Goal: Task Accomplishment & Management: Complete application form

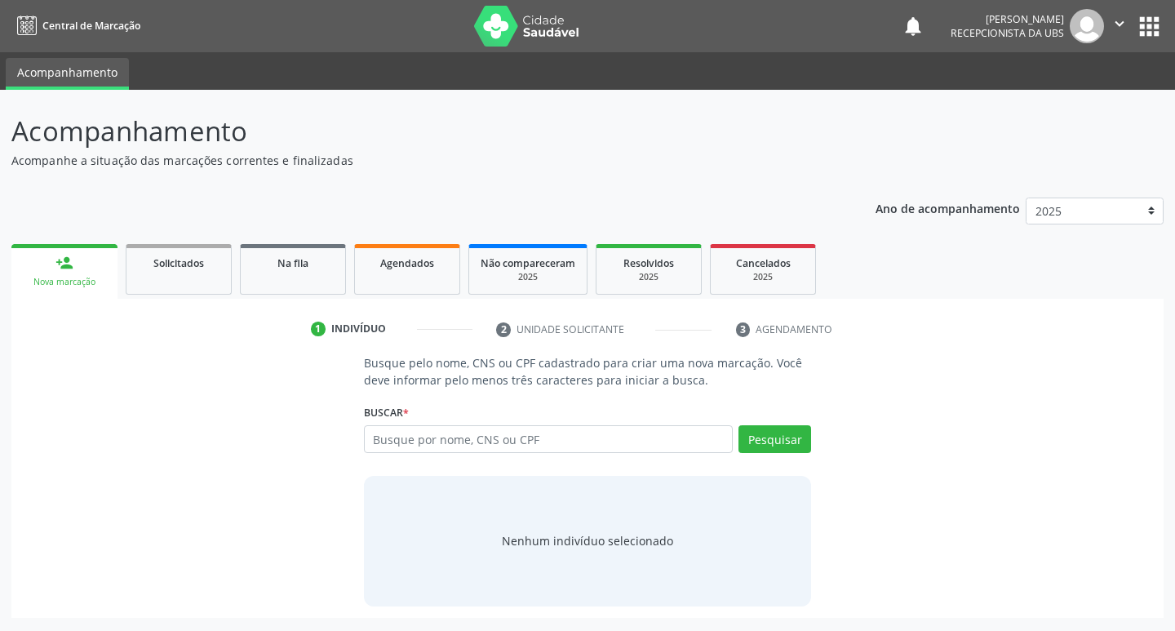
click at [514, 437] on input "text" at bounding box center [549, 439] width 370 height 28
type input "898003495765508"
click at [774, 437] on button "Pesquisar" at bounding box center [774, 439] width 73 height 28
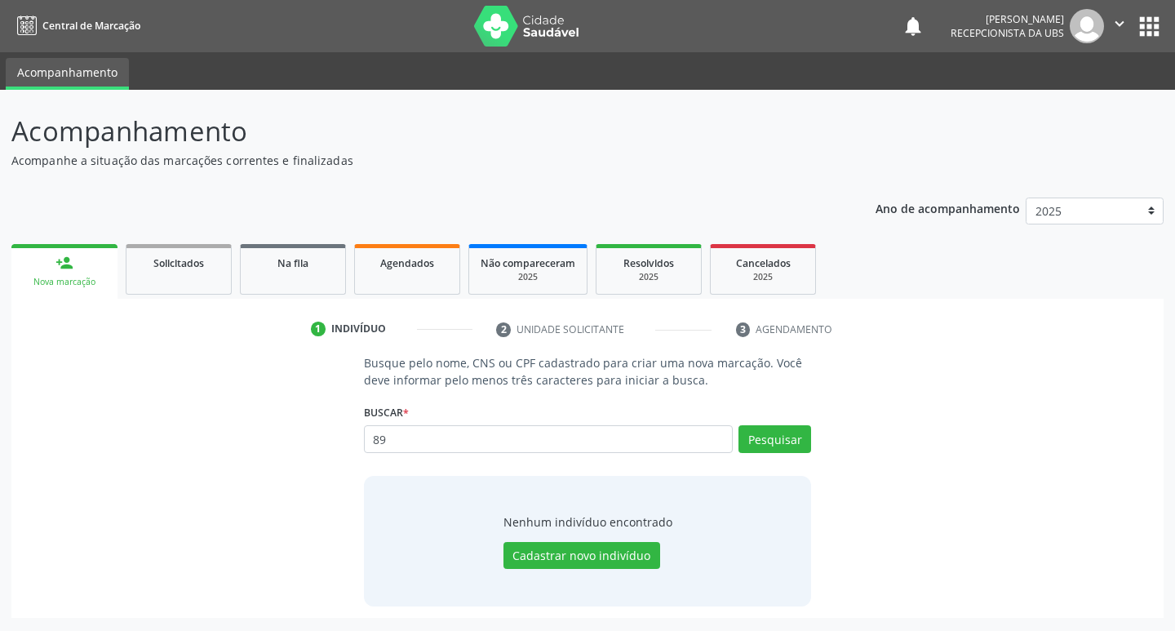
type input "8"
type input "01636452485"
click at [787, 443] on button "Pesquisar" at bounding box center [774, 439] width 73 height 28
type input "01636452485"
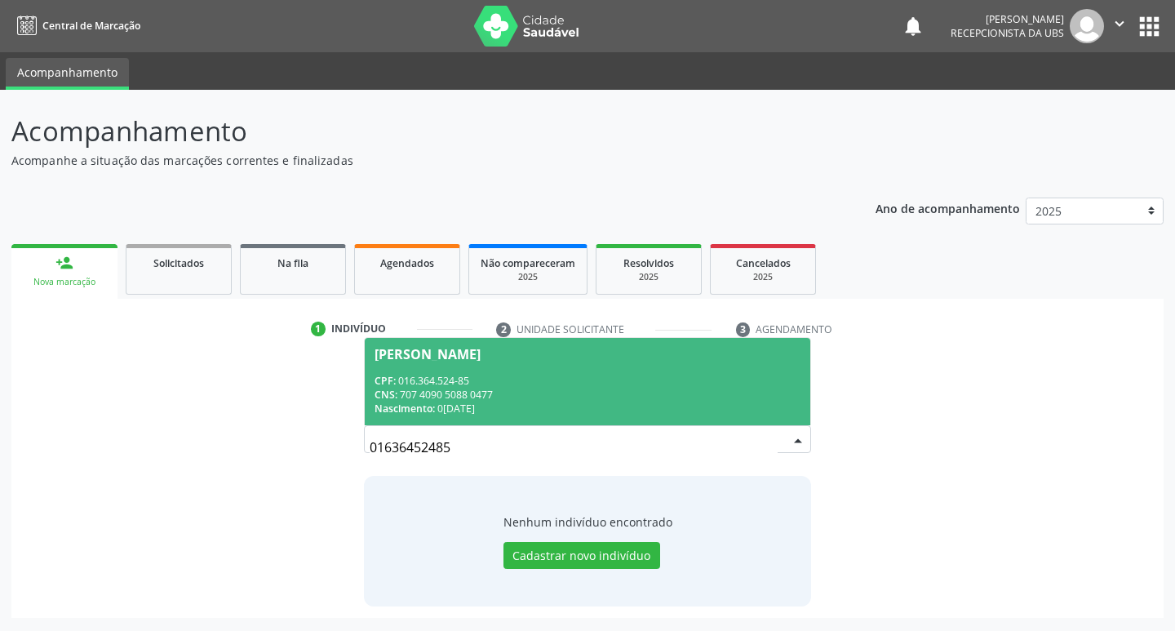
click at [434, 374] on div "CPF: 016.364.524-85" at bounding box center [588, 381] width 427 height 14
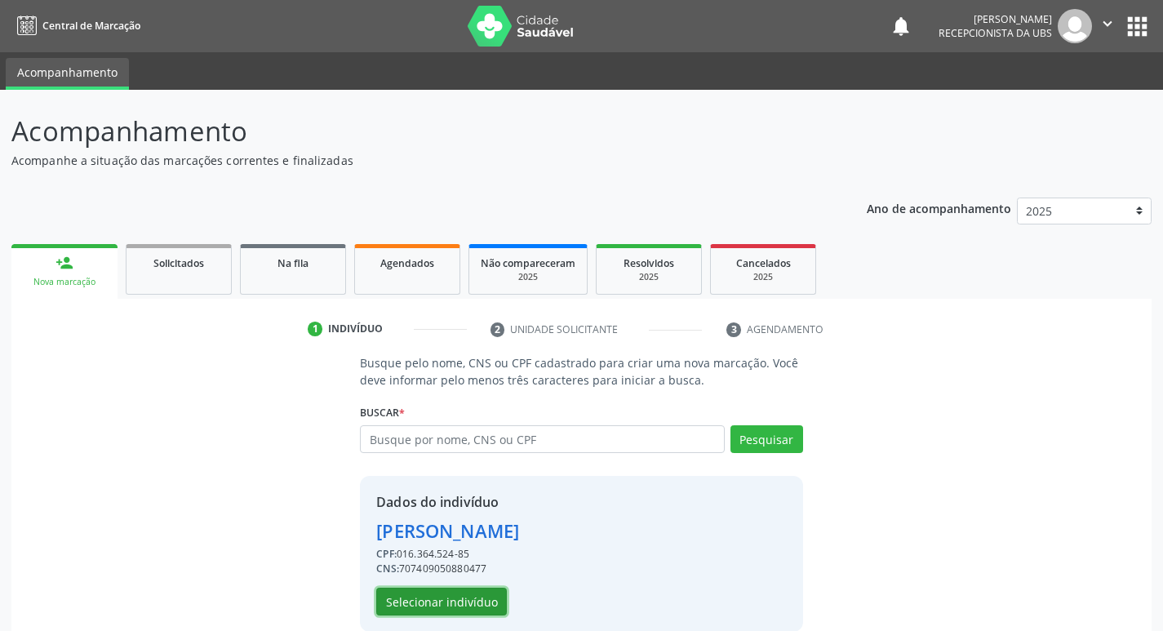
click at [425, 605] on button "Selecionar indivíduo" at bounding box center [441, 602] width 131 height 28
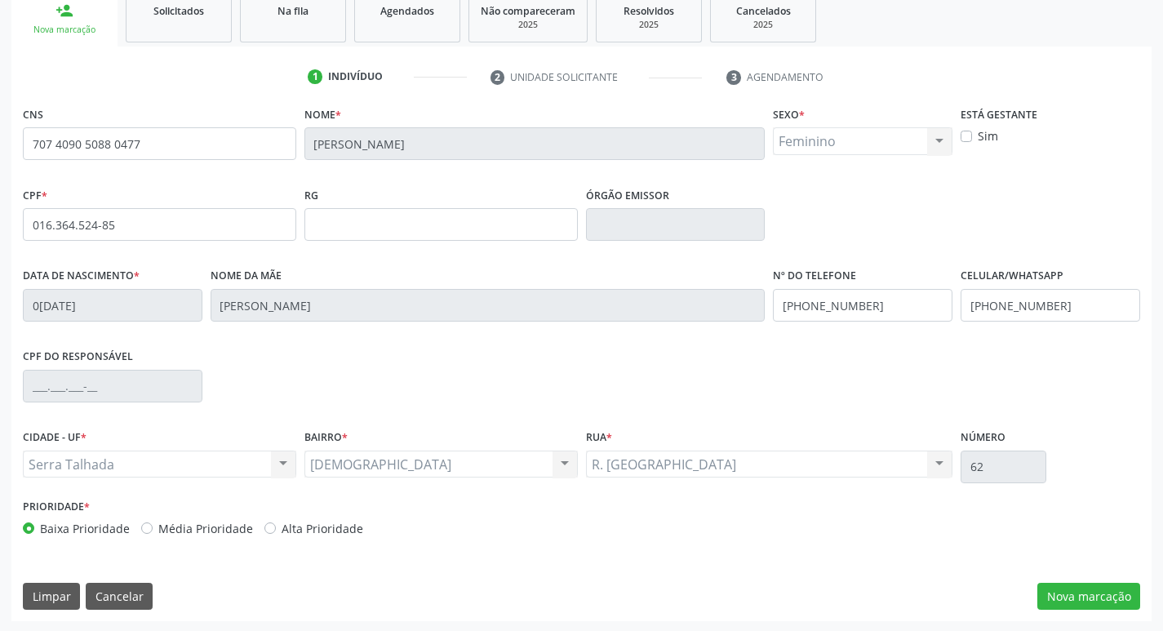
scroll to position [254, 0]
click at [1119, 595] on button "Nova marcação" at bounding box center [1088, 595] width 103 height 28
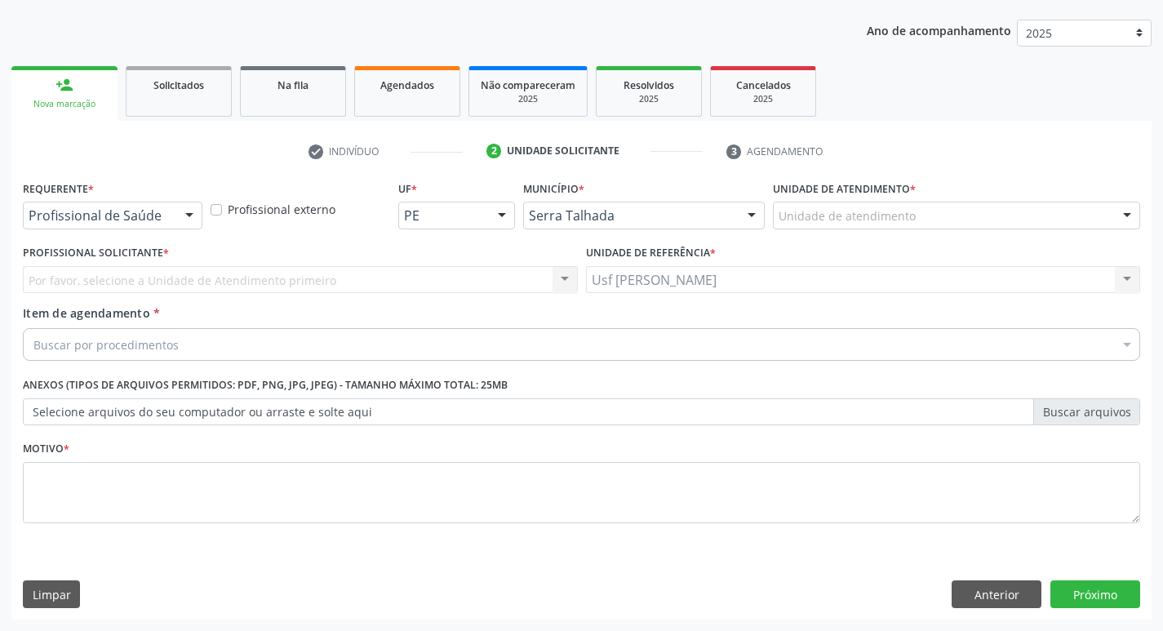
scroll to position [178, 0]
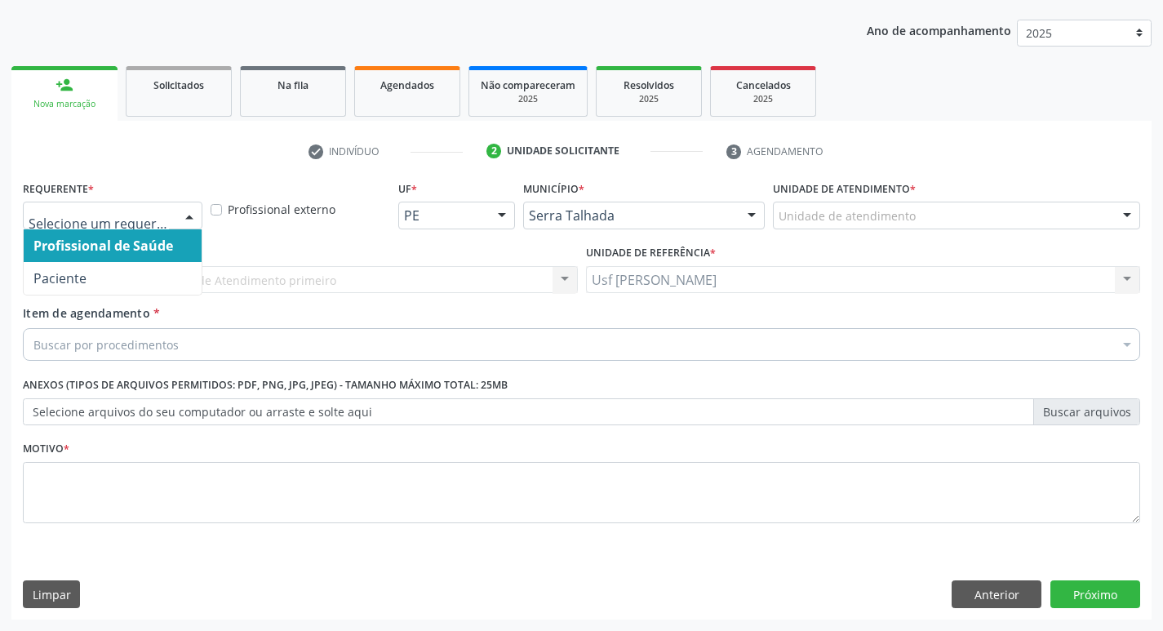
click at [191, 220] on div at bounding box center [189, 216] width 24 height 28
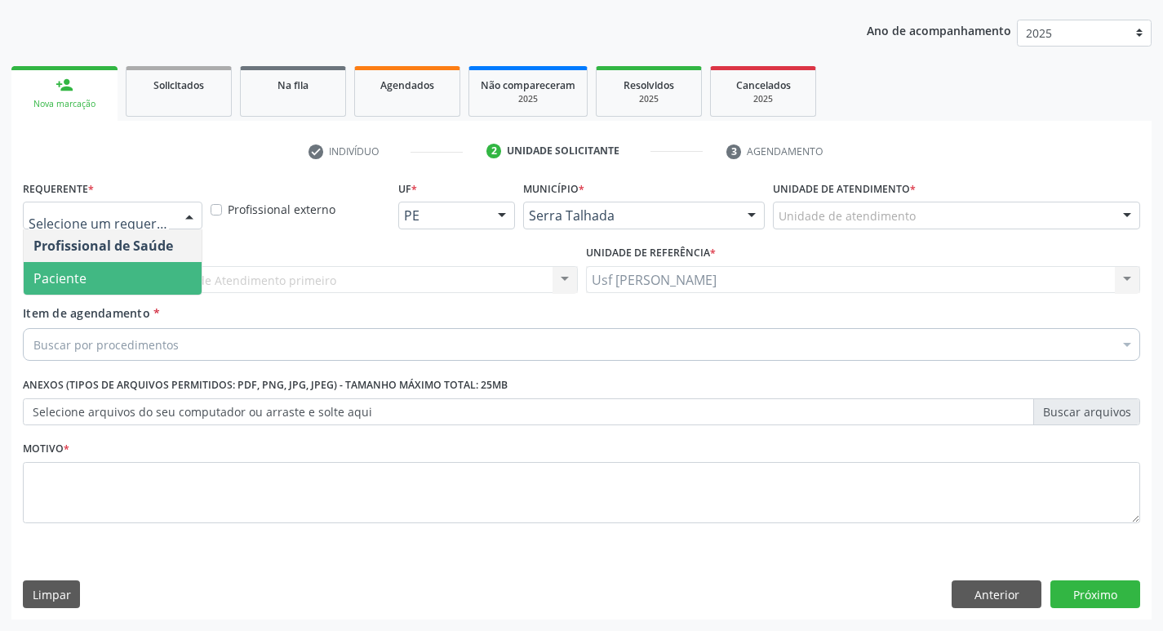
click at [135, 280] on span "Paciente" at bounding box center [113, 278] width 178 height 33
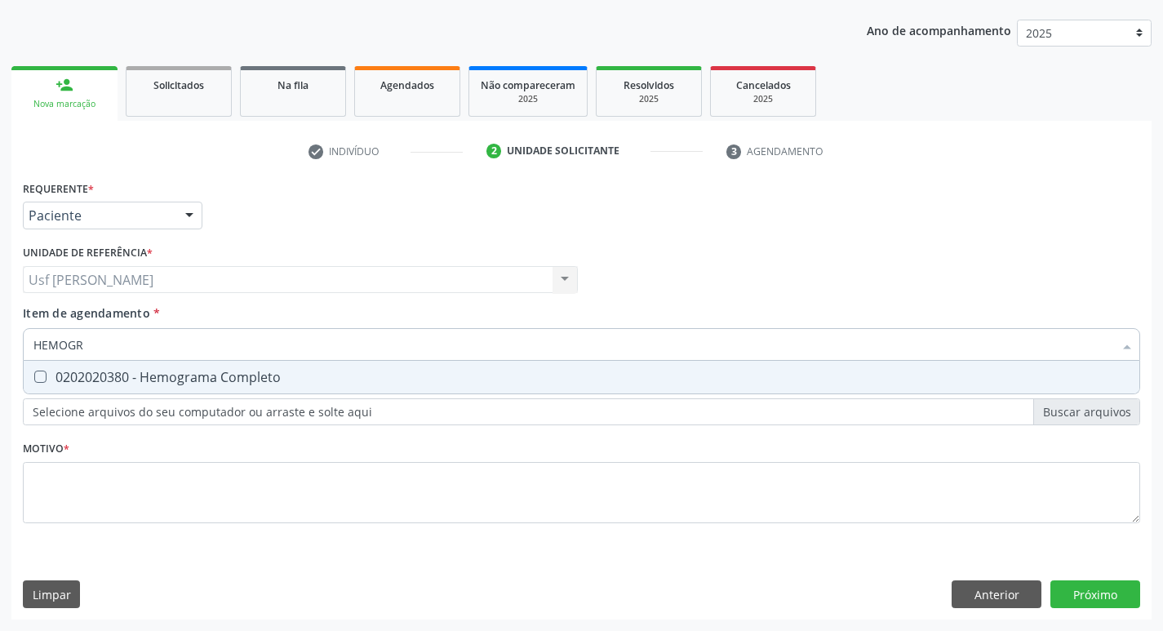
type input "HEMOGRA"
click at [42, 379] on Completo at bounding box center [40, 376] width 12 height 12
click at [34, 379] on Completo "checkbox" at bounding box center [29, 376] width 11 height 11
checkbox Completo "true"
type input "HEMOG"
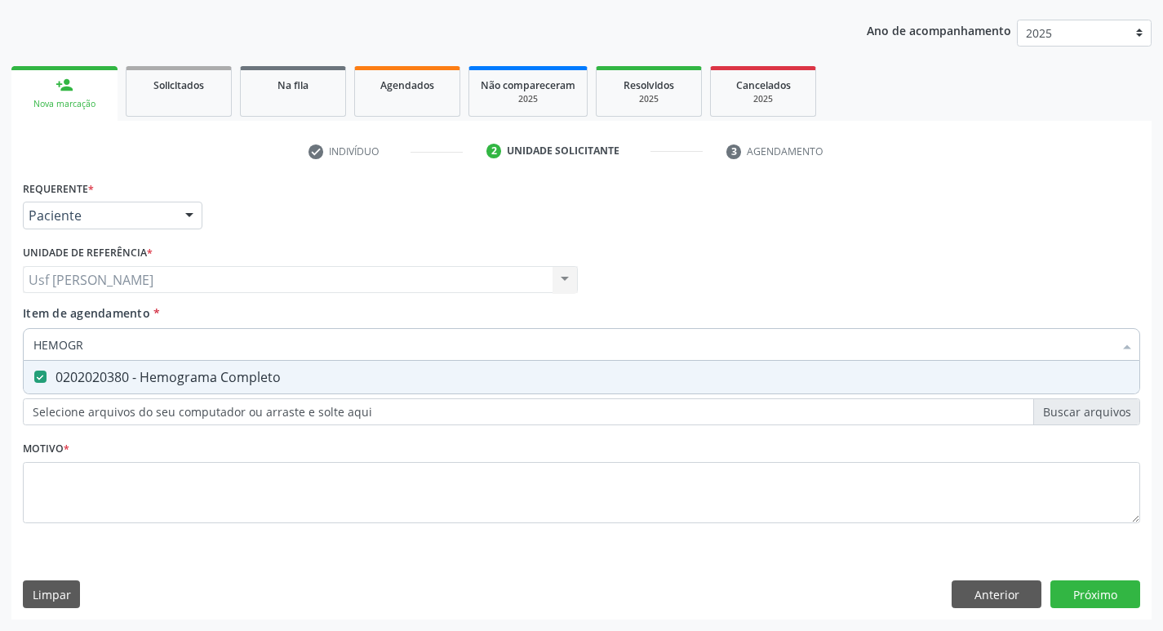
checkbox Completo "false"
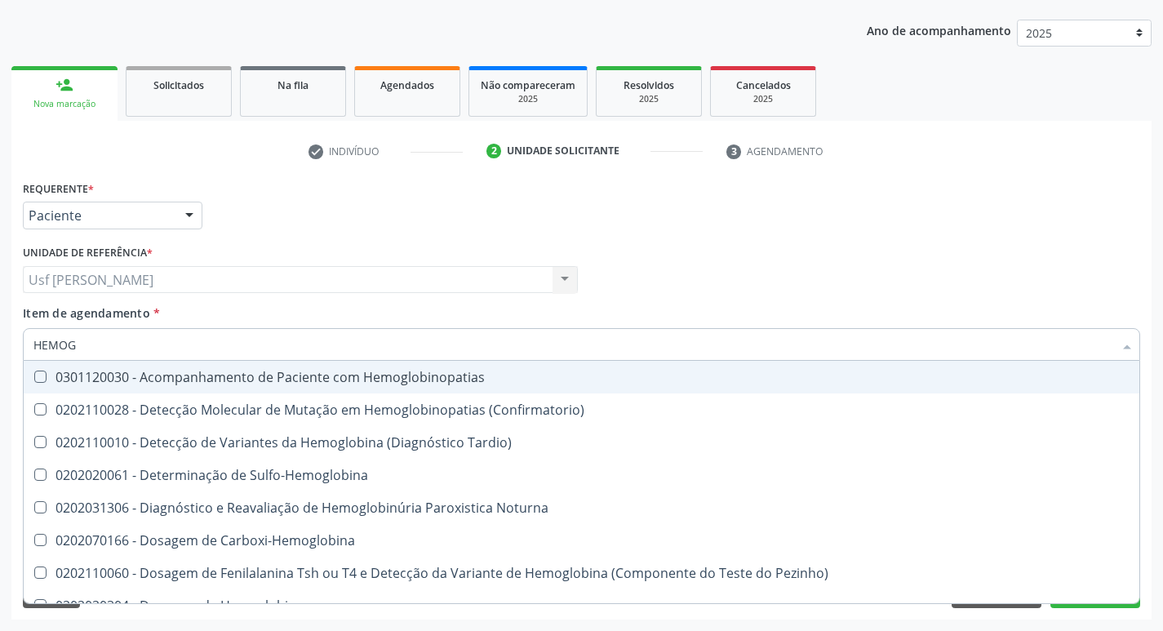
type input "HEMO"
checkbox Completo "false"
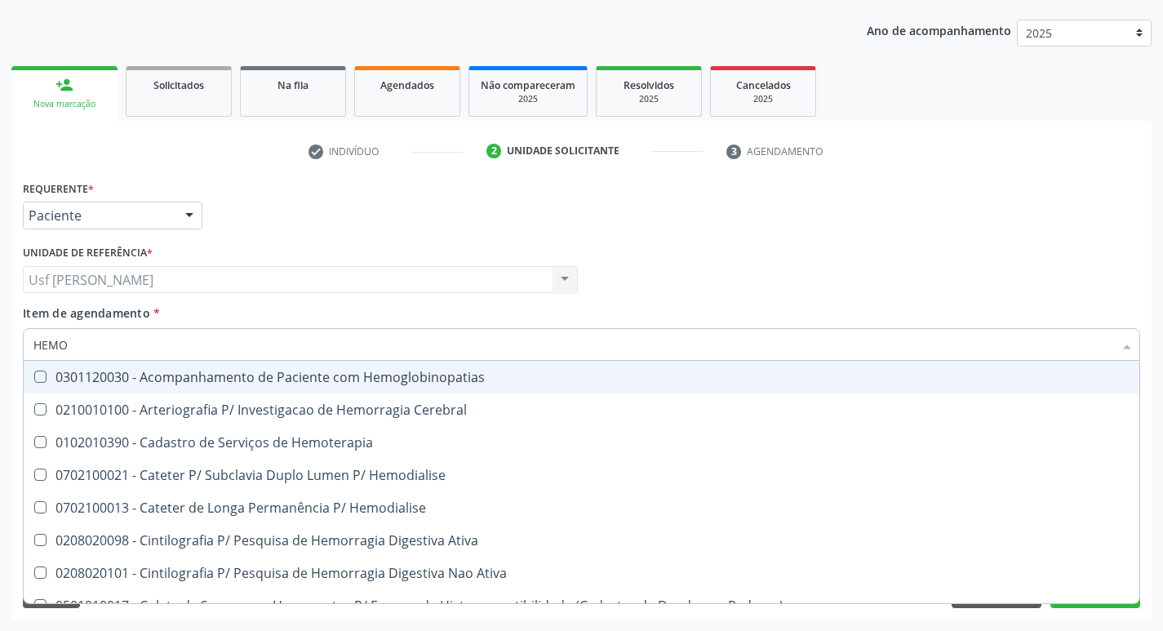
type input "HEM"
checkbox Completo "false"
checkbox Elástica "true"
type input "HE"
checkbox Elástica "false"
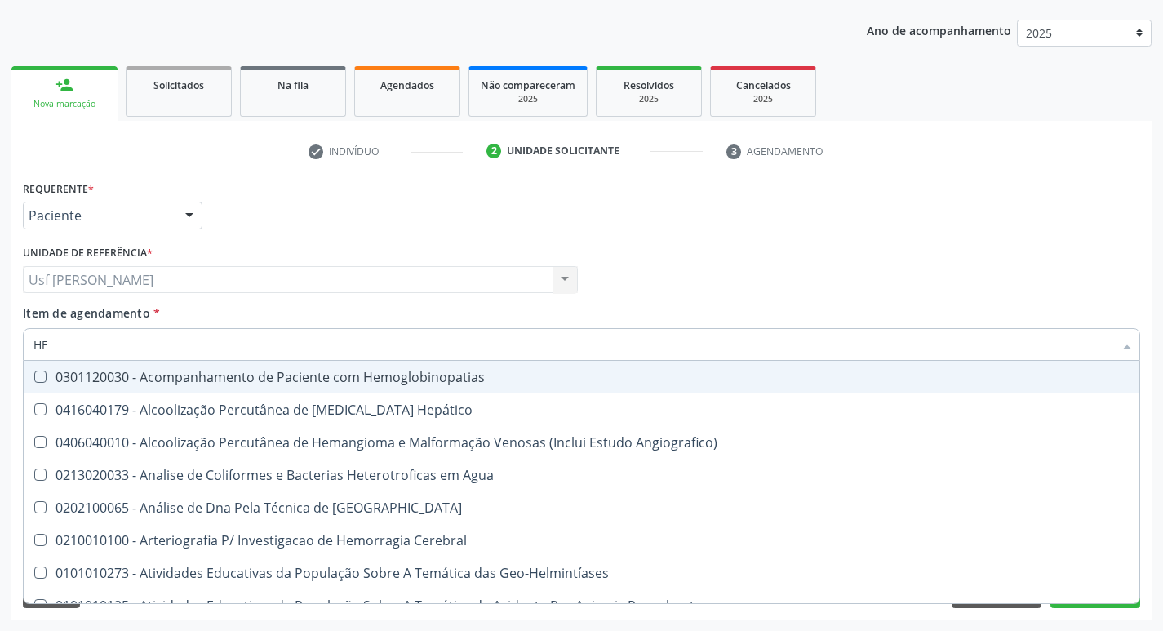
type input "H"
checkbox Completo "false"
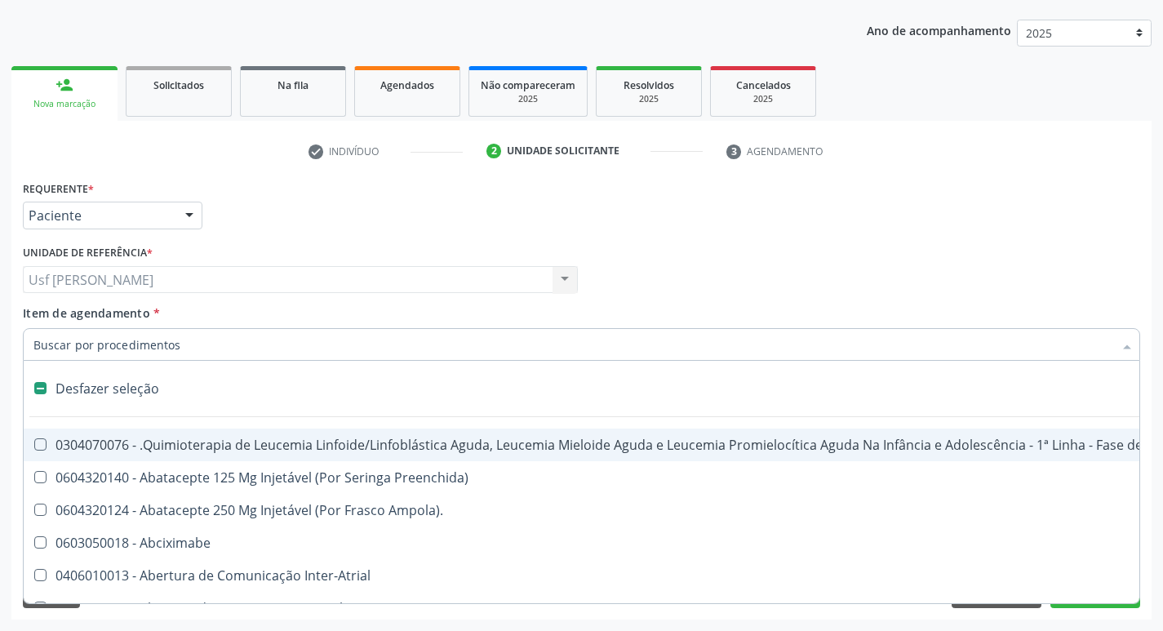
click at [190, 342] on input "Item de agendamento *" at bounding box center [573, 344] width 1080 height 33
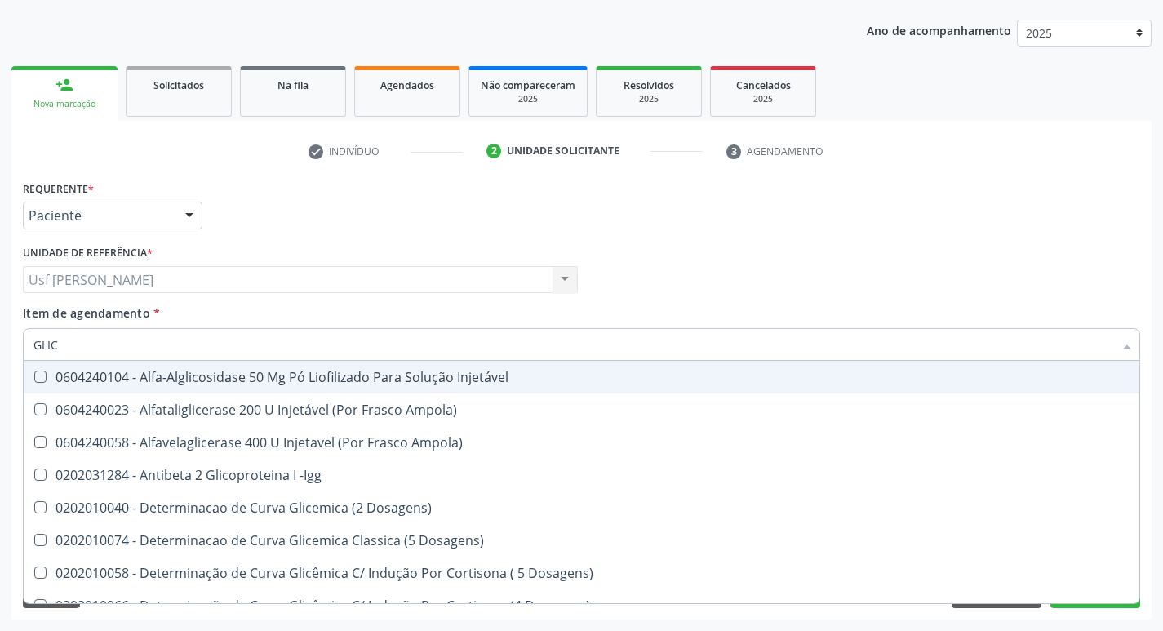
type input "GLICO"
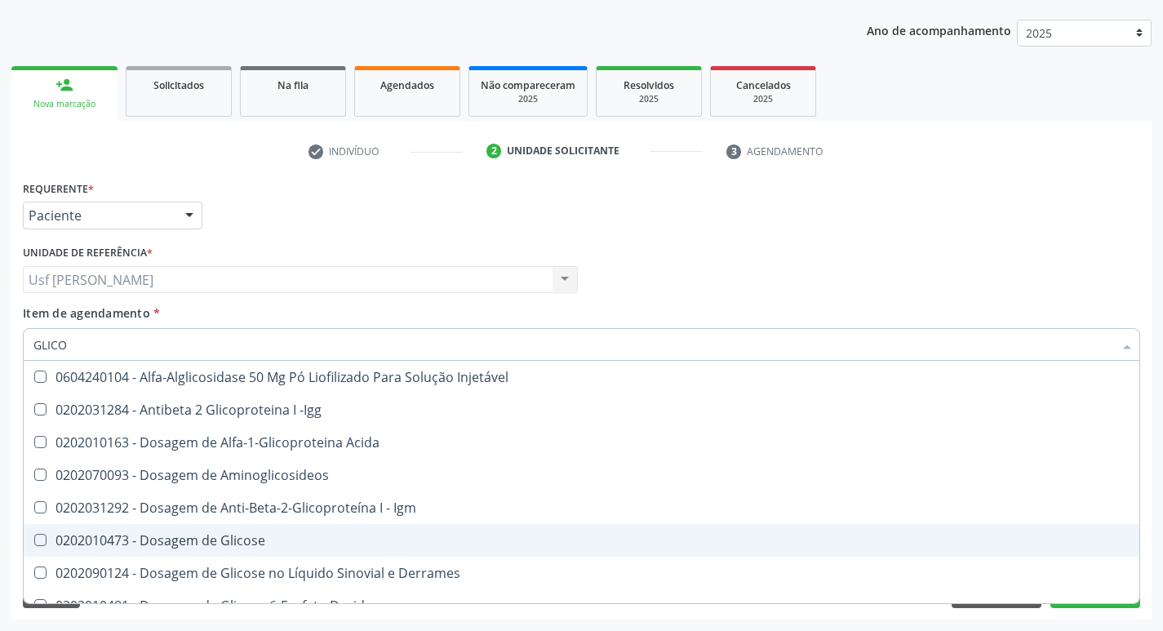
click at [43, 543] on Glicose at bounding box center [40, 540] width 12 height 12
click at [34, 543] on Glicose "checkbox" at bounding box center [29, 539] width 11 height 11
checkbox Glicose "true"
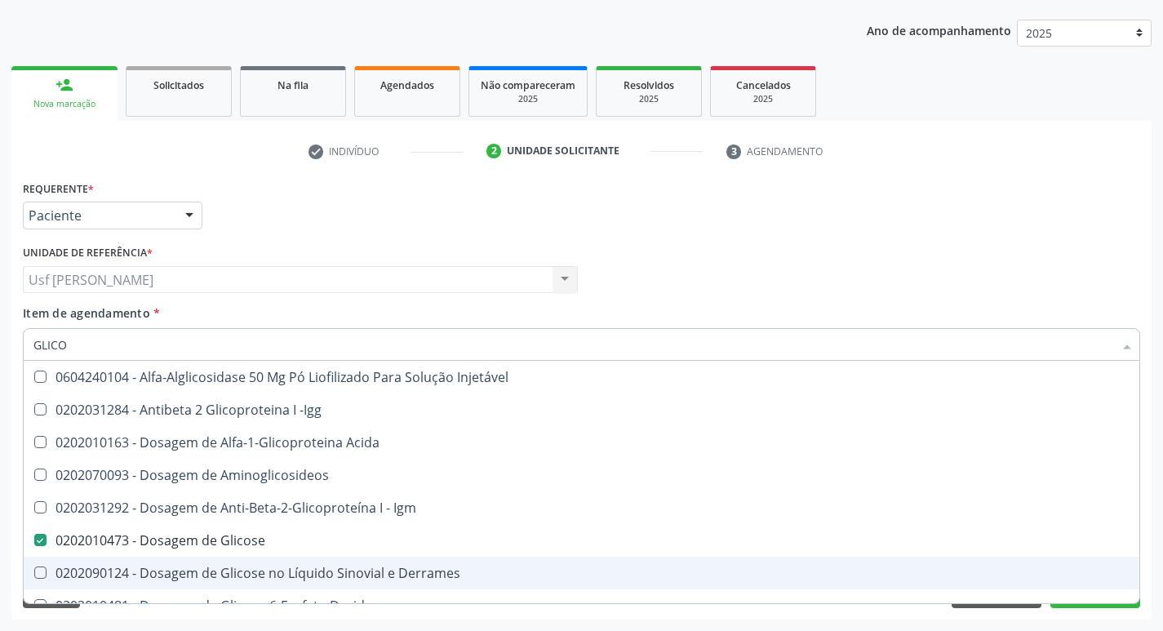
type input "GLIC"
checkbox Glicose "false"
checkbox Glicose "true"
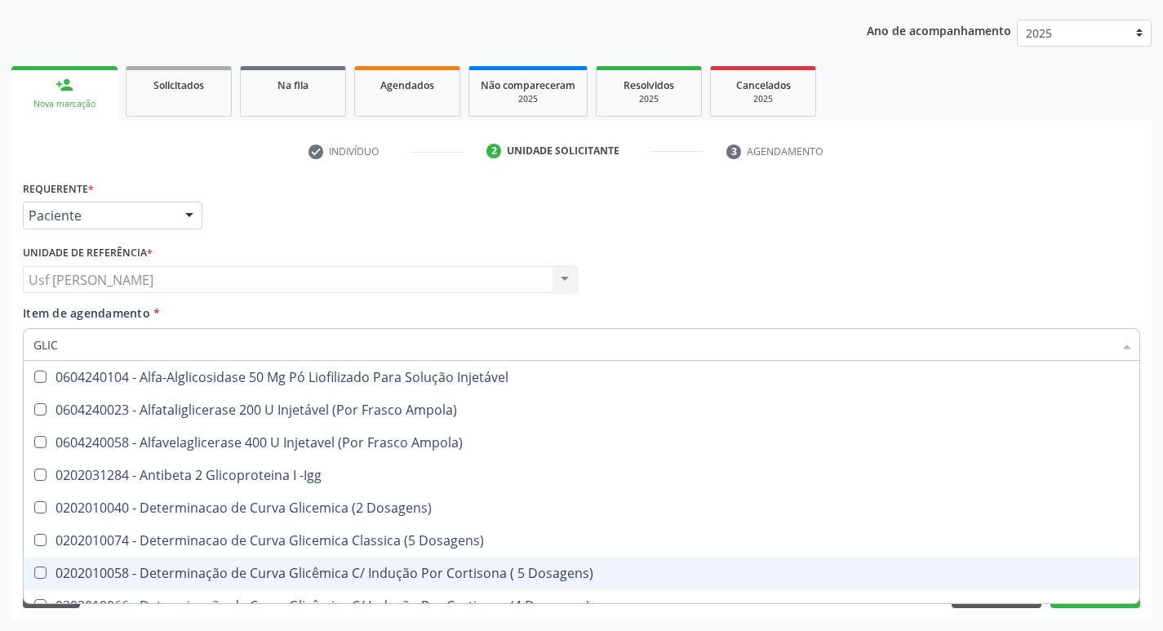
type input "GLI"
checkbox Glicose "false"
checkbox Glicosilada "true"
type input "GL"
checkbox Glicose "false"
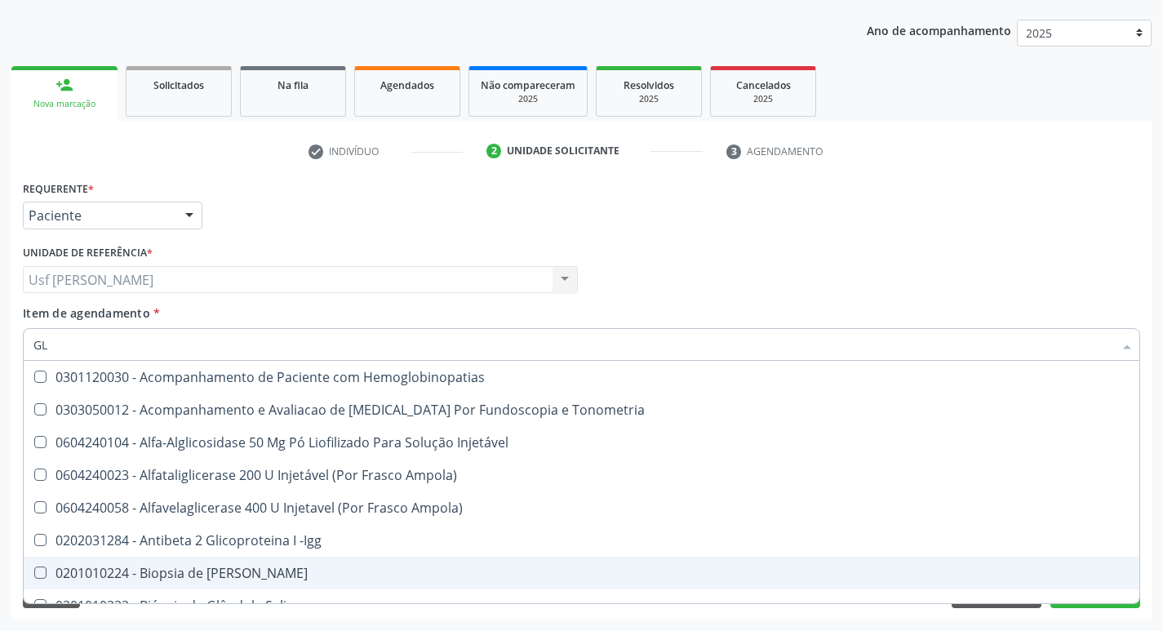
type input "G"
checkbox Glicose "false"
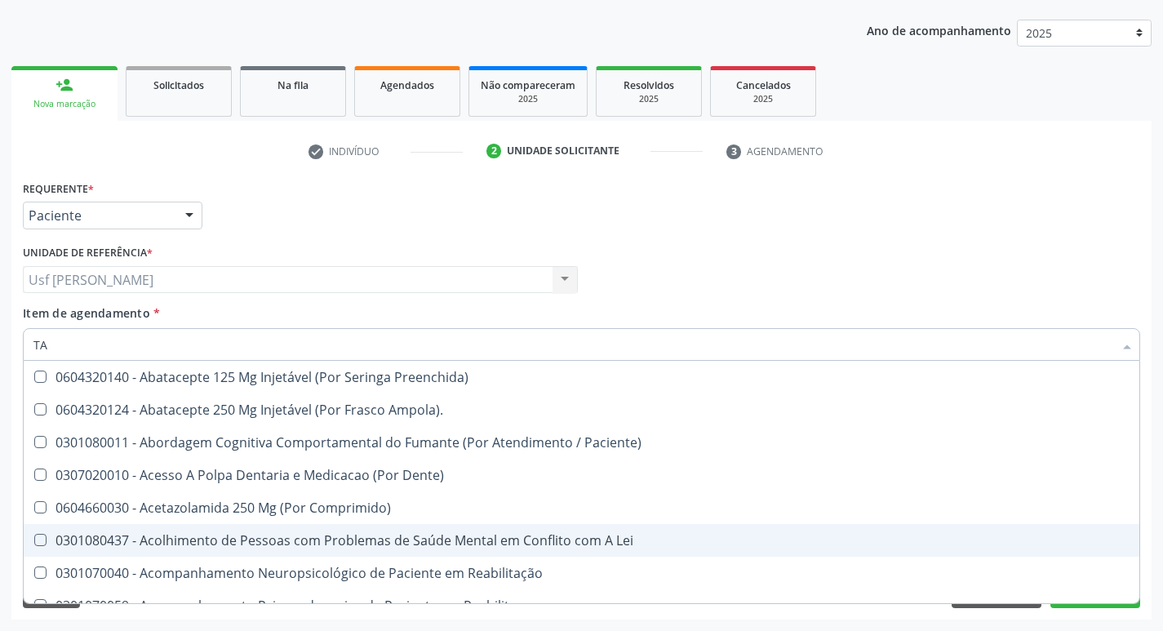
type input "TAP"
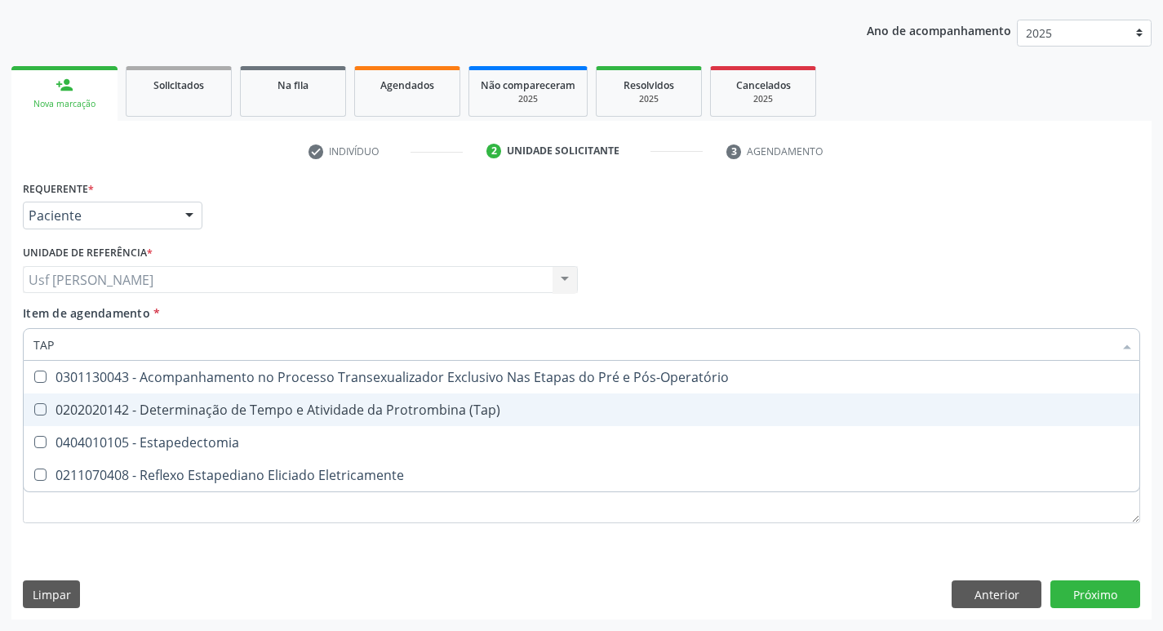
click at [38, 408] on \(Tap\) at bounding box center [40, 409] width 12 height 12
click at [34, 408] on \(Tap\) "checkbox" at bounding box center [29, 409] width 11 height 11
checkbox \(Tap\) "true"
type input "T"
checkbox \(Tap\) "false"
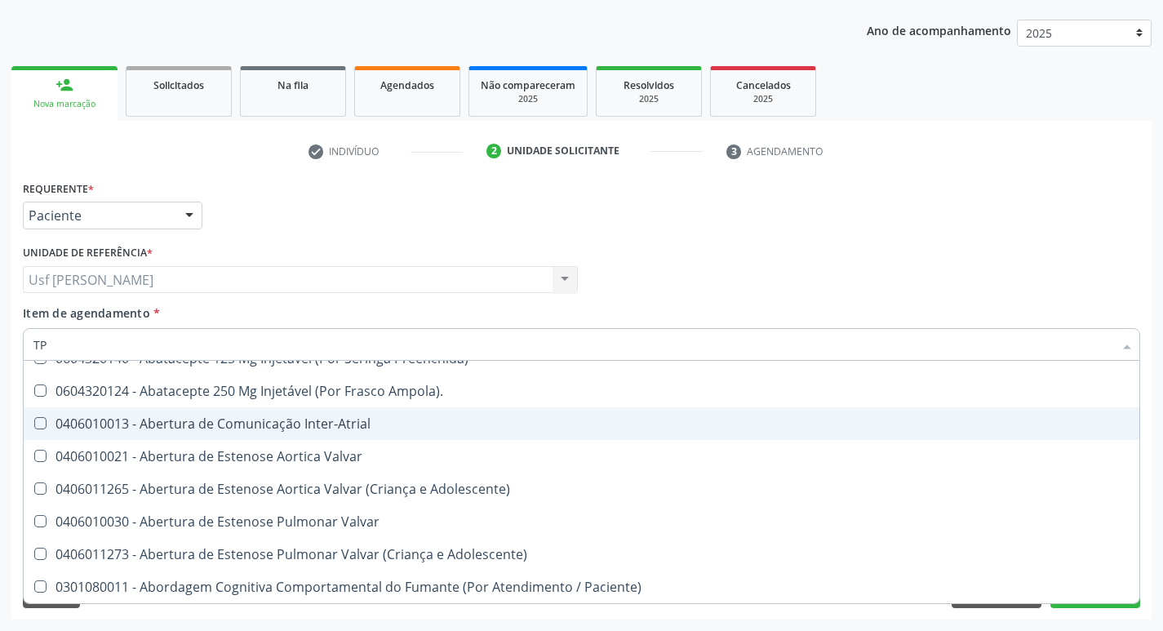
scroll to position [0, 0]
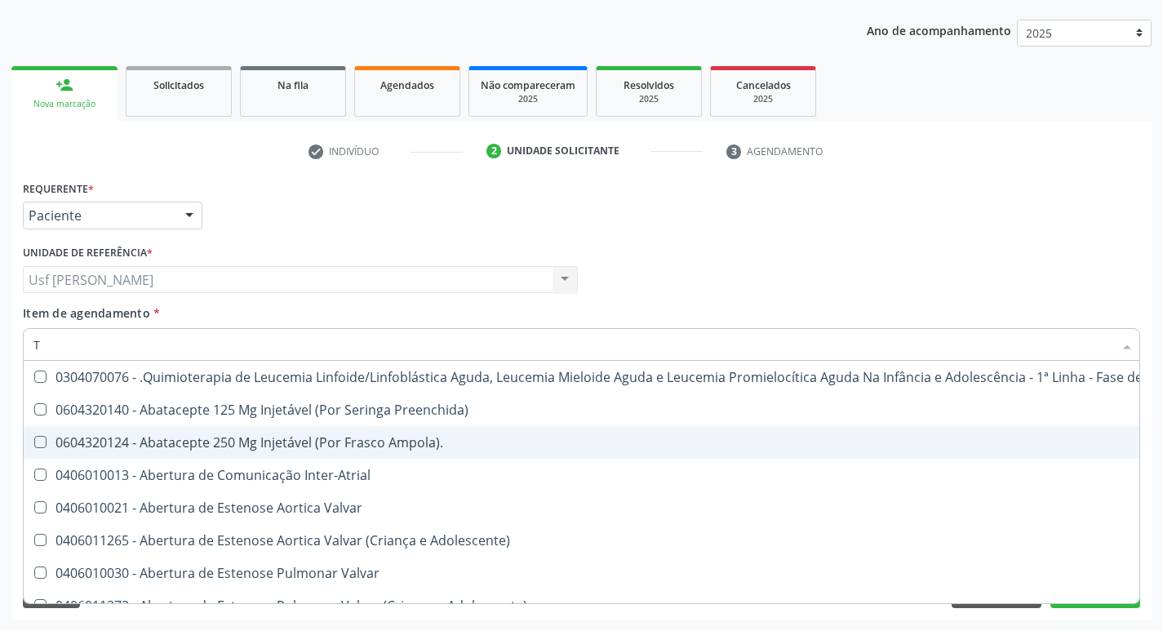
type input "TA"
checkbox Articulação "true"
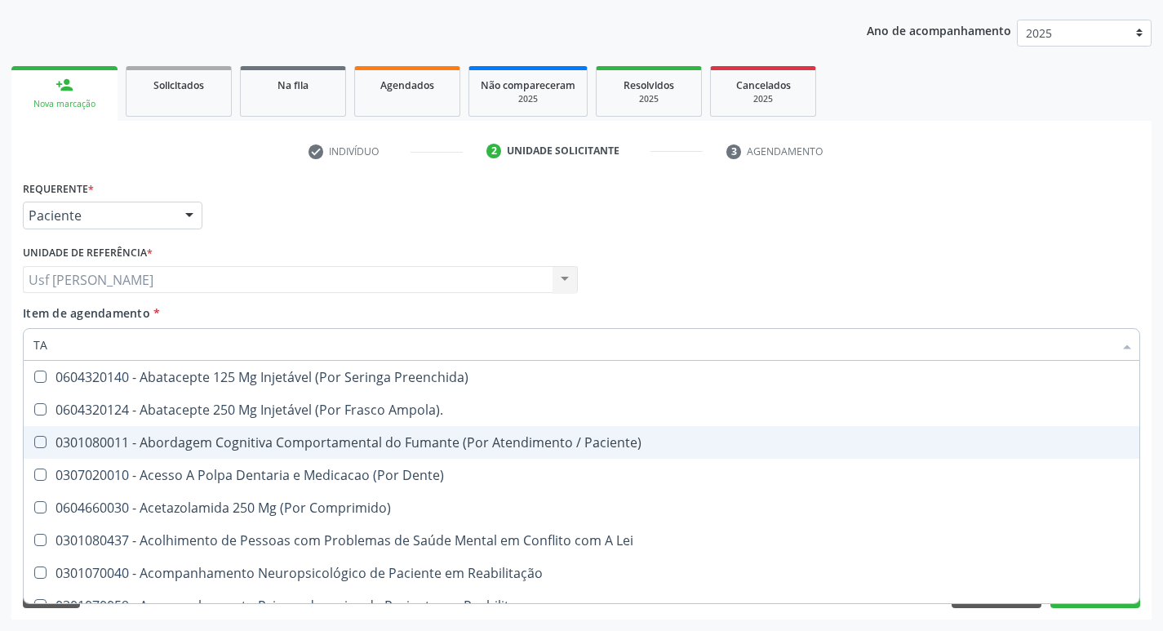
type input "TAP"
checkbox Ampola\)\ "true"
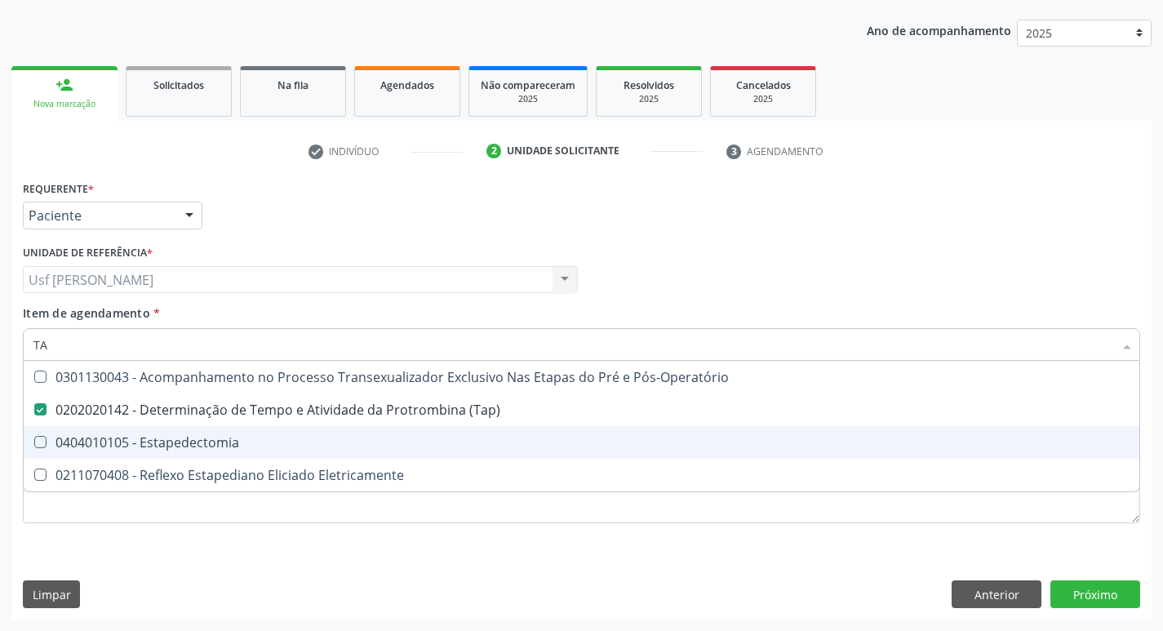
type input "T"
checkbox \(Tap\) "false"
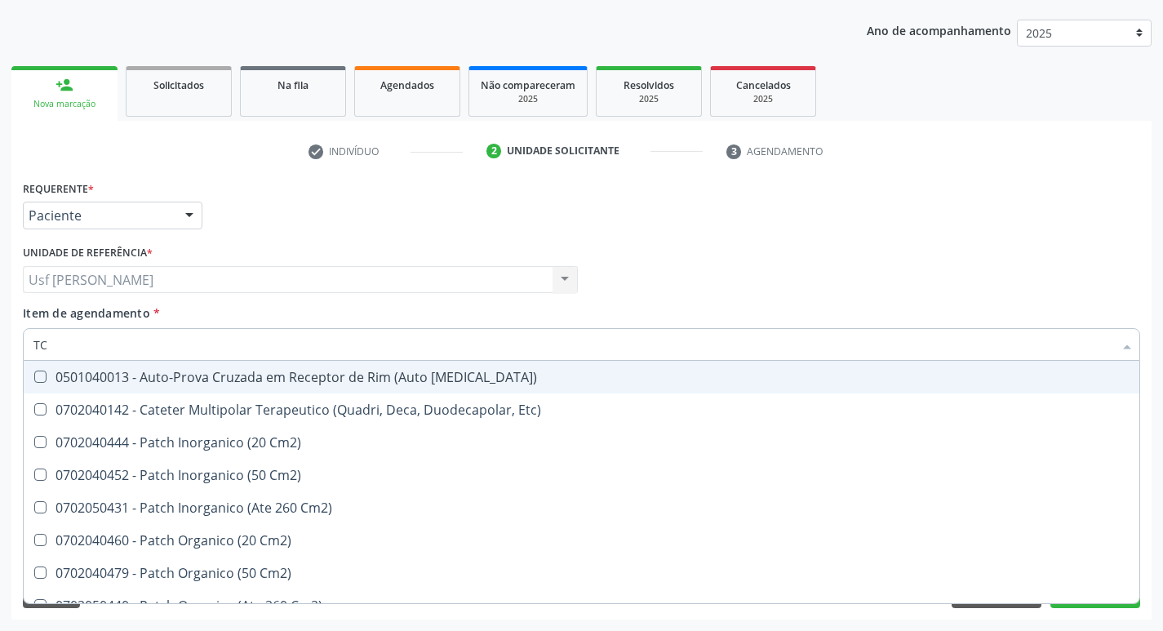
type input "T"
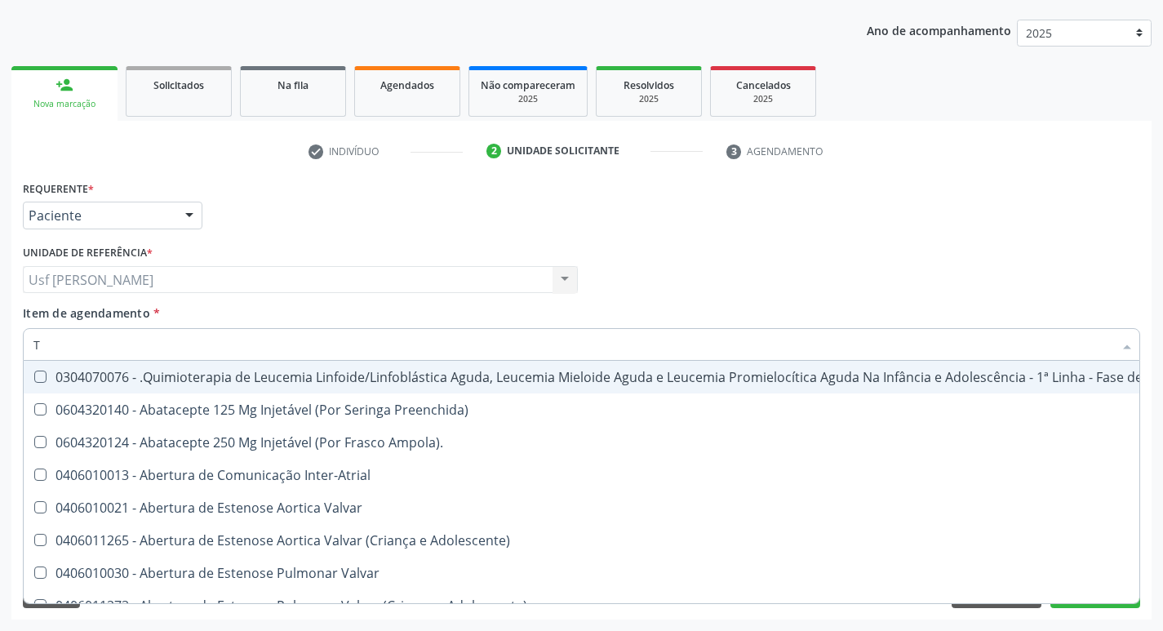
type input "TE"
checkbox Balao "true"
type input "TEM"
checkbox Terapêuticas\)\ "true"
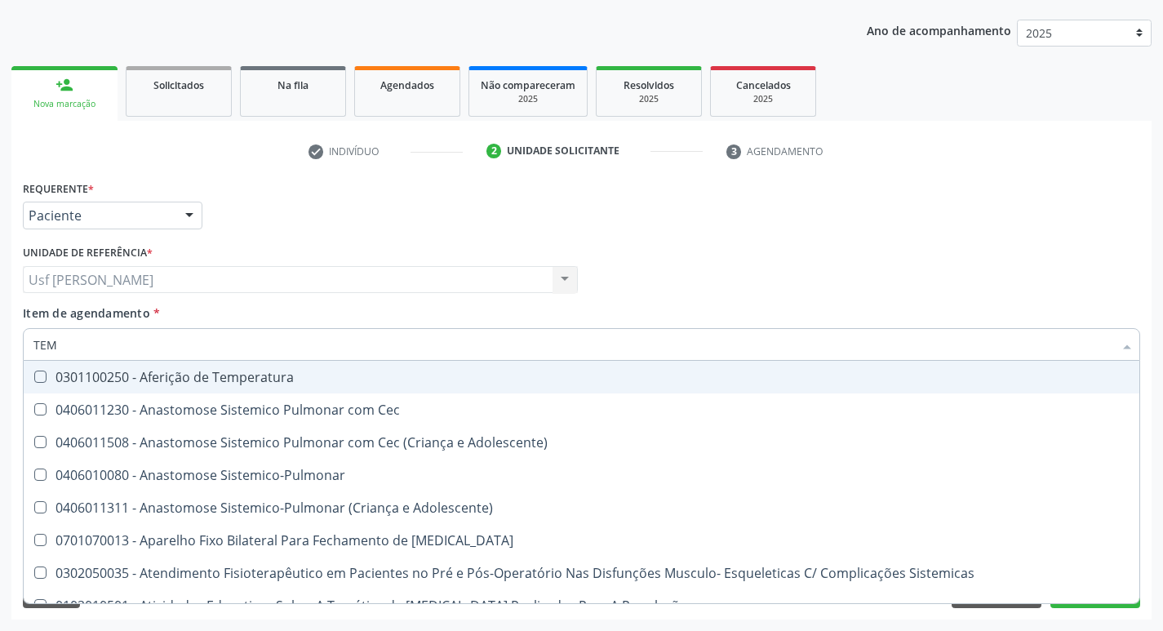
type input "TEMP"
checkbox Visceral\ "true"
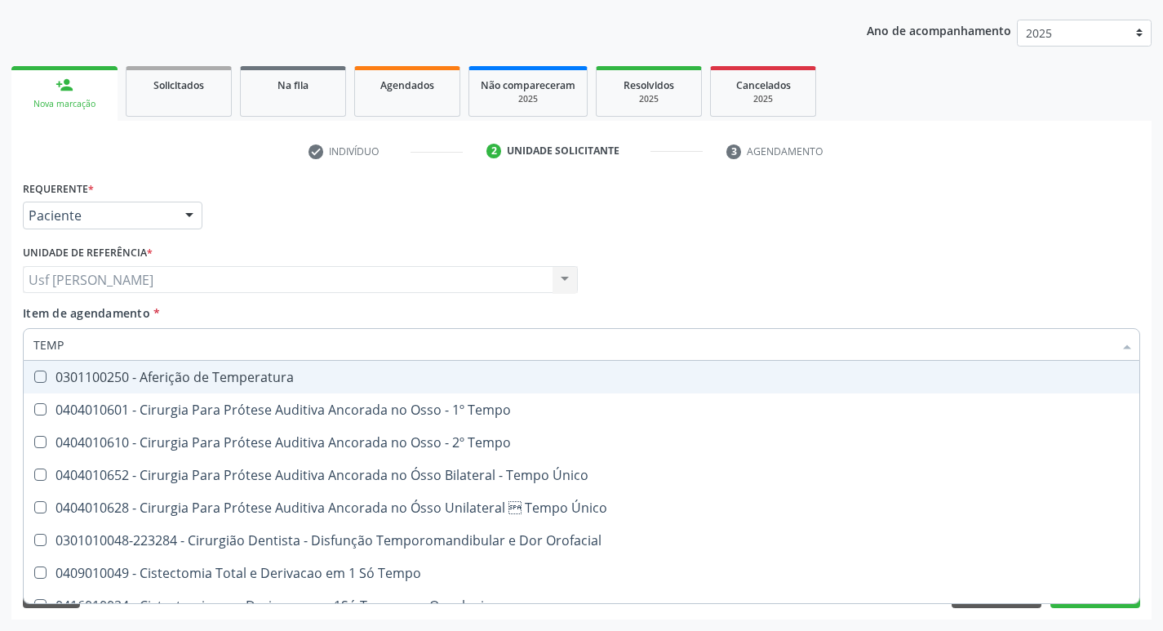
type input "TEMPO"
checkbox Ativada\) "true"
checkbox \(Tap\) "false"
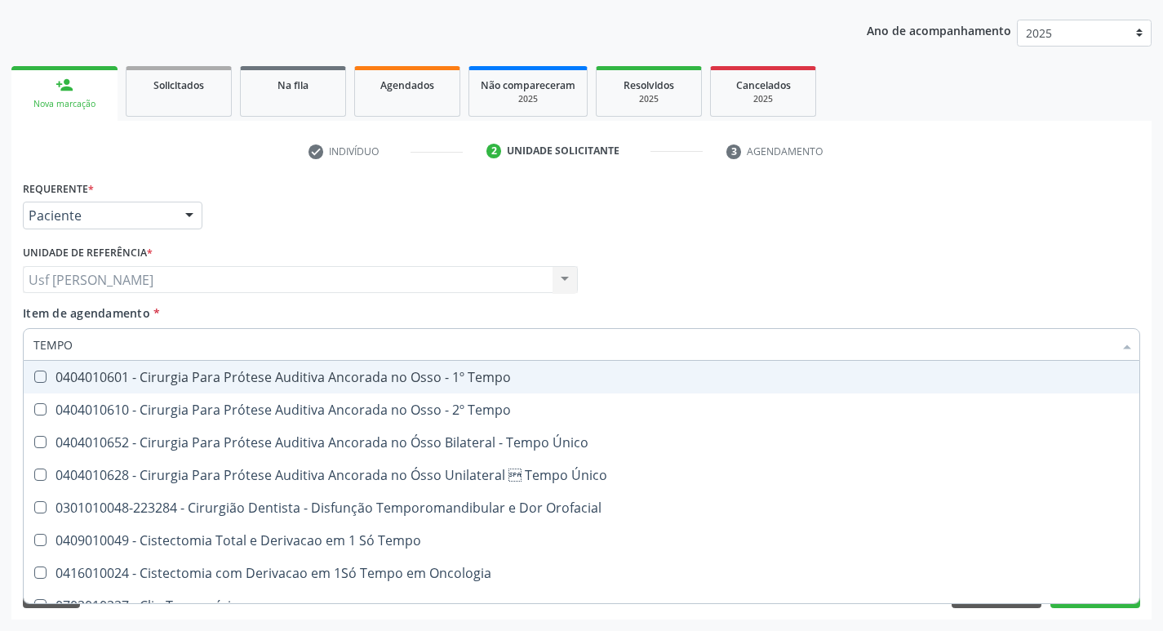
type input "TEMP"
checkbox \(Tap\) "false"
checkbox Endocardico "true"
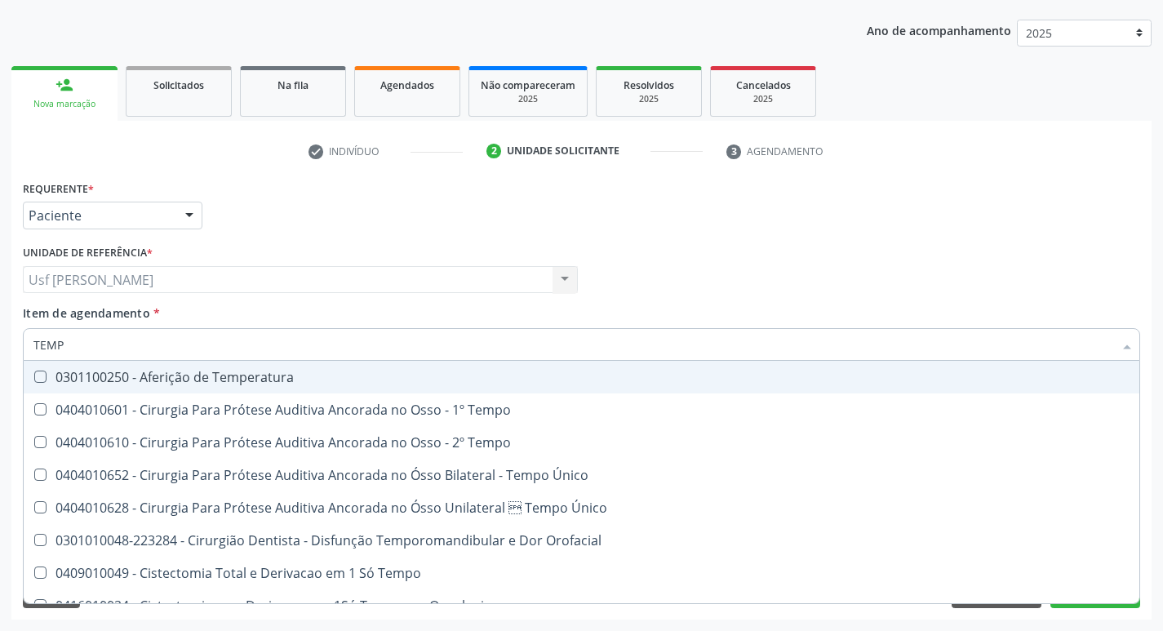
type input "TEM"
checkbox \(Tap\) "false"
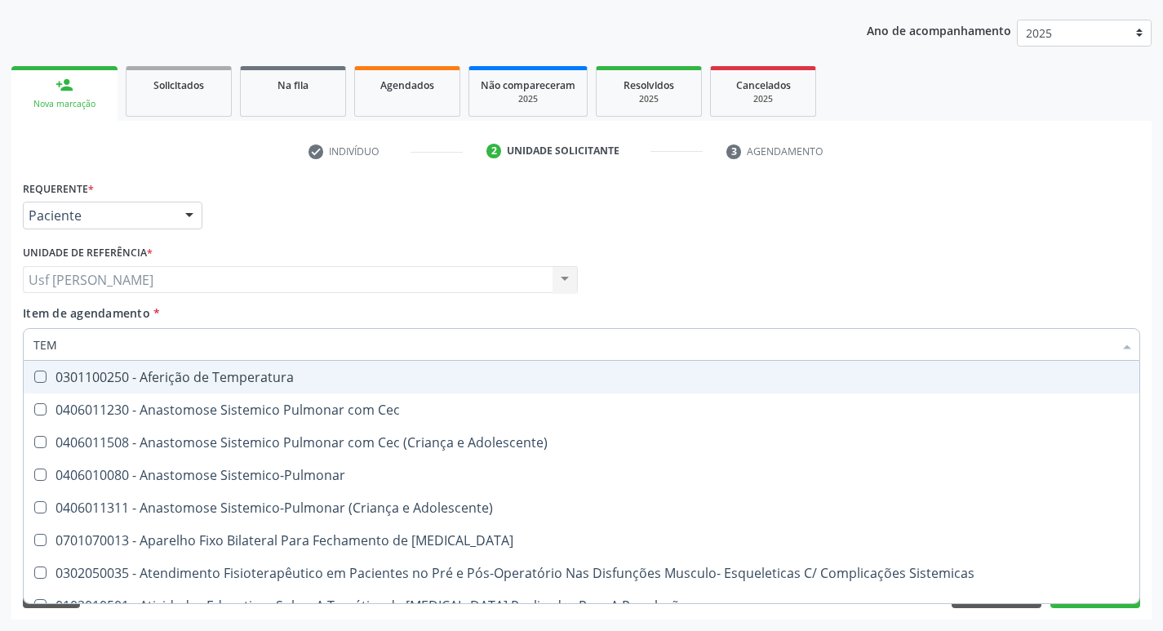
type input "TE"
checkbox \(Tap\) "false"
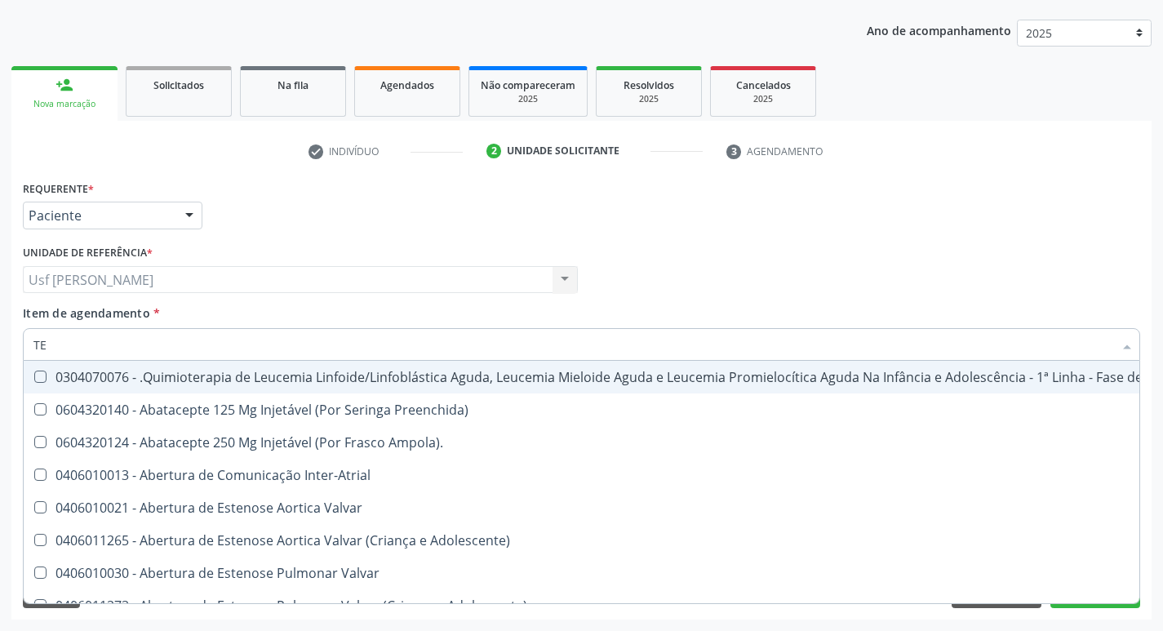
type input "T"
checkbox \(Tap\) "false"
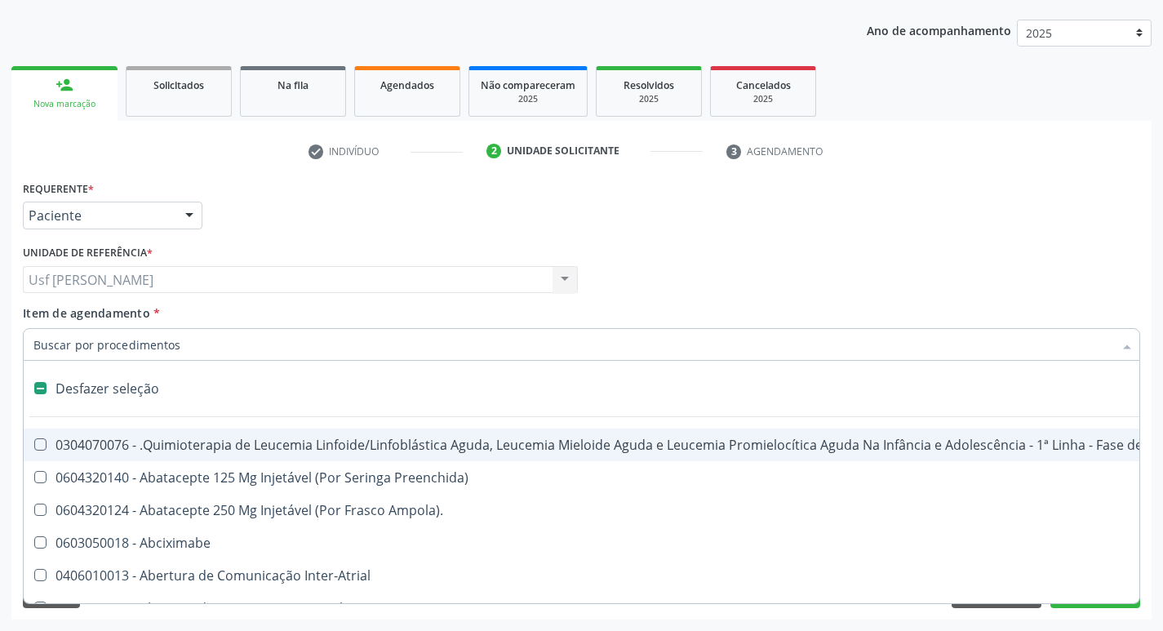
click at [255, 355] on input "Item de agendamento *" at bounding box center [573, 344] width 1080 height 33
click at [113, 348] on input "Item de agendamento *" at bounding box center [573, 344] width 1080 height 33
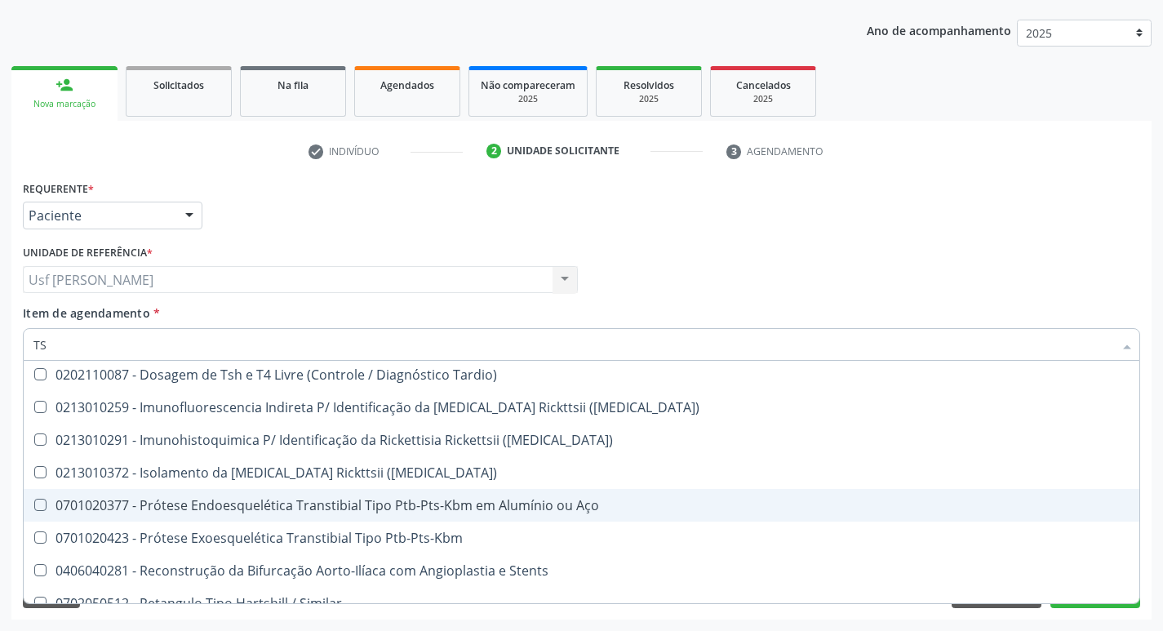
scroll to position [215, 0]
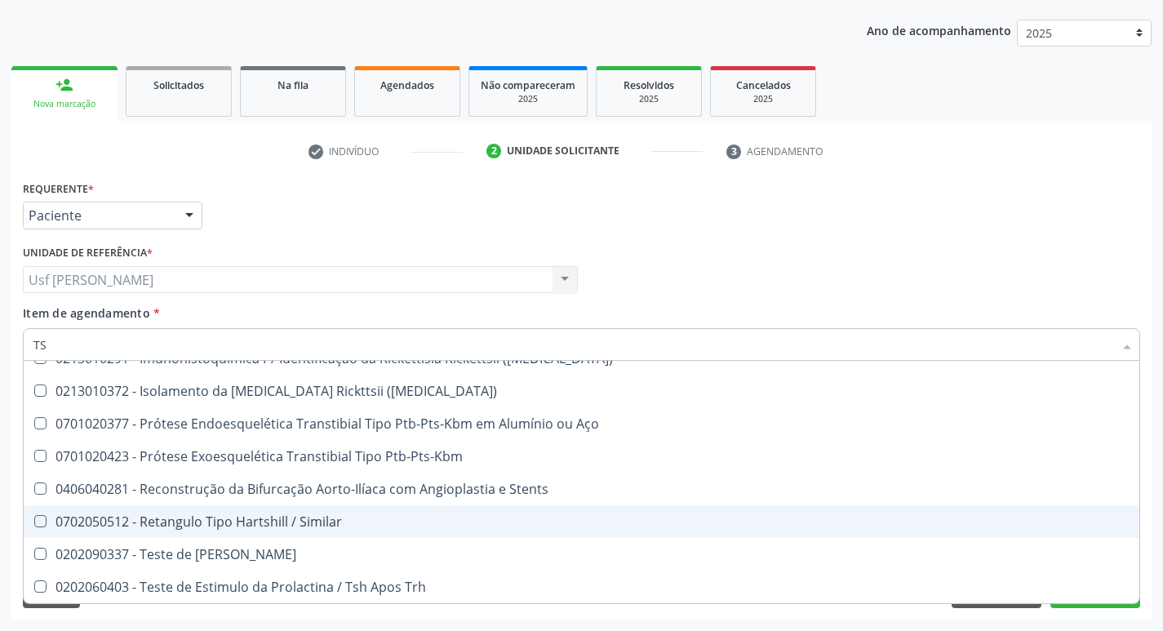
type input "T"
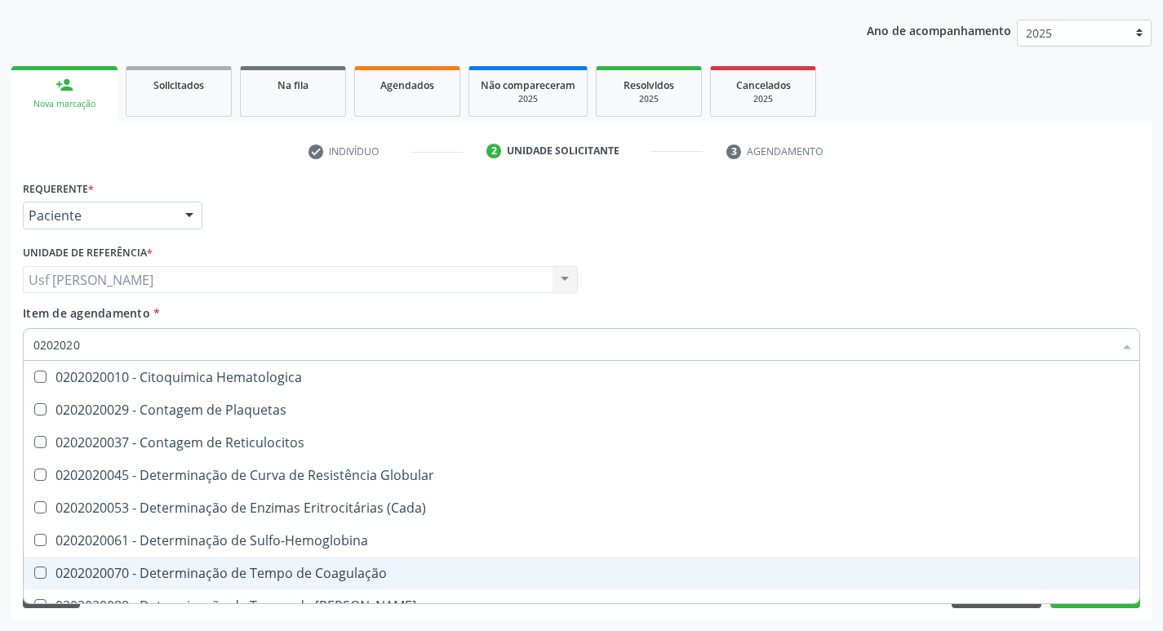
scroll to position [82, 0]
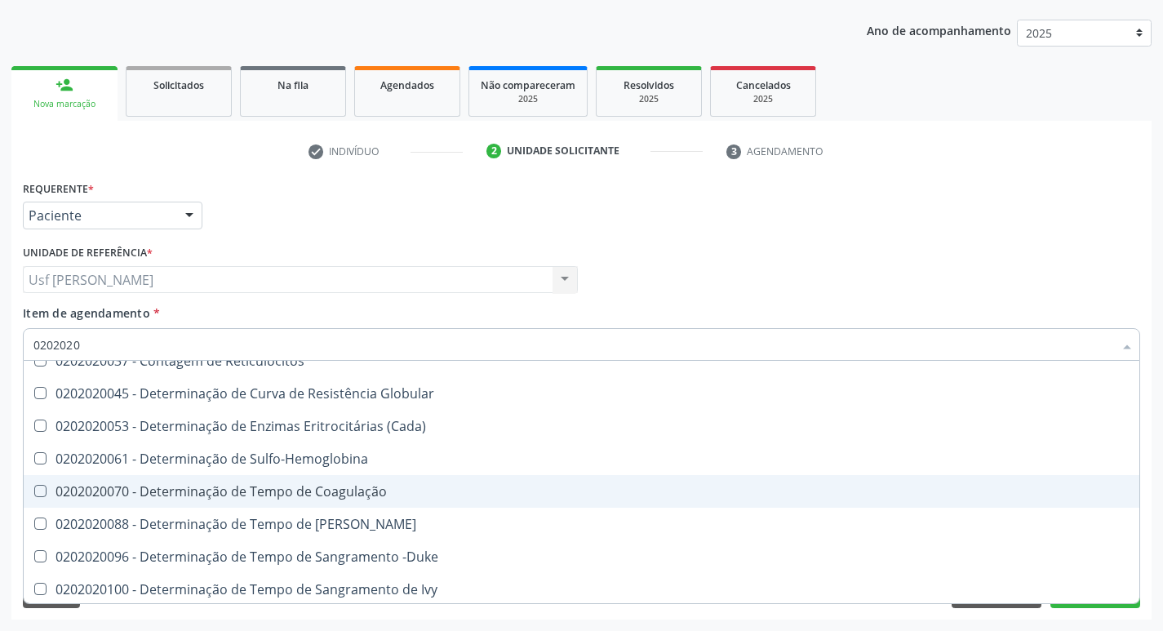
click at [39, 488] on Coagulação at bounding box center [40, 491] width 12 height 12
click at [34, 488] on Coagulação "checkbox" at bounding box center [29, 491] width 11 height 11
checkbox Coagulação "true"
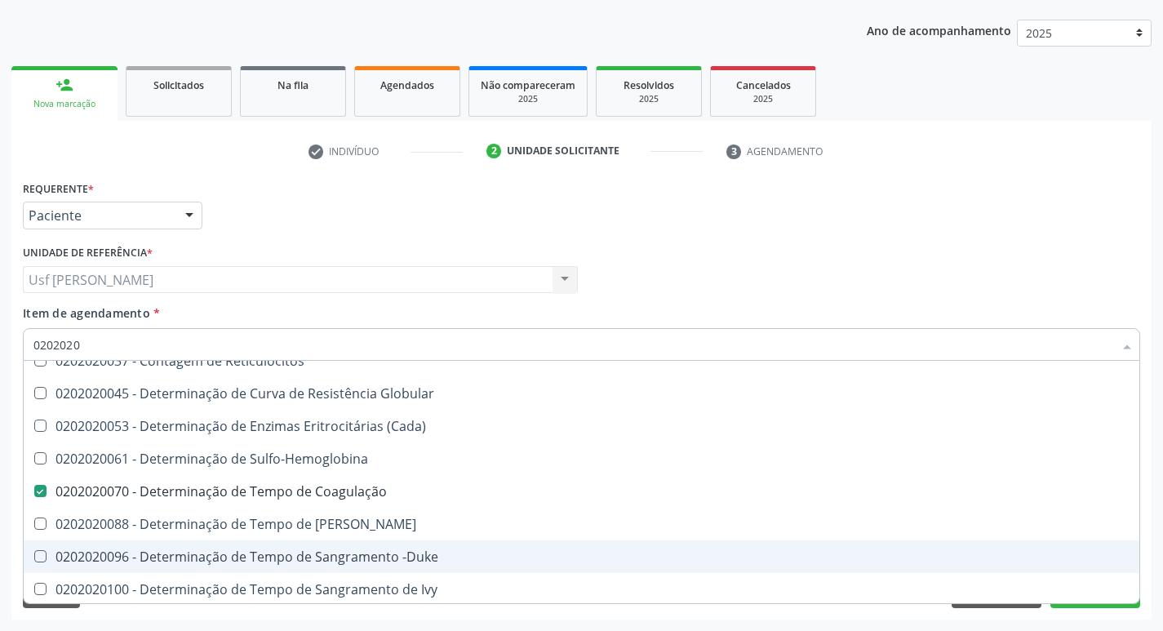
click at [36, 559] on -Duke at bounding box center [40, 556] width 12 height 12
click at [34, 559] on -Duke "checkbox" at bounding box center [29, 556] width 11 height 11
checkbox -Duke "true"
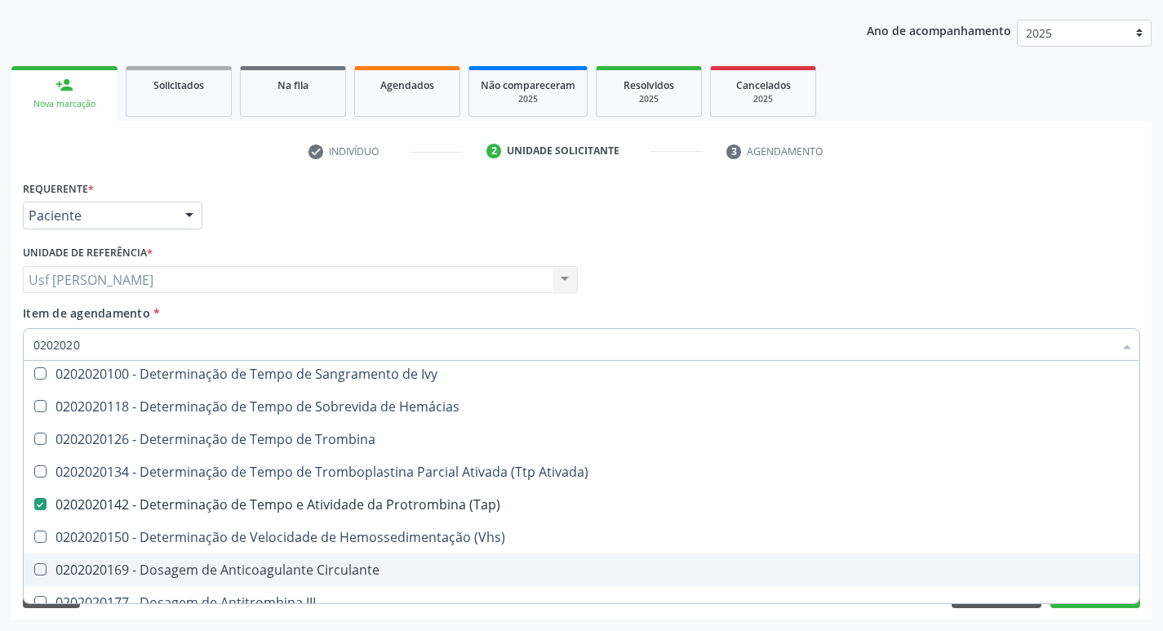
scroll to position [326, 0]
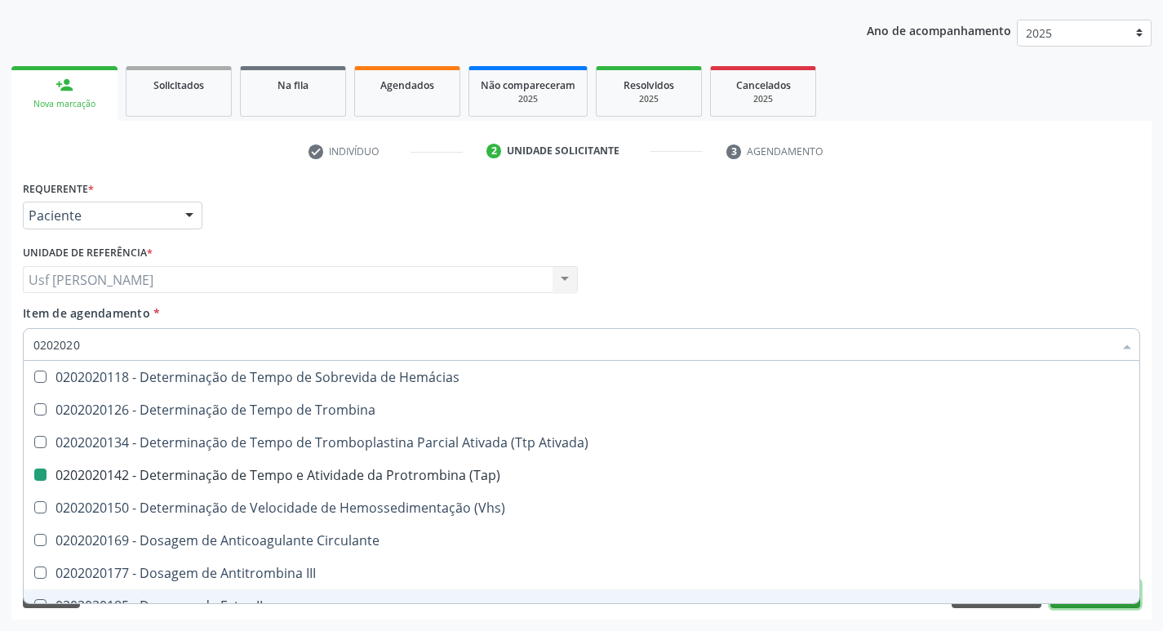
click at [1106, 604] on button "Próximo" at bounding box center [1095, 594] width 90 height 28
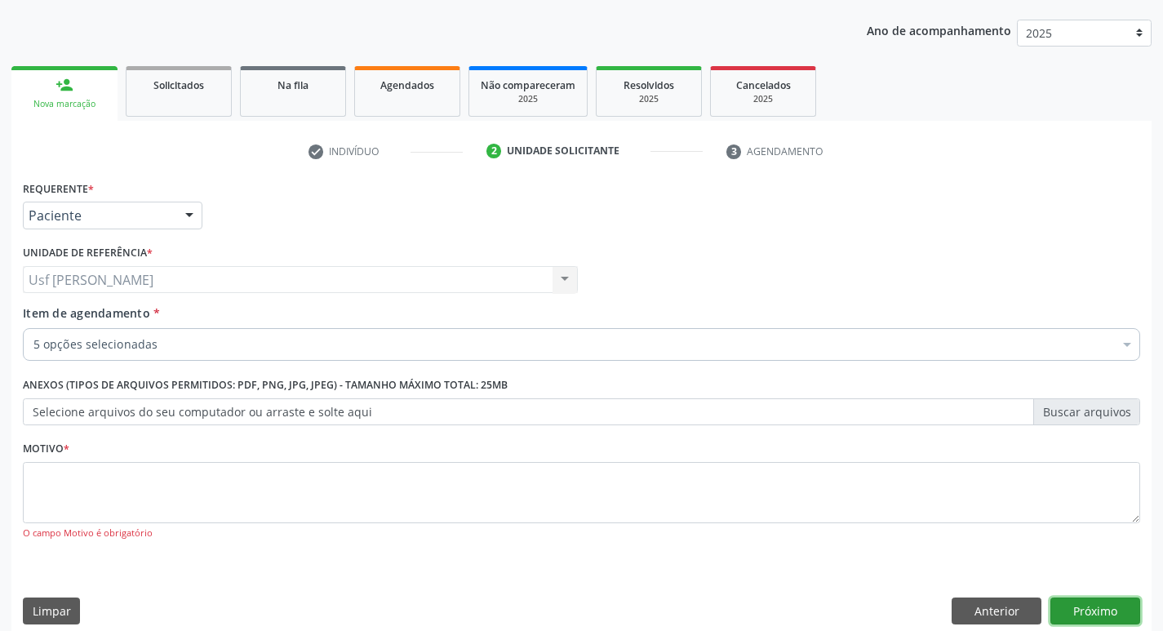
scroll to position [0, 0]
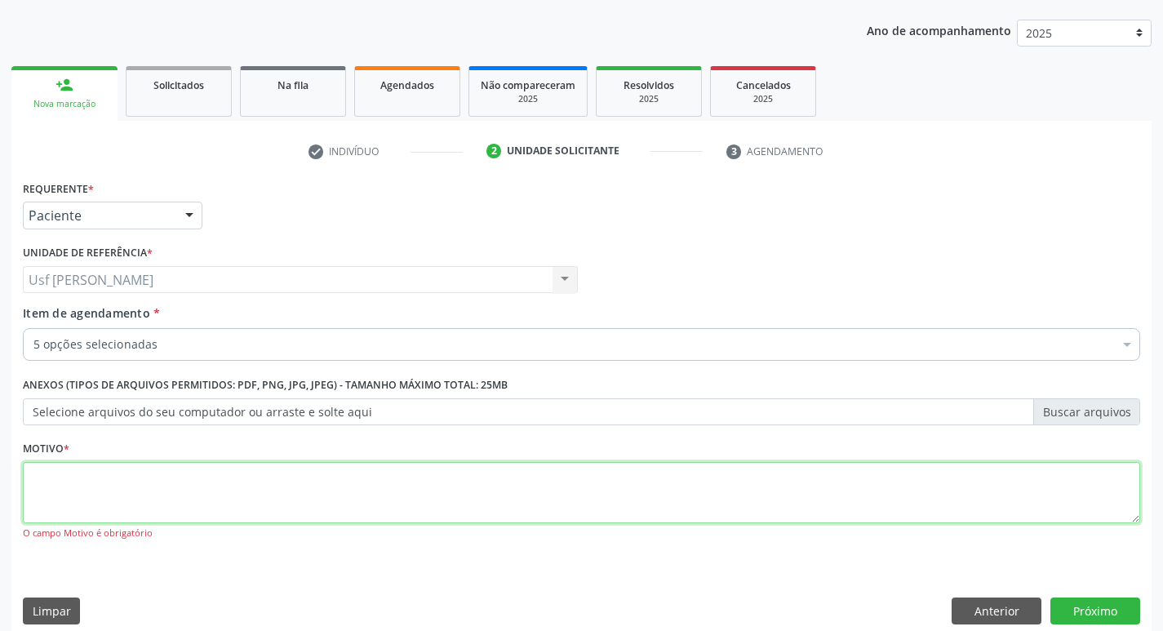
click at [67, 493] on textarea at bounding box center [581, 493] width 1117 height 62
type textarea ";"
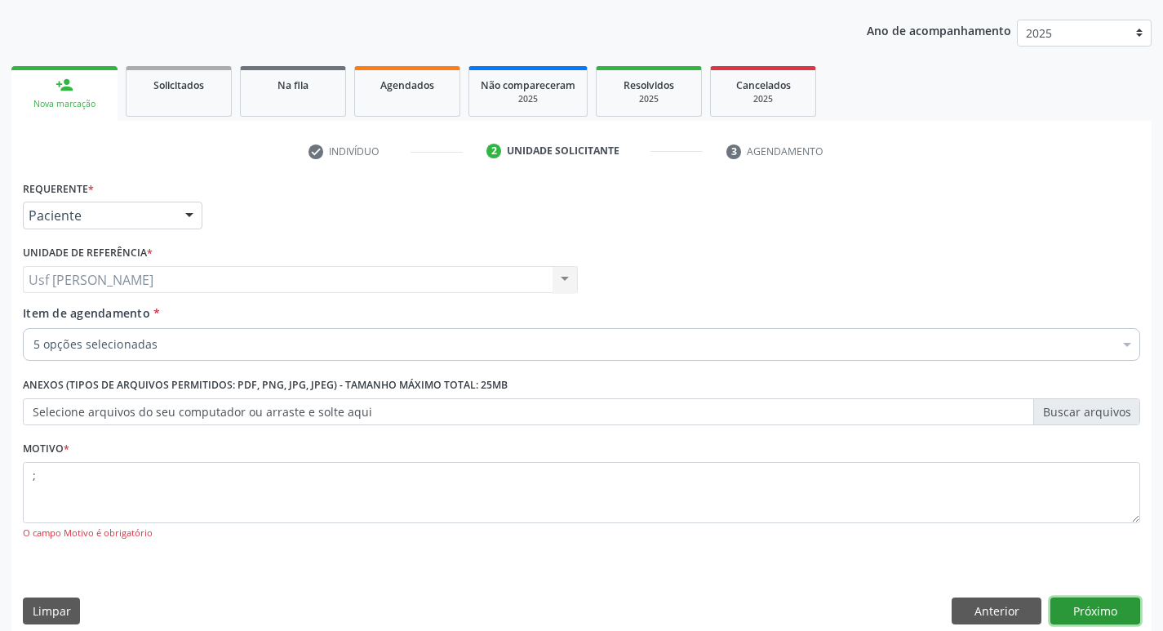
click at [1097, 612] on button "Próximo" at bounding box center [1095, 611] width 90 height 28
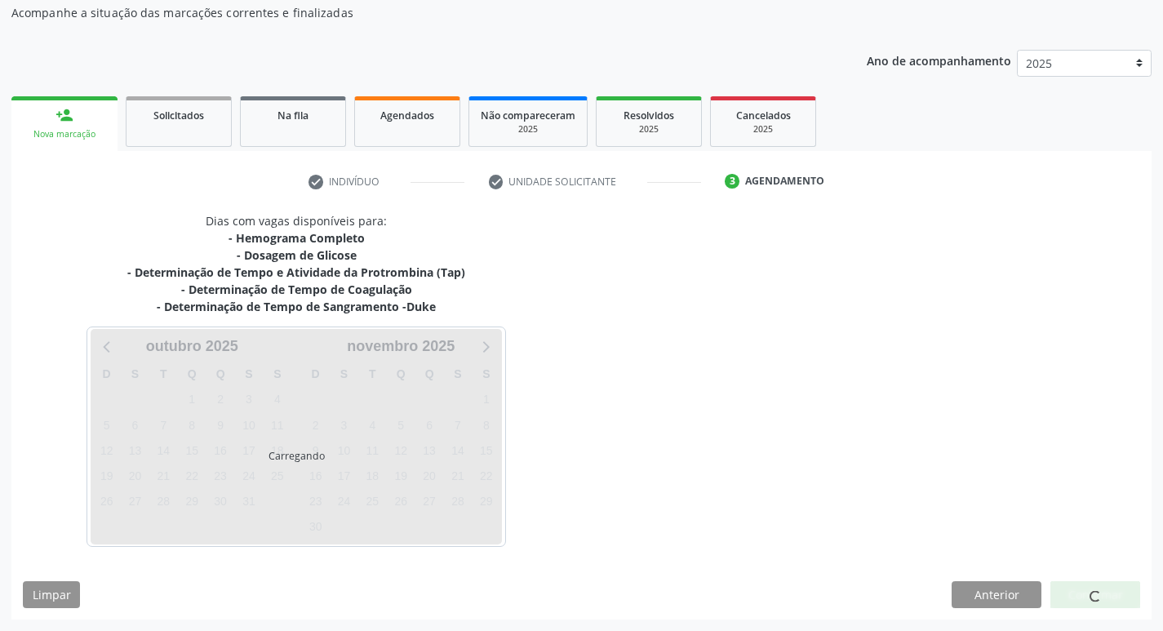
scroll to position [148, 0]
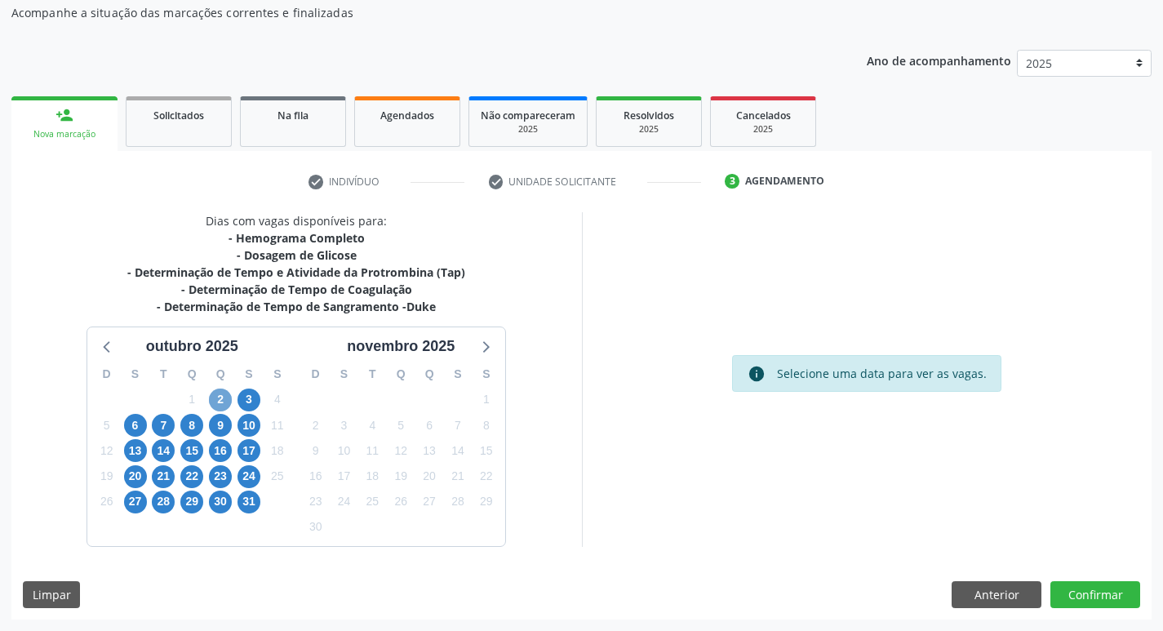
click at [218, 394] on span "2" at bounding box center [220, 399] width 23 height 23
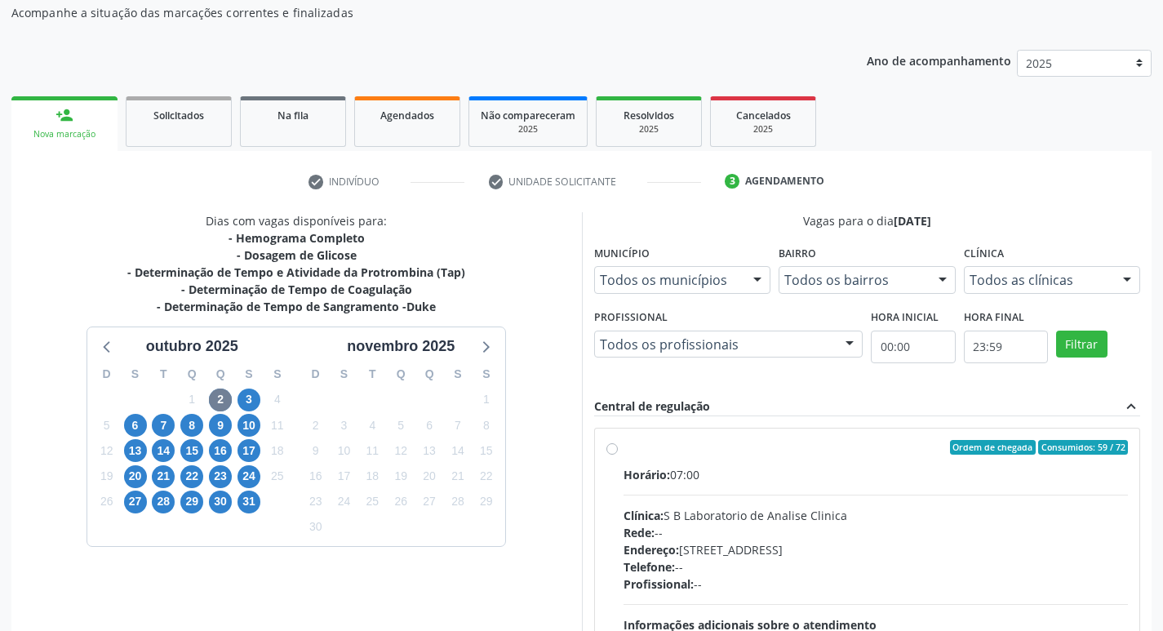
click at [623, 450] on label "Ordem de chegada Consumidos: 59 / 72 Horário: 07:00 Clínica: S B Laboratorio de…" at bounding box center [875, 565] width 505 height 251
click at [611, 450] on input "Ordem de chegada Consumidos: 59 / 72 Horário: 07:00 Clínica: S B Laboratorio de…" at bounding box center [611, 447] width 11 height 15
radio input "true"
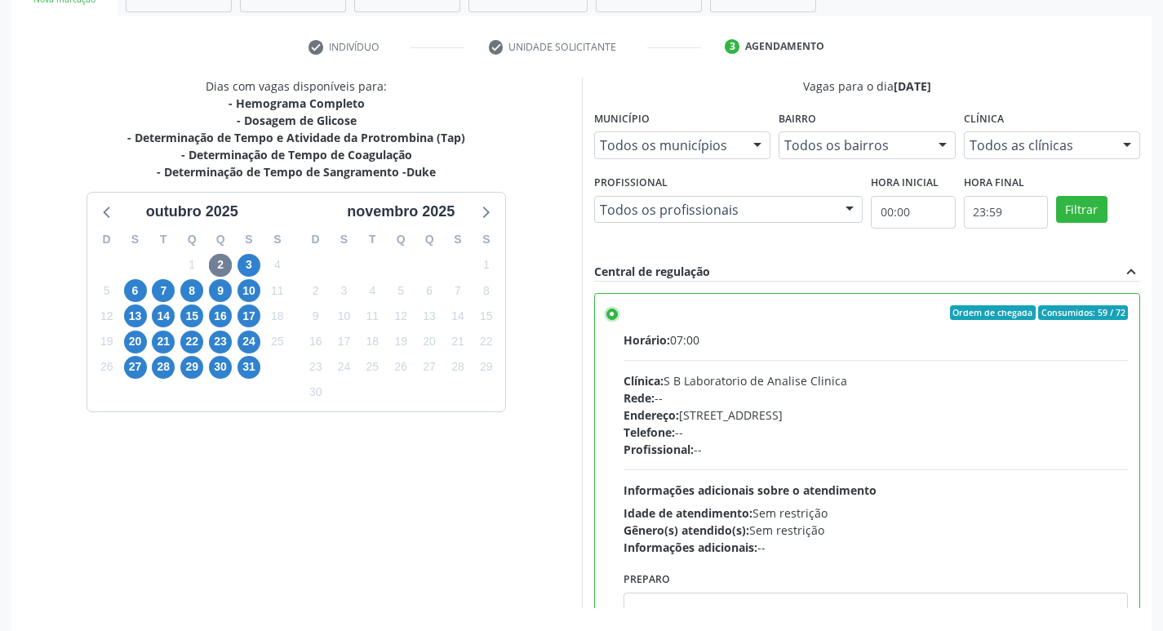
scroll to position [344, 0]
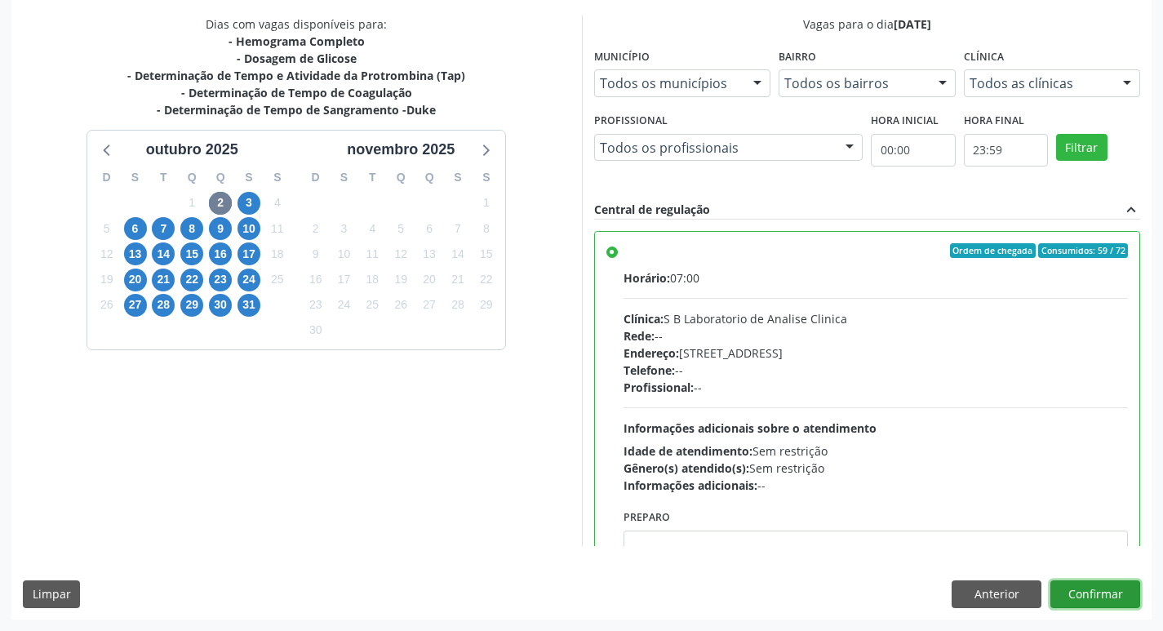
click at [1080, 588] on button "Confirmar" at bounding box center [1095, 594] width 90 height 28
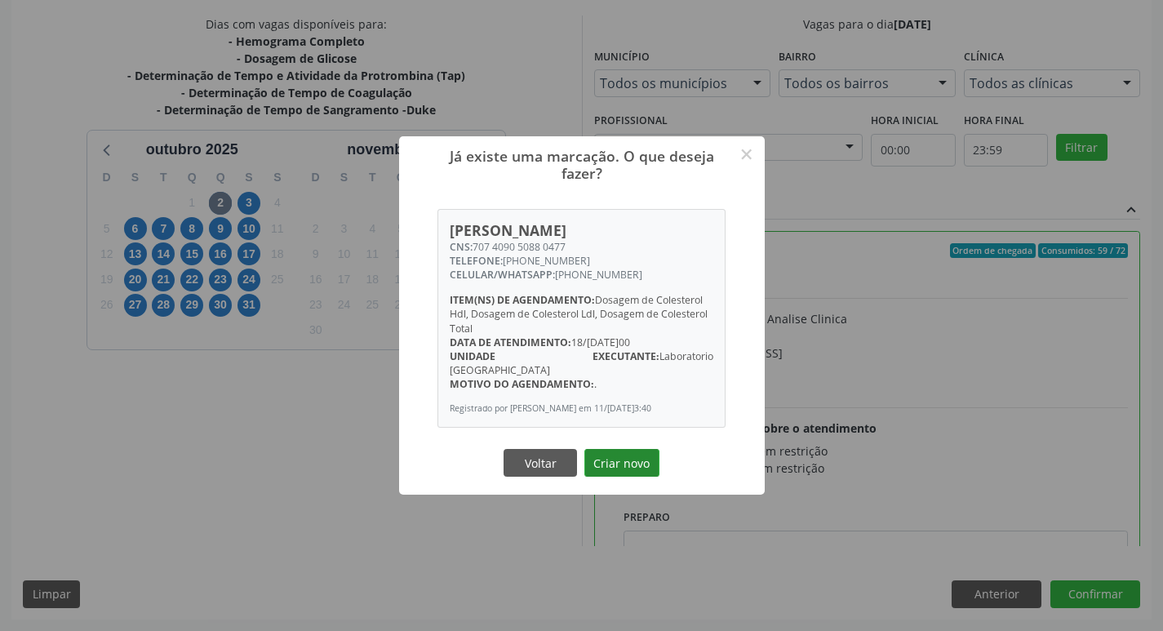
click at [630, 459] on button "Criar novo" at bounding box center [621, 463] width 75 height 28
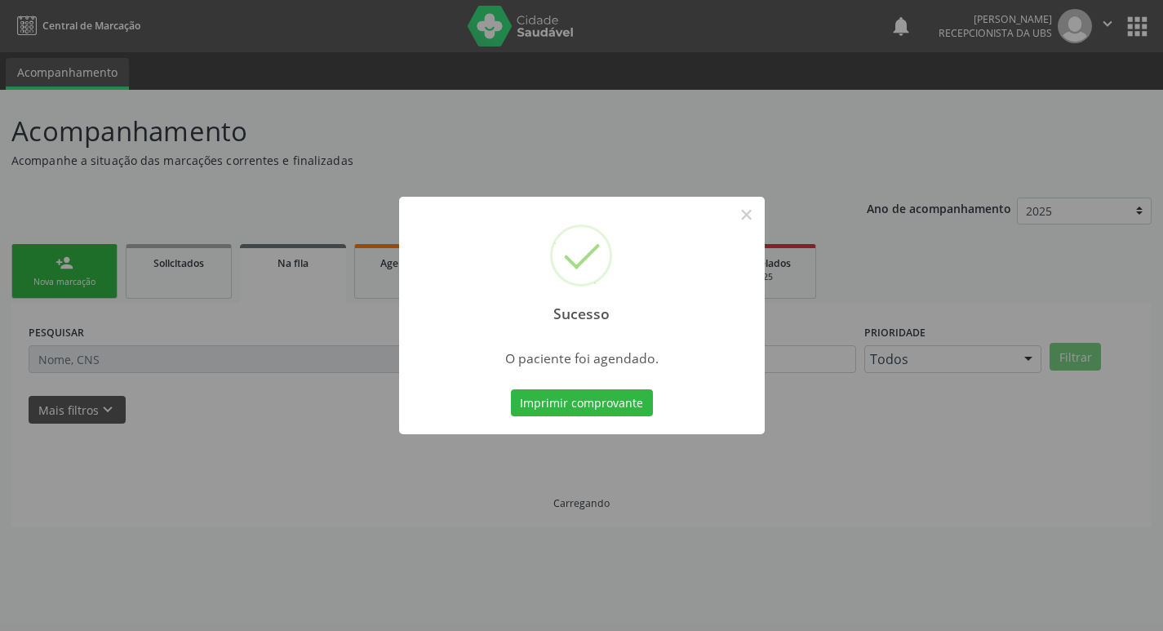
scroll to position [0, 0]
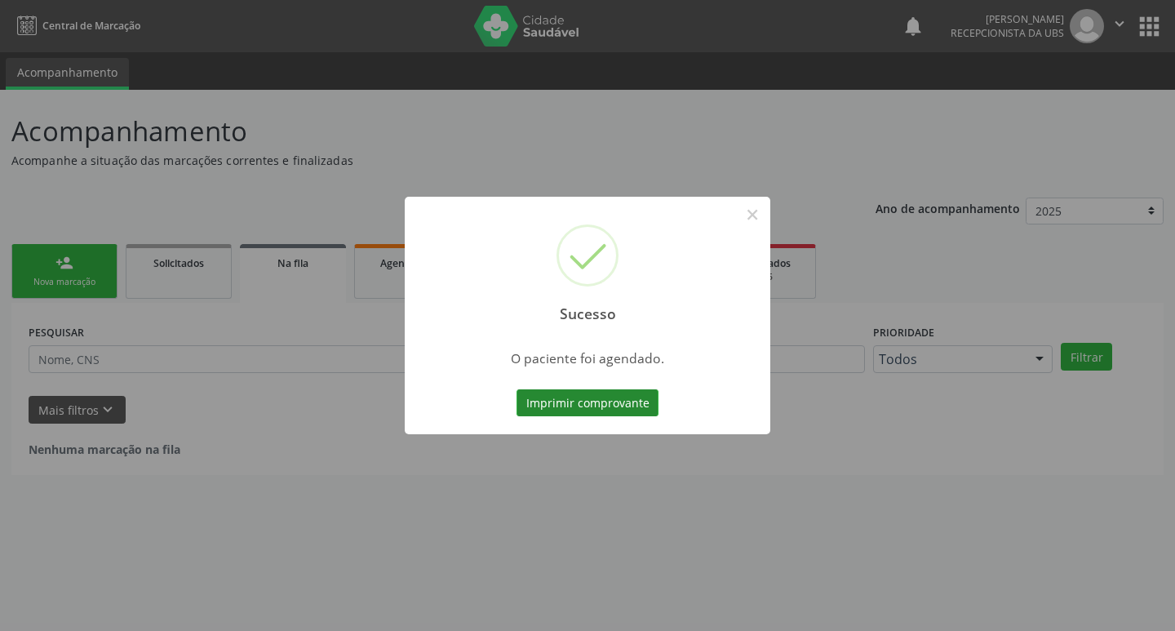
click at [597, 401] on button "Imprimir comprovante" at bounding box center [588, 403] width 142 height 28
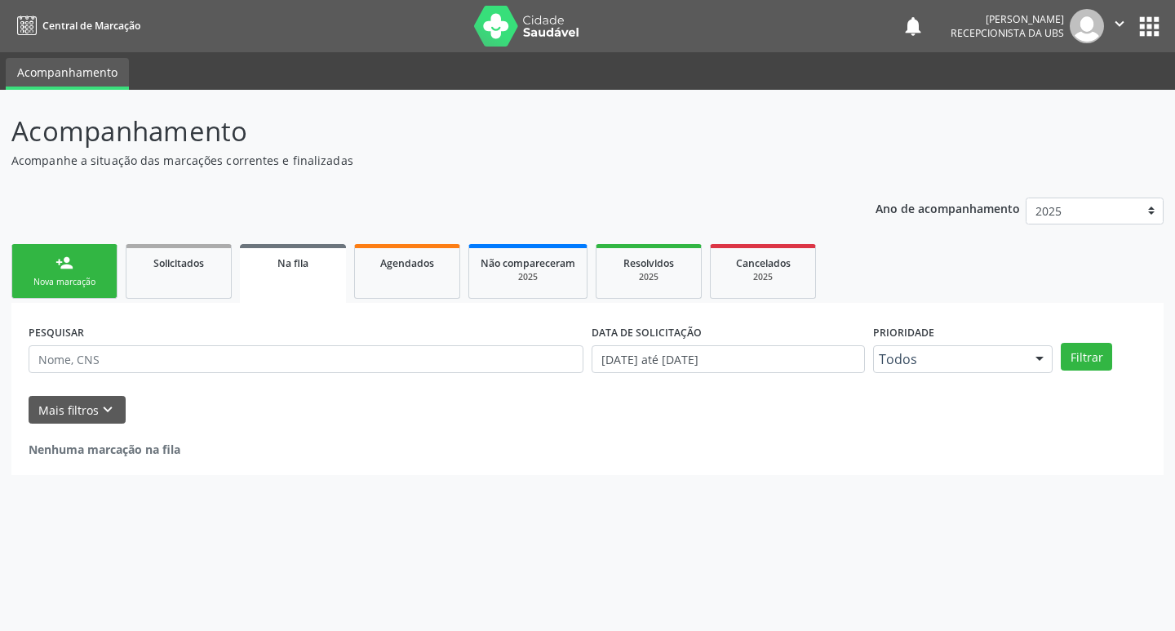
click at [31, 273] on link "person_add Nova marcação" at bounding box center [64, 271] width 106 height 55
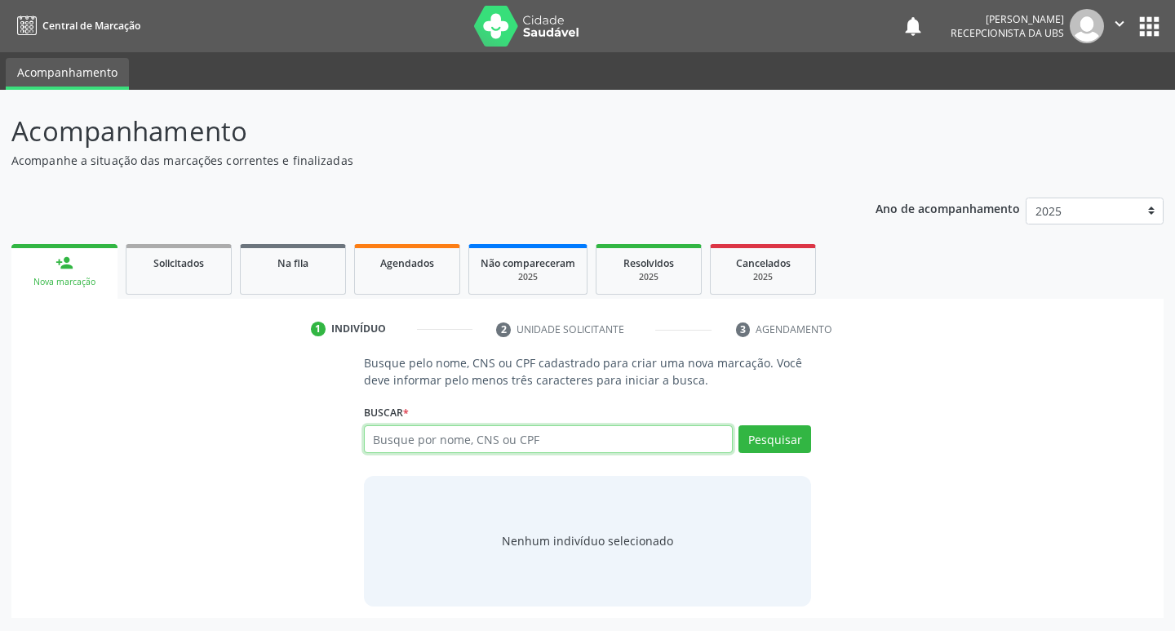
click at [402, 440] on input "text" at bounding box center [549, 439] width 370 height 28
click at [465, 438] on input "text" at bounding box center [549, 439] width 370 height 28
type input "702109727028993"
click at [766, 432] on button "Pesquisar" at bounding box center [774, 439] width 73 height 28
type input "702109727028993"
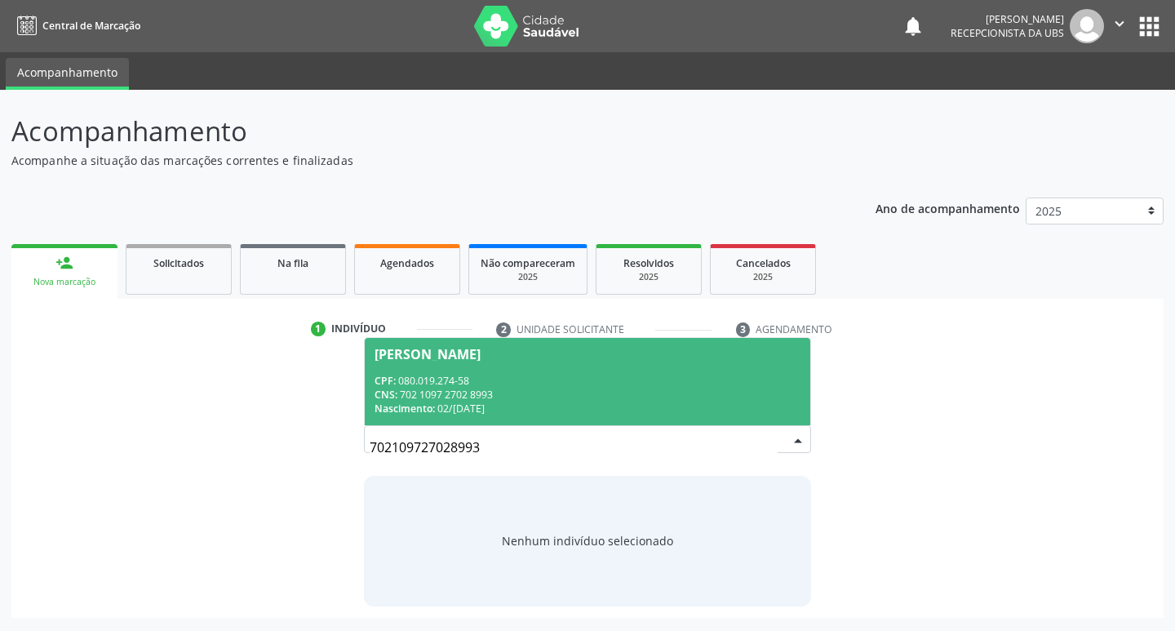
click at [417, 371] on span "Giselly do Nascimento Oliveira CPF: 080.019.274-58 CNS: 702 1097 2702 8993 Nasc…" at bounding box center [588, 381] width 446 height 87
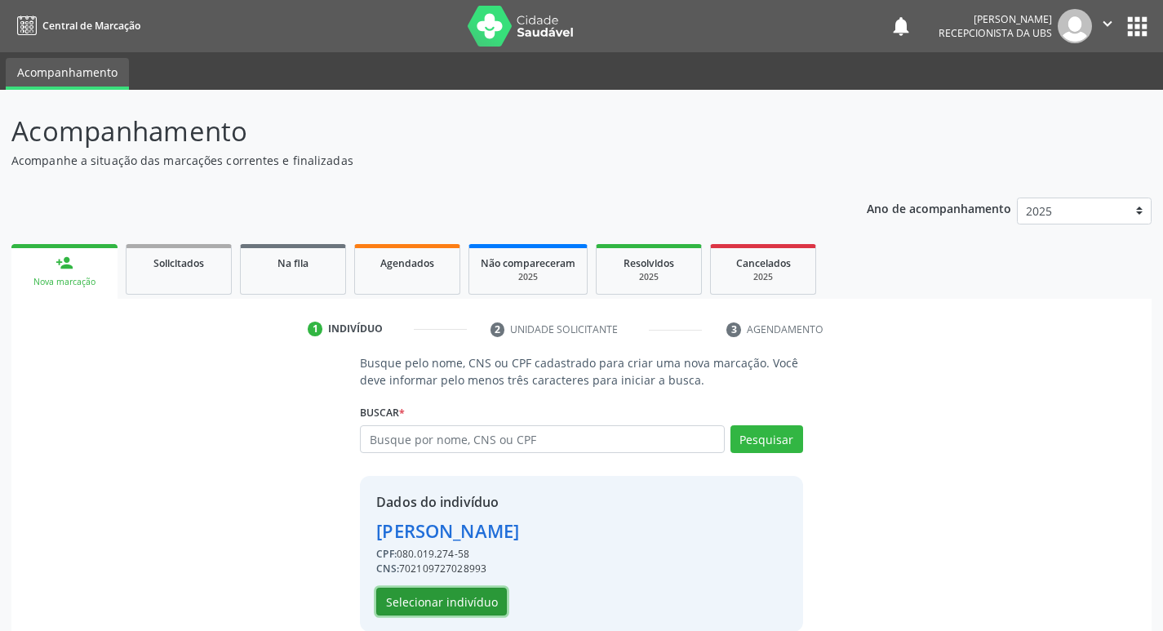
click at [424, 606] on button "Selecionar indivíduo" at bounding box center [441, 602] width 131 height 28
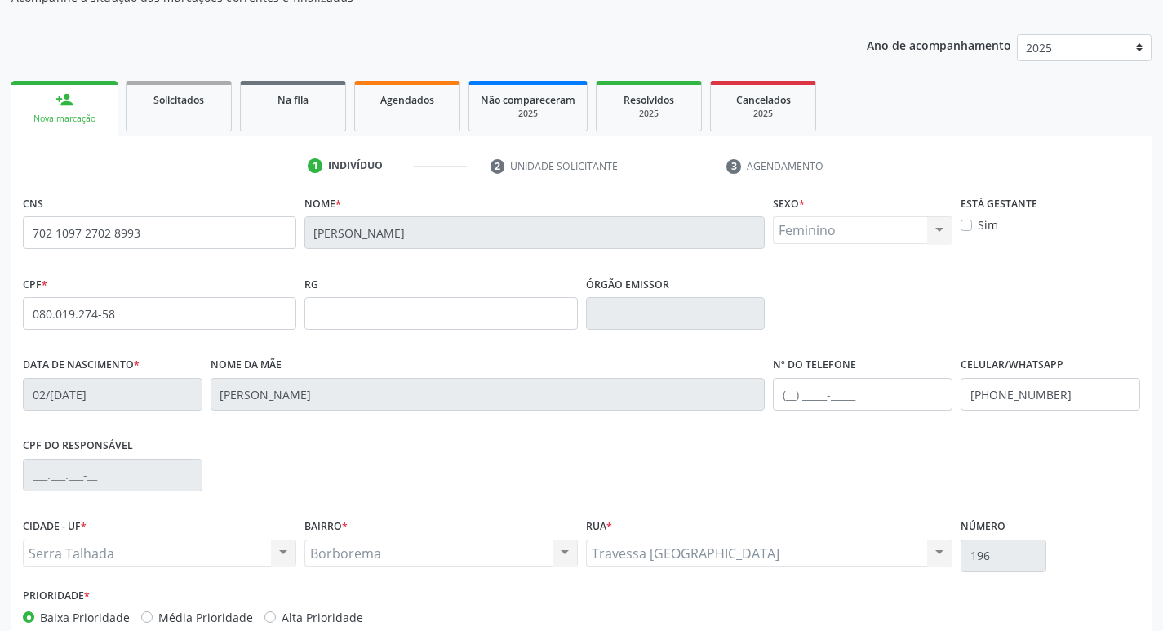
scroll to position [254, 0]
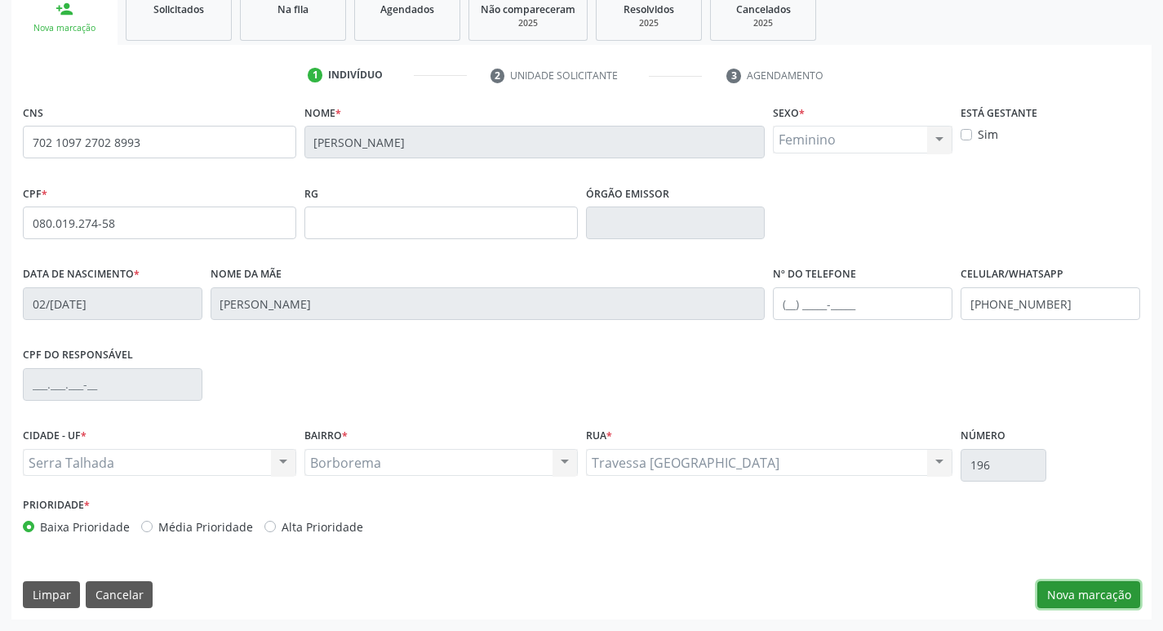
click at [1073, 592] on button "Nova marcação" at bounding box center [1088, 595] width 103 height 28
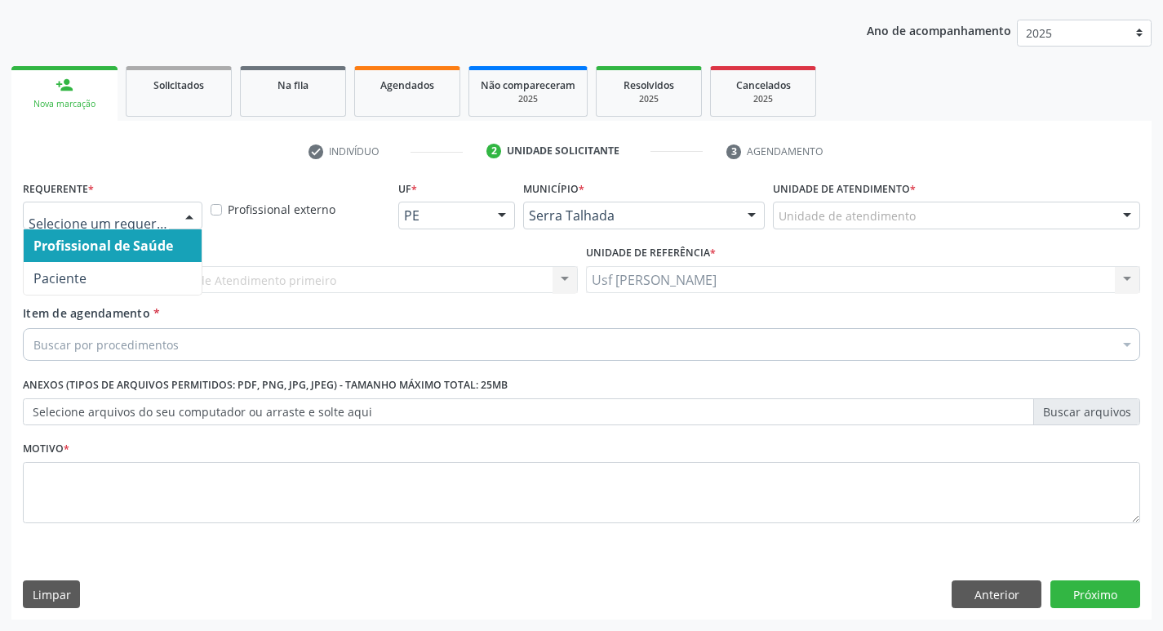
click at [185, 215] on div at bounding box center [189, 216] width 24 height 28
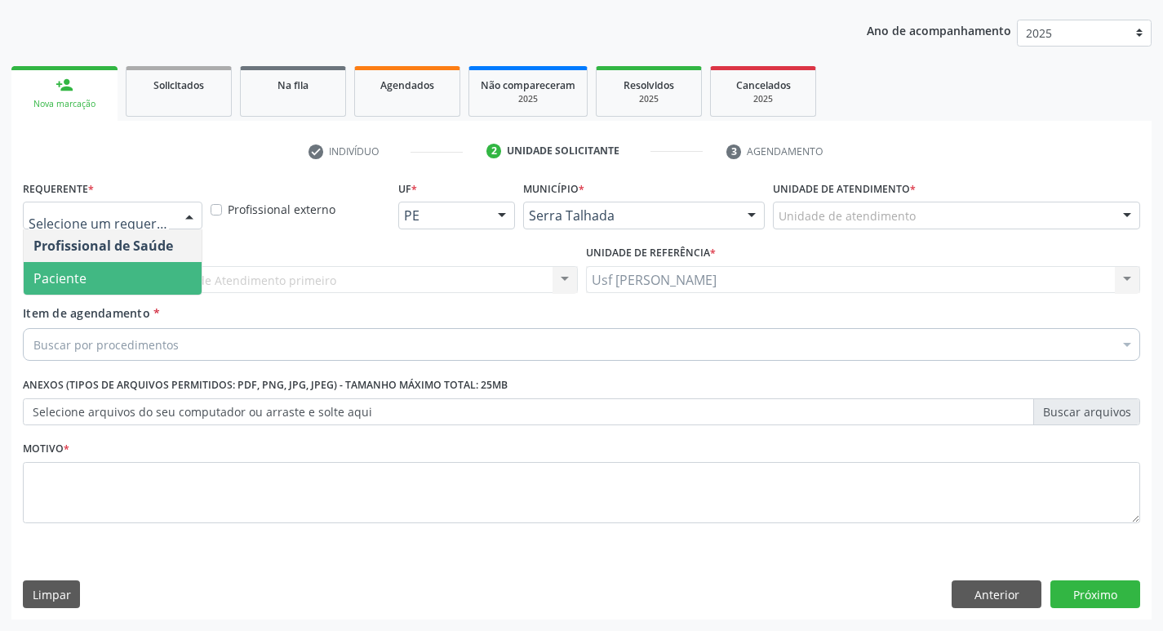
click at [146, 273] on span "Paciente" at bounding box center [113, 278] width 178 height 33
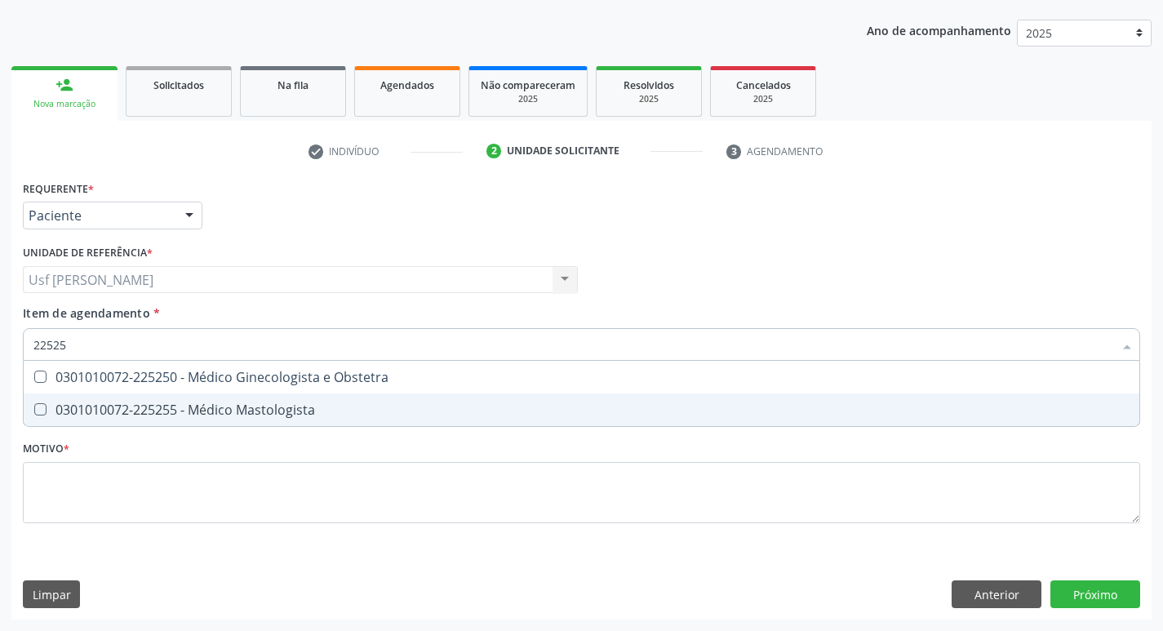
type input "225250"
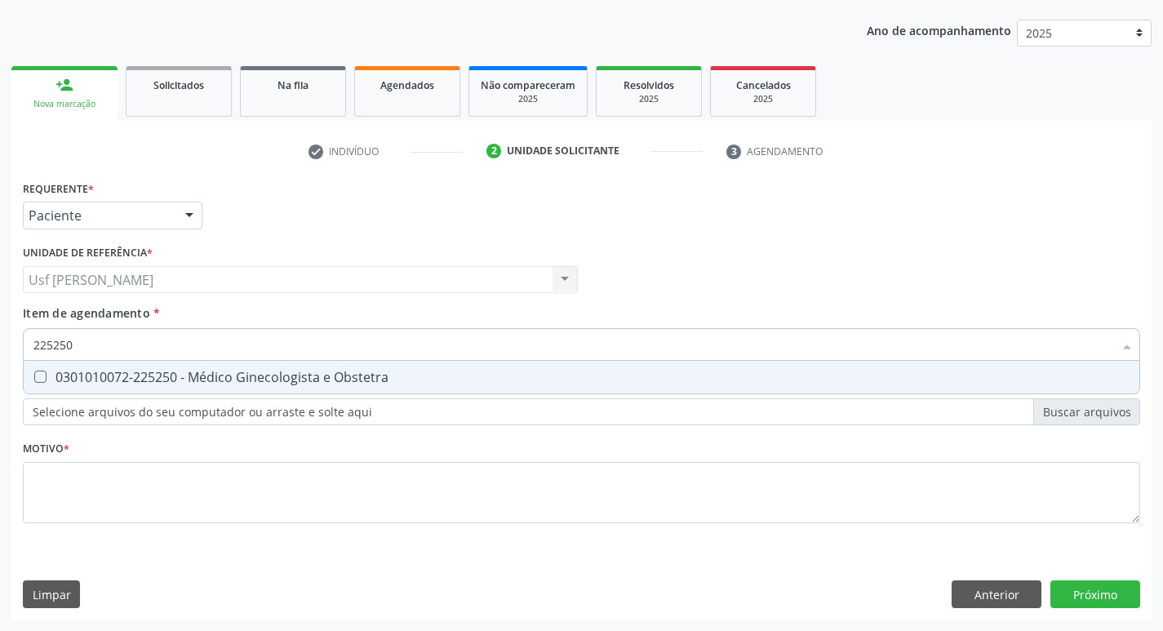
drag, startPoint x: 41, startPoint y: 372, endPoint x: 38, endPoint y: 392, distance: 19.9
click at [41, 375] on Obstetra at bounding box center [40, 376] width 12 height 12
click at [34, 375] on Obstetra "checkbox" at bounding box center [29, 376] width 11 height 11
checkbox Obstetra "true"
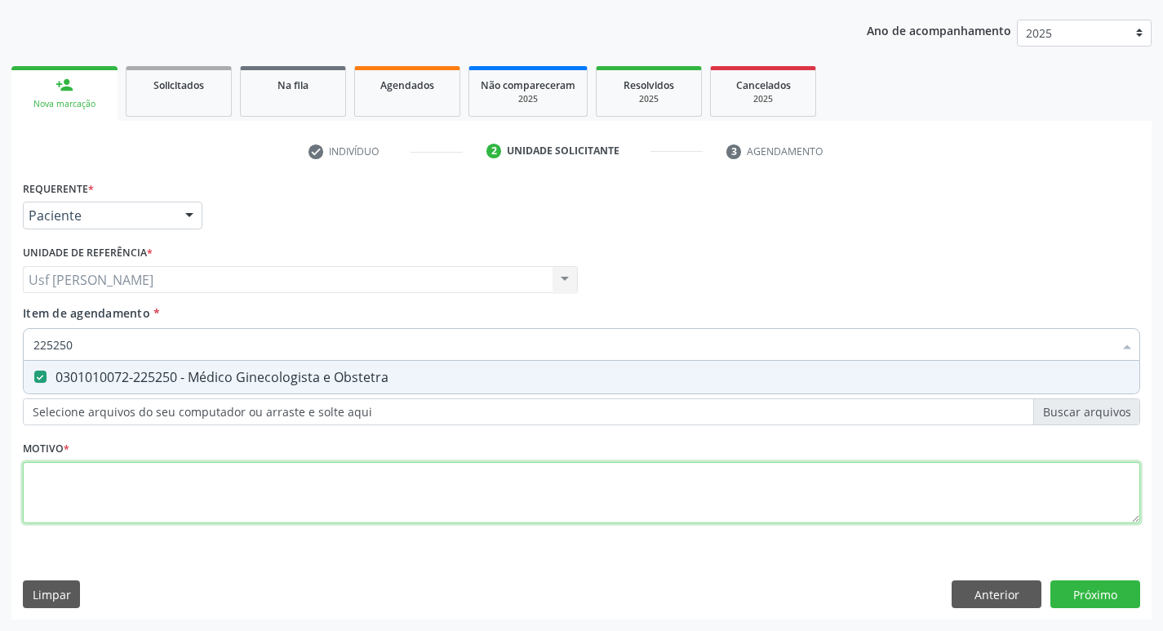
click at [50, 467] on div "Requerente * Paciente Profissional de Saúde Paciente Nenhum resultado encontrad…" at bounding box center [581, 361] width 1117 height 370
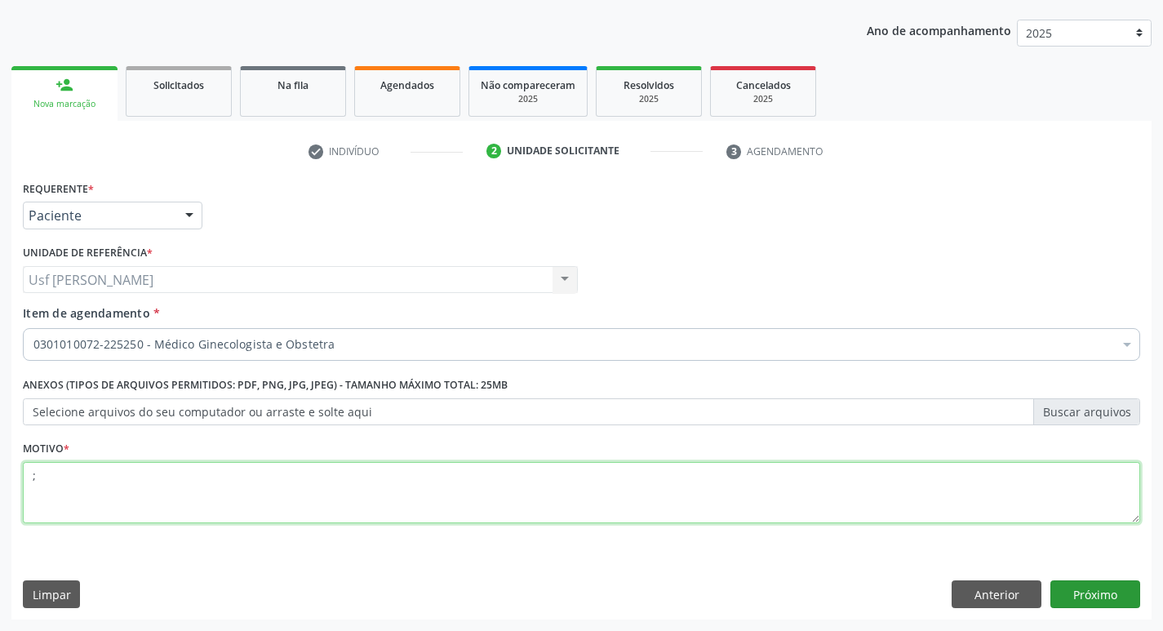
type textarea ";"
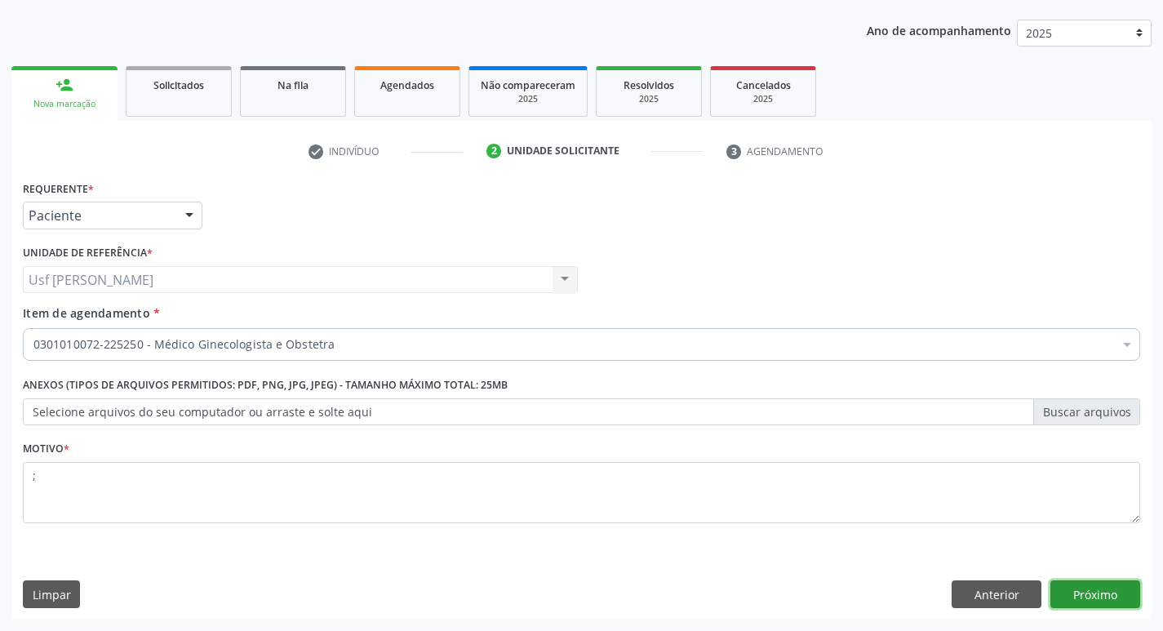
click at [1087, 599] on button "Próximo" at bounding box center [1095, 594] width 90 height 28
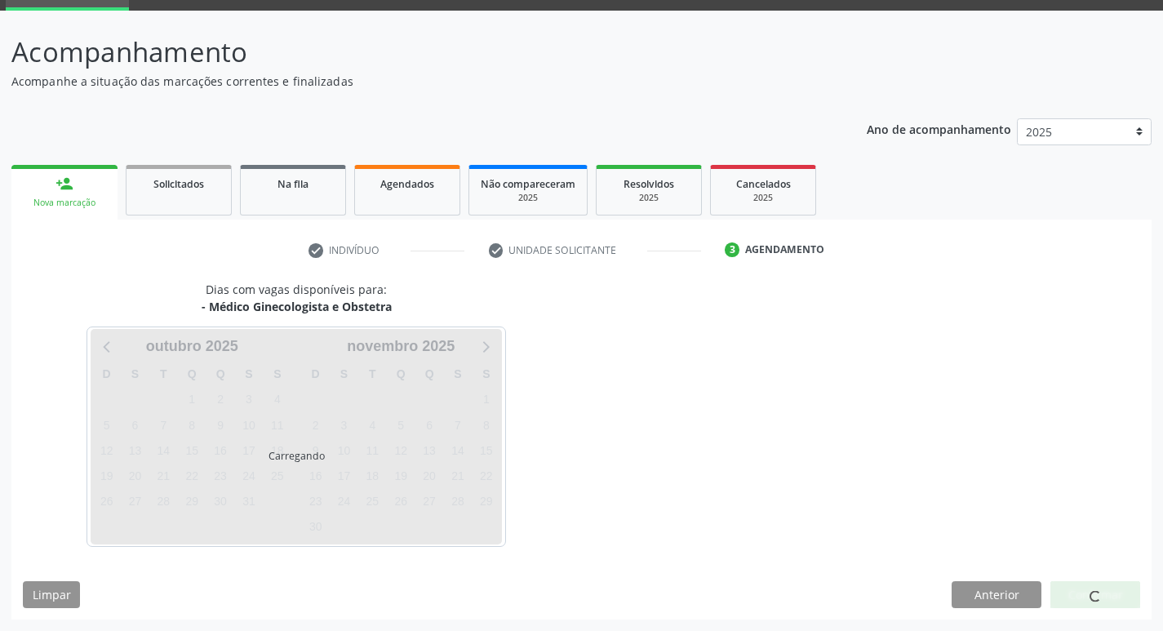
scroll to position [79, 0]
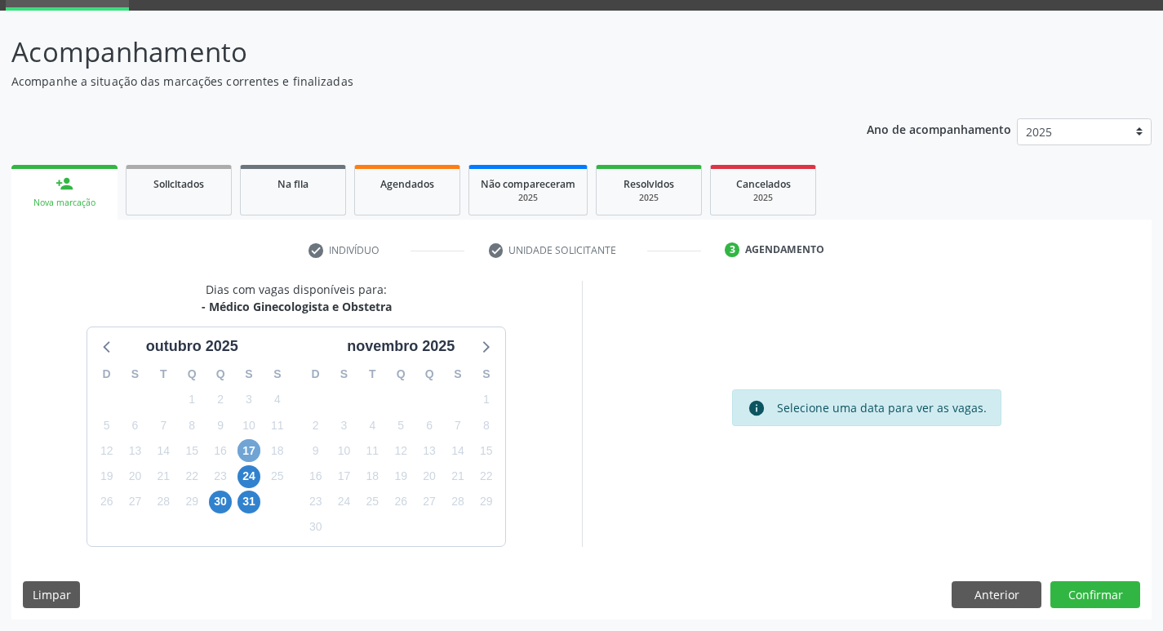
click at [254, 450] on span "17" at bounding box center [248, 450] width 23 height 23
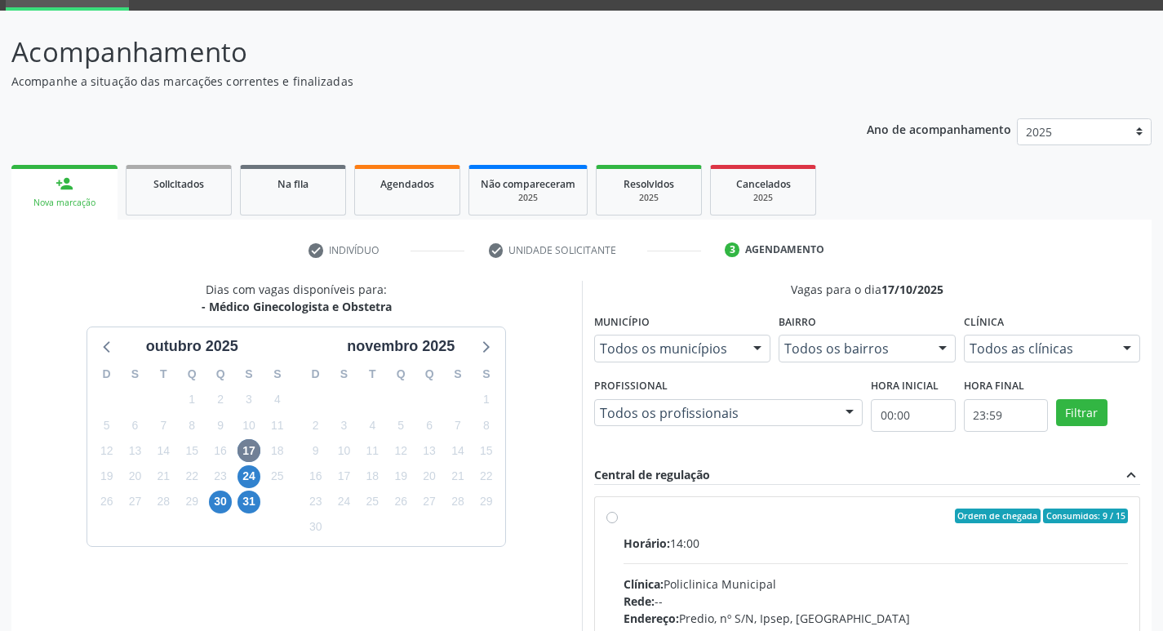
click at [623, 517] on label "Ordem de chegada Consumidos: 9 / 15 Horário: 14:00 Clínica: Policlinica Municip…" at bounding box center [875, 633] width 505 height 251
click at [610, 517] on input "Ordem de chegada Consumidos: 9 / 15 Horário: 14:00 Clínica: Policlinica Municip…" at bounding box center [611, 515] width 11 height 15
radio input "true"
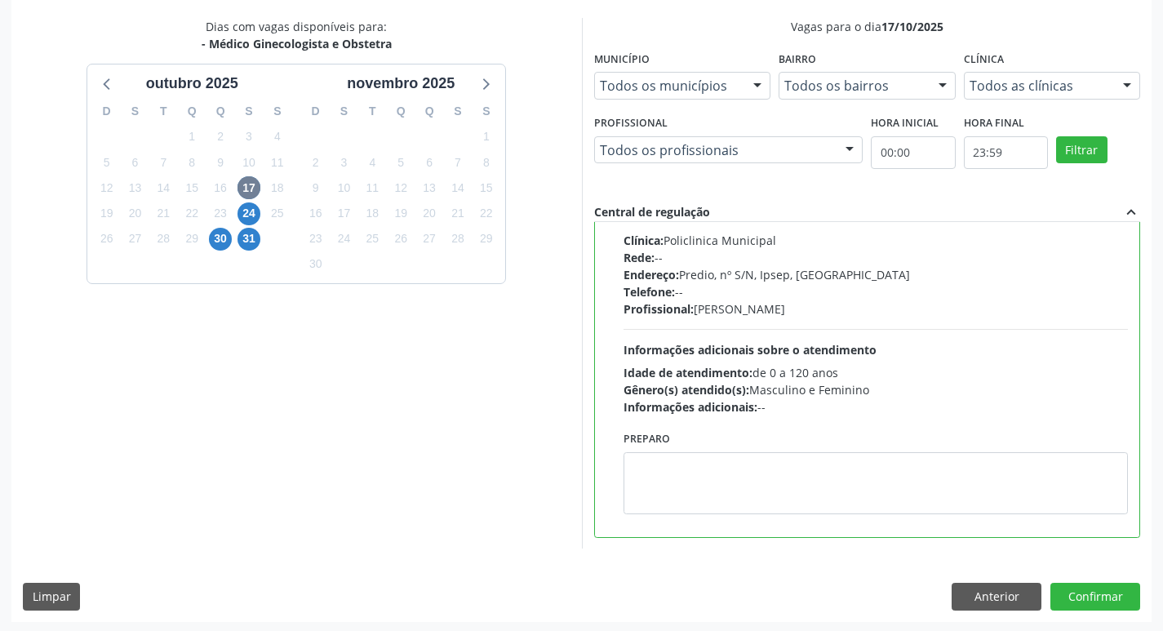
scroll to position [344, 0]
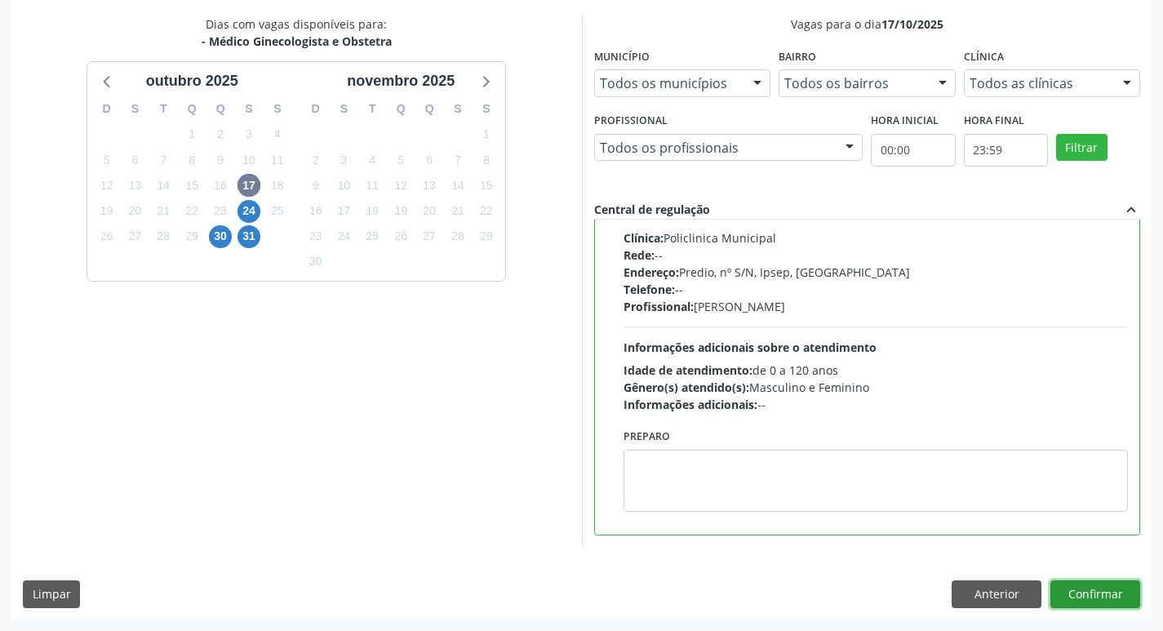
click at [1082, 584] on button "Confirmar" at bounding box center [1095, 594] width 90 height 28
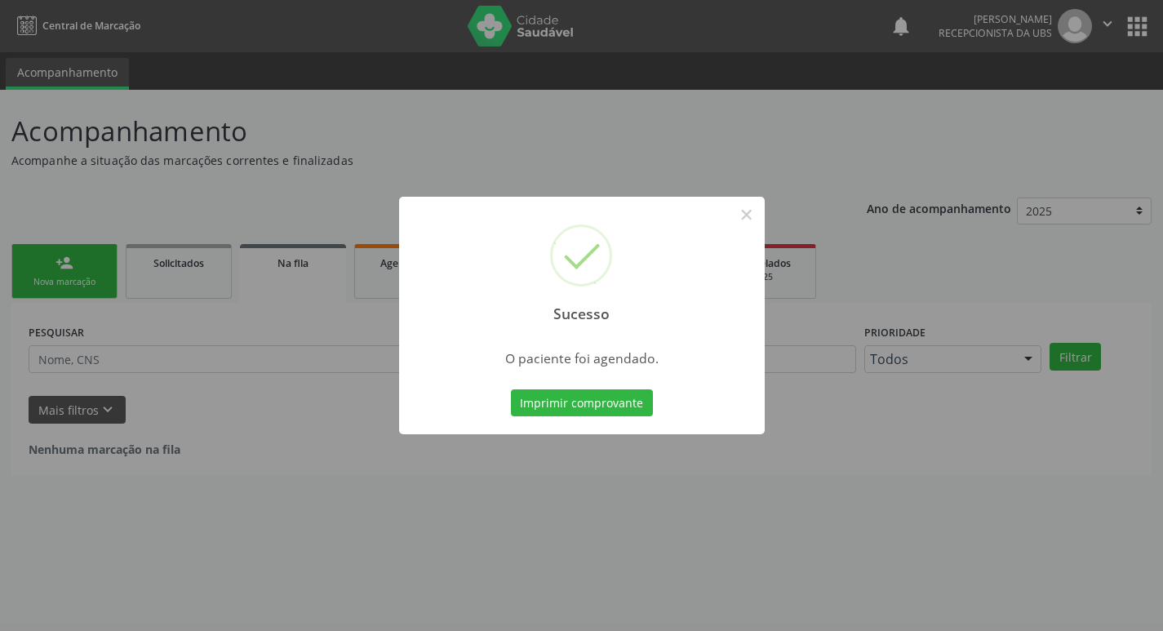
scroll to position [0, 0]
click at [603, 397] on button "Imprimir comprovante" at bounding box center [588, 403] width 142 height 28
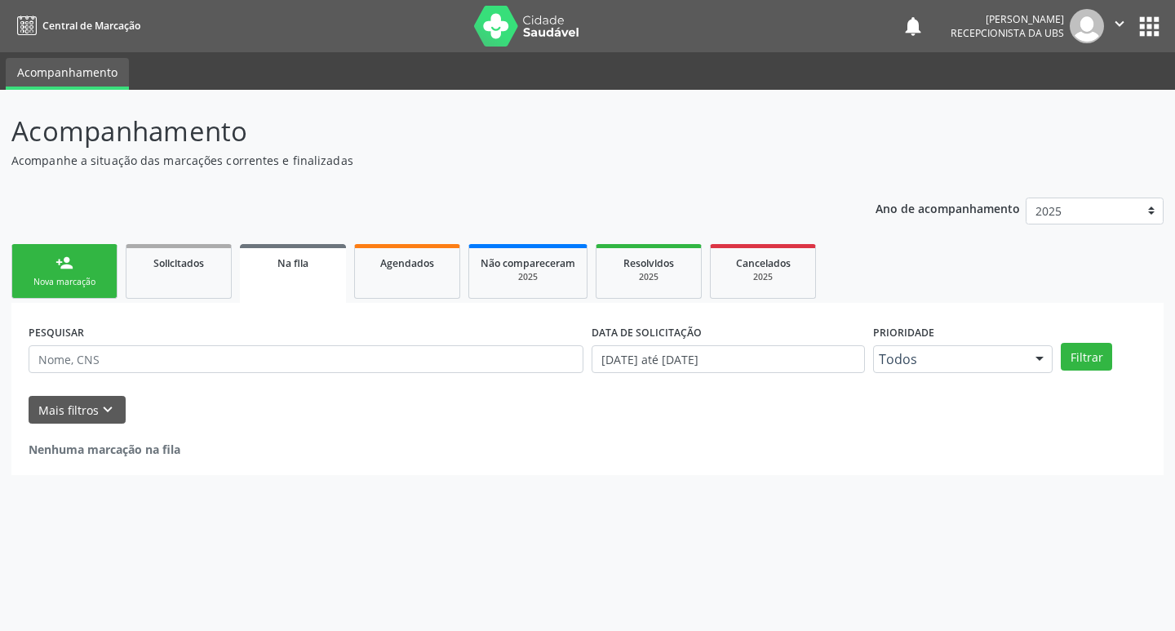
click at [70, 264] on div "person_add" at bounding box center [64, 263] width 18 height 18
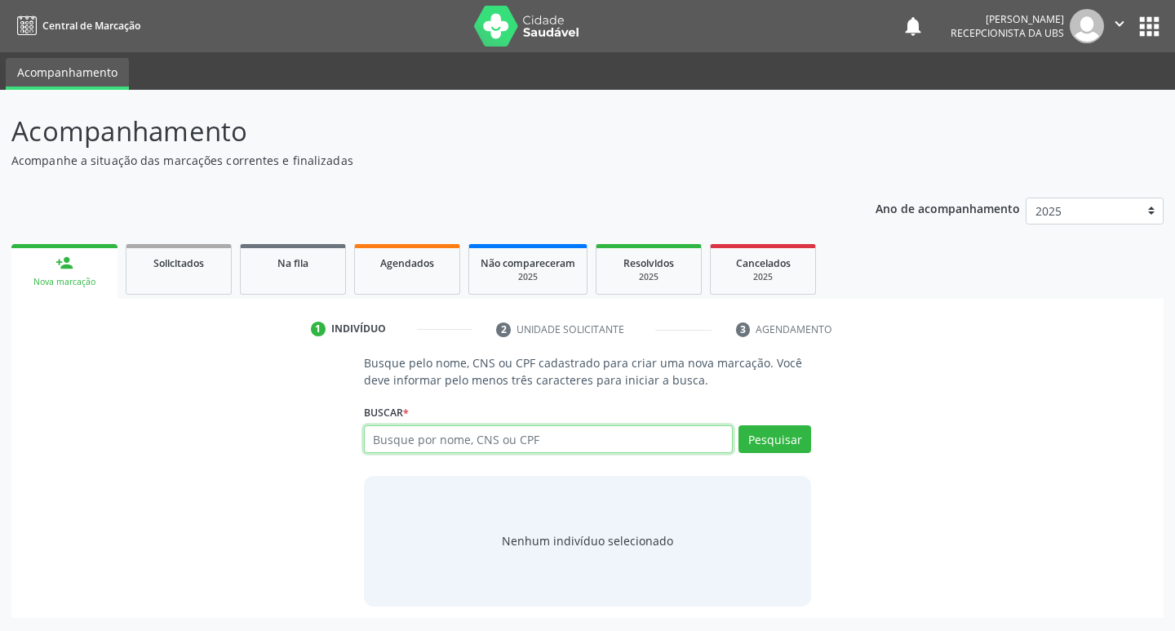
click at [521, 451] on input "text" at bounding box center [549, 439] width 370 height 28
click at [404, 445] on input "text" at bounding box center [549, 439] width 370 height 28
click at [499, 433] on input "text" at bounding box center [549, 439] width 370 height 28
click at [564, 436] on input "text" at bounding box center [549, 439] width 370 height 28
click at [636, 441] on input "text" at bounding box center [549, 439] width 370 height 28
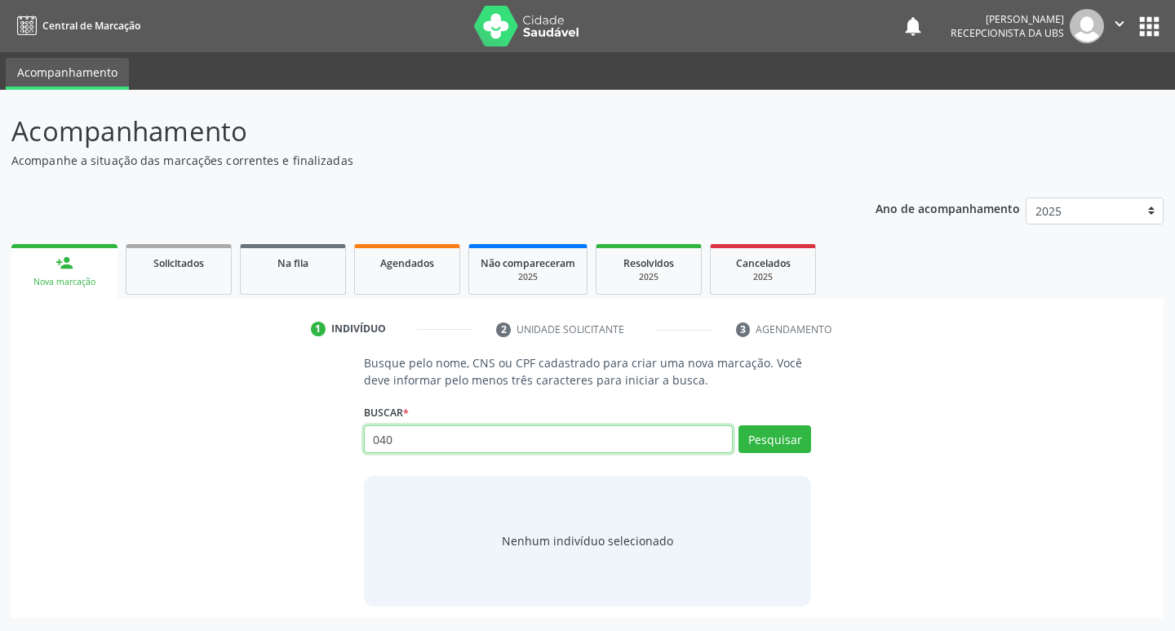
click at [456, 438] on input "040" at bounding box center [549, 439] width 370 height 28
click at [487, 450] on input "040682754" at bounding box center [549, 439] width 370 height 28
type input "04068275408"
click at [770, 441] on button "Pesquisar" at bounding box center [774, 439] width 73 height 28
type input "04068275408"
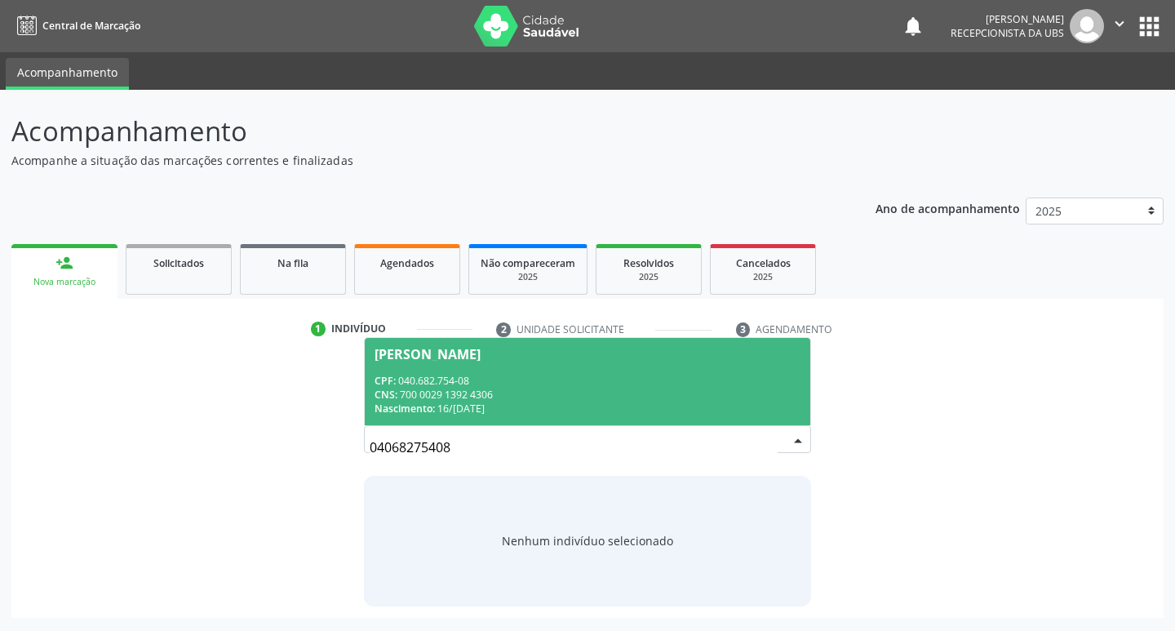
click at [468, 397] on div "CNS: 700 0029 1392 4306" at bounding box center [588, 395] width 427 height 14
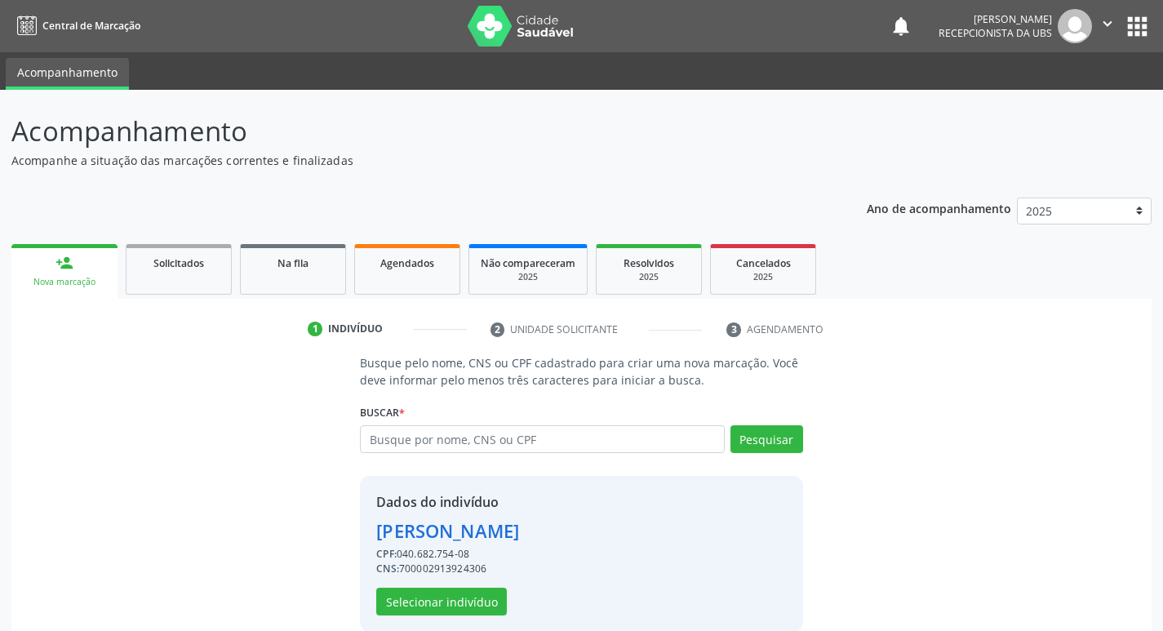
scroll to position [24, 0]
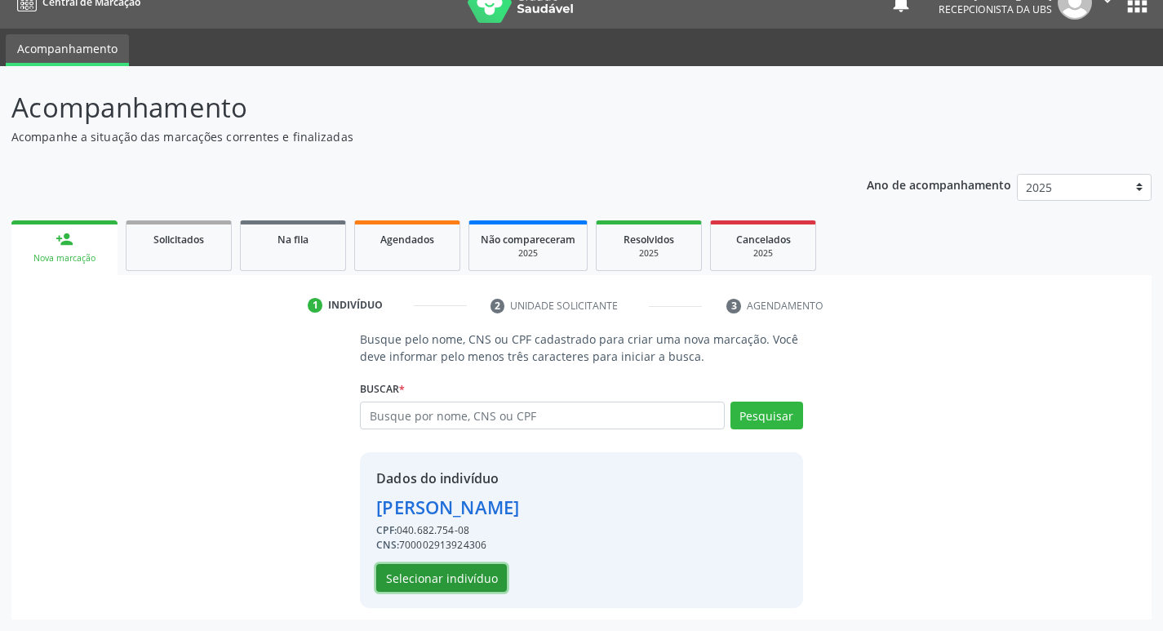
click at [397, 577] on button "Selecionar indivíduo" at bounding box center [441, 578] width 131 height 28
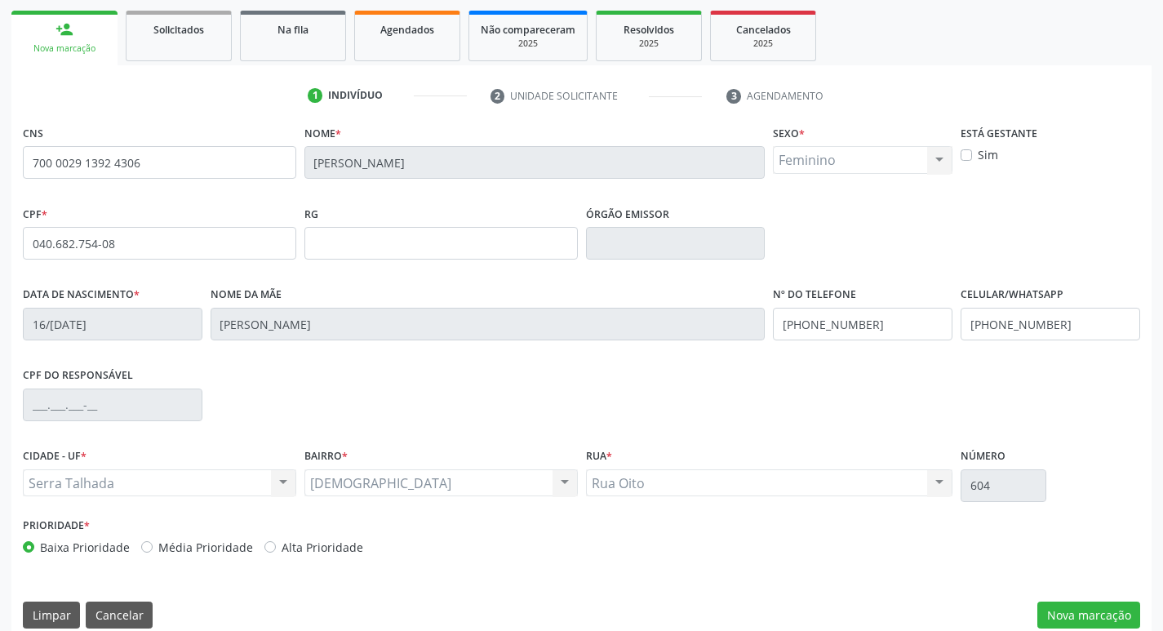
scroll to position [254, 0]
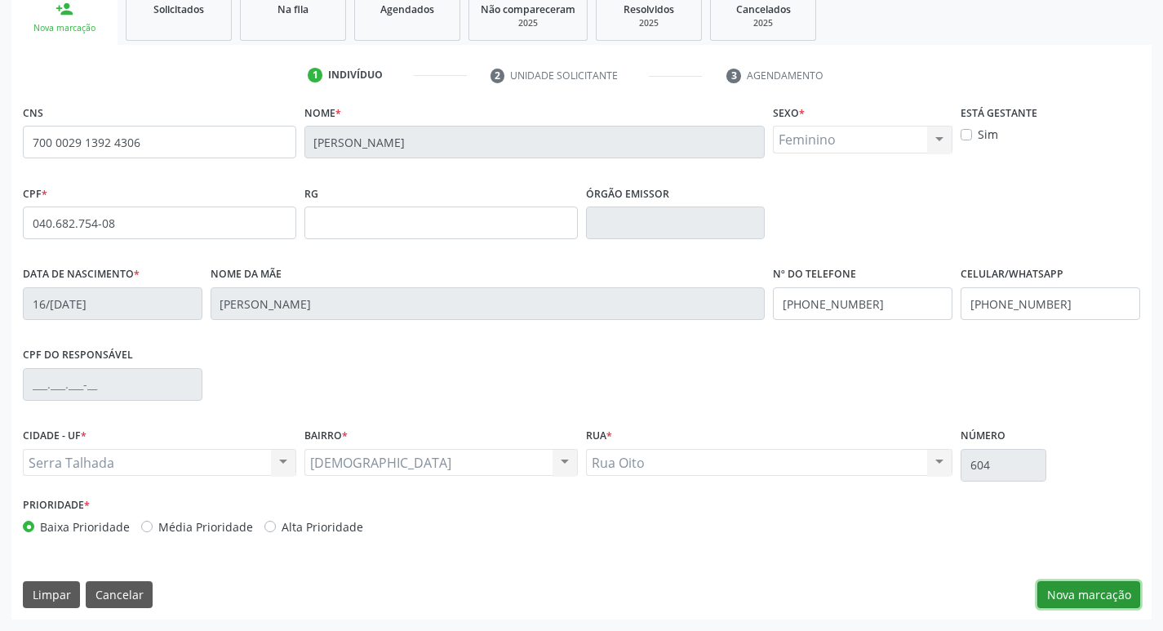
click at [1062, 592] on button "Nova marcação" at bounding box center [1088, 595] width 103 height 28
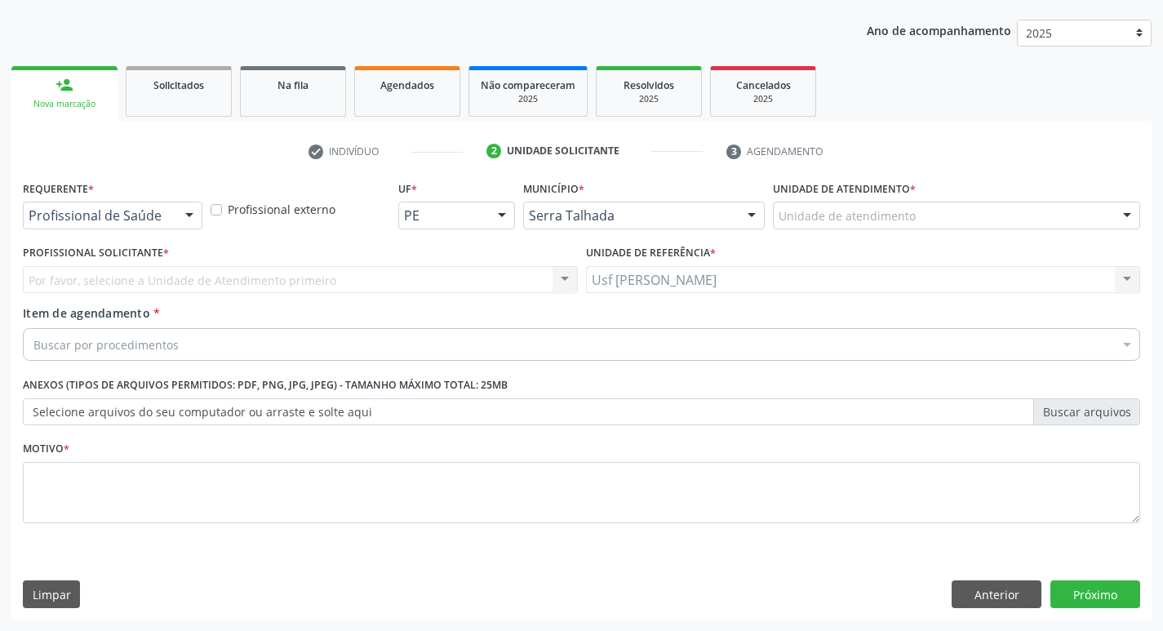
scroll to position [178, 0]
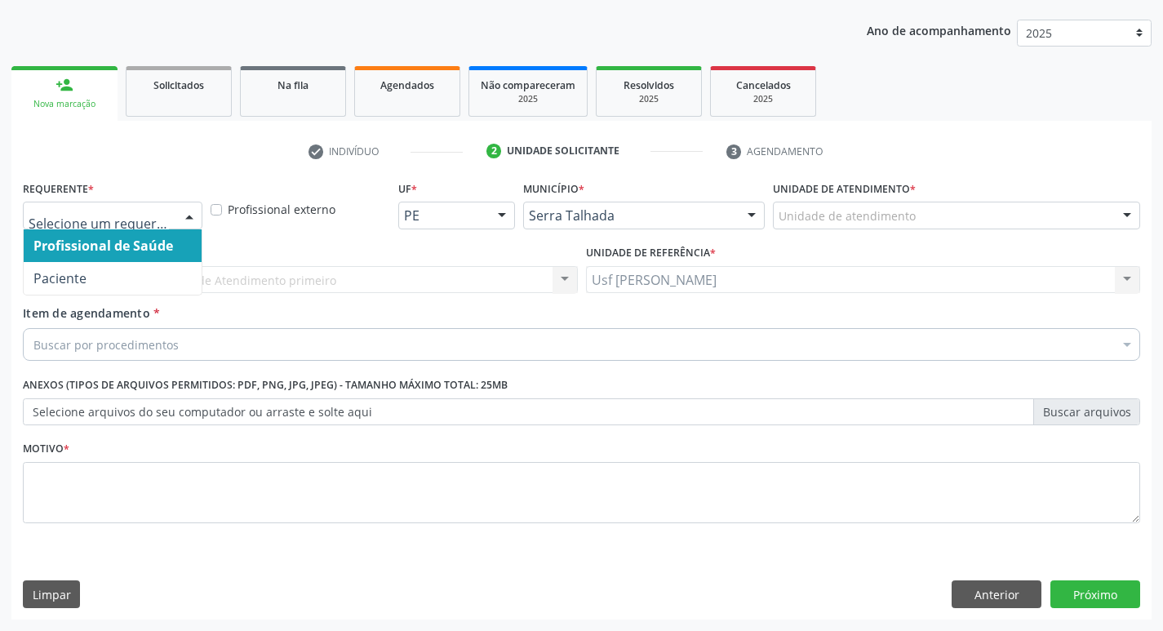
click at [185, 214] on div at bounding box center [189, 216] width 24 height 28
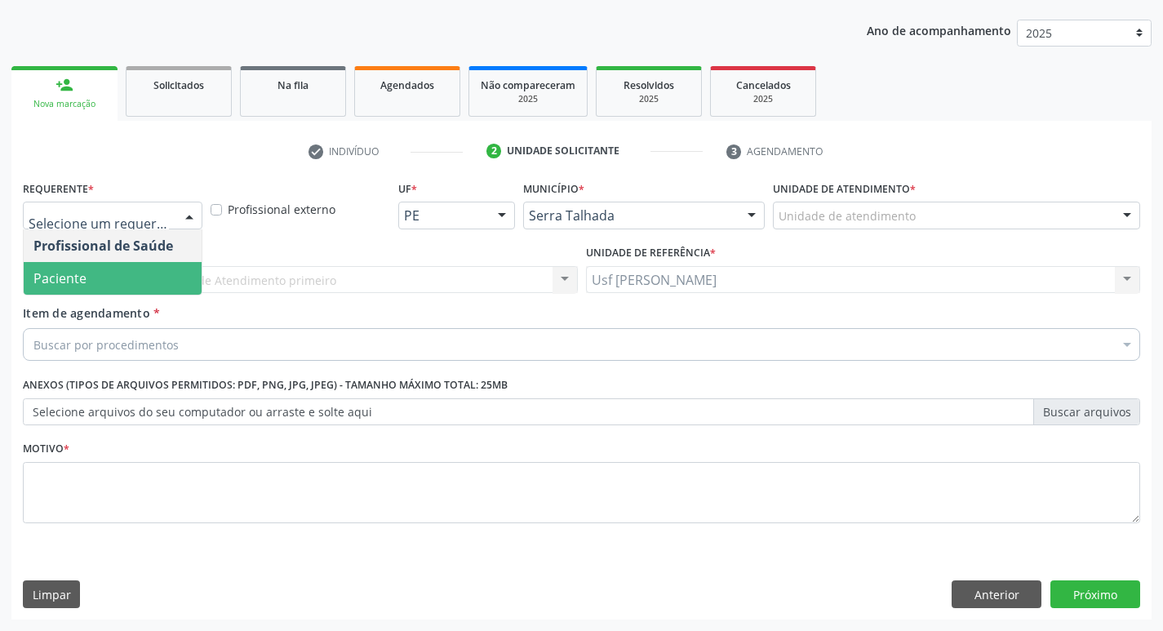
click at [166, 282] on span "Paciente" at bounding box center [113, 278] width 178 height 33
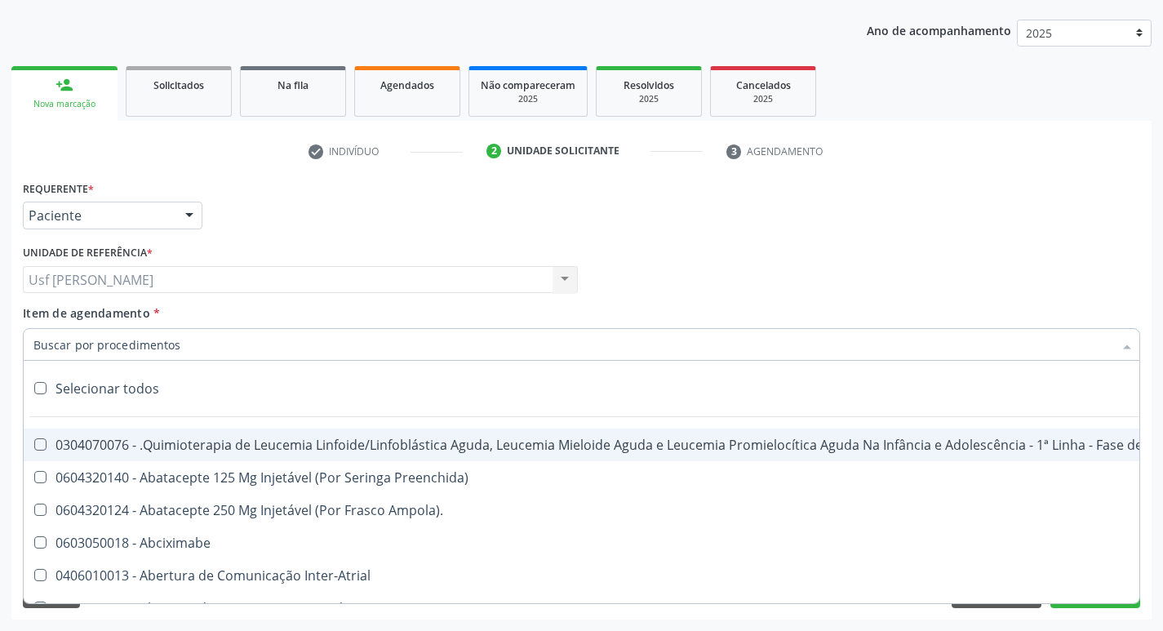
click at [180, 346] on div at bounding box center [581, 344] width 1117 height 33
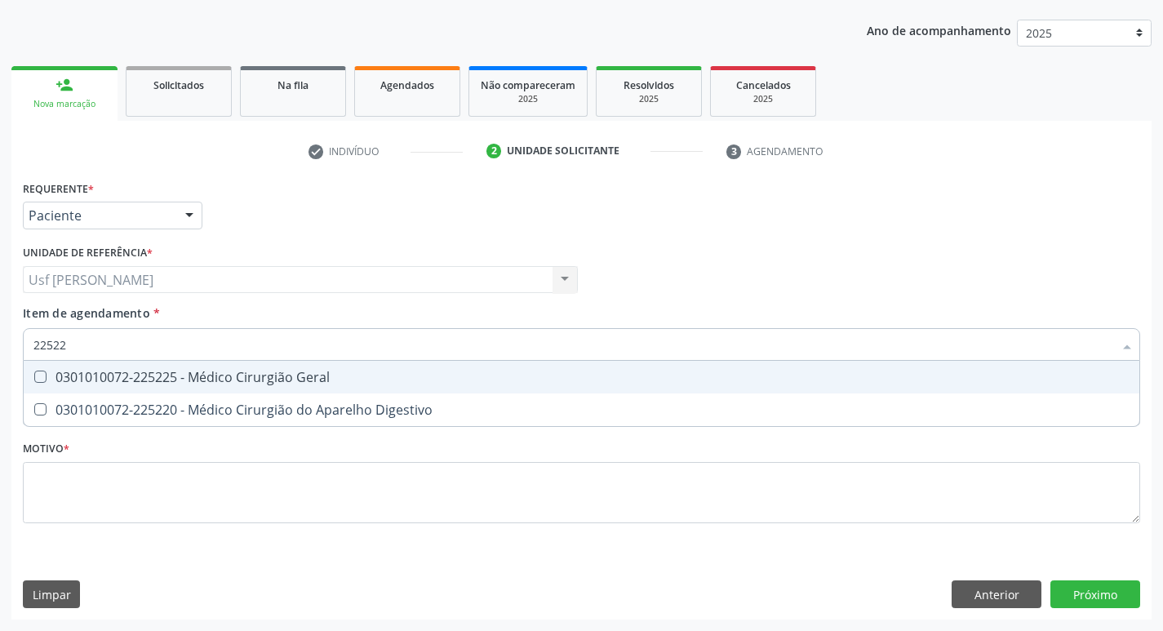
type input "225225"
click at [37, 375] on Geral at bounding box center [40, 376] width 12 height 12
click at [34, 375] on Geral "checkbox" at bounding box center [29, 376] width 11 height 11
checkbox Geral "true"
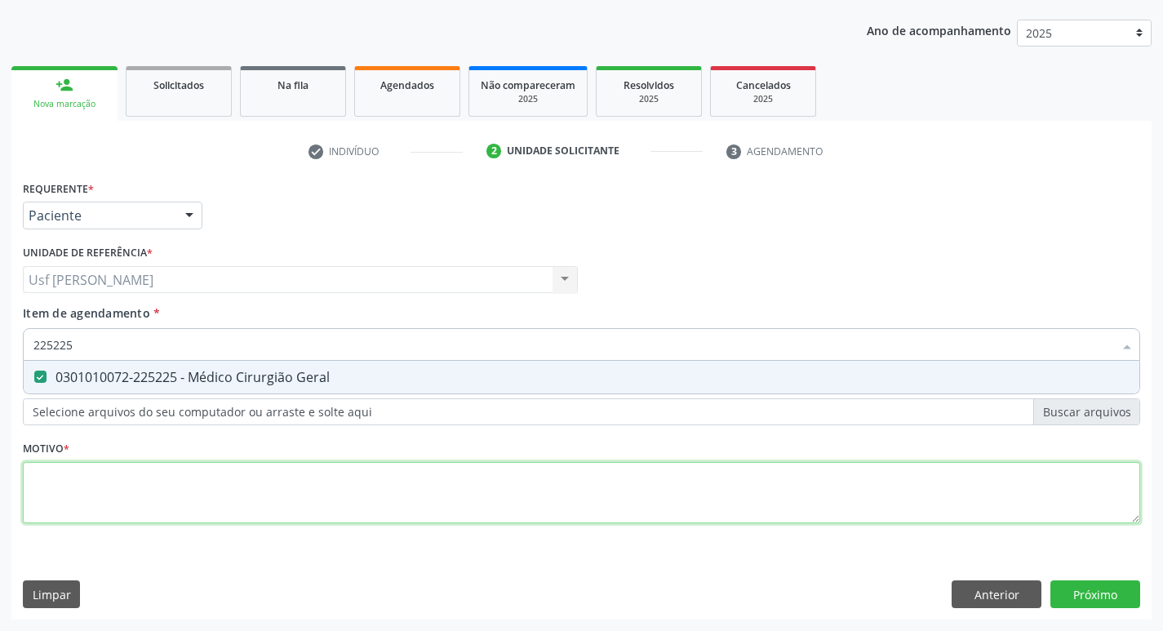
click at [97, 479] on div "Requerente * Paciente Profissional de Saúde Paciente Nenhum resultado encontrad…" at bounding box center [581, 361] width 1117 height 370
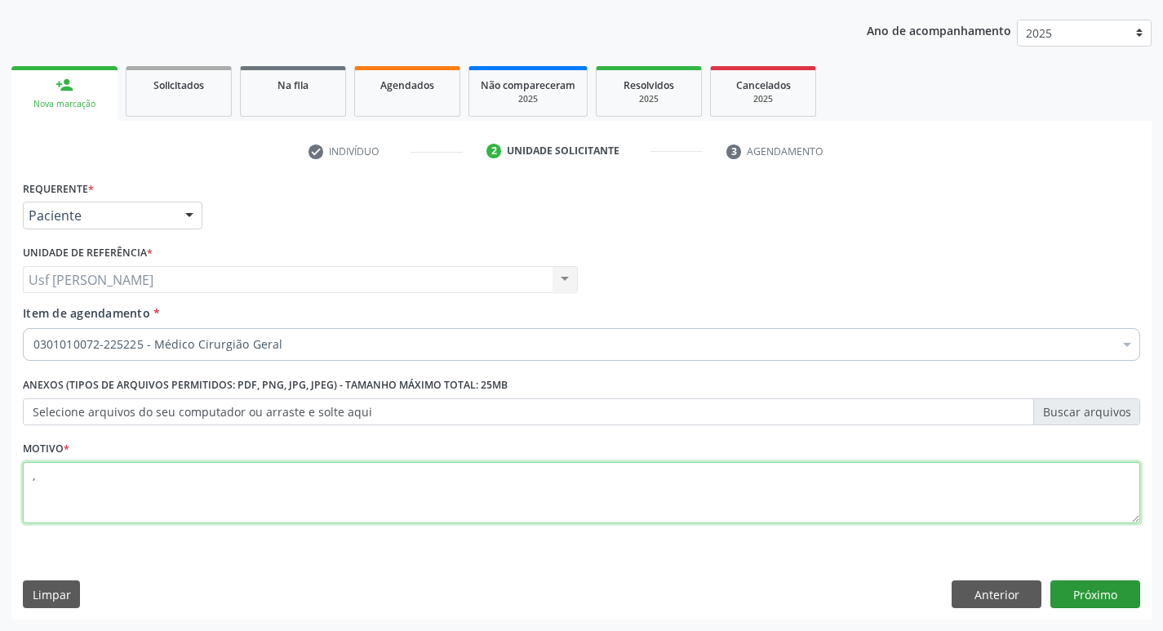
type textarea ","
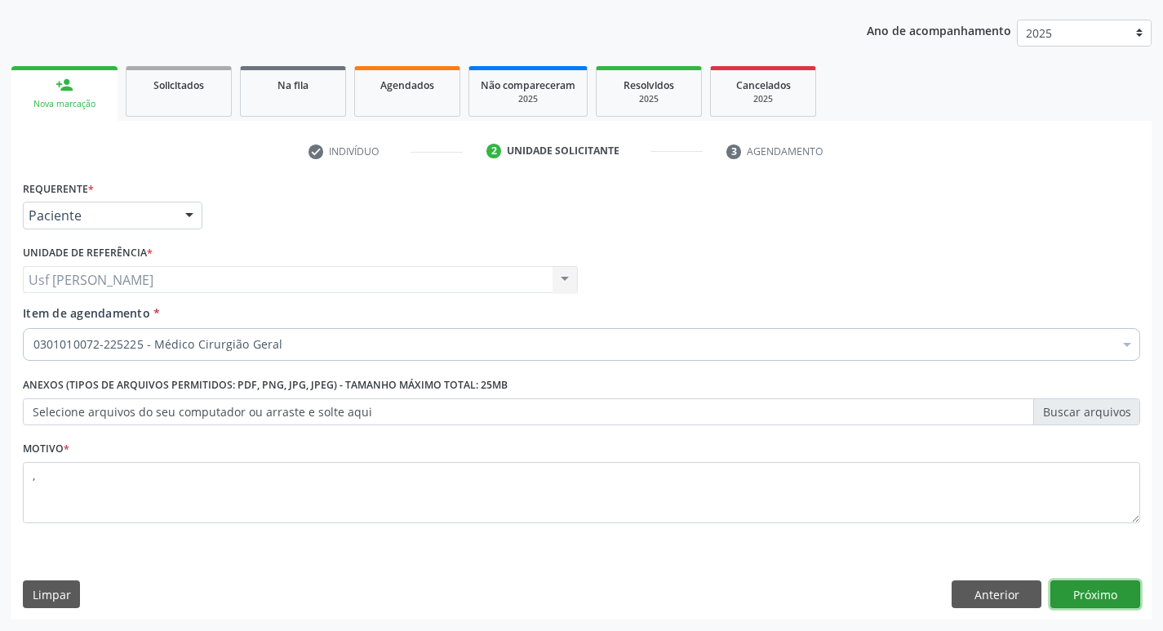
click at [1089, 600] on button "Próximo" at bounding box center [1095, 594] width 90 height 28
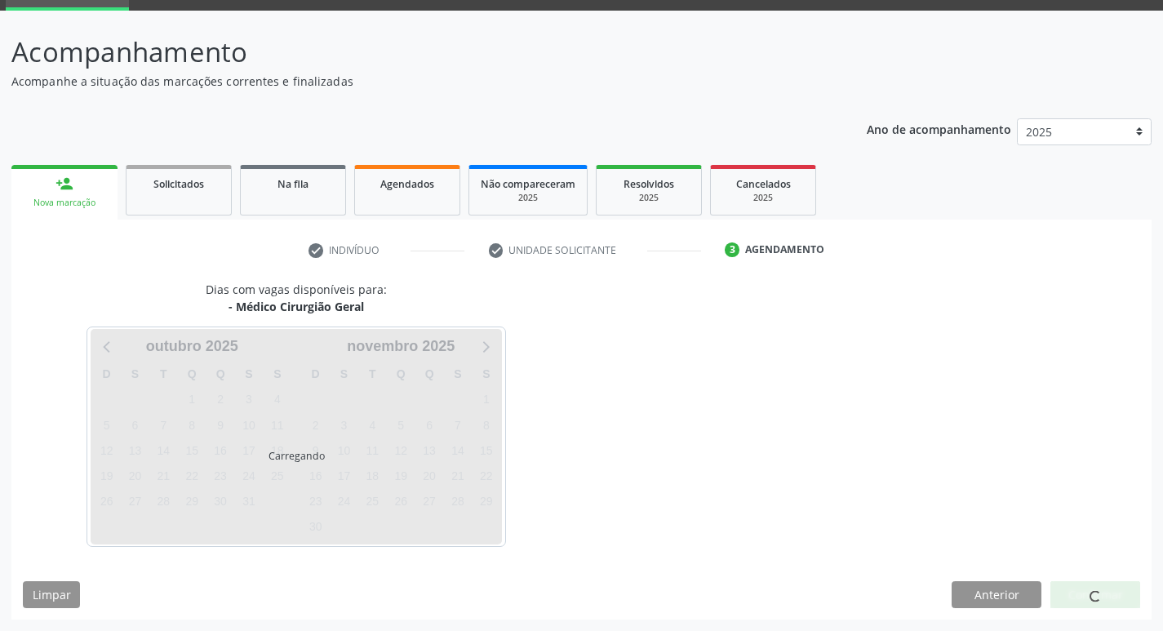
scroll to position [79, 0]
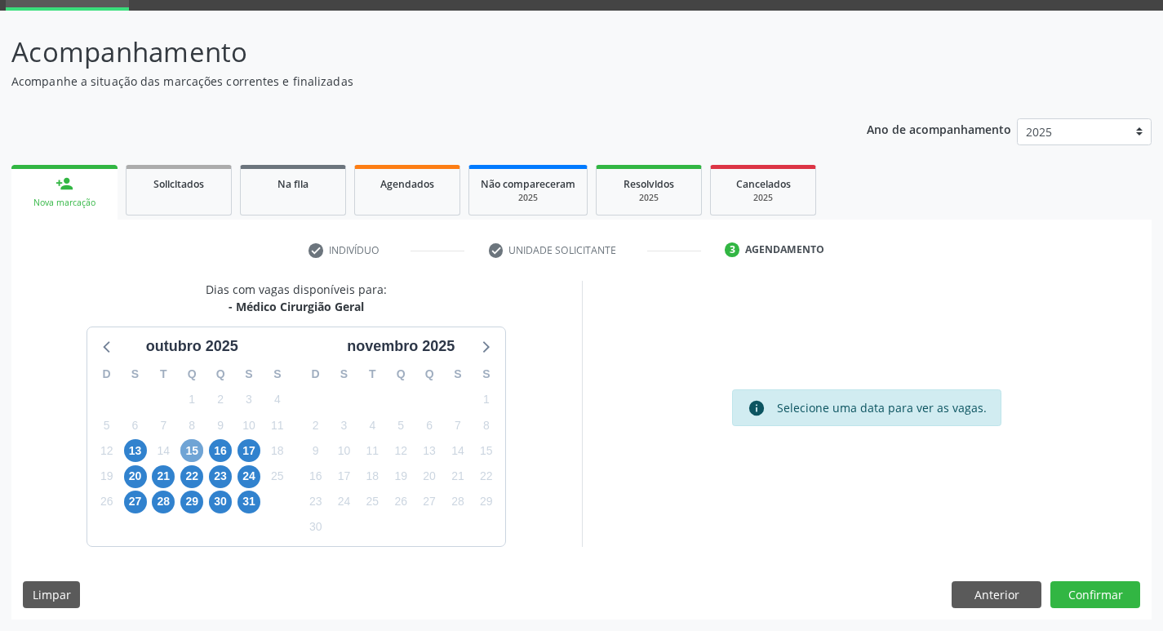
click at [190, 453] on span "15" at bounding box center [191, 450] width 23 height 23
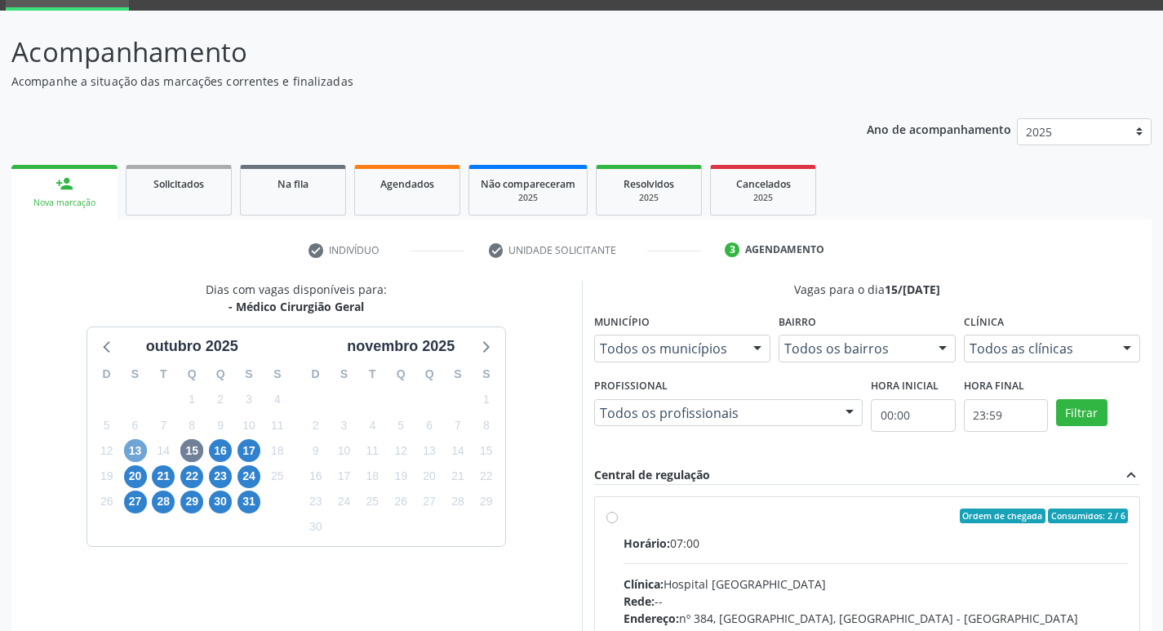
click at [135, 450] on span "13" at bounding box center [135, 450] width 23 height 23
click at [623, 521] on label "Ordem de chegada Consumidos: 6 / 13 Horário: 08:30 Clínica: Policlinica Municip…" at bounding box center [875, 633] width 505 height 251
click at [612, 521] on input "Ordem de chegada Consumidos: 6 / 13 Horário: 08:30 Clínica: Policlinica Municip…" at bounding box center [611, 515] width 11 height 15
radio input "true"
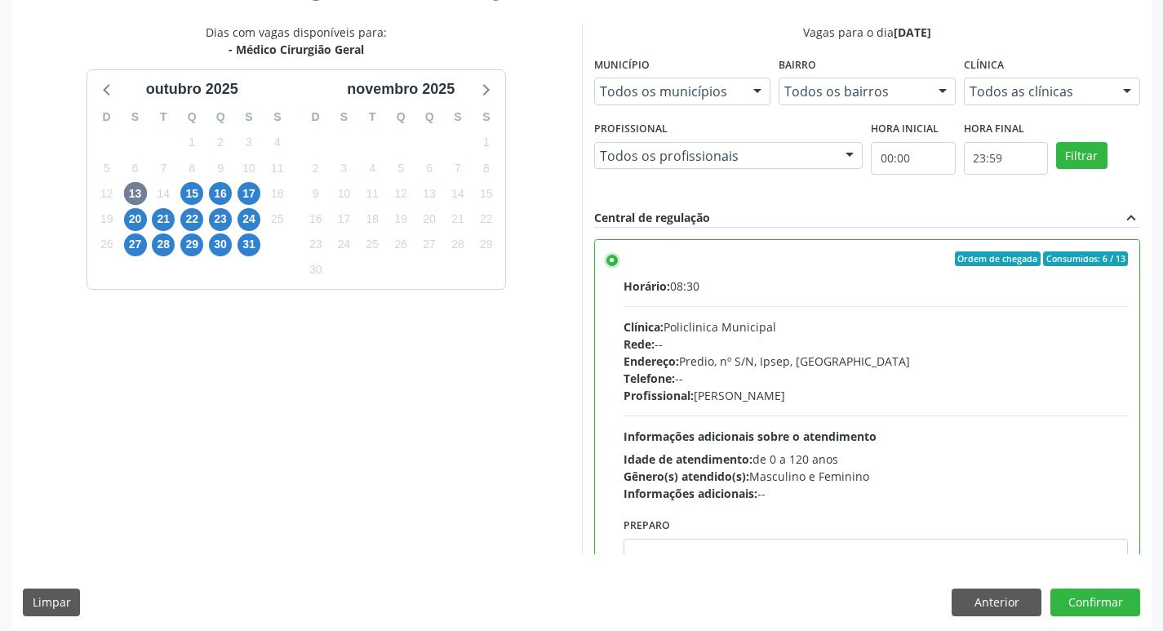
scroll to position [344, 0]
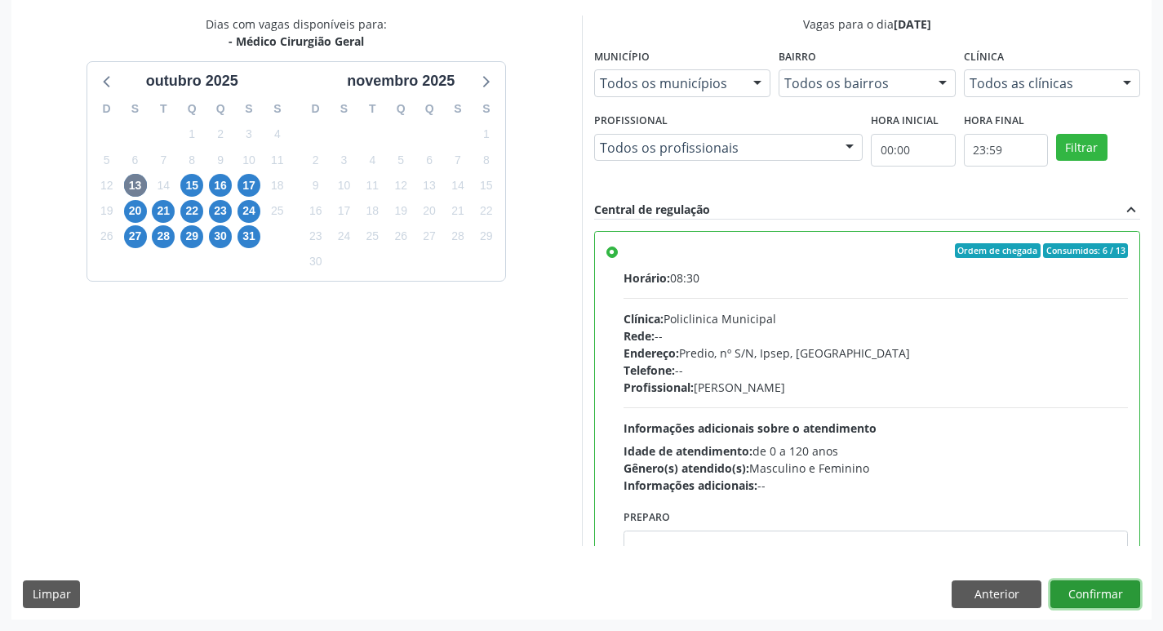
click at [1083, 590] on button "Confirmar" at bounding box center [1095, 594] width 90 height 28
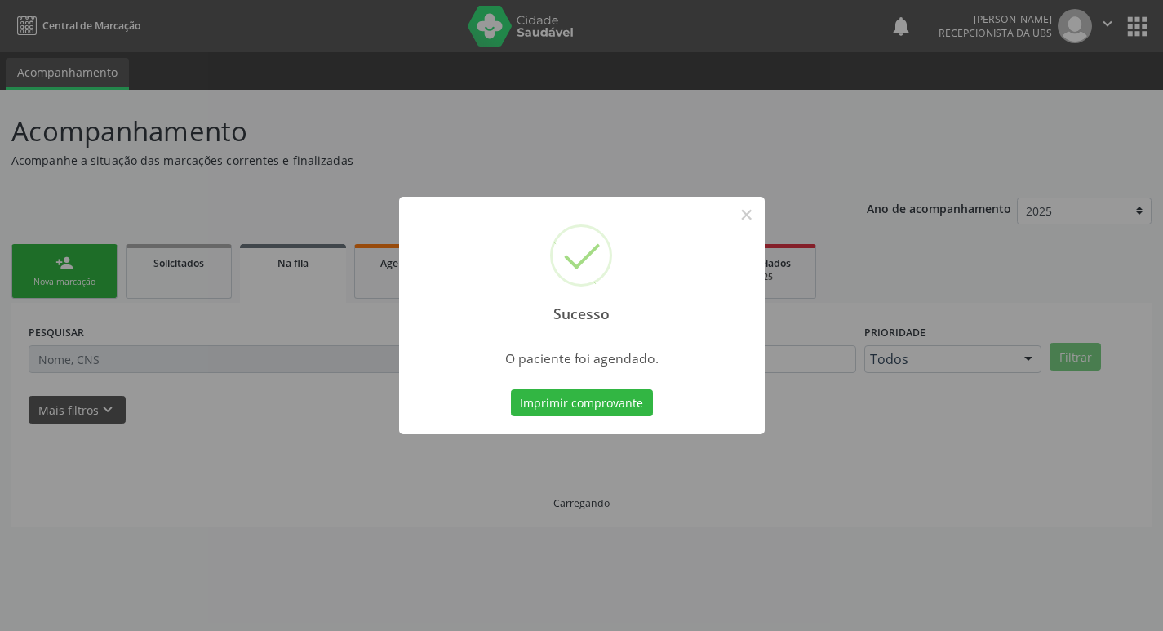
scroll to position [0, 0]
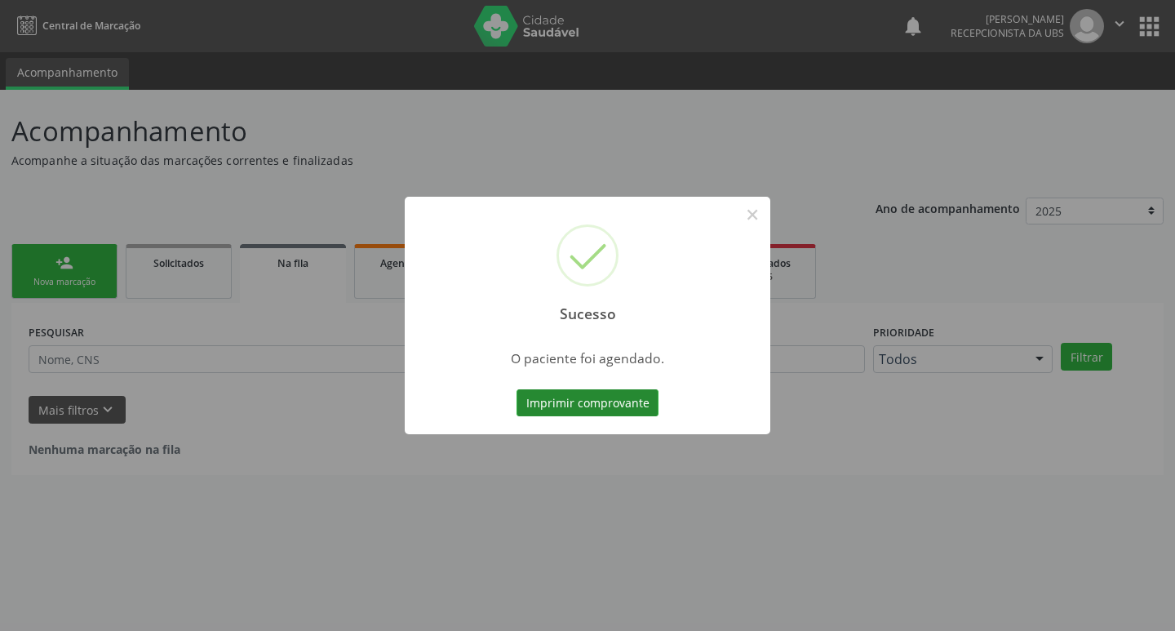
click at [561, 403] on button "Imprimir comprovante" at bounding box center [588, 403] width 142 height 28
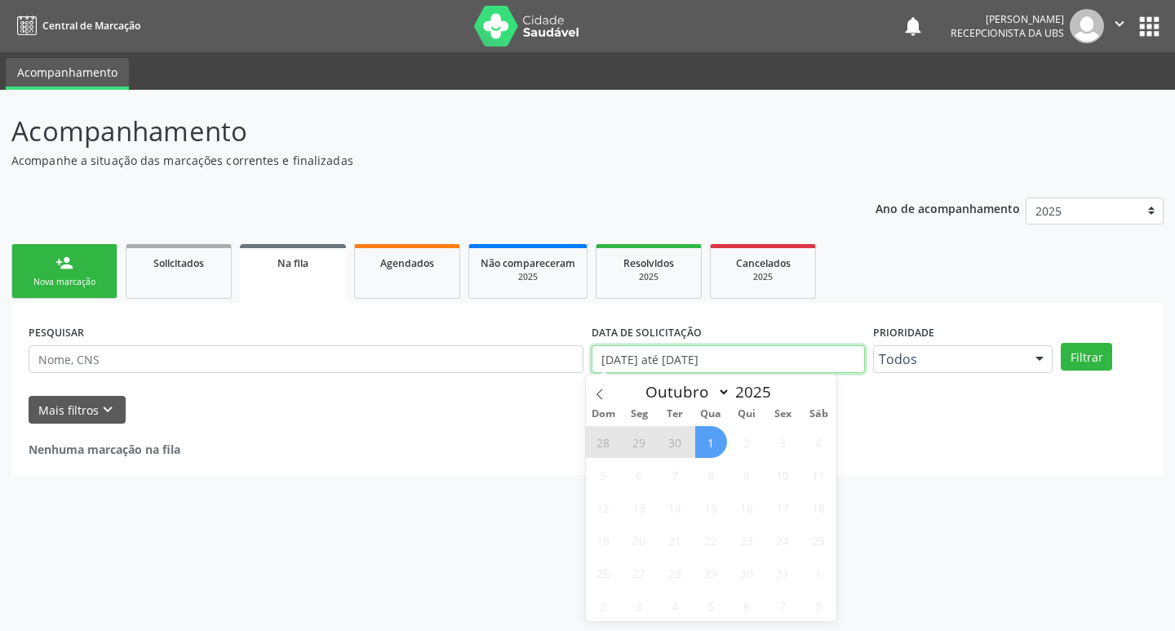
click at [759, 361] on input "0[DATE] até 0[DATE]" at bounding box center [728, 359] width 273 height 28
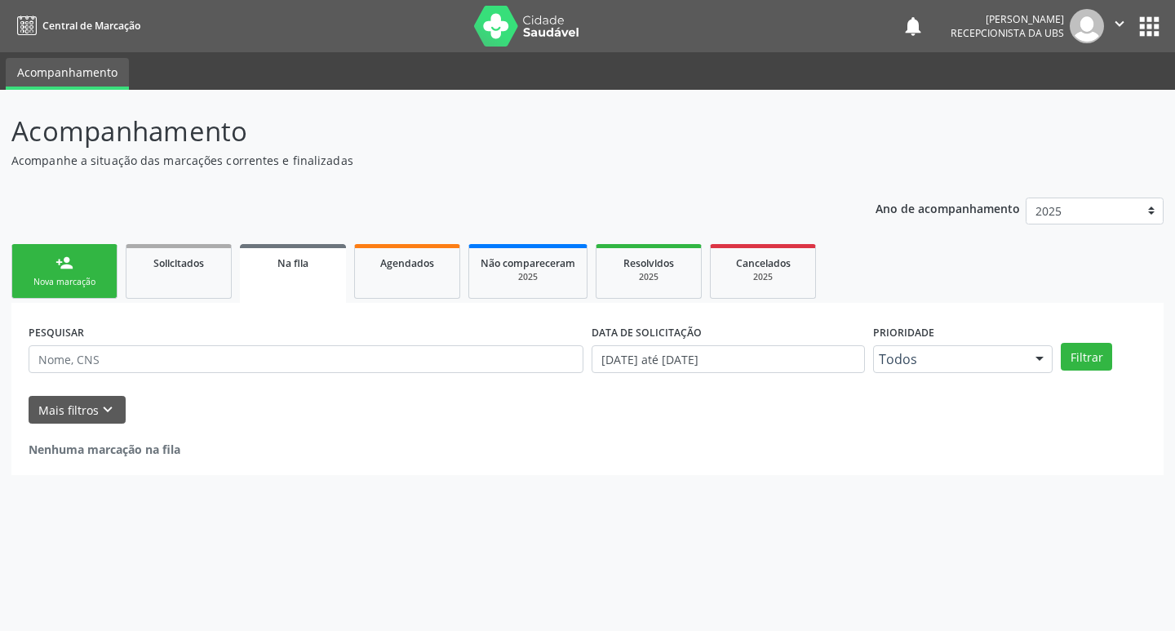
click at [55, 276] on link "person_add Nova marcação" at bounding box center [64, 271] width 106 height 55
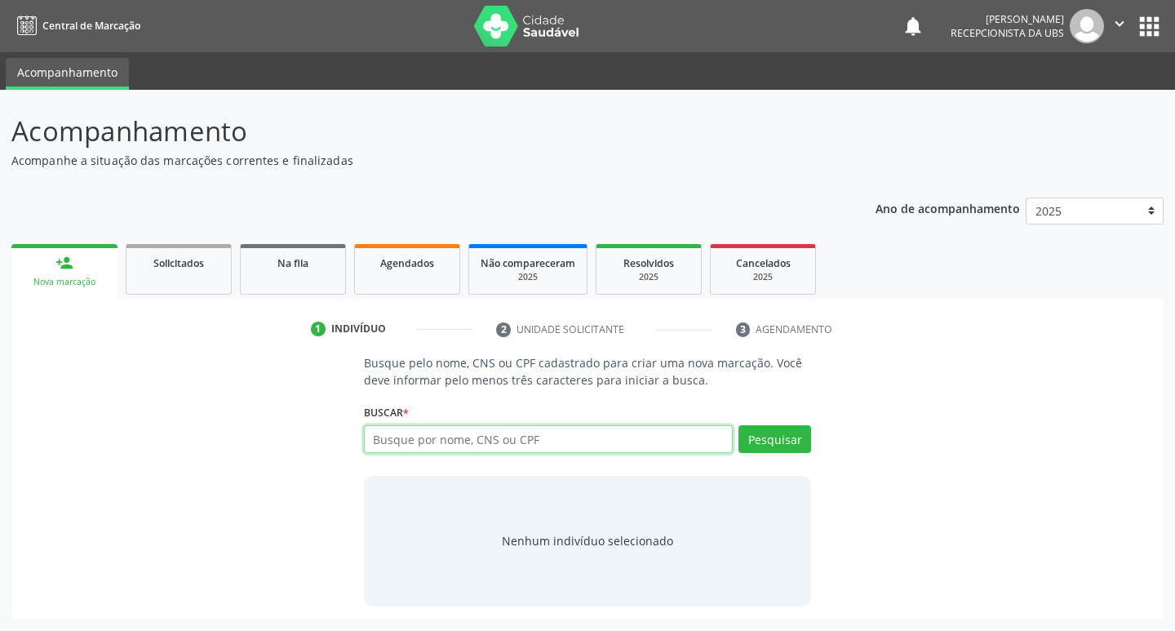
click at [419, 440] on input "text" at bounding box center [549, 439] width 370 height 28
click at [436, 445] on input "text" at bounding box center [549, 439] width 370 height 28
click at [539, 442] on input "text" at bounding box center [549, 439] width 370 height 28
click at [487, 432] on input "text" at bounding box center [549, 439] width 370 height 28
click at [484, 441] on input "text" at bounding box center [549, 439] width 370 height 28
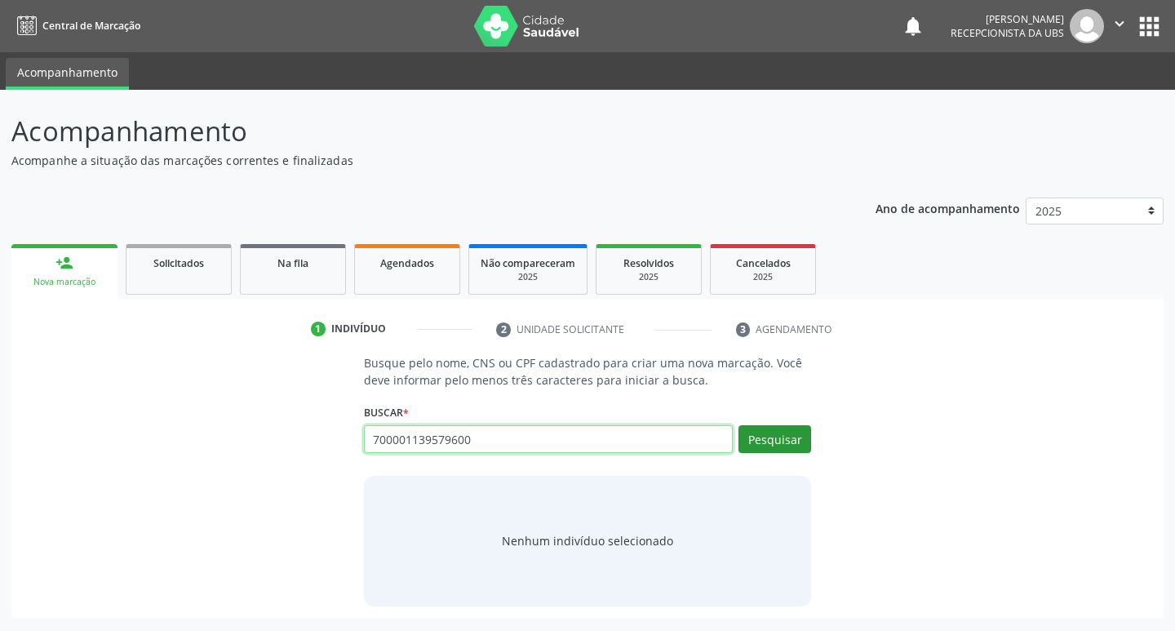
type input "700001139579600"
click at [765, 438] on button "Pesquisar" at bounding box center [774, 439] width 73 height 28
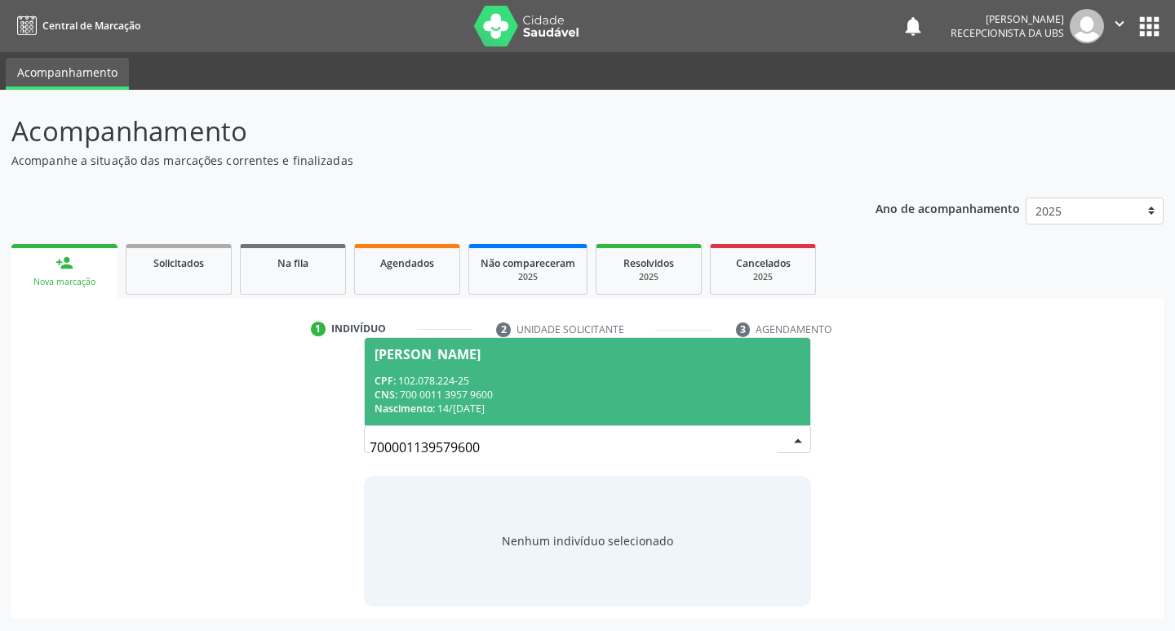
click at [432, 355] on div "Kleany Andrade Souza" at bounding box center [428, 354] width 106 height 13
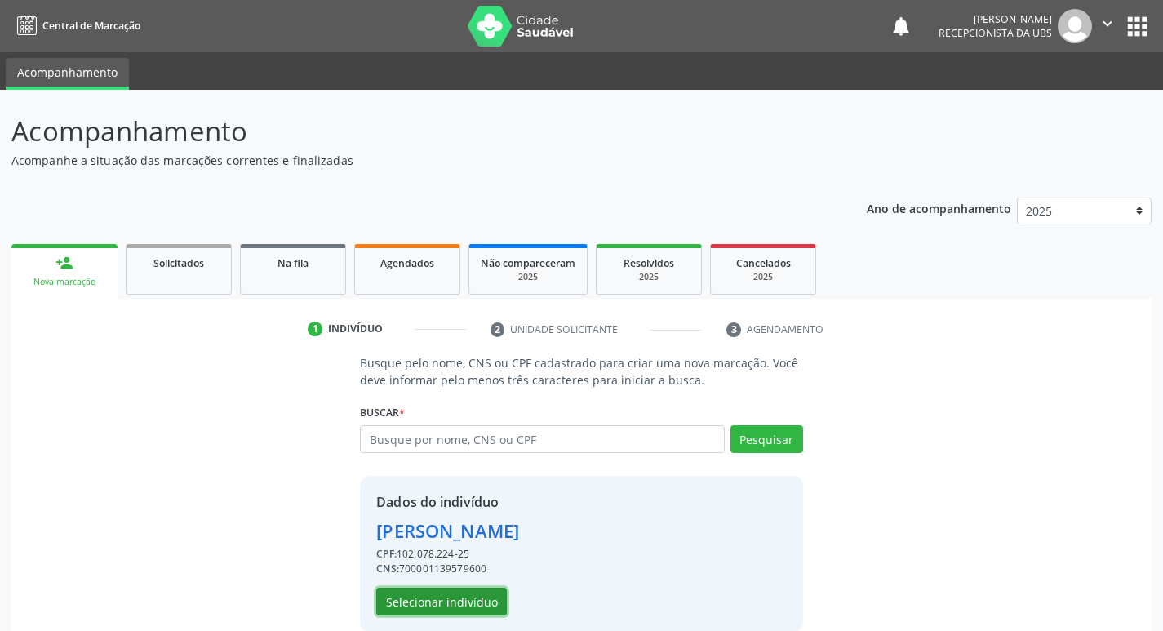
click at [432, 601] on button "Selecionar indivíduo" at bounding box center [441, 602] width 131 height 28
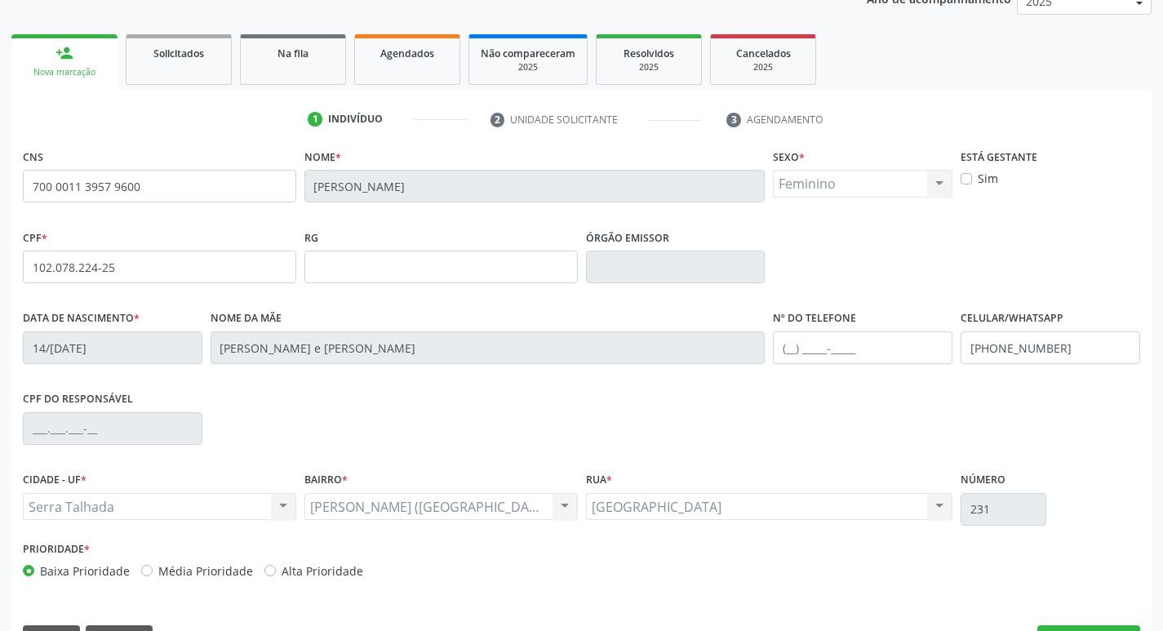
scroll to position [254, 0]
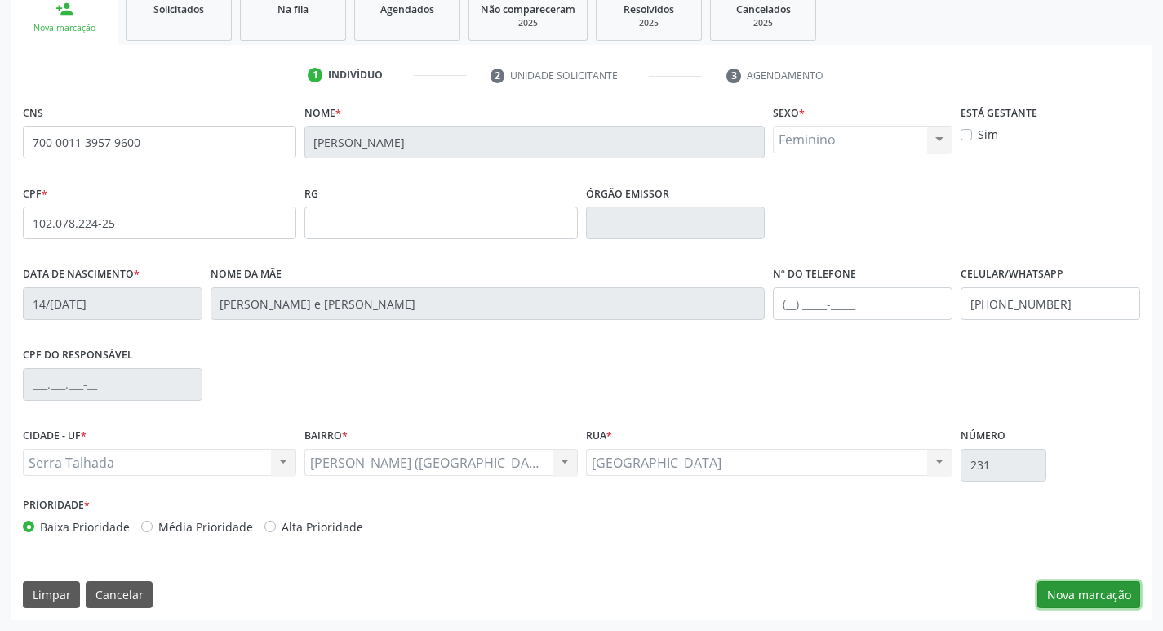
click at [1080, 595] on button "Nova marcação" at bounding box center [1088, 595] width 103 height 28
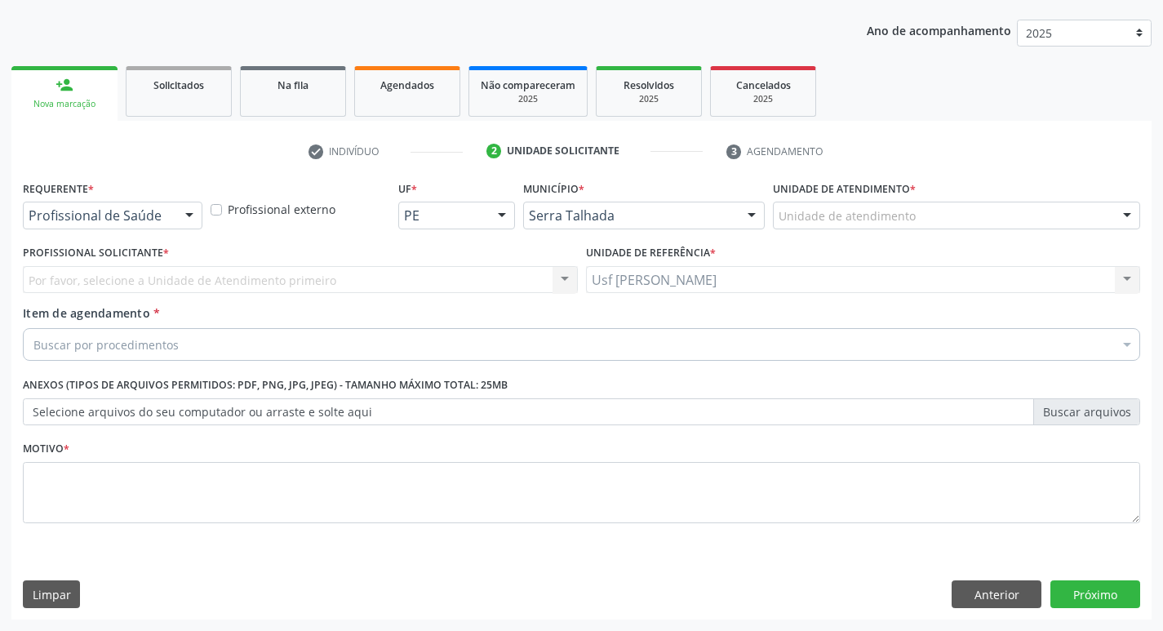
click at [188, 213] on div at bounding box center [189, 216] width 24 height 28
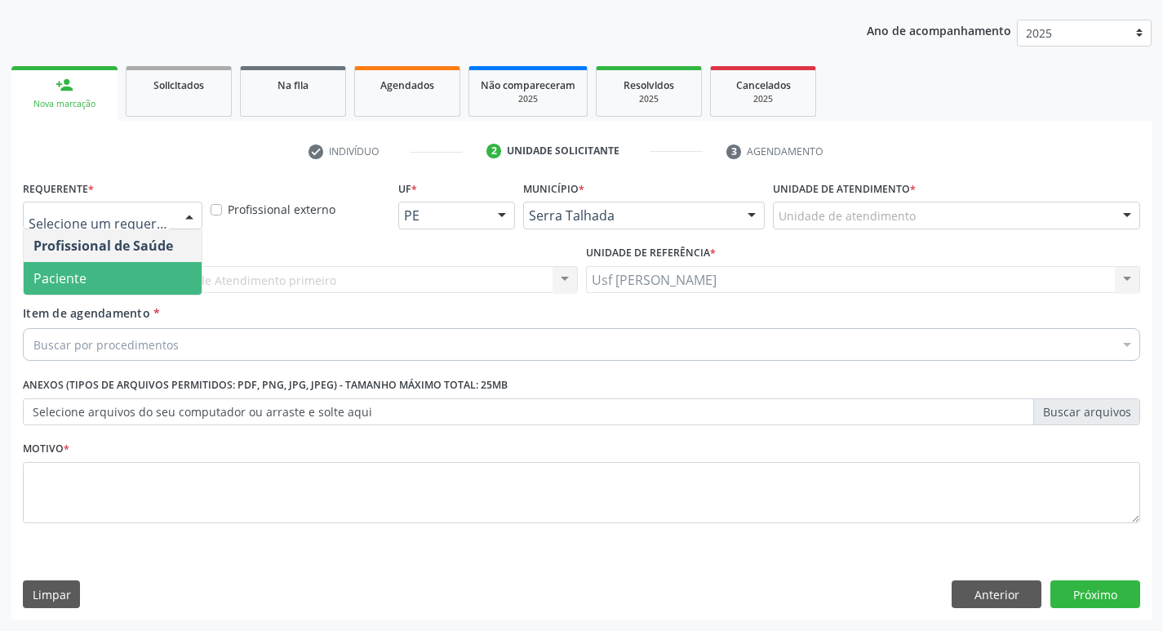
click at [98, 277] on span "Paciente" at bounding box center [113, 278] width 178 height 33
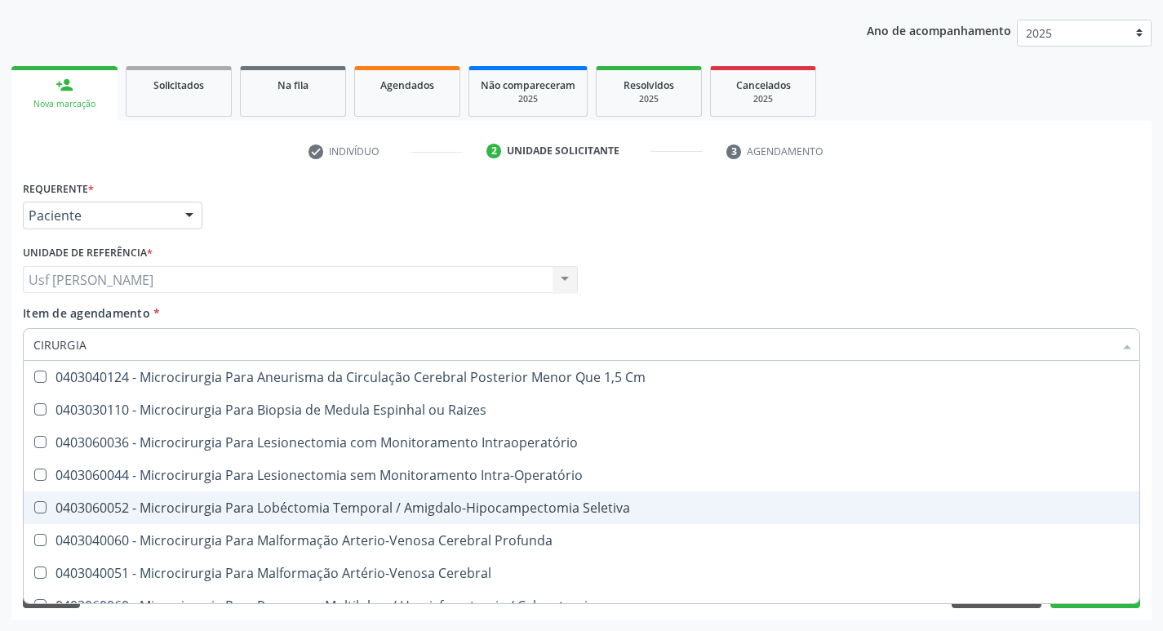
scroll to position [1224, 0]
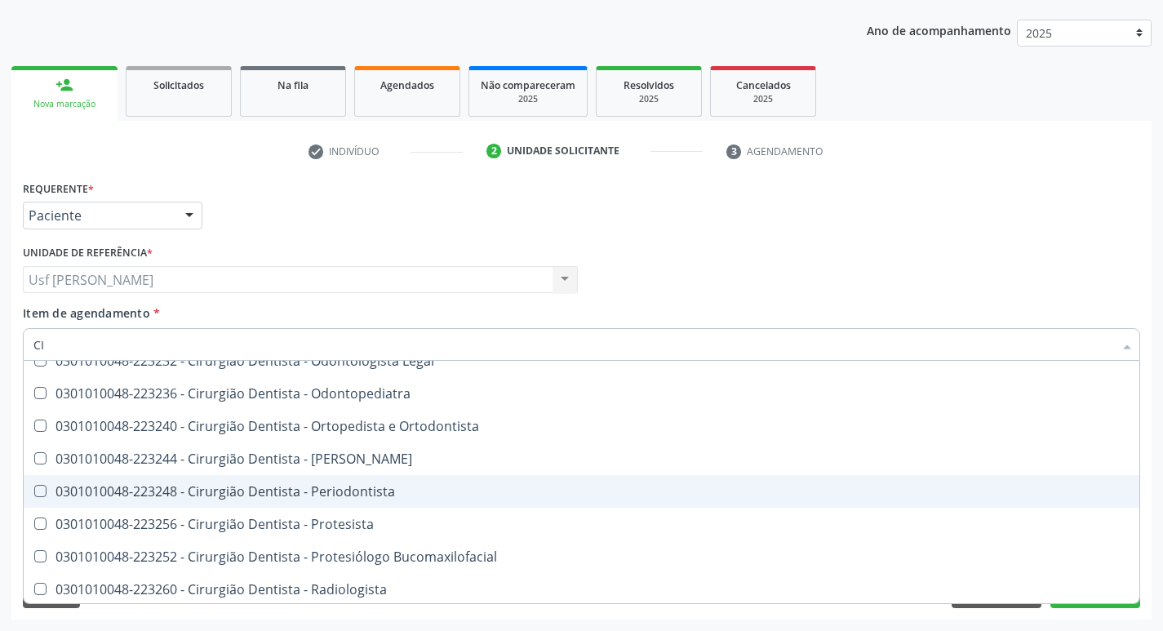
type input "C"
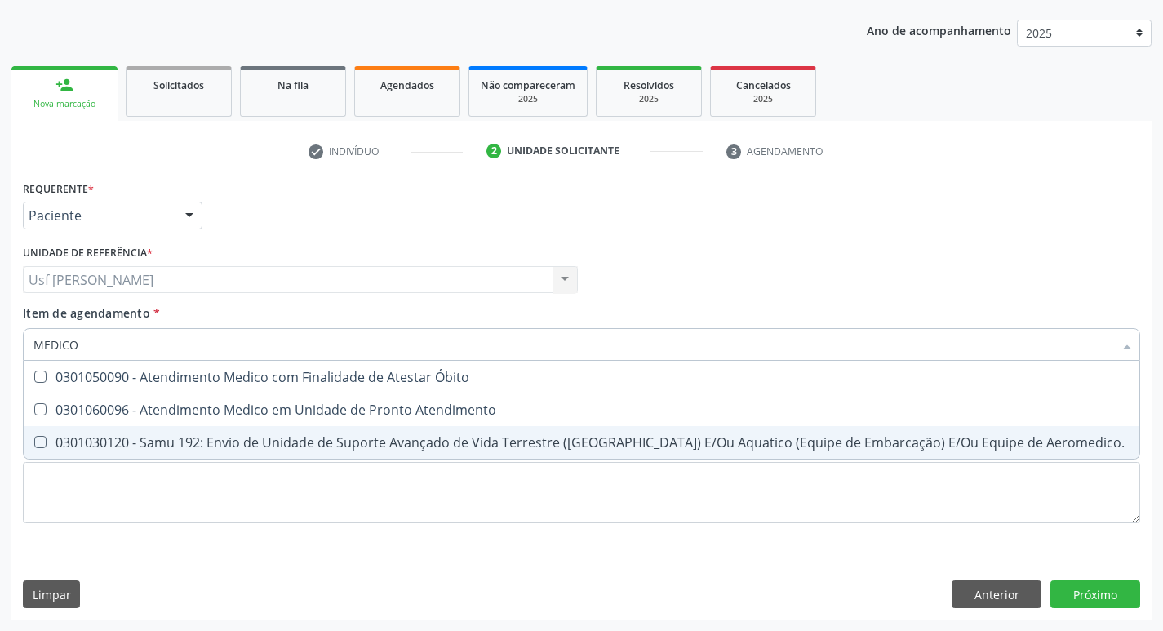
scroll to position [0, 0]
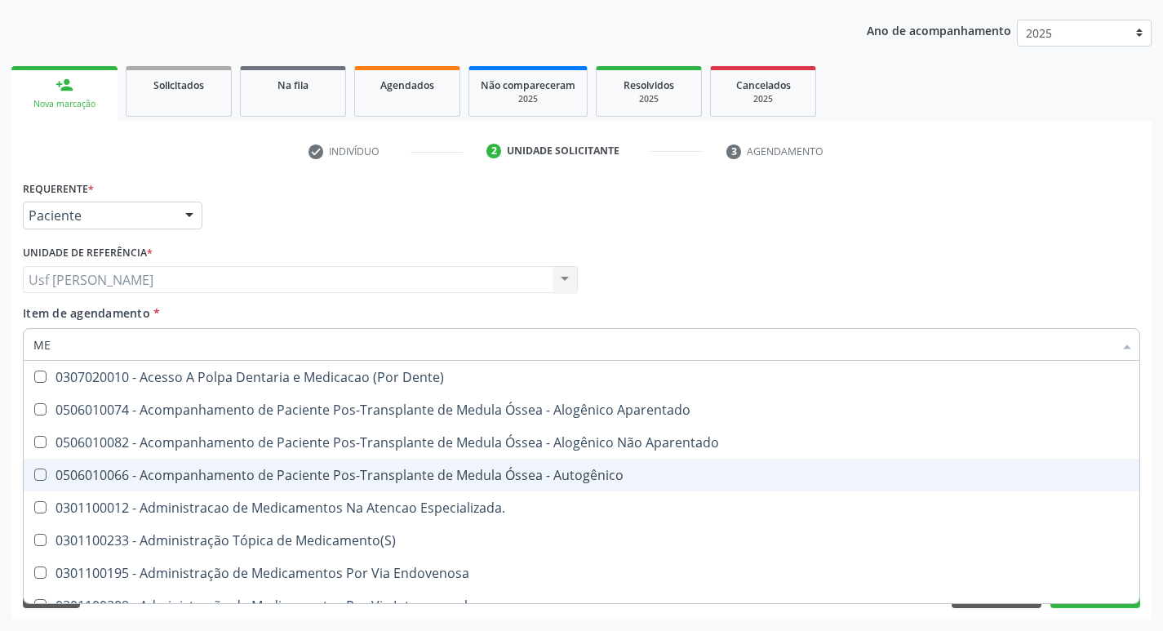
type input "M"
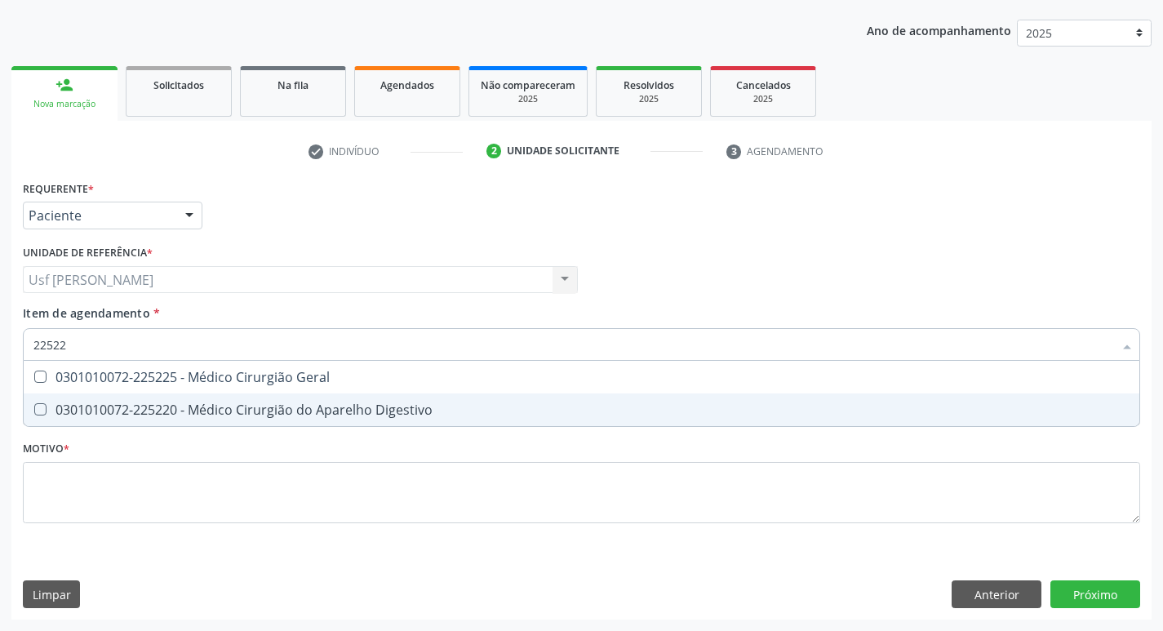
type input "225225"
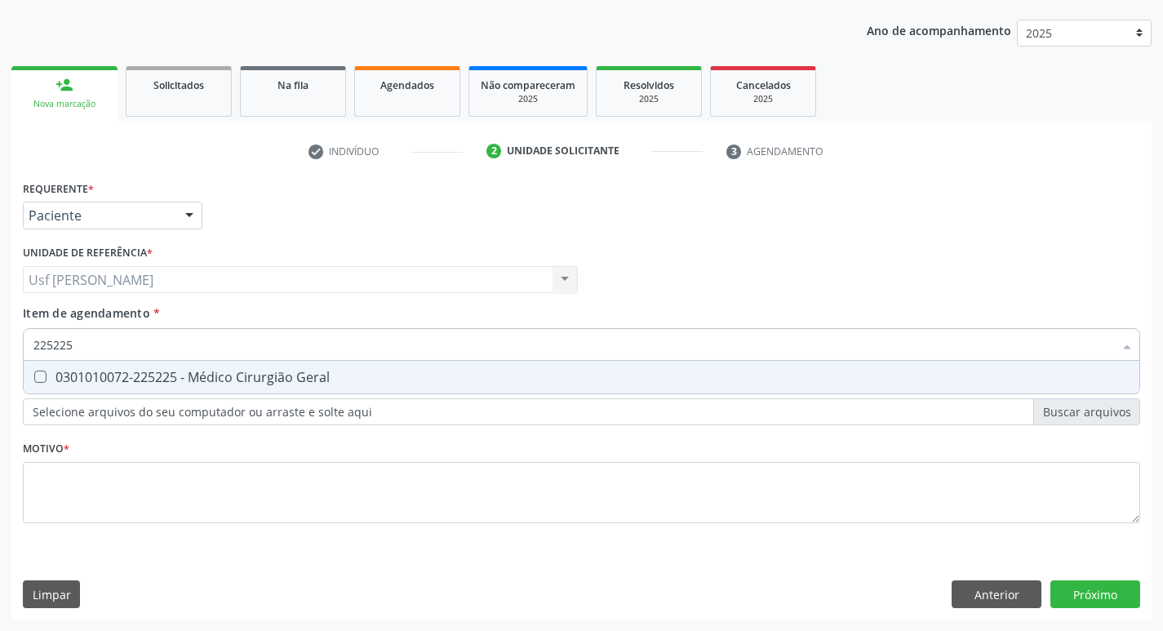
click at [34, 381] on Geral at bounding box center [40, 376] width 12 height 12
click at [34, 381] on Geral "checkbox" at bounding box center [29, 376] width 11 height 11
checkbox Geral "true"
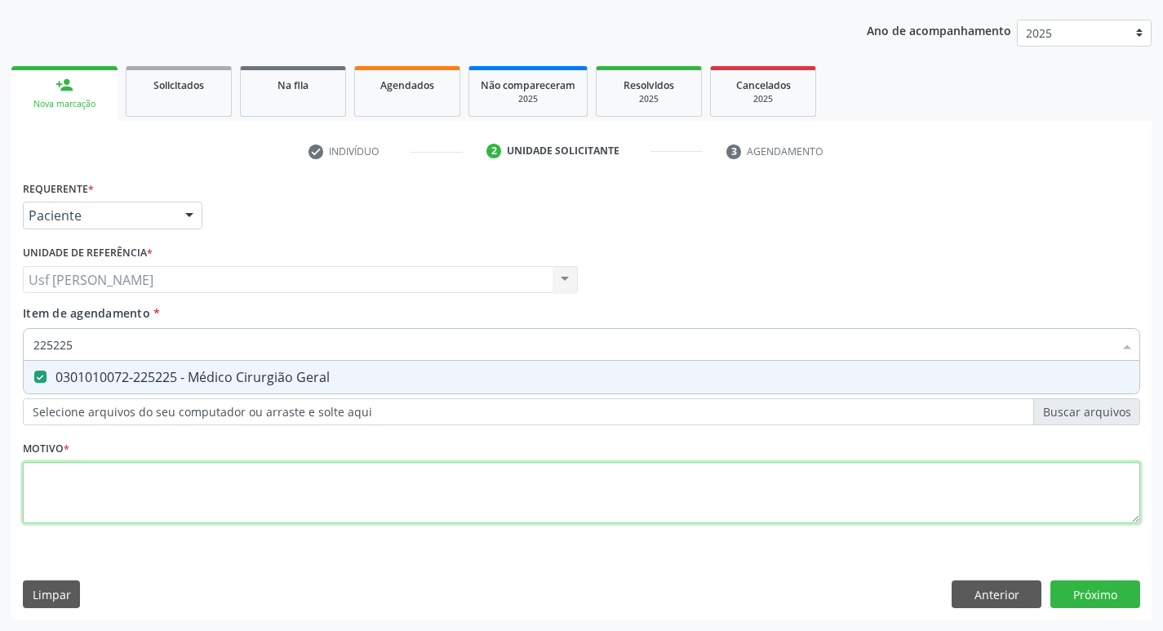
click at [53, 480] on div "Requerente * Paciente Profissional de Saúde Paciente Nenhum resultado encontrad…" at bounding box center [581, 361] width 1117 height 370
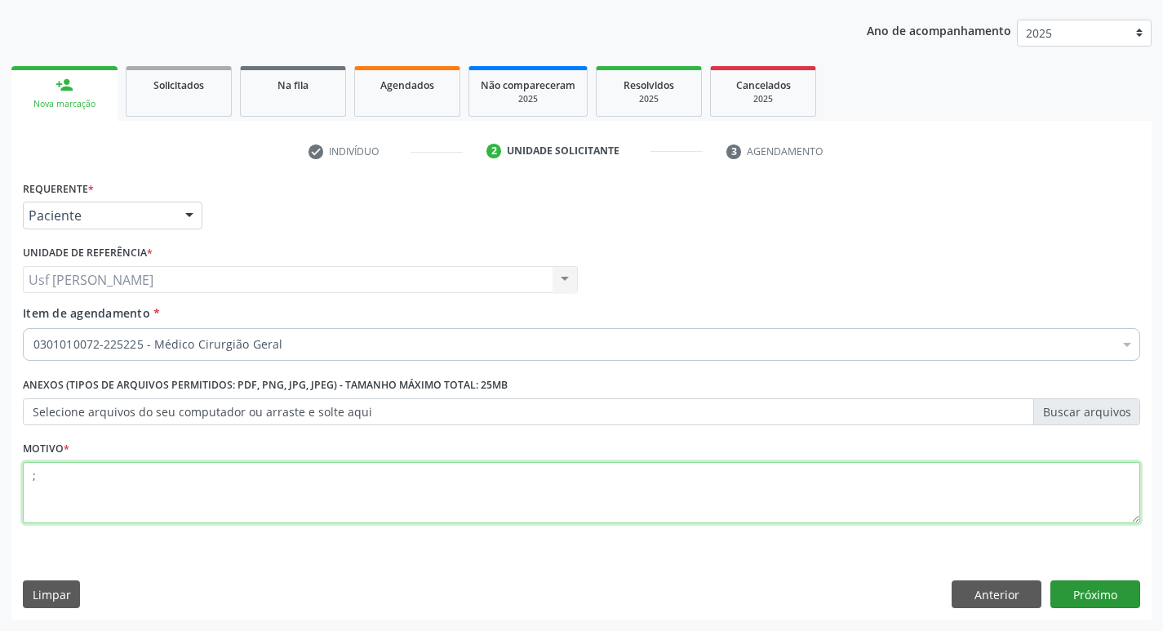
type textarea ";"
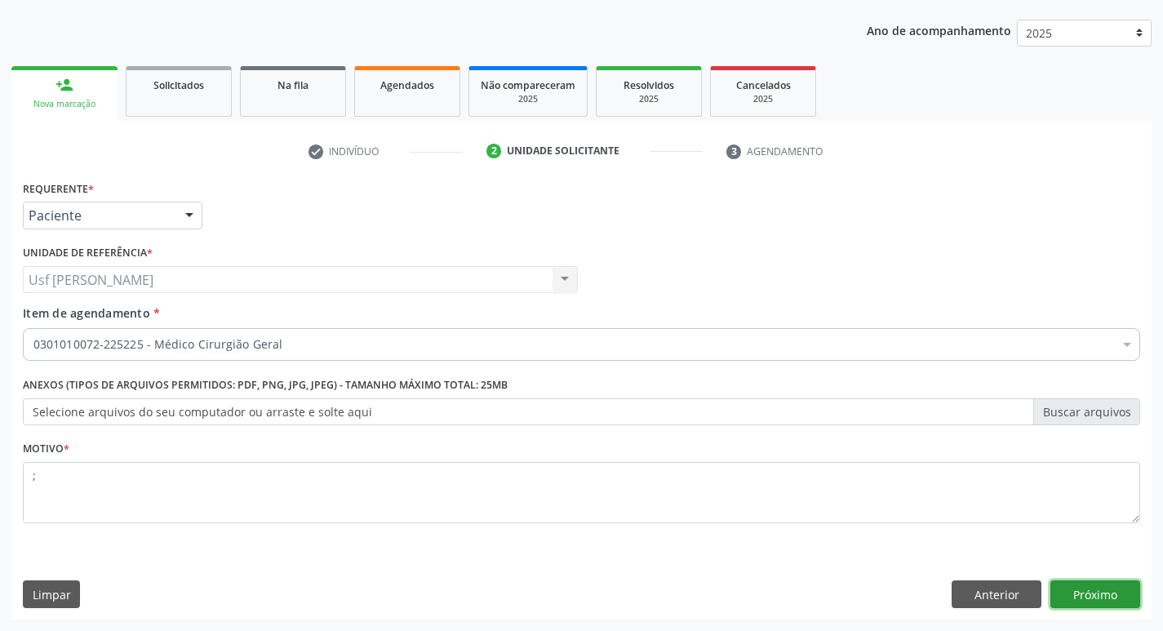
click at [1101, 588] on button "Próximo" at bounding box center [1095, 594] width 90 height 28
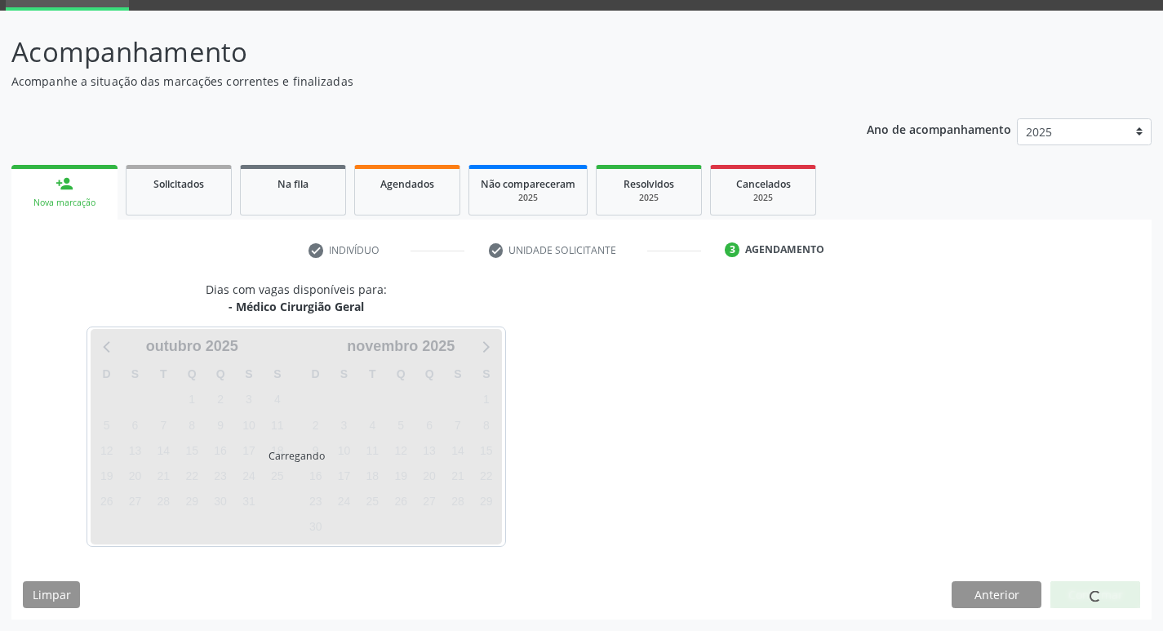
scroll to position [79, 0]
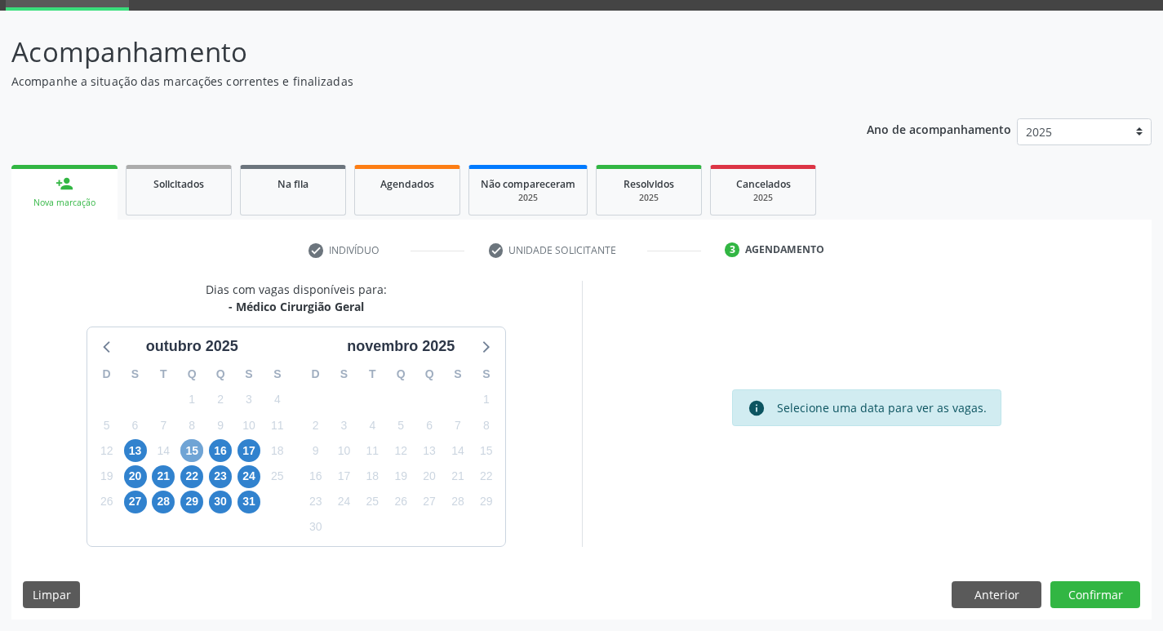
click at [193, 452] on span "15" at bounding box center [191, 450] width 23 height 23
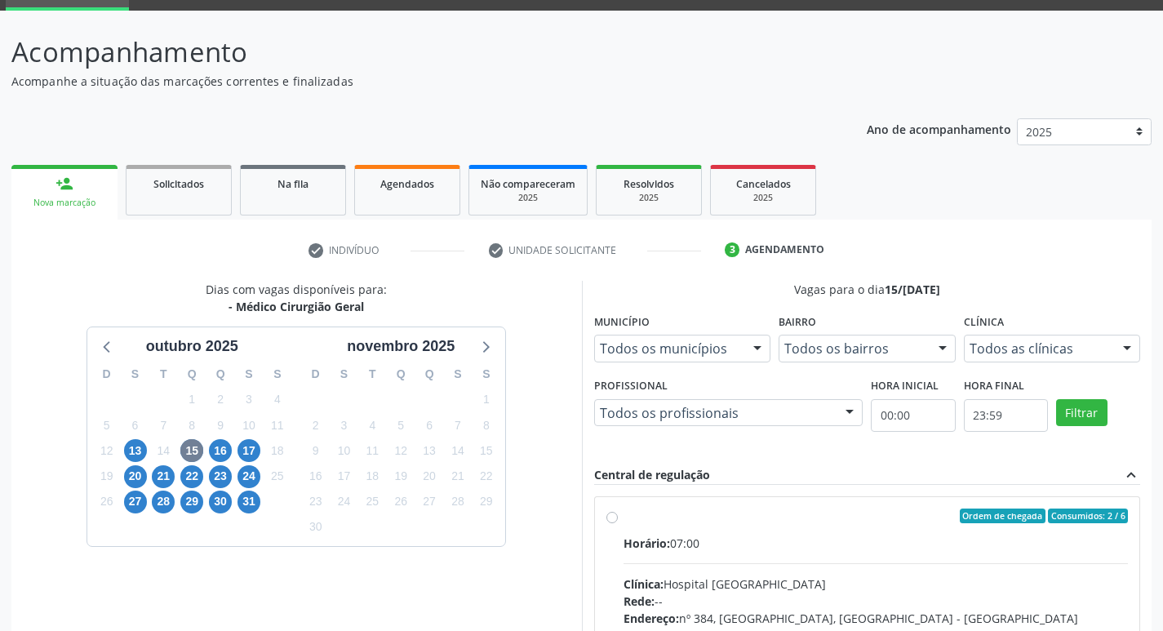
click at [623, 521] on label "Ordem de chegada Consumidos: 2 / 6 Horário: 07:00 Clínica: Hospital Sao Francis…" at bounding box center [875, 633] width 505 height 251
click at [614, 521] on input "Ordem de chegada Consumidos: 2 / 6 Horário: 07:00 Clínica: Hospital Sao Francis…" at bounding box center [611, 515] width 11 height 15
radio input "true"
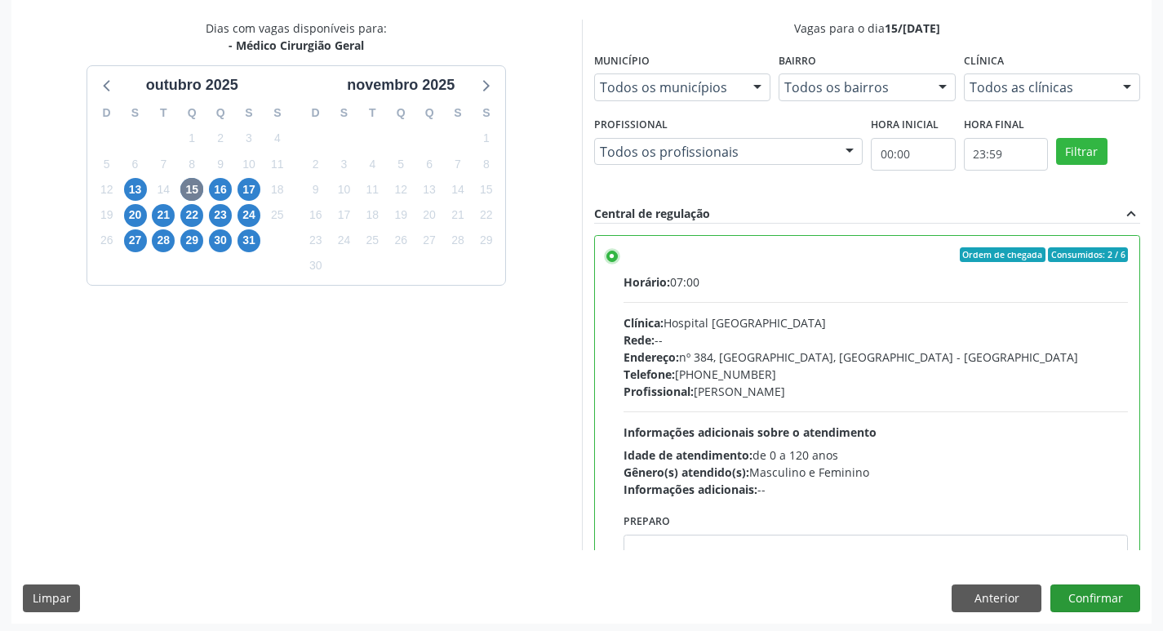
scroll to position [344, 0]
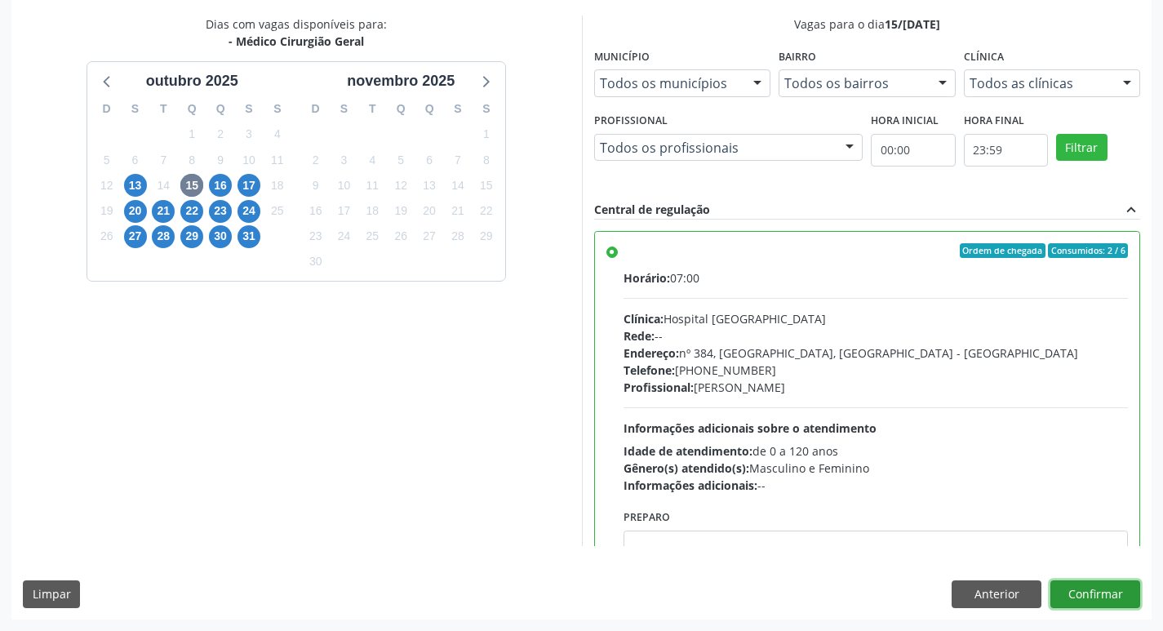
click at [1096, 585] on button "Confirmar" at bounding box center [1095, 594] width 90 height 28
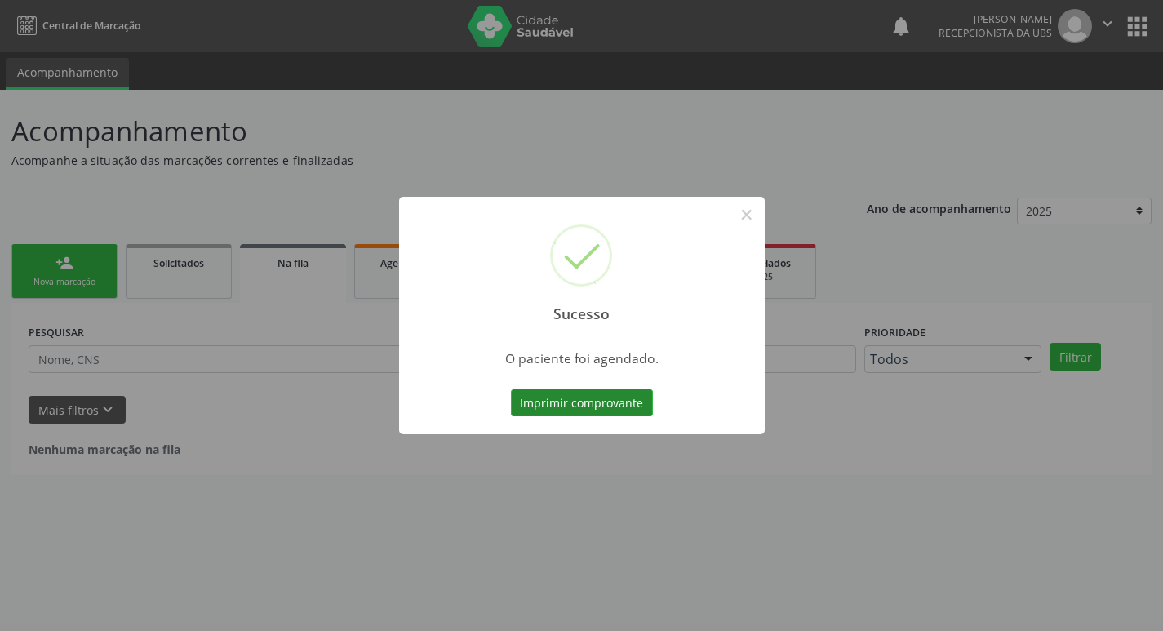
scroll to position [0, 0]
click at [569, 401] on button "Imprimir comprovante" at bounding box center [588, 403] width 142 height 28
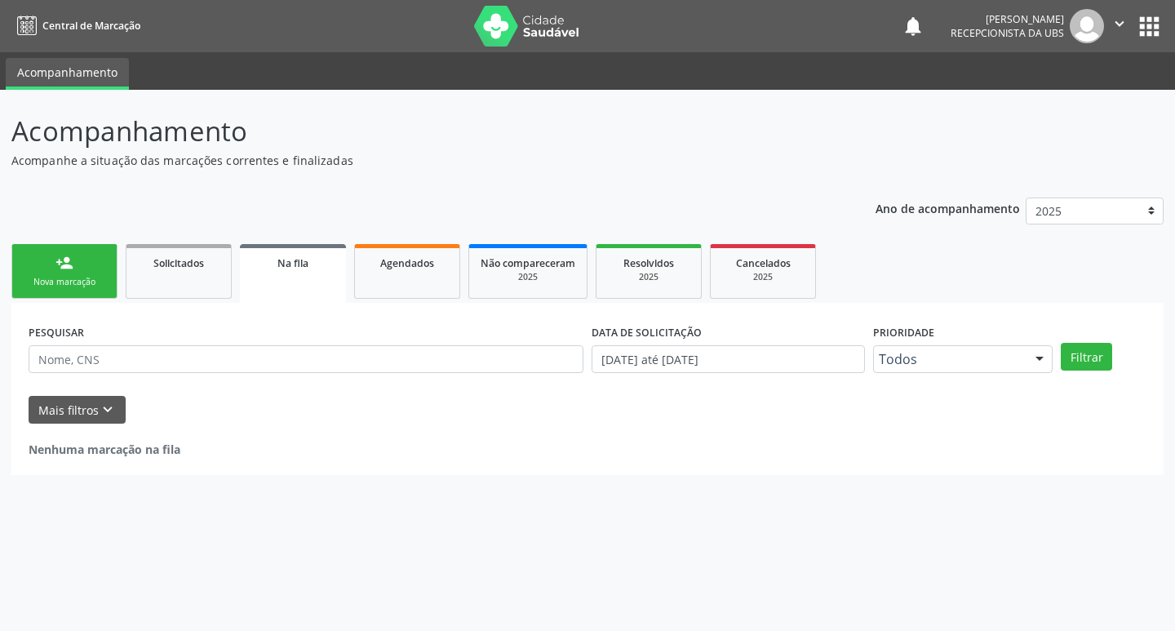
click at [64, 281] on div "Nova marcação" at bounding box center [65, 282] width 82 height 12
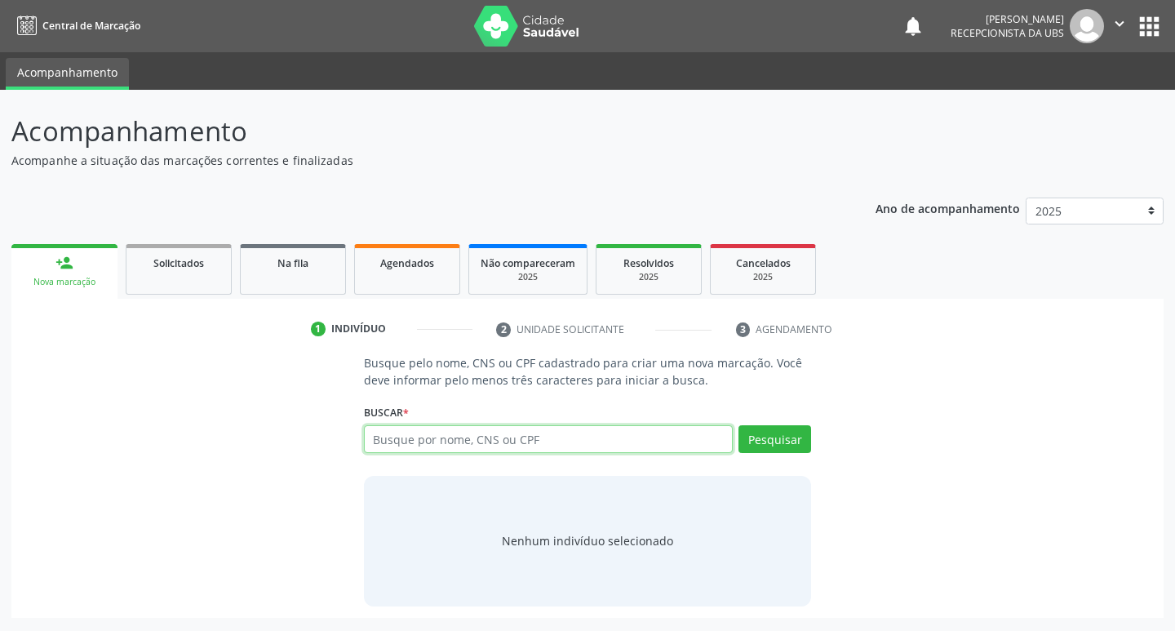
click at [403, 440] on input "text" at bounding box center [549, 439] width 370 height 28
type input "JOSIVANA ANDRADA DA SILVA"
click at [760, 435] on button "Pesquisar" at bounding box center [774, 439] width 73 height 28
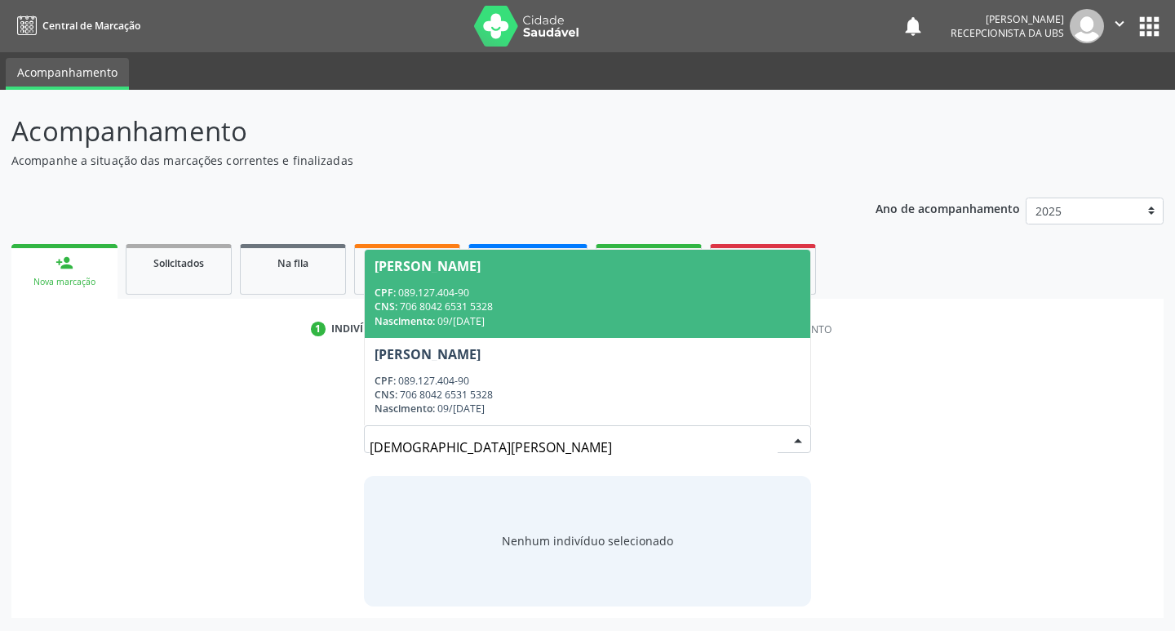
click at [439, 288] on div "CPF: 089.127.404-90" at bounding box center [588, 293] width 427 height 14
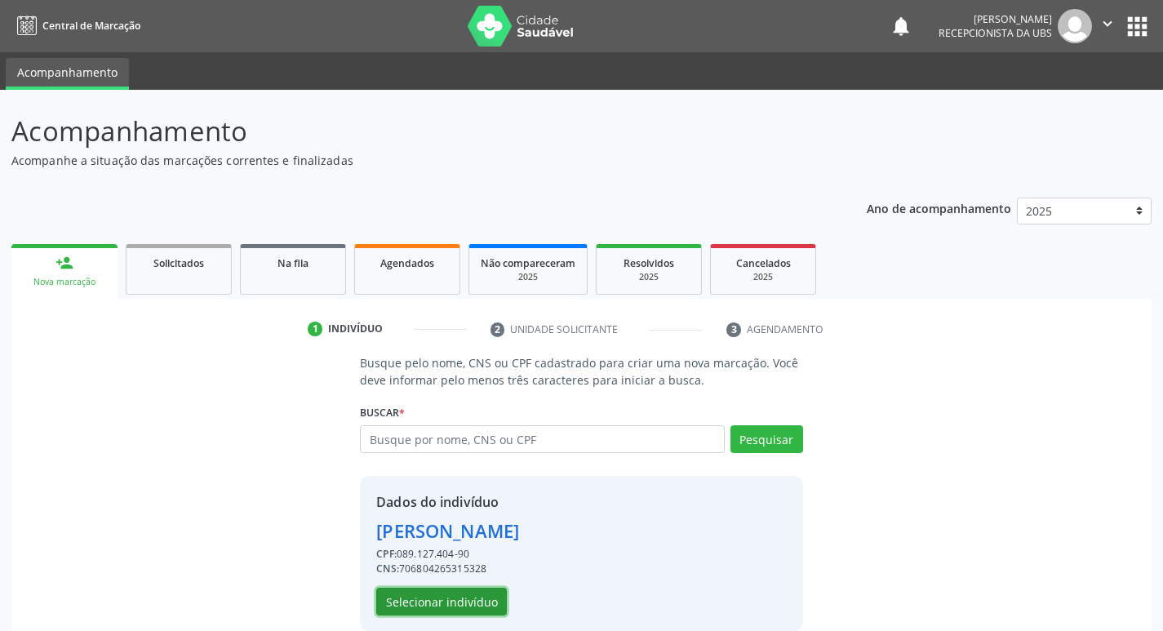
click at [433, 605] on button "Selecionar indivíduo" at bounding box center [441, 602] width 131 height 28
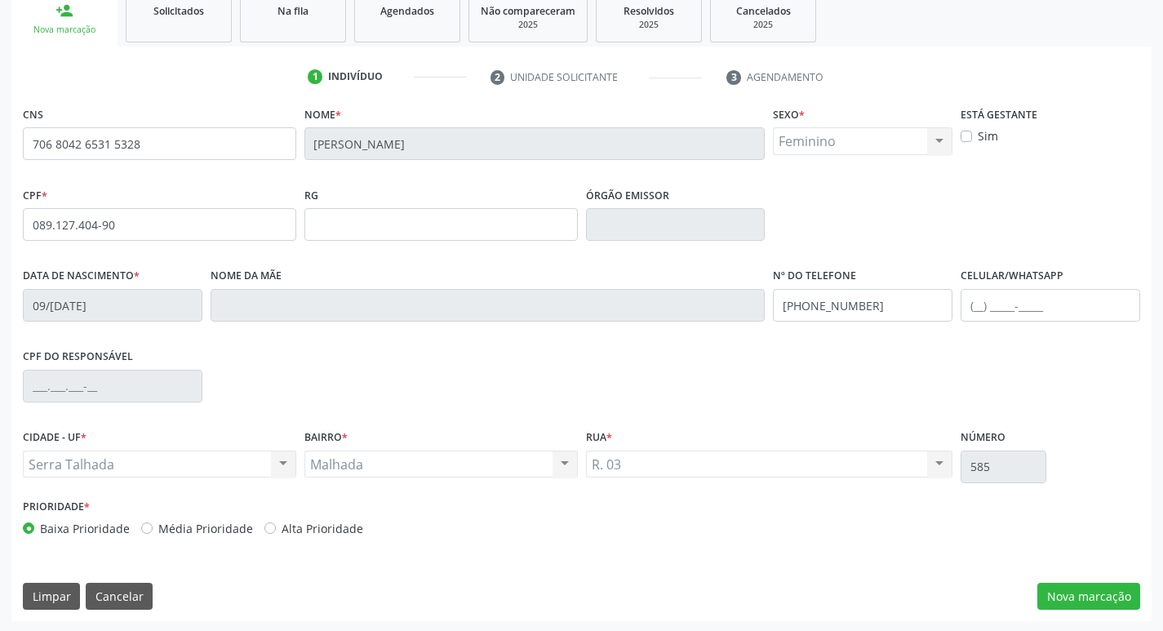
scroll to position [254, 0]
click at [1070, 599] on button "Nova marcação" at bounding box center [1088, 595] width 103 height 28
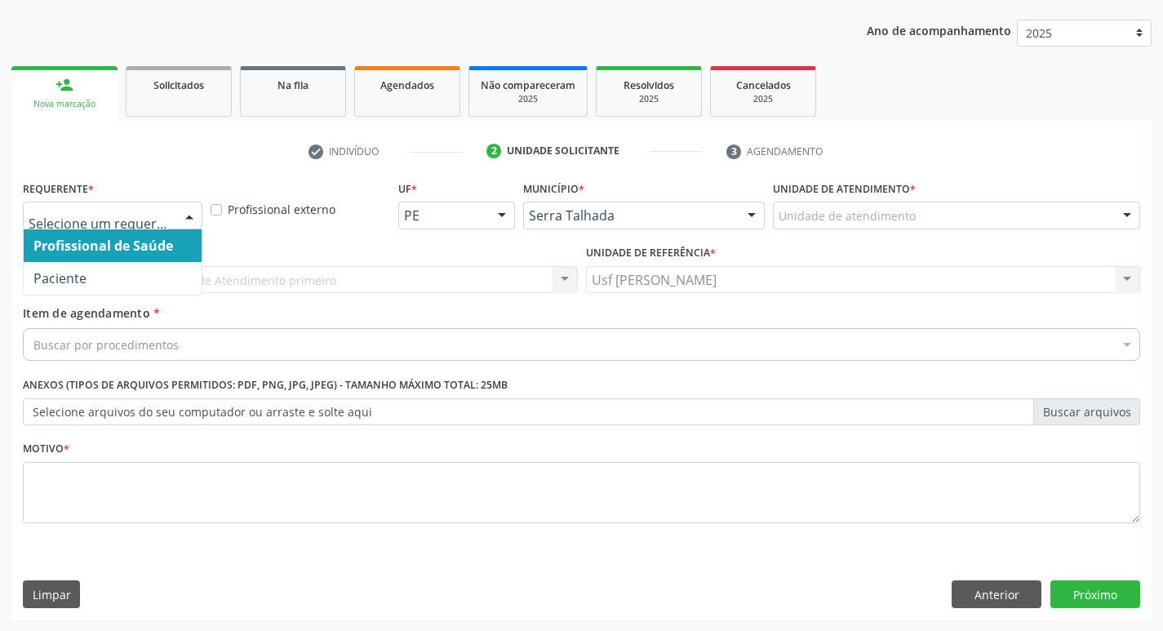
click at [188, 214] on div at bounding box center [189, 216] width 24 height 28
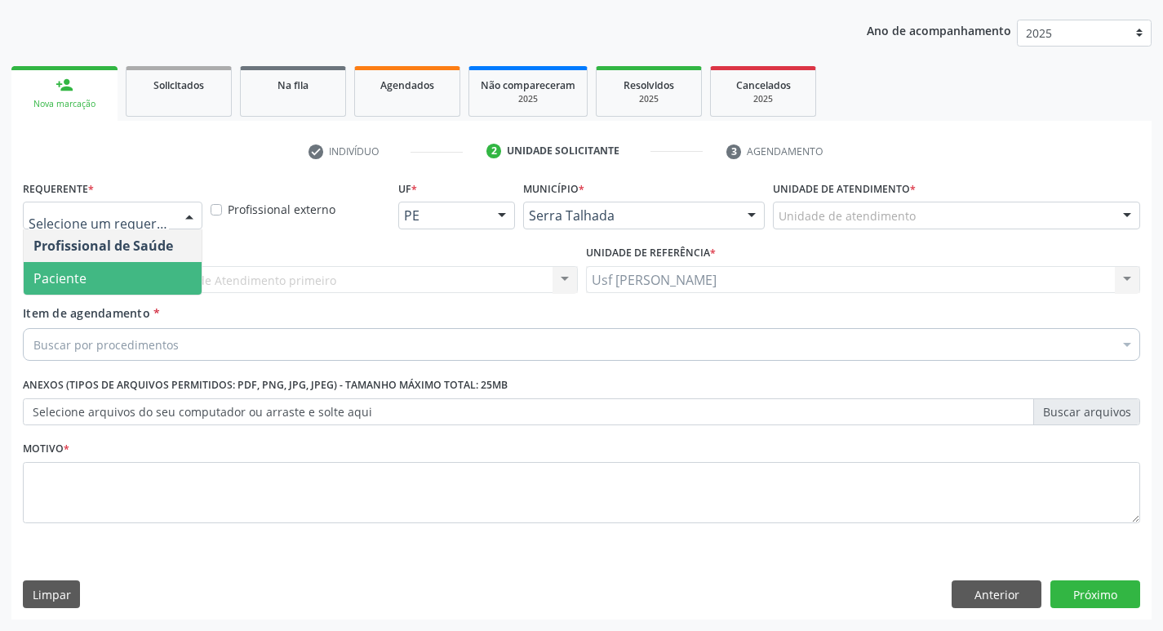
click at [149, 282] on span "Paciente" at bounding box center [113, 278] width 178 height 33
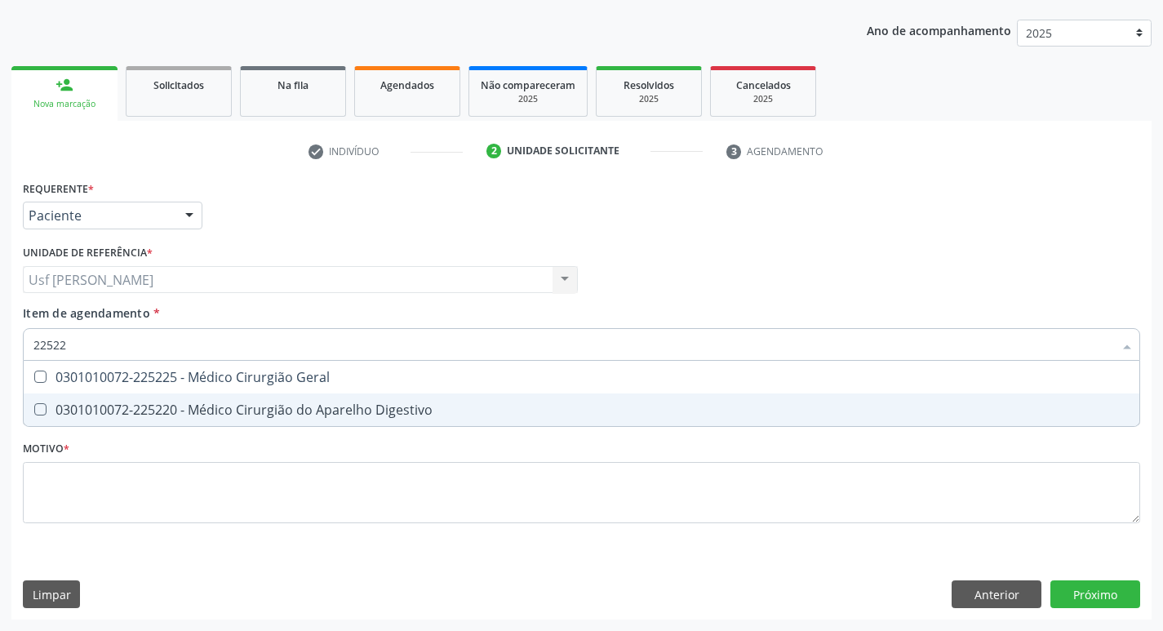
scroll to position [0, 0]
type input "225225"
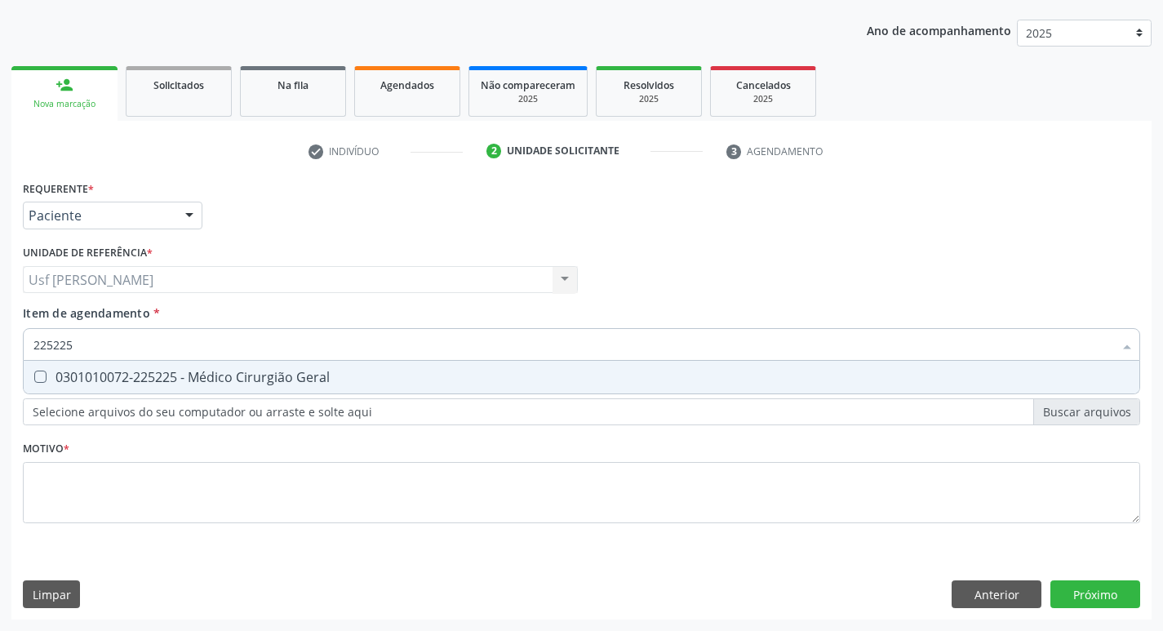
click at [43, 380] on Geral at bounding box center [40, 376] width 12 height 12
click at [34, 380] on Geral "checkbox" at bounding box center [29, 376] width 11 height 11
checkbox Geral "true"
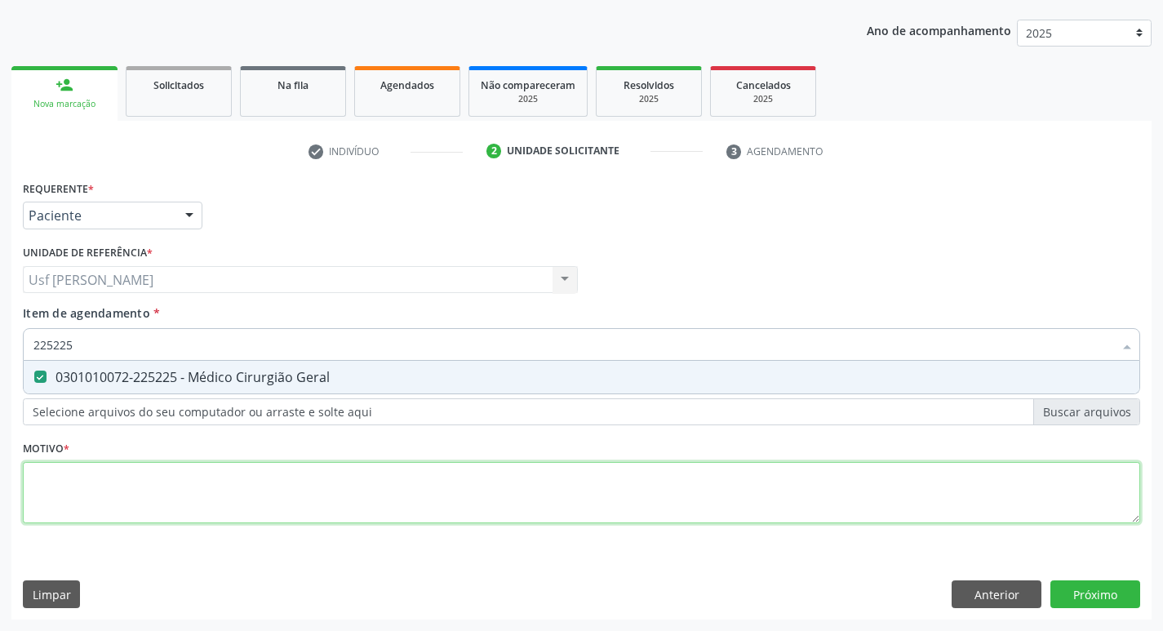
click at [63, 485] on div "Requerente * Paciente Profissional de Saúde Paciente Nenhum resultado encontrad…" at bounding box center [581, 361] width 1117 height 370
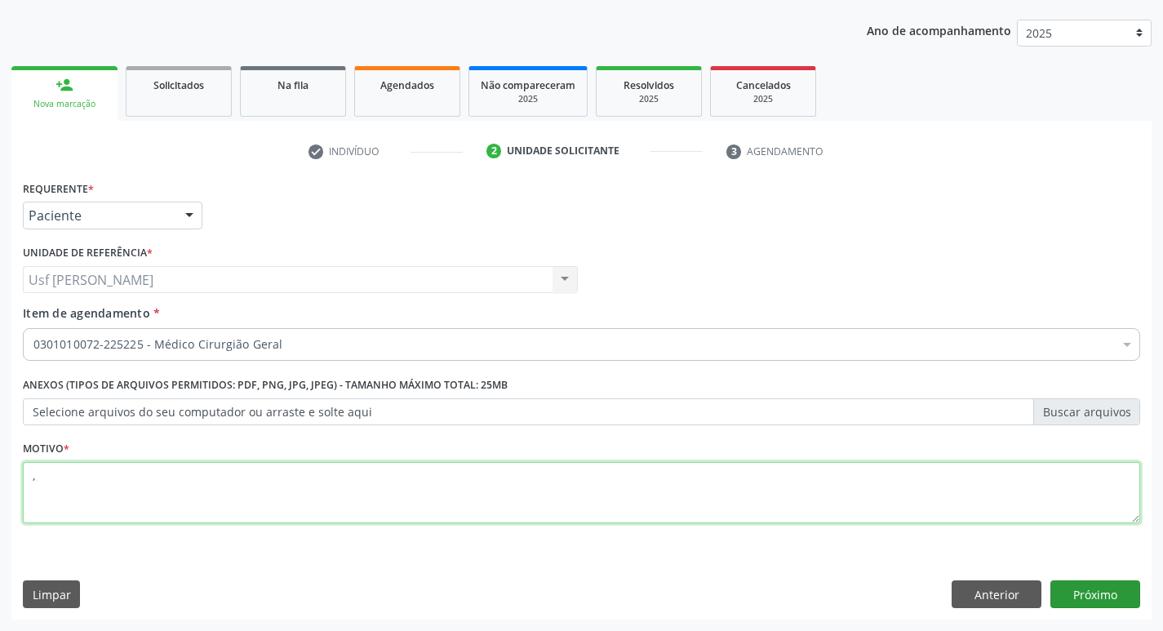
type textarea ","
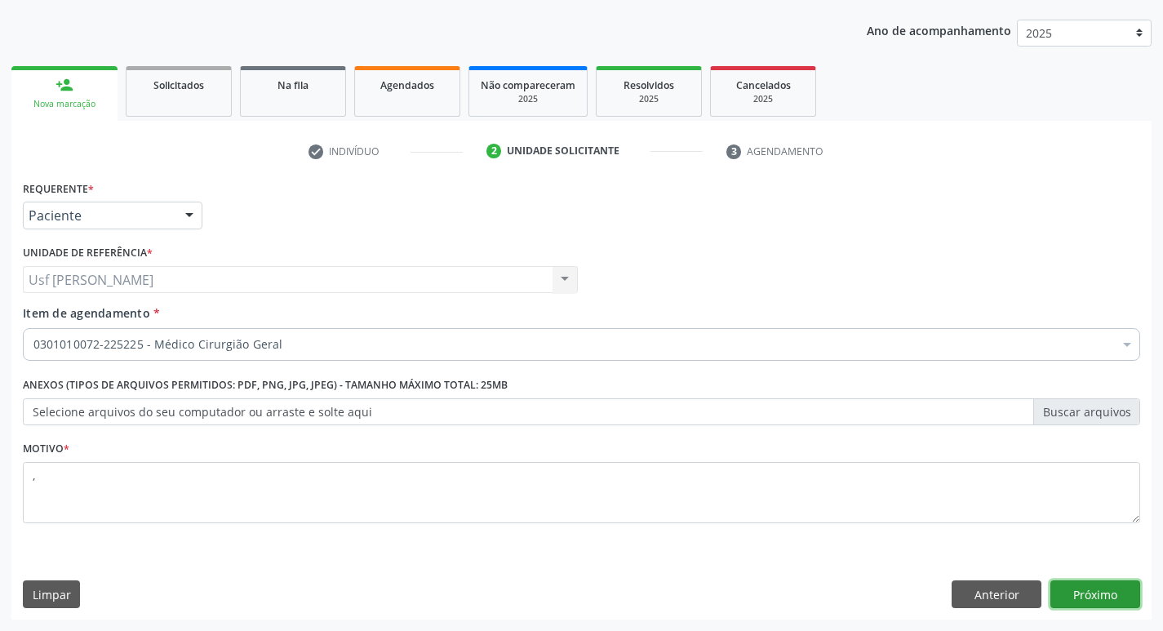
click at [1098, 594] on button "Próximo" at bounding box center [1095, 594] width 90 height 28
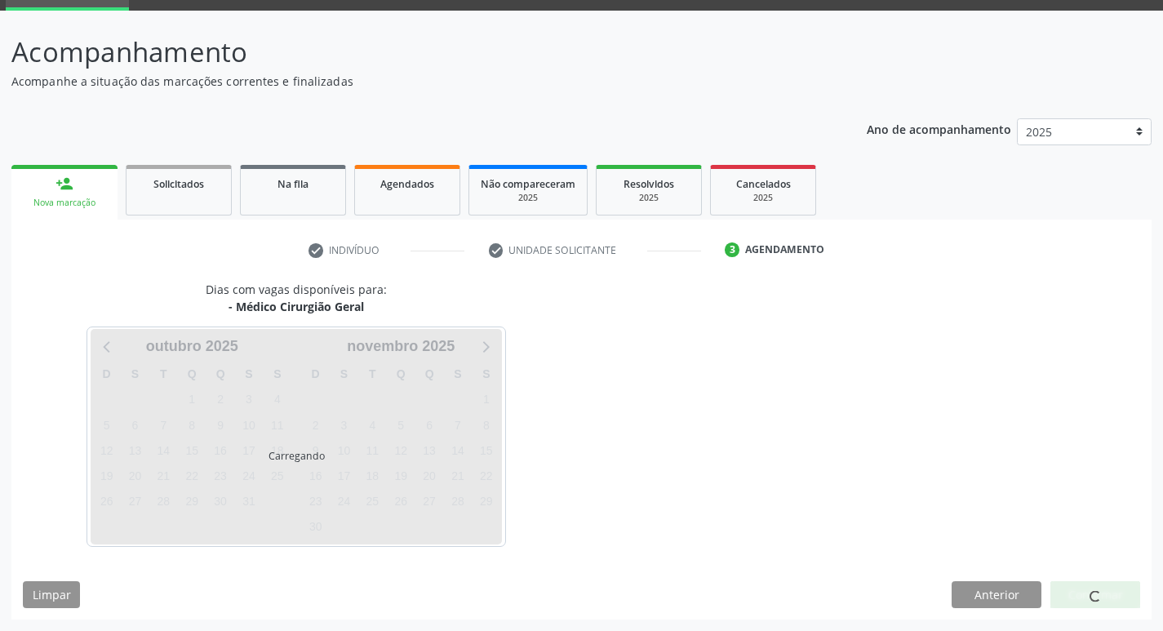
scroll to position [79, 0]
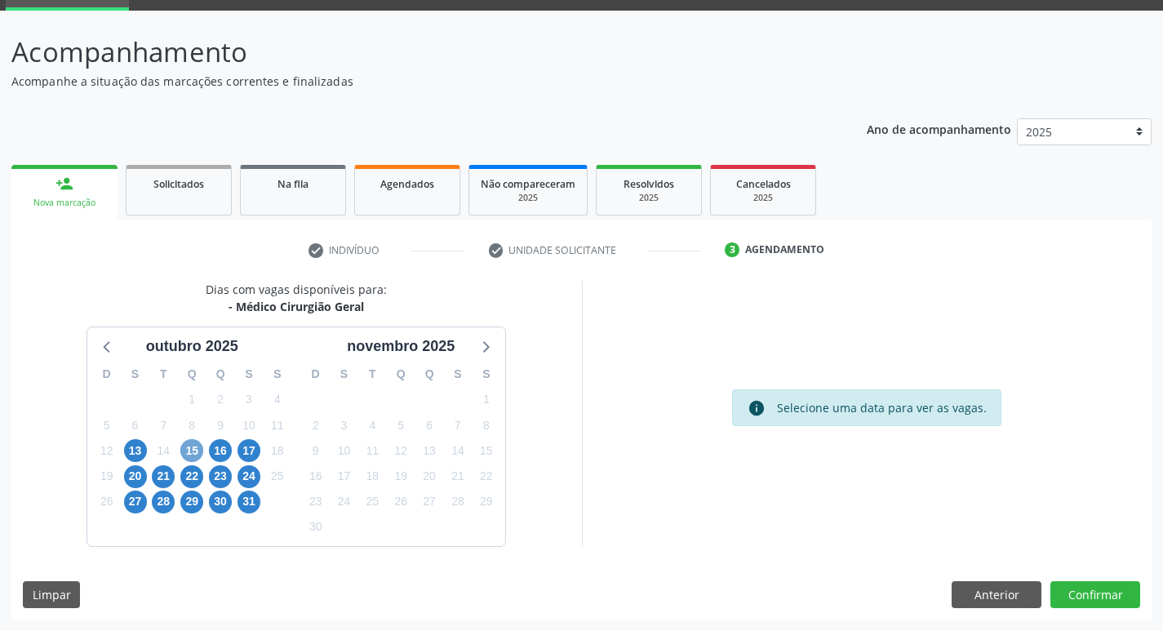
click at [195, 446] on span "15" at bounding box center [191, 450] width 23 height 23
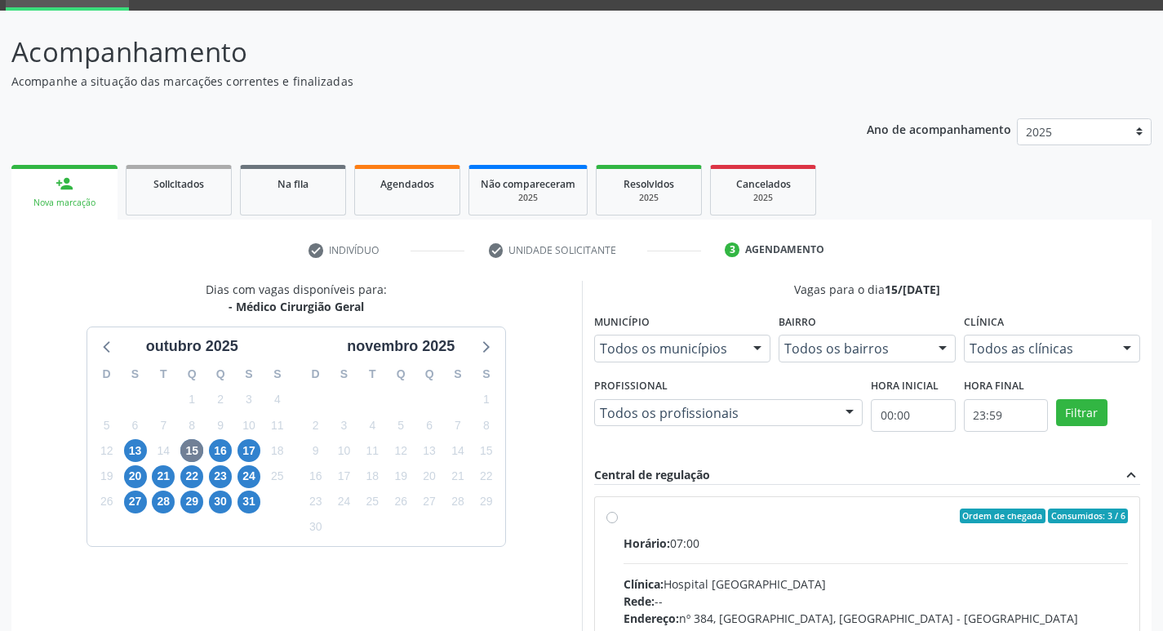
click at [623, 517] on label "Ordem de chegada Consumidos: 3 / 6 Horário: 07:00 Clínica: Hospital Sao Francis…" at bounding box center [875, 633] width 505 height 251
click at [610, 517] on input "Ordem de chegada Consumidos: 3 / 6 Horário: 07:00 Clínica: Hospital Sao Francis…" at bounding box center [611, 515] width 11 height 15
radio input "true"
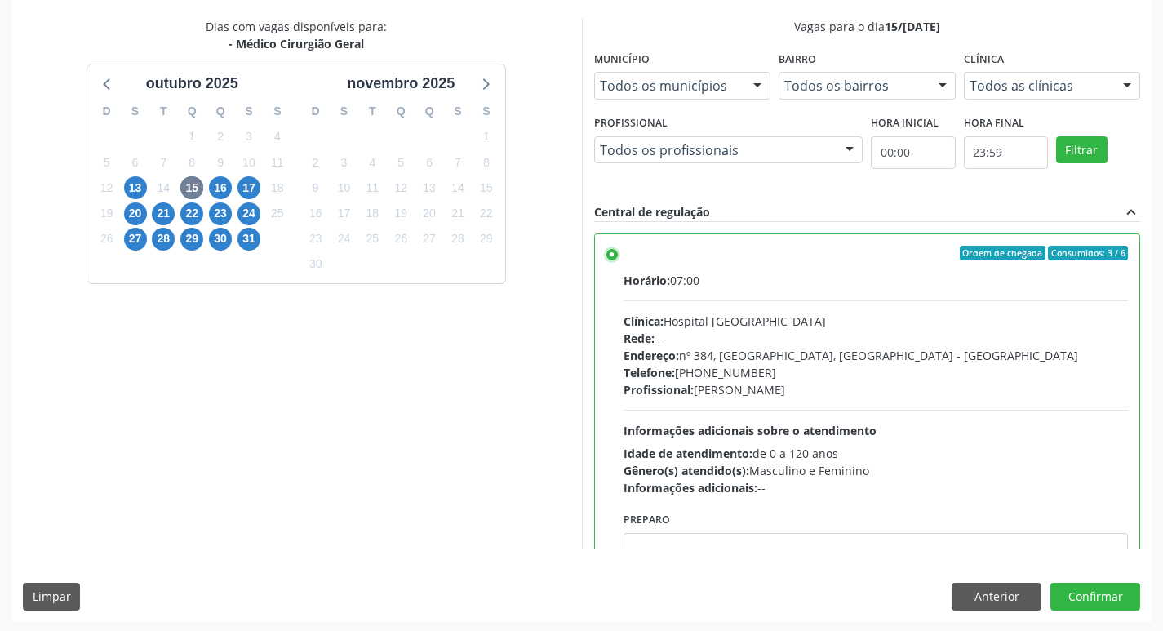
scroll to position [344, 0]
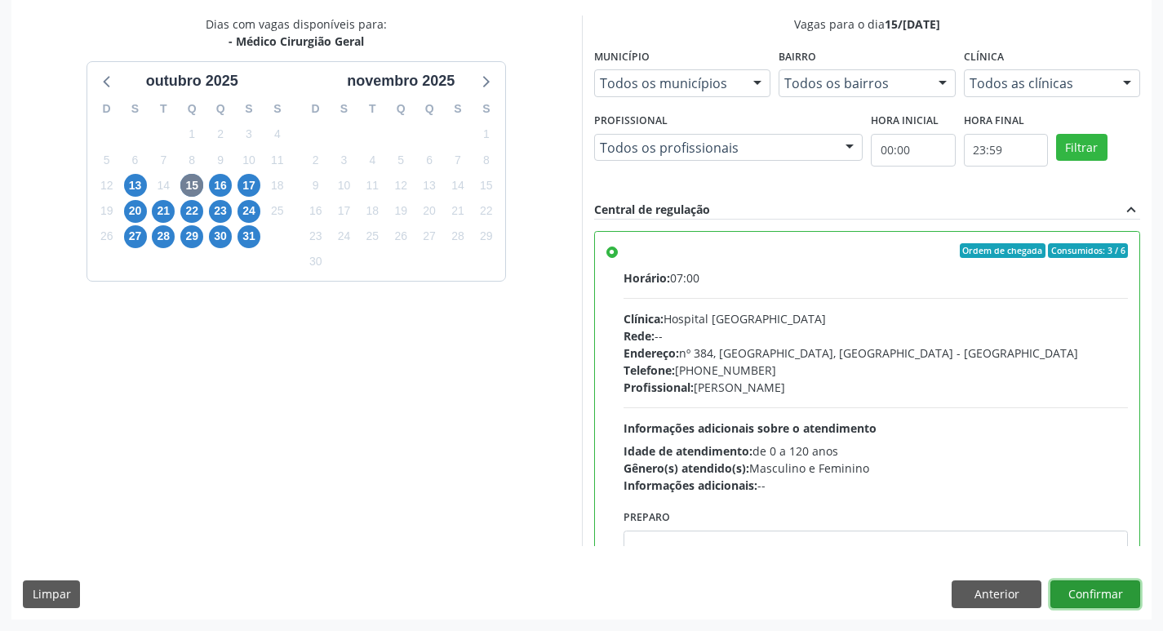
click at [1085, 590] on button "Confirmar" at bounding box center [1095, 594] width 90 height 28
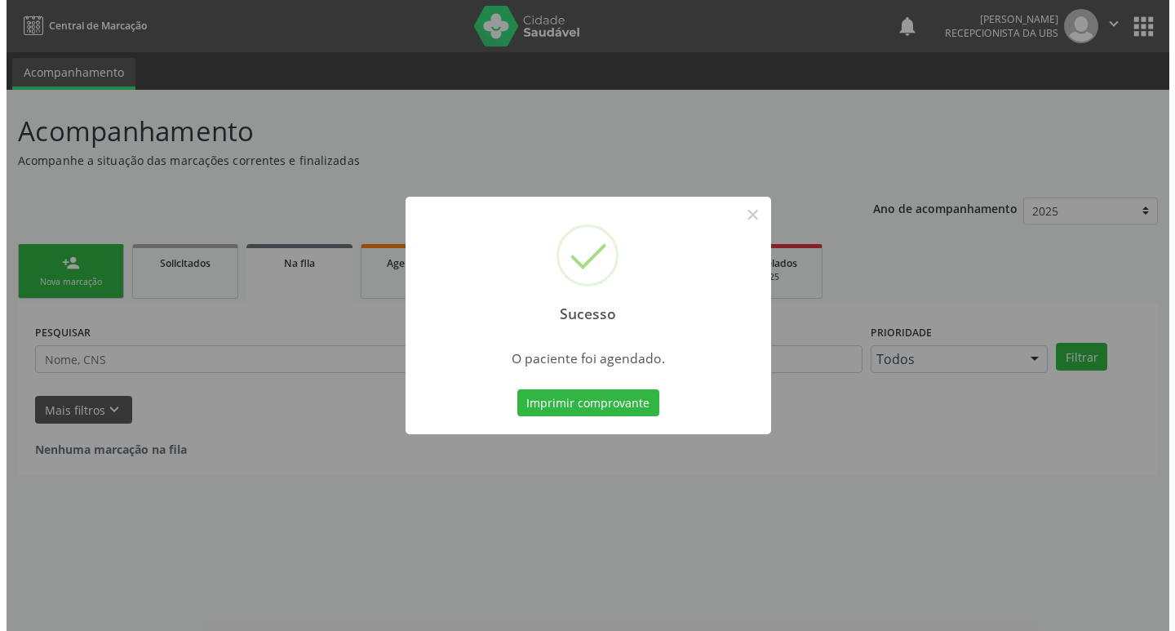
scroll to position [0, 0]
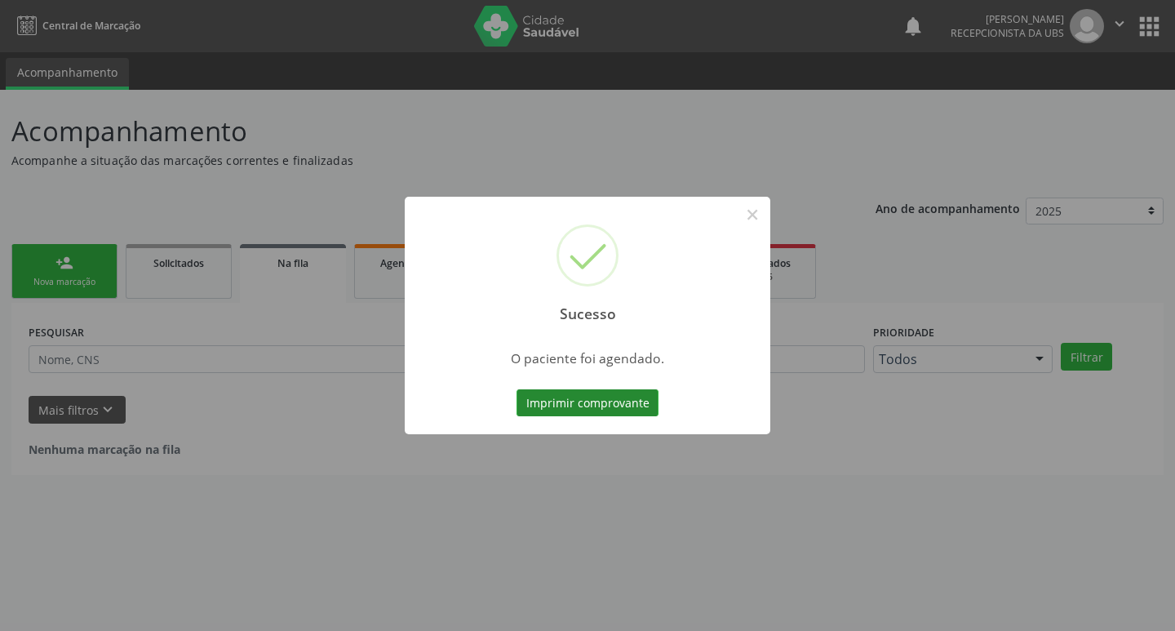
click at [567, 404] on button "Imprimir comprovante" at bounding box center [588, 403] width 142 height 28
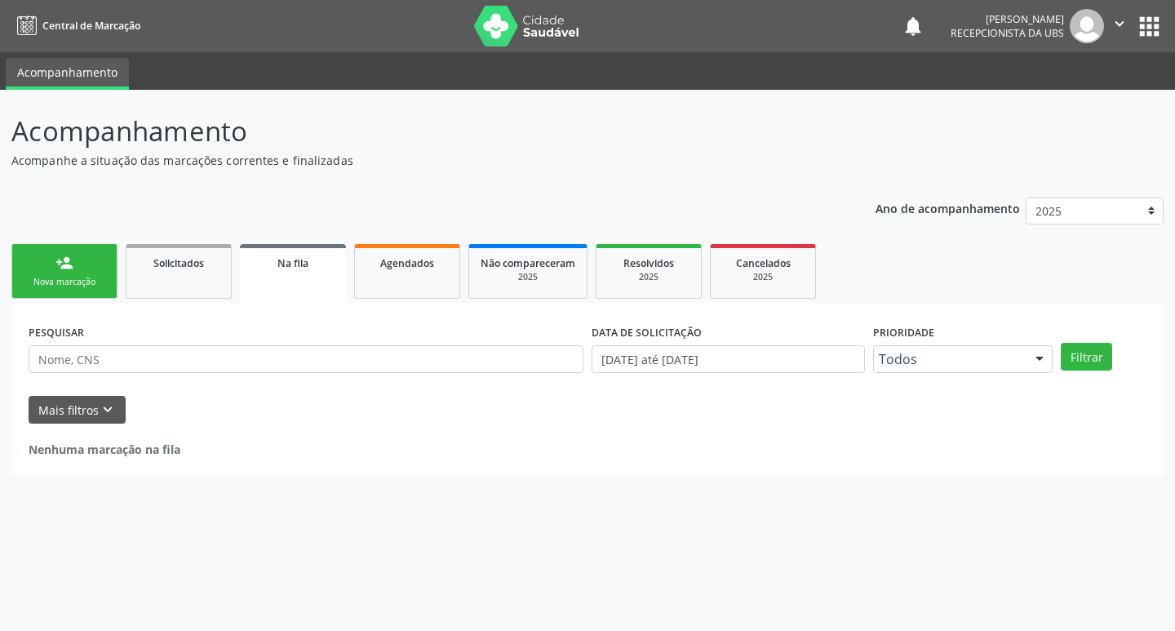
drag, startPoint x: 62, startPoint y: 270, endPoint x: 73, endPoint y: 276, distance: 12.8
click at [60, 268] on div "person_add" at bounding box center [64, 263] width 18 height 18
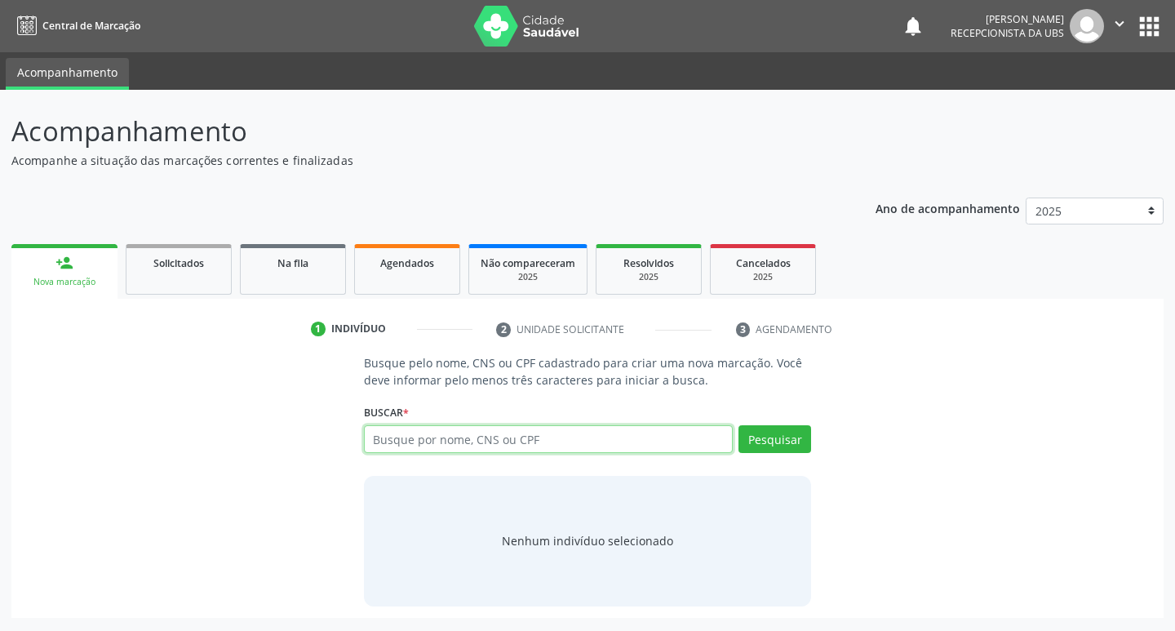
click at [397, 440] on input "text" at bounding box center [549, 439] width 370 height 28
click at [519, 430] on input "text" at bounding box center [549, 439] width 370 height 28
type input "GABRIEL NOGUEIRA DOS SANTOS"
click at [774, 441] on button "Pesquisar" at bounding box center [774, 439] width 73 height 28
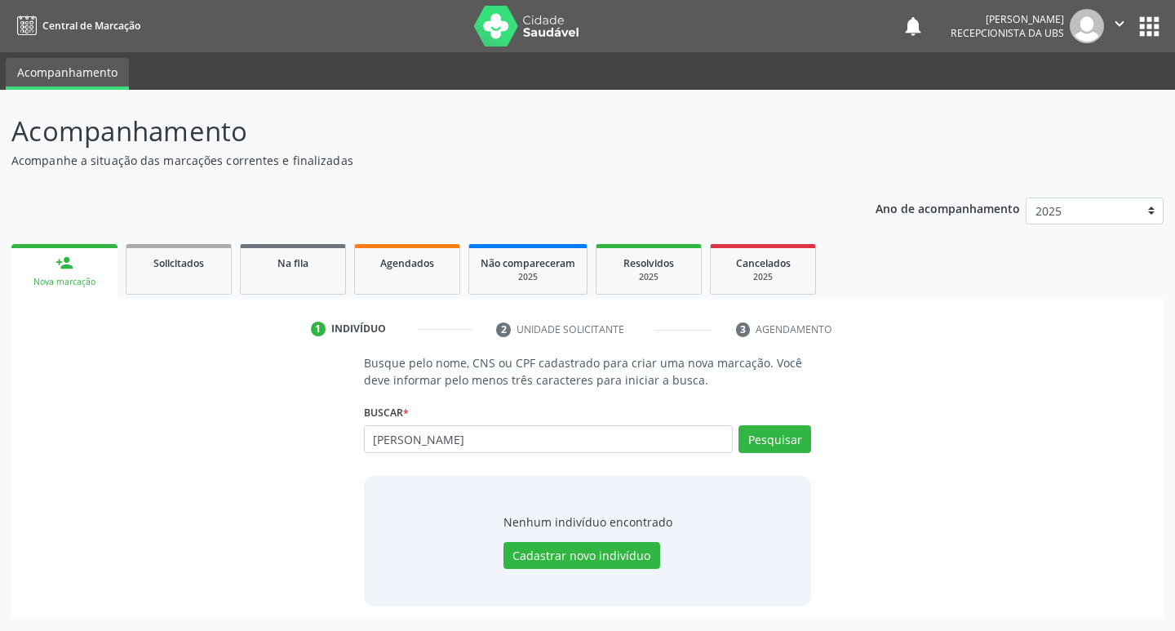
click at [796, 446] on div "GABRIEL NOGUEIRA DOS SANTOS Busque por nome, CNS ou CPF Nenhum resultado encont…" at bounding box center [588, 444] width 448 height 39
click at [596, 441] on input "GABRIEL NOGUEIRA DOS SANTOS" at bounding box center [549, 439] width 370 height 28
click at [773, 437] on button "Pesquisar" at bounding box center [774, 439] width 73 height 28
type input "G"
type input "10010875425"
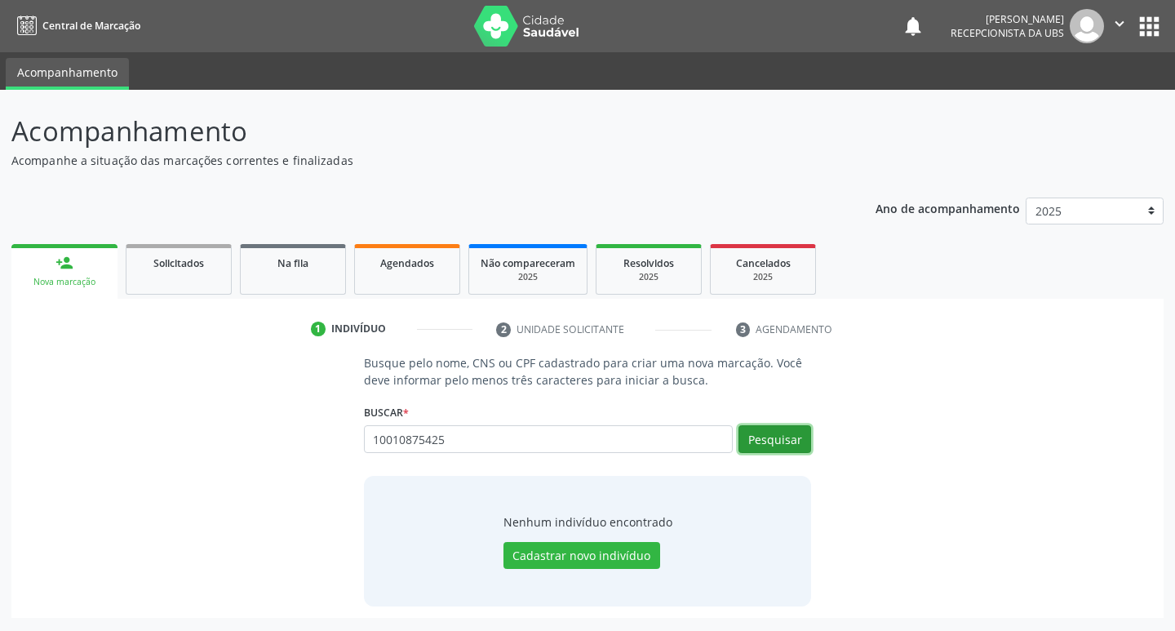
click at [757, 433] on button "Pesquisar" at bounding box center [774, 439] width 73 height 28
type input "10010875425"
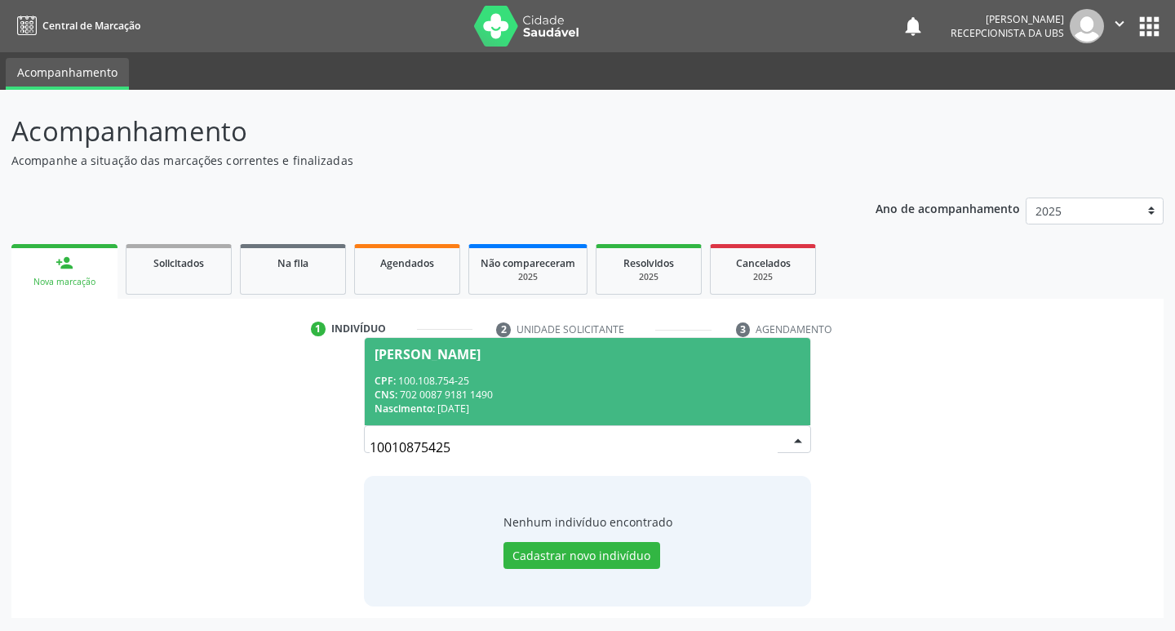
click at [451, 349] on div "Gabriel Nogueira dos Santos" at bounding box center [428, 354] width 106 height 13
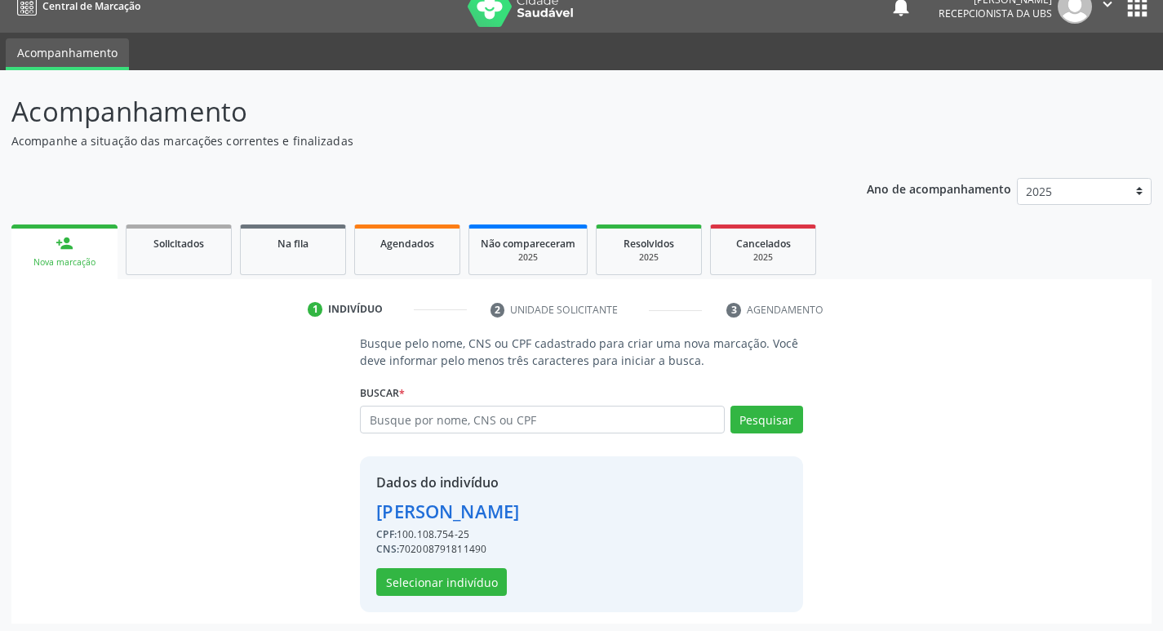
scroll to position [24, 0]
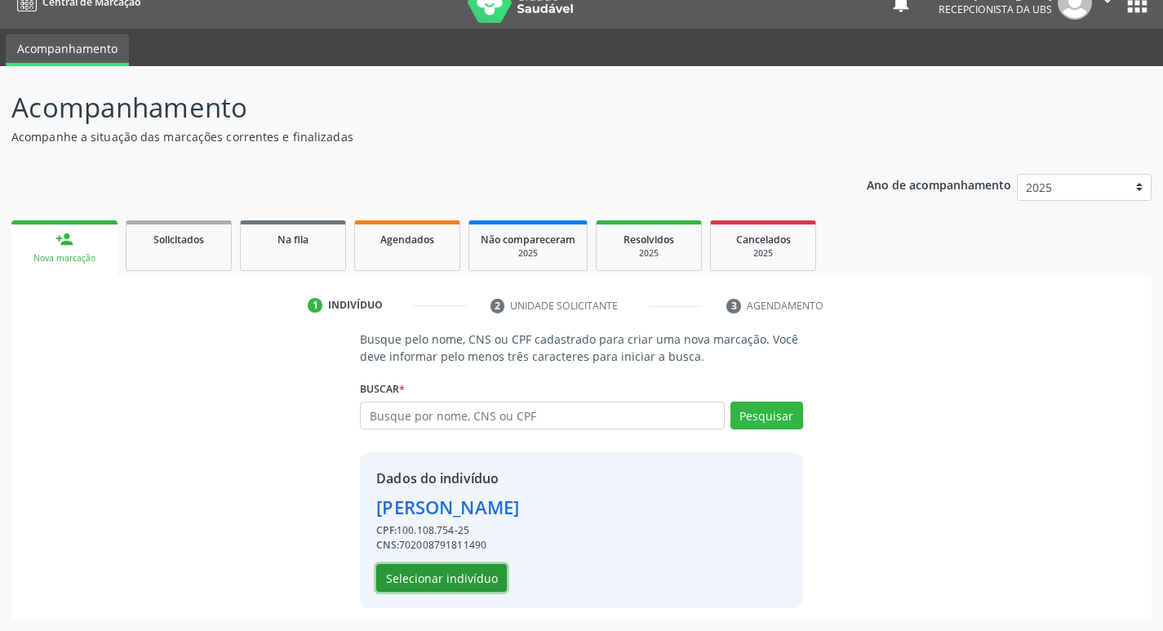
click at [427, 584] on button "Selecionar indivíduo" at bounding box center [441, 578] width 131 height 28
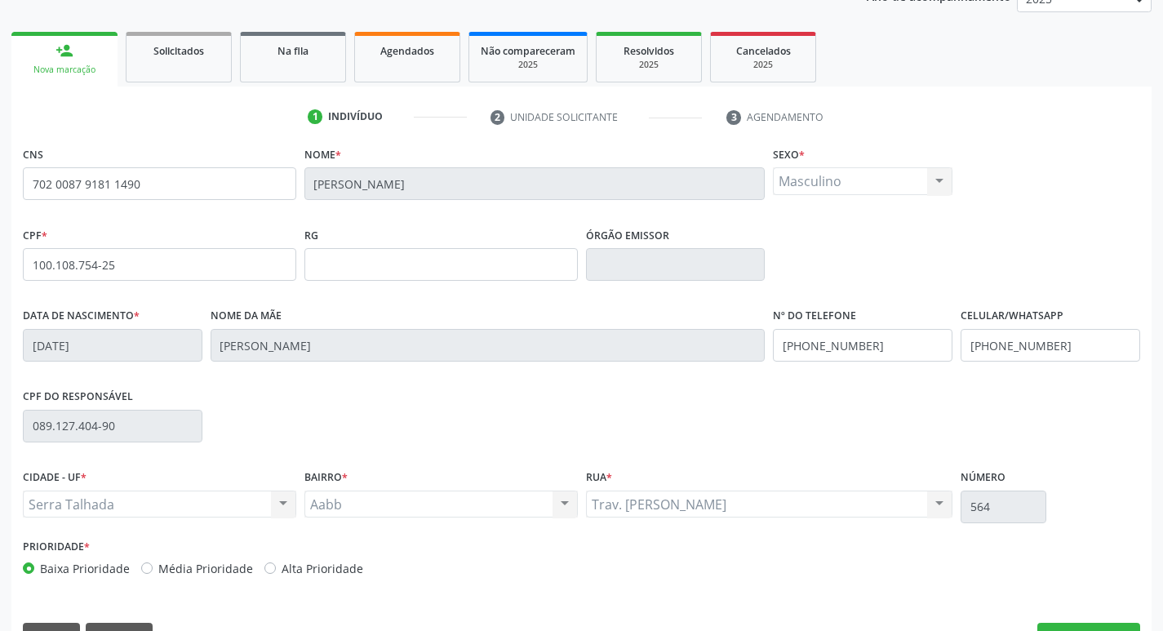
scroll to position [254, 0]
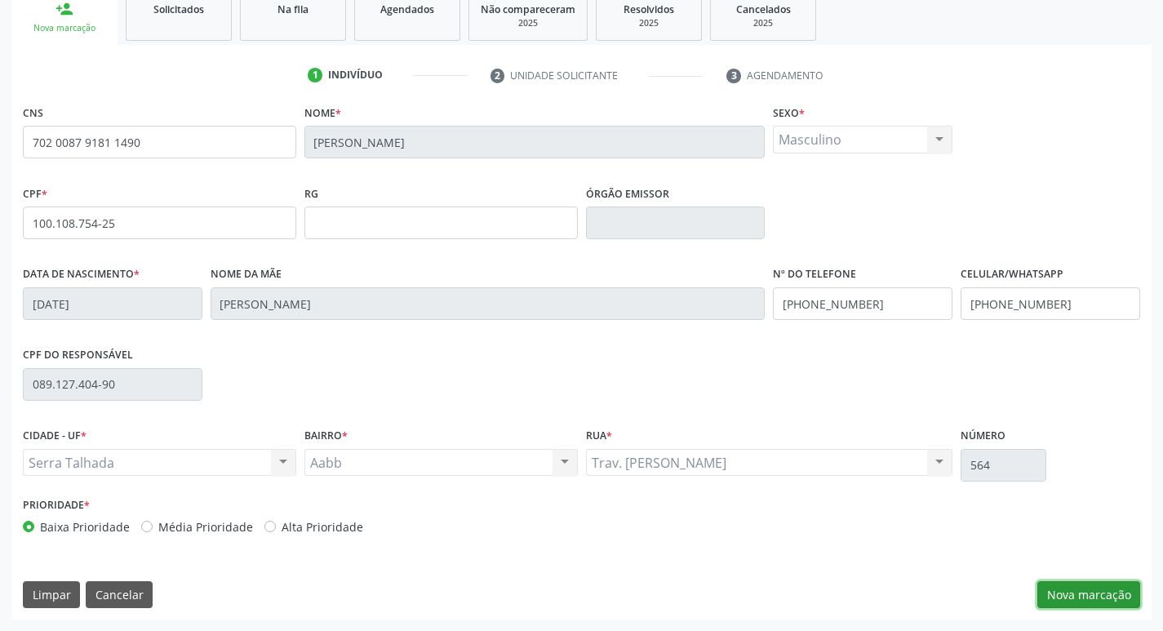
click at [1084, 597] on button "Nova marcação" at bounding box center [1088, 595] width 103 height 28
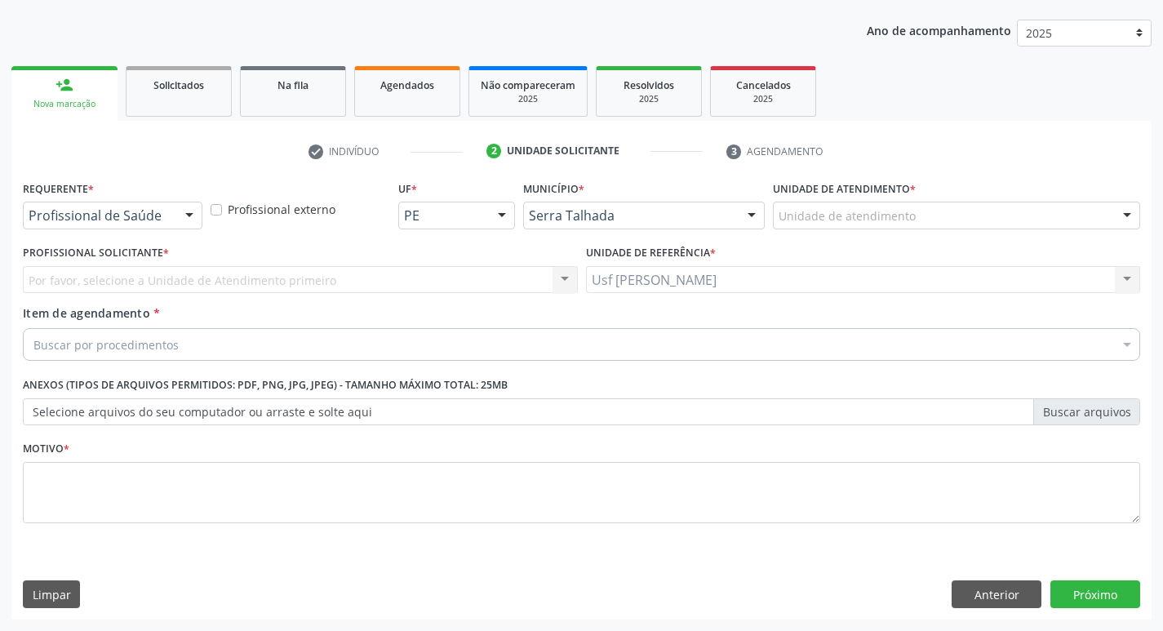
scroll to position [178, 0]
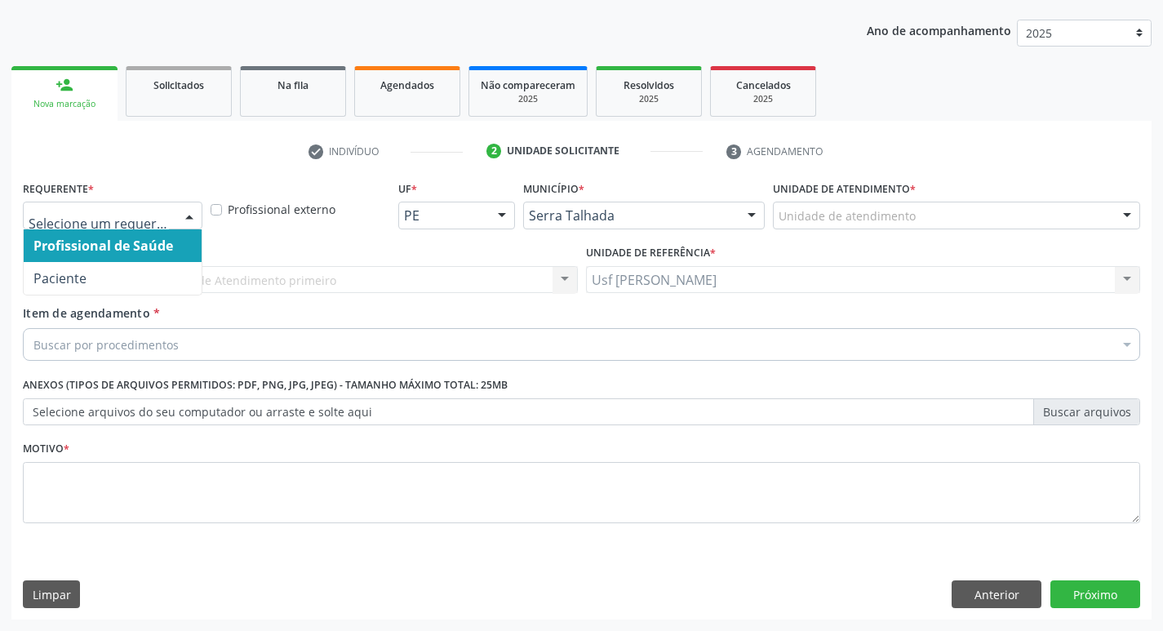
click at [187, 215] on div at bounding box center [189, 216] width 24 height 28
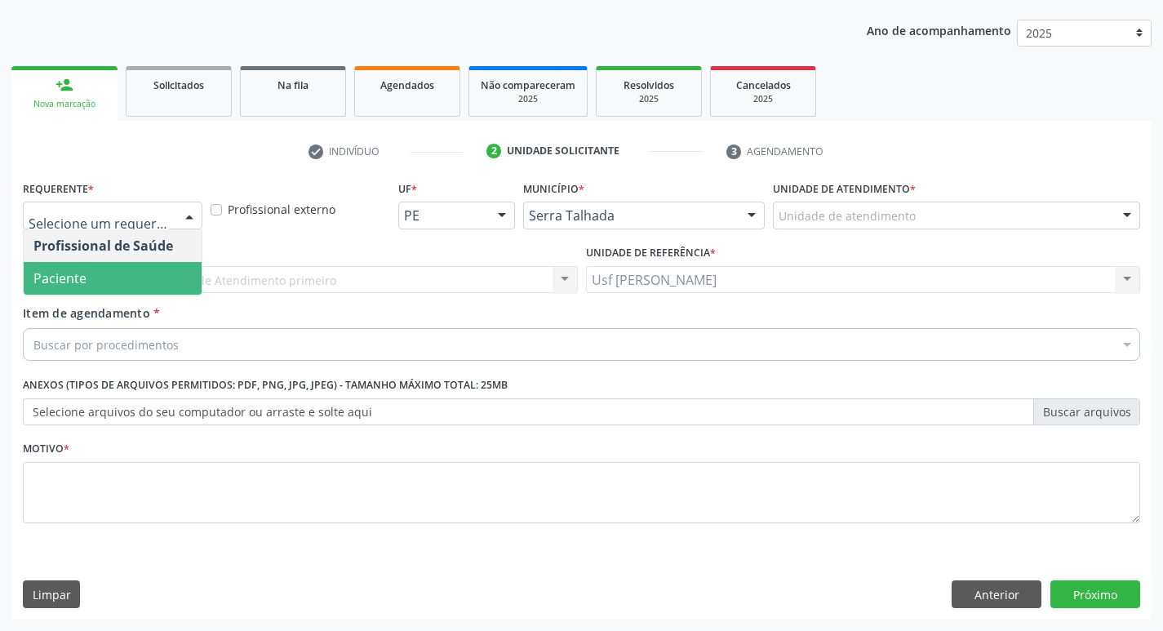
click at [156, 273] on span "Paciente" at bounding box center [113, 278] width 178 height 33
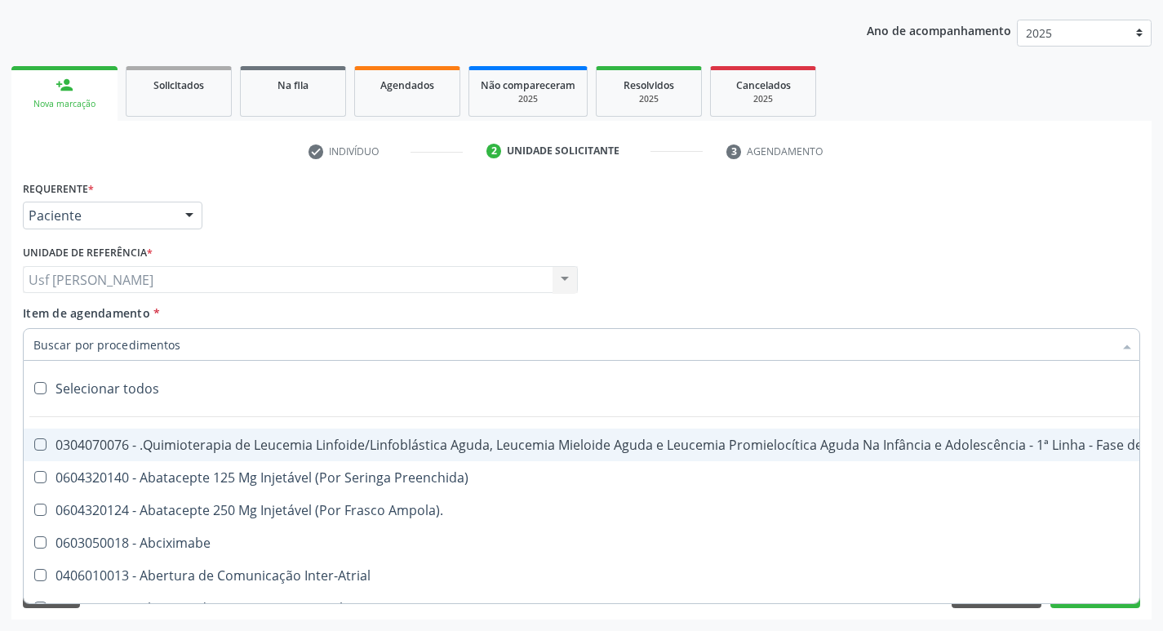
click at [233, 338] on div at bounding box center [581, 344] width 1117 height 33
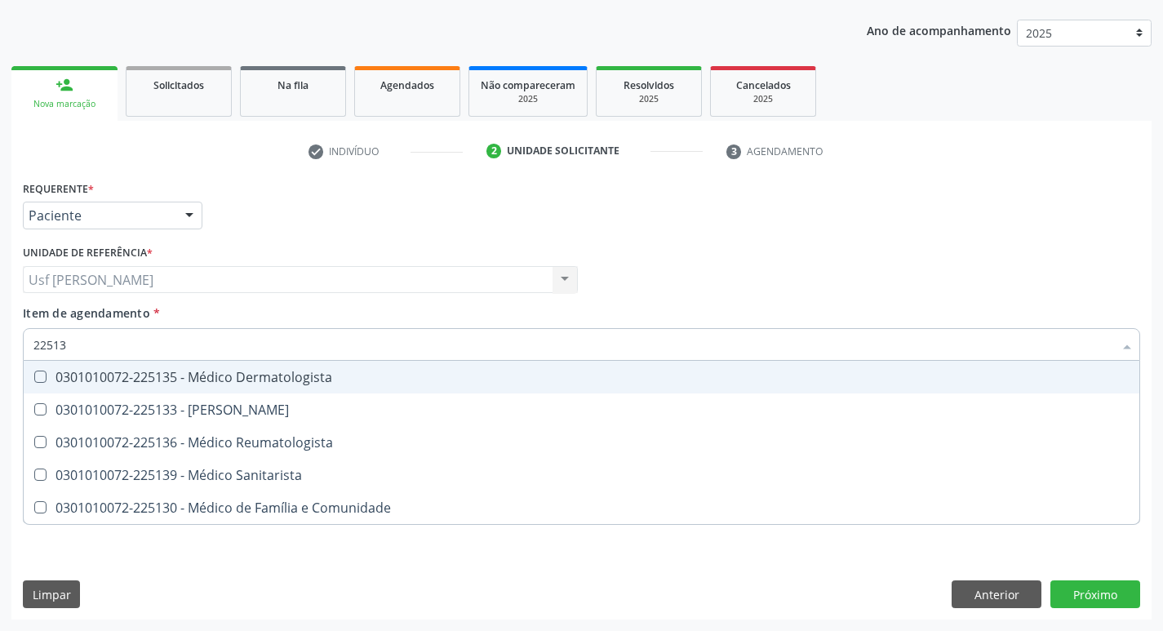
type input "225133"
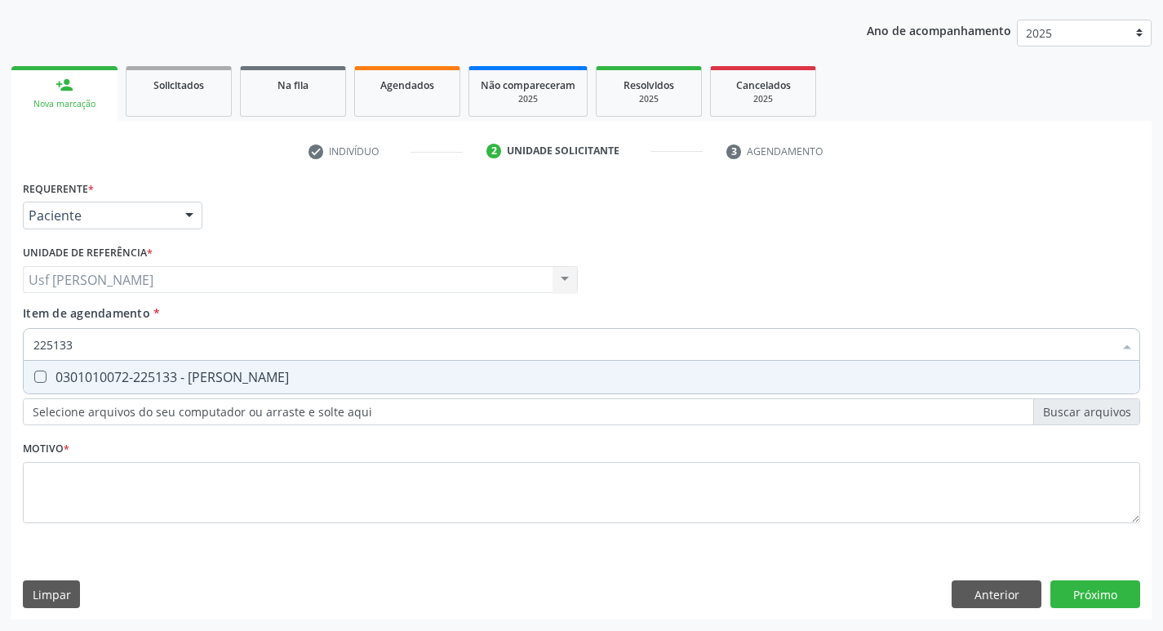
click at [37, 378] on Psiquiatra at bounding box center [40, 376] width 12 height 12
click at [34, 378] on Psiquiatra "checkbox" at bounding box center [29, 376] width 11 height 11
checkbox Psiquiatra "true"
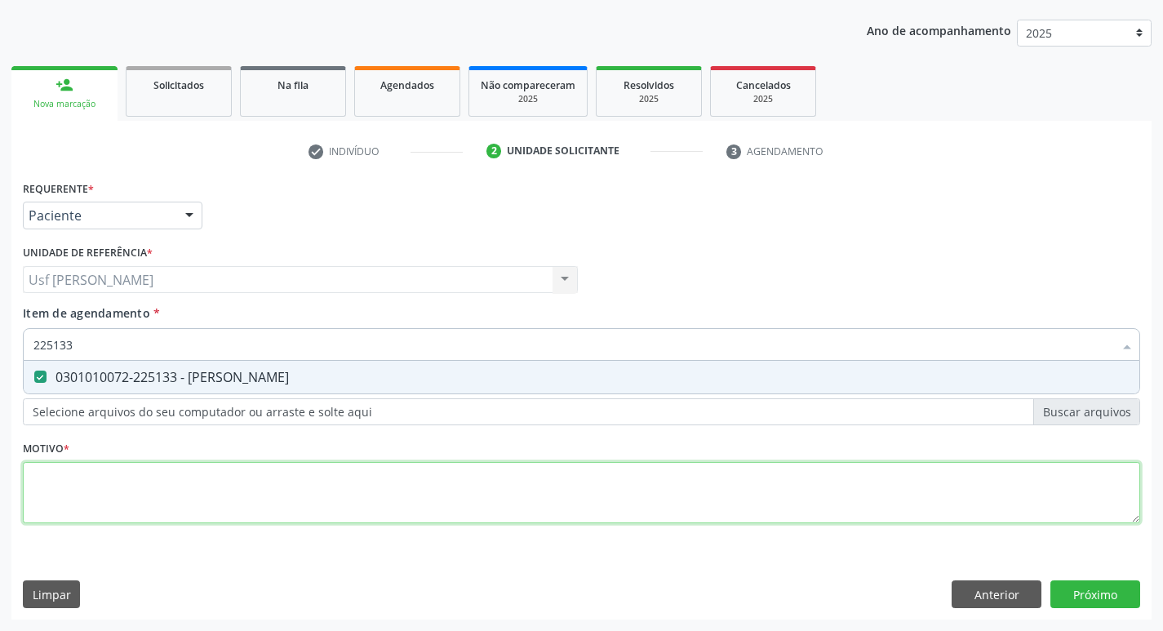
click at [80, 482] on div "Requerente * Paciente Profissional de Saúde Paciente Nenhum resultado encontrad…" at bounding box center [581, 361] width 1117 height 370
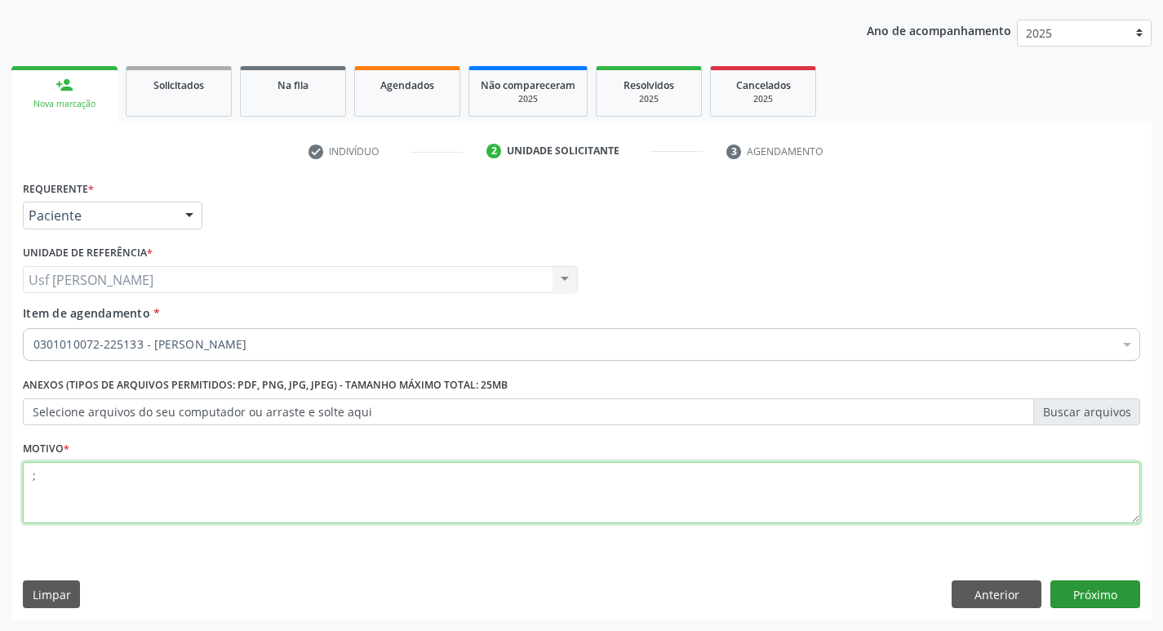
type textarea ";"
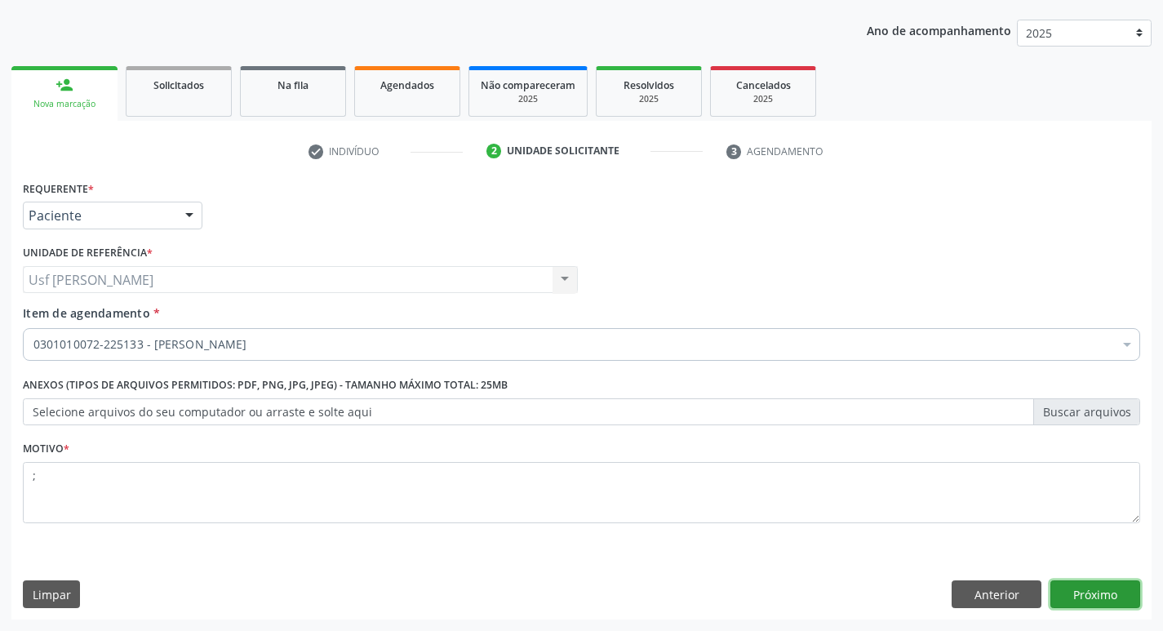
click at [1102, 588] on button "Próximo" at bounding box center [1095, 594] width 90 height 28
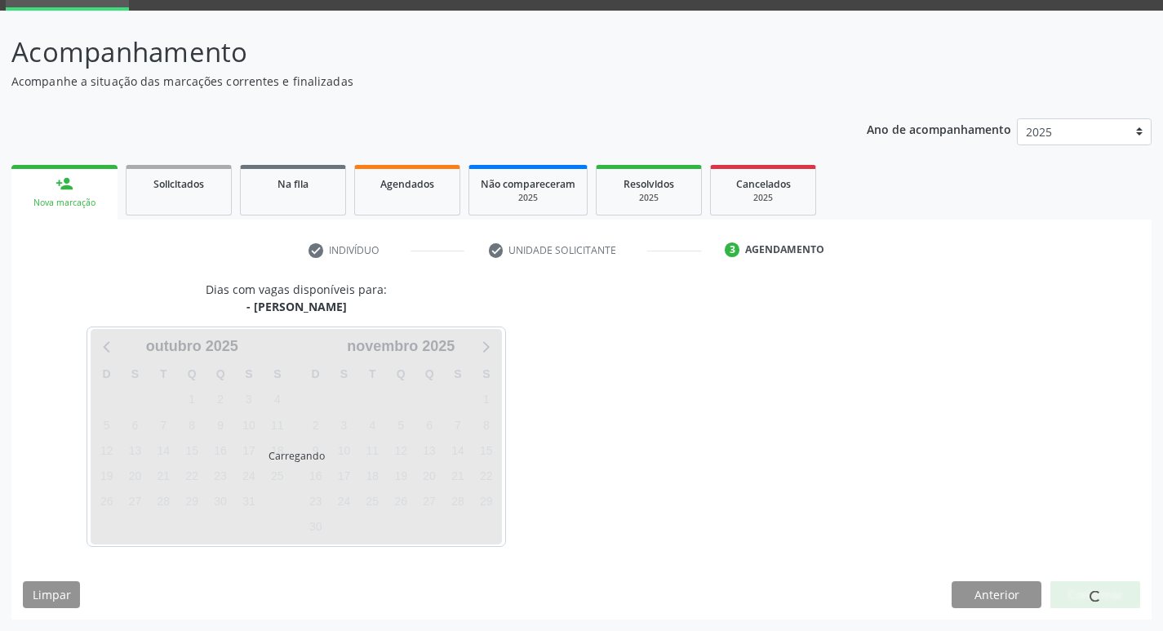
scroll to position [79, 0]
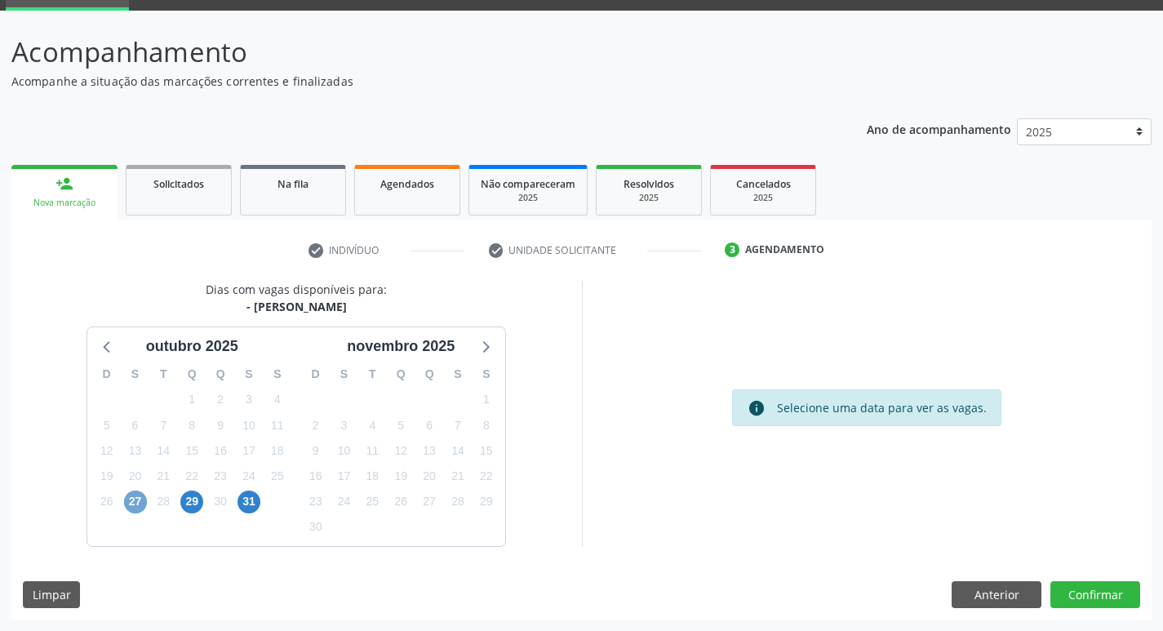
click at [126, 503] on span "27" at bounding box center [135, 501] width 23 height 23
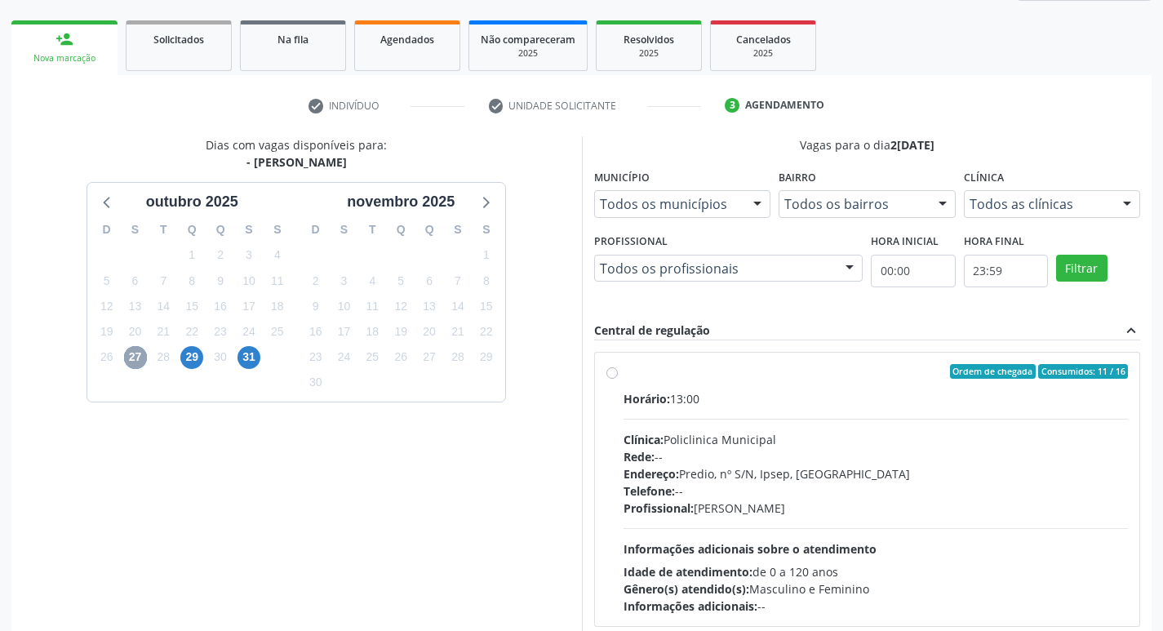
scroll to position [242, 0]
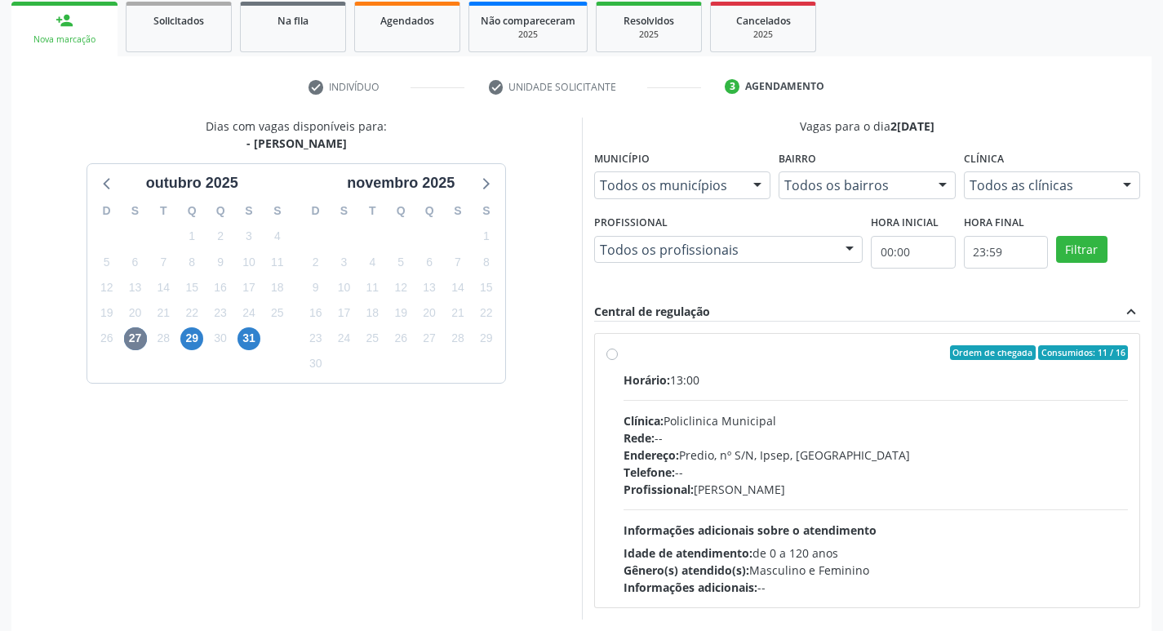
click at [623, 354] on label "Ordem de chegada Consumidos: 11 / 16 Horário: 13:00 Clínica: Policlinica Munici…" at bounding box center [875, 470] width 505 height 251
click at [610, 354] on input "Ordem de chegada Consumidos: 11 / 16 Horário: 13:00 Clínica: Policlinica Munici…" at bounding box center [611, 352] width 11 height 15
radio input "true"
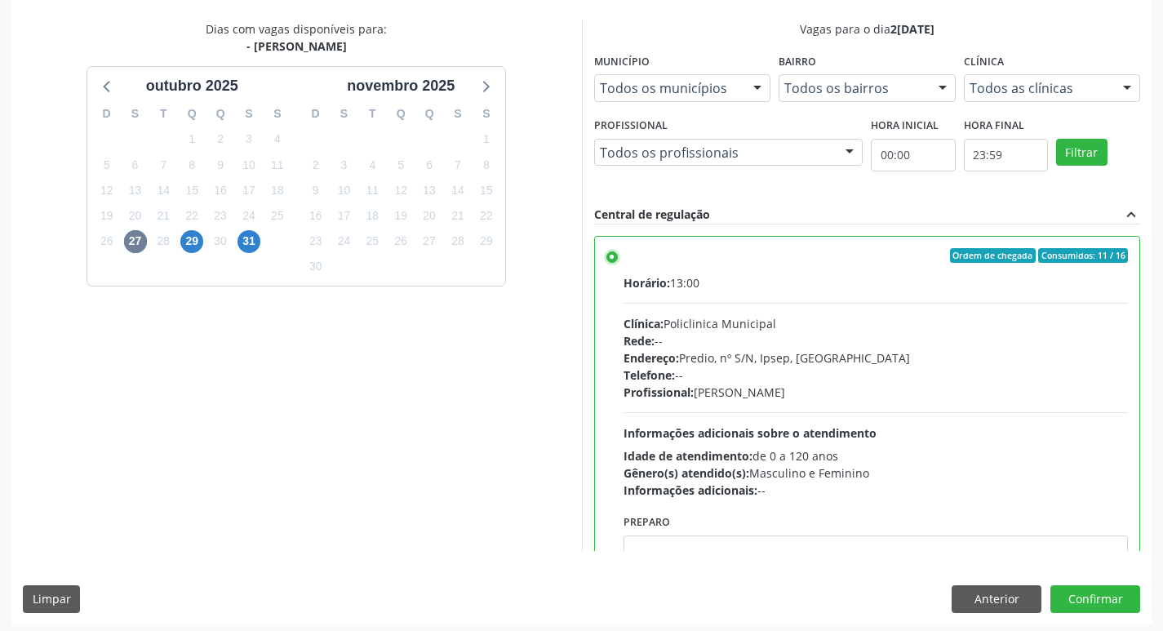
scroll to position [344, 0]
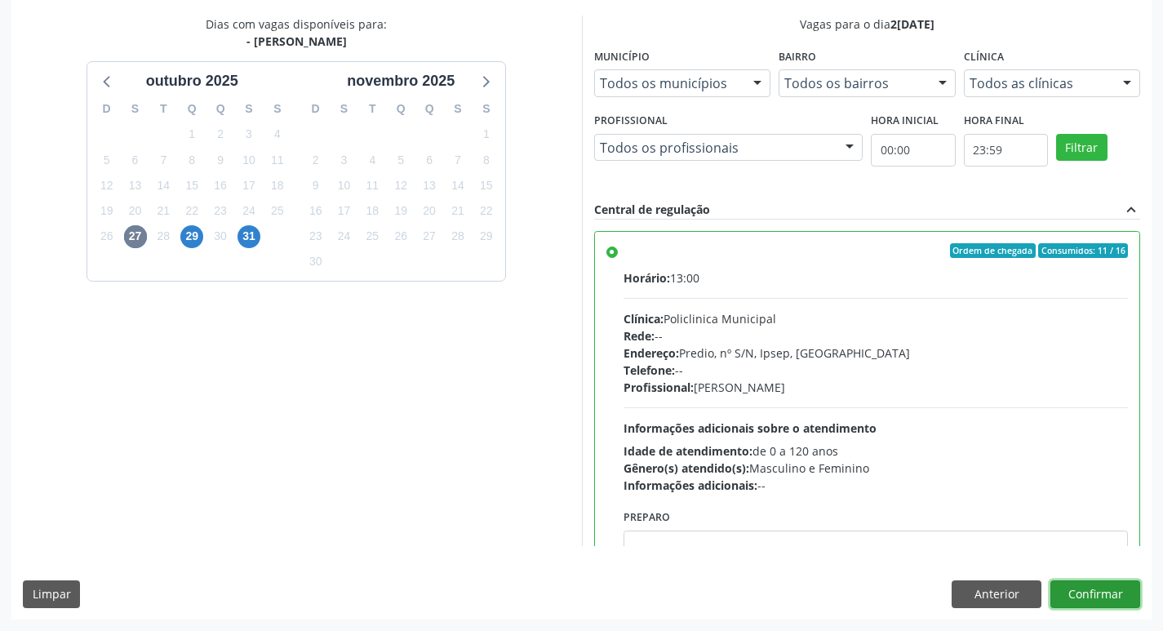
click at [1080, 592] on button "Confirmar" at bounding box center [1095, 594] width 90 height 28
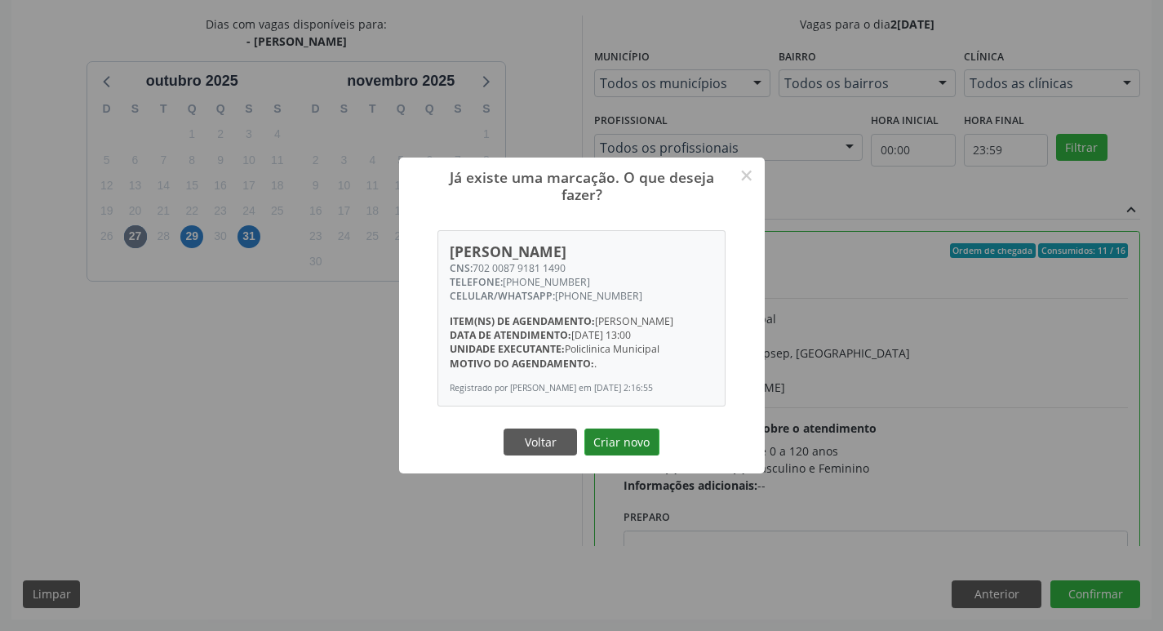
click at [610, 442] on button "Criar novo" at bounding box center [621, 442] width 75 height 28
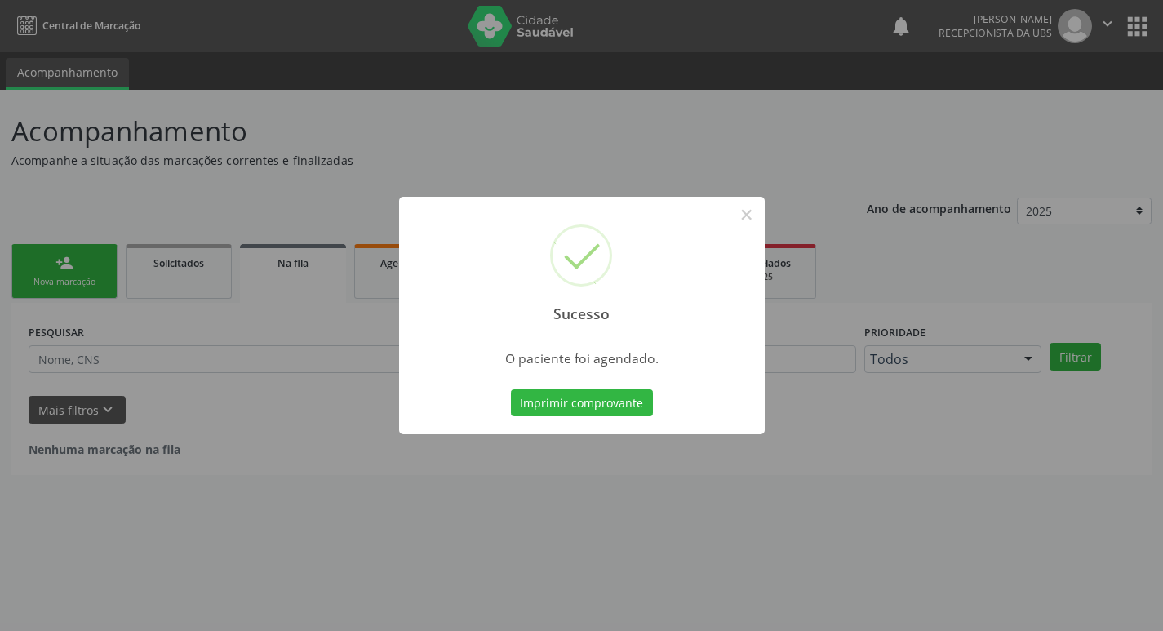
scroll to position [0, 0]
click at [606, 401] on button "Imprimir comprovante" at bounding box center [588, 403] width 142 height 28
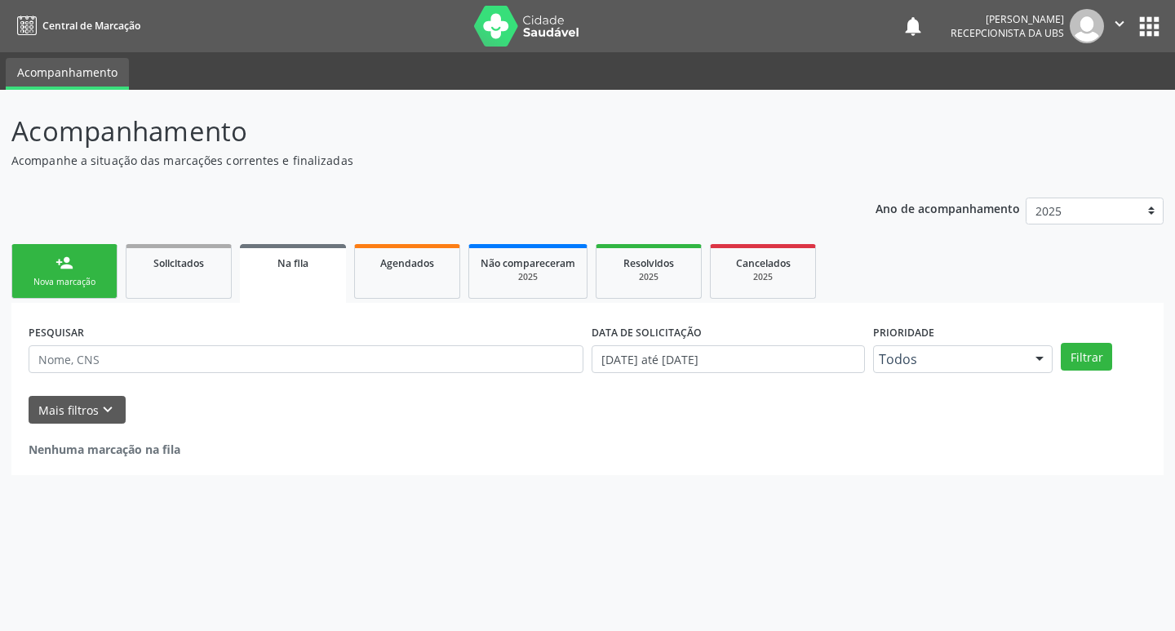
drag, startPoint x: 42, startPoint y: 270, endPoint x: 57, endPoint y: 259, distance: 18.8
click at [43, 270] on link "person_add Nova marcação" at bounding box center [64, 271] width 106 height 55
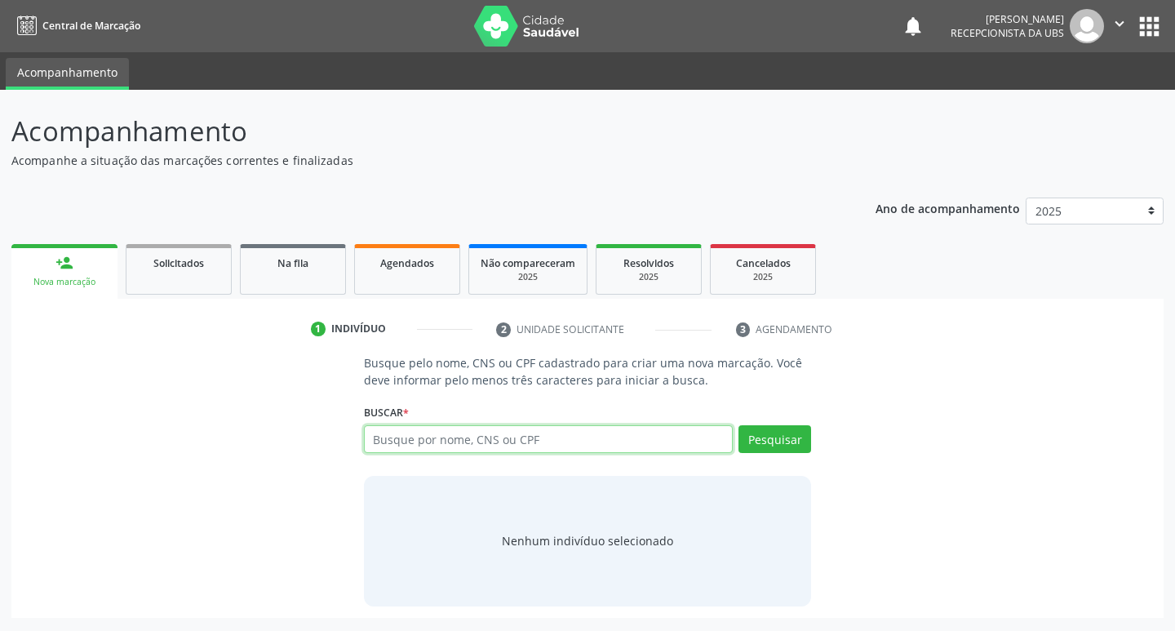
click at [549, 438] on input "text" at bounding box center [549, 439] width 370 height 28
click at [527, 441] on input "text" at bounding box center [549, 439] width 370 height 28
click at [393, 437] on input "text" at bounding box center [549, 439] width 370 height 28
type input "701001850969593"
click at [764, 440] on button "Pesquisar" at bounding box center [774, 439] width 73 height 28
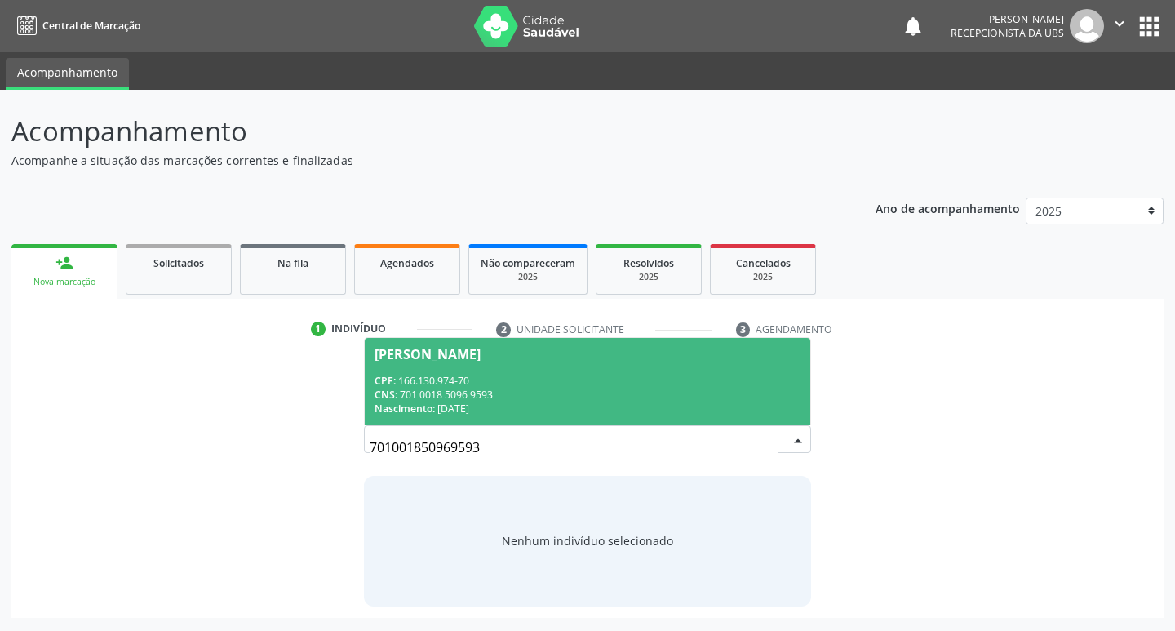
click at [443, 378] on div "CPF: 166.130.974-70" at bounding box center [588, 381] width 427 height 14
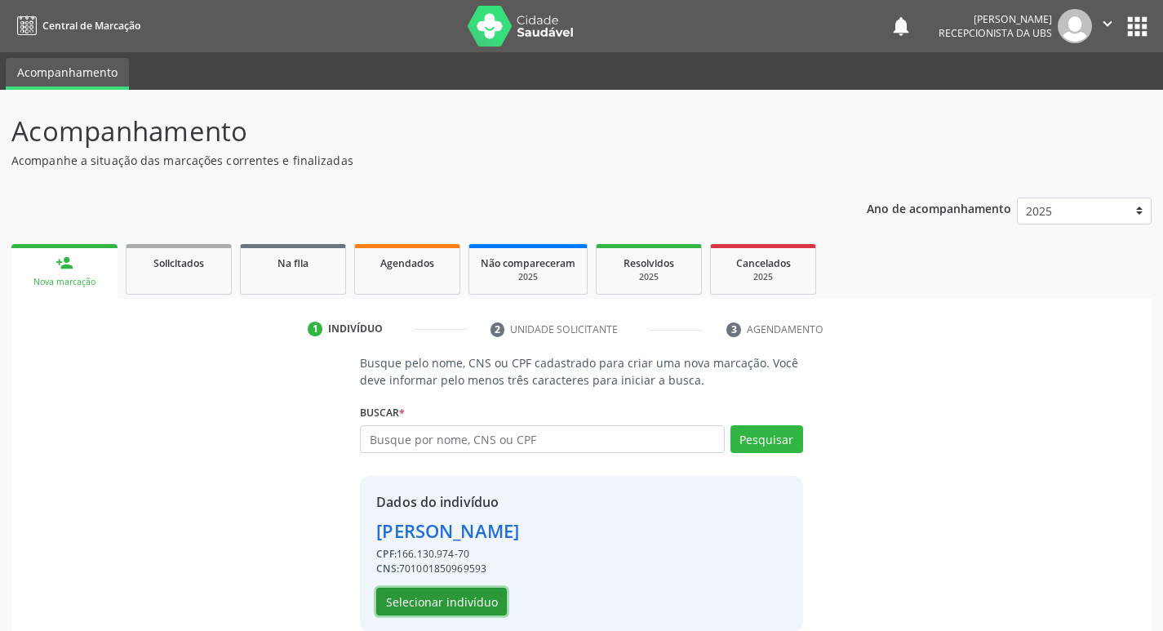
click at [434, 598] on button "Selecionar indivíduo" at bounding box center [441, 602] width 131 height 28
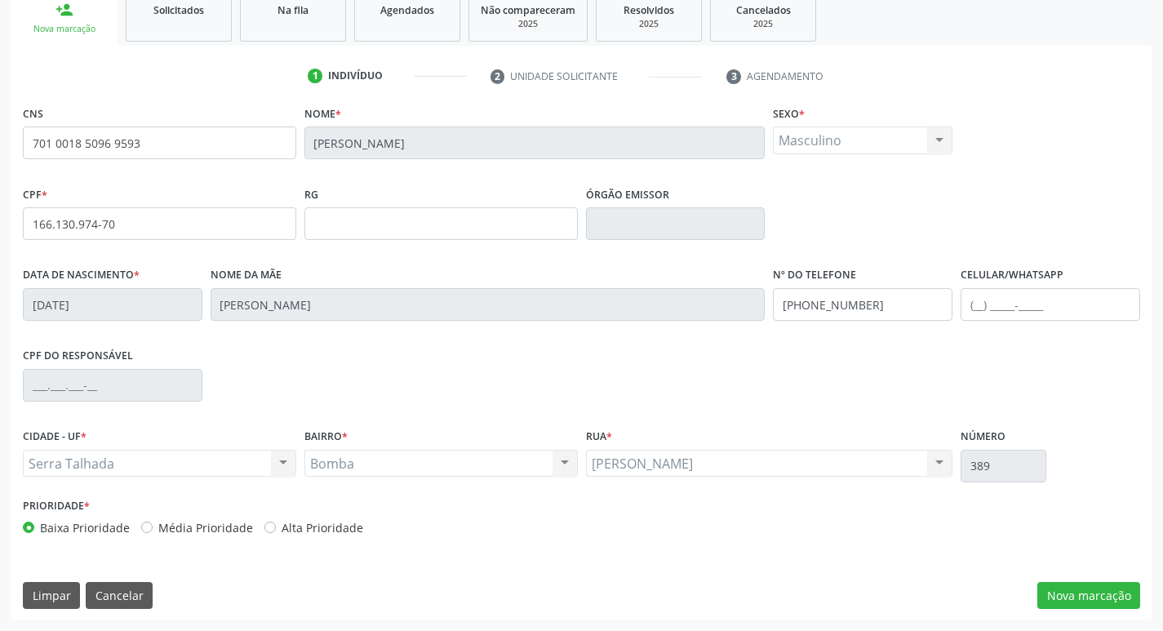
scroll to position [254, 0]
click at [1077, 590] on button "Nova marcação" at bounding box center [1088, 595] width 103 height 28
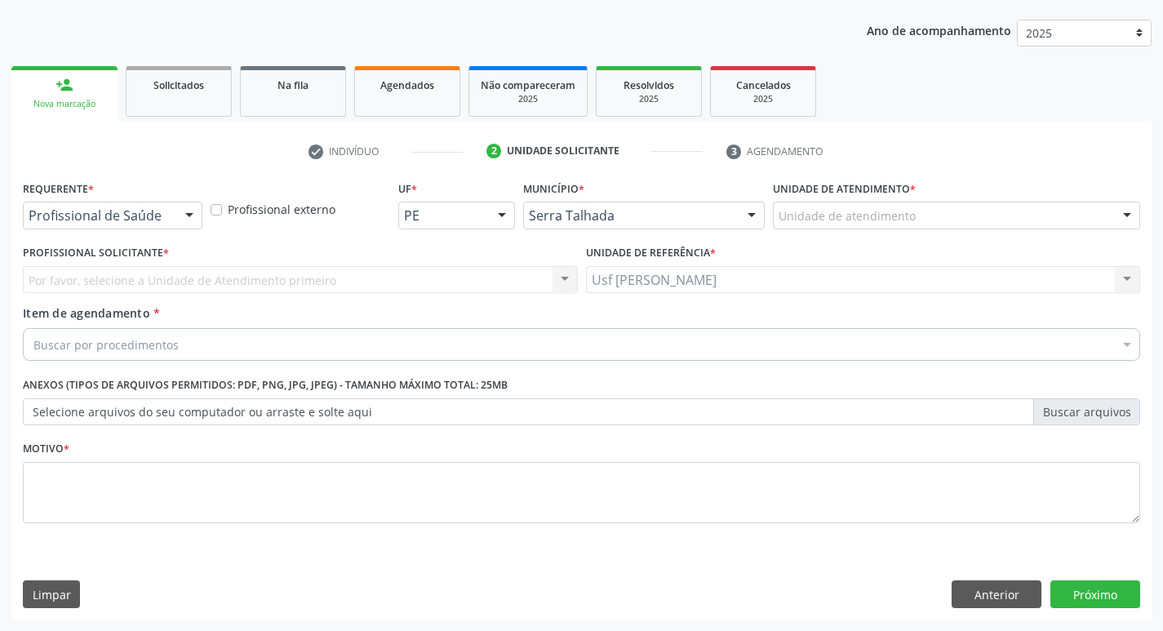
scroll to position [178, 0]
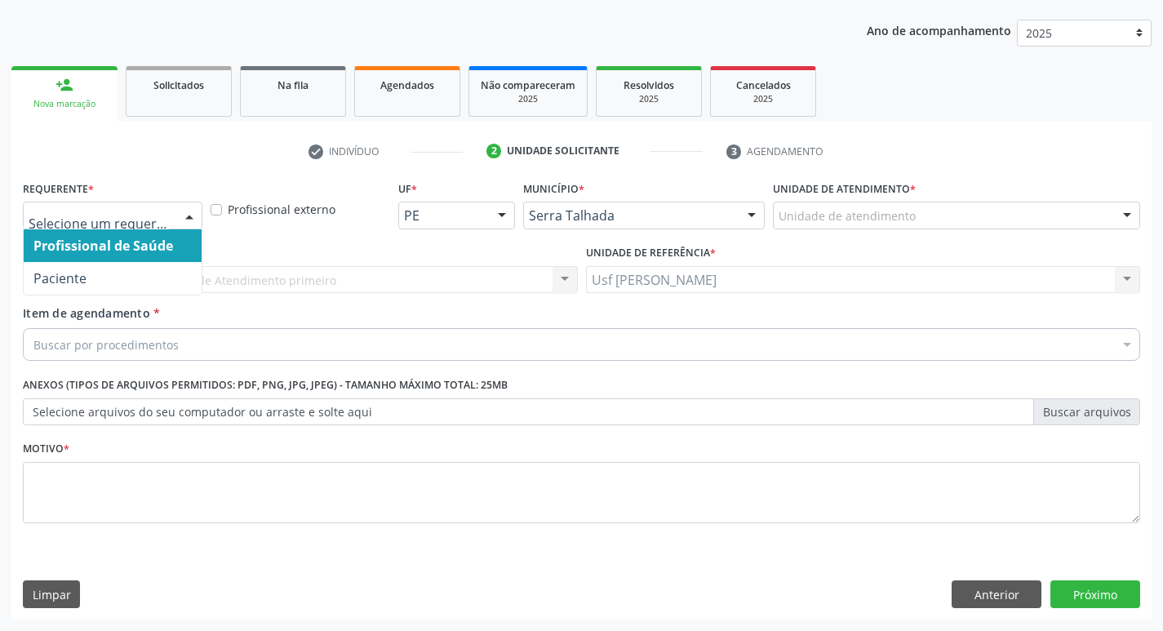
click at [190, 213] on div at bounding box center [189, 216] width 24 height 28
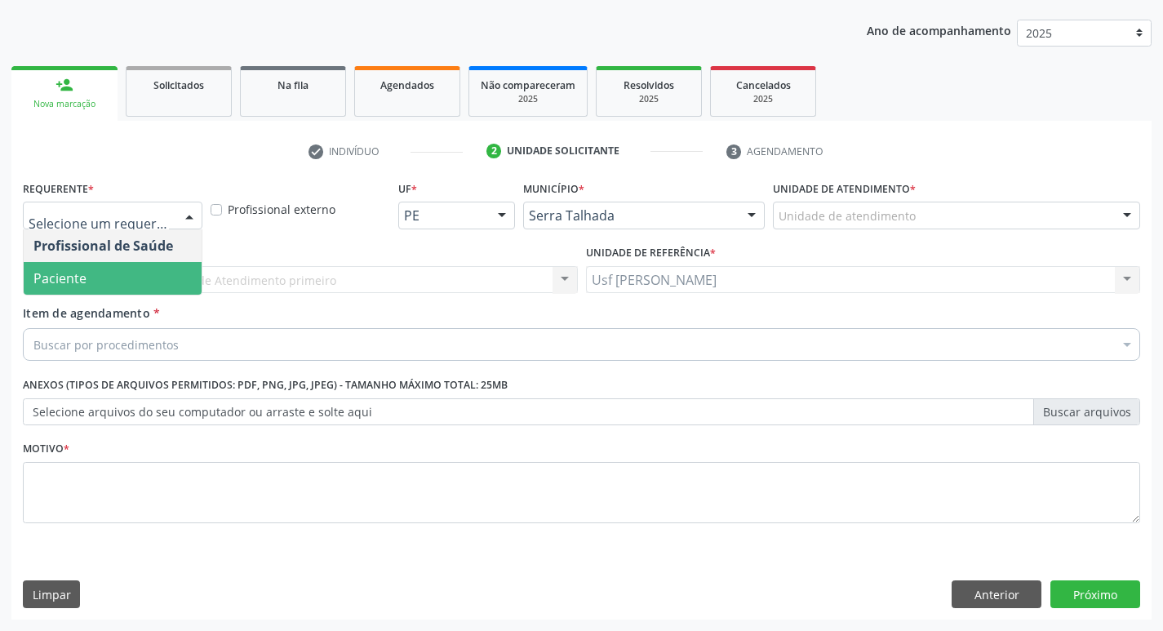
click at [175, 277] on span "Paciente" at bounding box center [113, 278] width 178 height 33
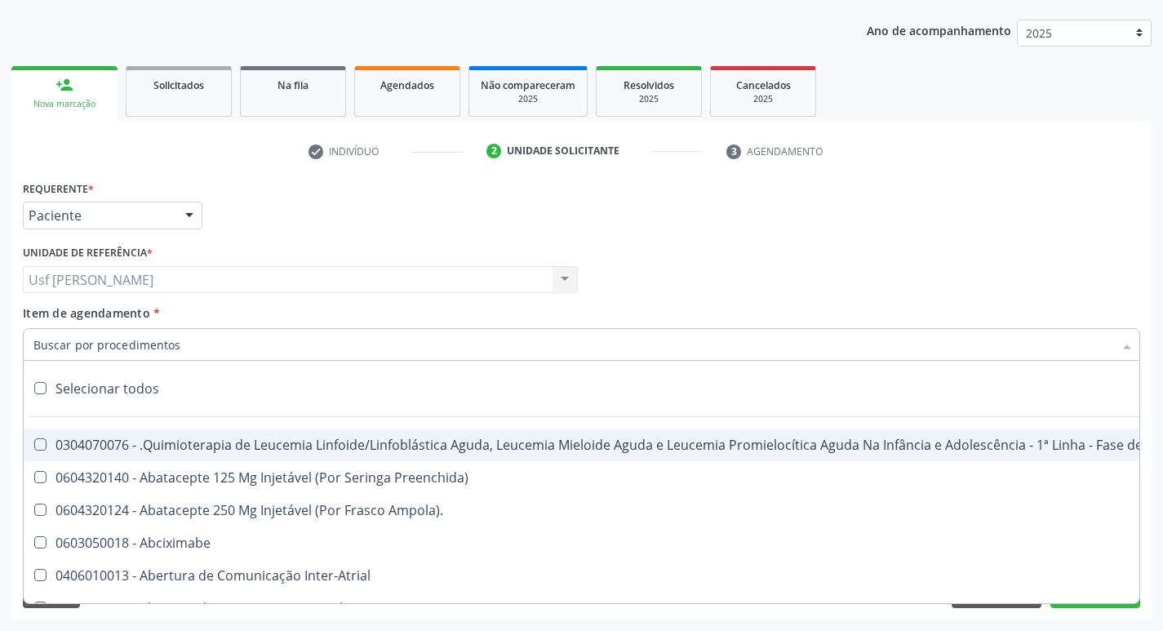
click at [157, 352] on input "Item de agendamento *" at bounding box center [573, 344] width 1080 height 33
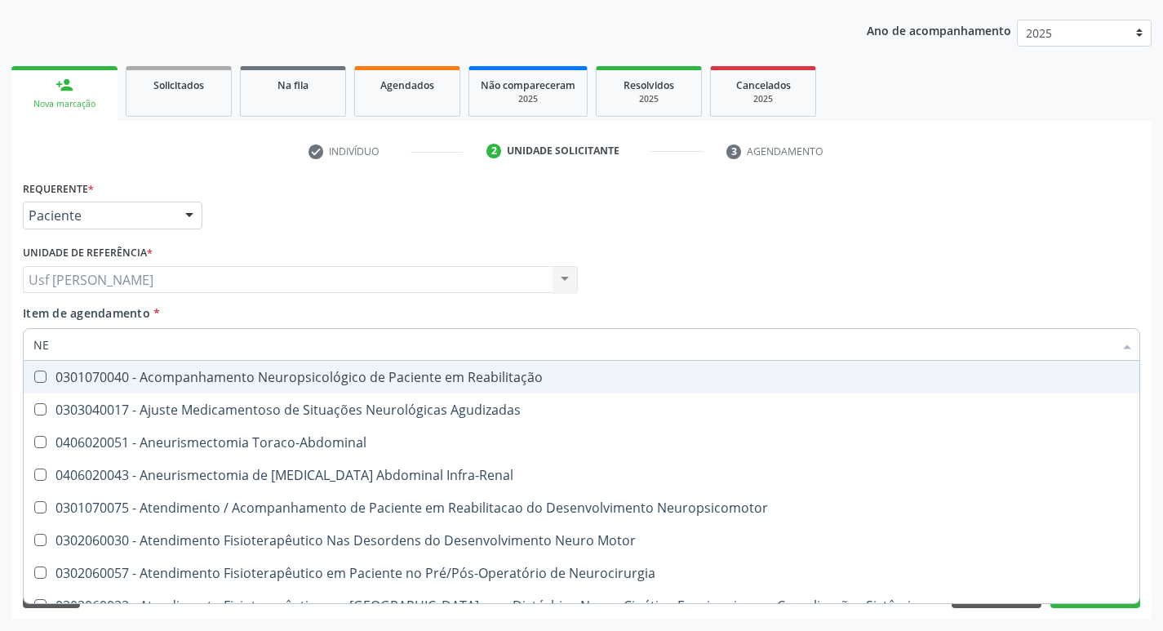
type input "N"
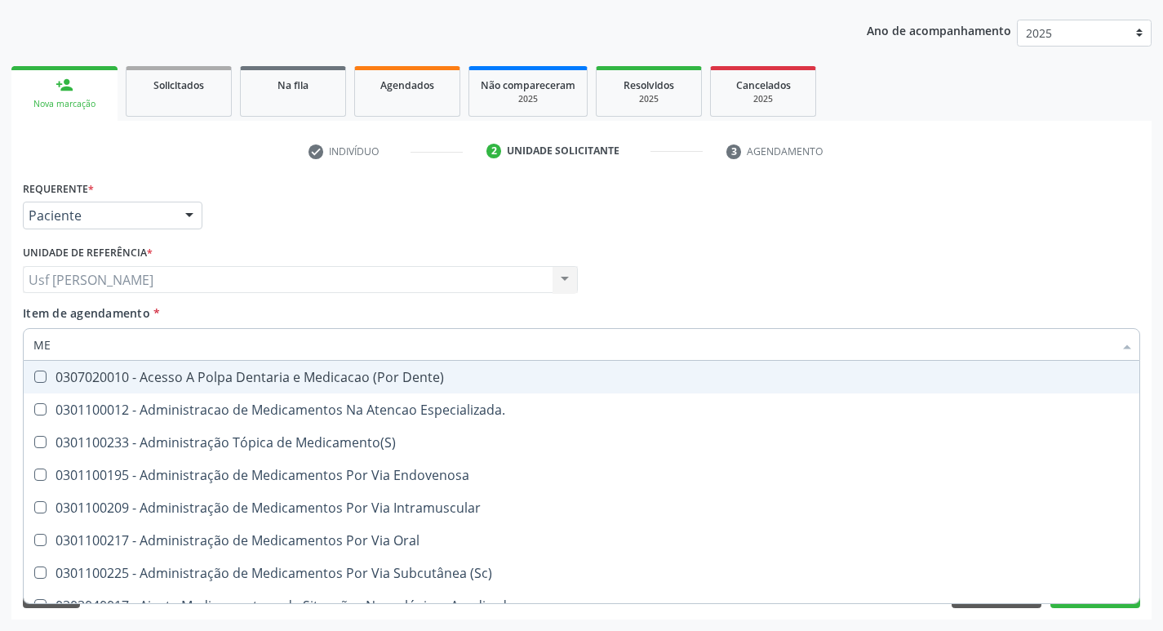
type input "M"
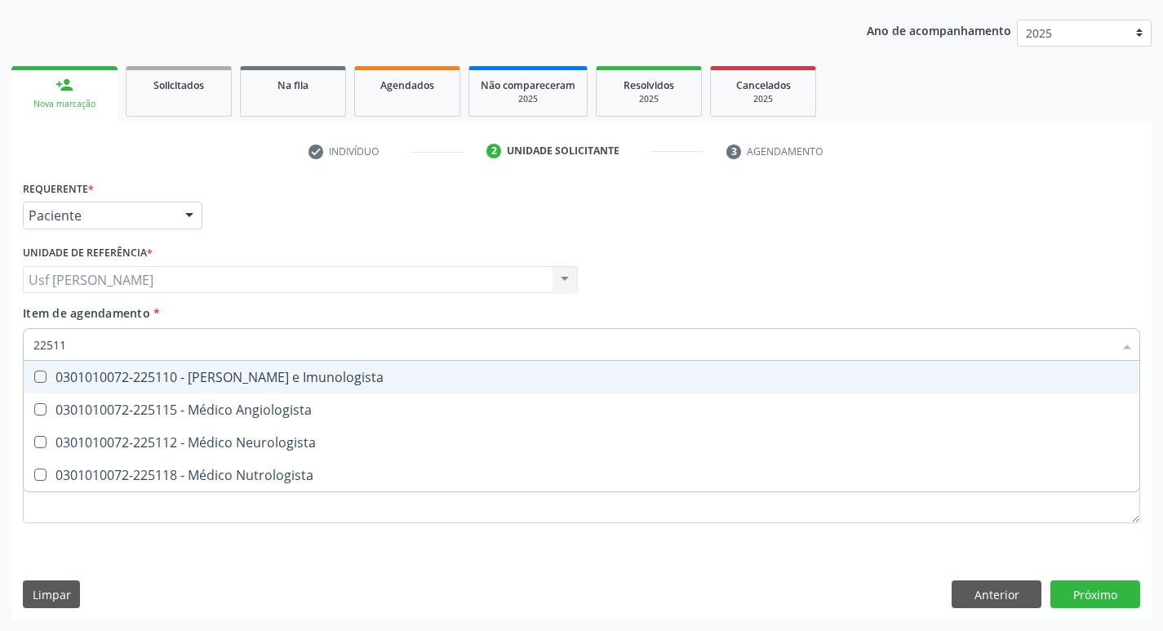
type input "225112"
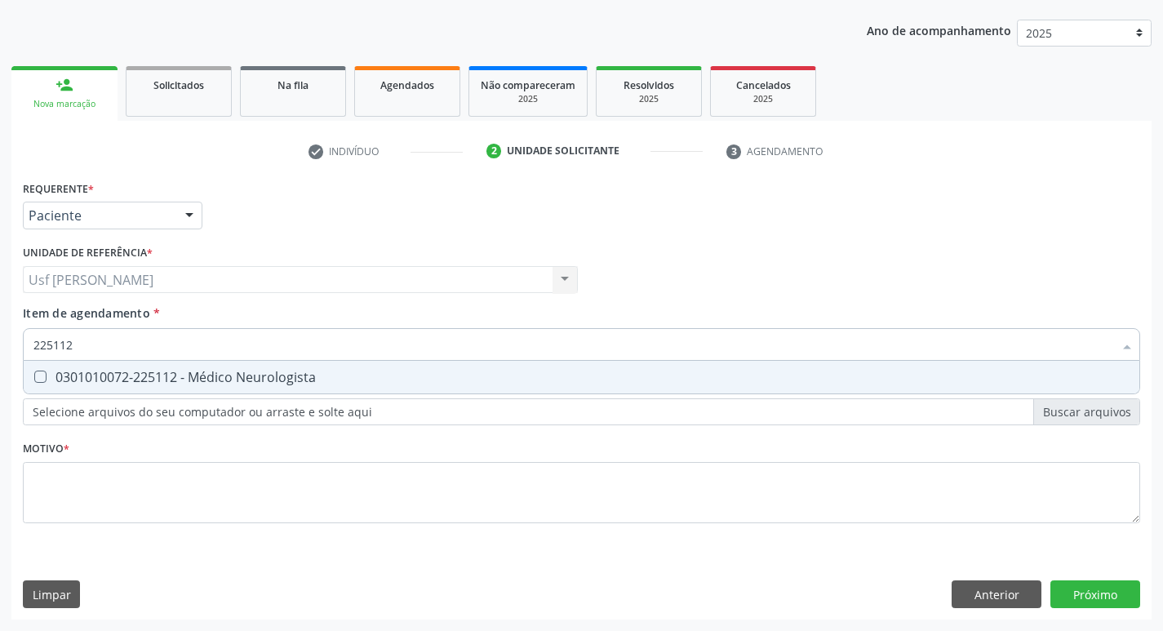
click at [37, 377] on Neurologista at bounding box center [40, 376] width 12 height 12
click at [34, 377] on Neurologista "checkbox" at bounding box center [29, 376] width 11 height 11
checkbox Neurologista "true"
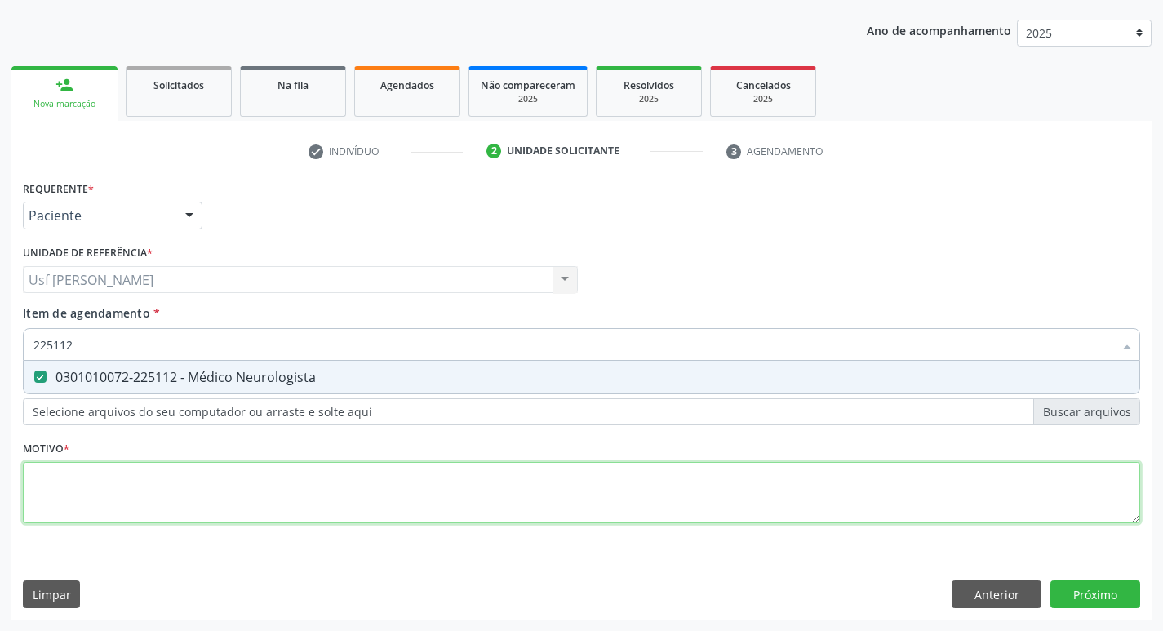
click at [47, 482] on div "Requerente * Paciente Profissional de Saúde Paciente Nenhum resultado encontrad…" at bounding box center [581, 361] width 1117 height 370
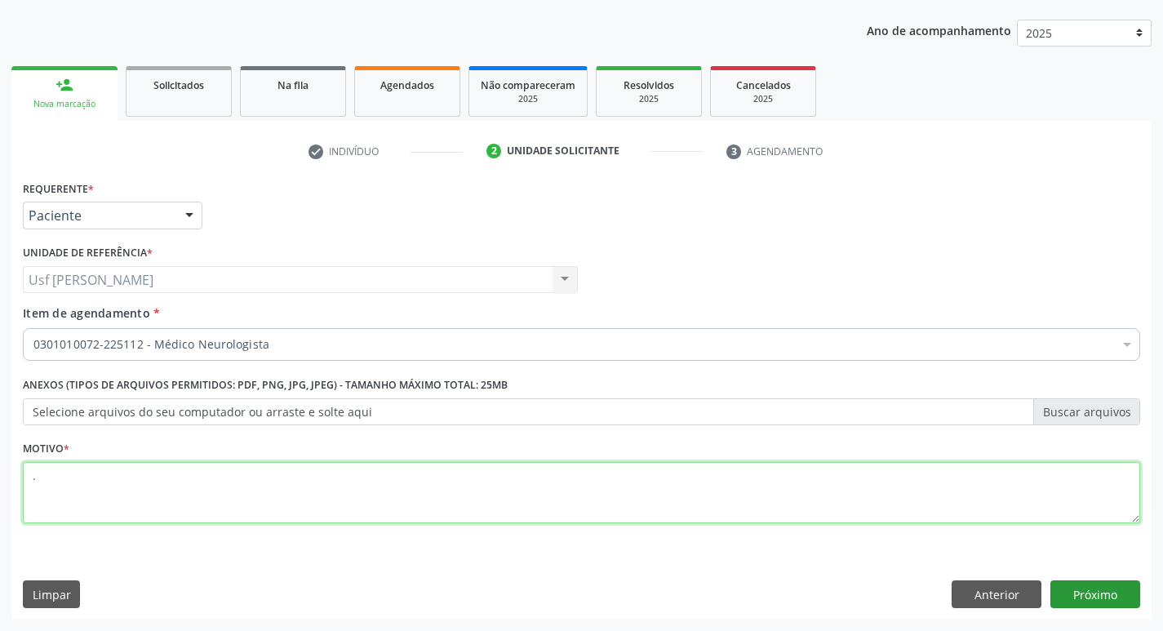
type textarea "."
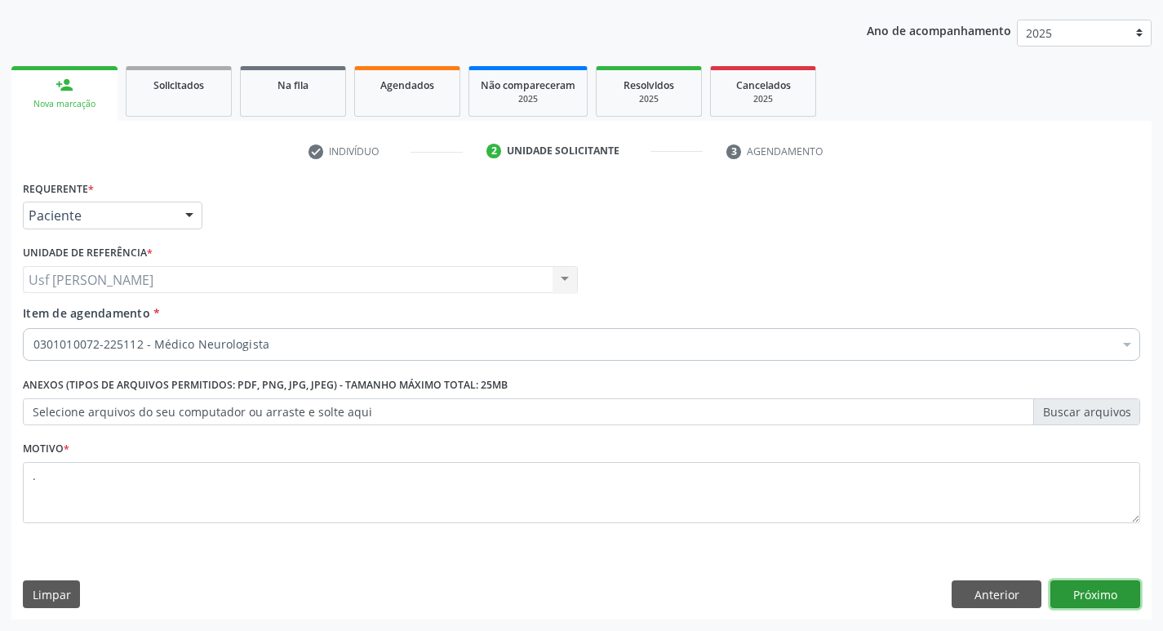
click at [1092, 586] on button "Próximo" at bounding box center [1095, 594] width 90 height 28
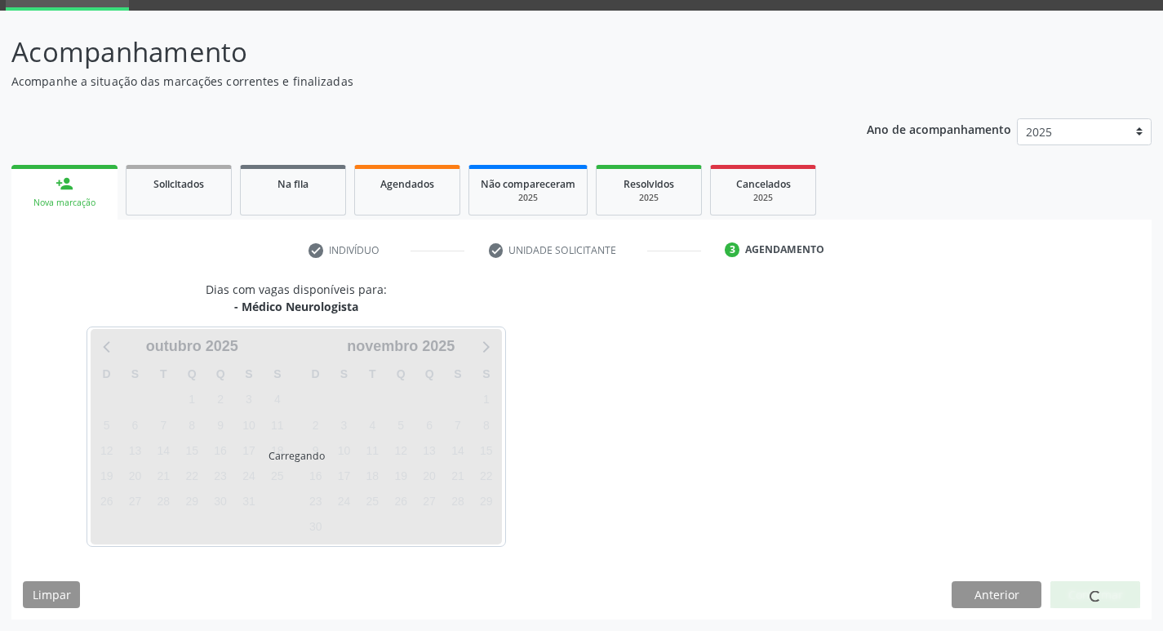
scroll to position [79, 0]
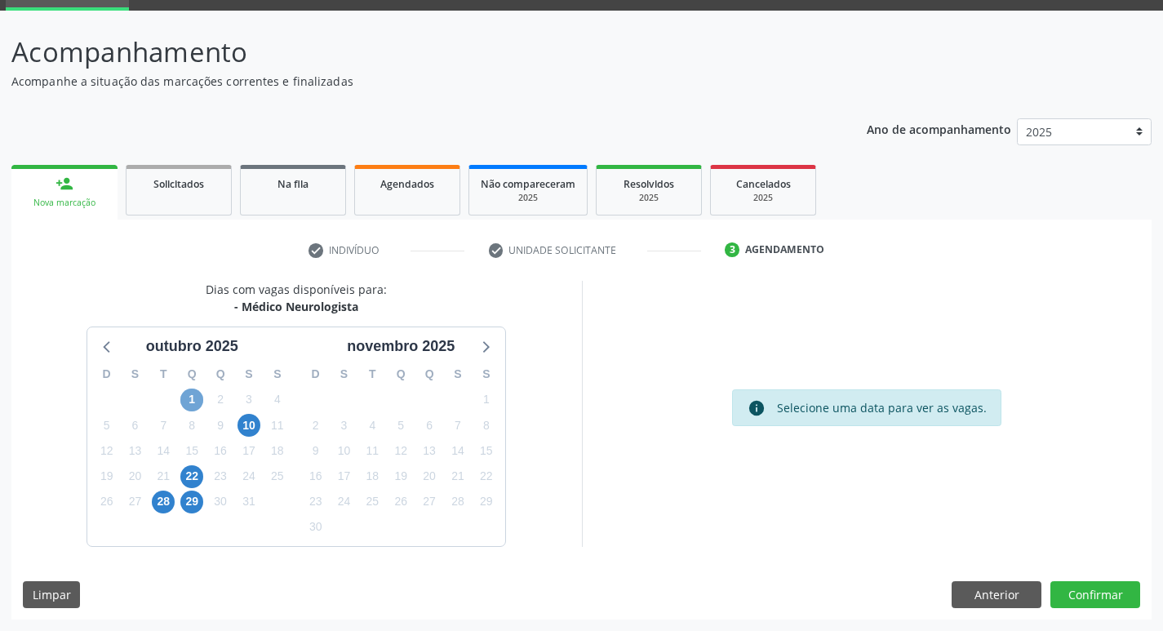
click at [188, 402] on span "1" at bounding box center [191, 399] width 23 height 23
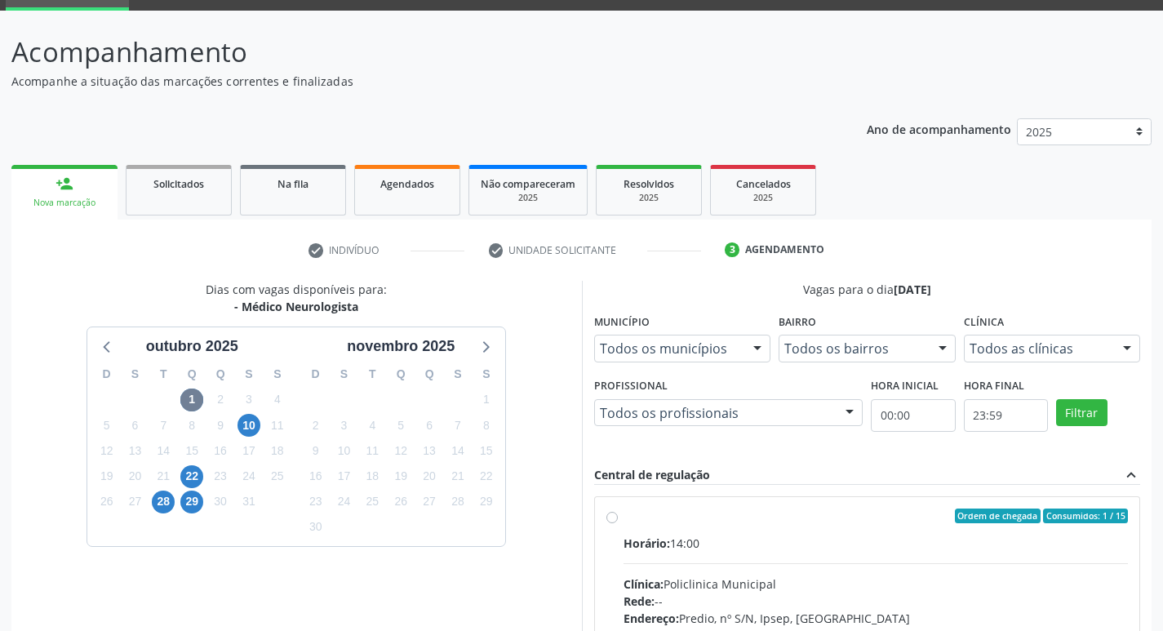
click at [623, 520] on label "Ordem de chegada Consumidos: 1 / 15 Horário: 14:00 Clínica: Policlinica Municip…" at bounding box center [875, 633] width 505 height 251
click at [611, 520] on input "Ordem de chegada Consumidos: 1 / 15 Horário: 14:00 Clínica: Policlinica Municip…" at bounding box center [611, 515] width 11 height 15
radio input "true"
click at [623, 520] on label "Ordem de chegada Consumidos: 1 / 15 Horário: 14:00 Clínica: Policlinica Municip…" at bounding box center [875, 633] width 505 height 251
click at [611, 520] on input "Ordem de chegada Consumidos: 1 / 15 Horário: 14:00 Clínica: Policlinica Municip…" at bounding box center [611, 515] width 11 height 15
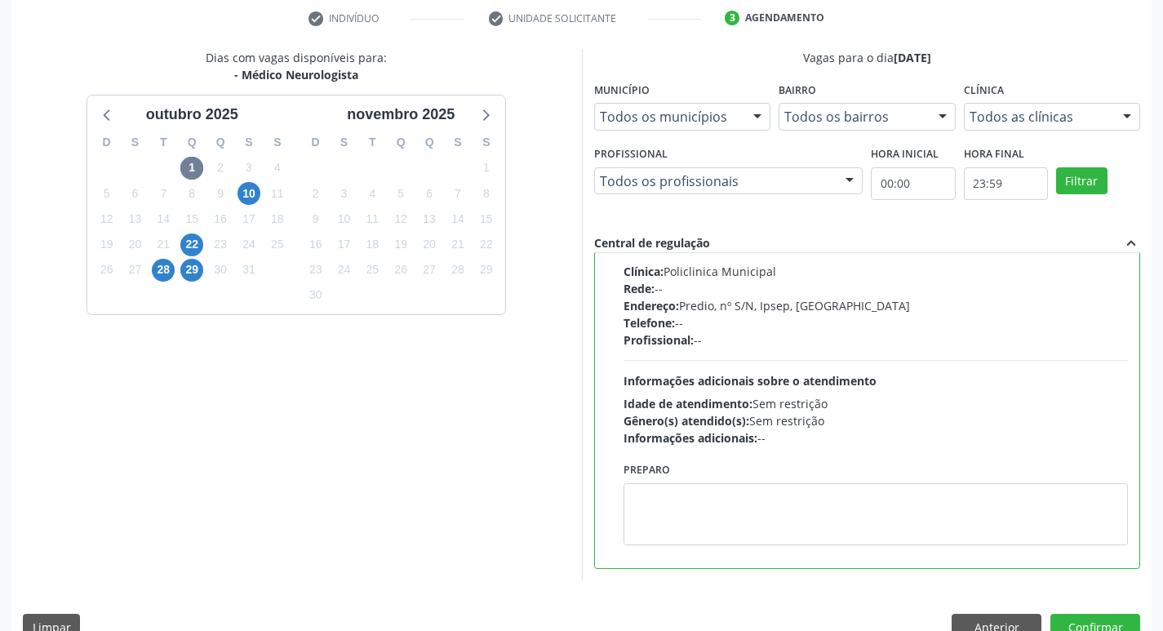
scroll to position [324, 0]
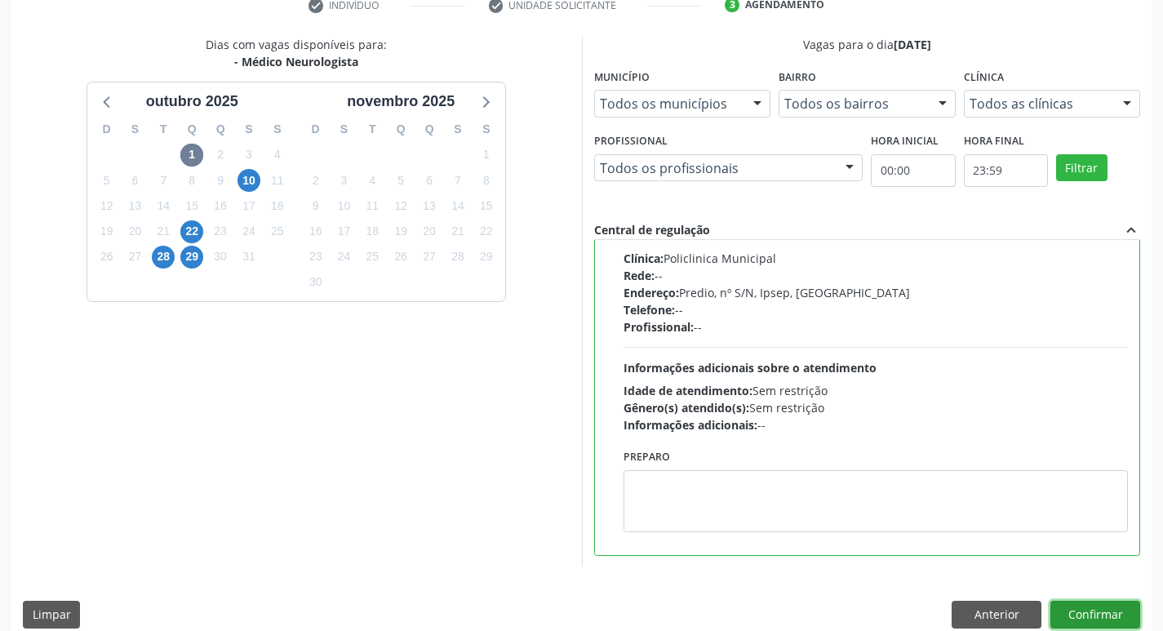
click at [1103, 614] on button "Confirmar" at bounding box center [1095, 615] width 90 height 28
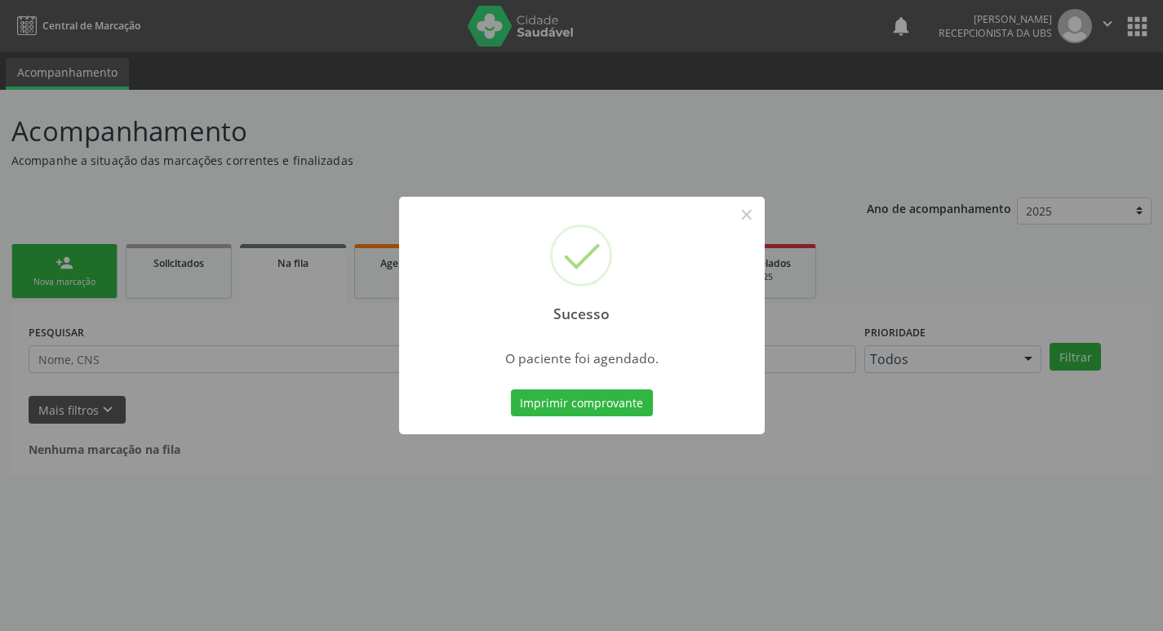
scroll to position [0, 0]
click at [751, 217] on button "×" at bounding box center [752, 215] width 28 height 28
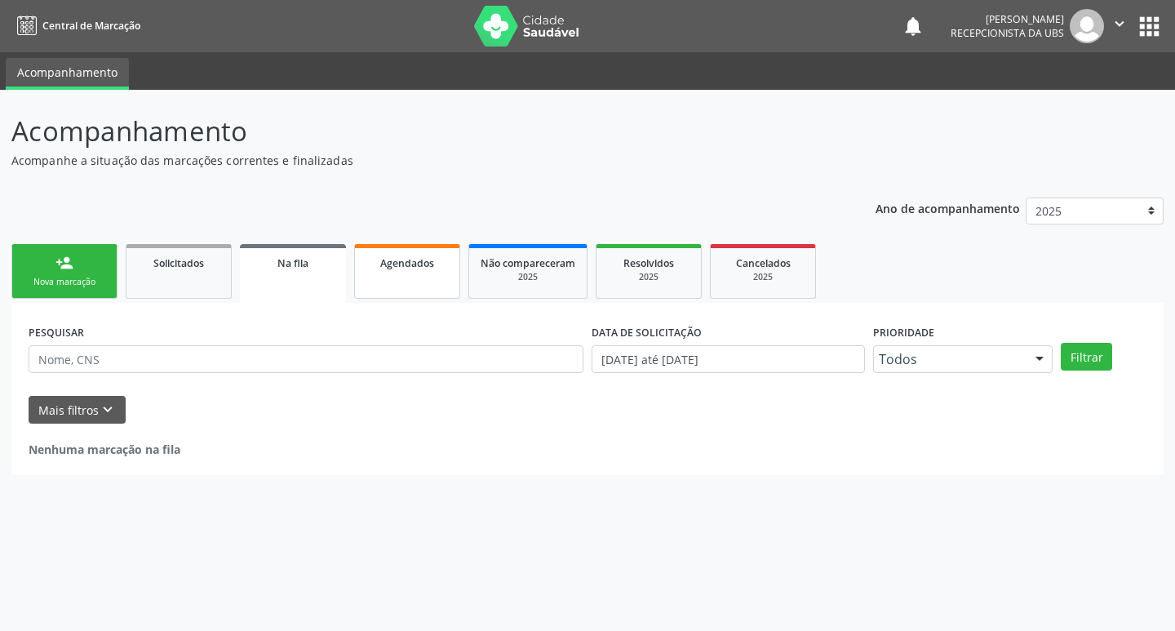
click at [410, 279] on link "Agendados" at bounding box center [407, 271] width 106 height 55
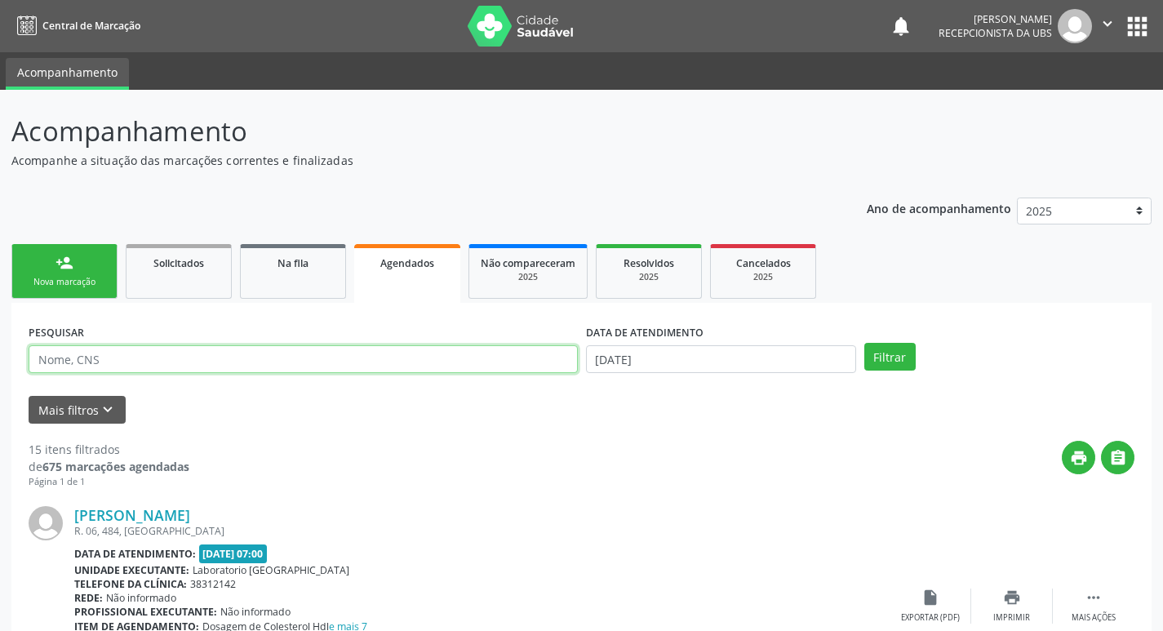
click at [74, 358] on input "text" at bounding box center [303, 359] width 549 height 28
type input "701001850969593"
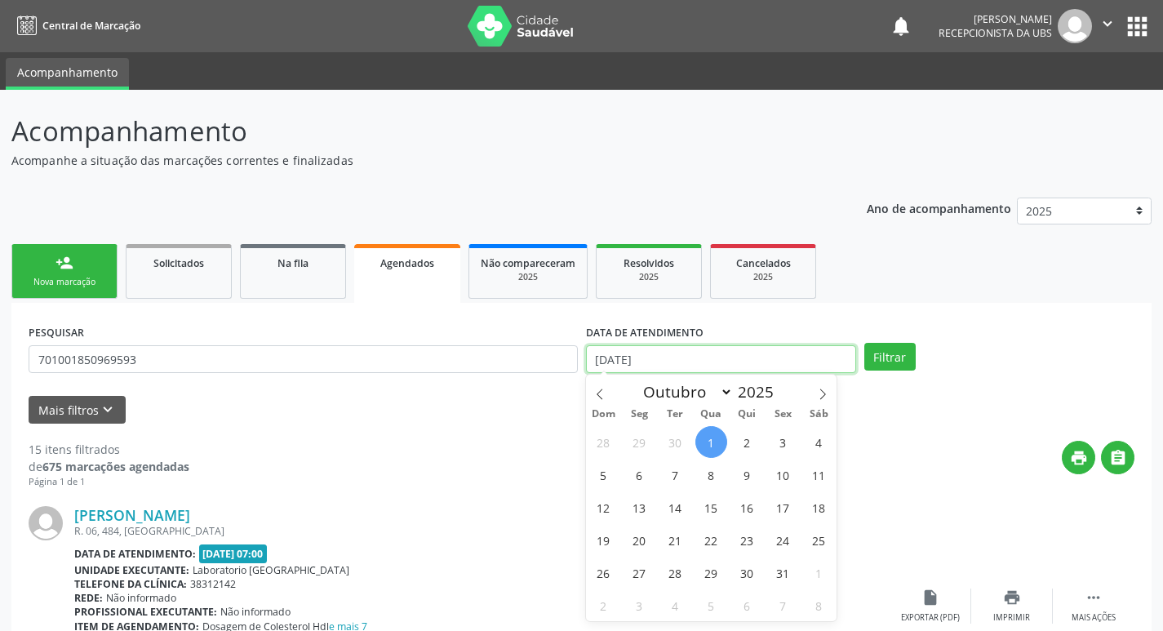
drag, startPoint x: 677, startPoint y: 357, endPoint x: 667, endPoint y: 361, distance: 10.9
click at [676, 359] on input "01/10/2025" at bounding box center [721, 359] width 270 height 28
click at [627, 362] on input "01/10/2025" at bounding box center [721, 359] width 270 height 28
click at [720, 442] on span "1" at bounding box center [711, 442] width 32 height 32
type input "01/10/2025"
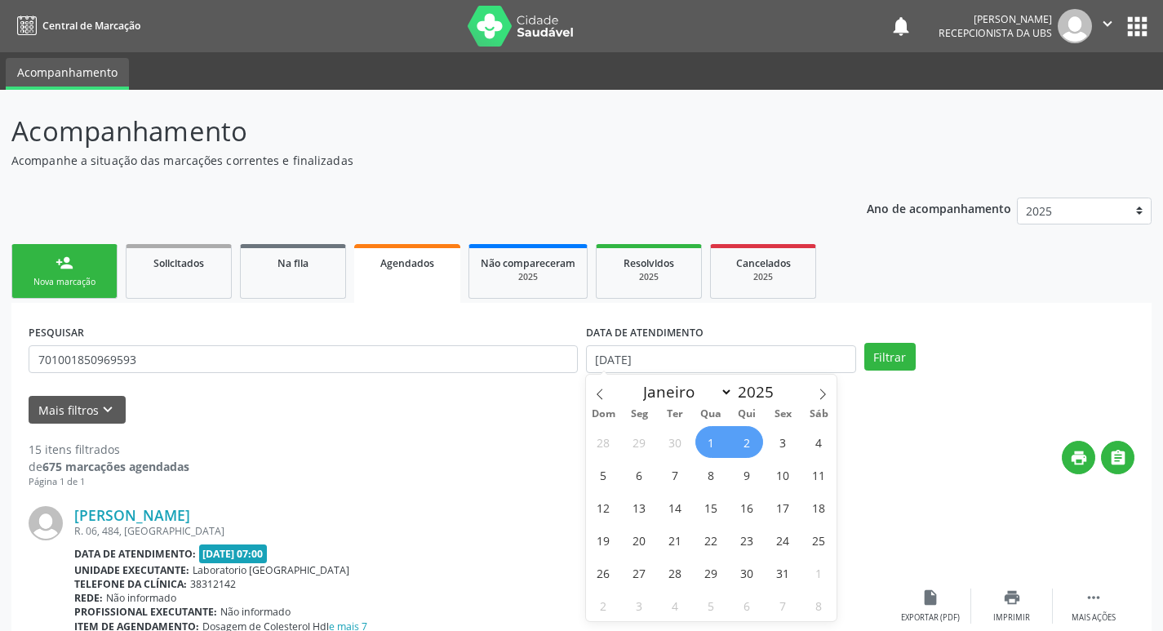
click at [743, 446] on span "2" at bounding box center [747, 442] width 32 height 32
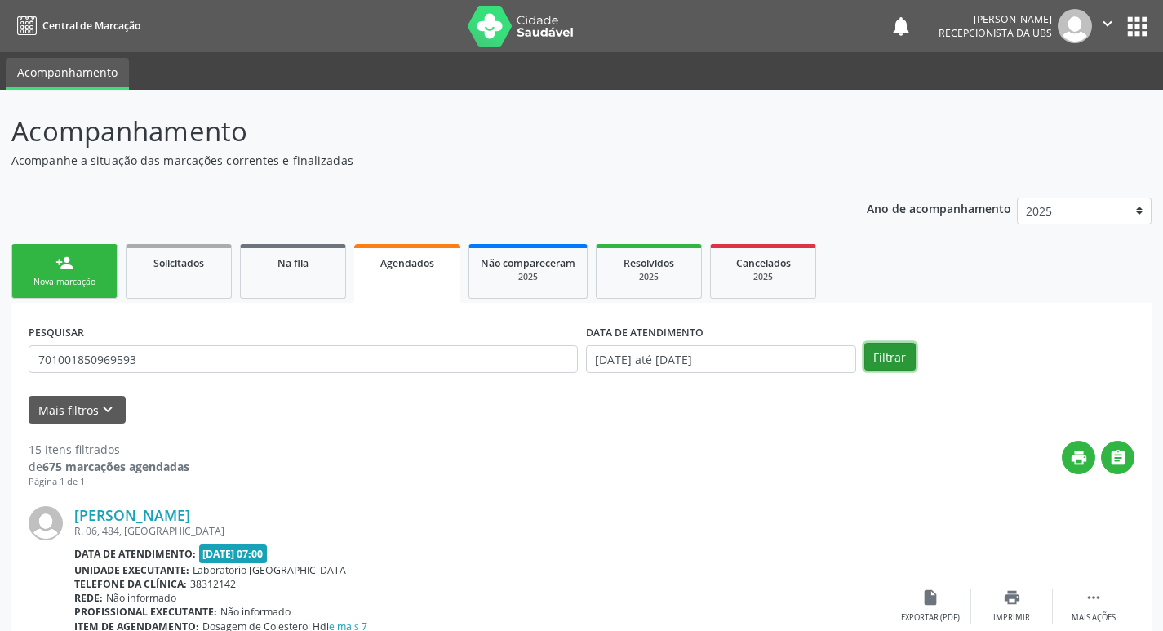
click at [877, 355] on button "Filtrar" at bounding box center [889, 357] width 51 height 28
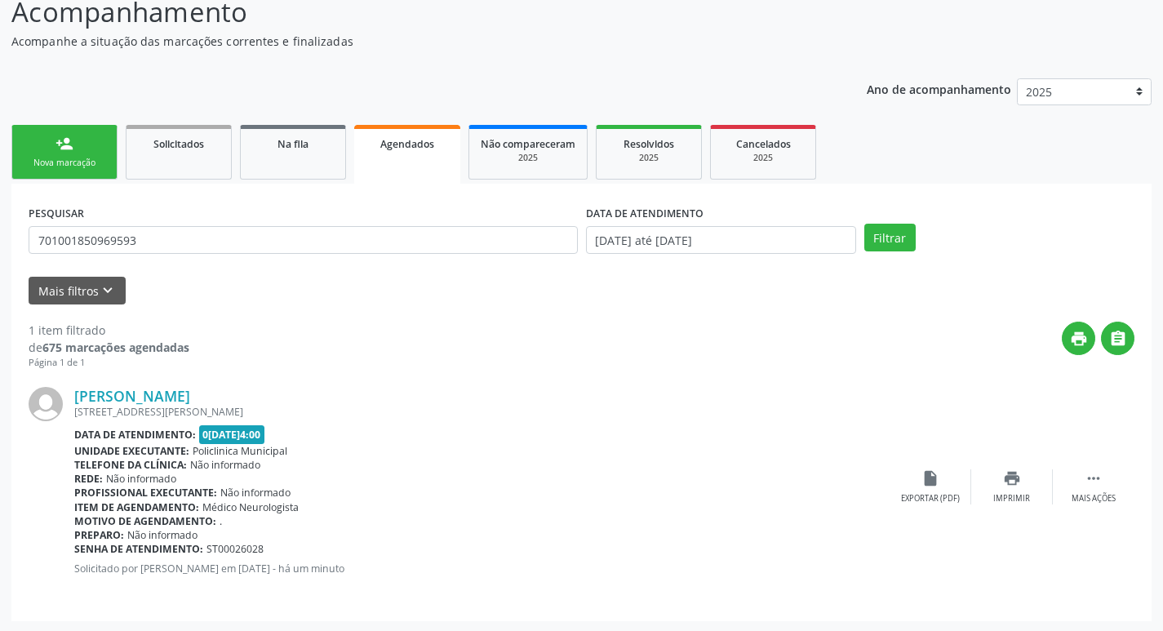
scroll to position [121, 0]
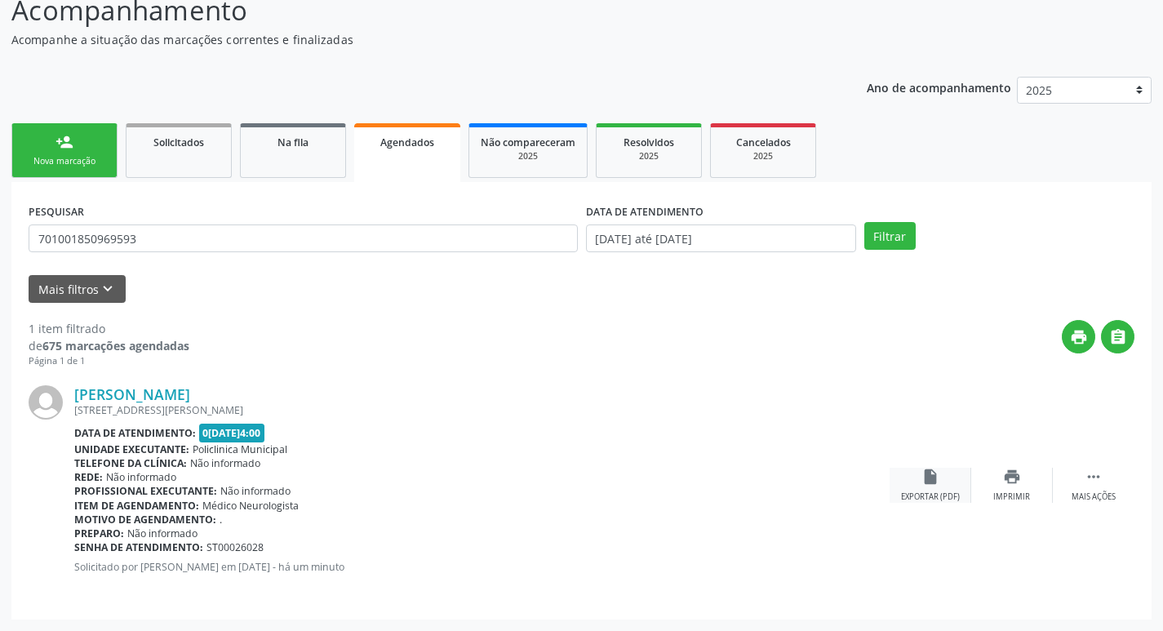
click at [929, 477] on icon "insert_drive_file" at bounding box center [930, 477] width 18 height 18
click at [47, 148] on link "person_add Nova marcação" at bounding box center [64, 150] width 106 height 55
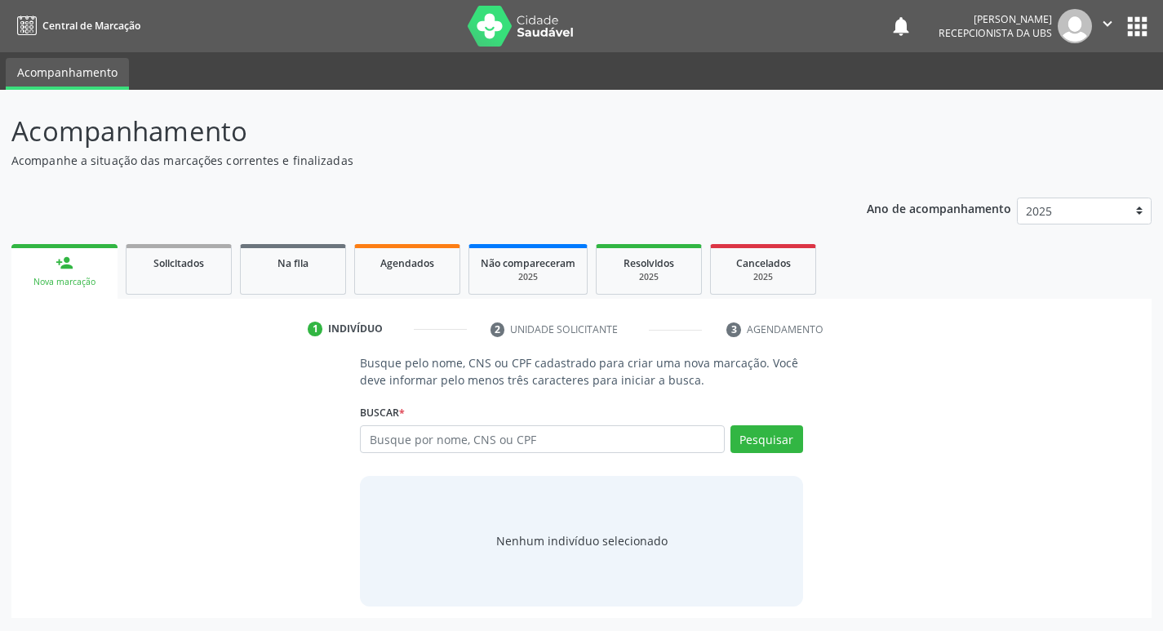
scroll to position [0, 0]
click at [494, 434] on input "text" at bounding box center [549, 439] width 370 height 28
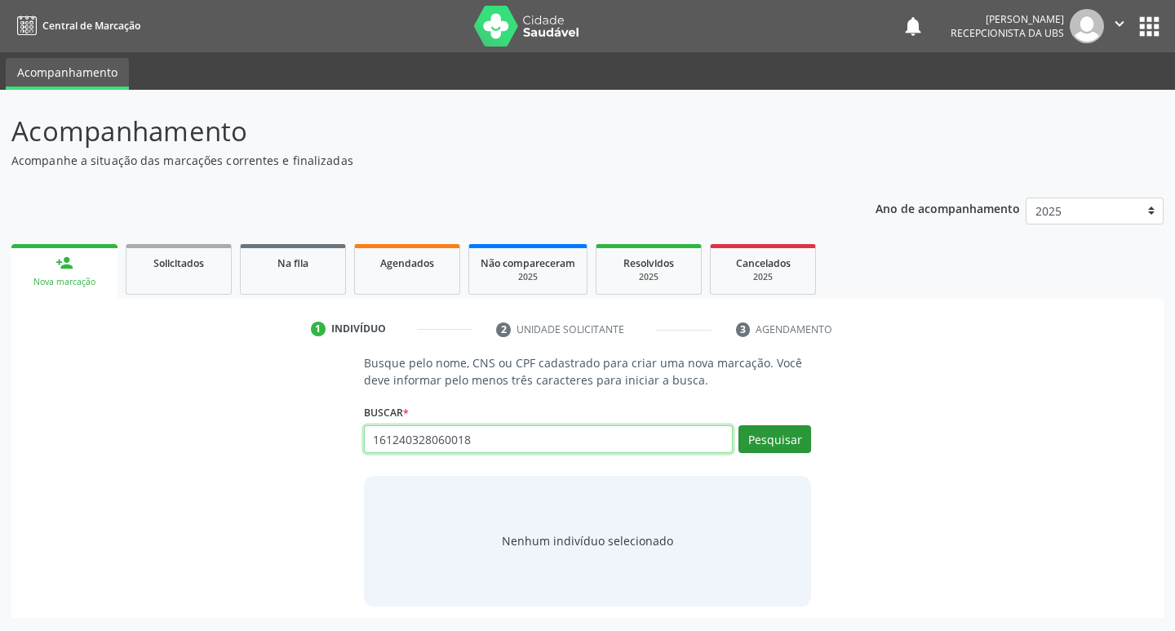
type input "161240328060018"
click at [768, 437] on button "Pesquisar" at bounding box center [774, 439] width 73 height 28
type input "161240328060018"
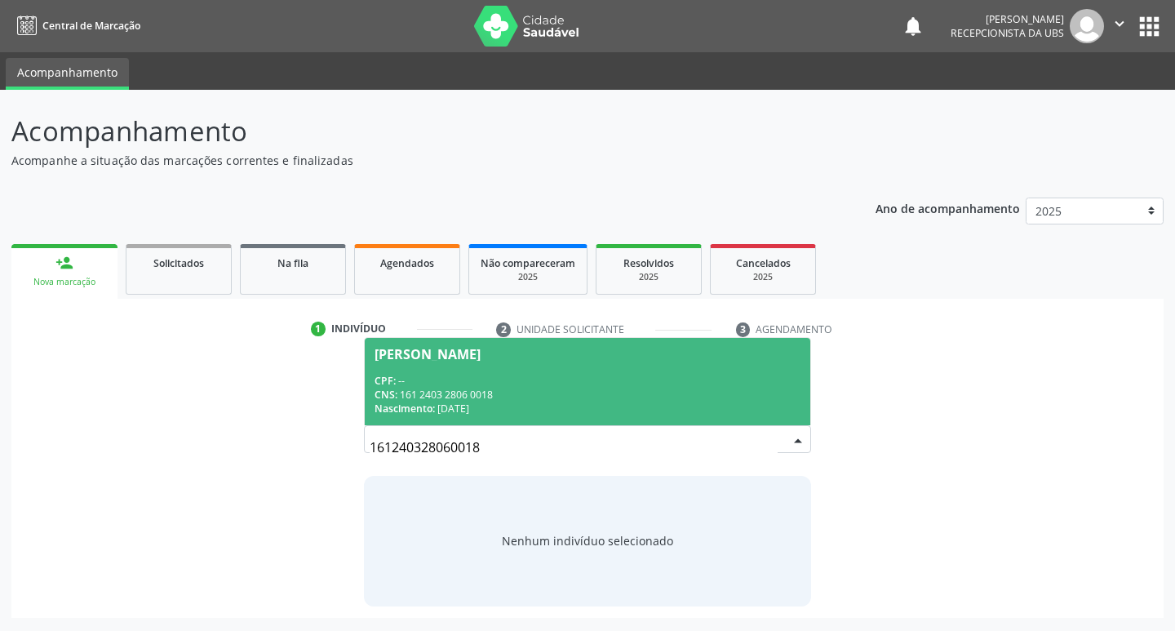
click at [423, 372] on span "Daiane Mirele Constantino dos Santos Lima CPF: -- CNS: 161 2403 2806 0018 Nasci…" at bounding box center [588, 381] width 446 height 87
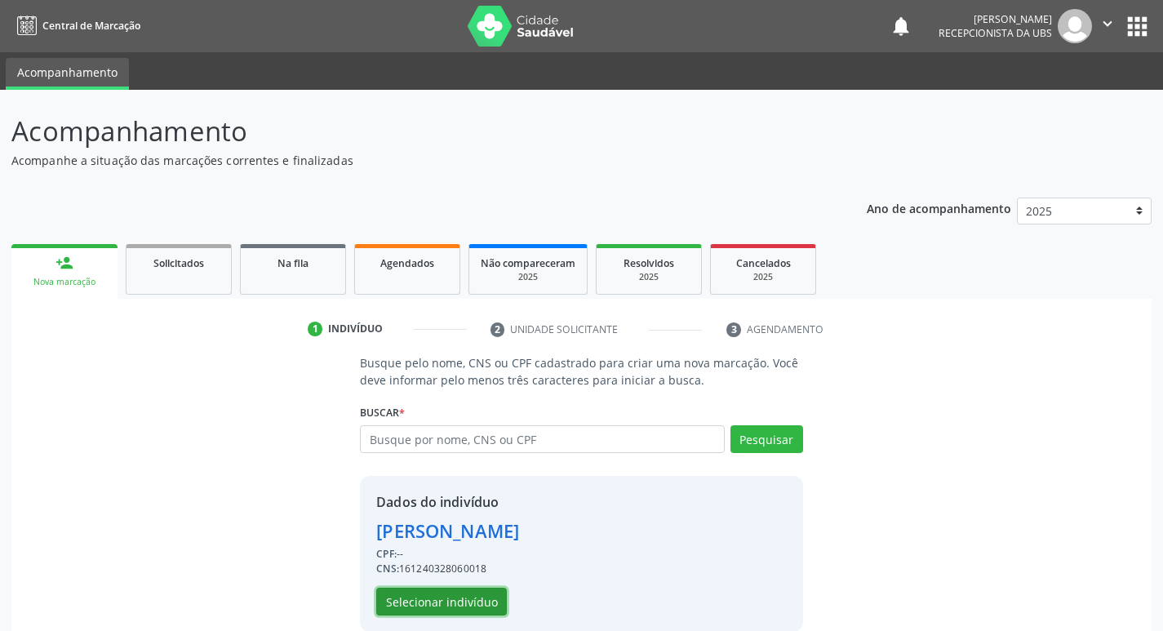
click at [430, 600] on button "Selecionar indivíduo" at bounding box center [441, 602] width 131 height 28
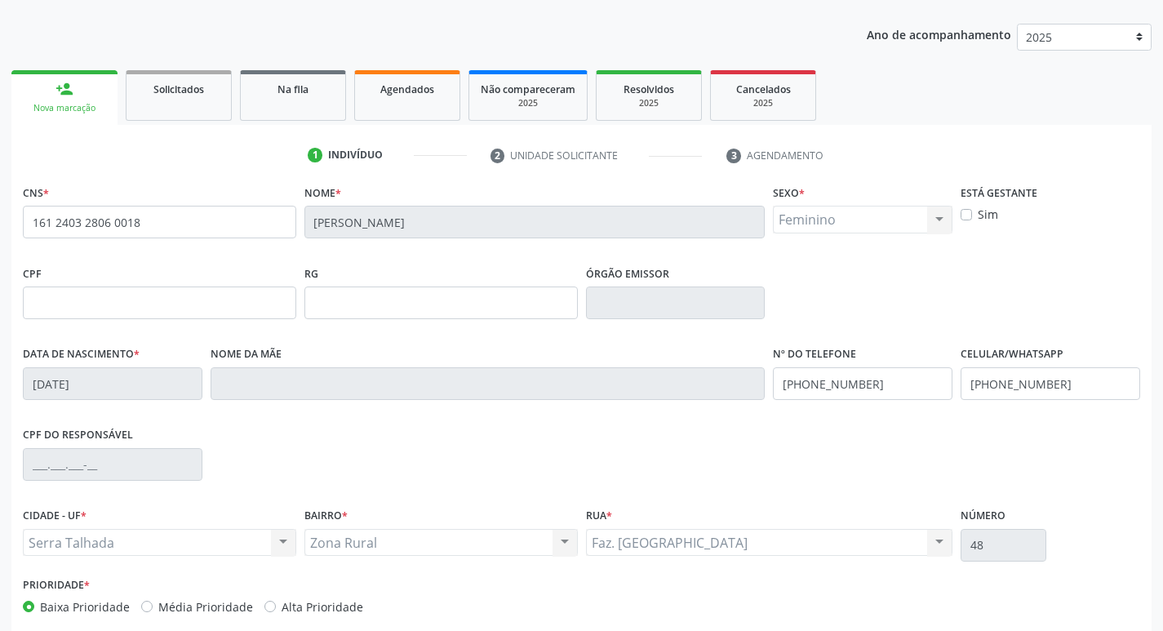
scroll to position [245, 0]
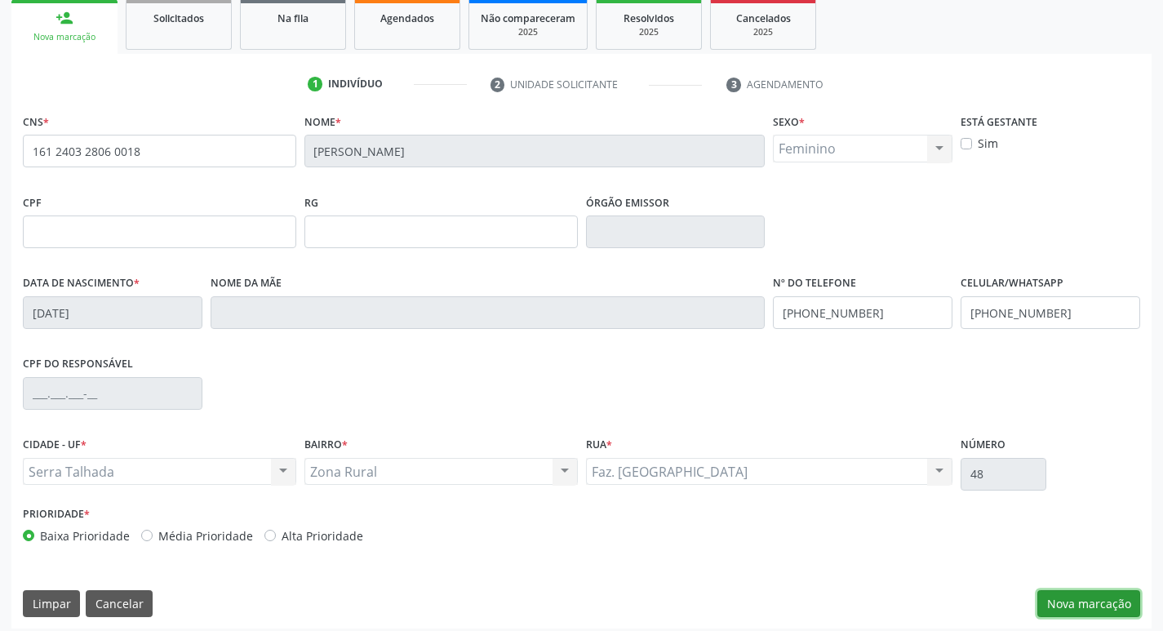
click at [1075, 599] on button "Nova marcação" at bounding box center [1088, 604] width 103 height 28
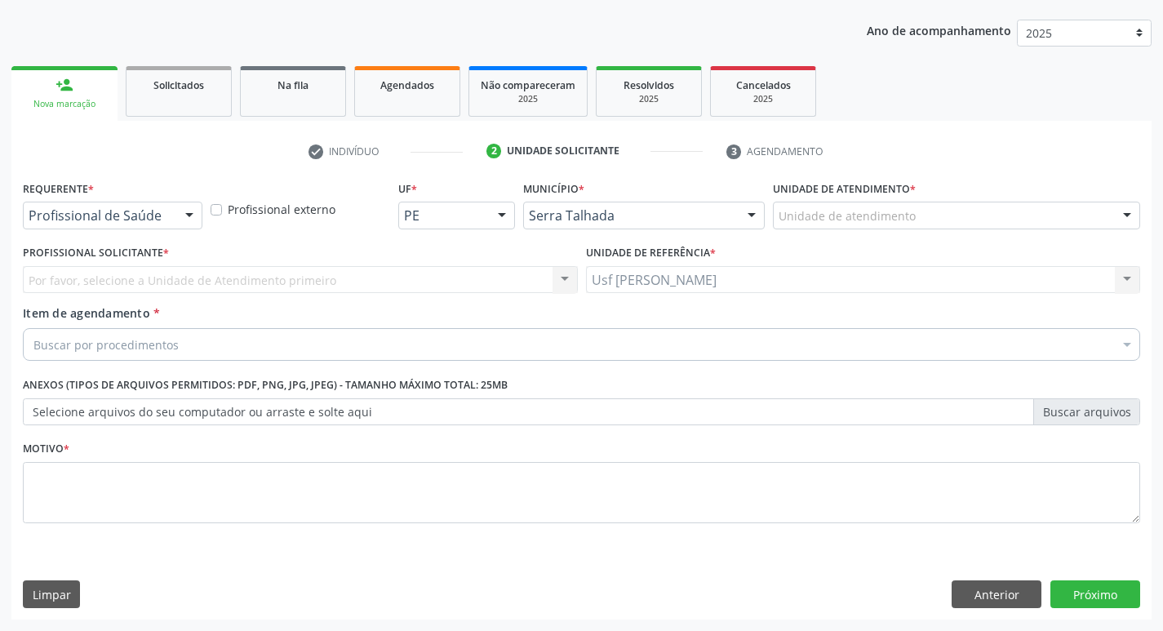
scroll to position [178, 0]
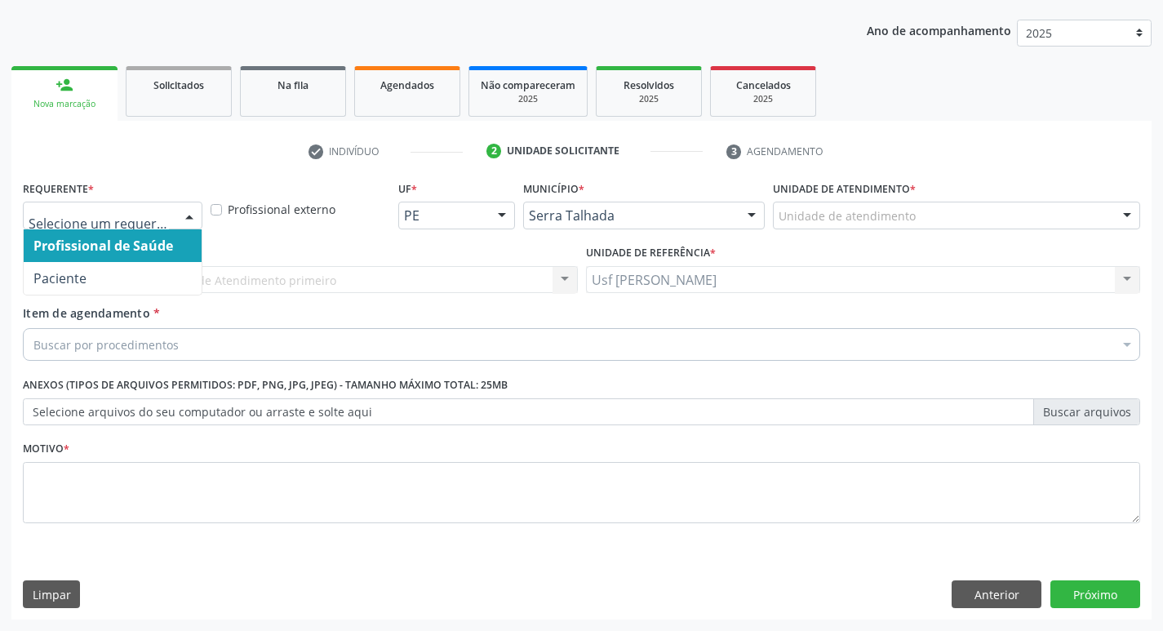
click at [189, 218] on div at bounding box center [189, 216] width 24 height 28
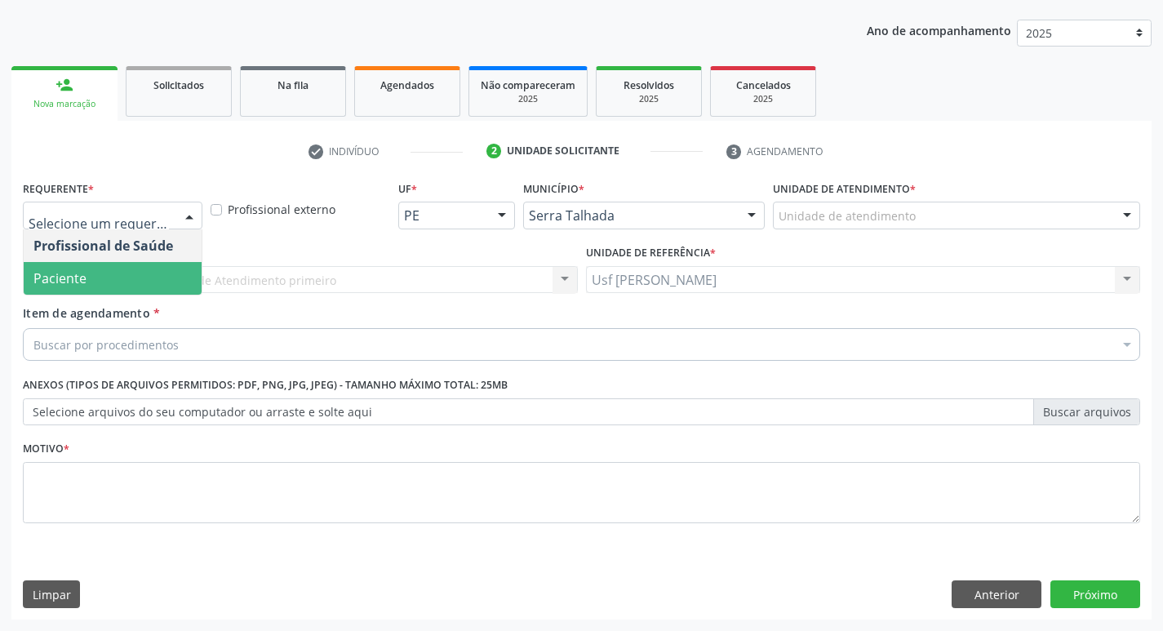
click at [162, 277] on span "Paciente" at bounding box center [113, 278] width 178 height 33
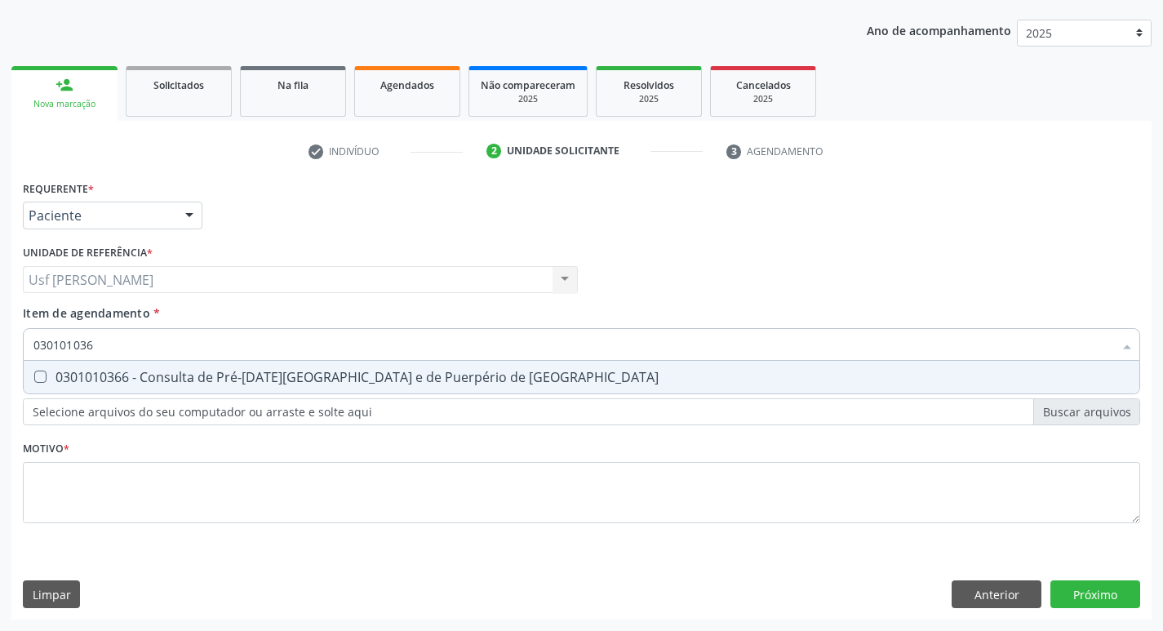
type input "0301010366"
click at [43, 377] on Risco at bounding box center [40, 376] width 12 height 12
click at [34, 377] on Risco "checkbox" at bounding box center [29, 376] width 11 height 11
checkbox Risco "true"
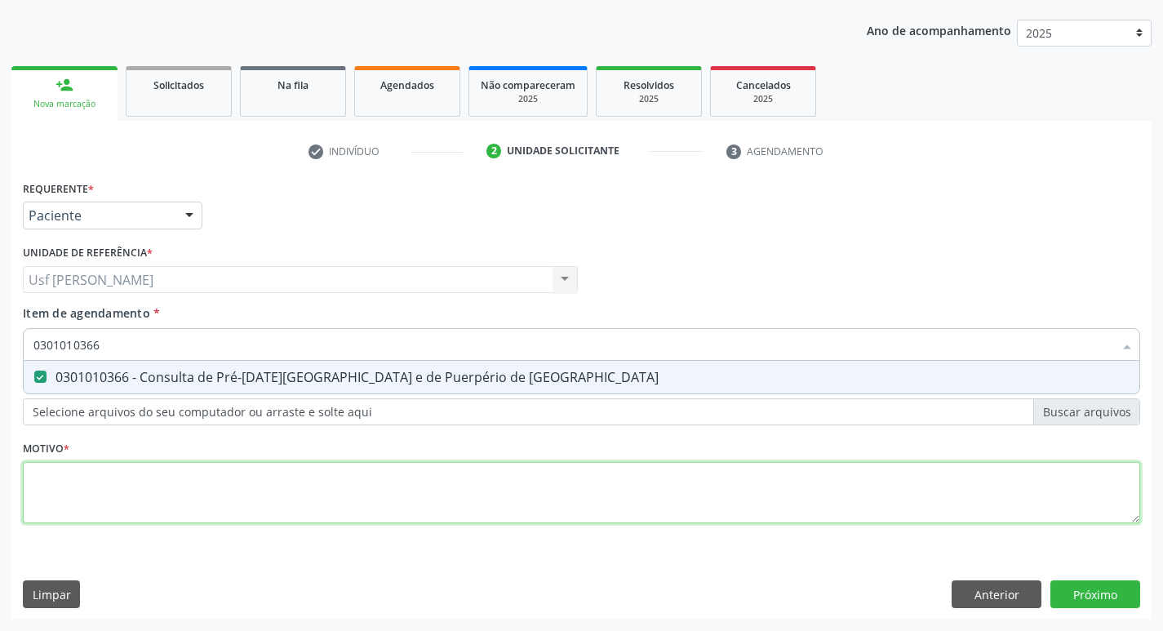
click at [67, 486] on div "Requerente * Paciente Profissional de Saúde Paciente Nenhum resultado encontrad…" at bounding box center [581, 361] width 1117 height 370
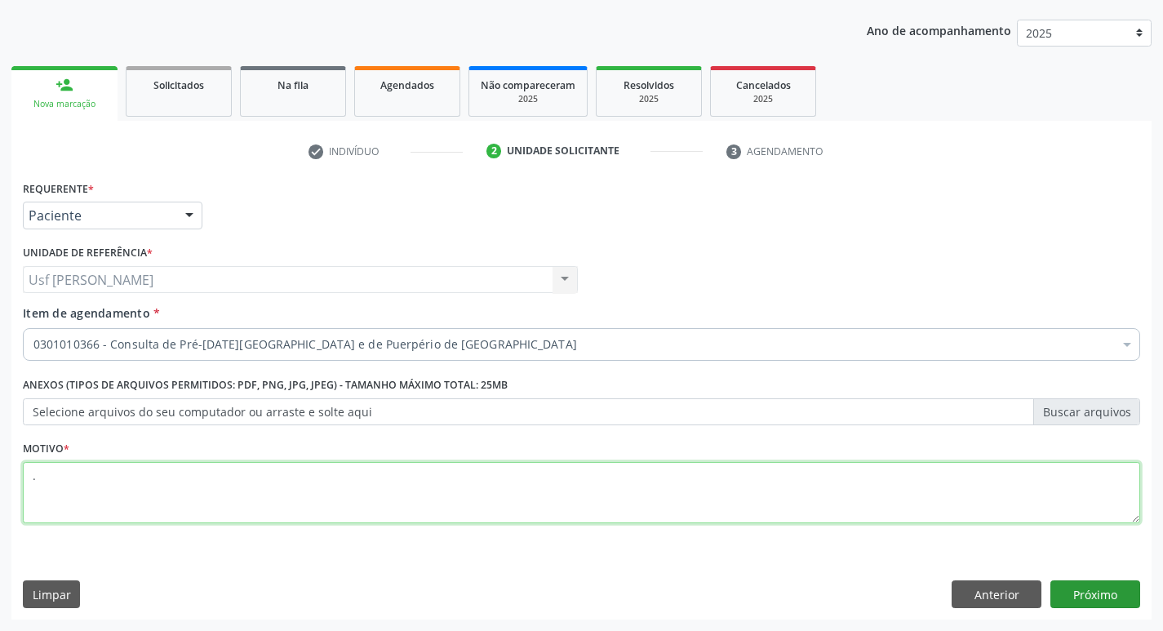
type textarea "."
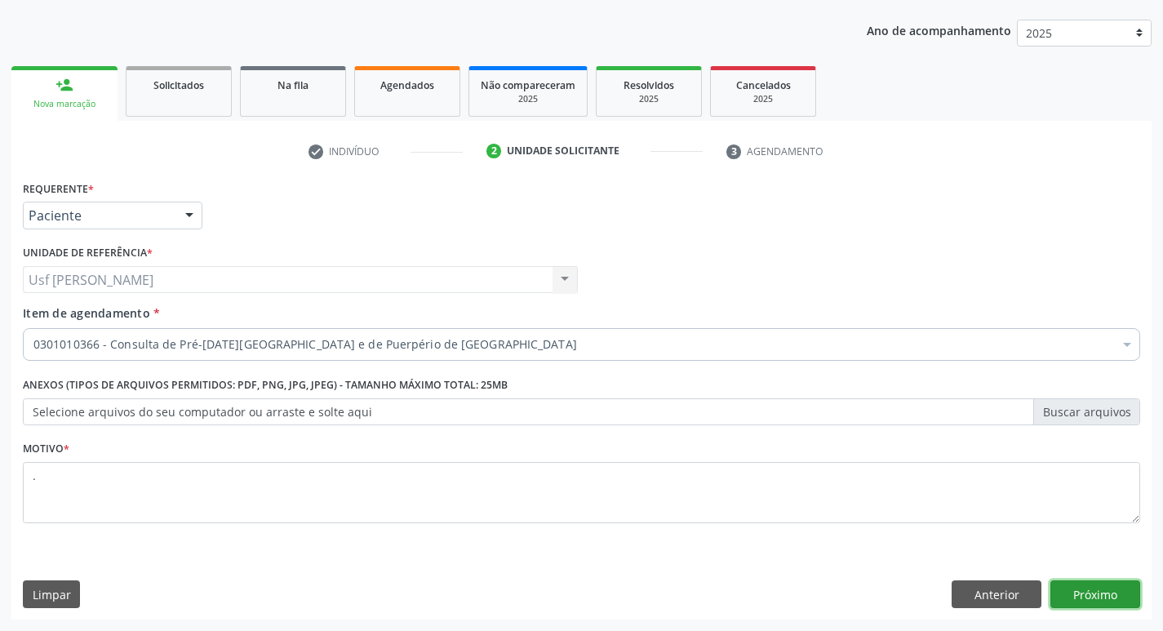
click at [1095, 594] on button "Próximo" at bounding box center [1095, 594] width 90 height 28
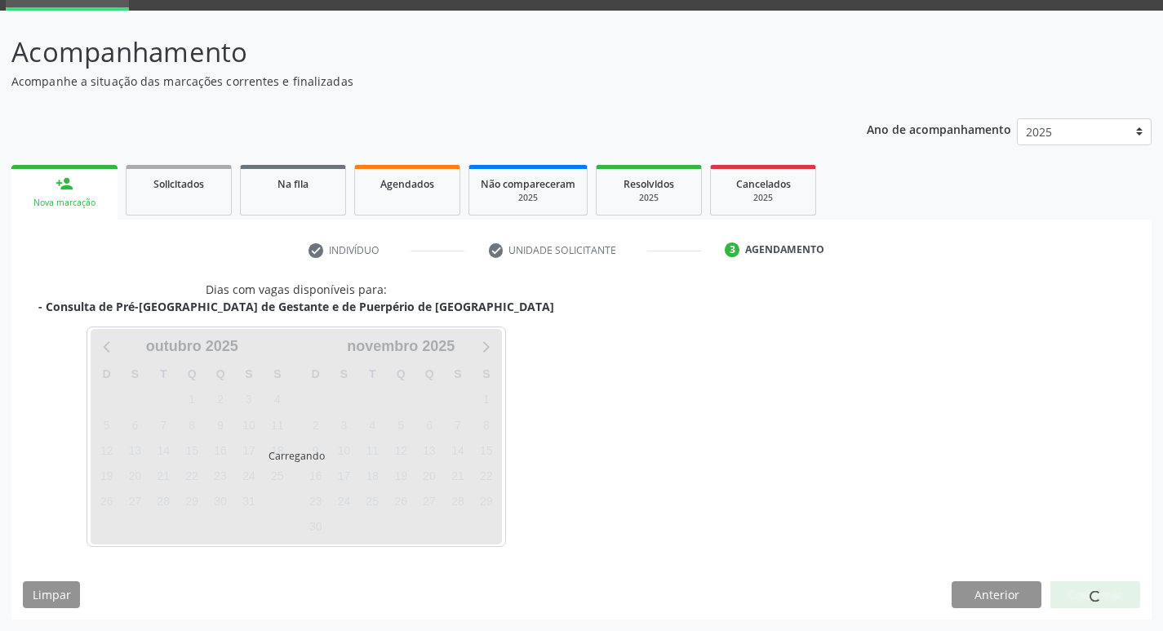
scroll to position [79, 0]
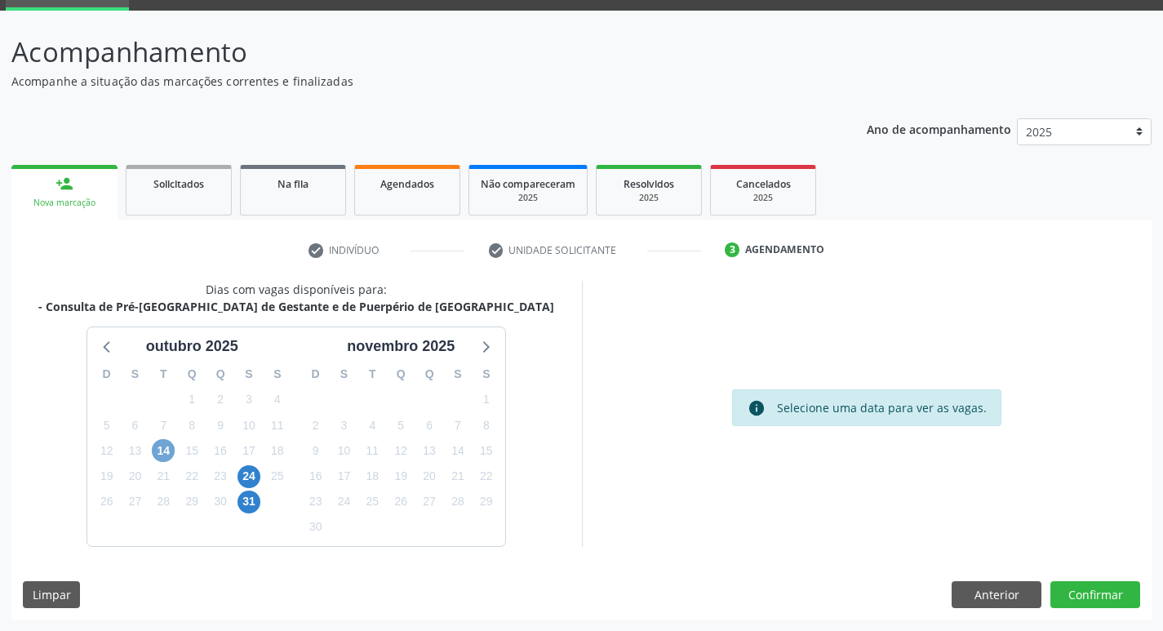
click at [157, 450] on span "14" at bounding box center [163, 450] width 23 height 23
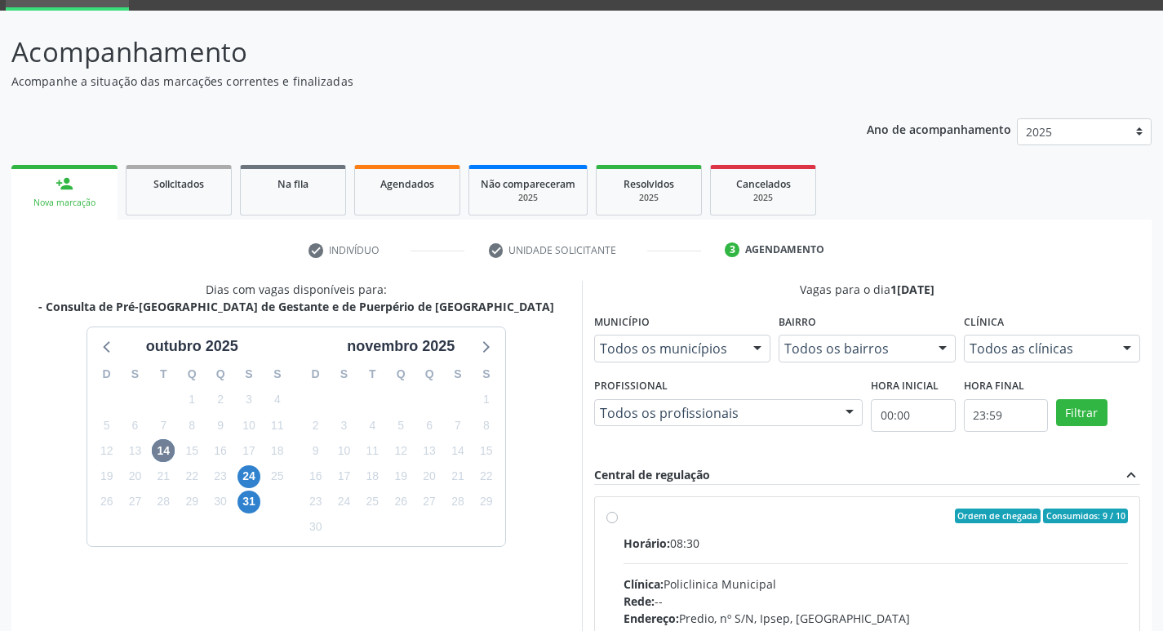
drag, startPoint x: 605, startPoint y: 519, endPoint x: 632, endPoint y: 512, distance: 27.9
click at [623, 517] on label "Ordem de chegada Consumidos: 9 / 10 Horário: 08:30 Clínica: Policlinica Municip…" at bounding box center [875, 633] width 505 height 251
click at [608, 517] on input "Ordem de chegada Consumidos: 9 / 10 Horário: 08:30 Clínica: Policlinica Municip…" at bounding box center [611, 515] width 11 height 15
radio input "true"
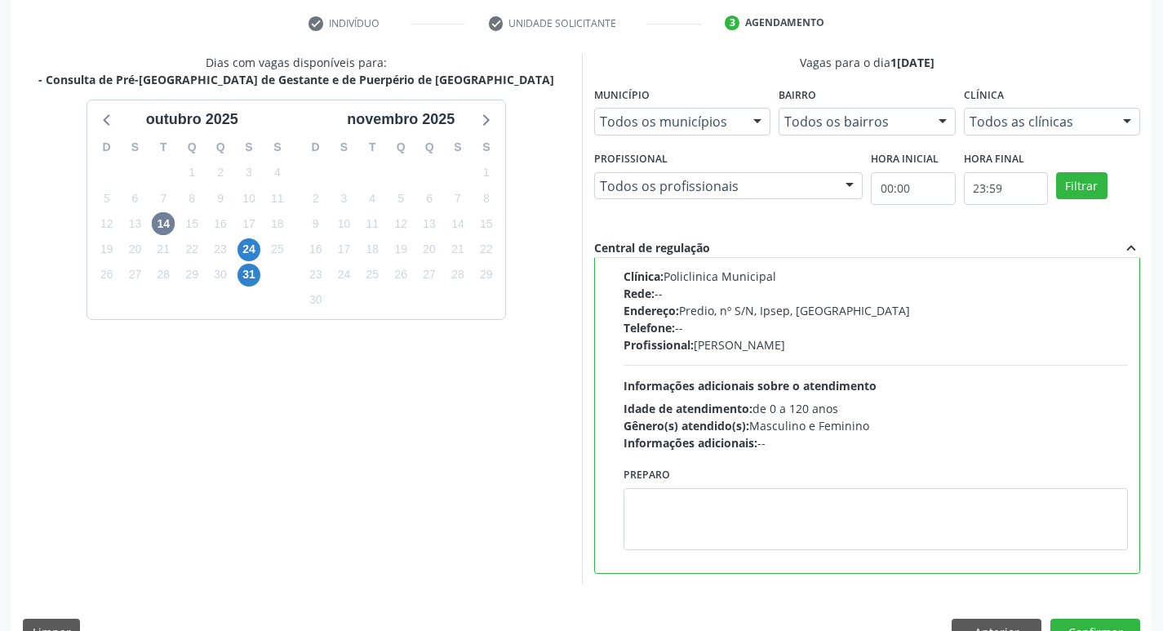
scroll to position [344, 0]
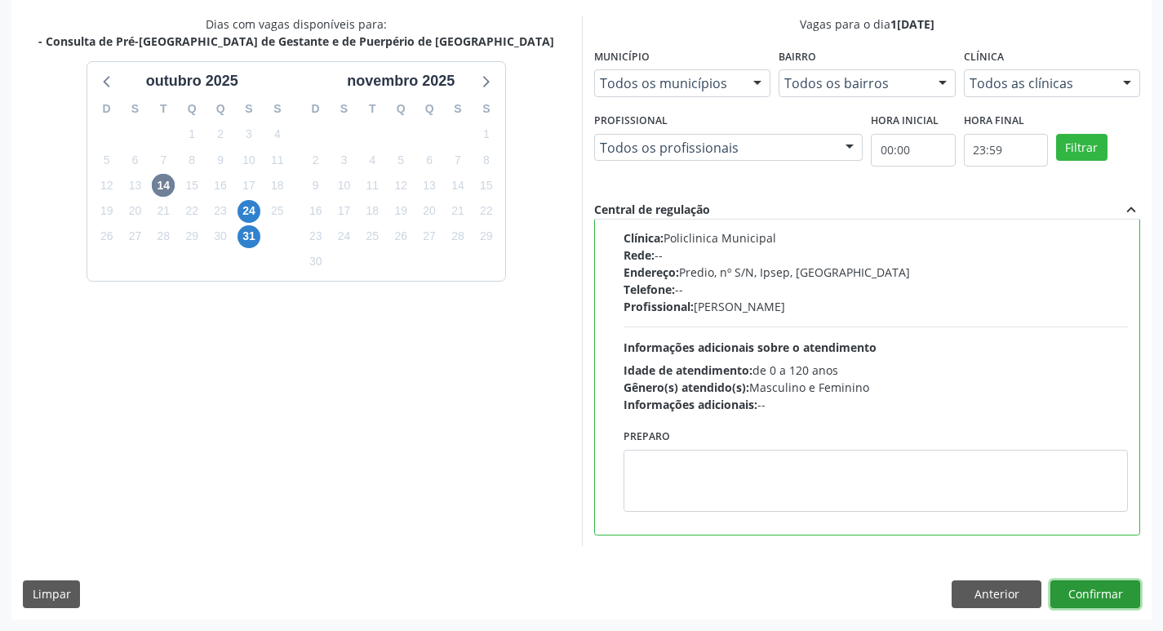
click at [1102, 597] on button "Confirmar" at bounding box center [1095, 594] width 90 height 28
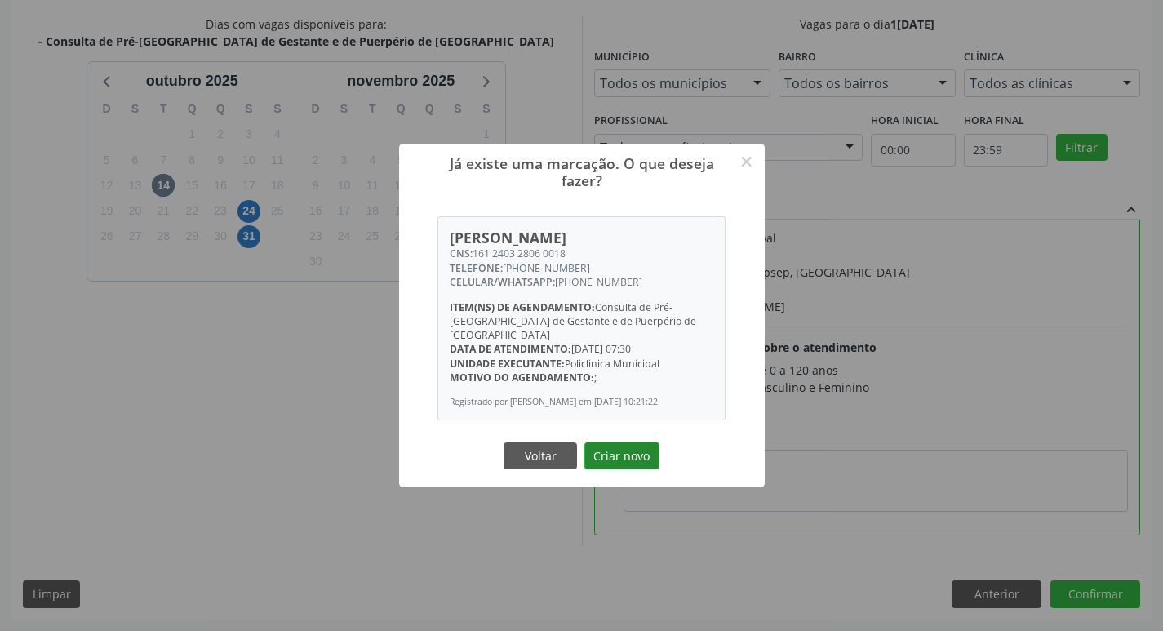
click at [614, 463] on button "Criar novo" at bounding box center [621, 456] width 75 height 28
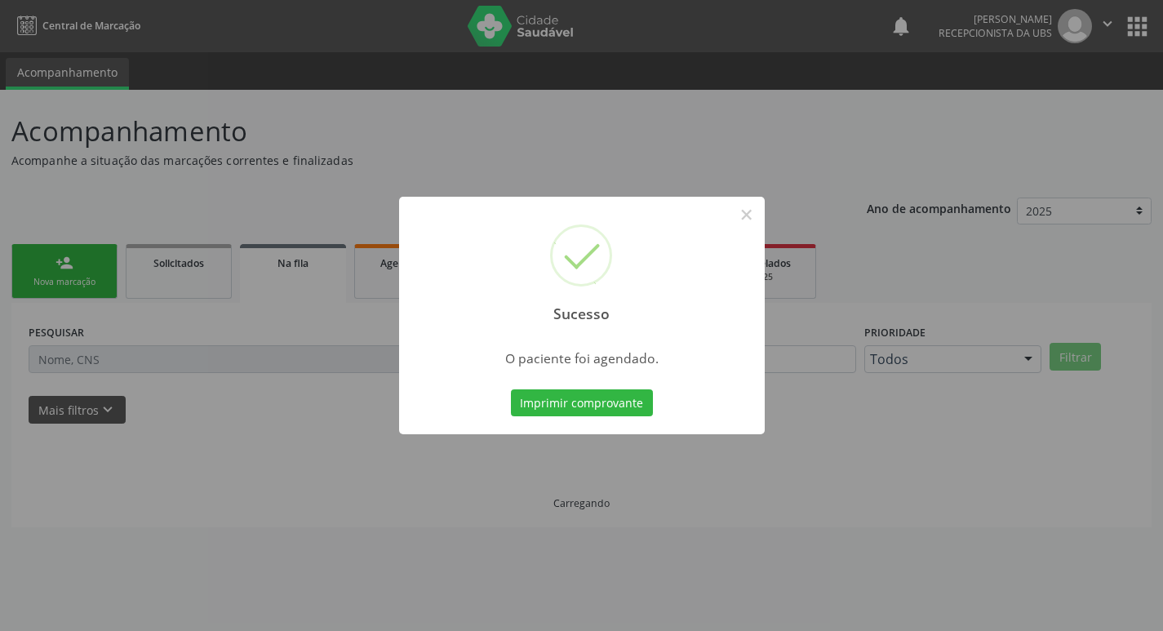
scroll to position [0, 0]
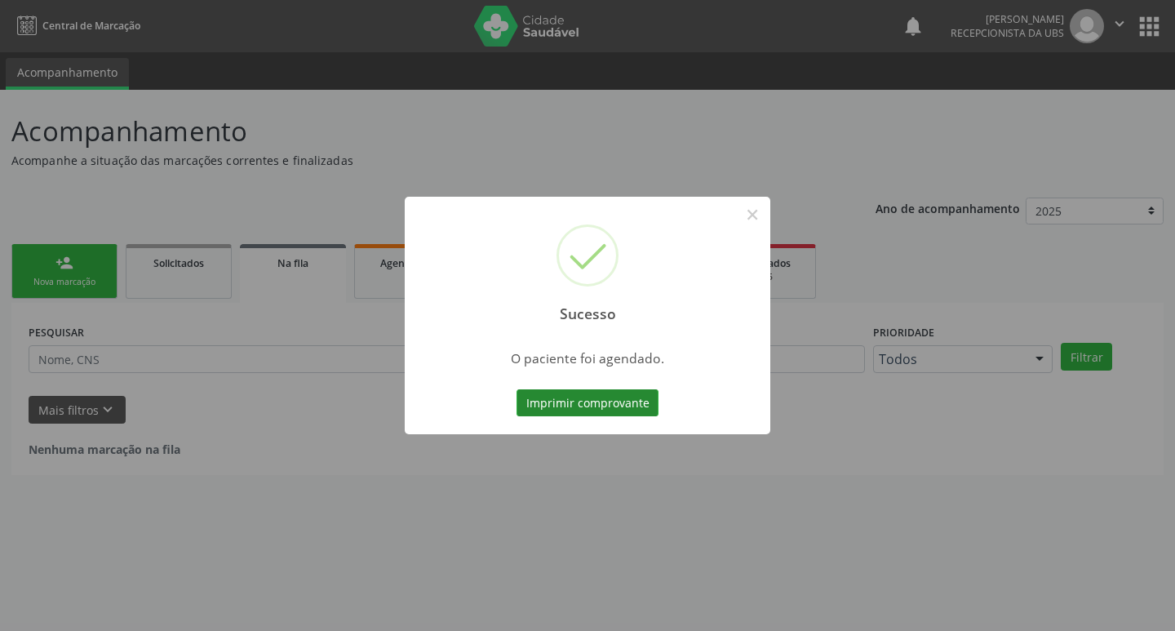
click at [596, 406] on button "Imprimir comprovante" at bounding box center [588, 403] width 142 height 28
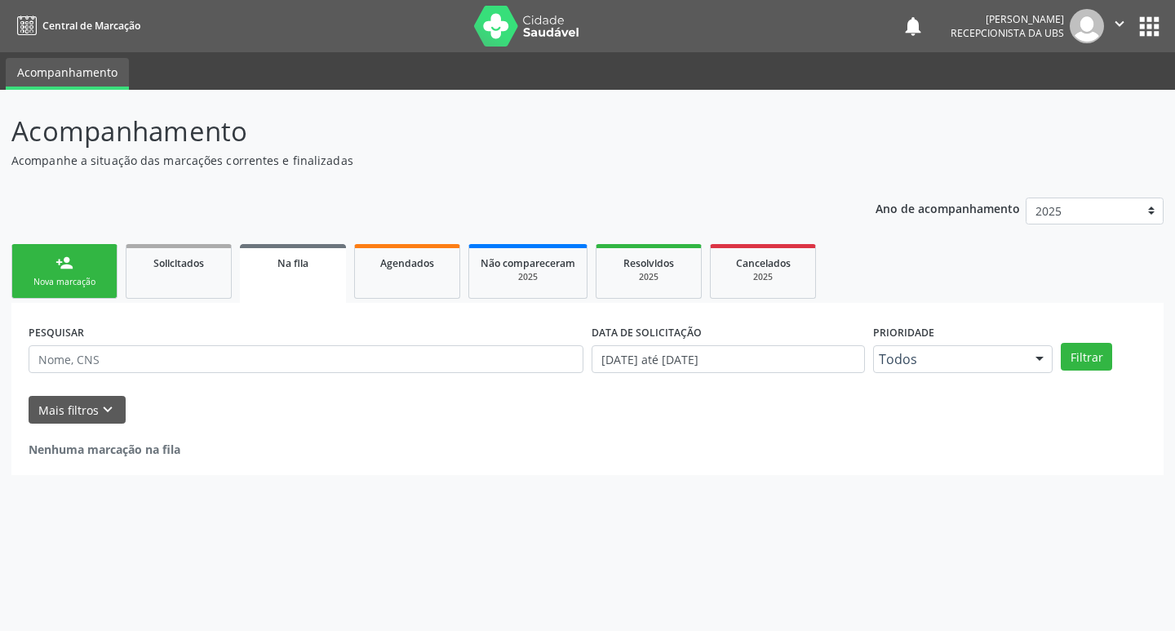
click at [26, 268] on link "person_add Nova marcação" at bounding box center [64, 271] width 106 height 55
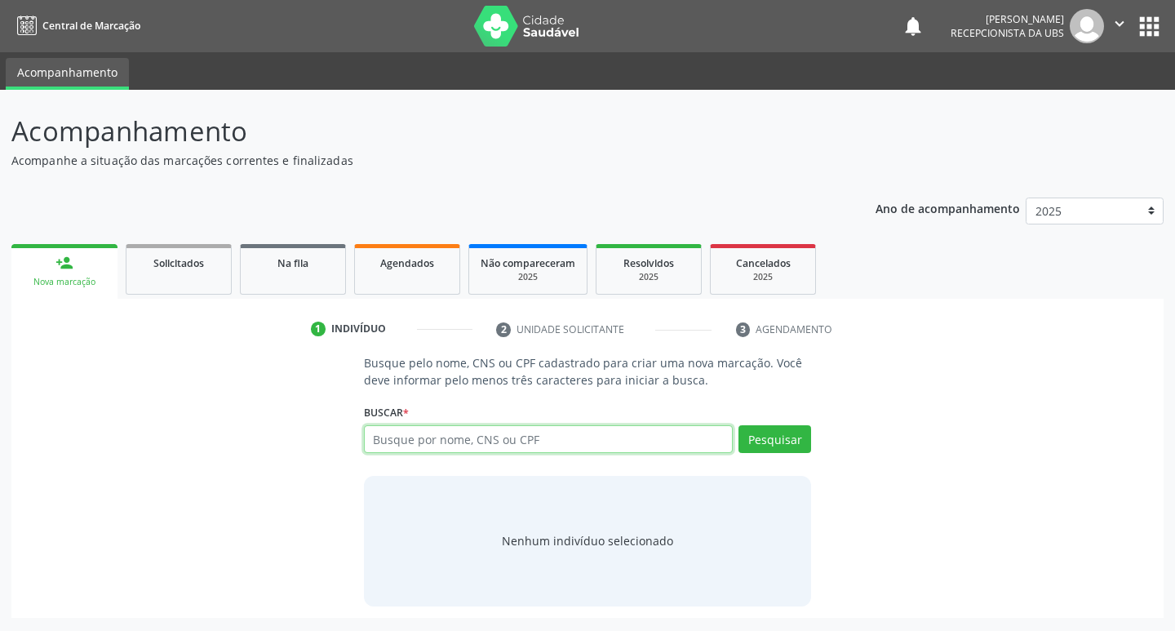
click at [428, 440] on input "text" at bounding box center [549, 439] width 370 height 28
click at [400, 275] on link "Agendados" at bounding box center [407, 269] width 106 height 51
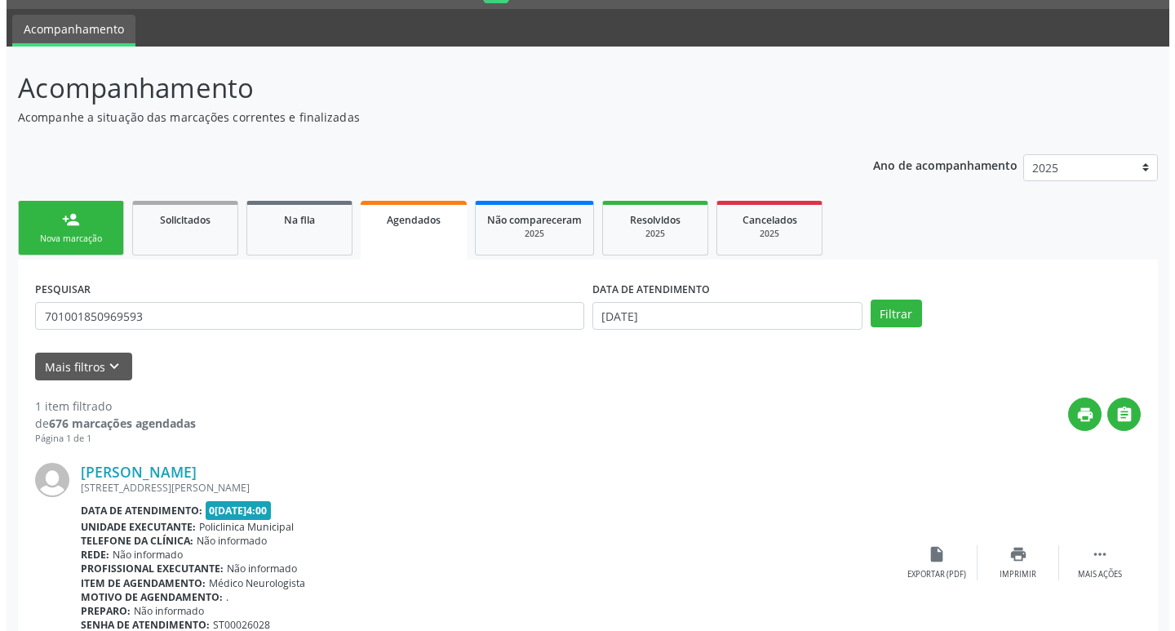
scroll to position [82, 0]
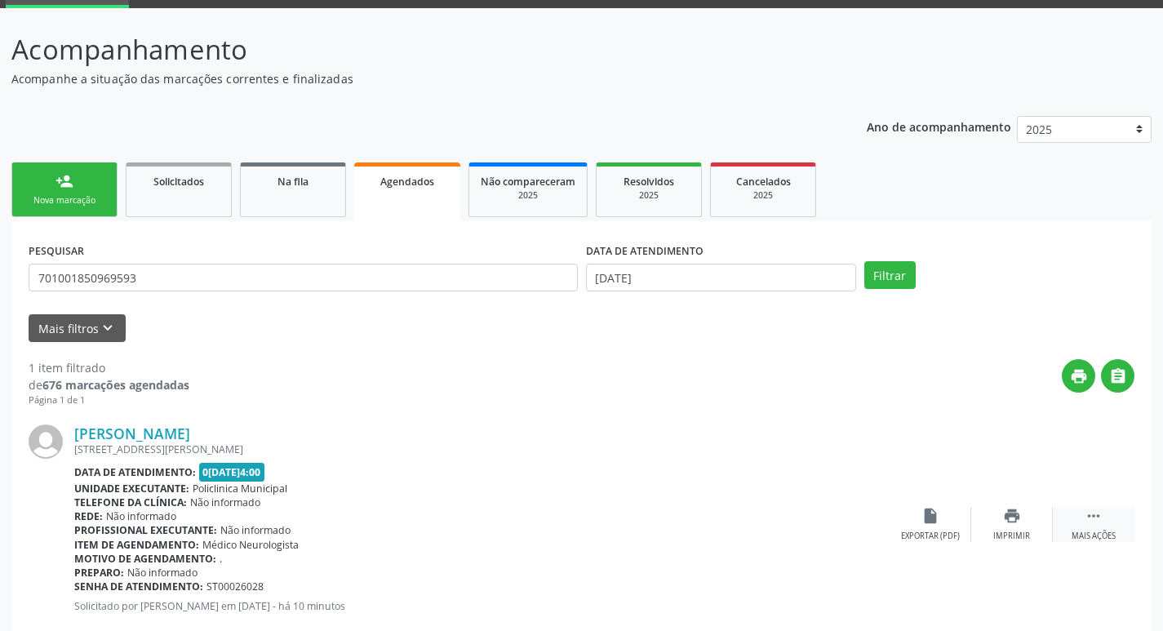
click at [1091, 514] on icon "" at bounding box center [1093, 516] width 18 height 18
click at [929, 515] on icon "cancel" at bounding box center [930, 516] width 18 height 18
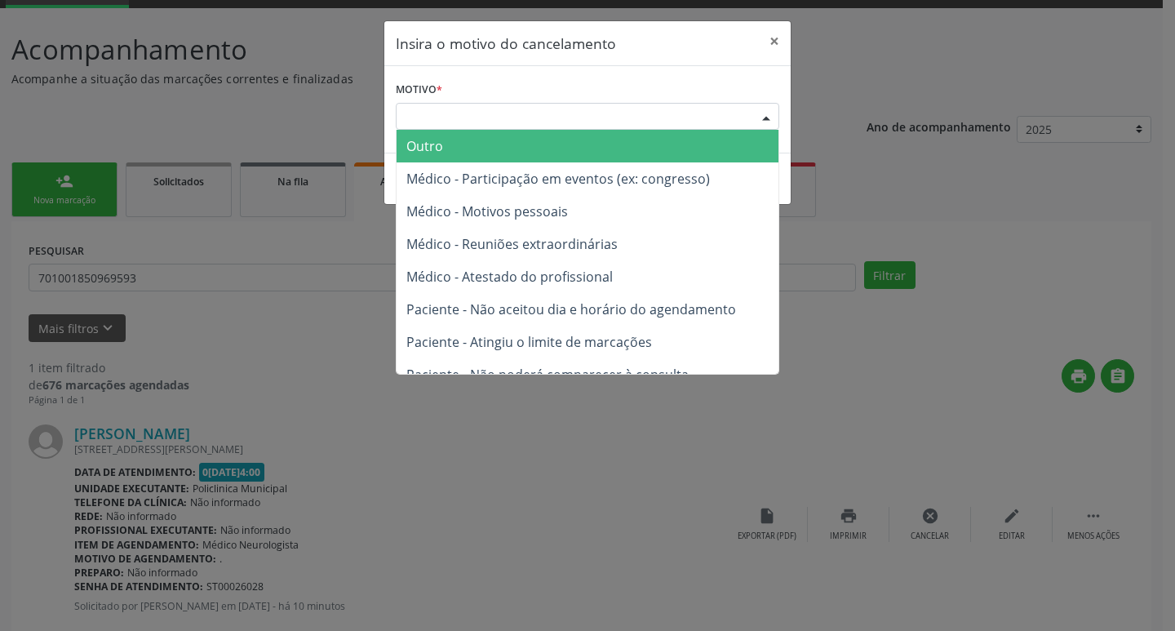
click at [525, 120] on div "Escolha o motivo" at bounding box center [588, 117] width 384 height 28
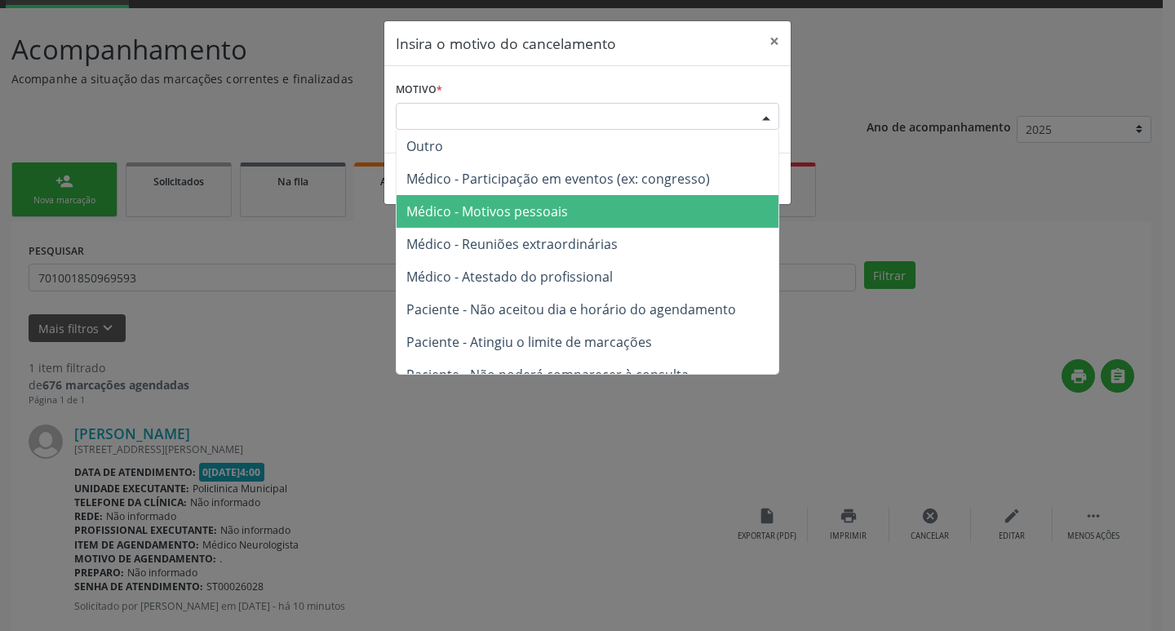
click at [509, 217] on span "Médico - Motivos pessoais" at bounding box center [487, 211] width 162 height 18
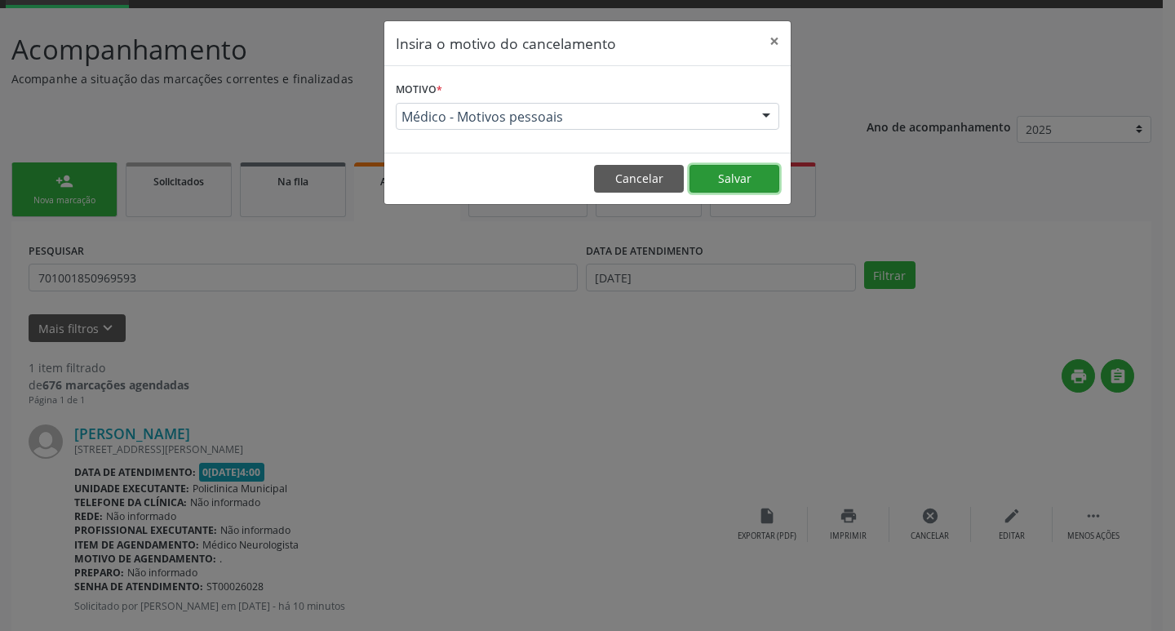
click at [736, 174] on button "Salvar" at bounding box center [735, 179] width 90 height 28
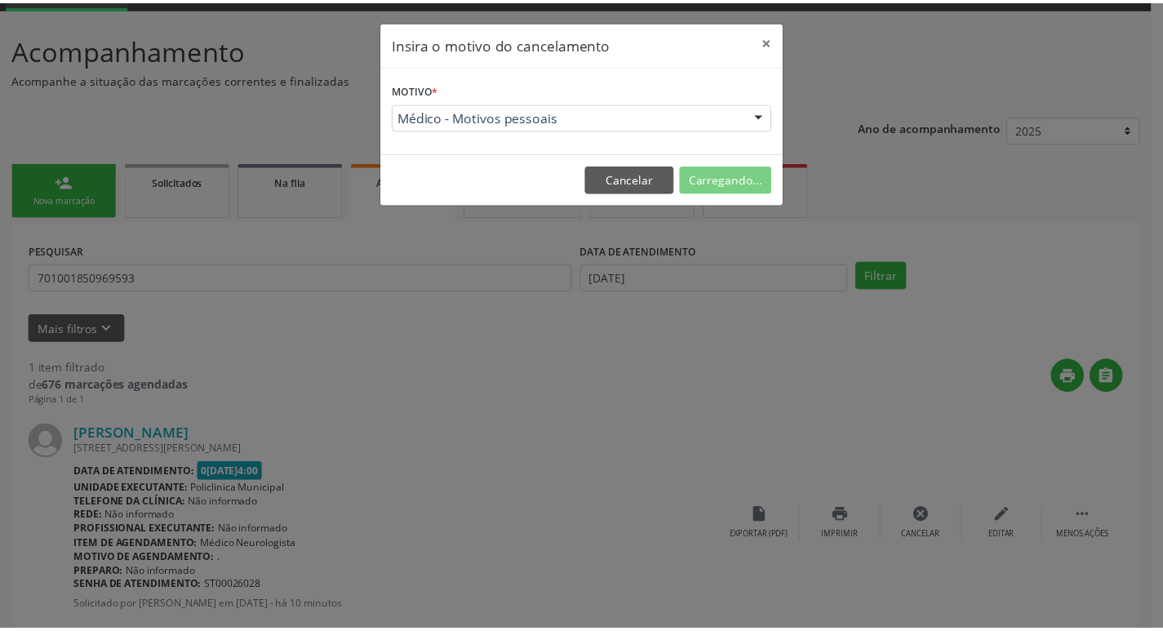
scroll to position [0, 0]
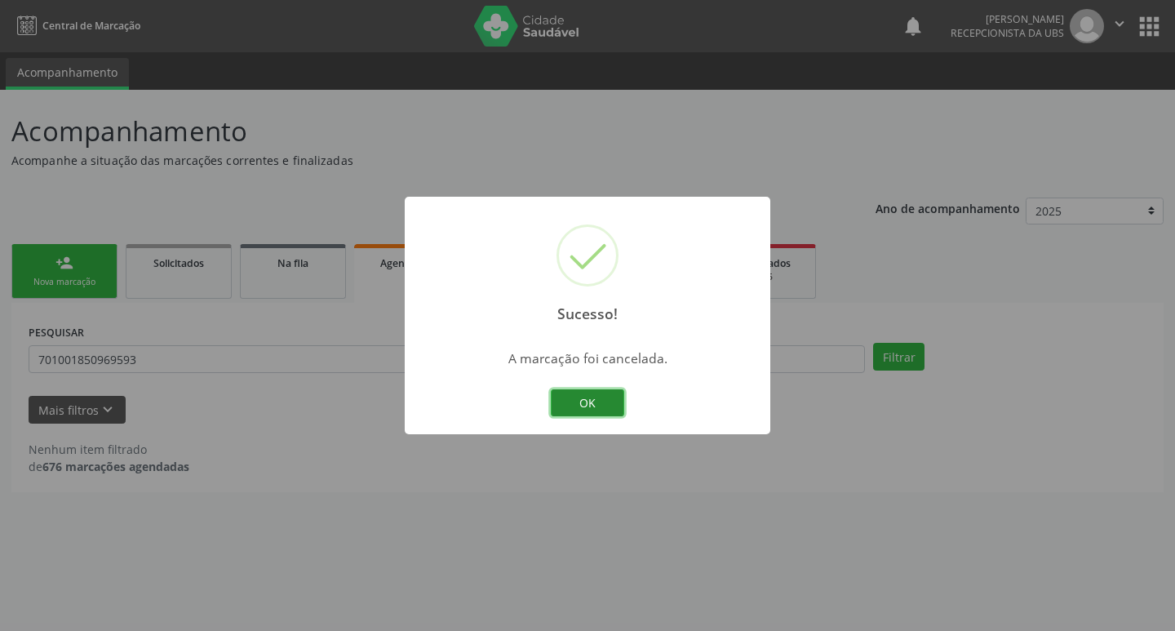
click at [583, 397] on button "OK" at bounding box center [587, 403] width 73 height 28
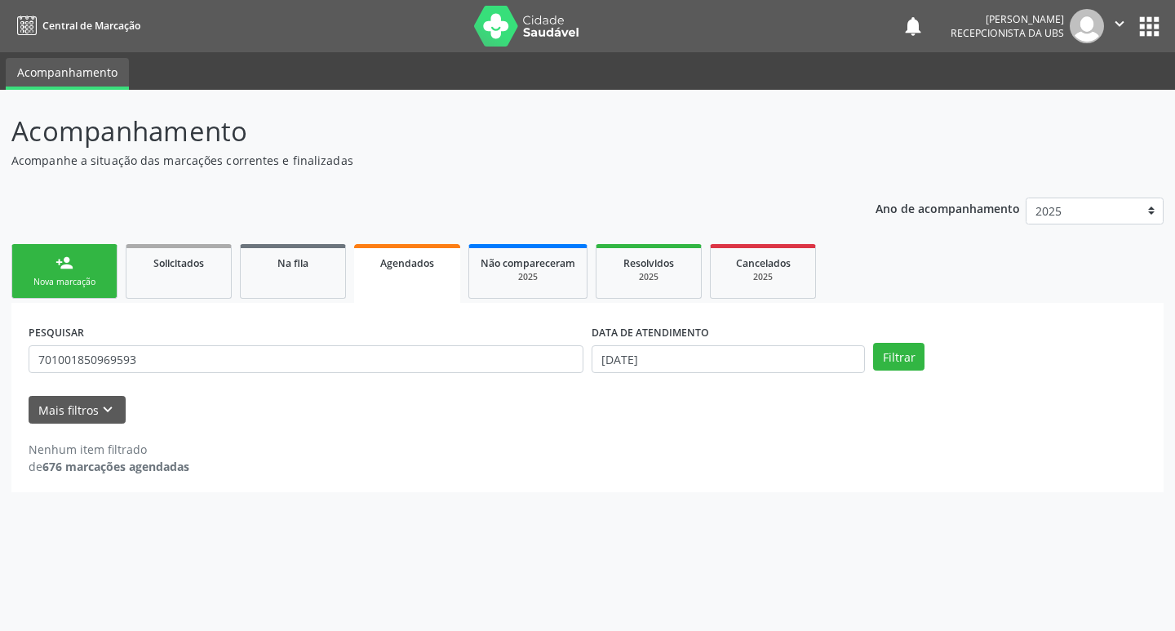
click at [37, 277] on div "Nova marcação" at bounding box center [65, 282] width 82 height 12
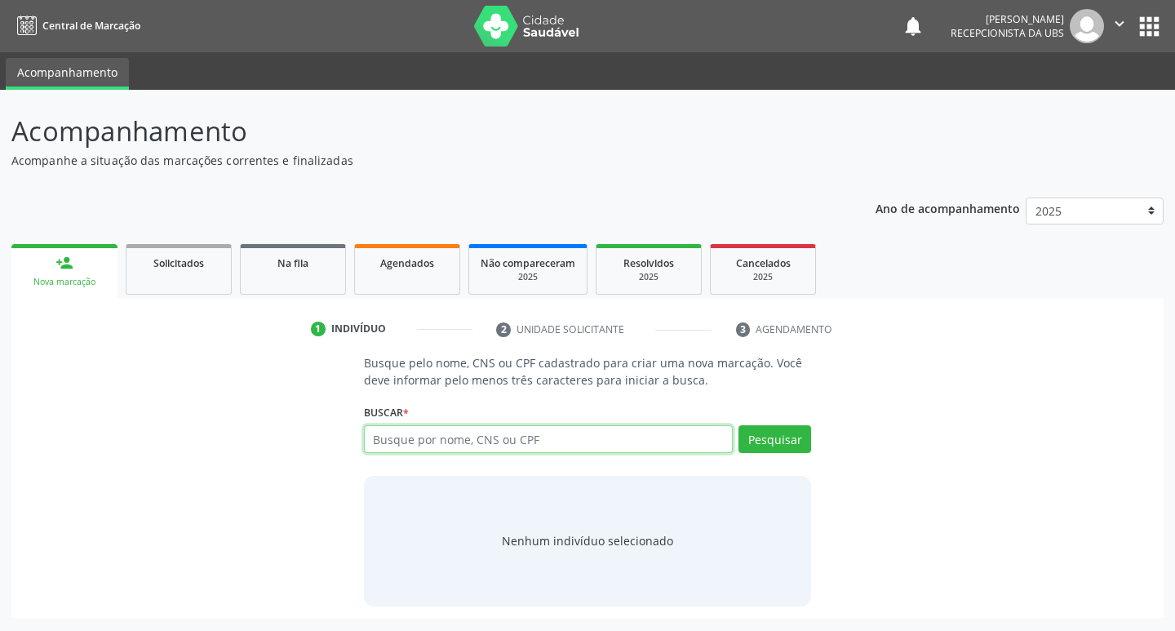
click at [420, 443] on input "text" at bounding box center [549, 439] width 370 height 28
click at [485, 441] on input "text" at bounding box center [549, 439] width 370 height 28
click at [511, 434] on input "text" at bounding box center [549, 439] width 370 height 28
type input "701001850969593"
click at [767, 437] on button "Pesquisar" at bounding box center [774, 439] width 73 height 28
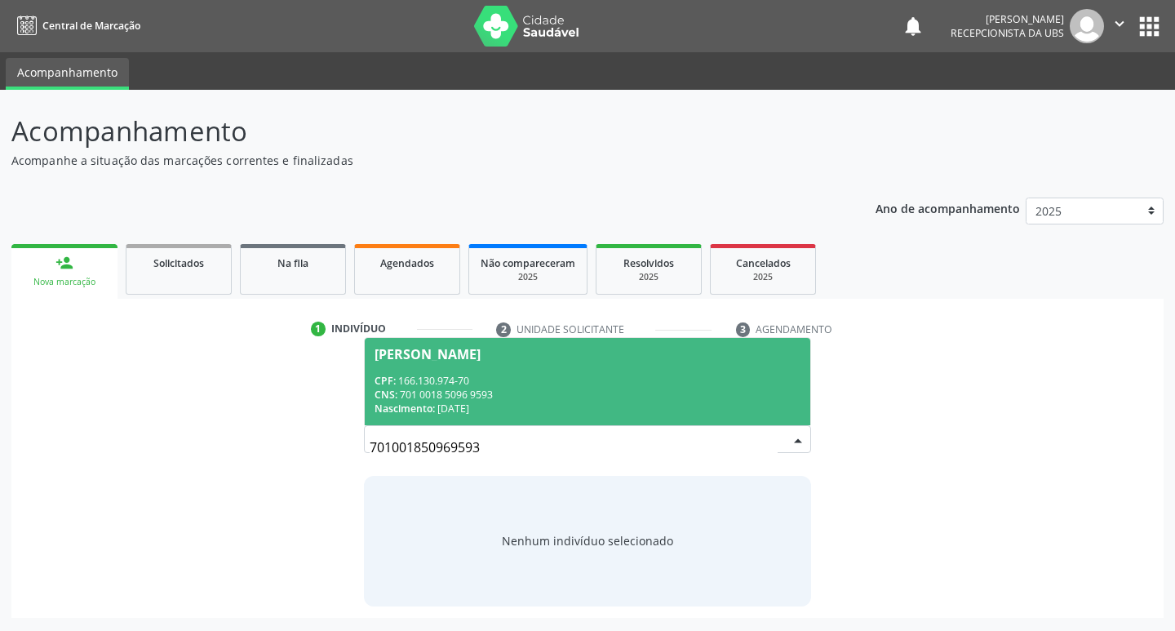
click at [482, 380] on div "CPF: 166.130.974-70" at bounding box center [588, 381] width 427 height 14
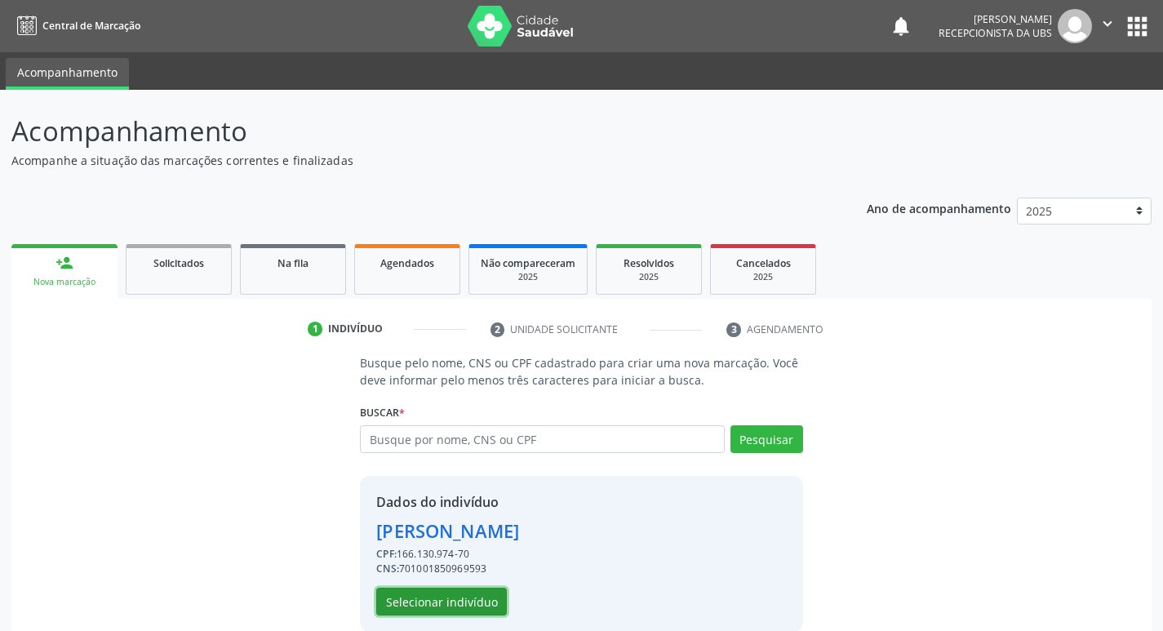
click at [412, 599] on button "Selecionar indivíduo" at bounding box center [441, 602] width 131 height 28
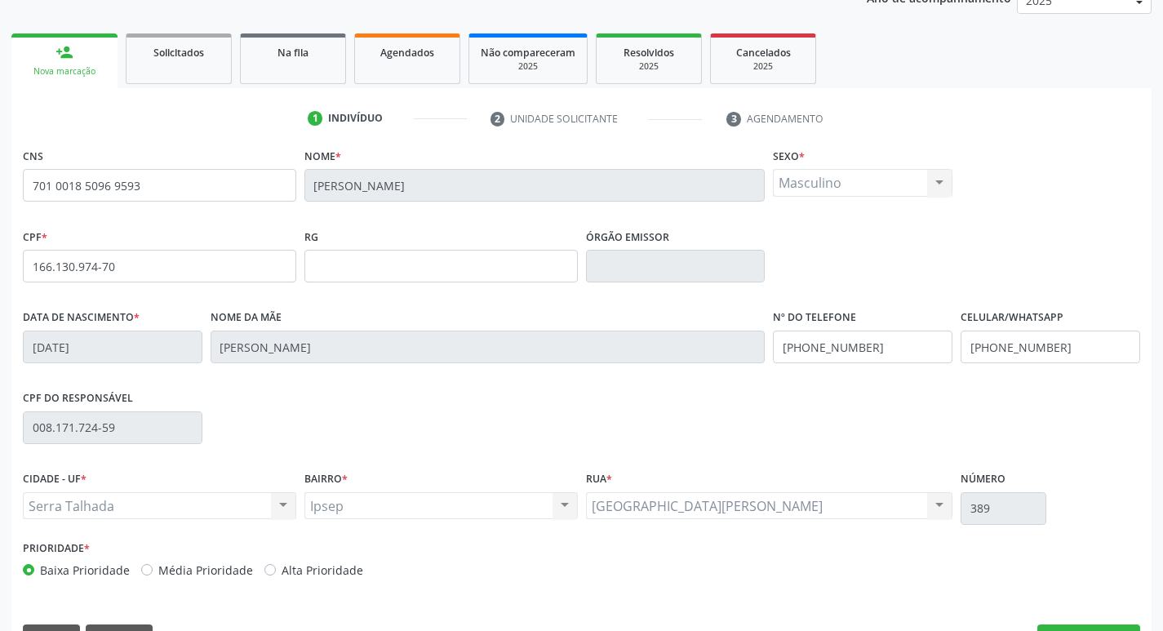
scroll to position [254, 0]
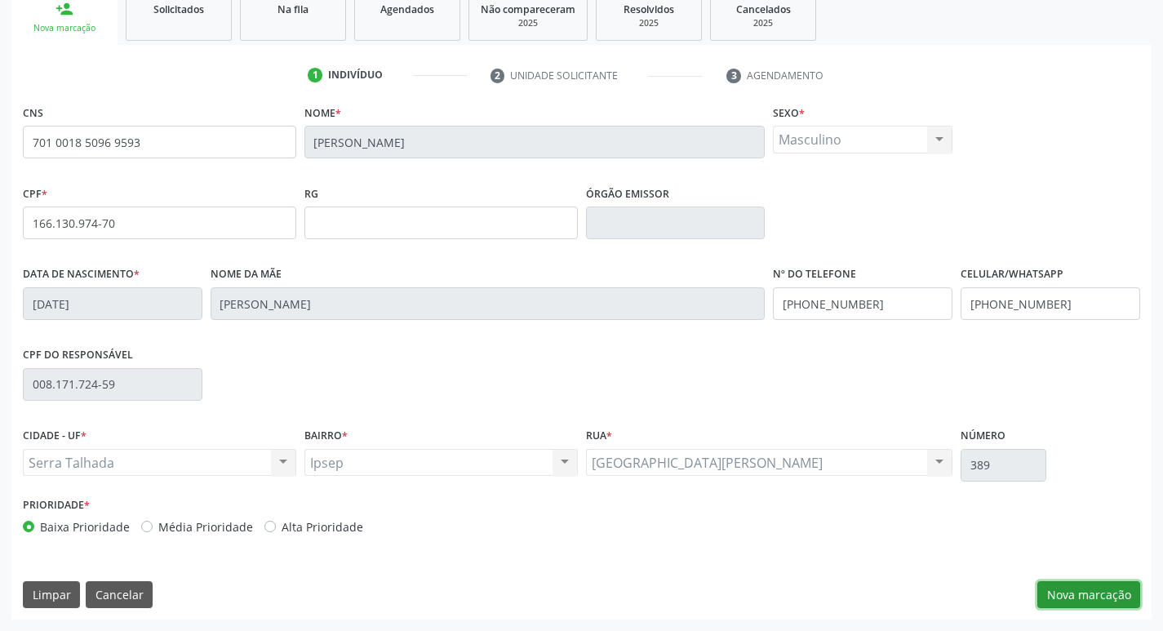
click at [1084, 599] on button "Nova marcação" at bounding box center [1088, 595] width 103 height 28
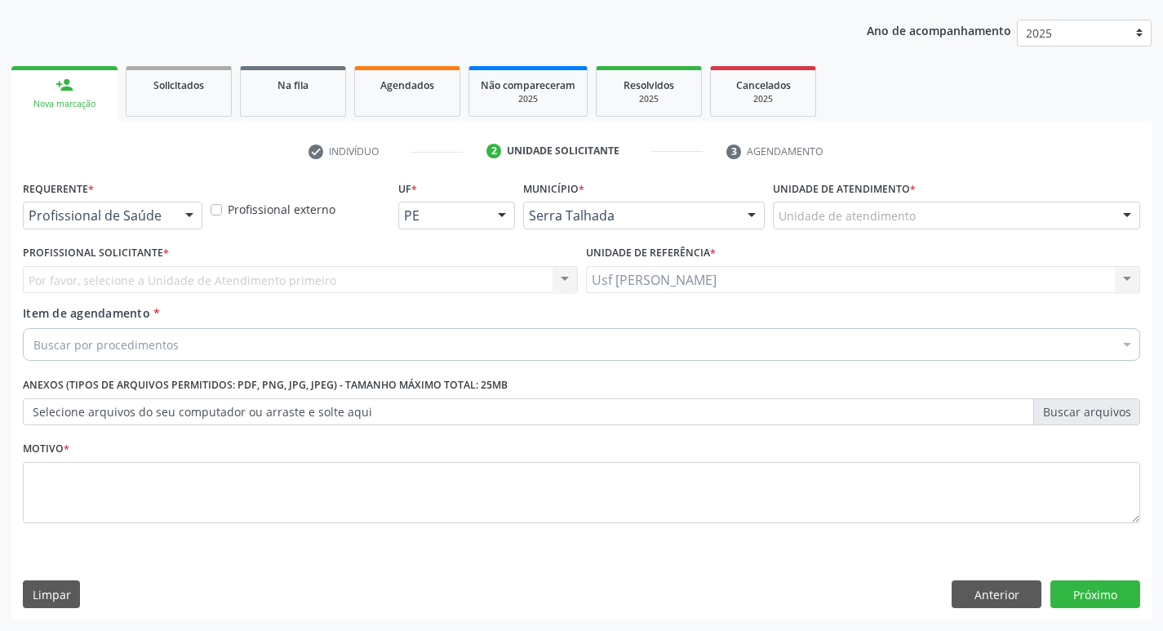
scroll to position [178, 0]
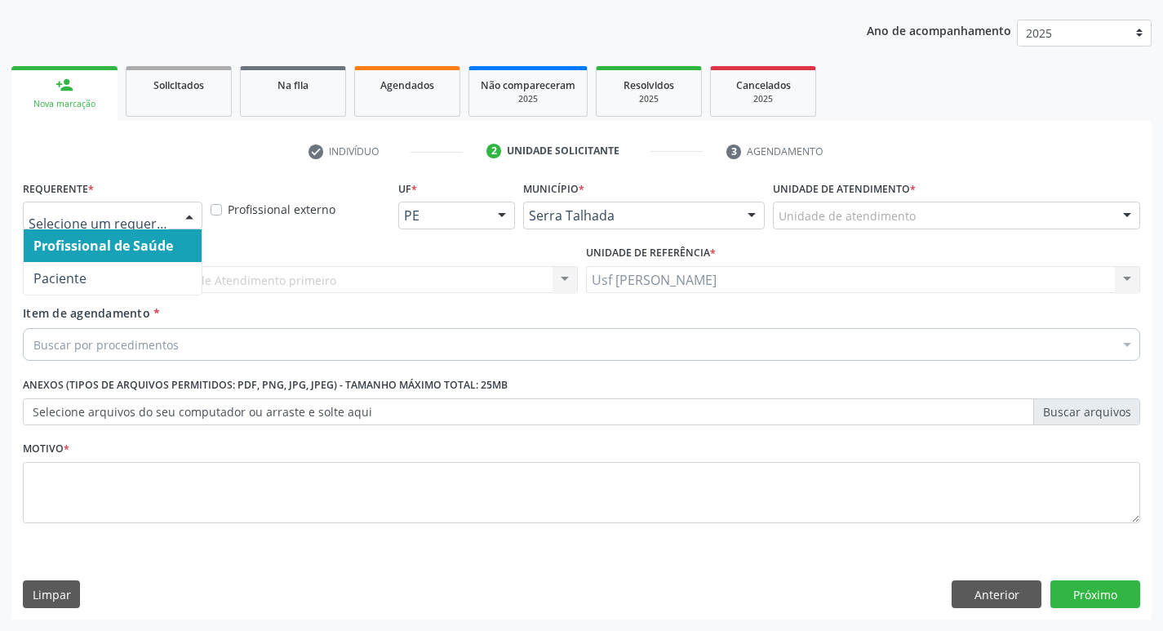
click at [187, 212] on div at bounding box center [189, 216] width 24 height 28
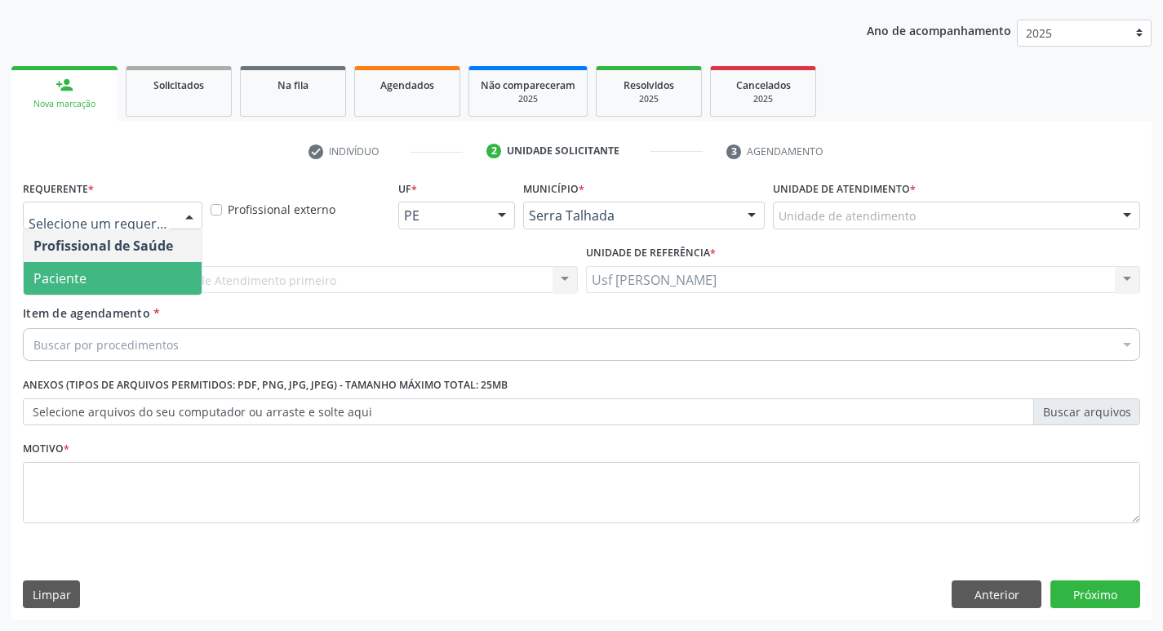
click at [117, 277] on span "Paciente" at bounding box center [113, 278] width 178 height 33
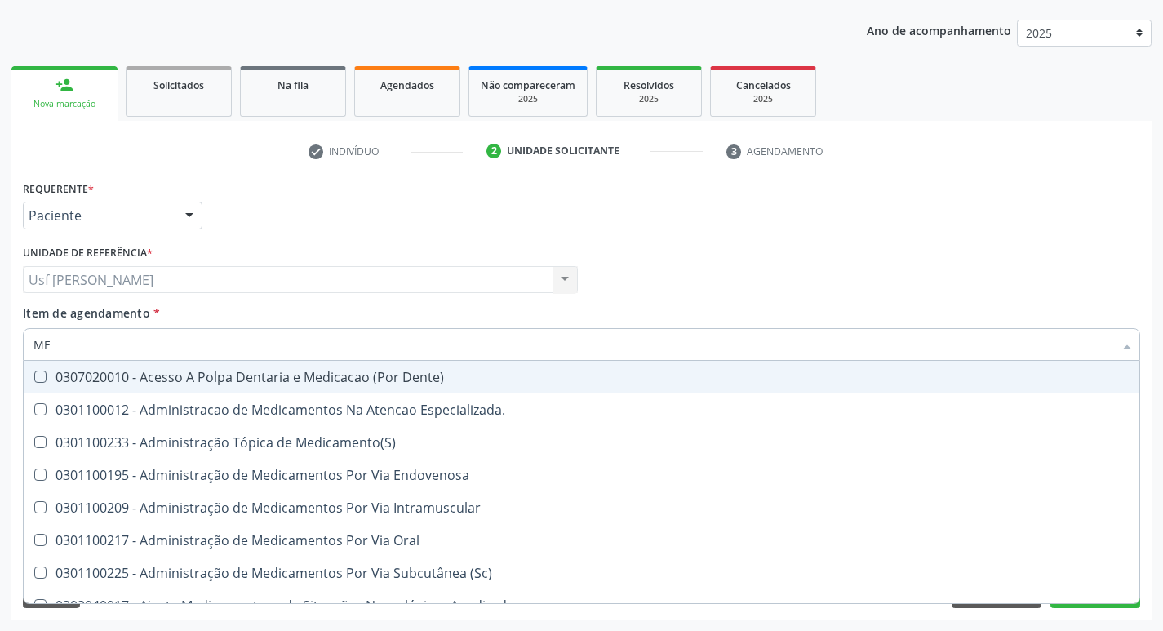
type input "M"
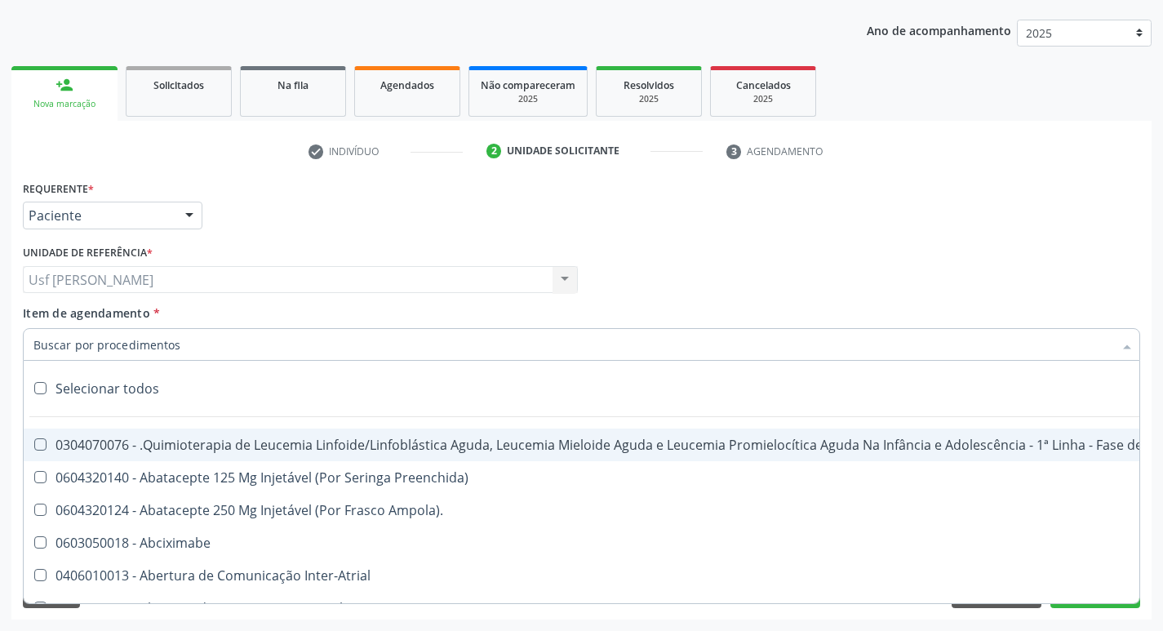
type input "N"
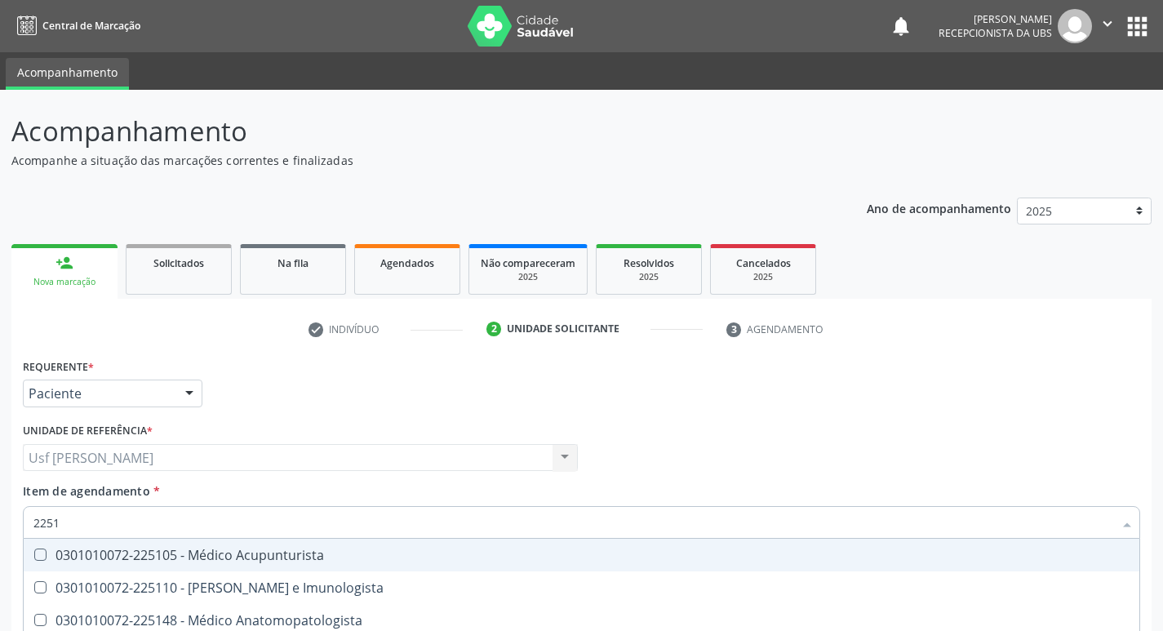
scroll to position [178, 0]
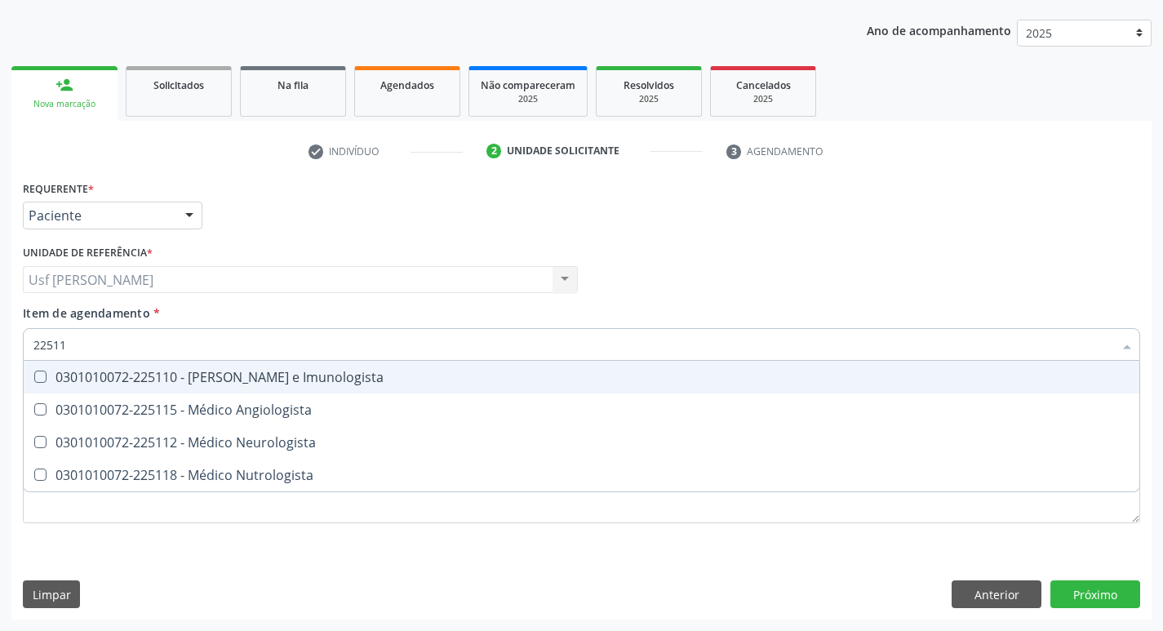
type input "225112"
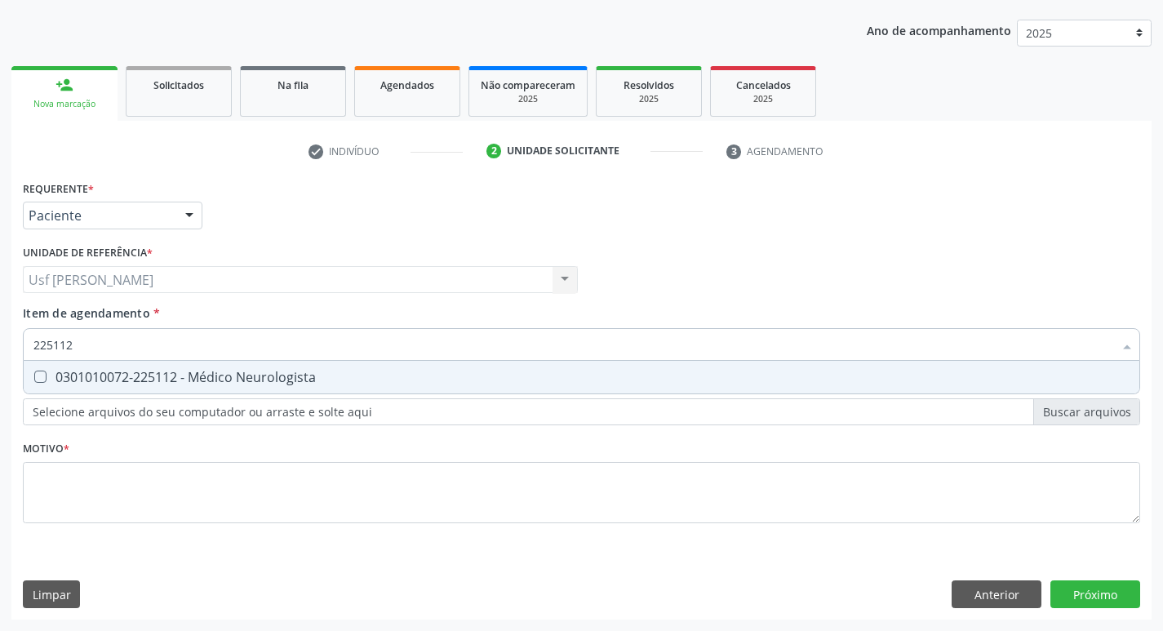
click at [40, 372] on Neurologista at bounding box center [40, 376] width 12 height 12
click at [34, 372] on Neurologista "checkbox" at bounding box center [29, 376] width 11 height 11
checkbox Neurologista "true"
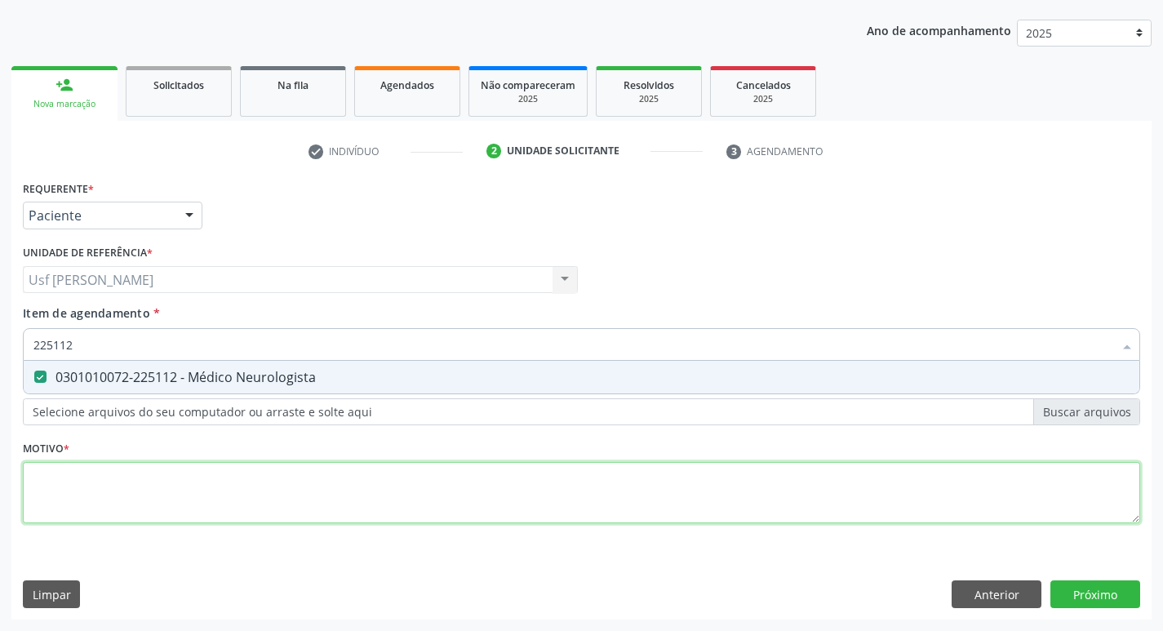
click at [64, 493] on div "Requerente * Paciente Profissional de Saúde Paciente Nenhum resultado encontrad…" at bounding box center [581, 361] width 1117 height 370
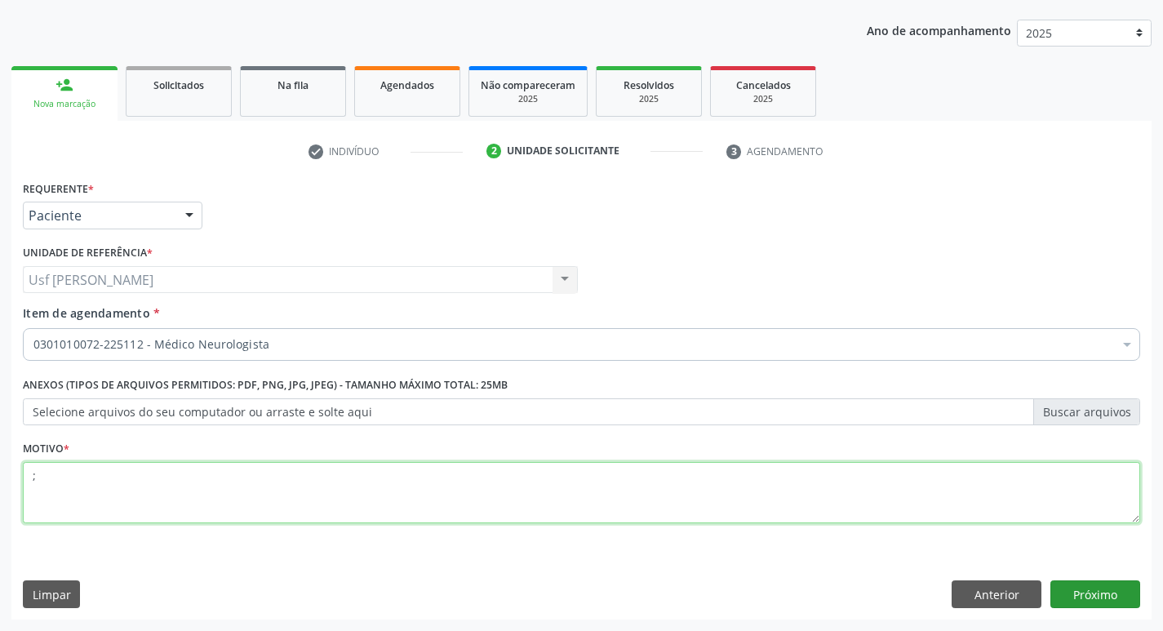
type textarea ";"
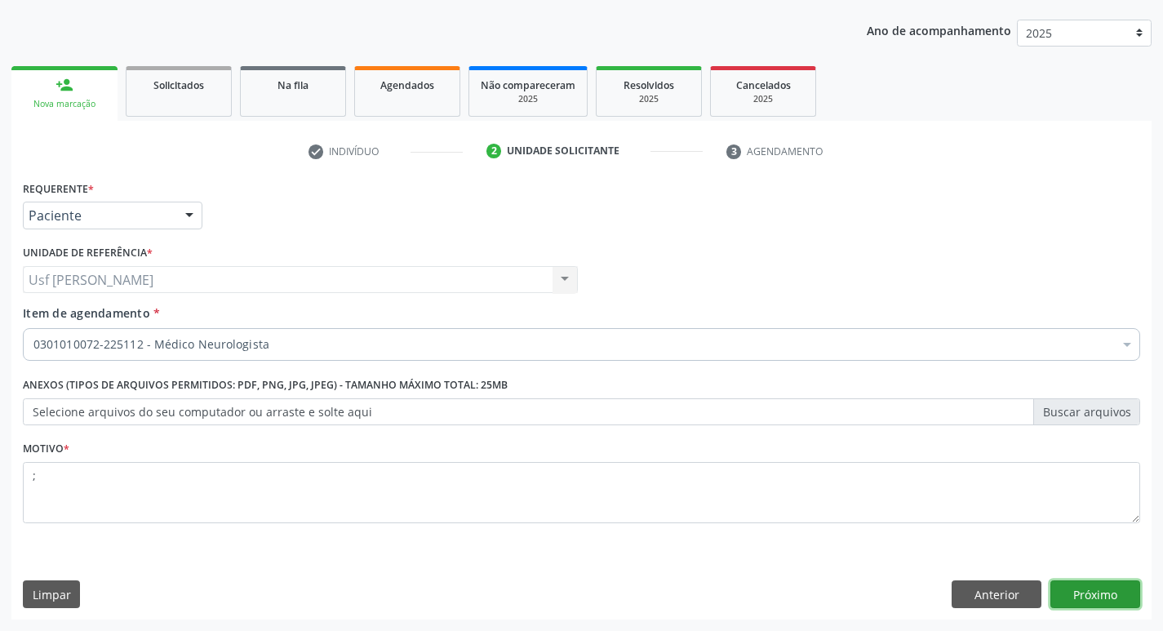
click at [1105, 590] on button "Próximo" at bounding box center [1095, 594] width 90 height 28
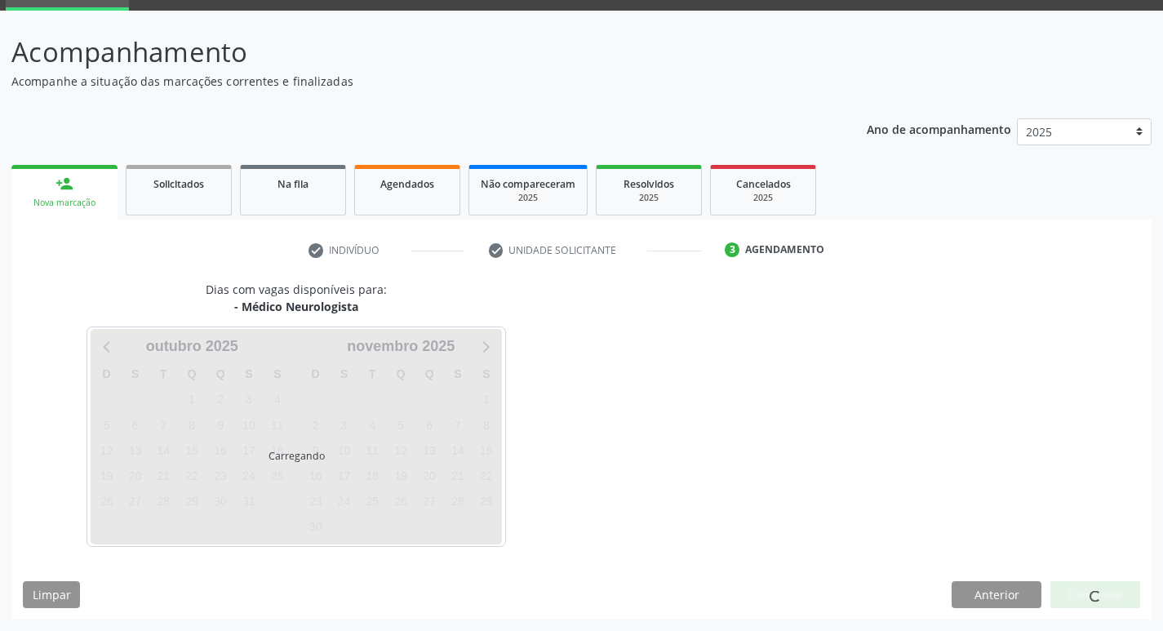
scroll to position [79, 0]
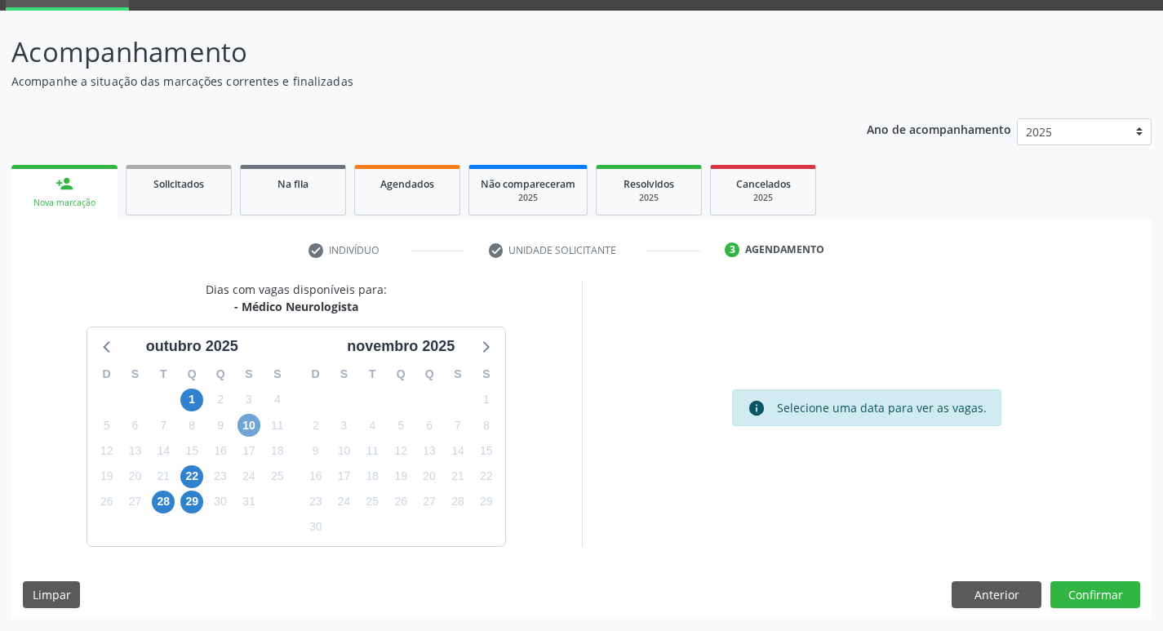
click at [253, 416] on span "10" at bounding box center [248, 425] width 23 height 23
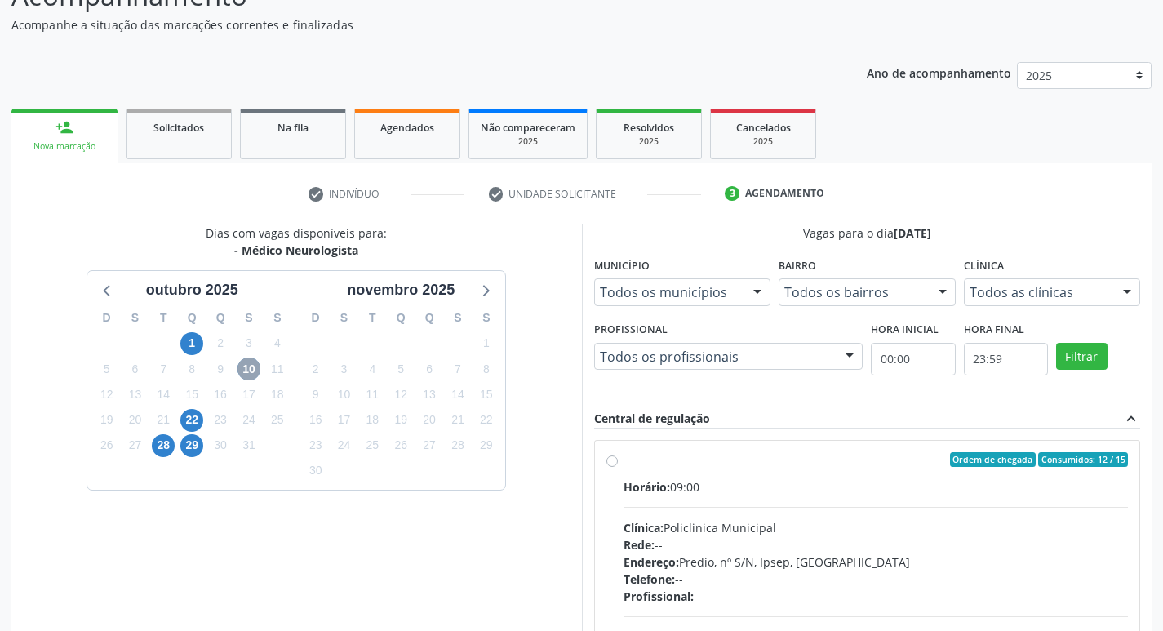
scroll to position [242, 0]
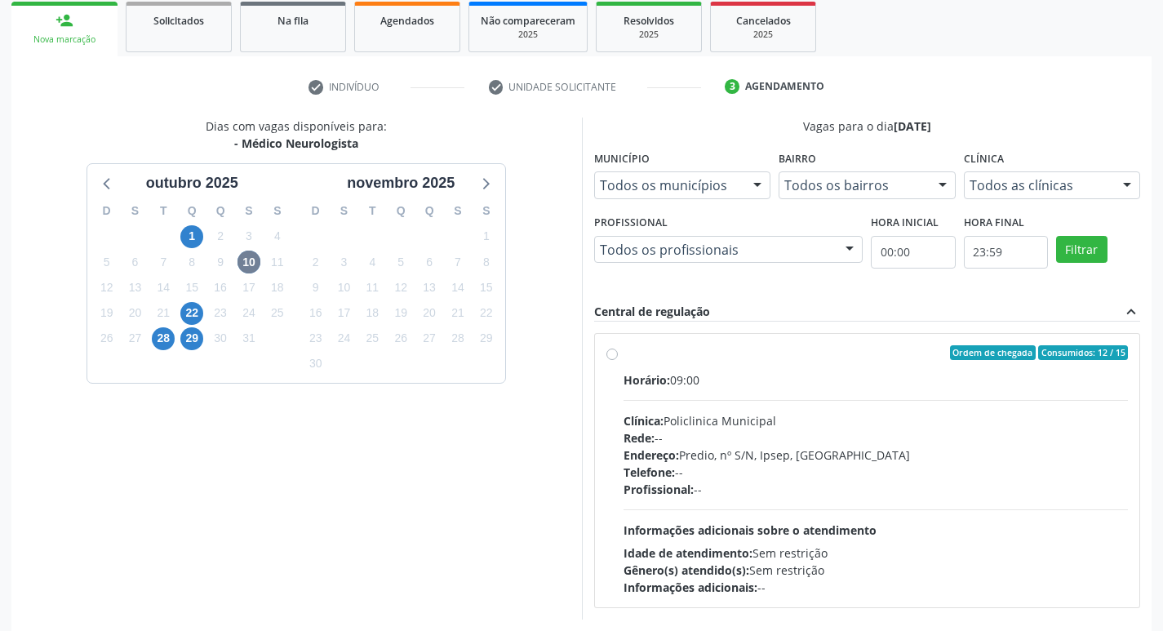
click at [623, 355] on label "Ordem de chegada Consumidos: 12 / 15 Horário: 09:00 Clínica: Policlinica Munici…" at bounding box center [875, 470] width 505 height 251
click at [610, 355] on input "Ordem de chegada Consumidos: 12 / 15 Horário: 09:00 Clínica: Policlinica Munici…" at bounding box center [611, 352] width 11 height 15
radio input "true"
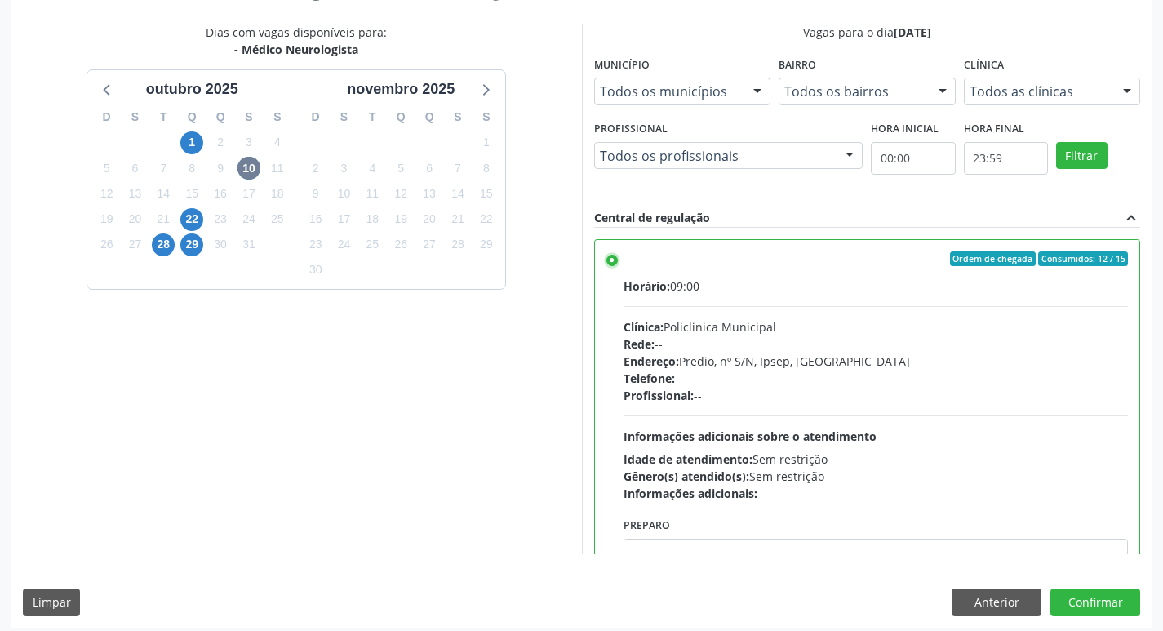
scroll to position [344, 0]
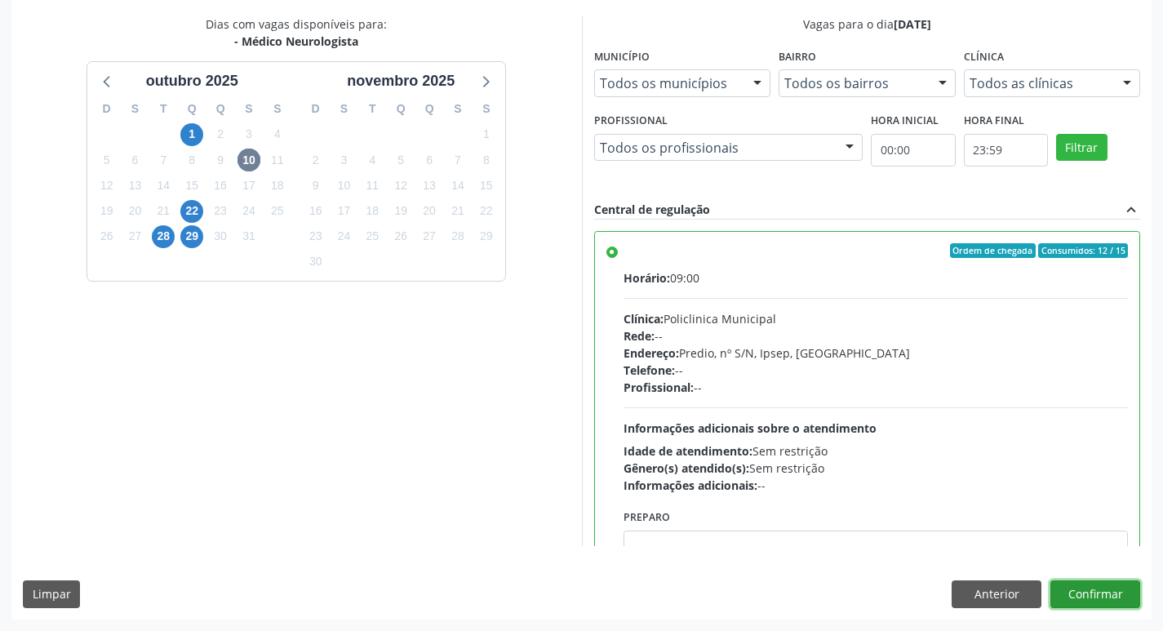
click at [1087, 593] on button "Confirmar" at bounding box center [1095, 594] width 90 height 28
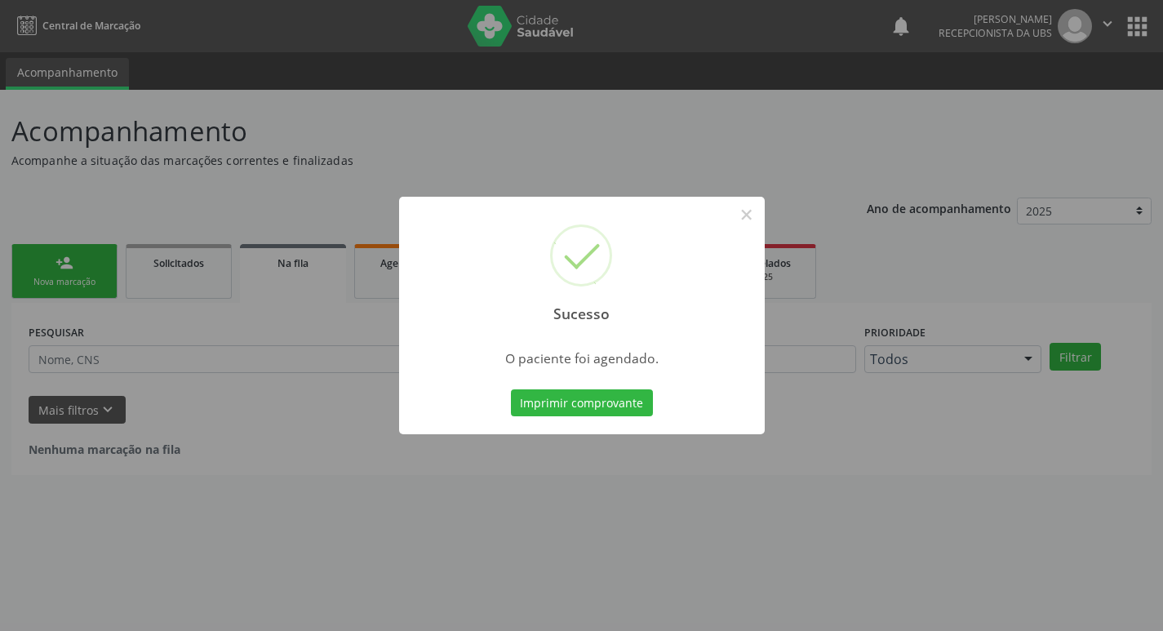
scroll to position [0, 0]
click at [575, 408] on button "Imprimir comprovante" at bounding box center [588, 403] width 142 height 28
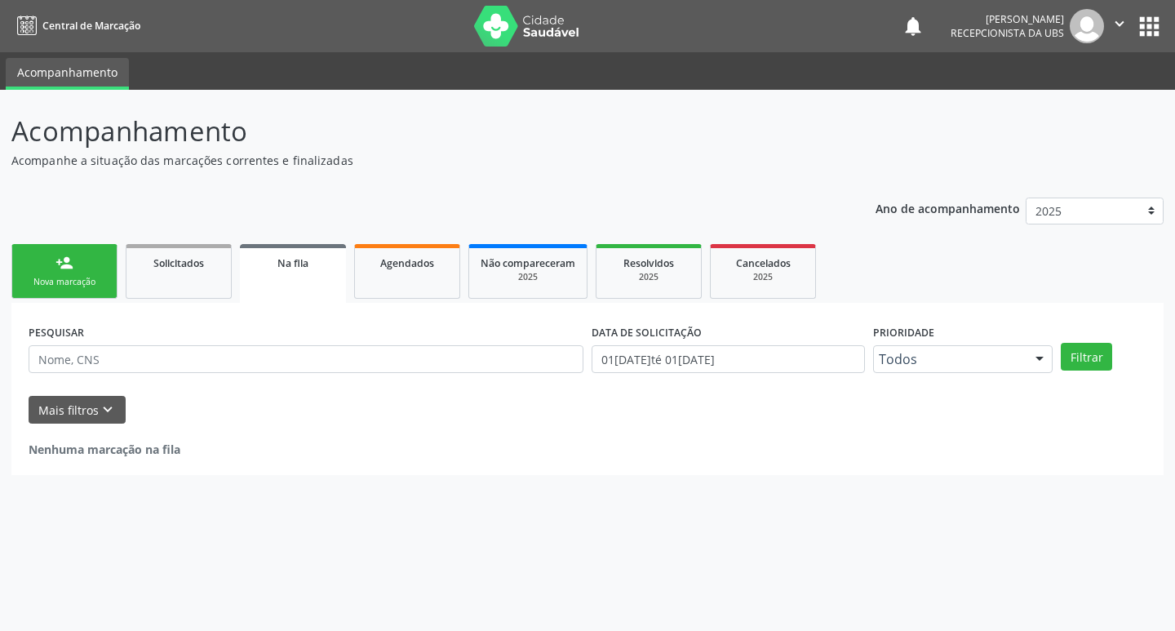
click at [50, 267] on link "person_add Nova marcação" at bounding box center [64, 271] width 106 height 55
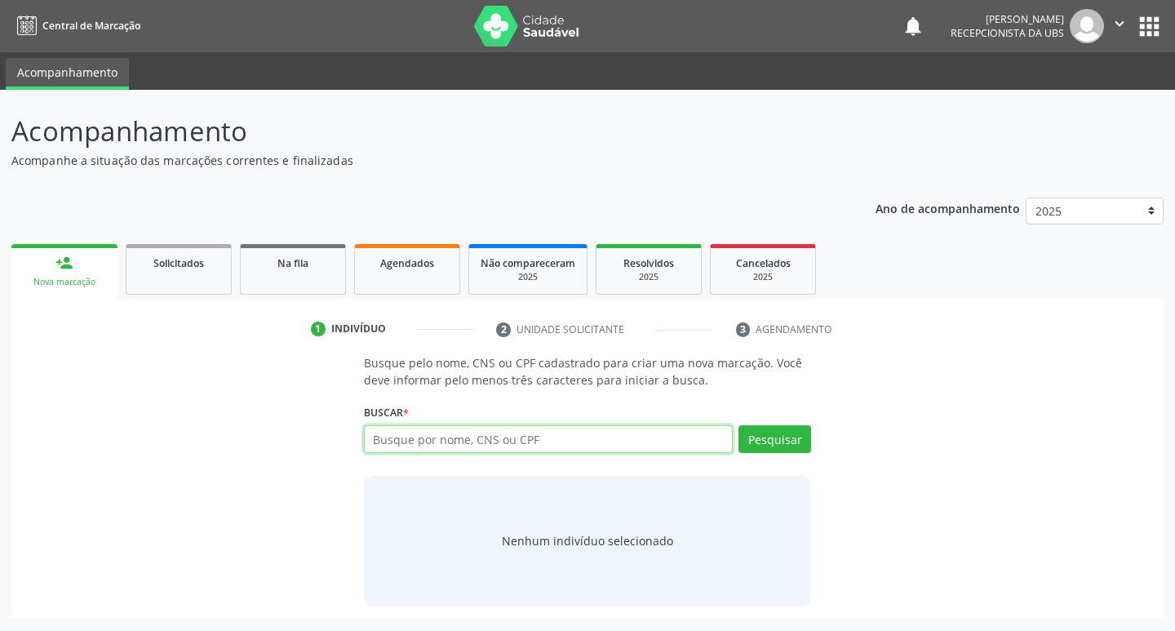
click at [462, 442] on input "text" at bounding box center [549, 439] width 370 height 28
type input "702904548416776"
click at [770, 434] on button "Pesquisar" at bounding box center [774, 439] width 73 height 28
type input "702904548416776"
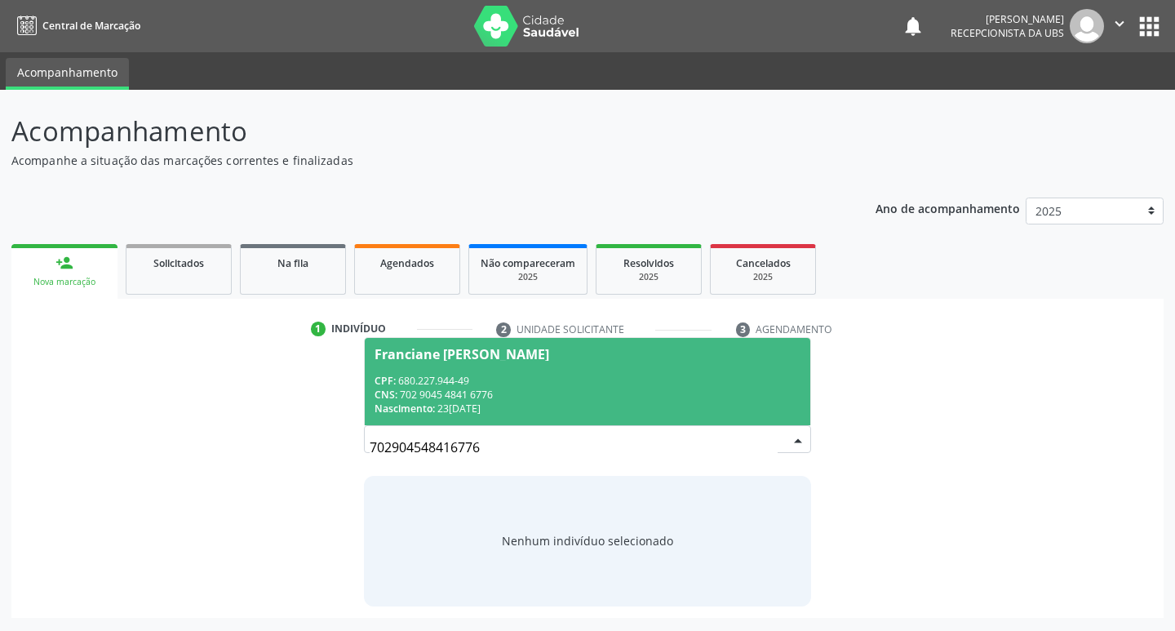
click at [443, 390] on div "CNS: 702 9045 4841 6776" at bounding box center [588, 395] width 427 height 14
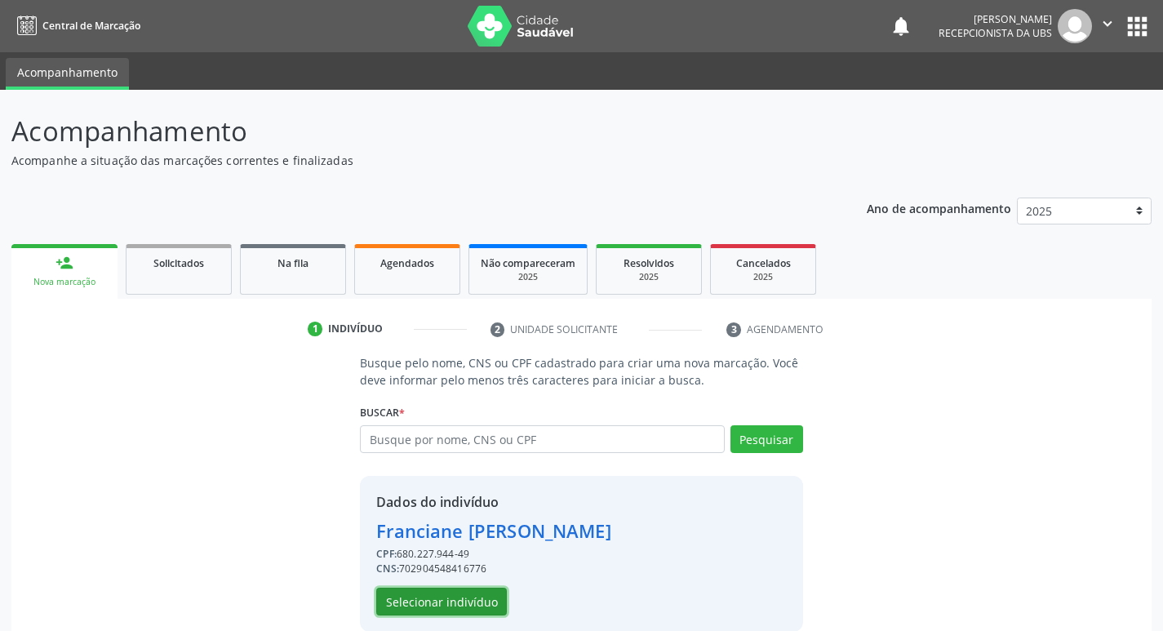
click at [425, 603] on button "Selecionar indivíduo" at bounding box center [441, 602] width 131 height 28
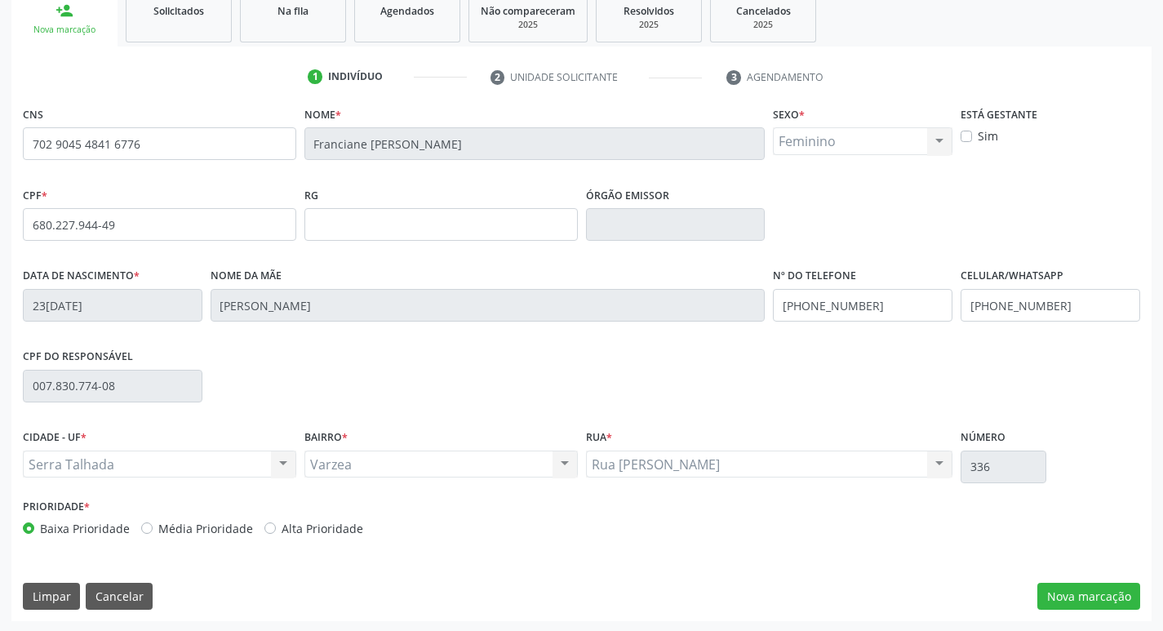
scroll to position [254, 0]
click at [1073, 595] on button "Nova marcação" at bounding box center [1088, 595] width 103 height 28
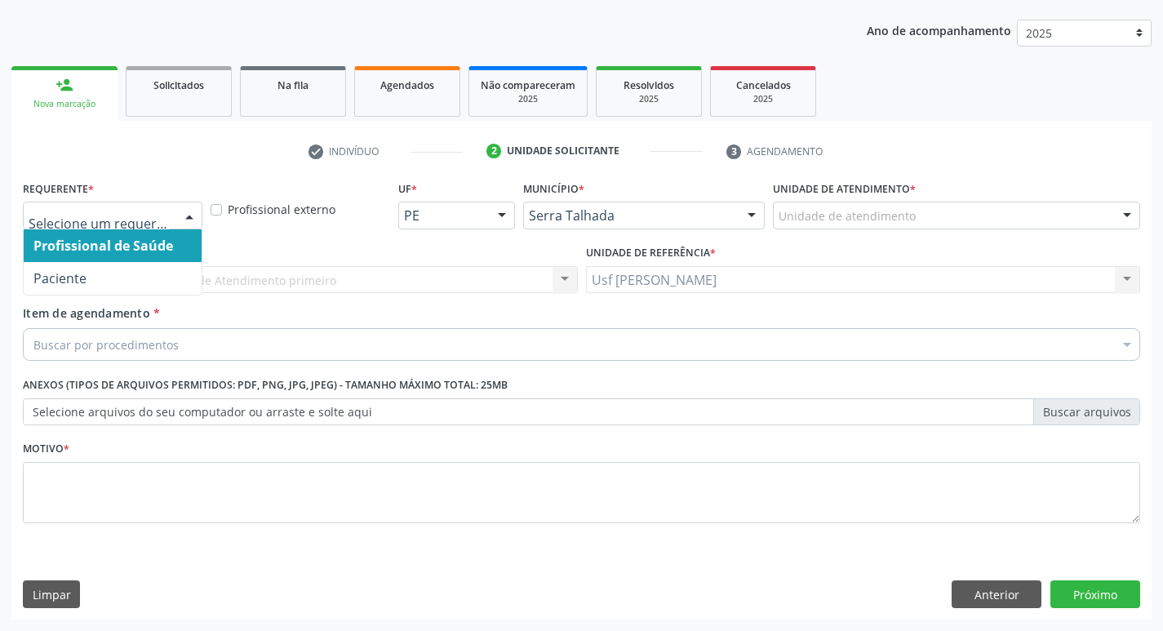
click at [186, 214] on div at bounding box center [189, 216] width 24 height 28
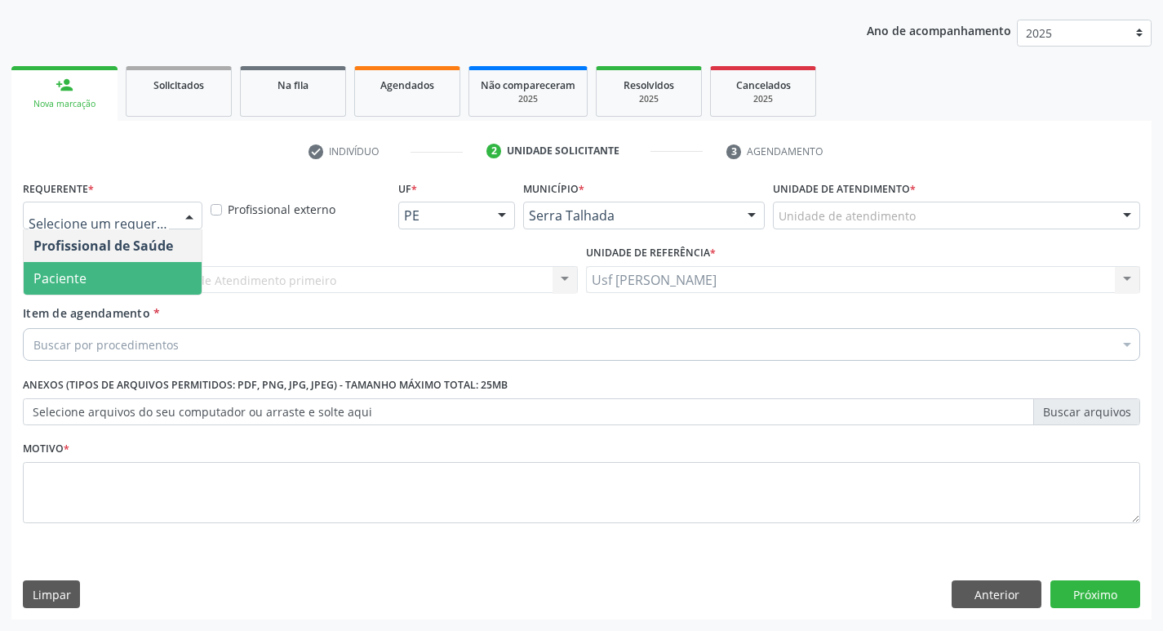
click at [109, 281] on span "Paciente" at bounding box center [113, 278] width 178 height 33
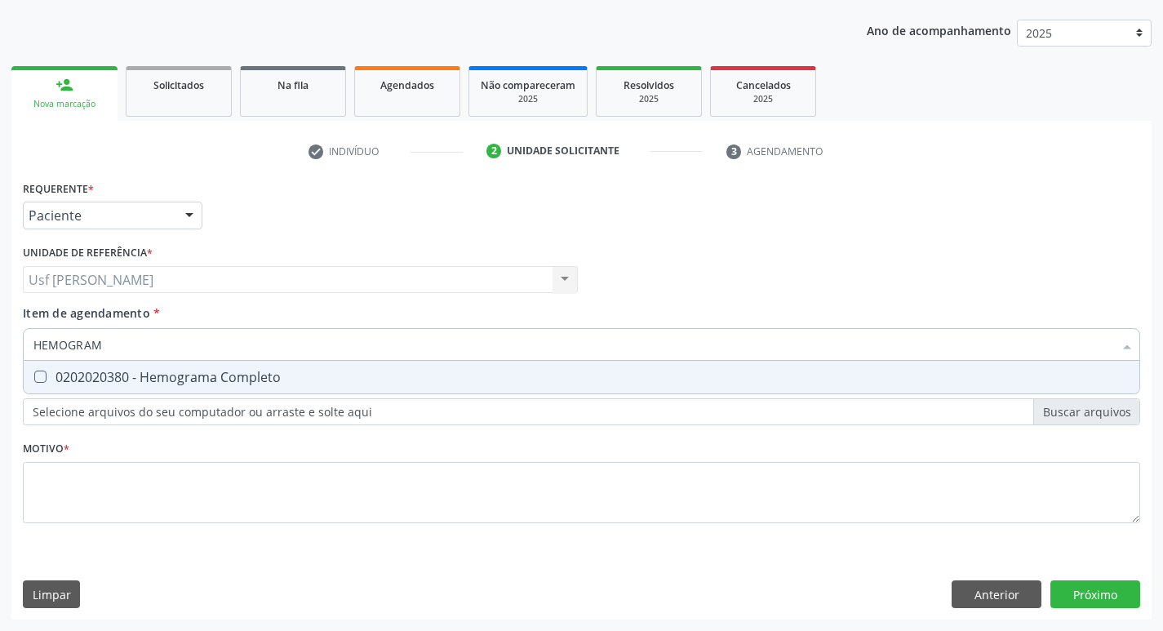
type input "HEMOGRAMA"
click at [36, 375] on Completo at bounding box center [40, 376] width 12 height 12
click at [34, 375] on Completo "checkbox" at bounding box center [29, 376] width 11 height 11
checkbox Completo "true"
type input "HEMOG"
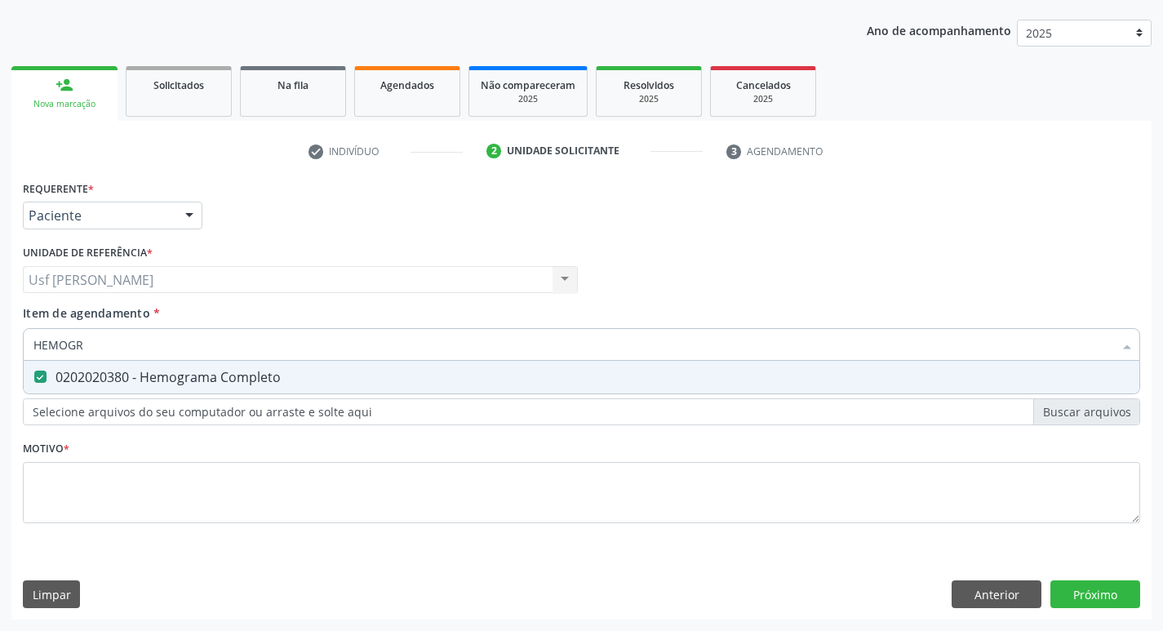
checkbox Completo "false"
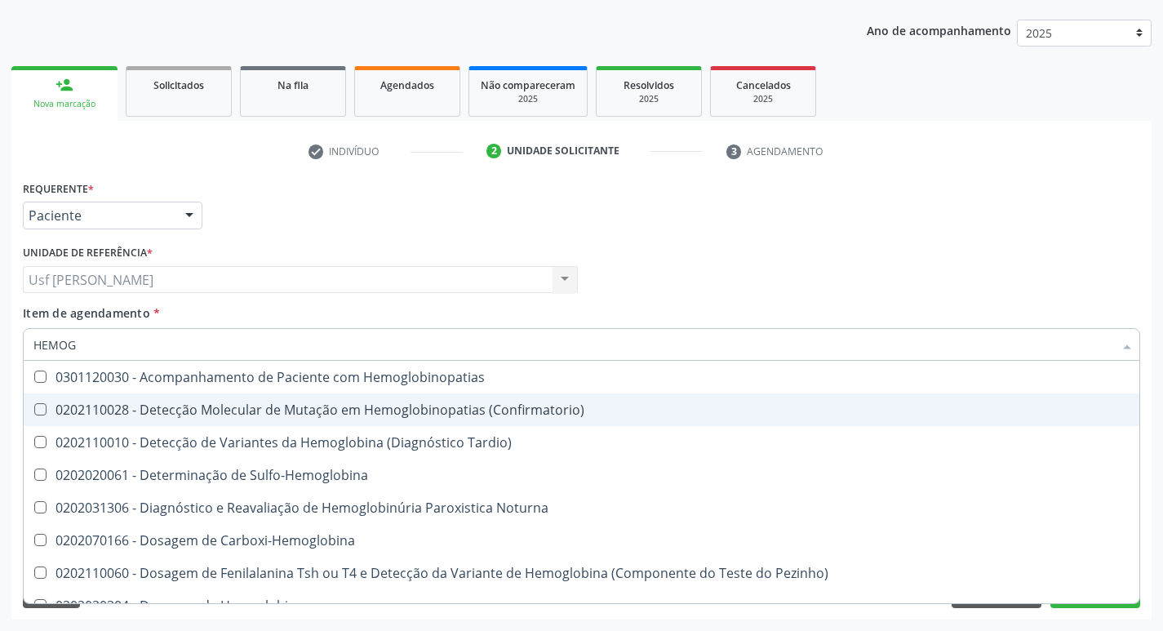
type input "HEMO"
checkbox Completo "false"
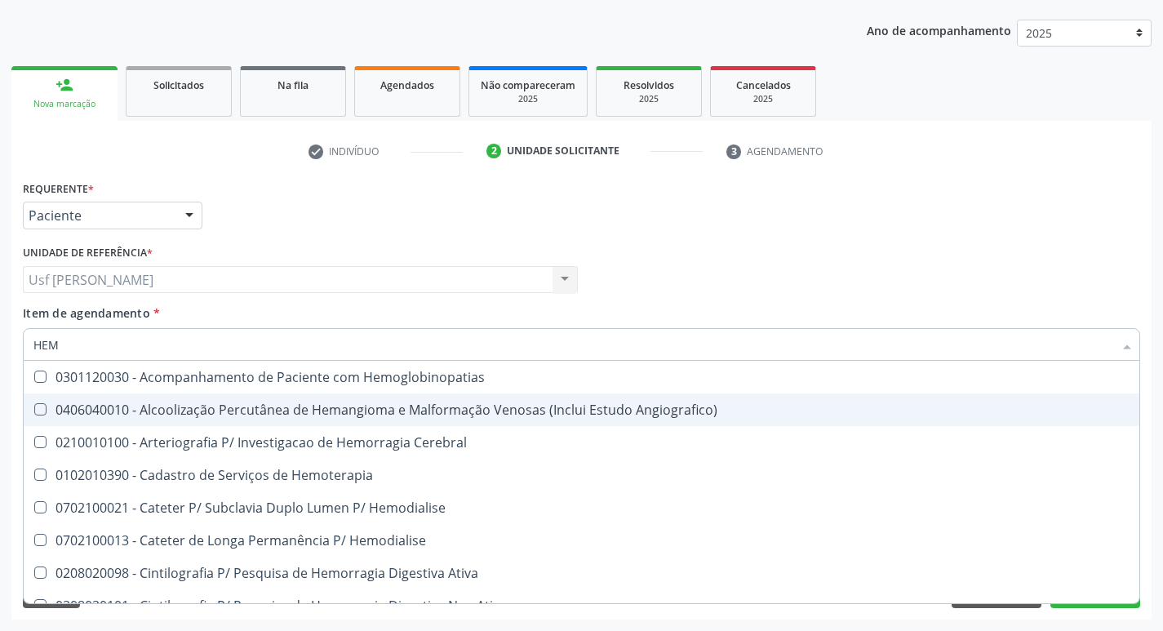
type input "HE"
checkbox Completo "false"
checkbox Orgaos "true"
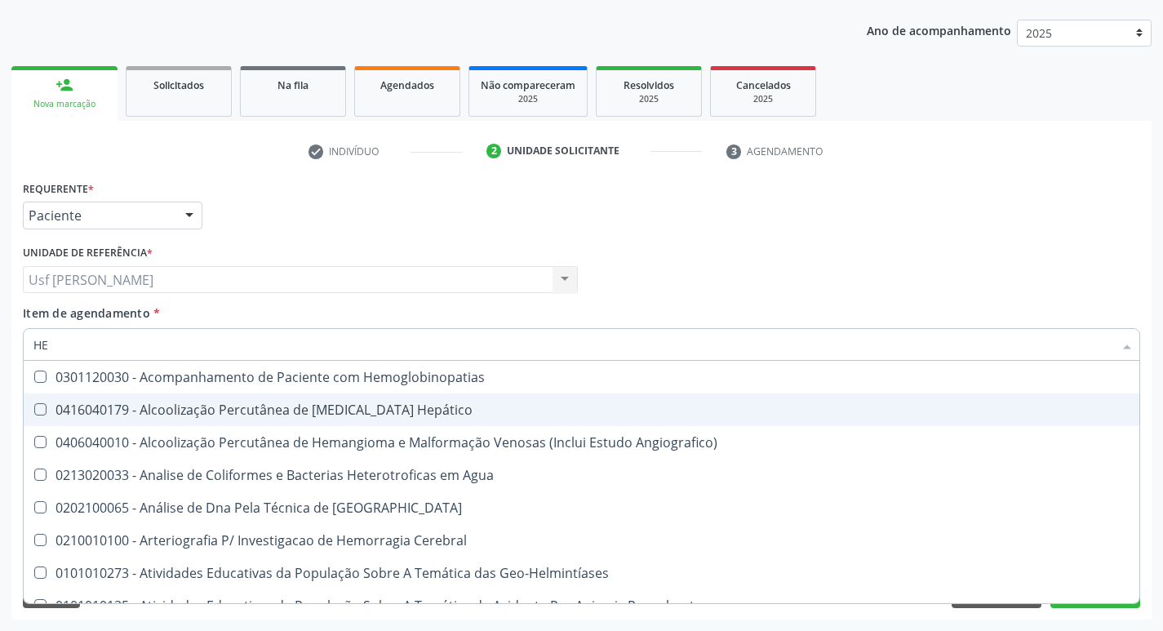
type input "H"
checkbox Completo "false"
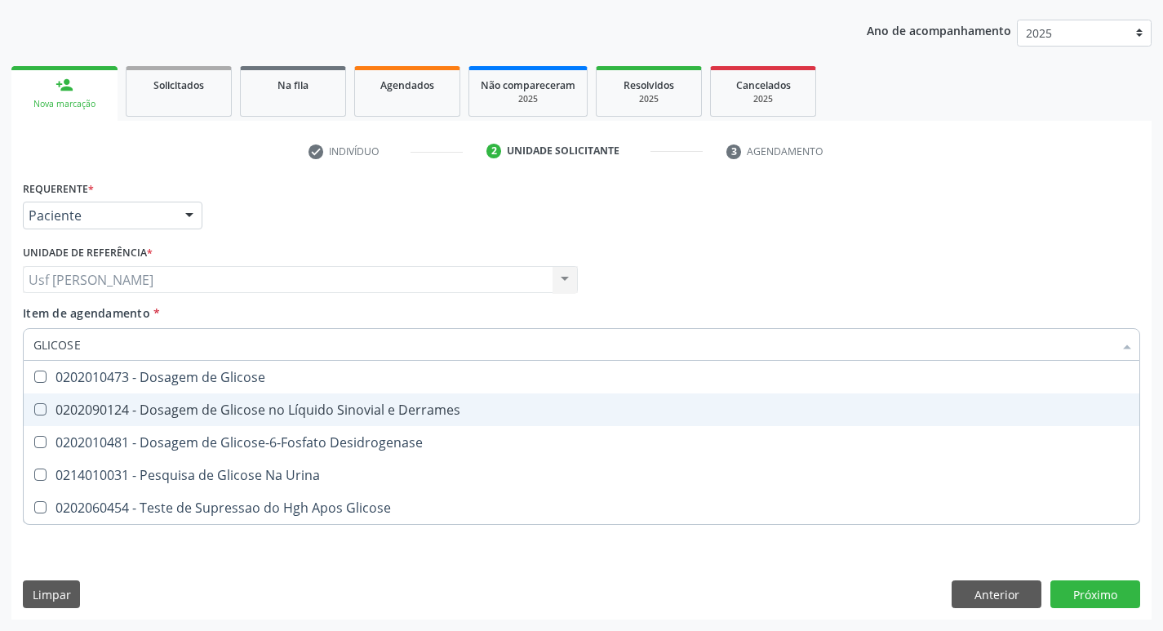
type input "GLICOSE"
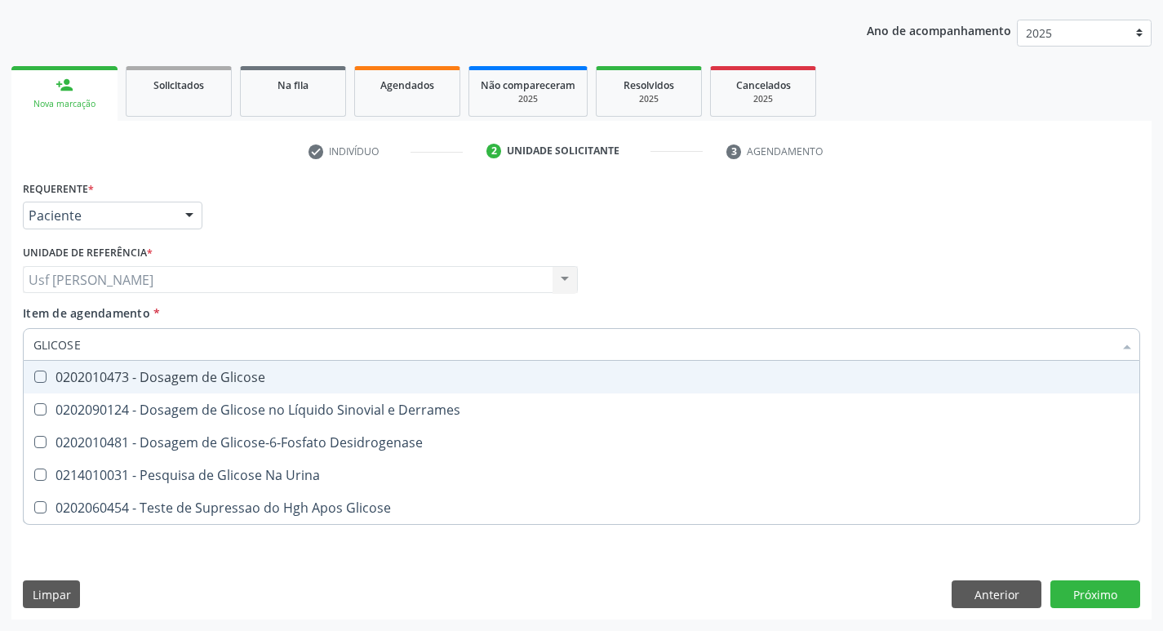
click at [42, 378] on Glicose at bounding box center [40, 376] width 12 height 12
click at [34, 378] on Glicose "checkbox" at bounding box center [29, 376] width 11 height 11
checkbox Glicose "true"
type input "GLICOS"
checkbox Glicose "false"
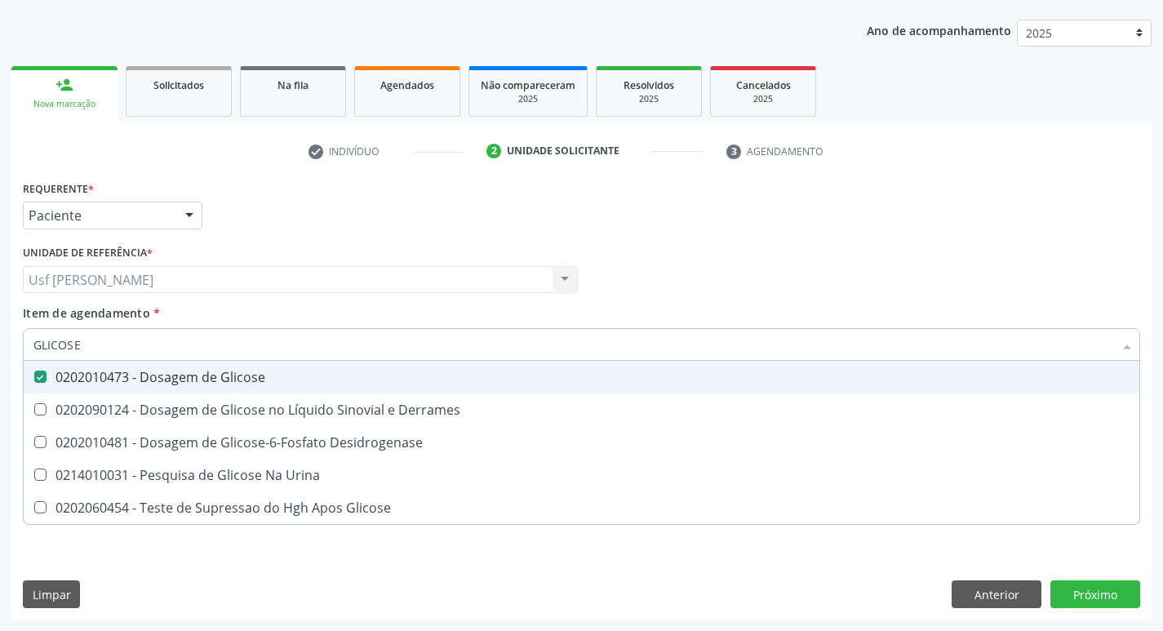
checkbox Desidrogenase "true"
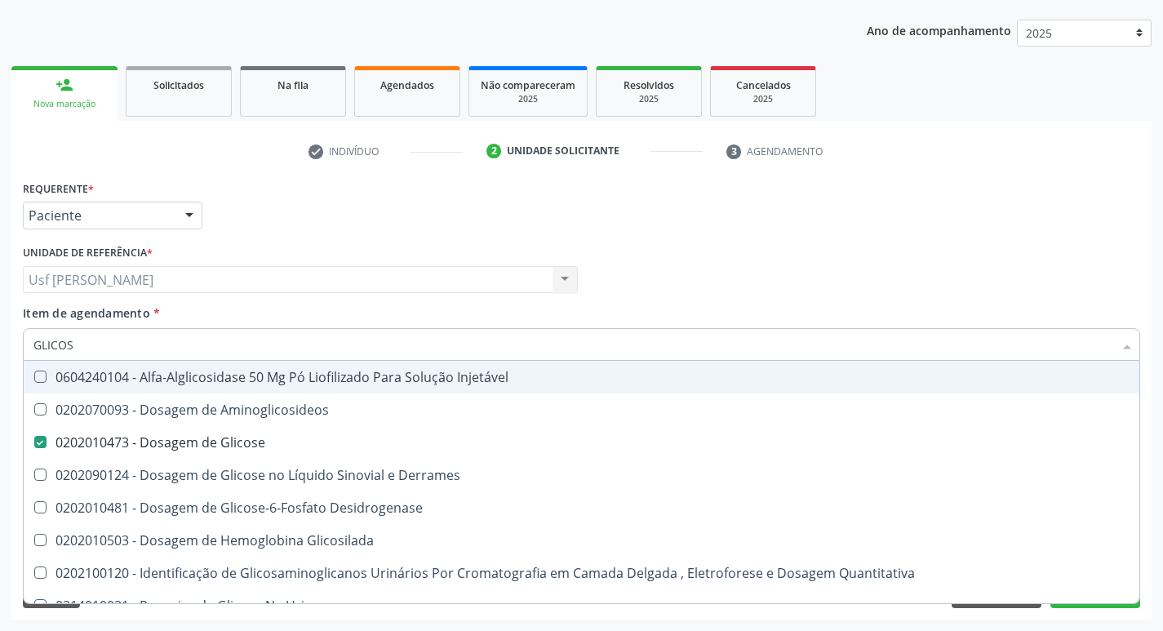
type input "GLICO"
checkbox Glicose "false"
checkbox Glicosilada "true"
type input "GLIC"
checkbox Glicosilada "false"
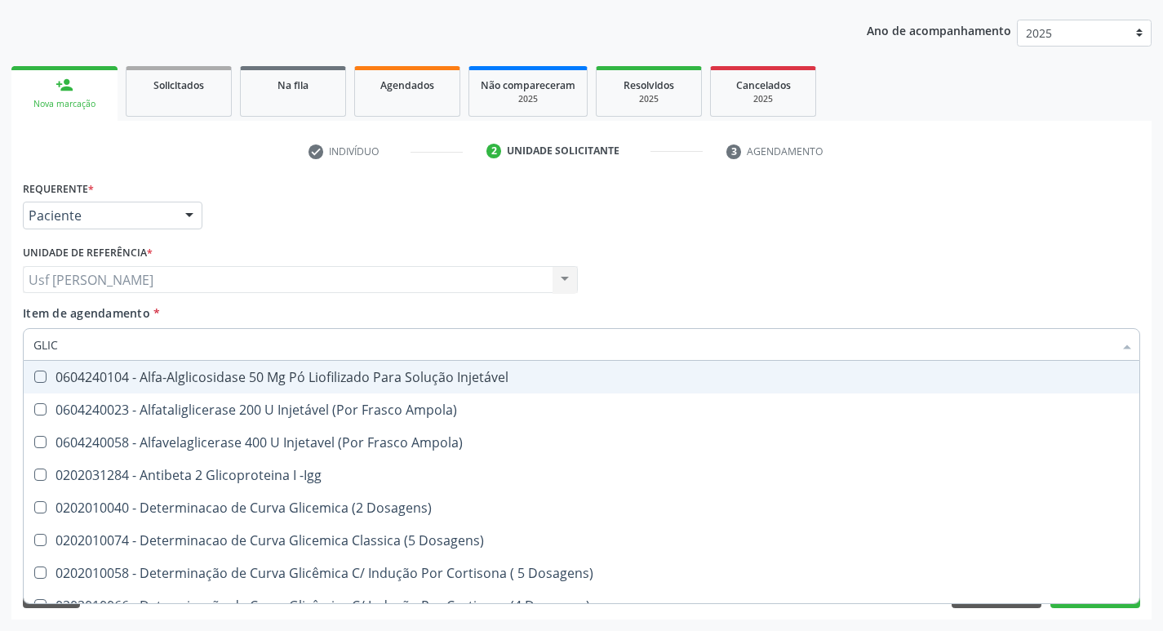
type input "GLI"
checkbox Glicose "false"
checkbox Glicosilada "true"
type input "GL"
checkbox Glicose "false"
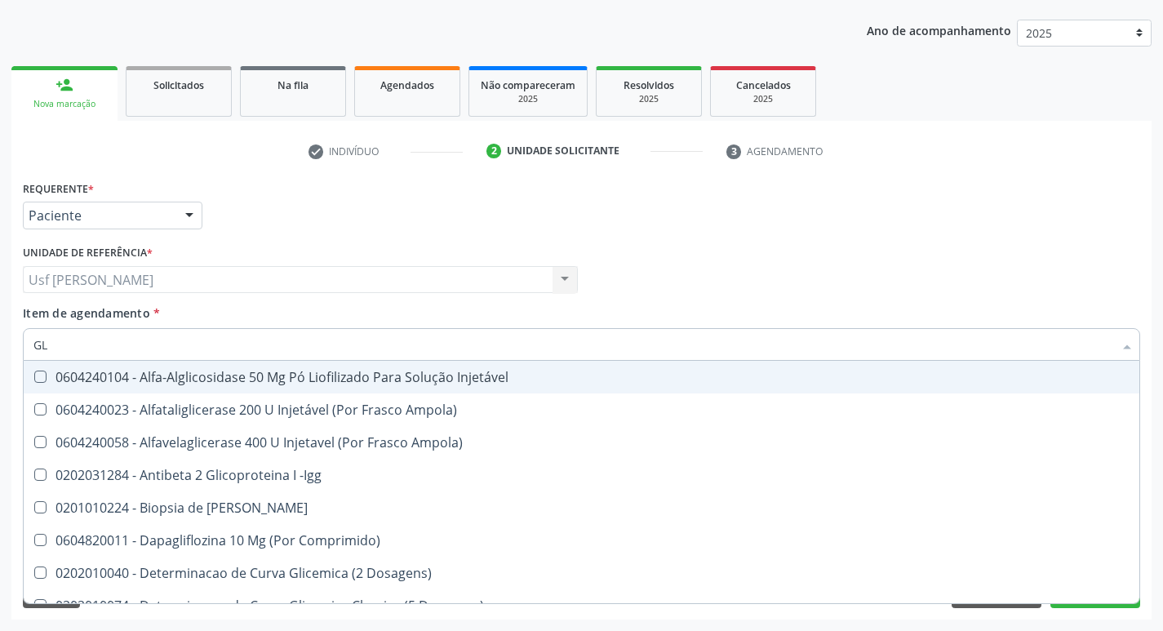
type input "G"
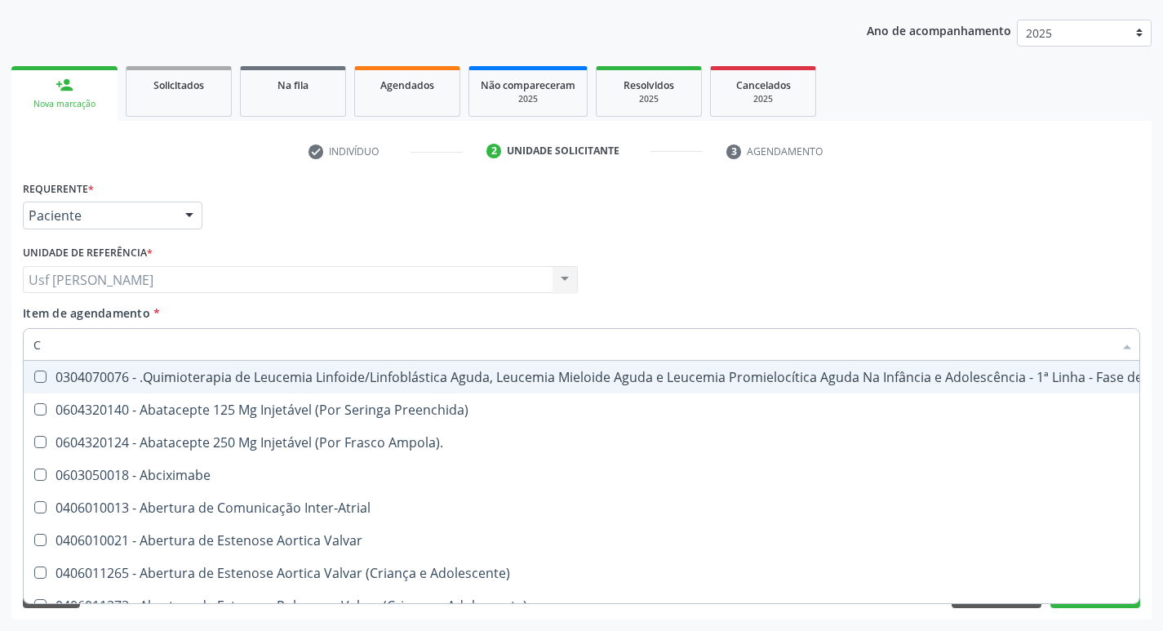
type input "CO"
checkbox Tempo "true"
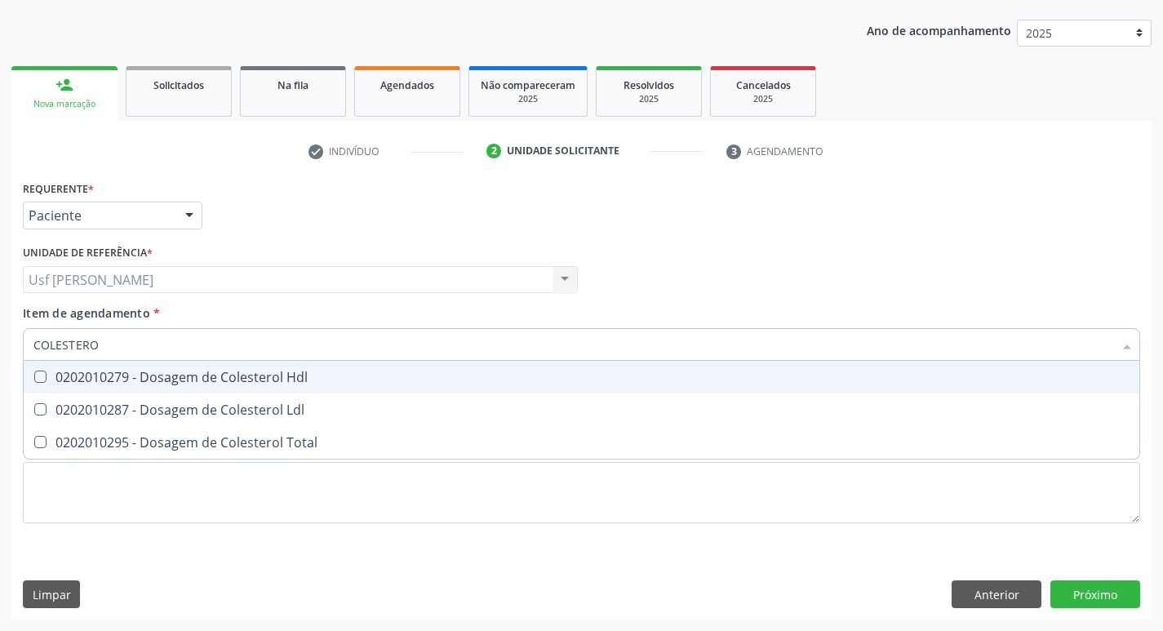
type input "COLESTEROL"
click at [40, 376] on Hdl at bounding box center [40, 376] width 12 height 12
click at [34, 376] on Hdl "checkbox" at bounding box center [29, 376] width 11 height 11
checkbox Hdl "true"
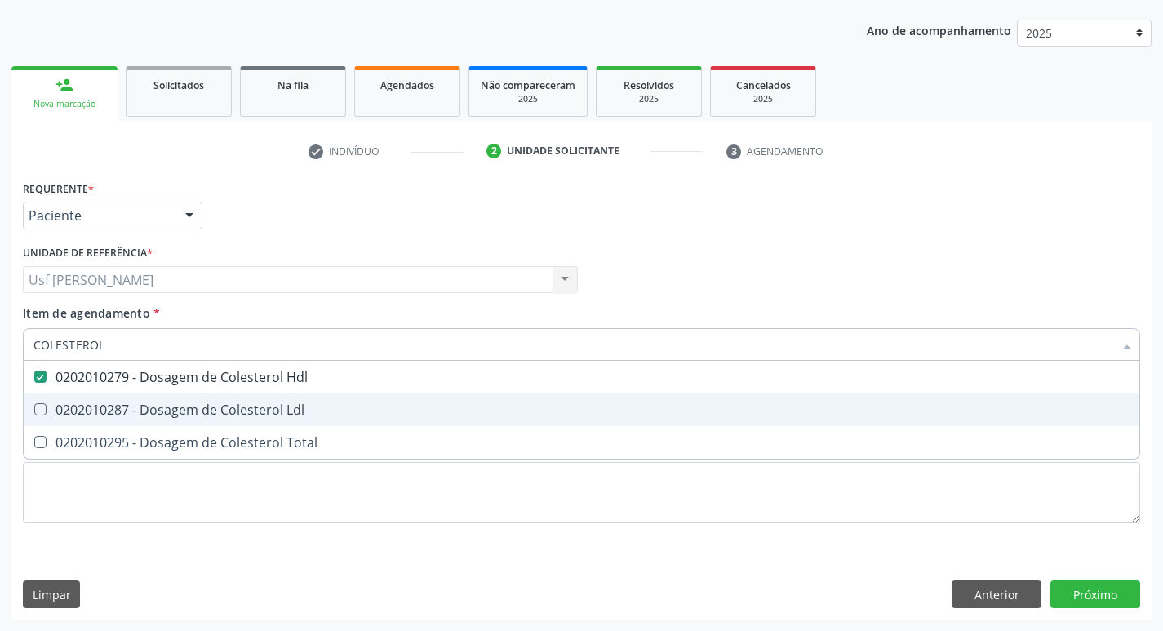
click at [38, 407] on Ldl at bounding box center [40, 409] width 12 height 12
click at [34, 407] on Ldl "checkbox" at bounding box center [29, 409] width 11 height 11
checkbox Ldl "true"
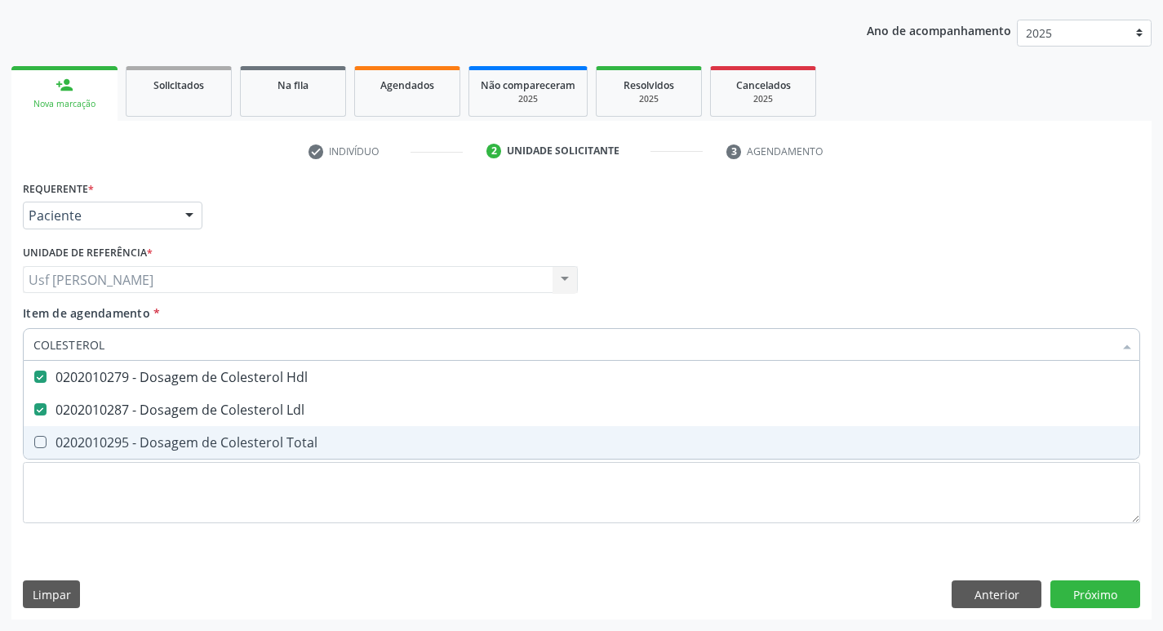
click at [37, 441] on Total at bounding box center [40, 442] width 12 height 12
click at [34, 441] on Total "checkbox" at bounding box center [29, 442] width 11 height 11
checkbox Total "true"
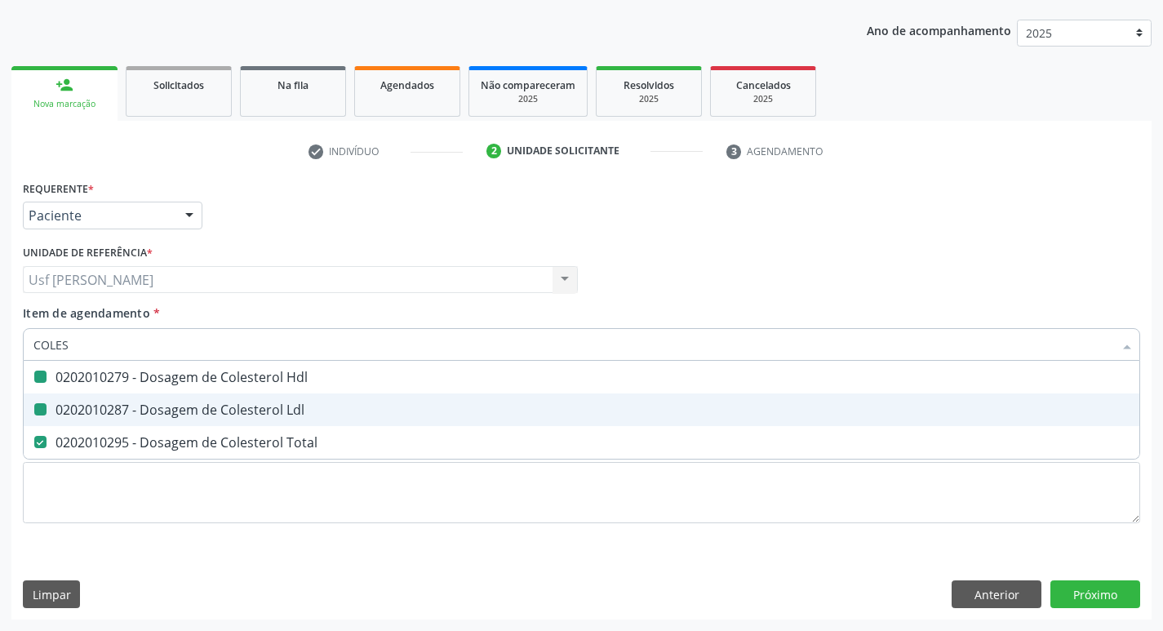
type input "COLE"
checkbox Hdl "false"
checkbox Ldl "false"
checkbox Total "false"
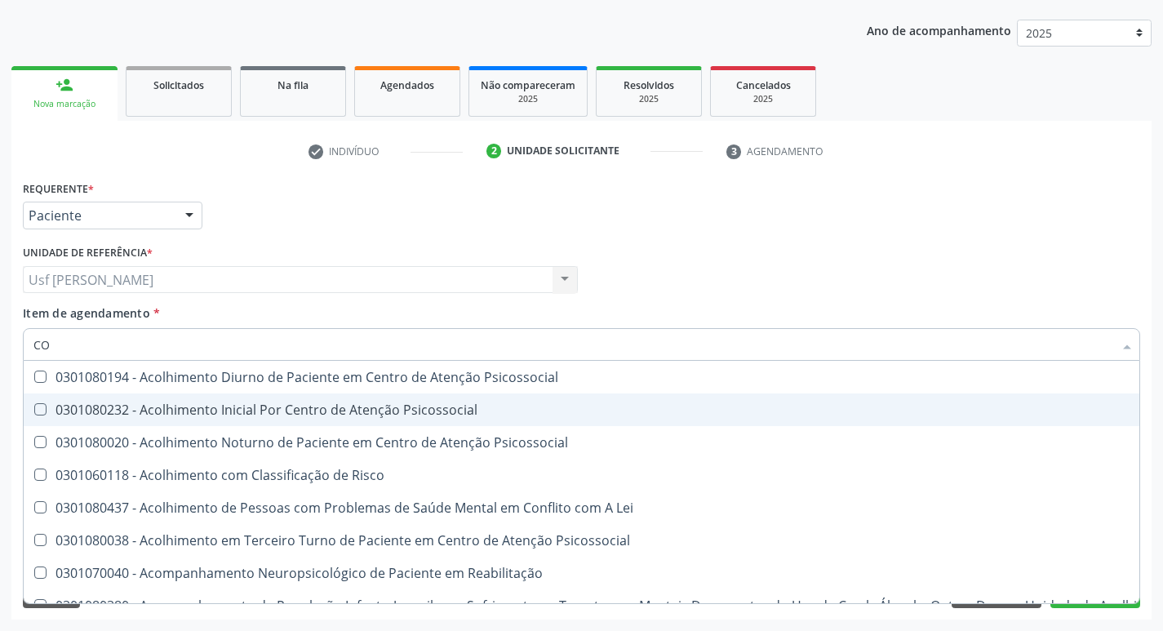
type input "C"
checkbox Hdl "false"
checkbox Ldl "false"
checkbox Total "false"
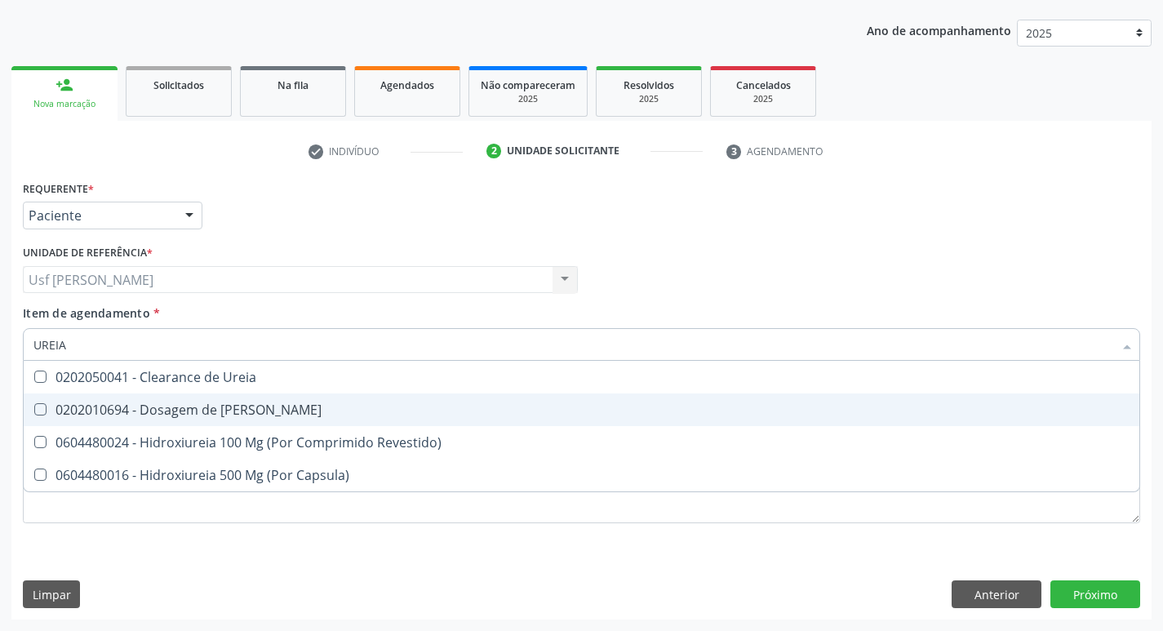
type input "UREIA"
click at [33, 411] on div at bounding box center [30, 409] width 12 height 13
checkbox Ureia "true"
type input "URE"
checkbox Ureia "false"
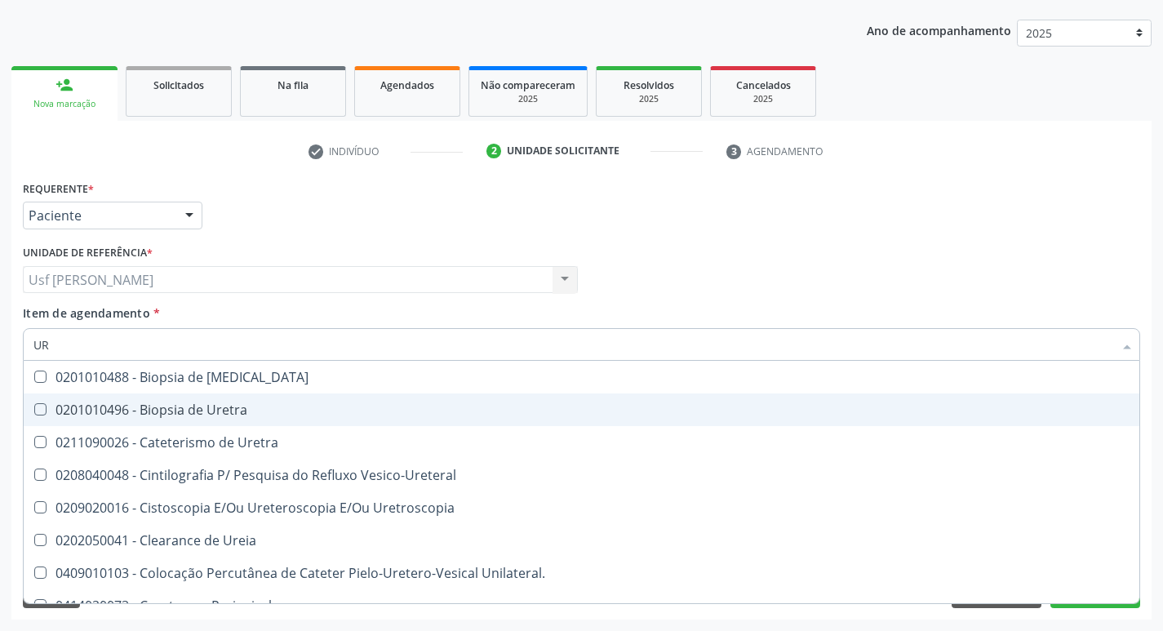
type input "U"
checkbox Ureia "false"
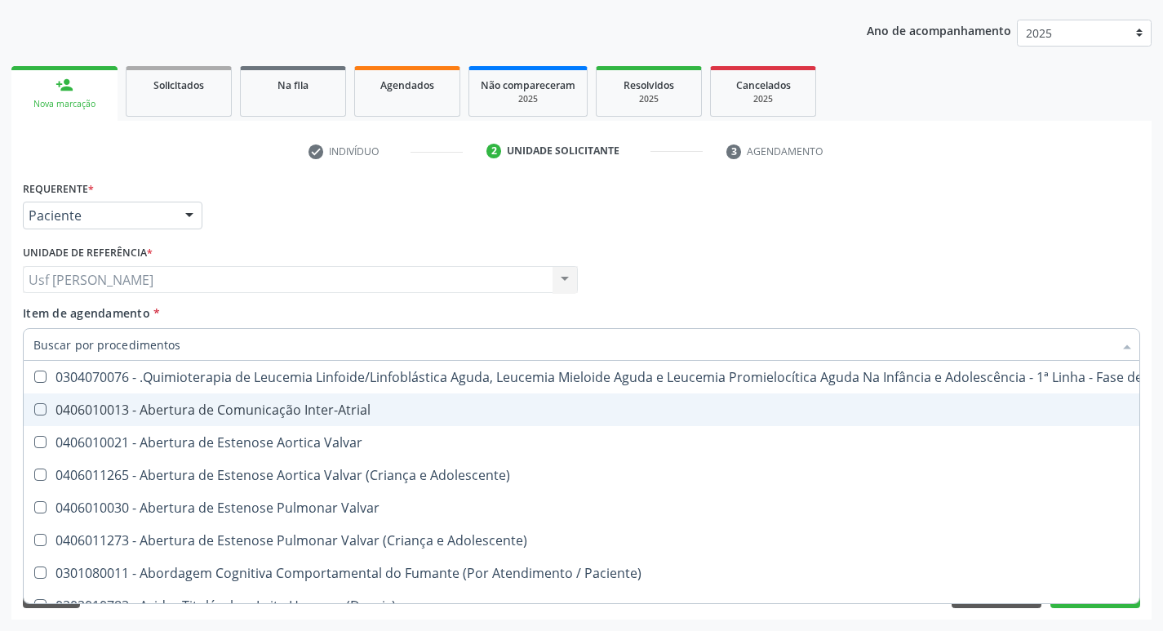
checkbox Ureia "false"
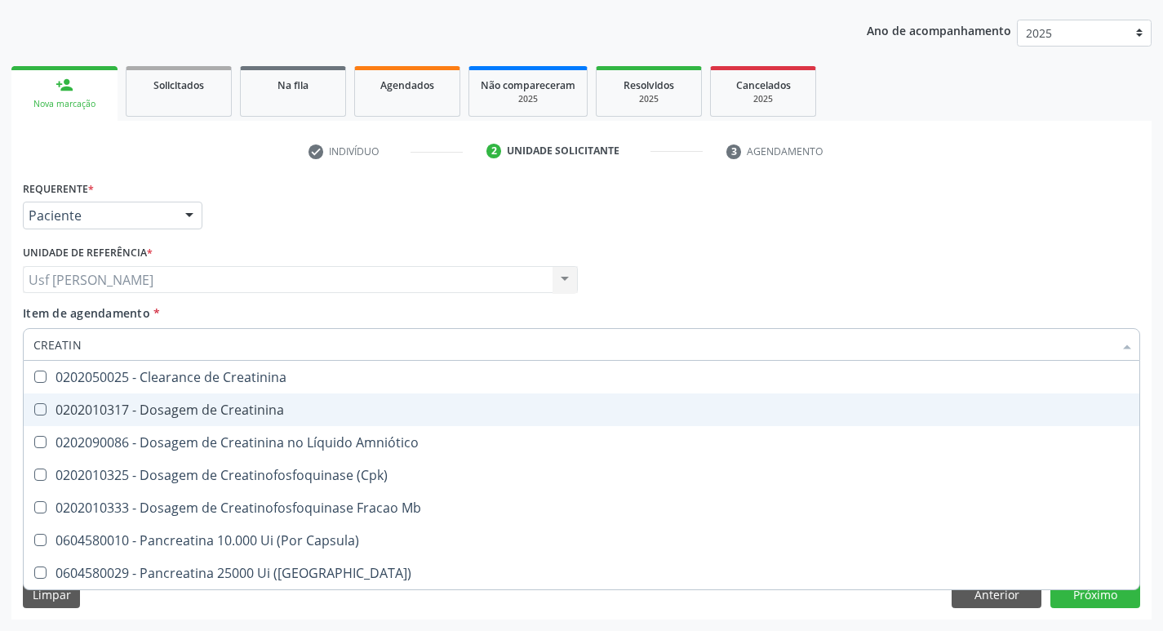
type input "CREATINI"
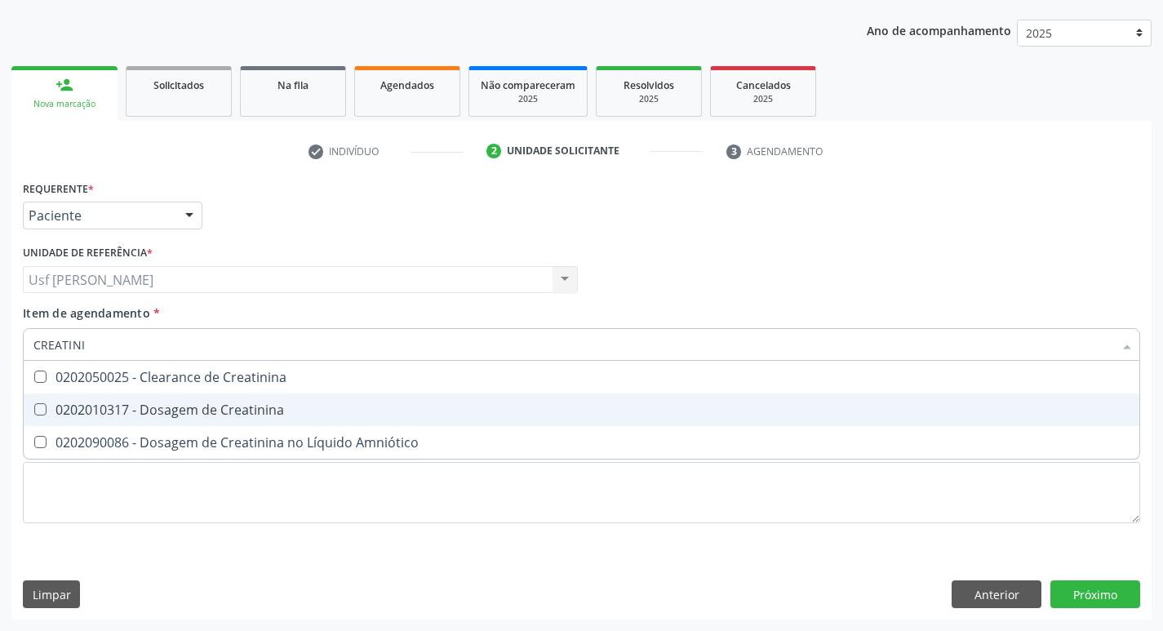
click at [38, 412] on Creatinina at bounding box center [40, 409] width 12 height 12
click at [34, 412] on Creatinina "checkbox" at bounding box center [29, 409] width 11 height 11
checkbox Creatinina "true"
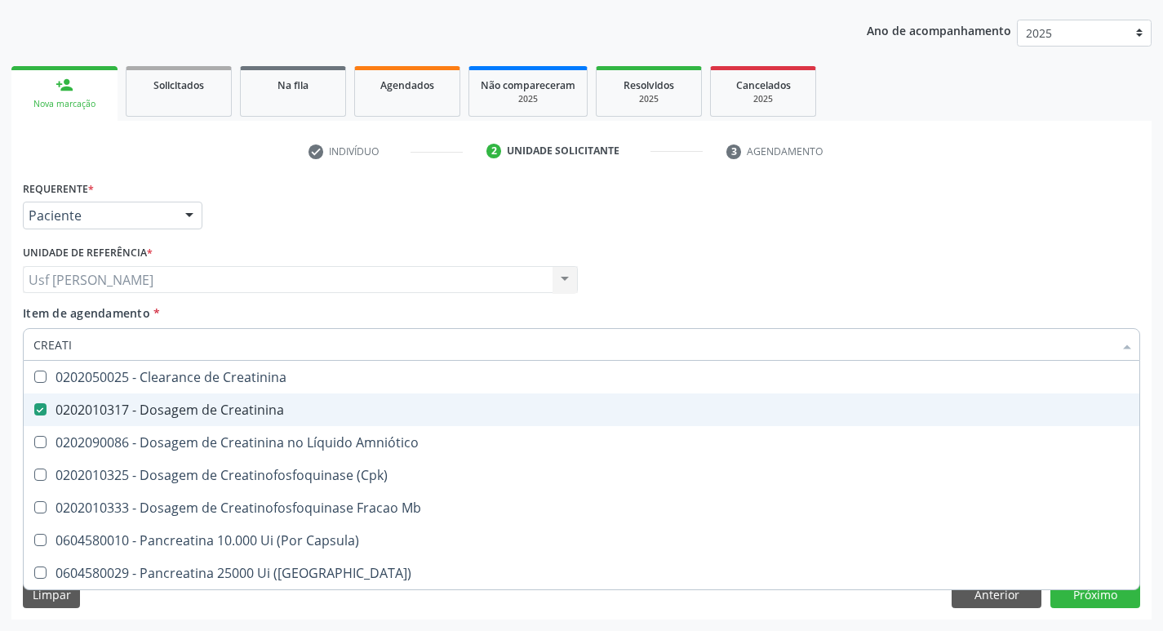
type input "CREAT"
checkbox Creatinina "false"
checkbox \(Cpk\) "true"
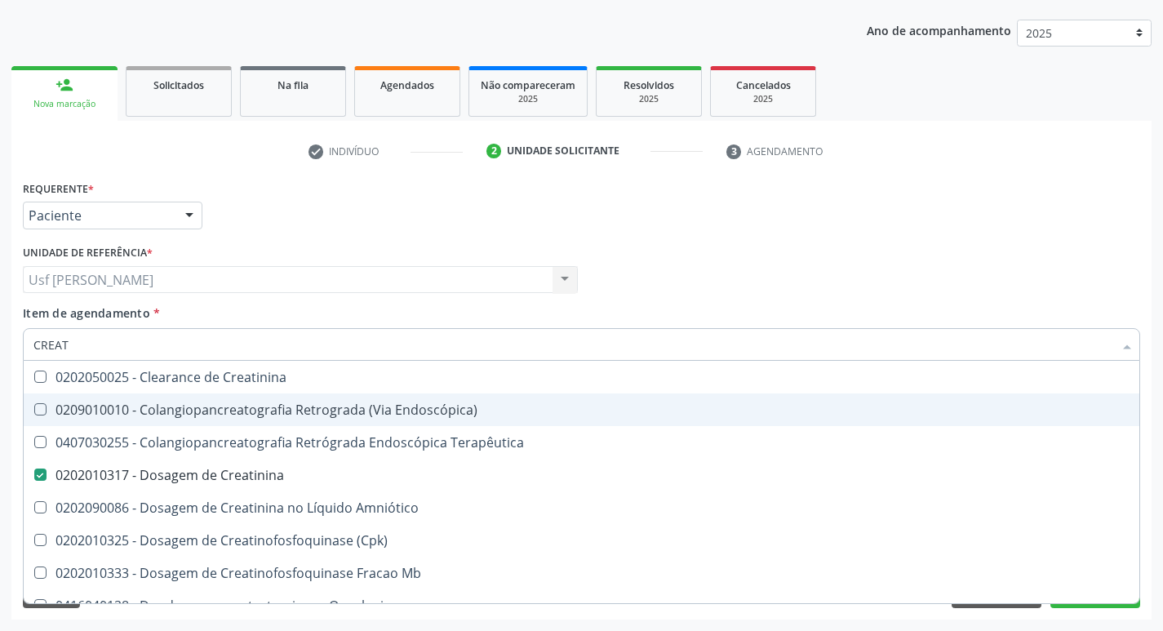
type input "CREA"
checkbox Creatinina "false"
checkbox Mb "true"
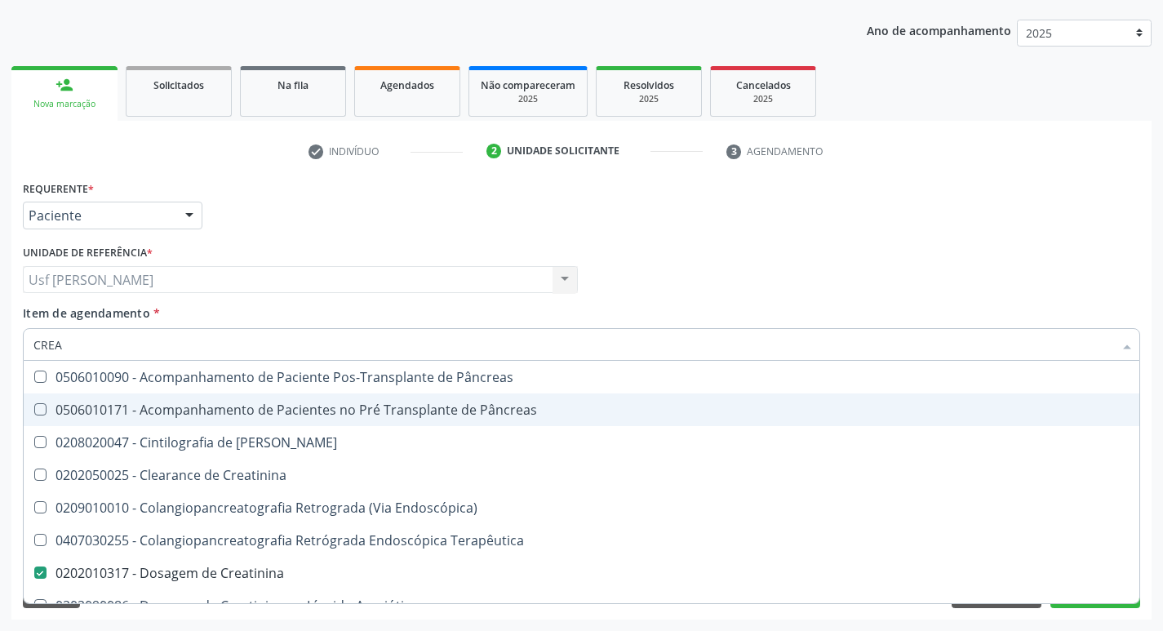
type input "CRE"
checkbox Creatinina "false"
checkbox Oncologia "true"
type input "CR"
checkbox Oncologia "false"
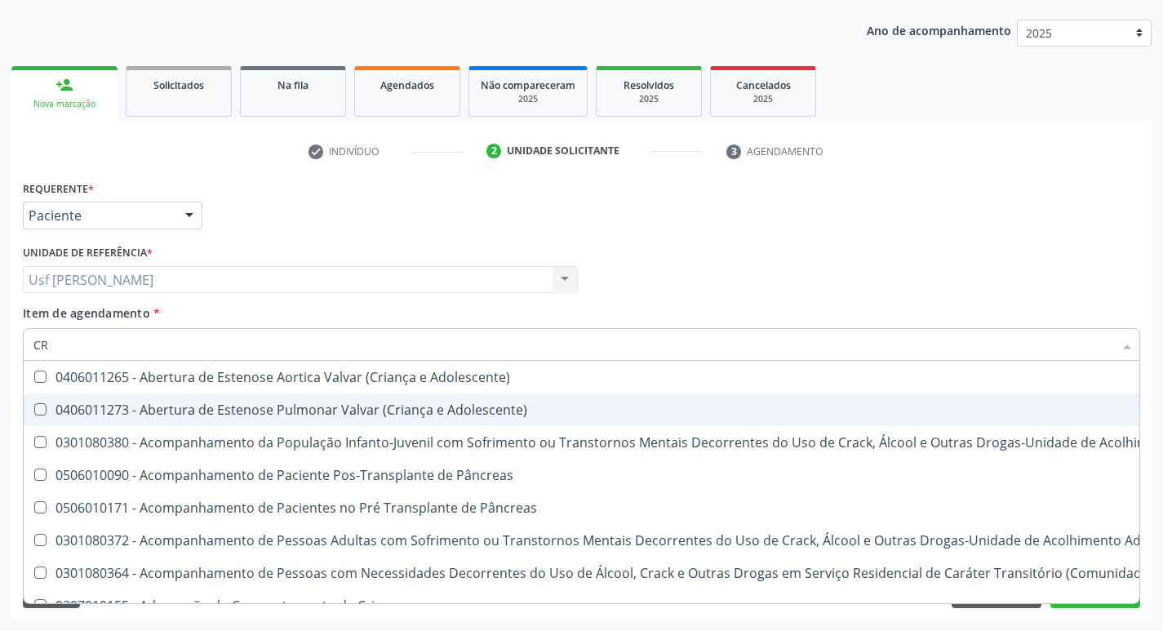
type input "C"
checkbox Creatinina "false"
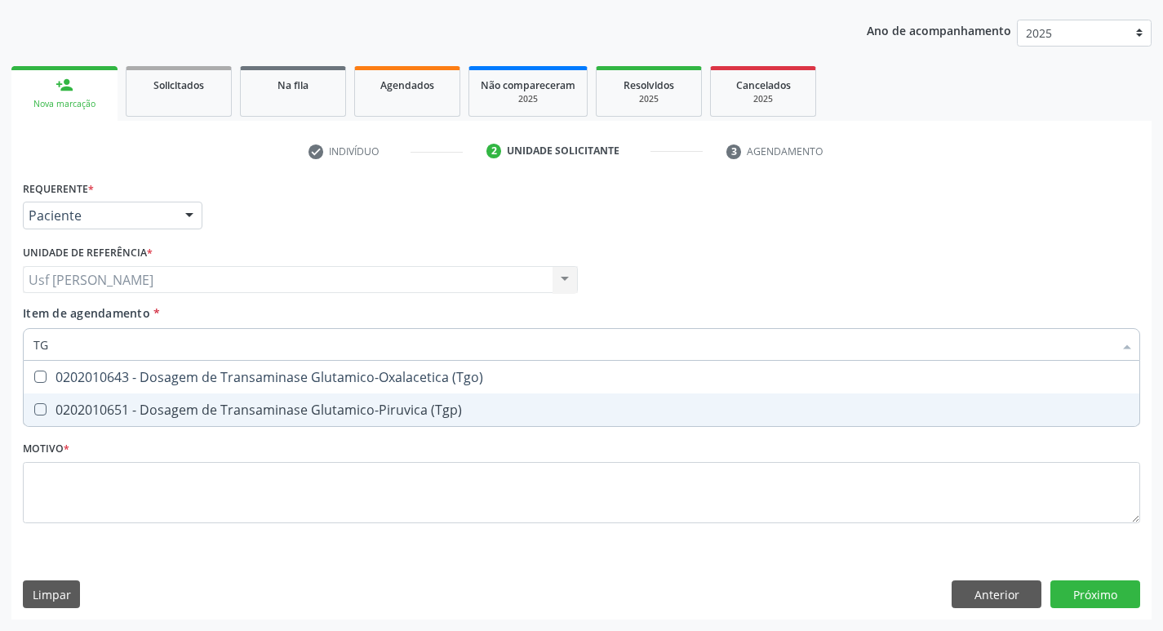
type input "TGO"
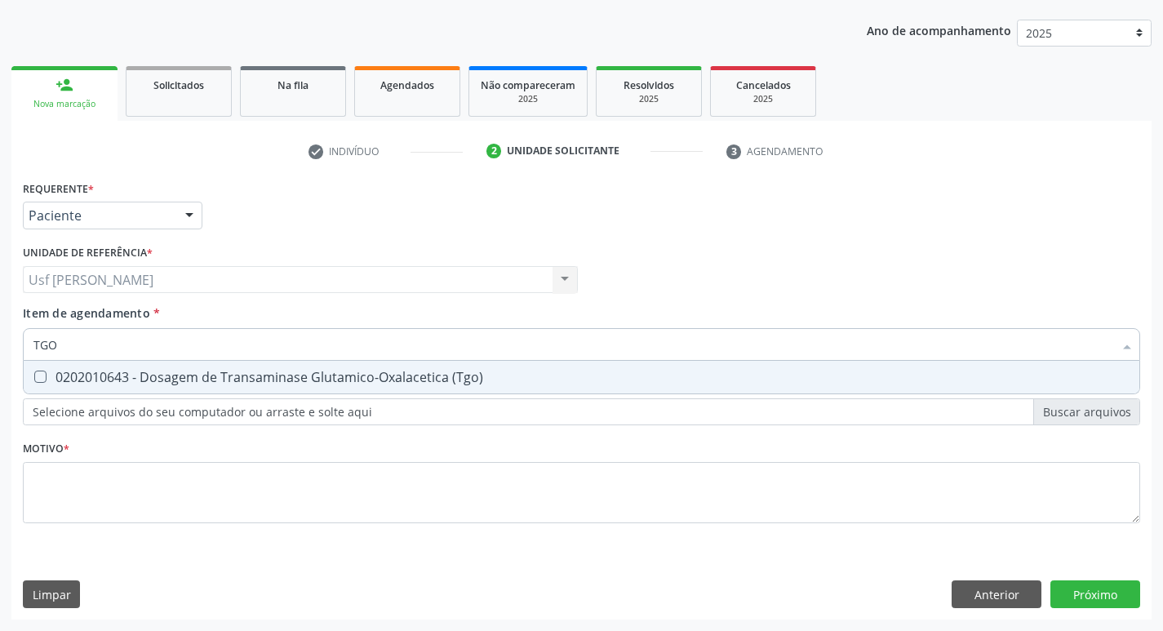
click at [36, 375] on \(Tgo\) at bounding box center [40, 376] width 12 height 12
click at [34, 375] on \(Tgo\) "checkbox" at bounding box center [29, 376] width 11 height 11
checkbox \(Tgo\) "true"
type input "TGP"
click at [36, 375] on \(Tgp\) at bounding box center [40, 376] width 12 height 12
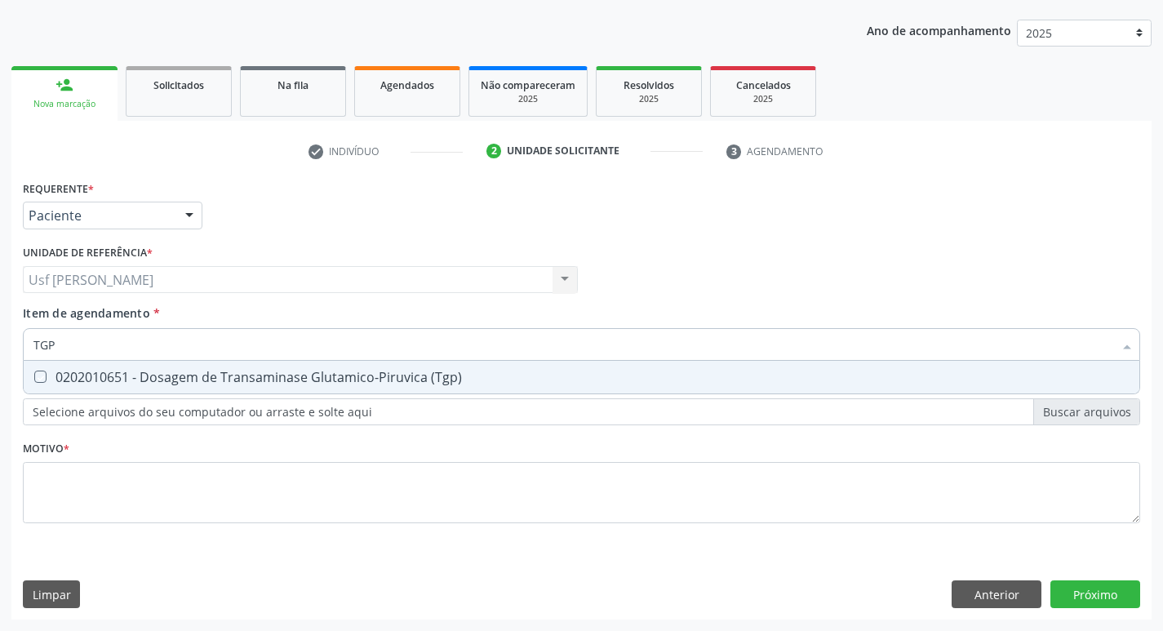
click at [34, 375] on \(Tgp\) "checkbox" at bounding box center [29, 376] width 11 height 11
checkbox \(Tgp\) "true"
type input "T"
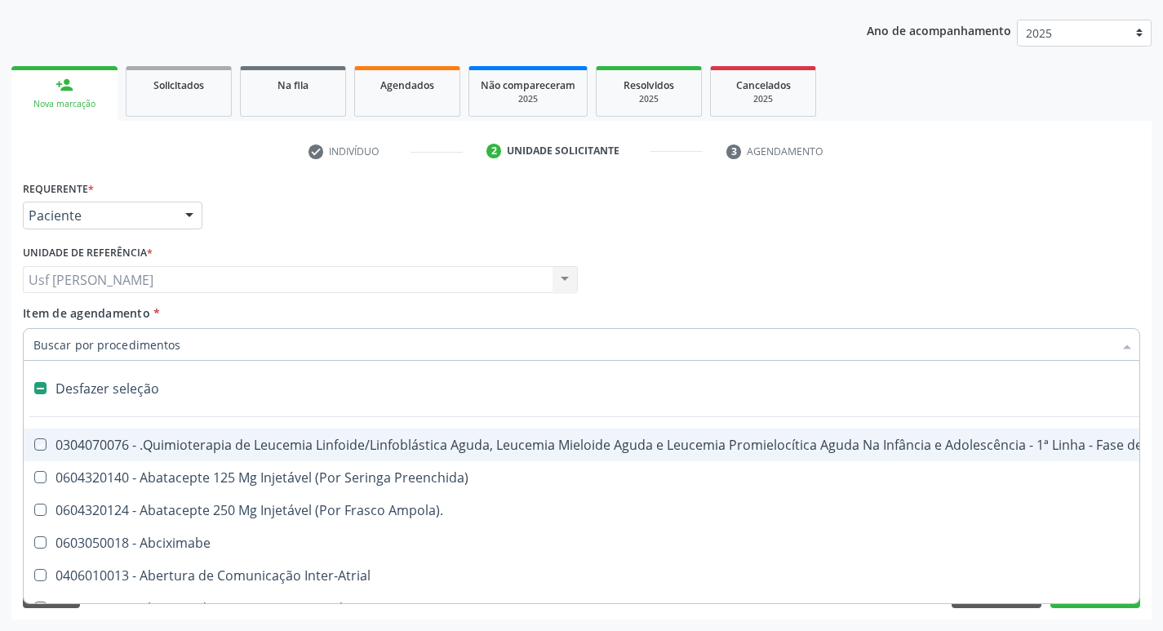
checkbox Manutenção "false"
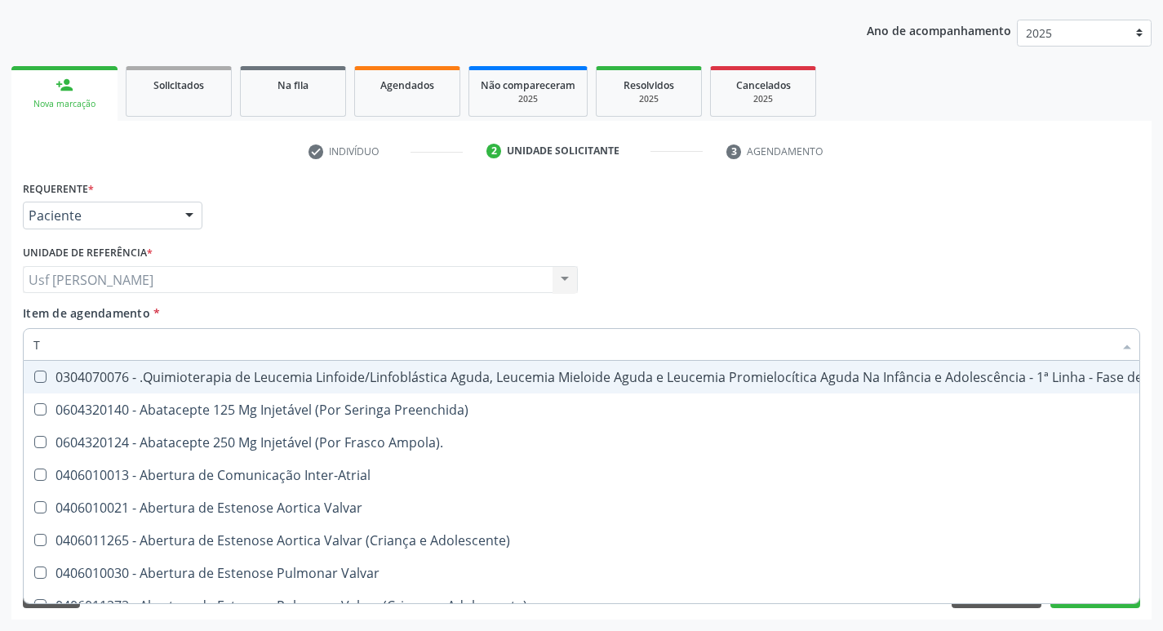
type input "TR"
checkbox Visual "true"
checkbox Primária "true"
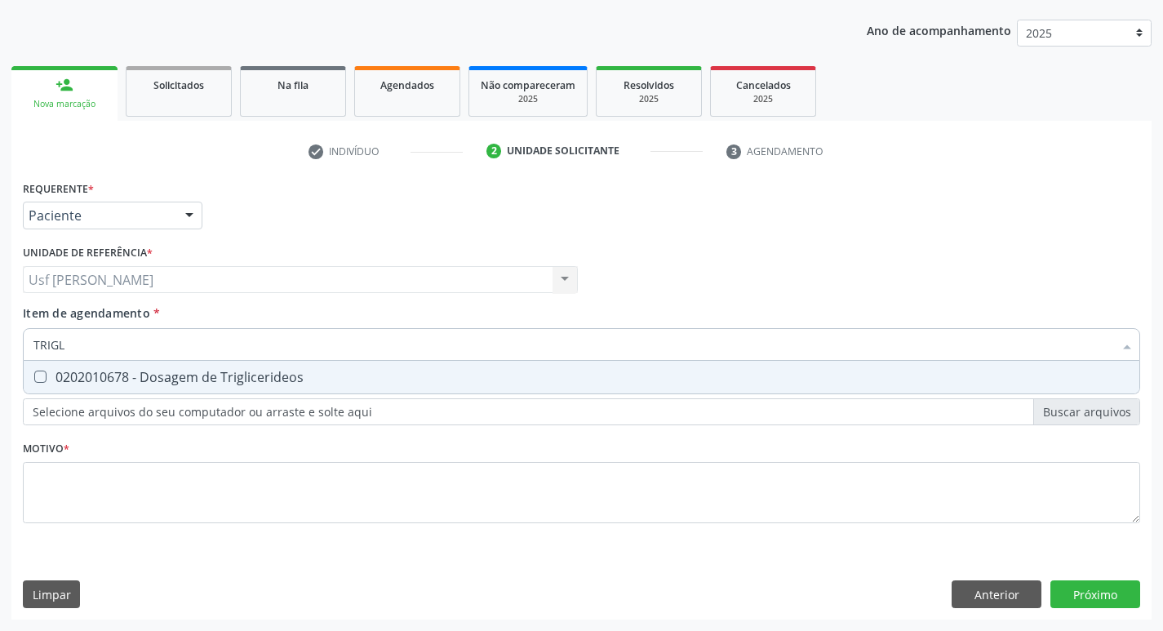
type input "TRIGLI"
click at [38, 378] on Triglicerideos at bounding box center [40, 376] width 12 height 12
click at [34, 378] on Triglicerideos "checkbox" at bounding box center [29, 376] width 11 height 11
checkbox Triglicerideos "true"
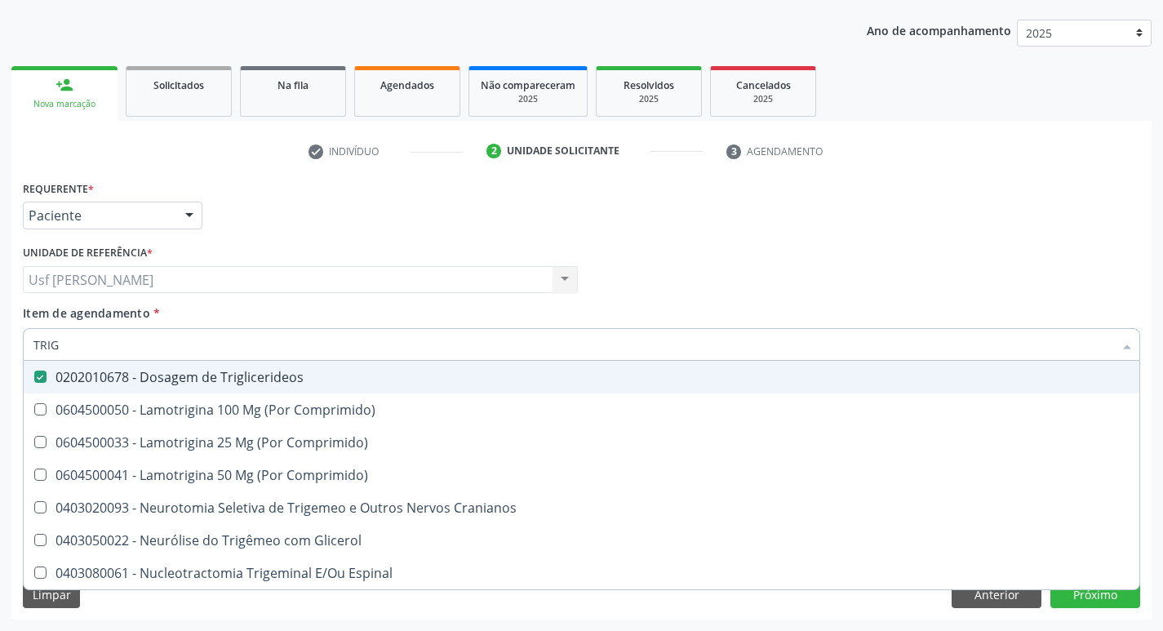
type input "TRI"
checkbox Triglicerideos "false"
type input "T"
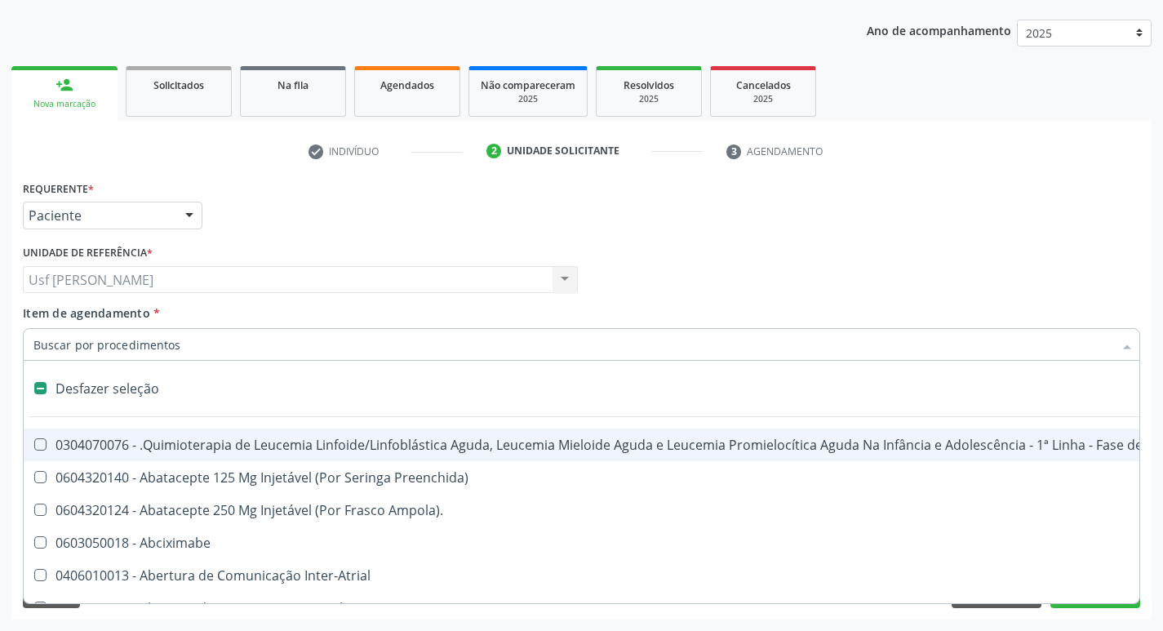
type input "H"
checkbox A "true"
checkbox Queimados\) "true"
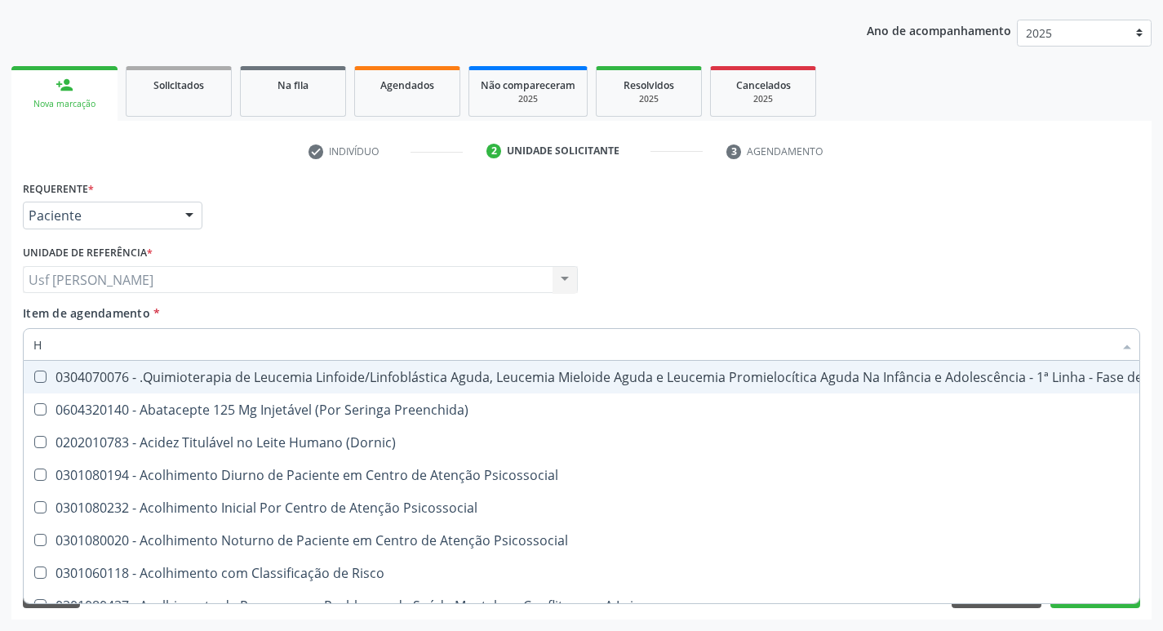
type input "HE"
checkbox Removível "true"
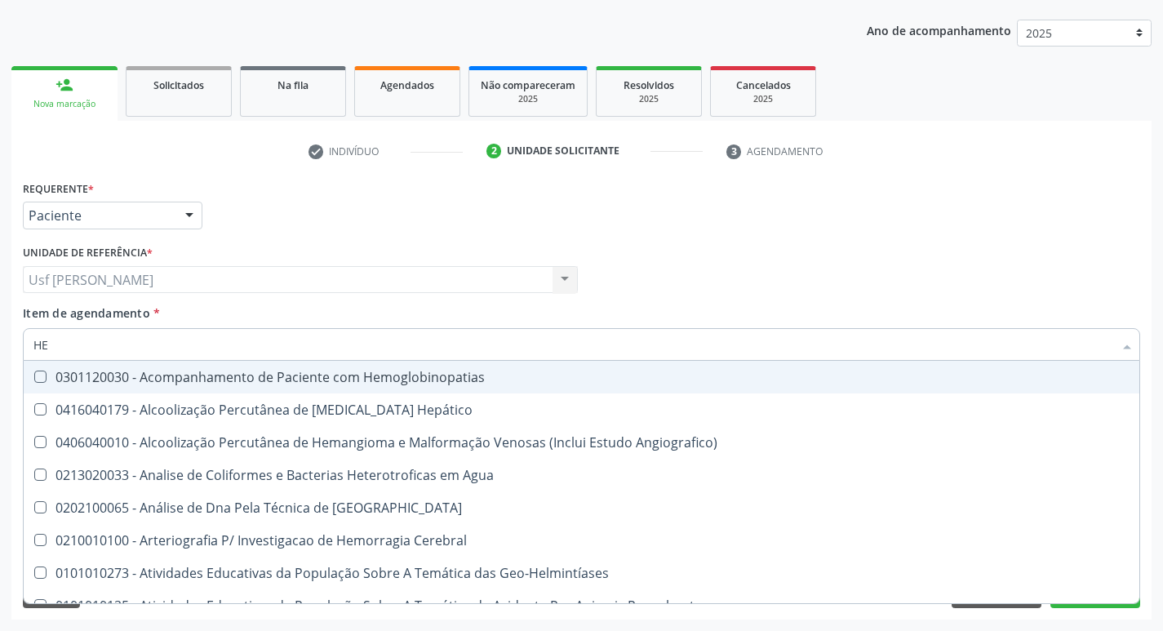
type input "HEM"
checkbox II "true"
checkbox Completo "false"
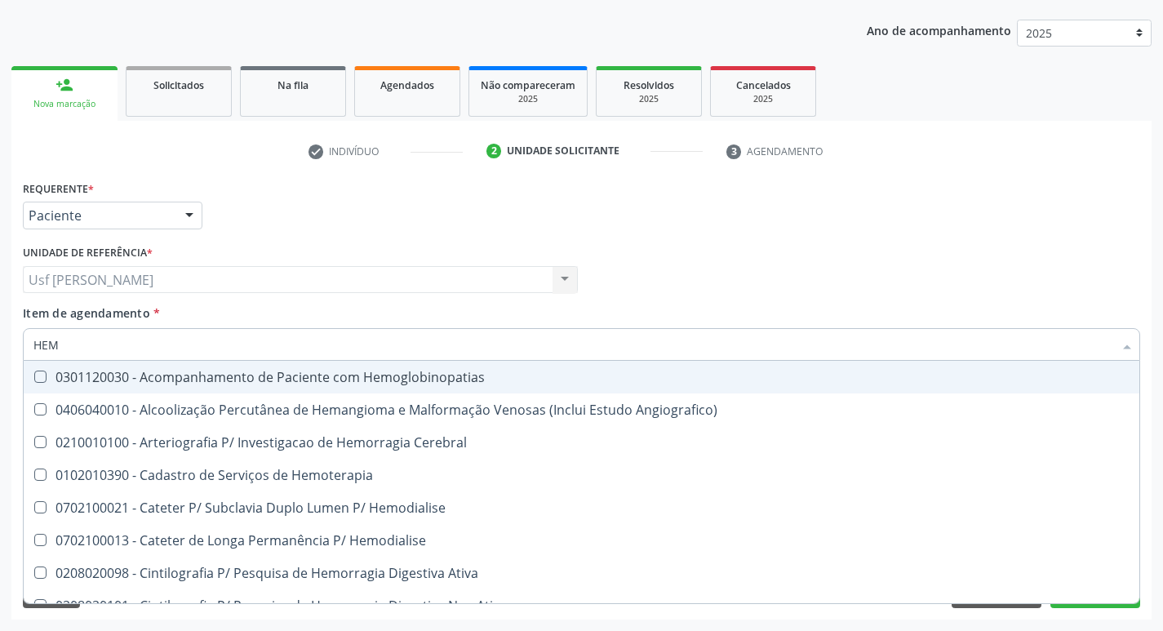
type input "HEMO"
checkbox Retro-Retal "true"
checkbox Completo "false"
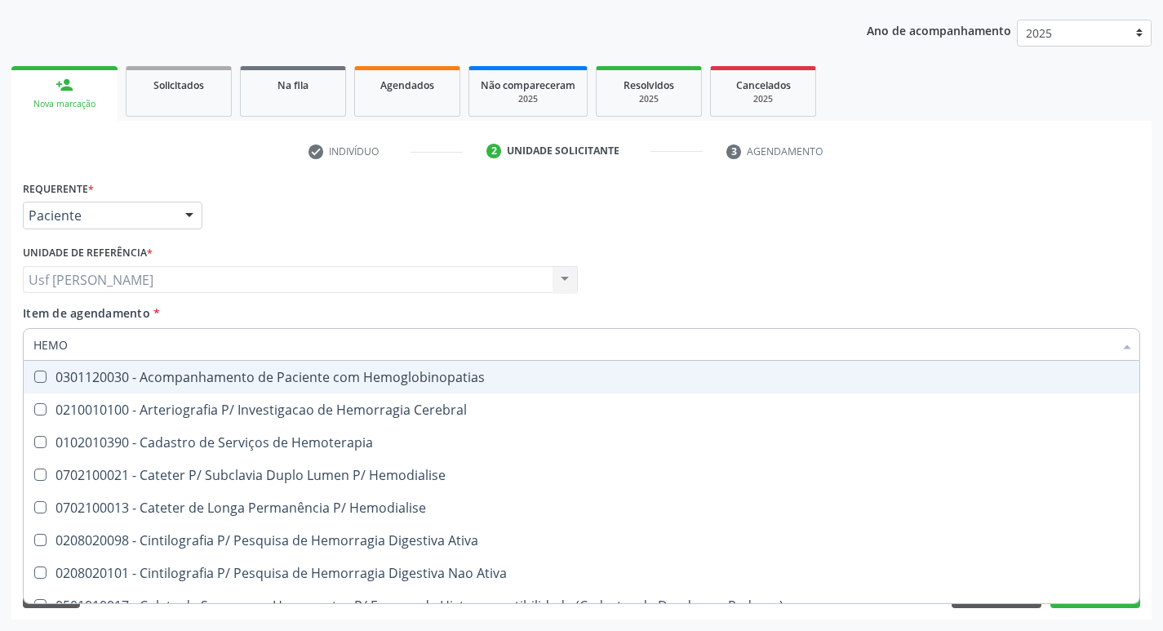
type input "HEMOG"
checkbox Carboxi-Hemoglobina "true"
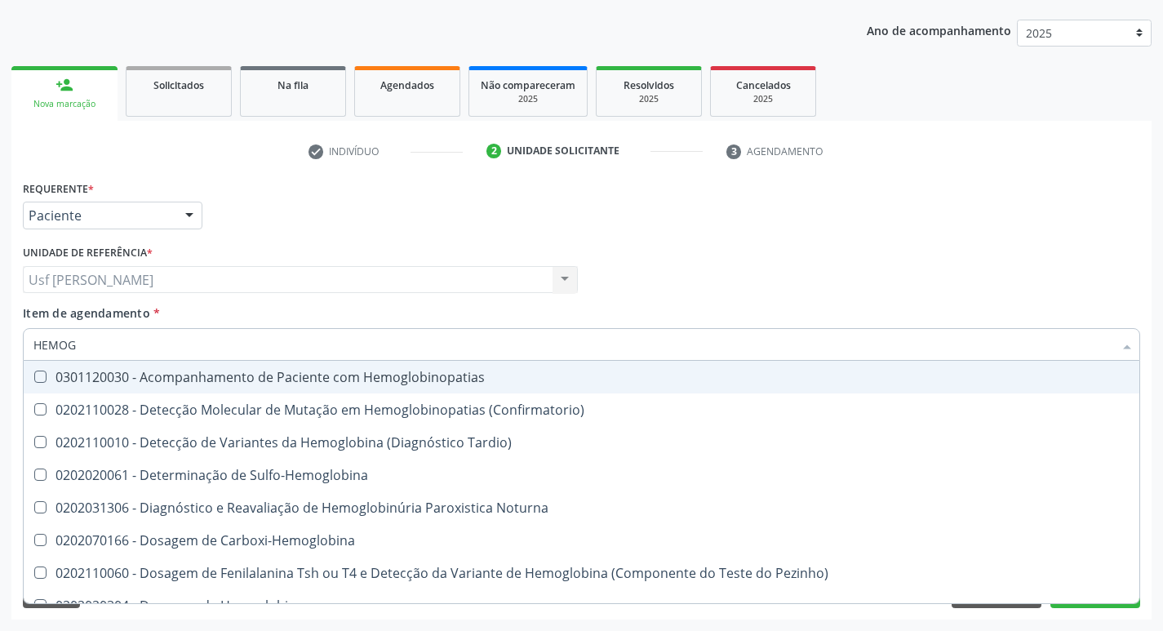
type input "HEMOGL"
checkbox Completo "false"
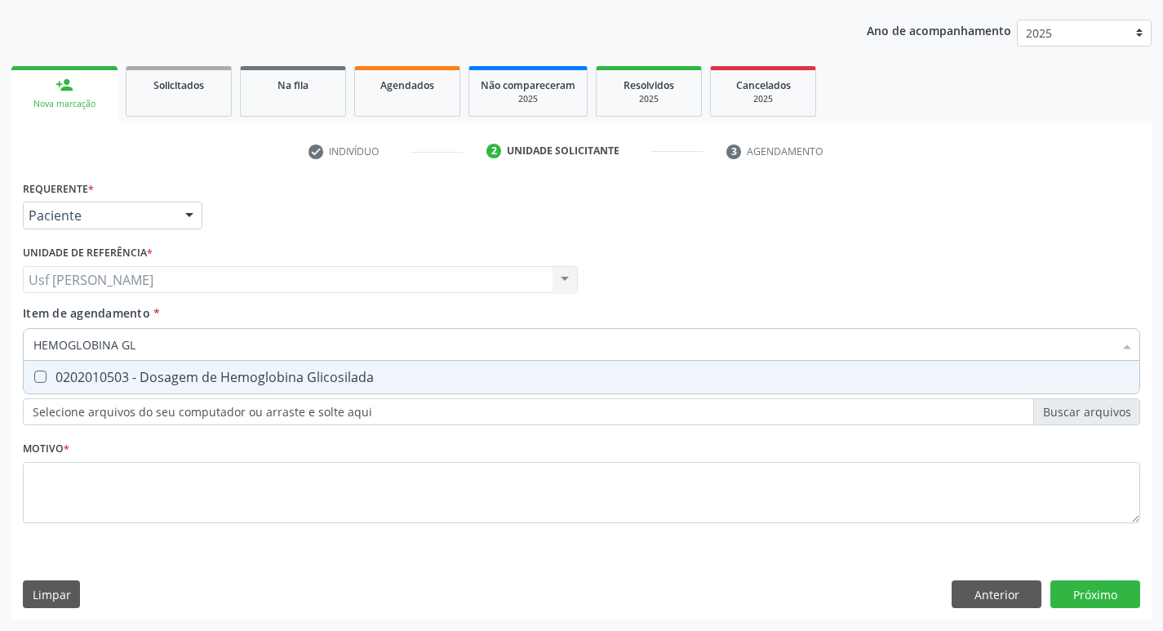
type input "HEMOGLOBINA GLI"
click at [38, 377] on Glicosilada at bounding box center [40, 376] width 12 height 12
click at [34, 377] on Glicosilada "checkbox" at bounding box center [29, 376] width 11 height 11
checkbox Glicosilada "true"
type input "HEMOGLOBINA"
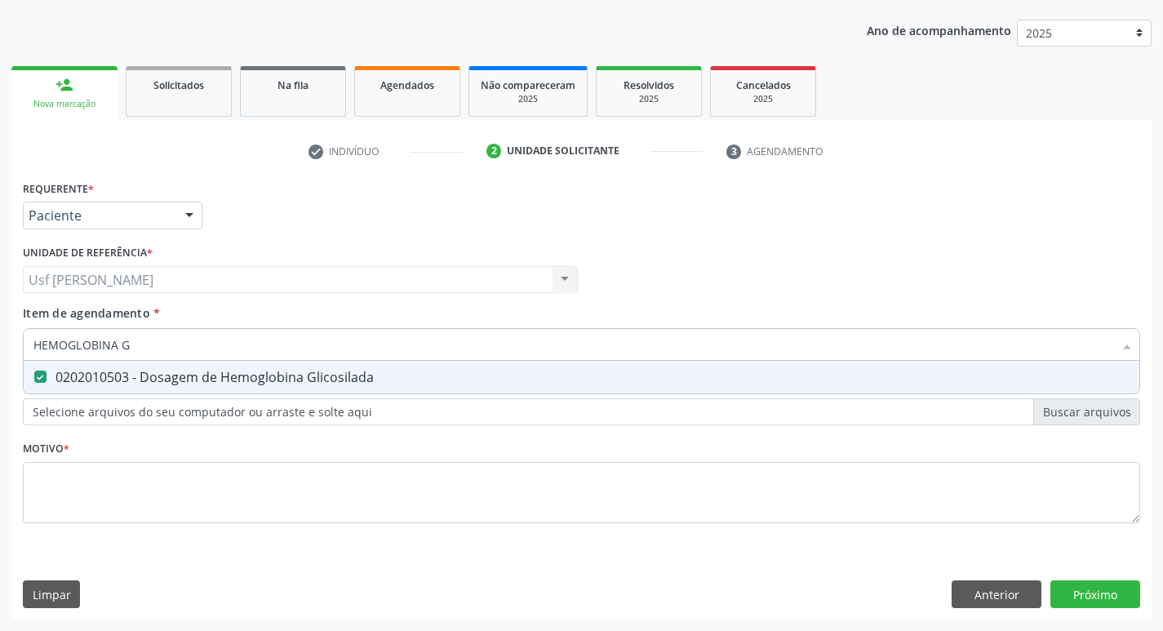
checkbox Glicosilada "false"
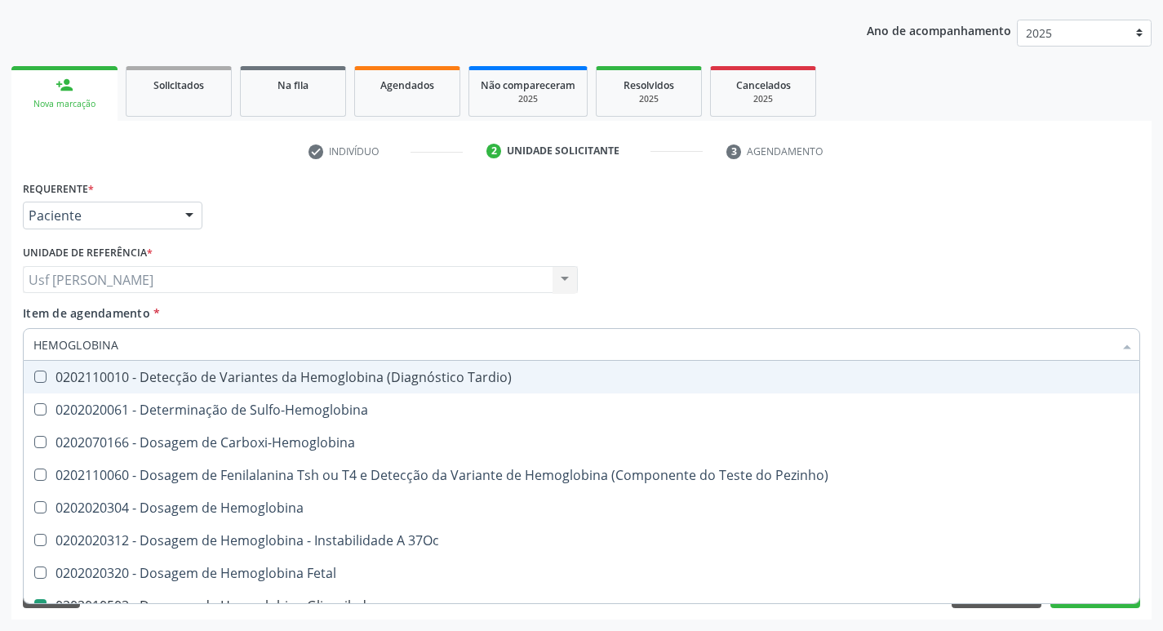
type input "HEMOGLOBIN"
checkbox Glicosilada "false"
checkbox Hematocrito\) "true"
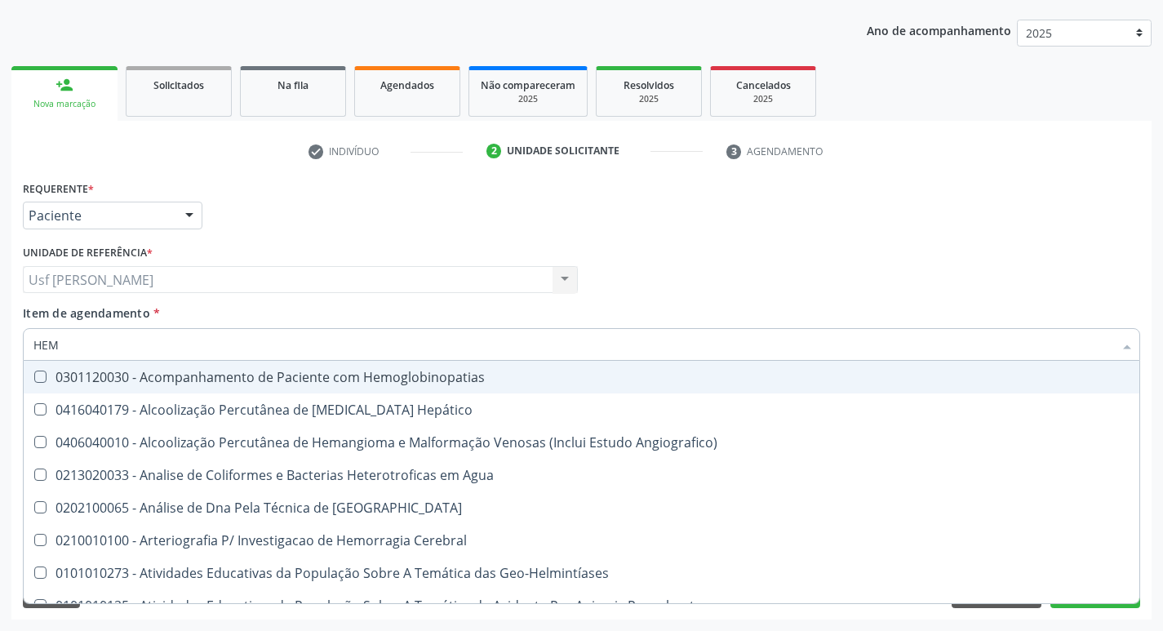
type input "HE"
checkbox Hemoterapia "false"
checkbox Ativa "false"
type input "H"
checkbox Glicosilada "false"
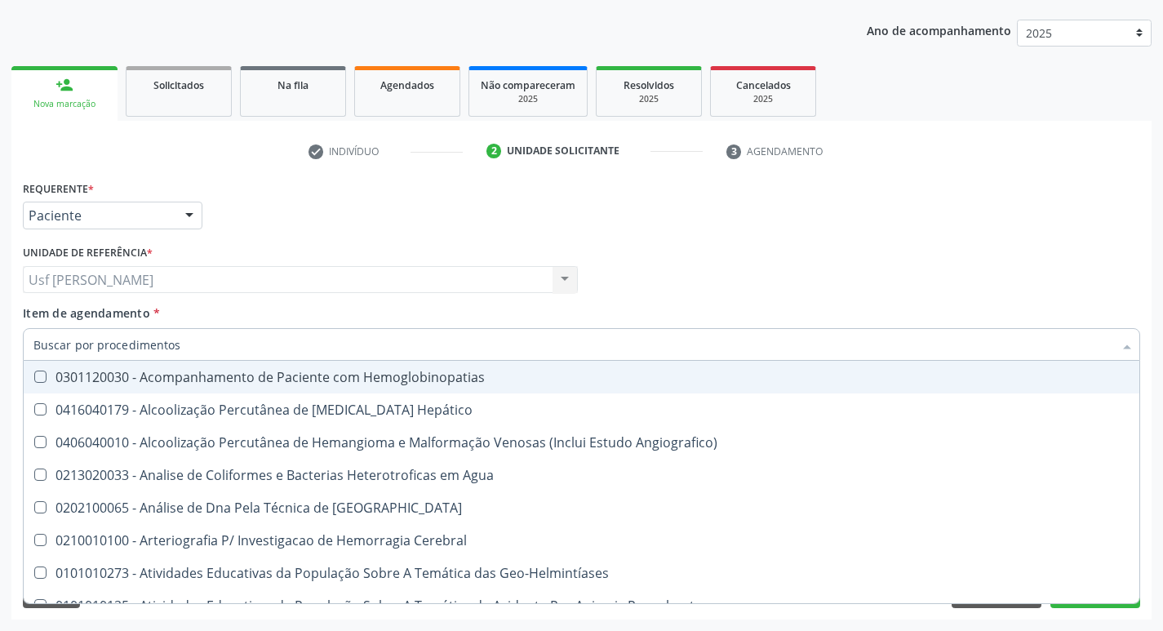
checkbox Completo "false"
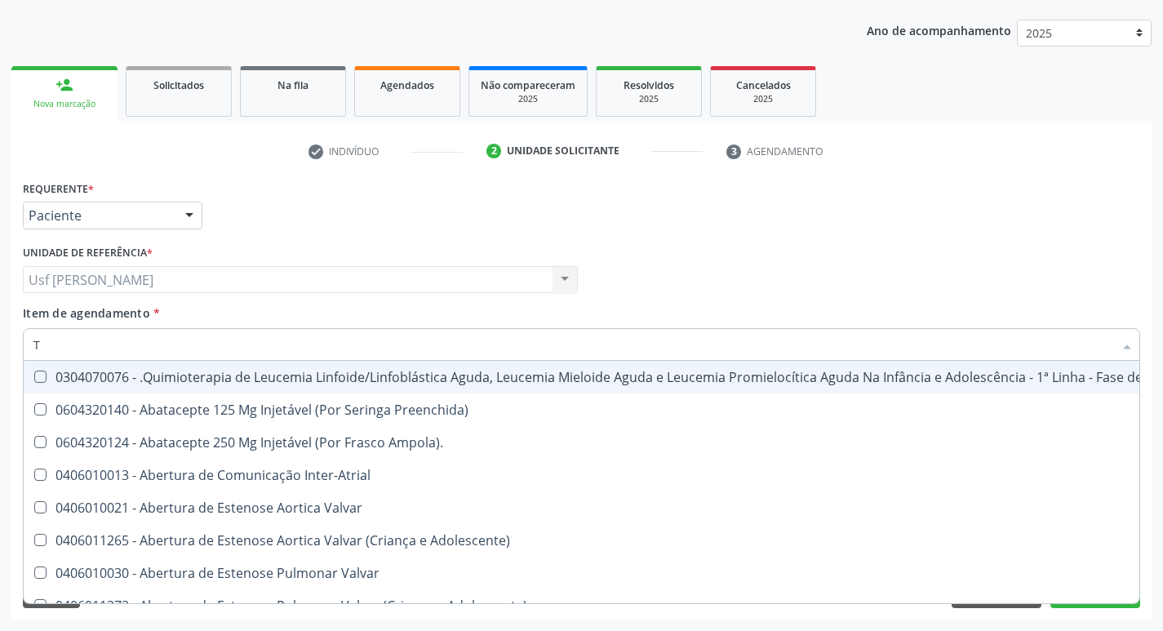
type input "T4"
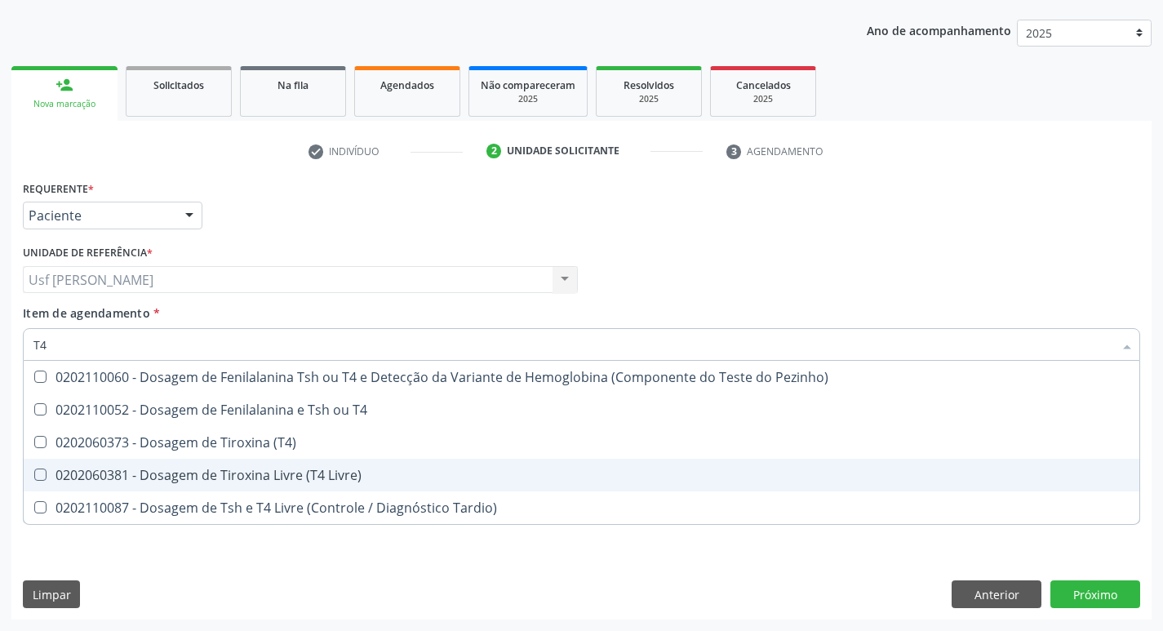
click at [37, 472] on Livre\) at bounding box center [40, 474] width 12 height 12
click at [34, 472] on Livre\) "checkbox" at bounding box center [29, 474] width 11 height 11
checkbox Livre\) "true"
type input "T"
checkbox Livre\) "false"
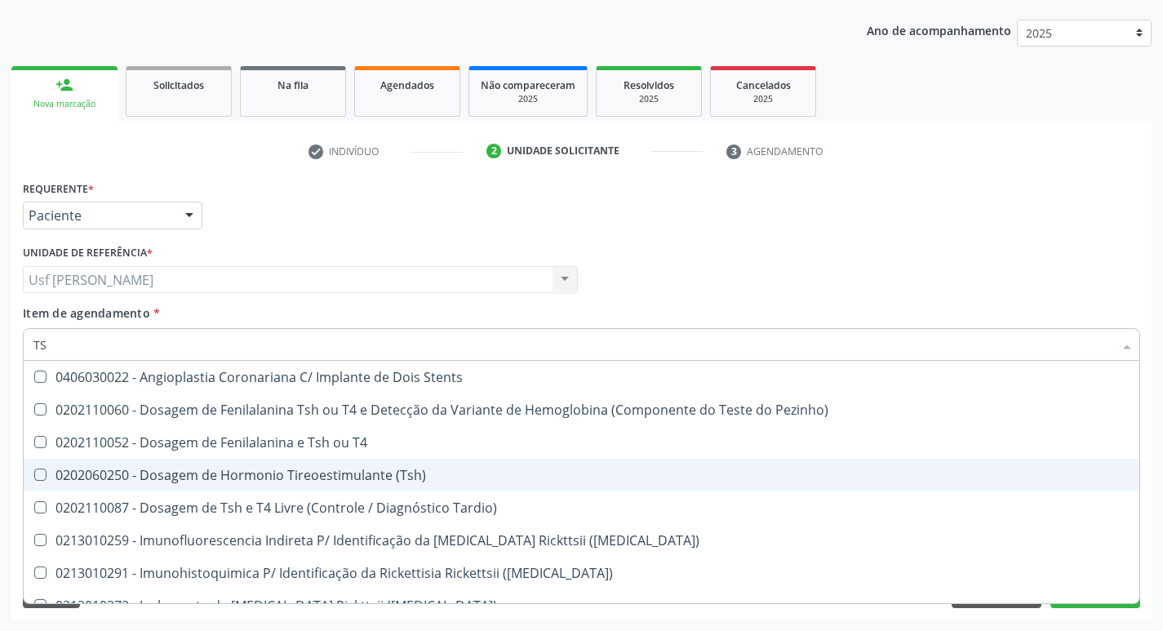
type input "TSH"
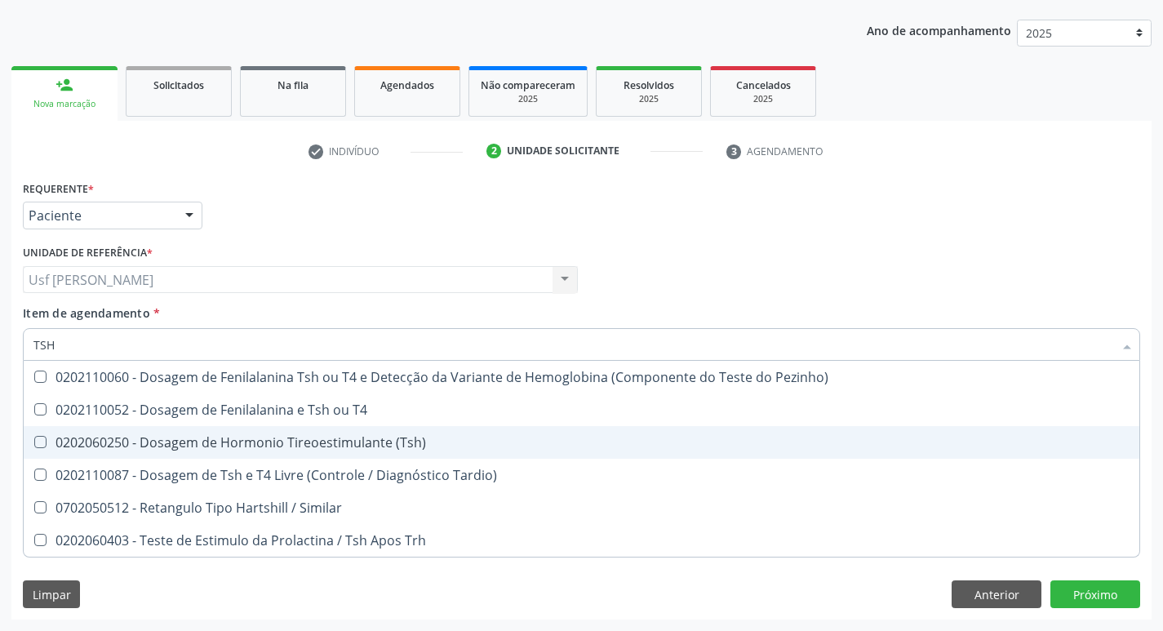
click at [38, 441] on \(Tsh\) at bounding box center [40, 442] width 12 height 12
click at [34, 441] on \(Tsh\) "checkbox" at bounding box center [29, 442] width 11 height 11
checkbox \(Tsh\) "true"
type input "TS"
checkbox \(Tsh\) "false"
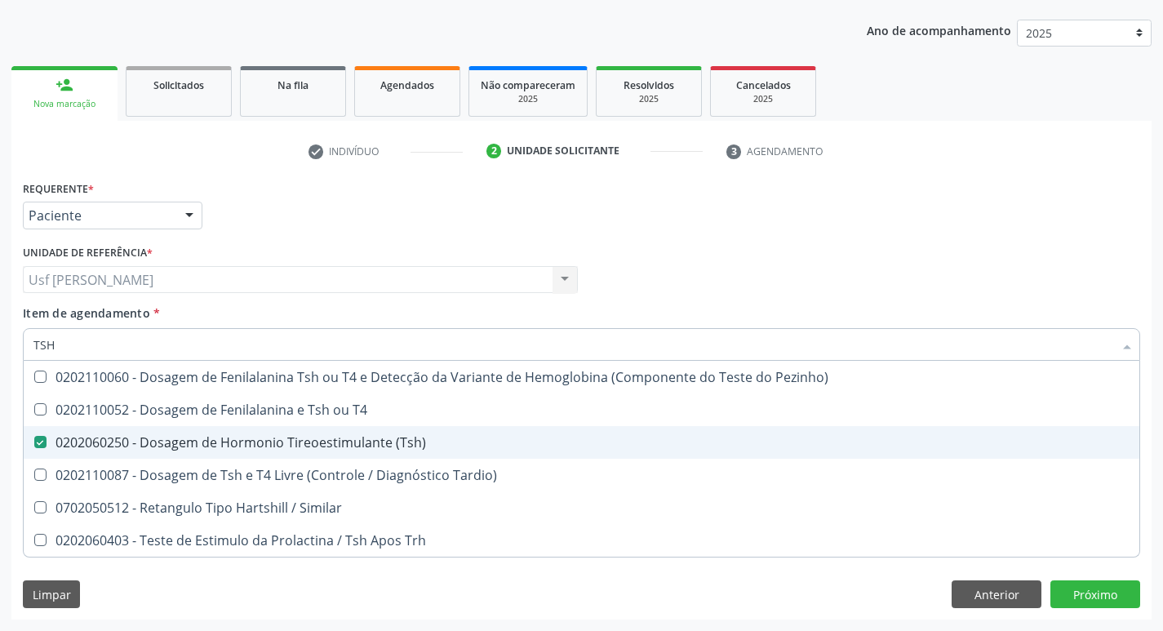
checkbox Tardio\) "true"
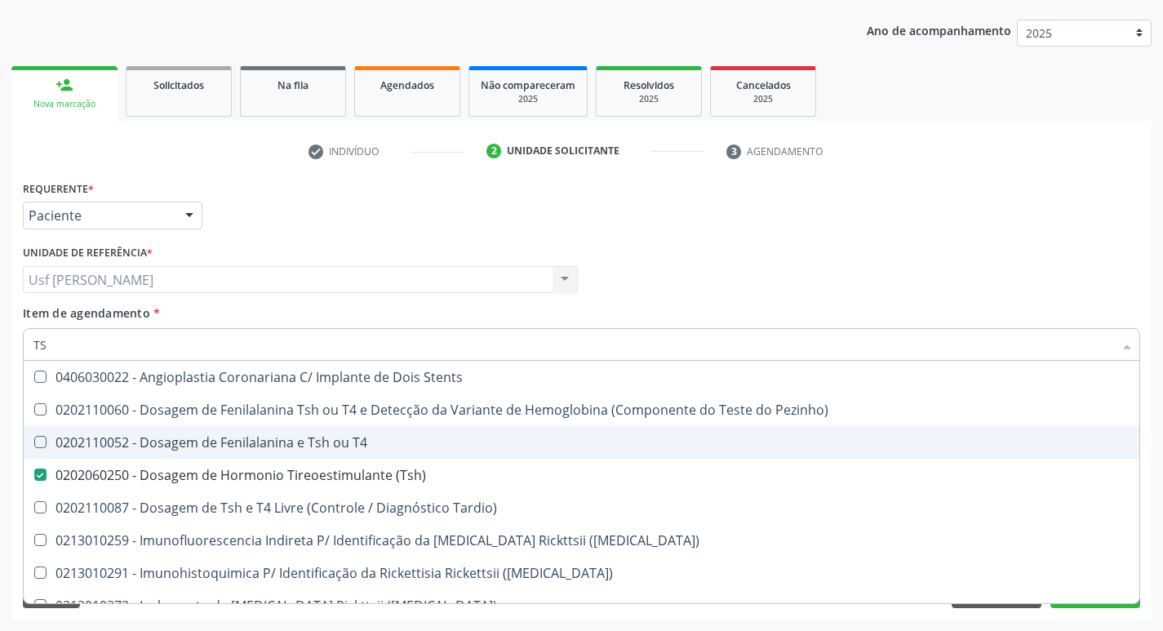
type input "T"
checkbox \(Tsh\) "false"
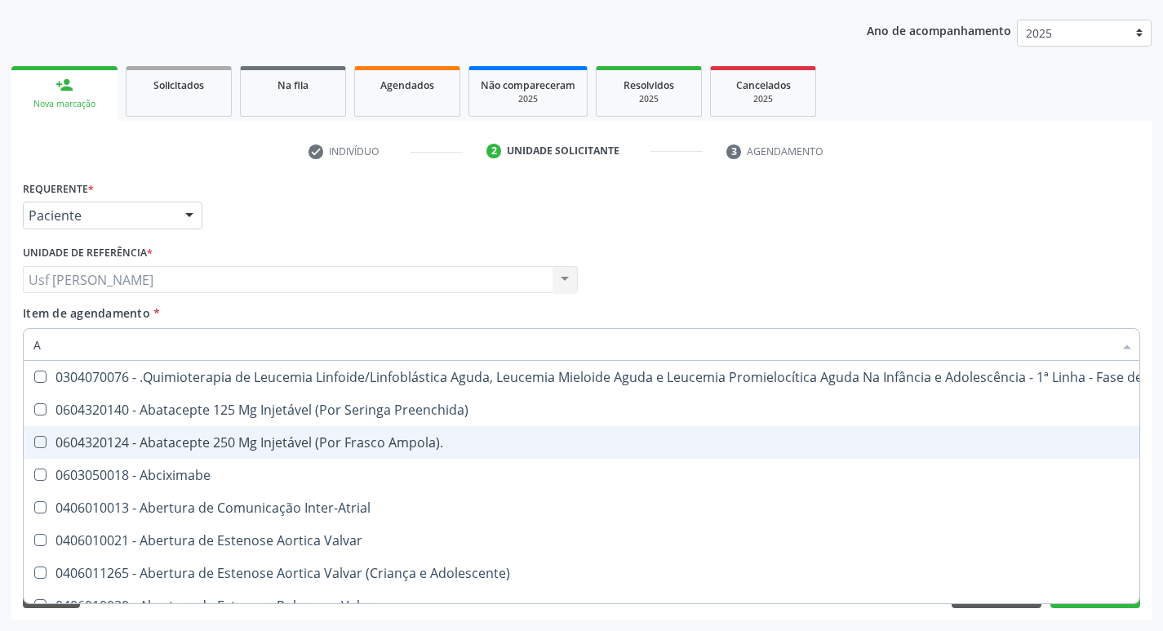
type input "AN"
checkbox Esquistossomose\ "true"
checkbox Leptospirose "true"
checkbox Oncocercose\ "true"
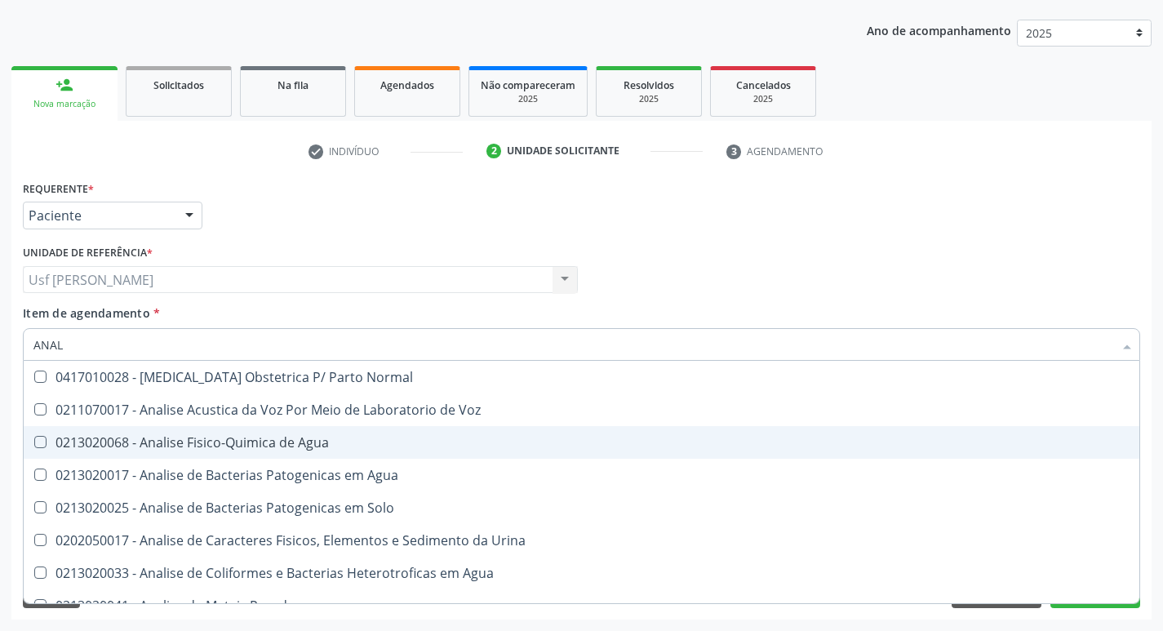
type input "ANALI"
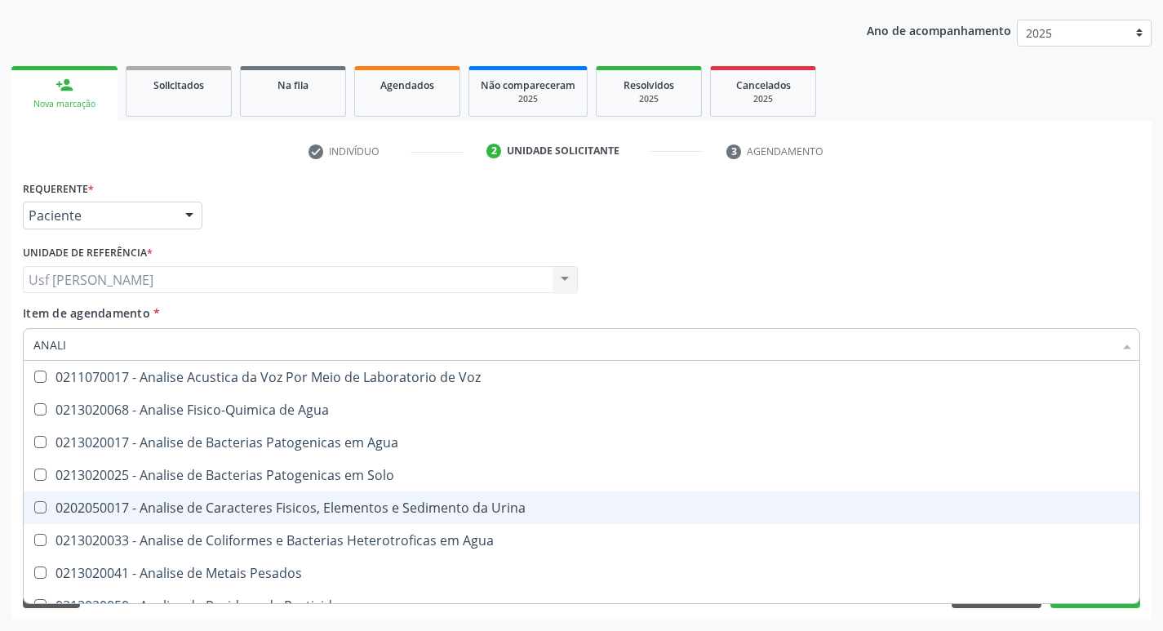
click at [39, 505] on Urina at bounding box center [40, 507] width 12 height 12
click at [34, 505] on Urina "checkbox" at bounding box center [29, 507] width 11 height 11
checkbox Urina "true"
type input "ANAL"
checkbox Urina "false"
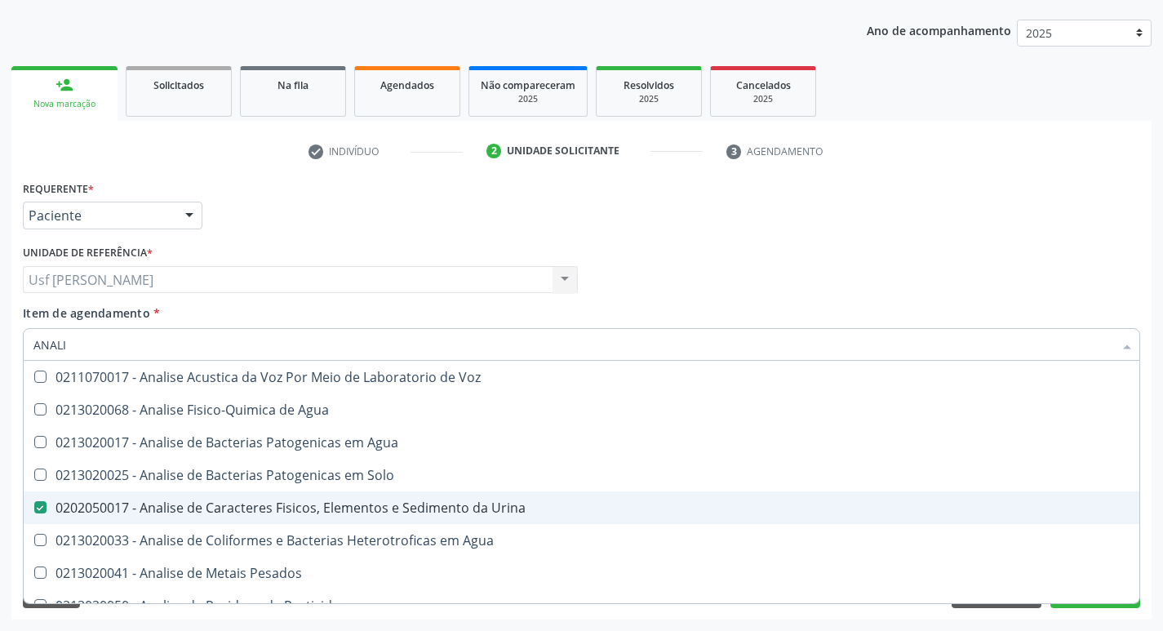
checkbox Agua "true"
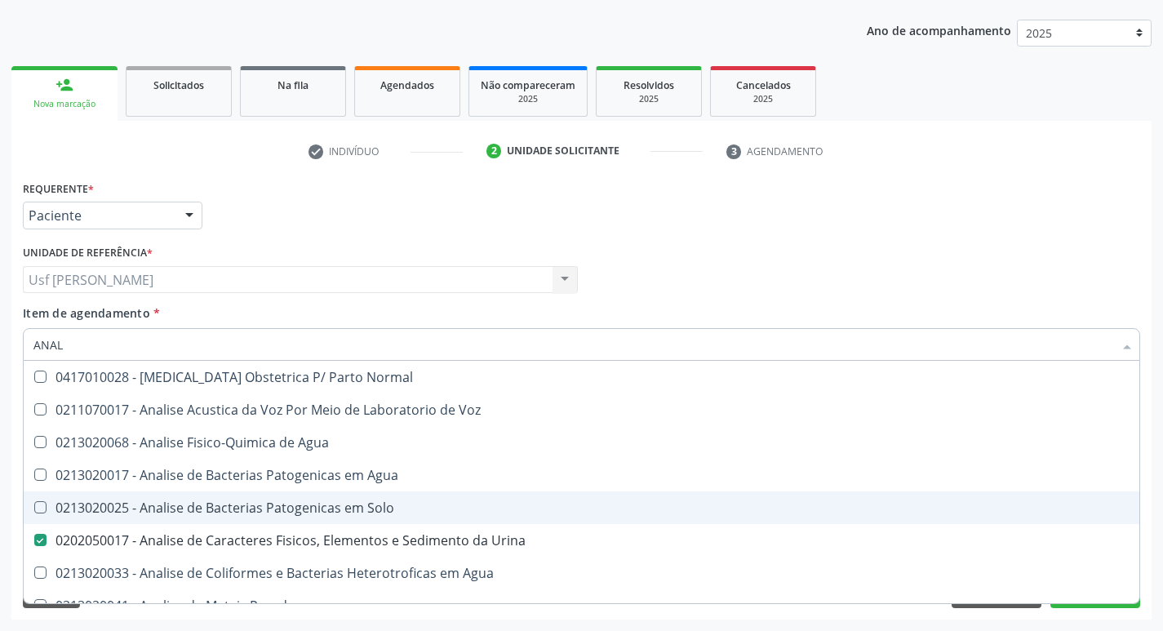
type input "ANA"
checkbox Urina "false"
checkbox Pesticidas "true"
type input "A"
checkbox Pesticidas "false"
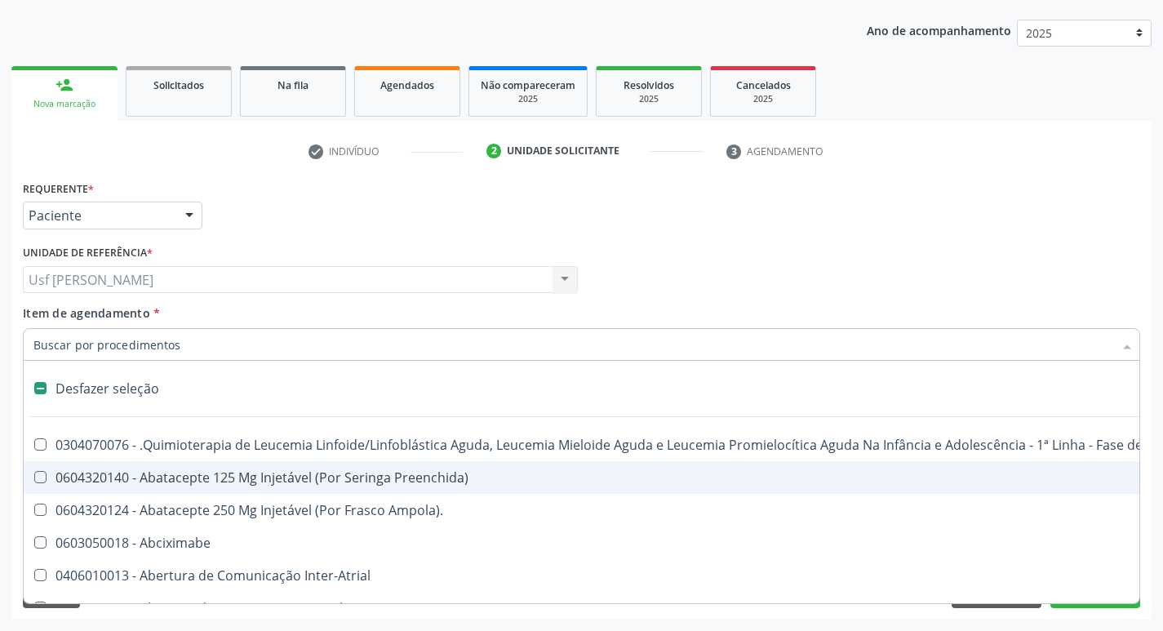
type input "O"
checkbox Agua "true"
checkbox Urina "false"
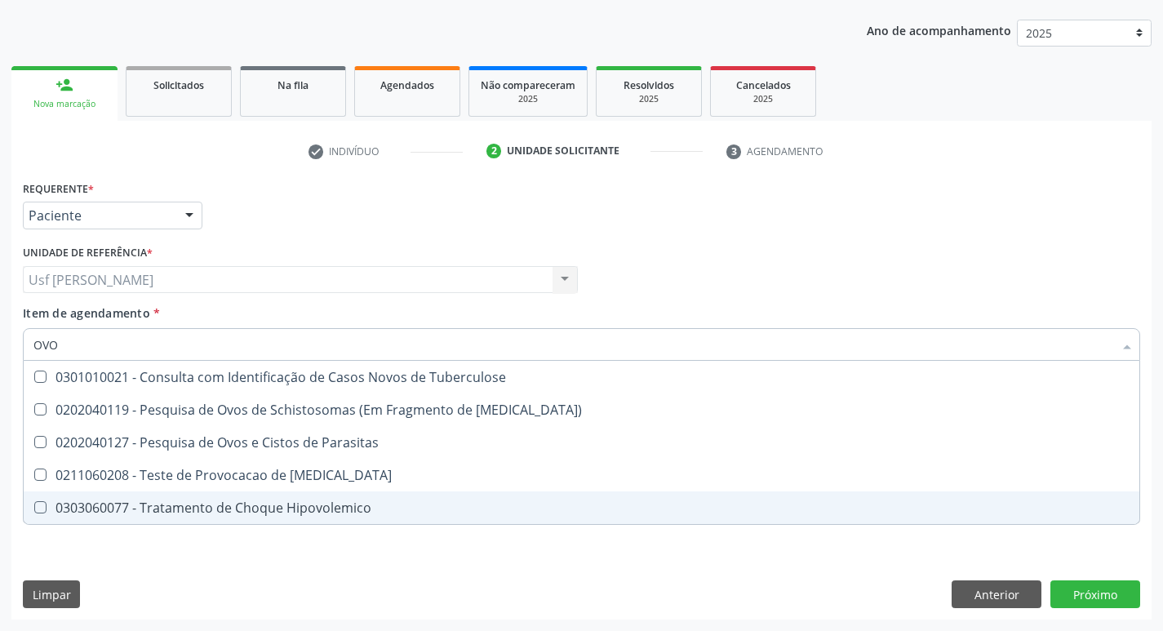
type input "OVOS"
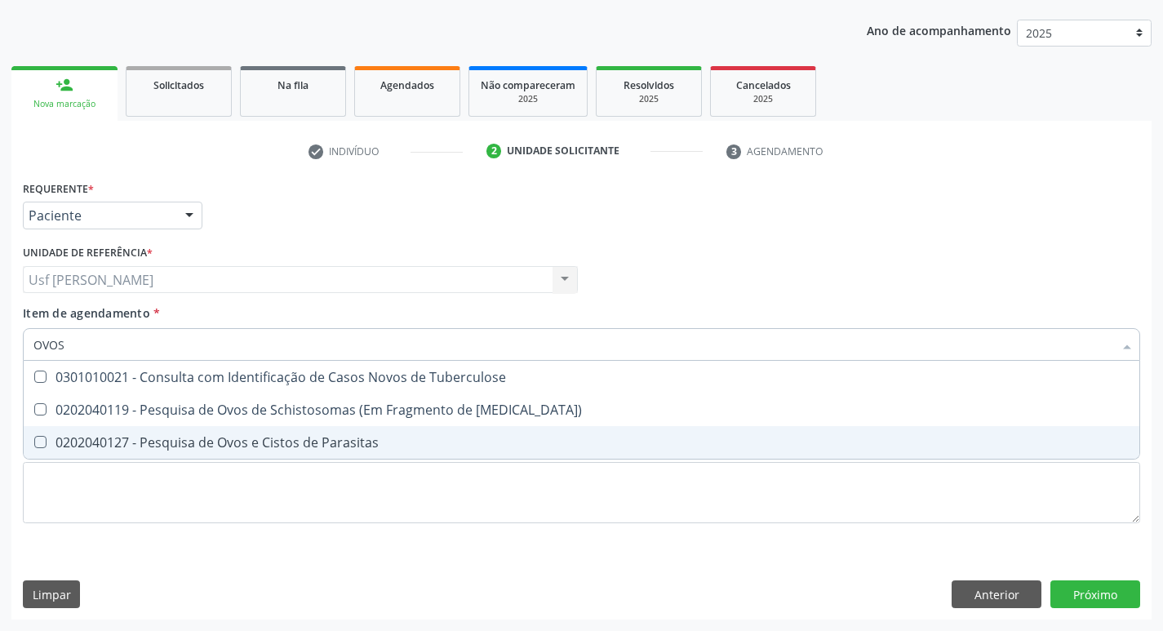
click at [38, 441] on Parasitas at bounding box center [40, 442] width 12 height 12
click at [34, 441] on Parasitas "checkbox" at bounding box center [29, 442] width 11 height 11
checkbox Parasitas "true"
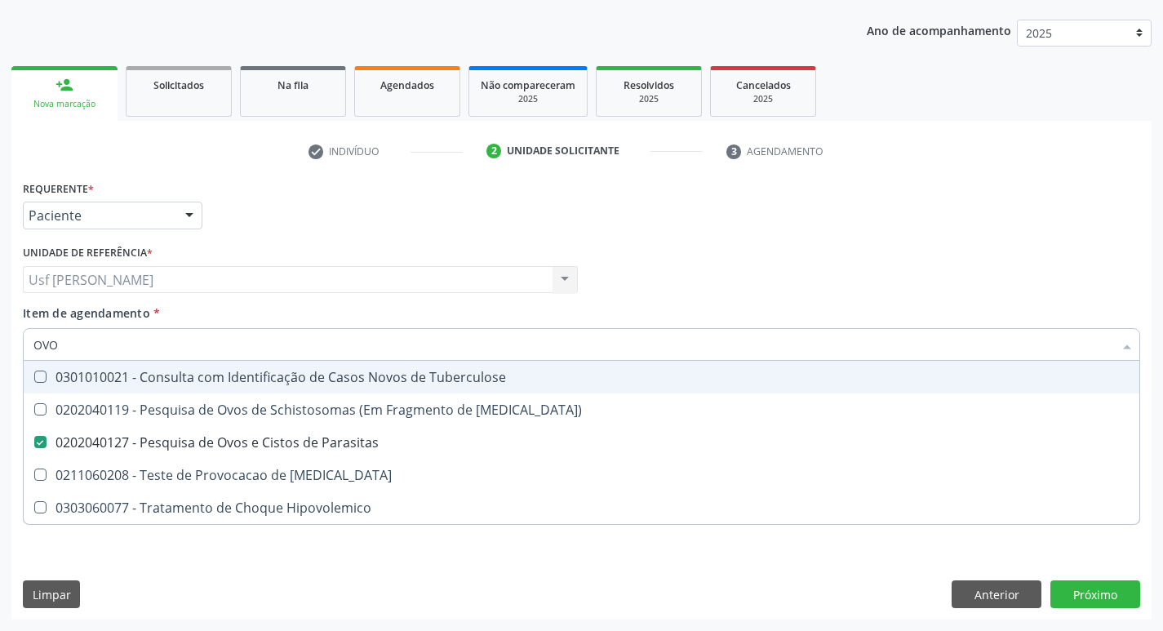
type input "OV"
checkbox Parasitas "false"
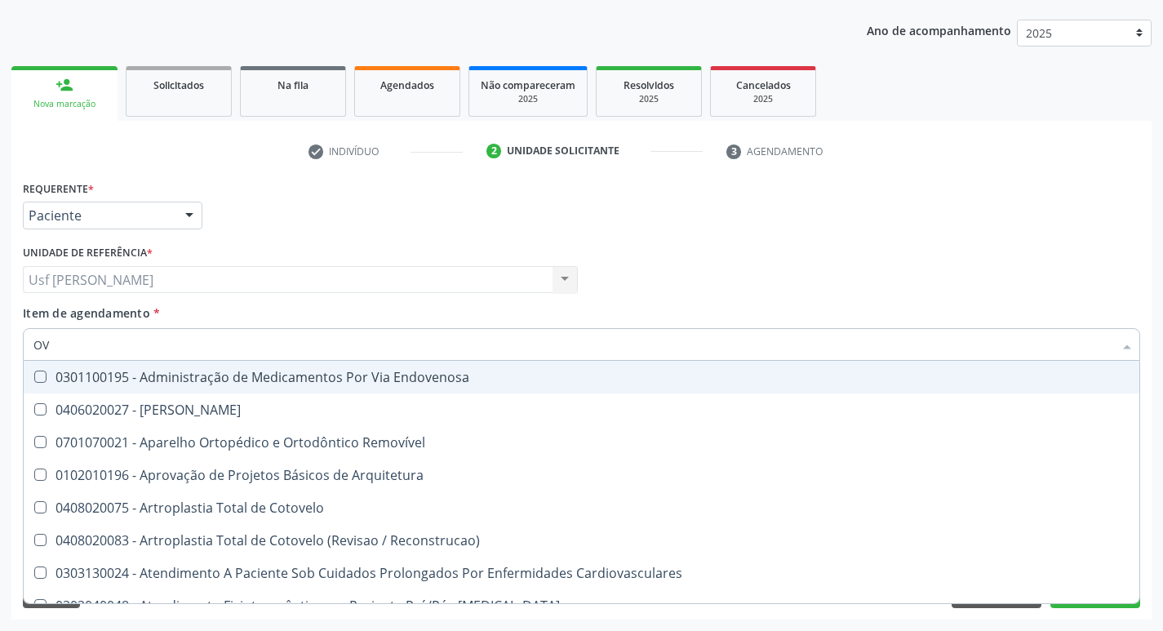
type input "O"
checkbox Parasitas "false"
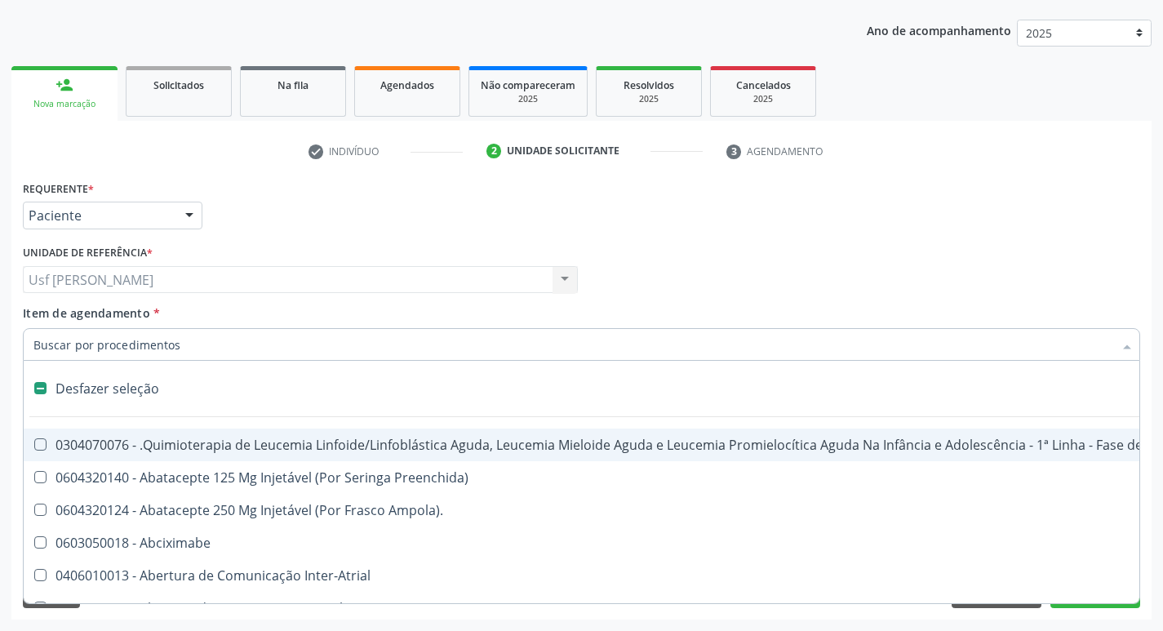
type input "F"
checkbox Pâncreas "true"
checkbox Urina "false"
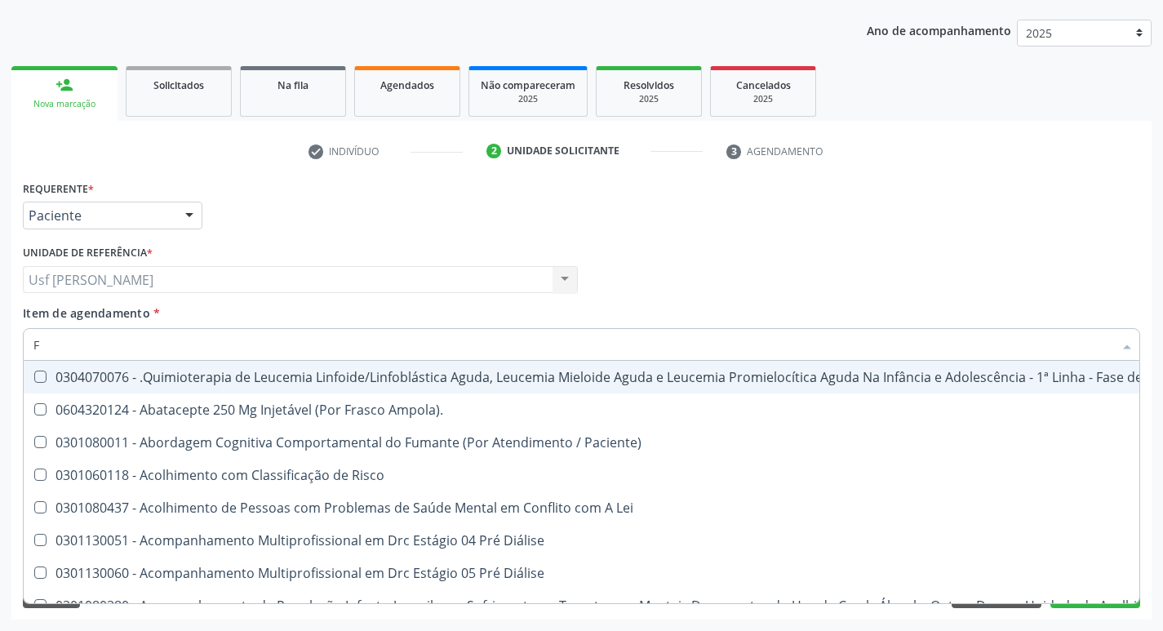
type input "FE"
checkbox Urina "false"
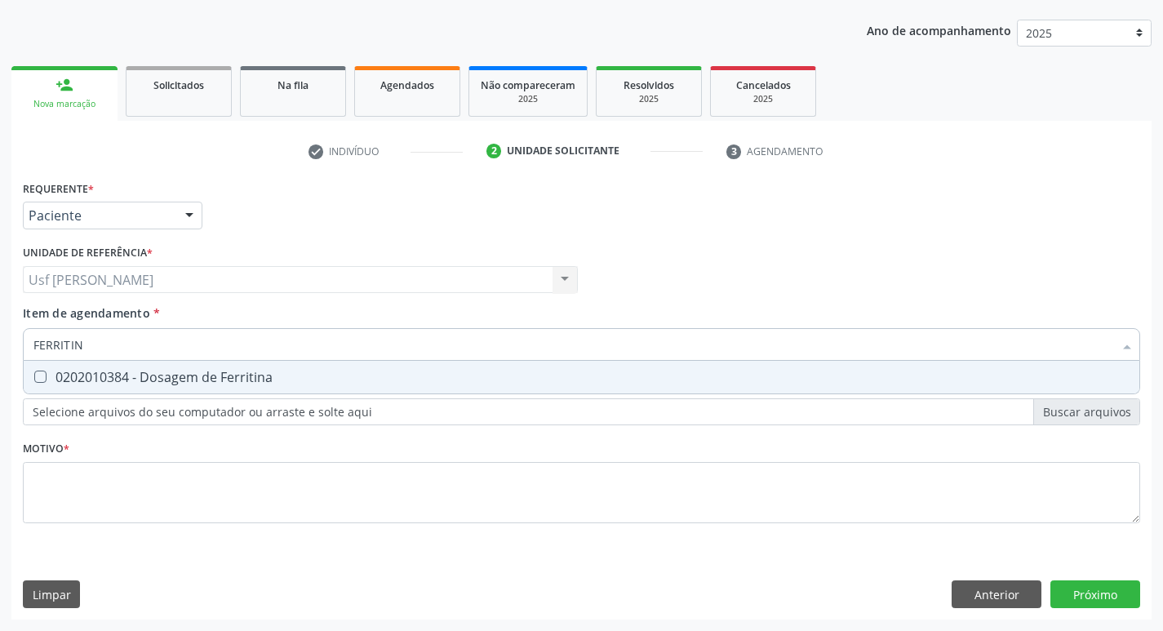
type input "FERRITINA"
click at [43, 378] on Ferritina at bounding box center [40, 376] width 12 height 12
click at [34, 378] on Ferritina "checkbox" at bounding box center [29, 376] width 11 height 11
checkbox Ferritina "true"
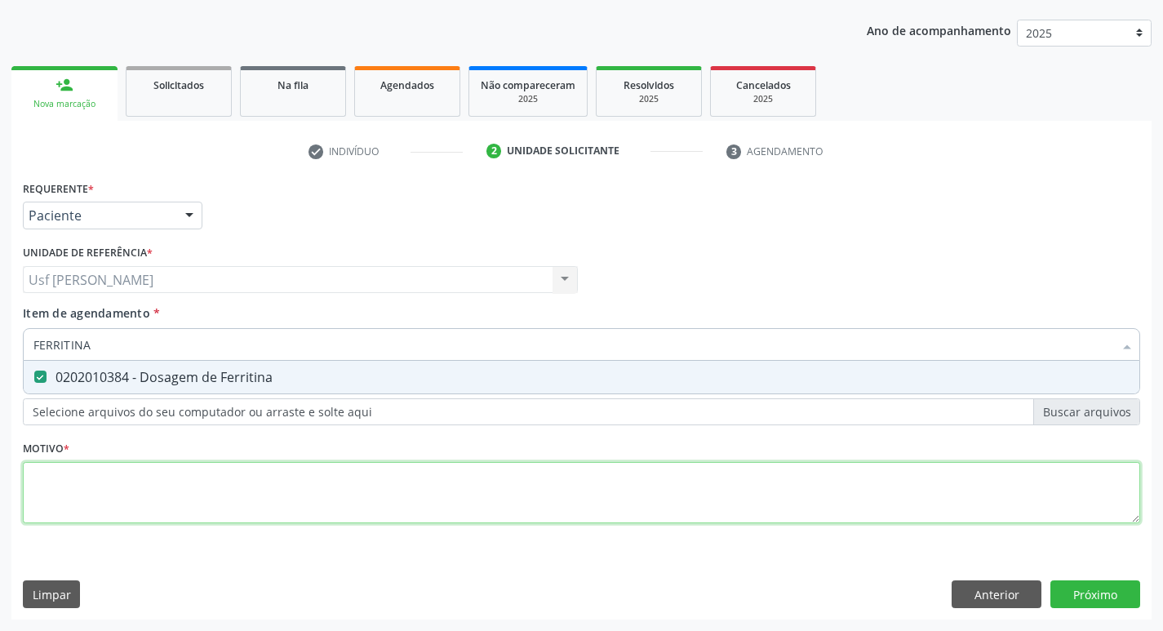
click at [100, 488] on div "Requerente * Paciente Profissional de Saúde Paciente Nenhum resultado encontrad…" at bounding box center [581, 361] width 1117 height 370
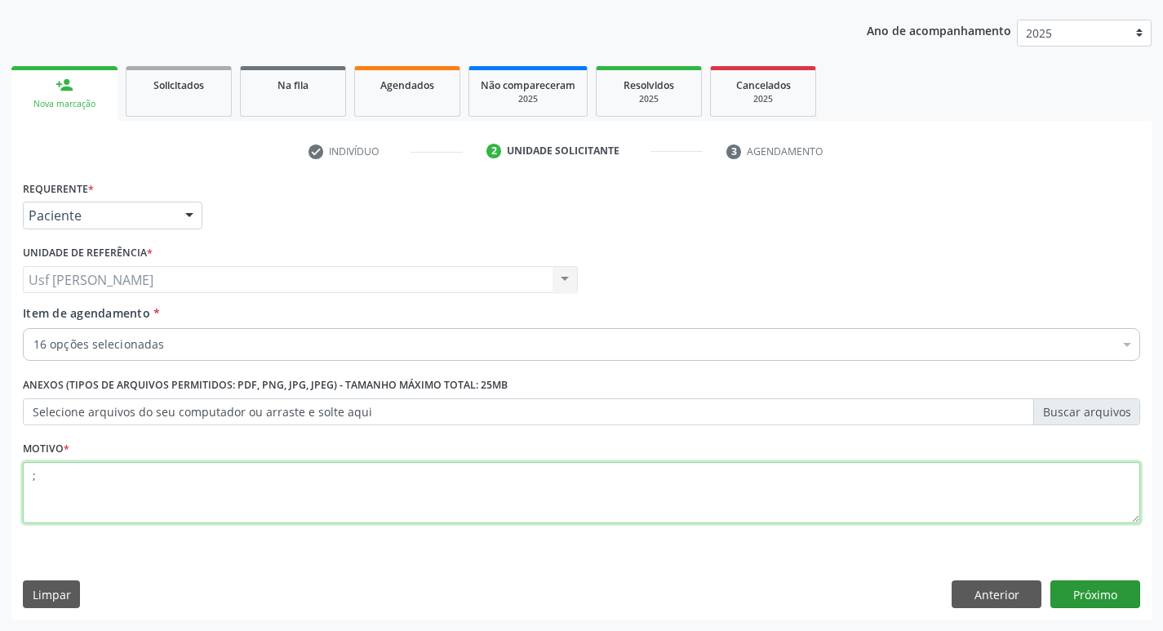
type textarea ";"
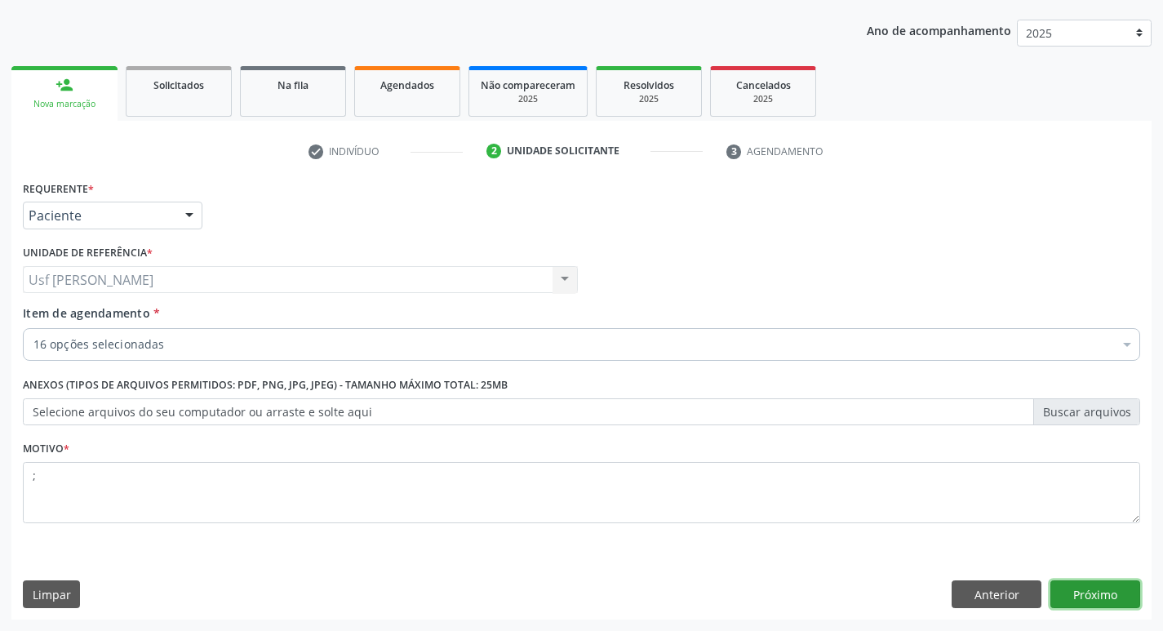
click at [1059, 583] on button "Próximo" at bounding box center [1095, 594] width 90 height 28
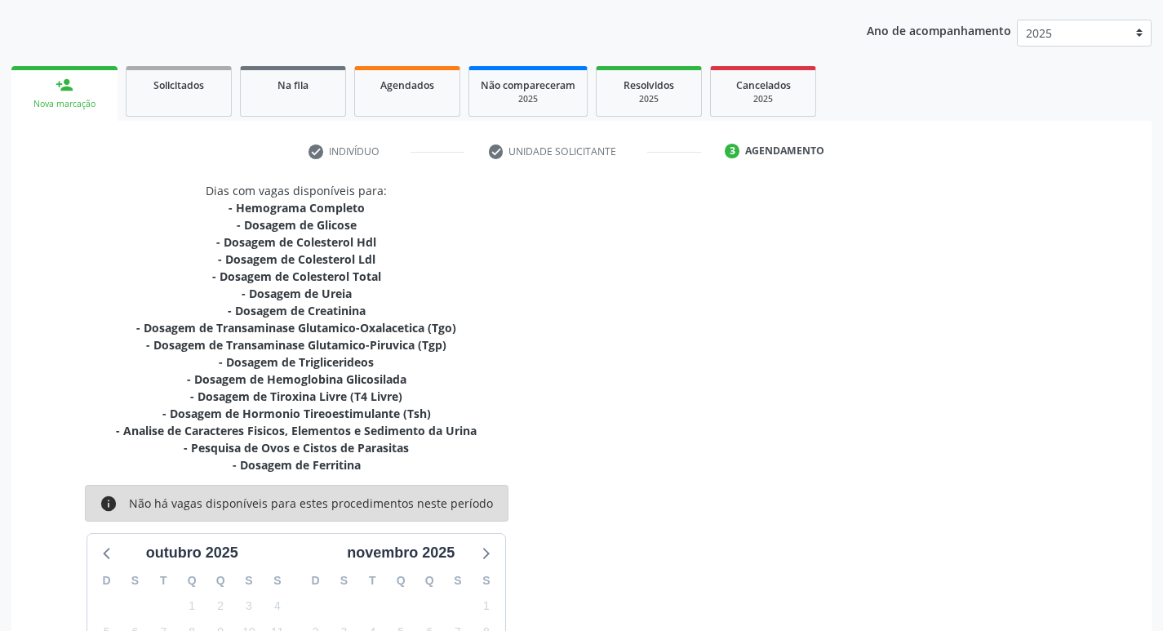
scroll to position [341, 0]
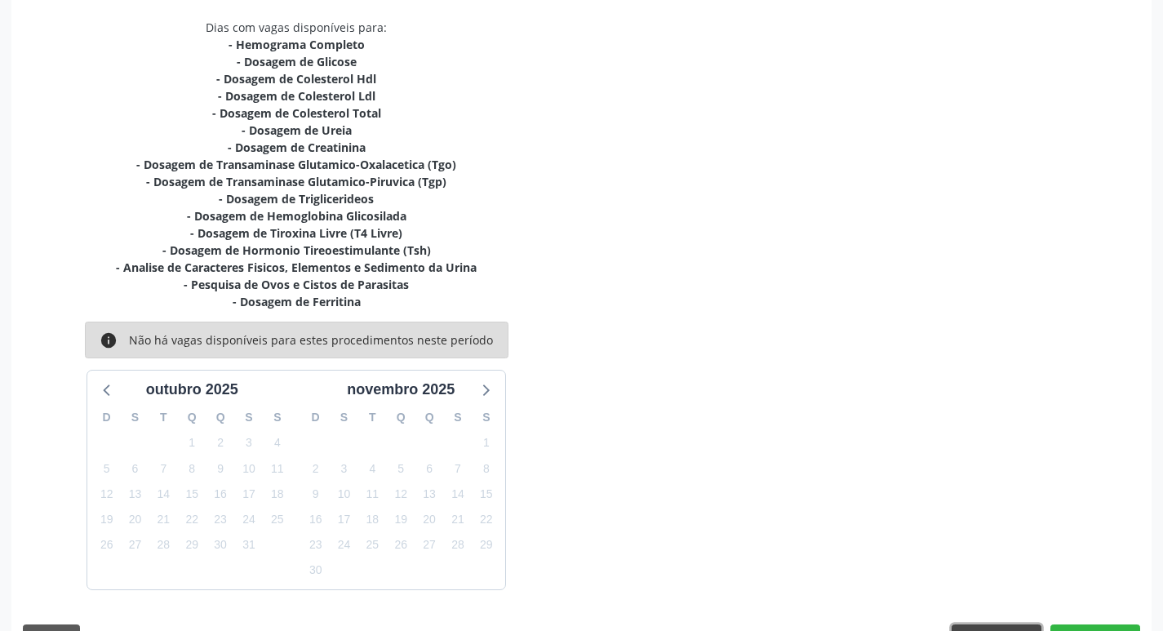
click at [1015, 628] on button "Anterior" at bounding box center [996, 638] width 90 height 28
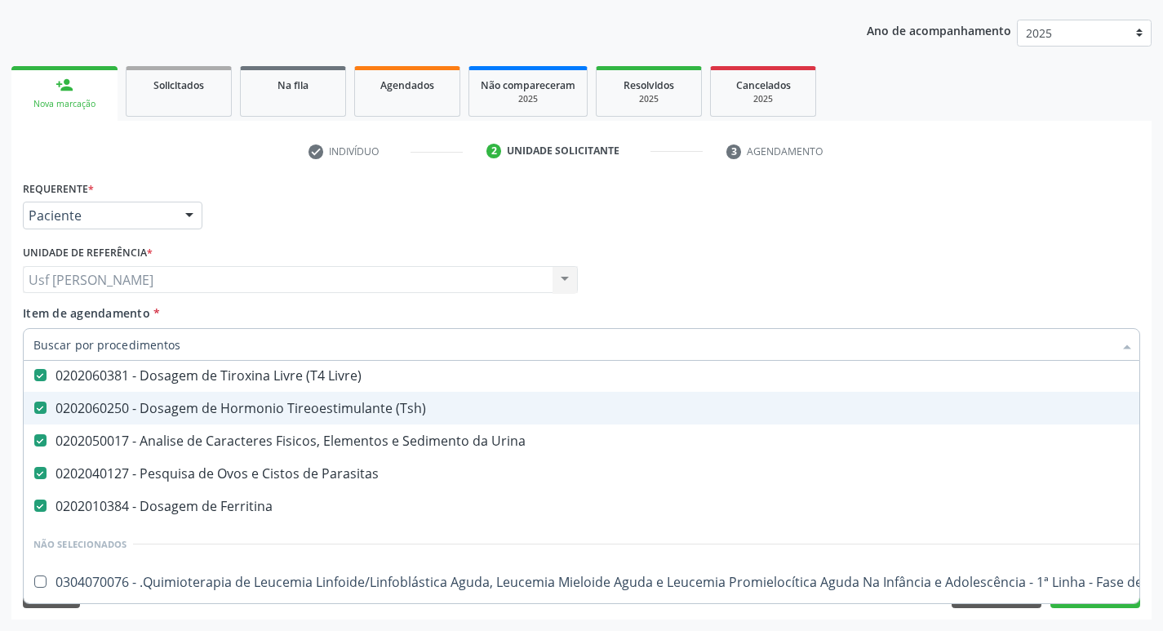
scroll to position [490, 0]
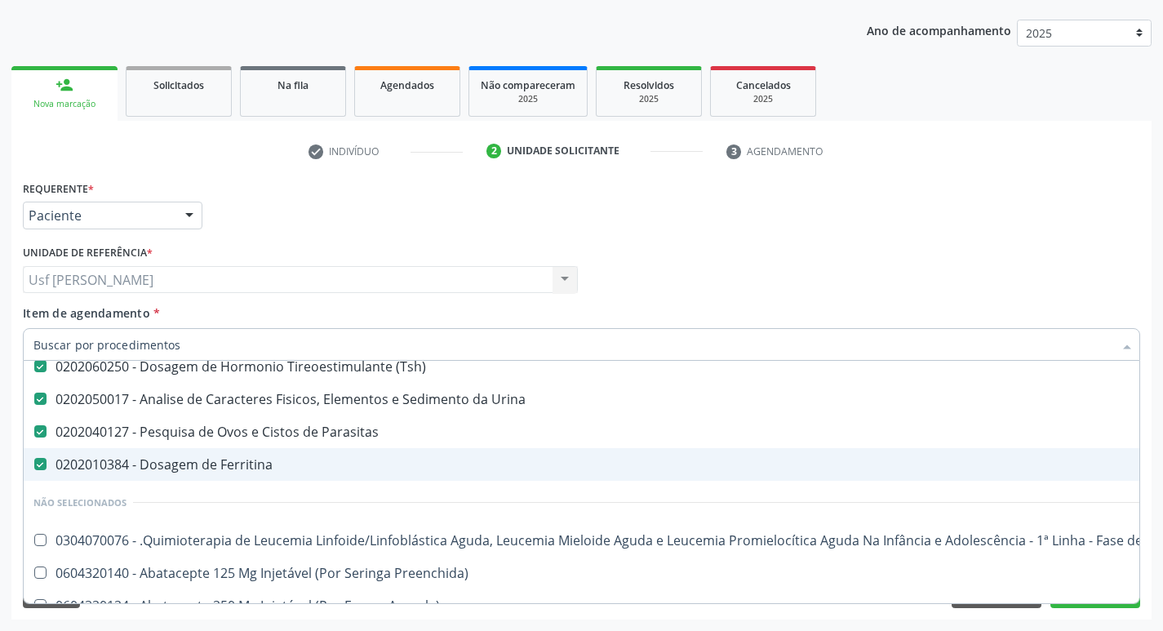
click at [34, 462] on Ferritina at bounding box center [40, 464] width 12 height 12
click at [34, 462] on Ferritina "checkbox" at bounding box center [29, 464] width 11 height 11
checkbox Ferritina "false"
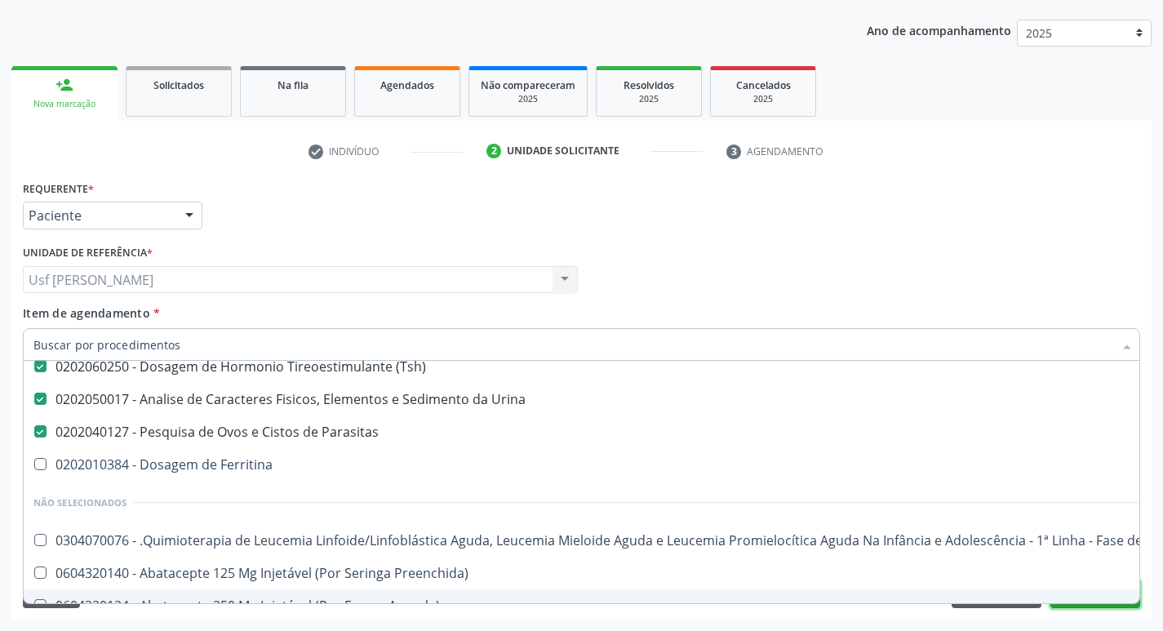
click at [1087, 606] on button "Próximo" at bounding box center [1095, 594] width 90 height 28
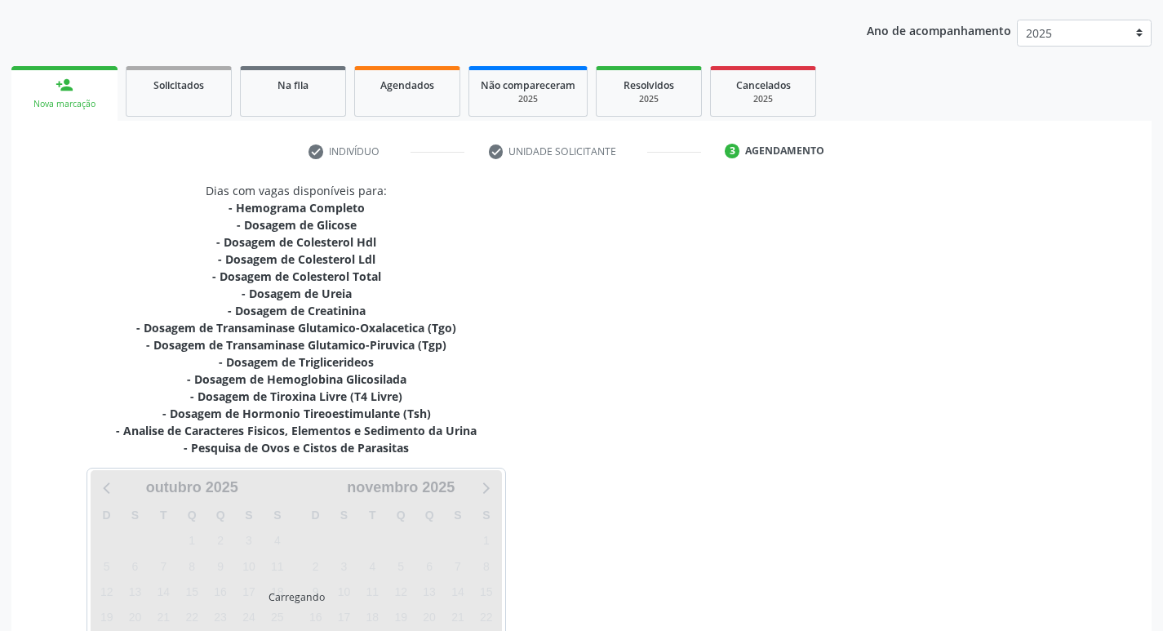
scroll to position [0, 0]
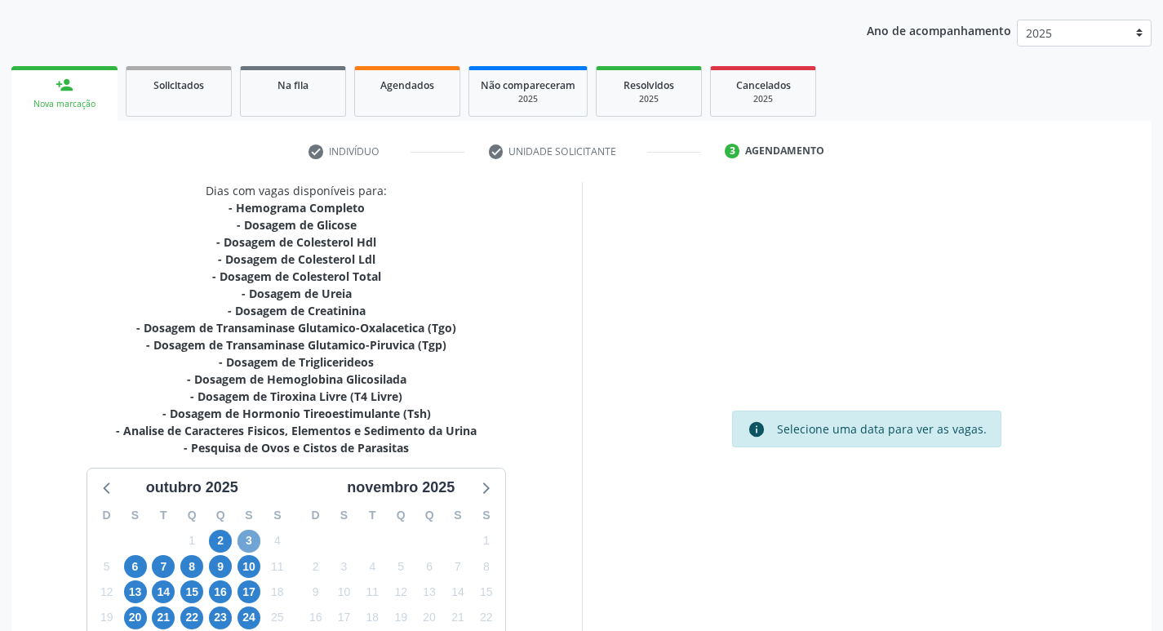
click at [244, 534] on span "3" at bounding box center [248, 541] width 23 height 23
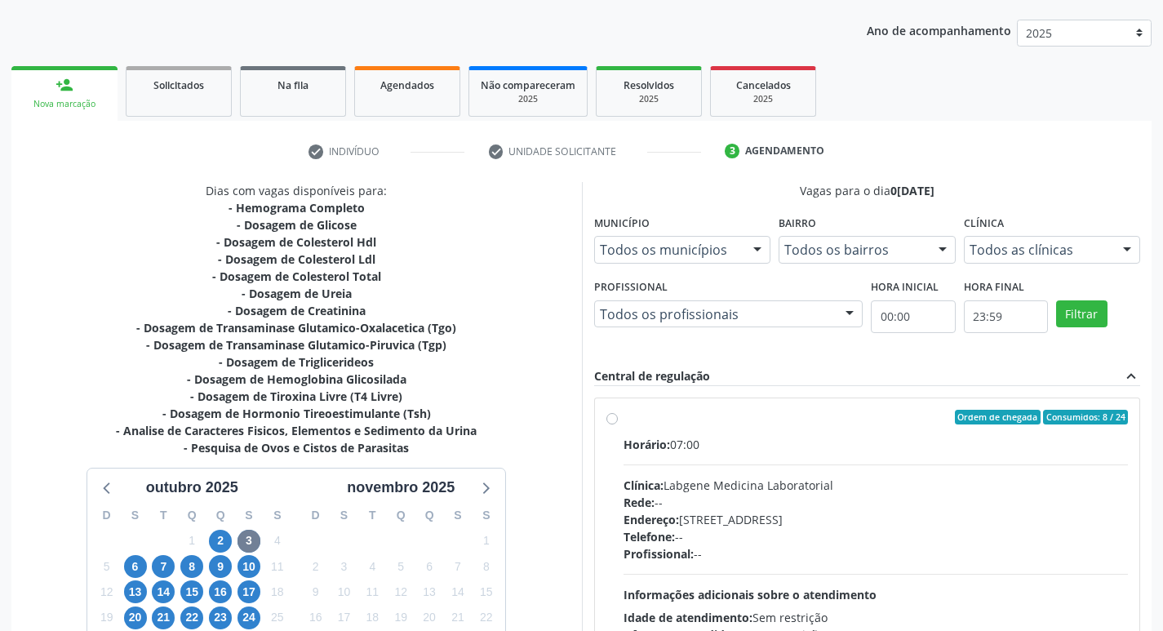
click at [623, 416] on label "Ordem de chegada Consumidos: 8 / 24 Horário: 07:00 Clínica: Labgene Medicina La…" at bounding box center [875, 535] width 505 height 251
click at [611, 416] on input "Ordem de chegada Consumidos: 8 / 24 Horário: 07:00 Clínica: Labgene Medicina La…" at bounding box center [611, 417] width 11 height 15
radio input "true"
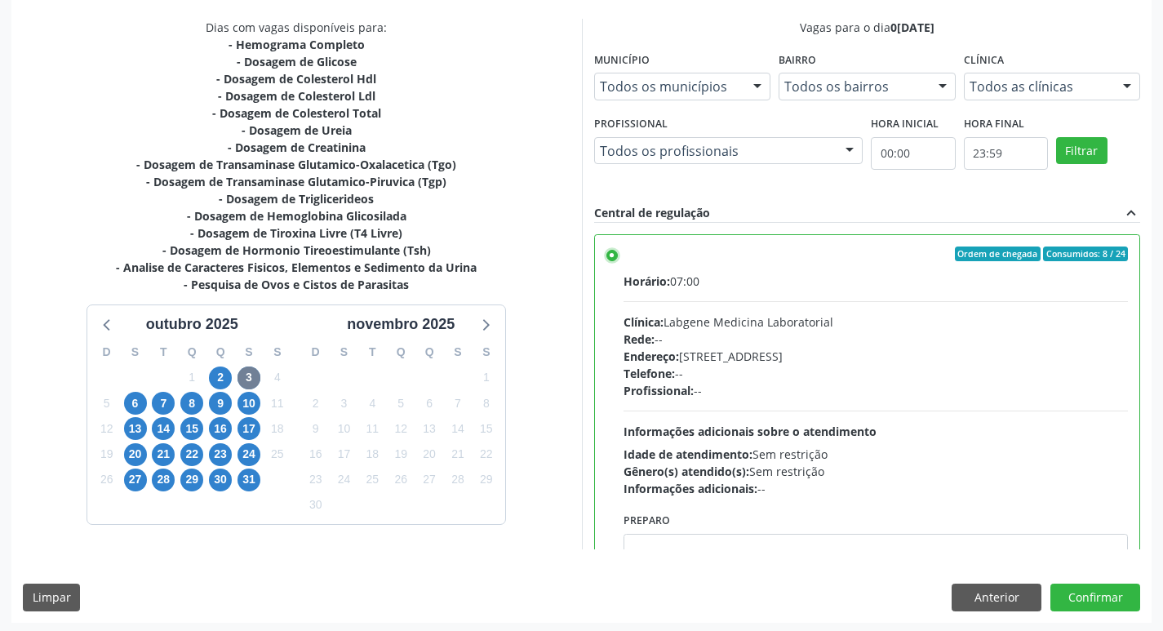
scroll to position [344, 0]
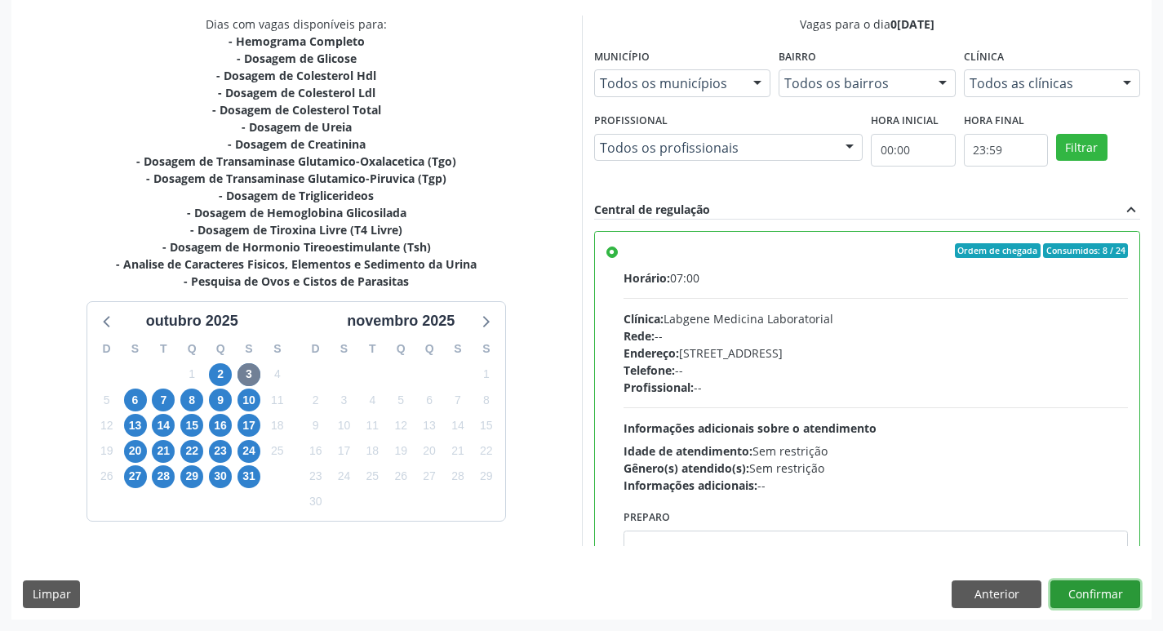
click at [1116, 597] on button "Confirmar" at bounding box center [1095, 594] width 90 height 28
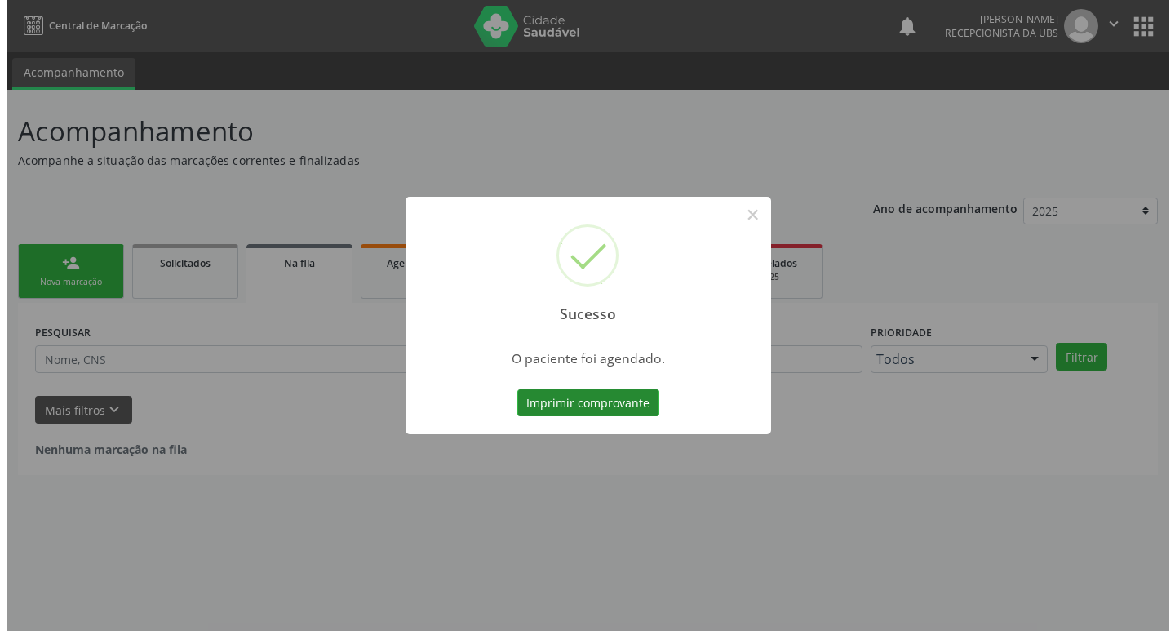
scroll to position [0, 0]
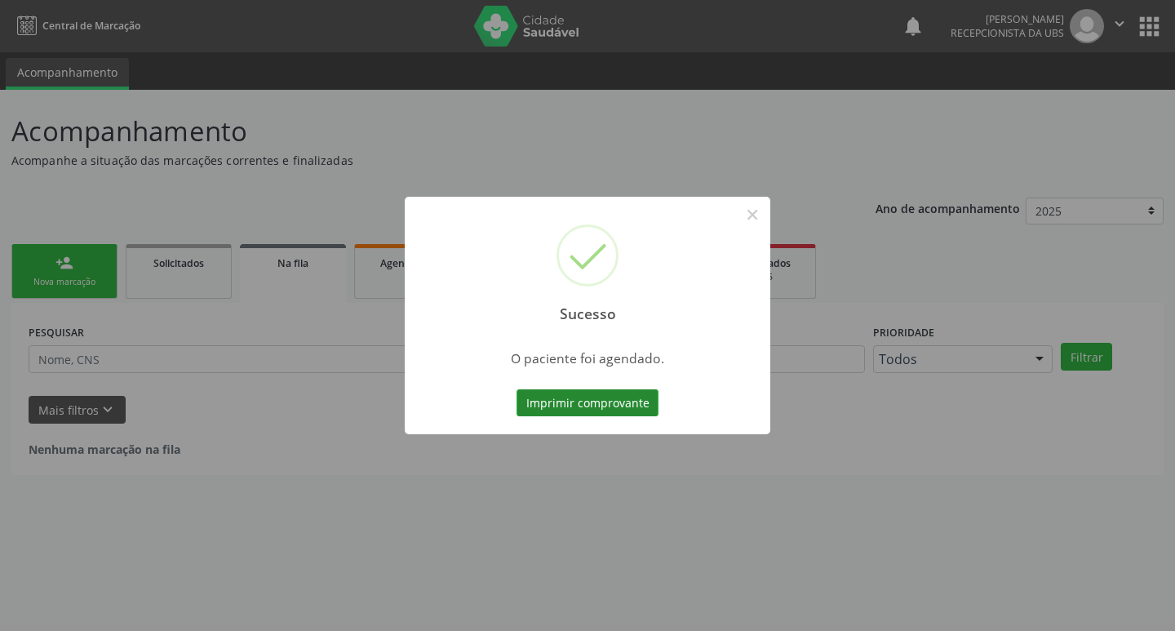
click at [566, 399] on button "Imprimir comprovante" at bounding box center [588, 403] width 142 height 28
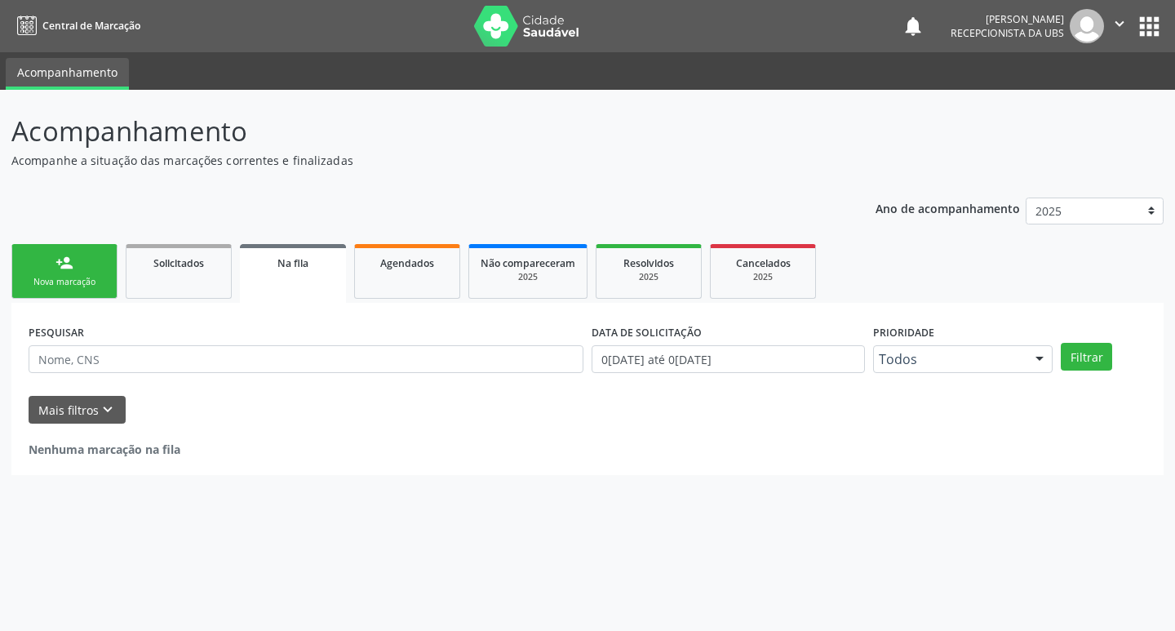
click at [81, 279] on div "Nova marcação" at bounding box center [65, 282] width 82 height 12
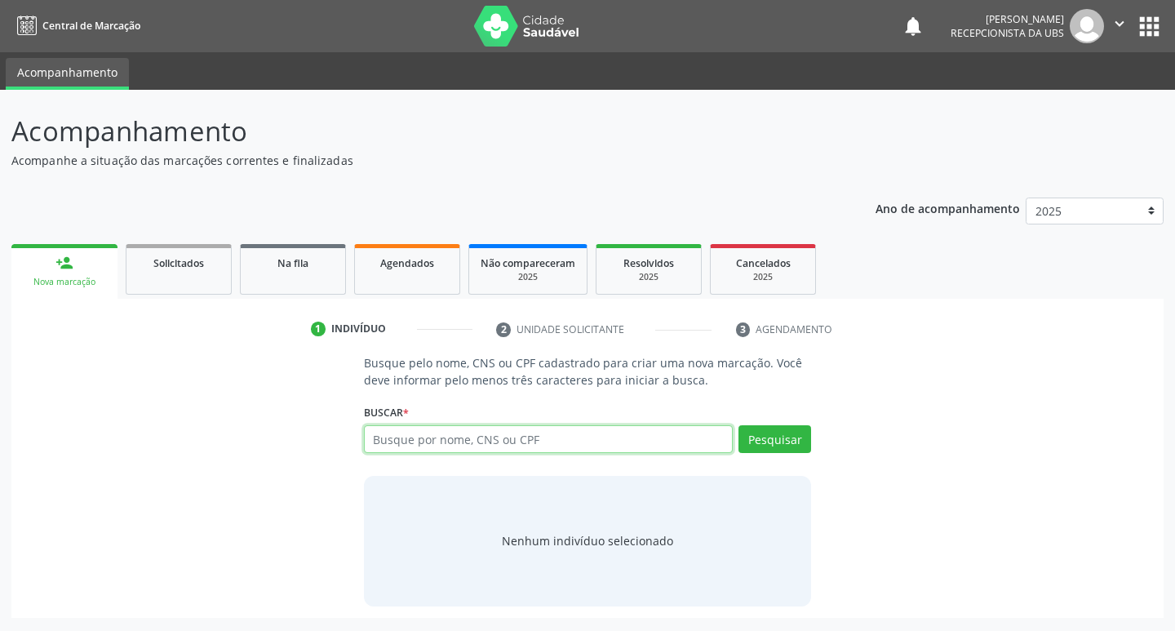
click at [449, 437] on input "text" at bounding box center [549, 439] width 370 height 28
click at [469, 437] on input "text" at bounding box center [549, 439] width 370 height 28
click at [524, 442] on input "text" at bounding box center [549, 439] width 370 height 28
click at [585, 438] on input "text" at bounding box center [549, 439] width 370 height 28
type input "706802729247226"
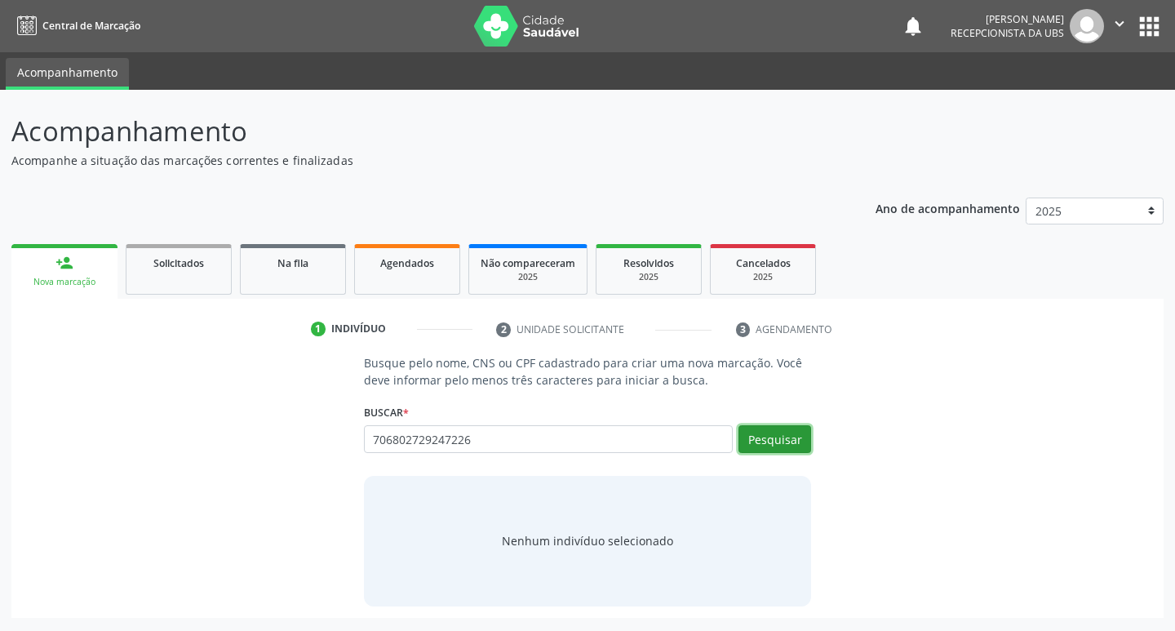
click at [762, 436] on button "Pesquisar" at bounding box center [774, 439] width 73 height 28
type input "706802729247226"
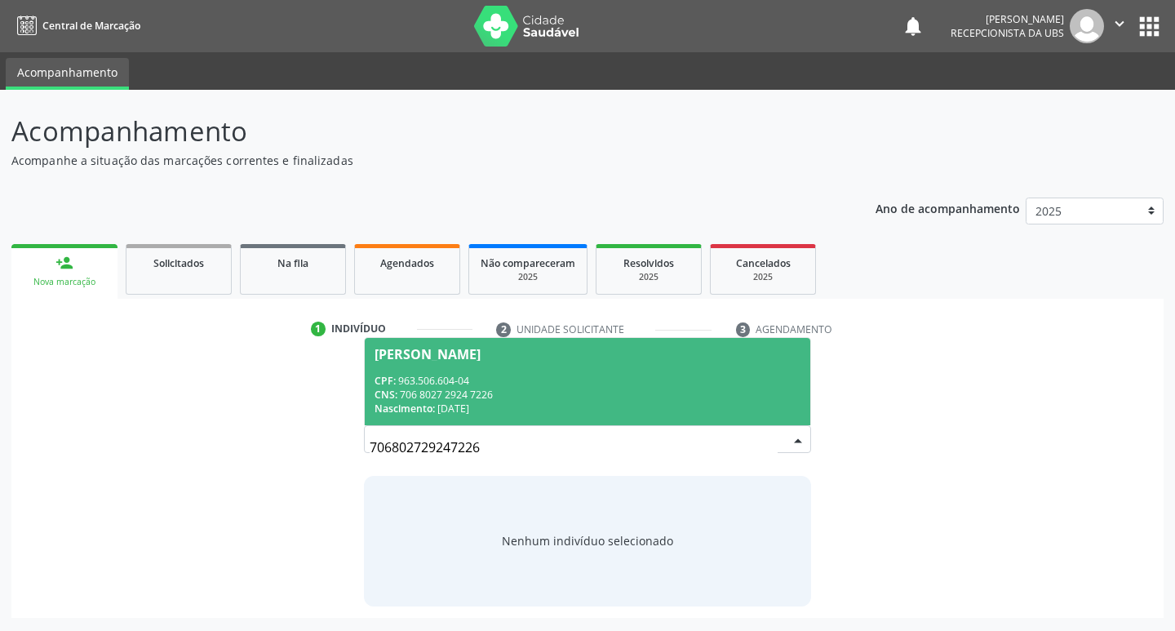
click at [449, 379] on div "CPF: 963.506.604-04" at bounding box center [588, 381] width 427 height 14
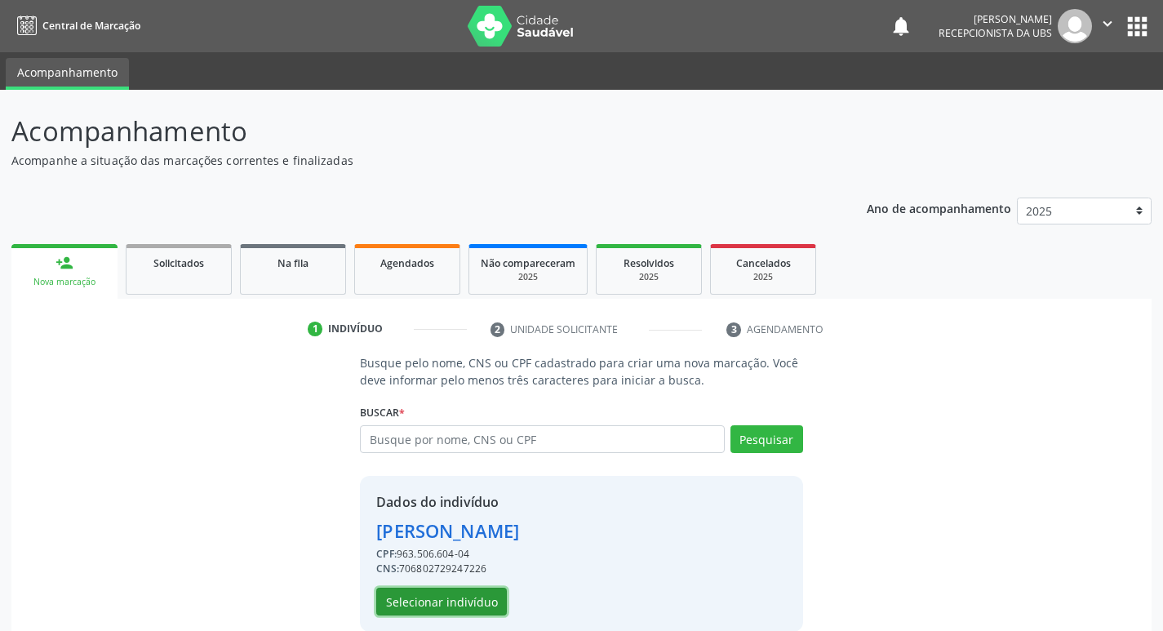
click at [424, 600] on button "Selecionar indivíduo" at bounding box center [441, 602] width 131 height 28
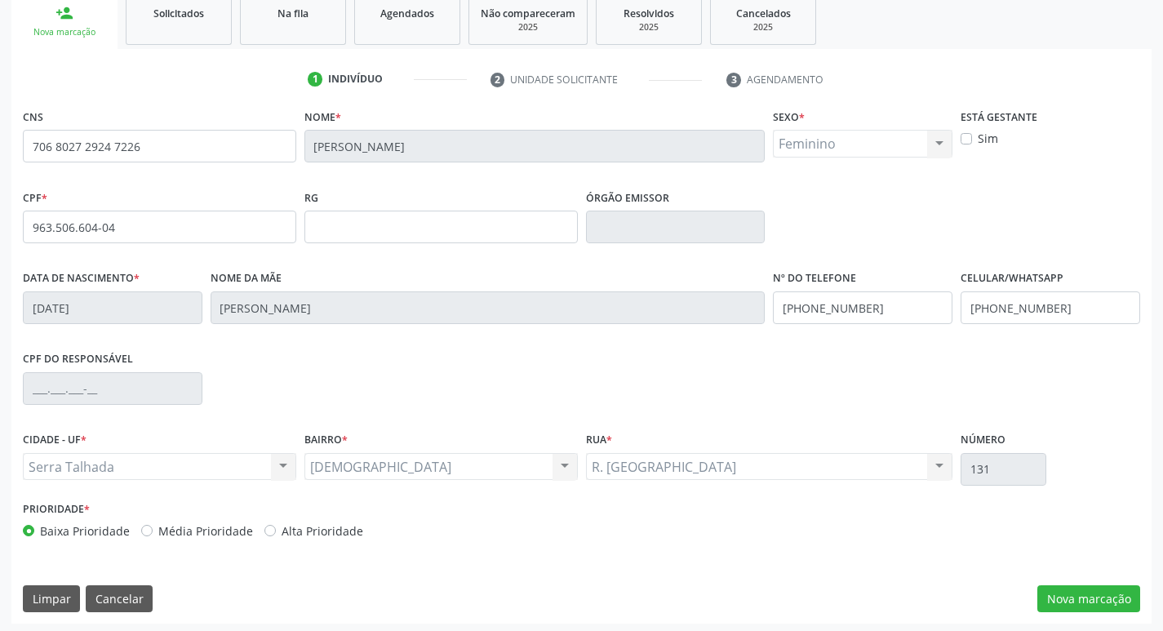
scroll to position [254, 0]
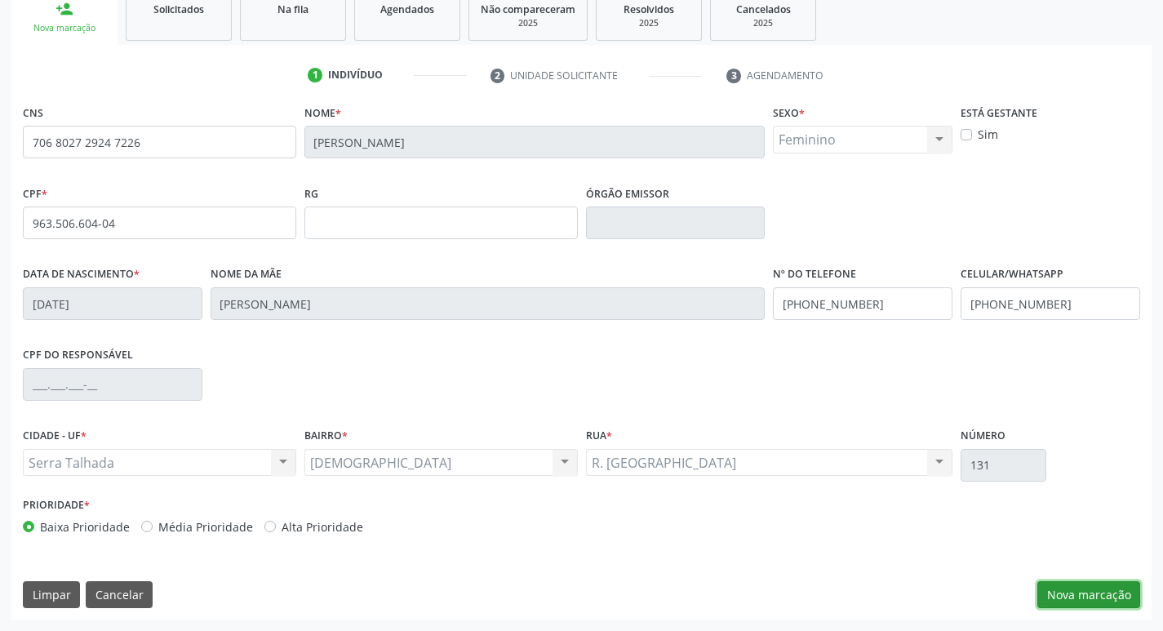
click at [1075, 596] on button "Nova marcação" at bounding box center [1088, 595] width 103 height 28
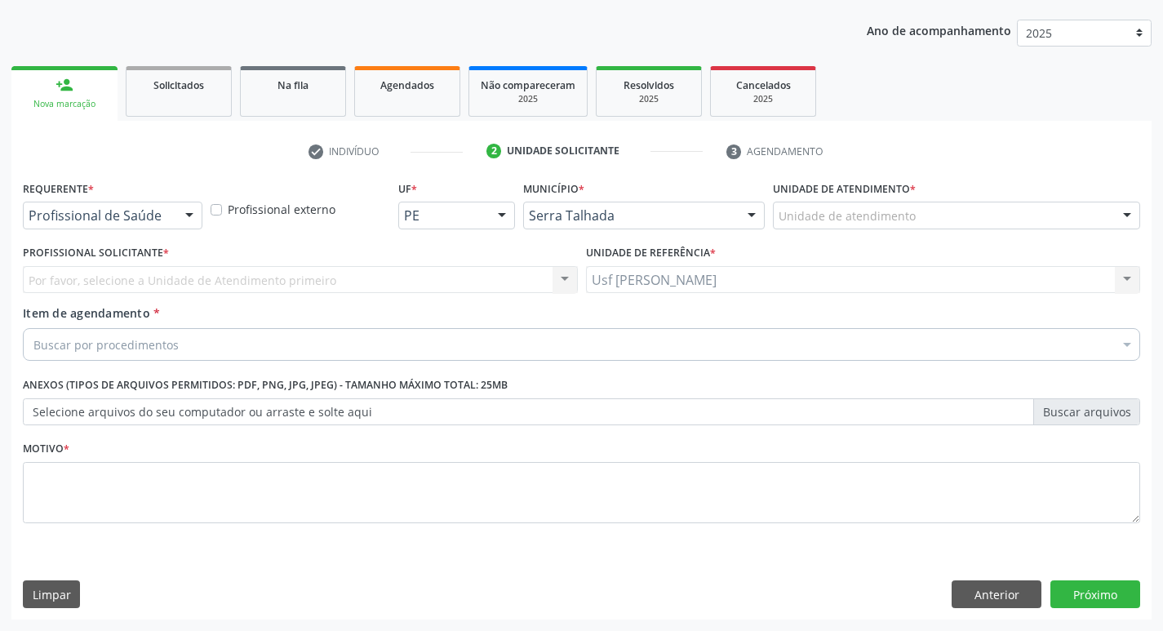
scroll to position [178, 0]
click at [193, 216] on div at bounding box center [189, 216] width 24 height 28
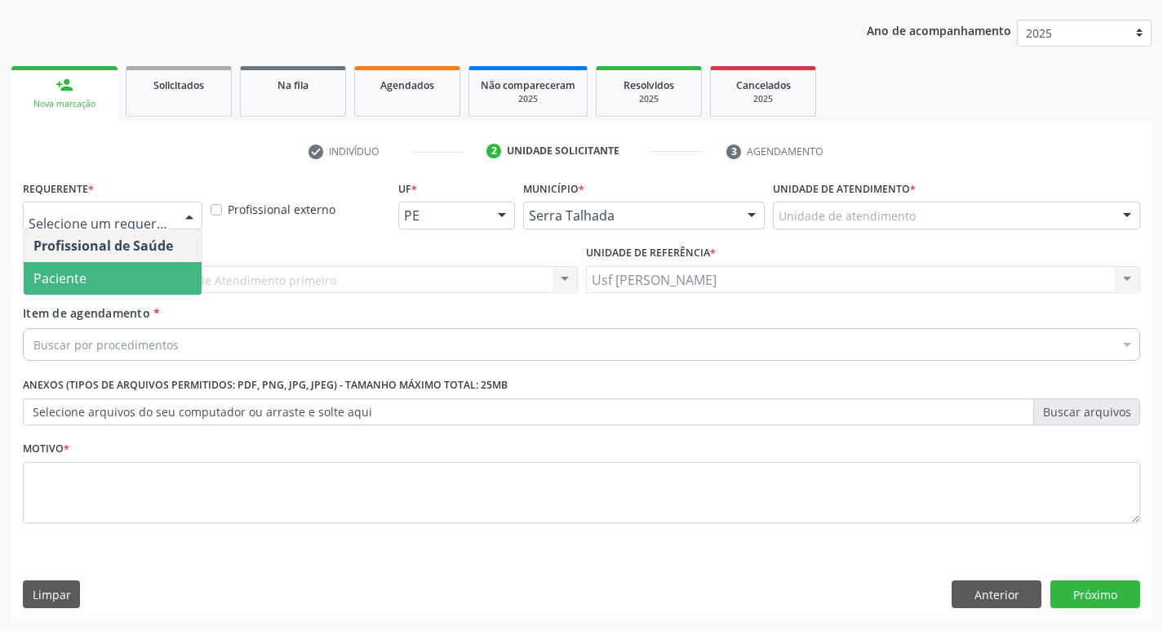
click at [133, 282] on span "Paciente" at bounding box center [113, 278] width 178 height 33
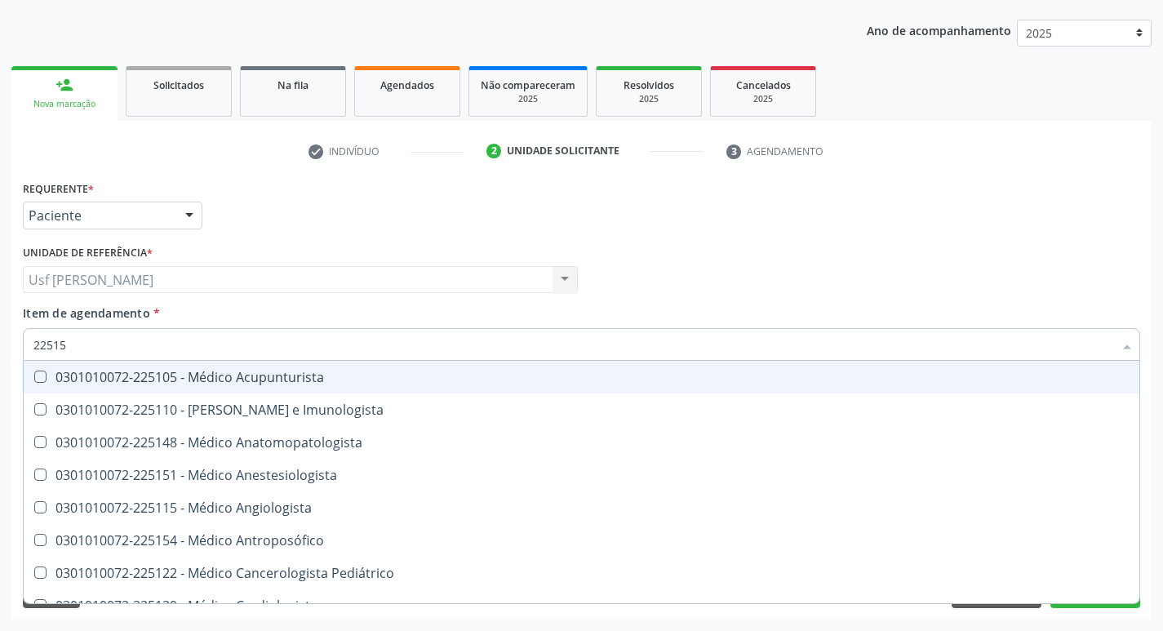
type input "225155"
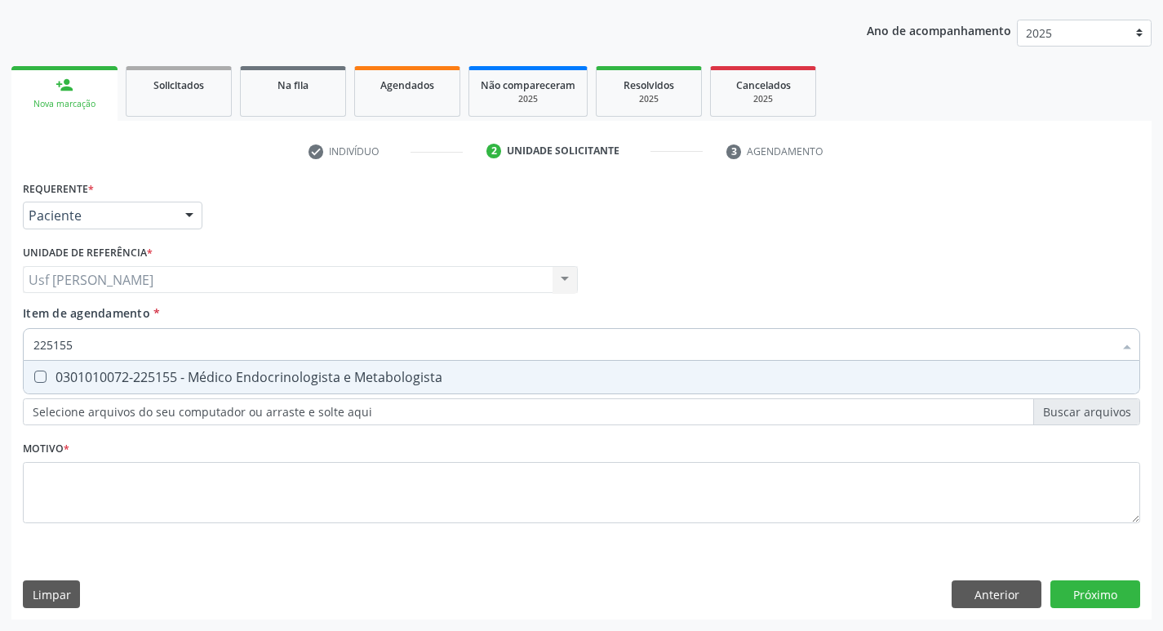
click at [41, 375] on Metabologista at bounding box center [40, 376] width 12 height 12
click at [34, 375] on Metabologista "checkbox" at bounding box center [29, 376] width 11 height 11
checkbox Metabologista "true"
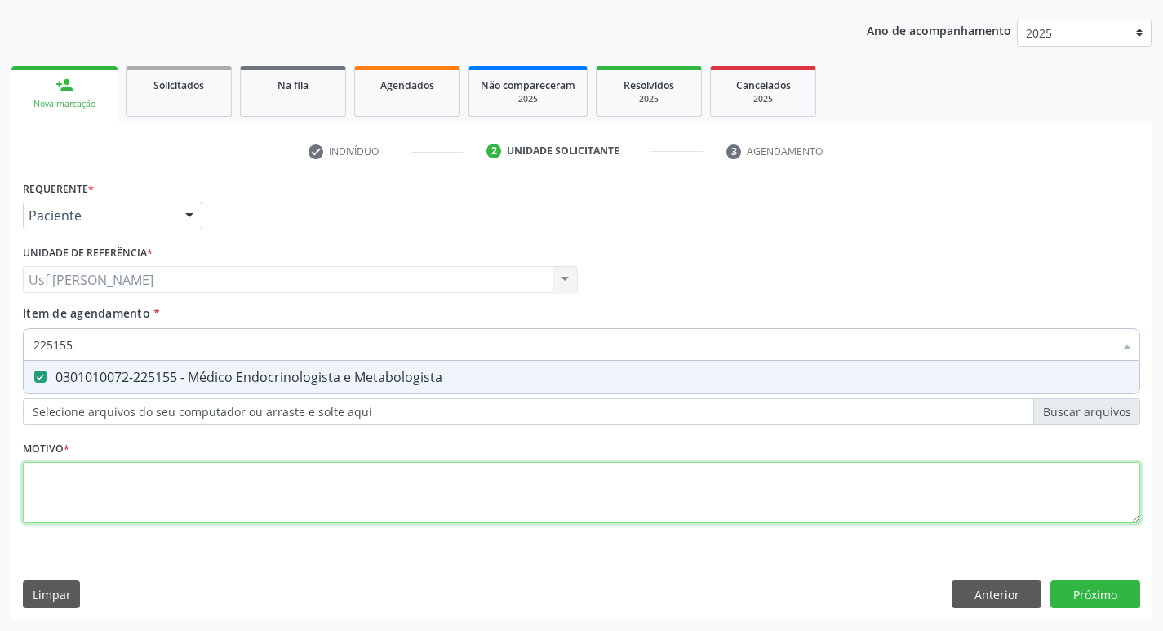
click at [52, 476] on div "Requerente * Paciente Profissional de Saúde Paciente Nenhum resultado encontrad…" at bounding box center [581, 361] width 1117 height 370
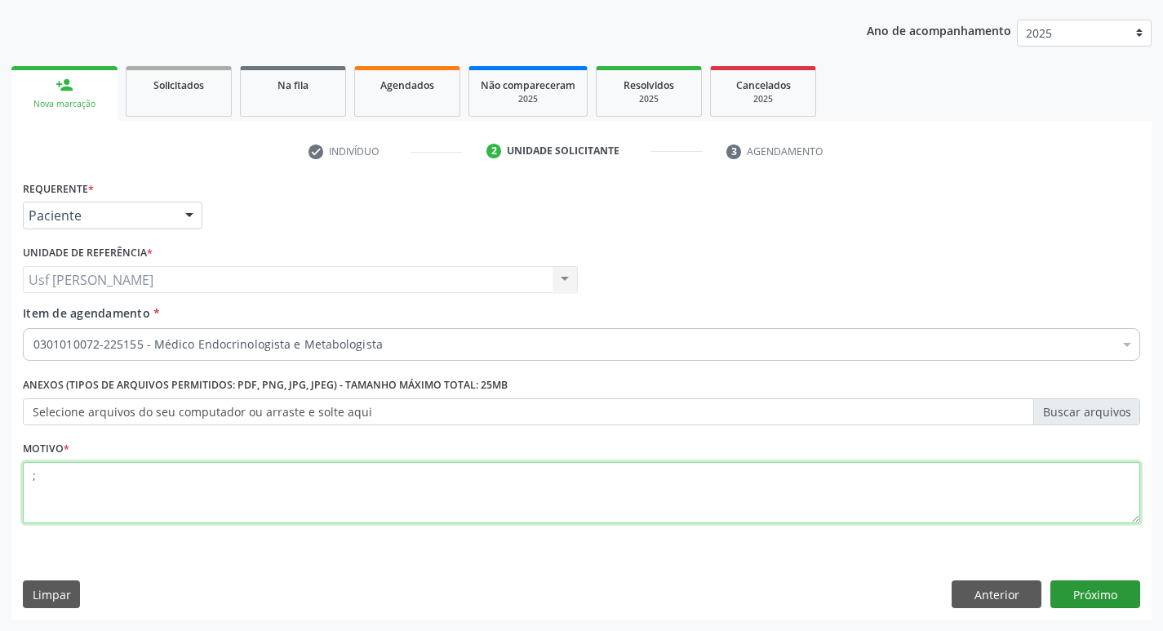
type textarea ";"
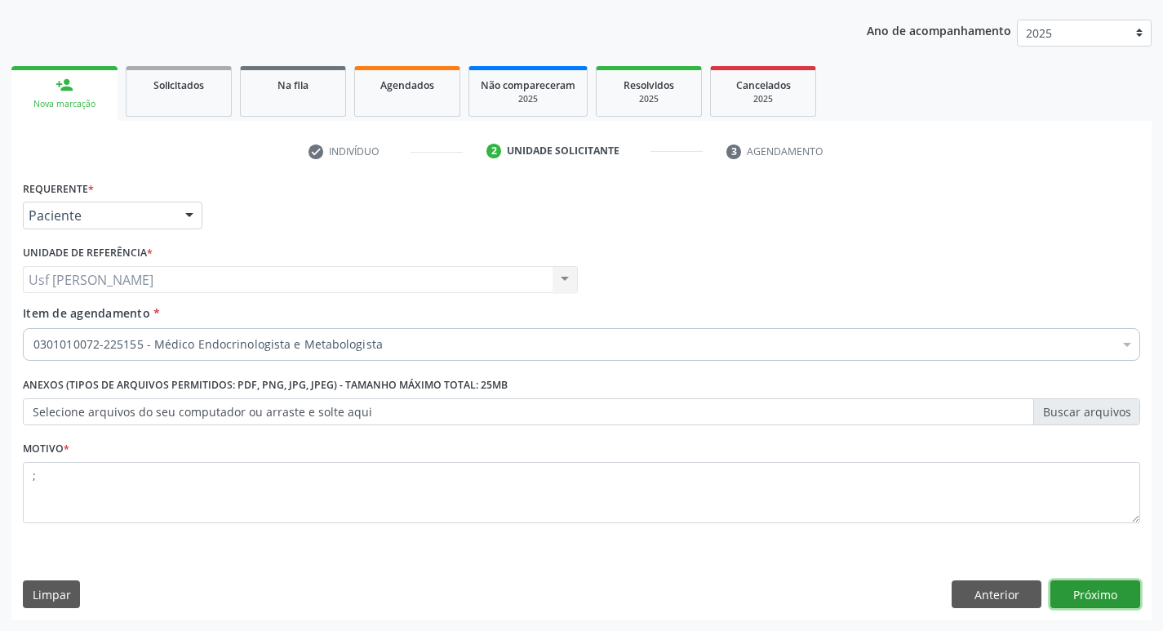
click at [1093, 596] on button "Próximo" at bounding box center [1095, 594] width 90 height 28
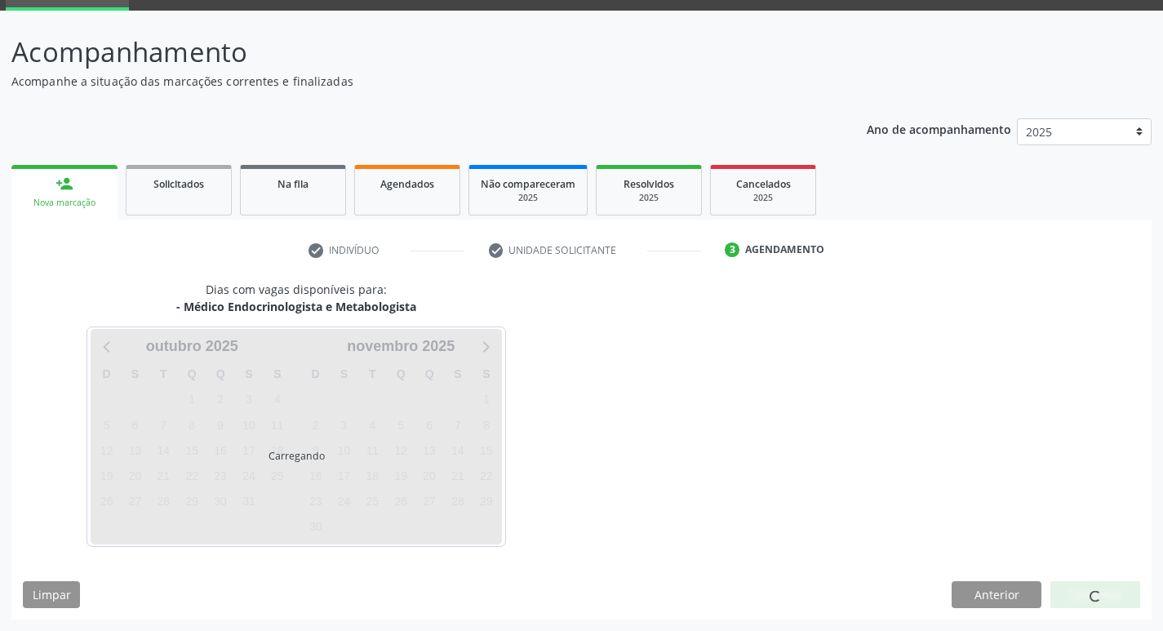
scroll to position [79, 0]
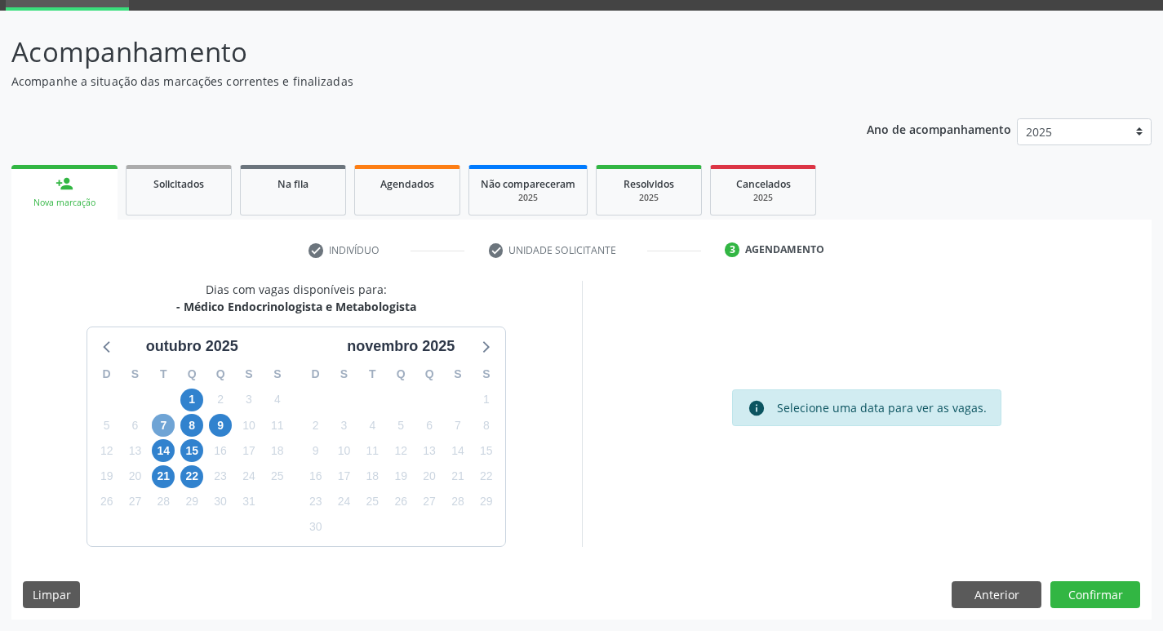
click at [163, 423] on span "7" at bounding box center [163, 425] width 23 height 23
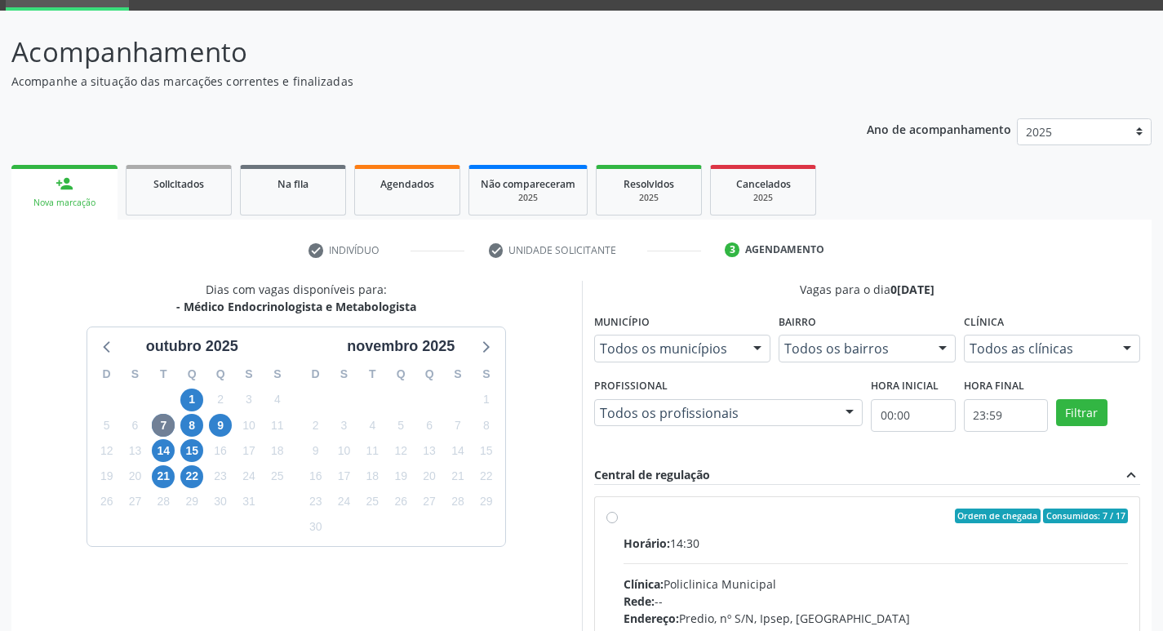
click at [623, 515] on label "Ordem de chegada Consumidos: 7 / 17 Horário: 14:30 Clínica: Policlinica Municip…" at bounding box center [875, 633] width 505 height 251
click at [607, 515] on input "Ordem de chegada Consumidos: 7 / 17 Horário: 14:30 Clínica: Policlinica Municip…" at bounding box center [611, 515] width 11 height 15
radio input "true"
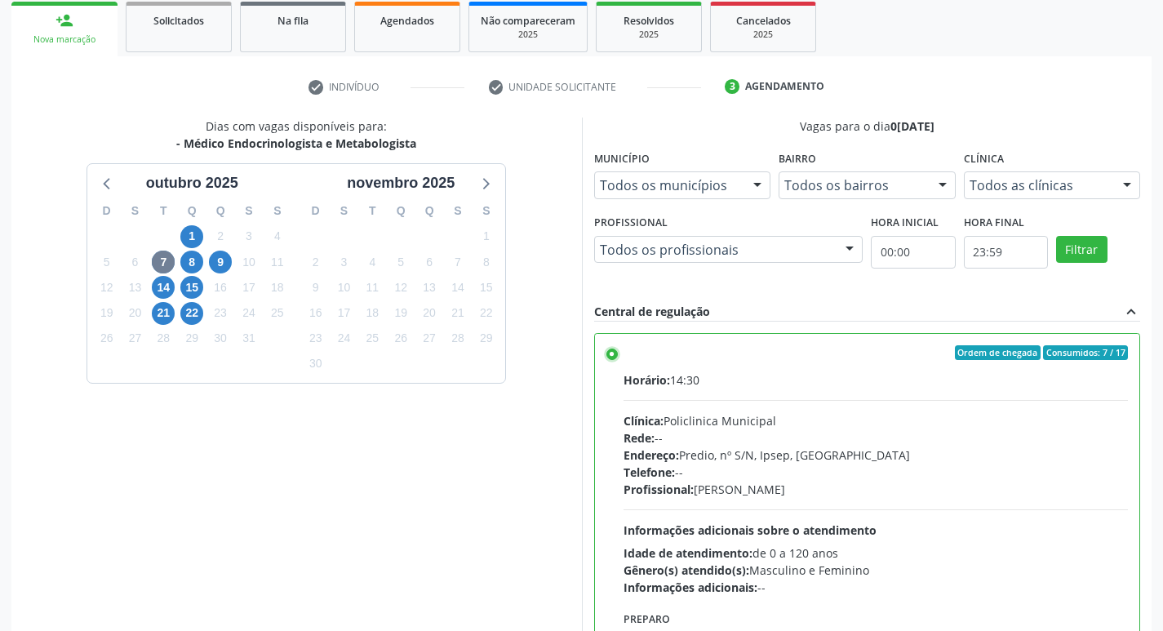
scroll to position [344, 0]
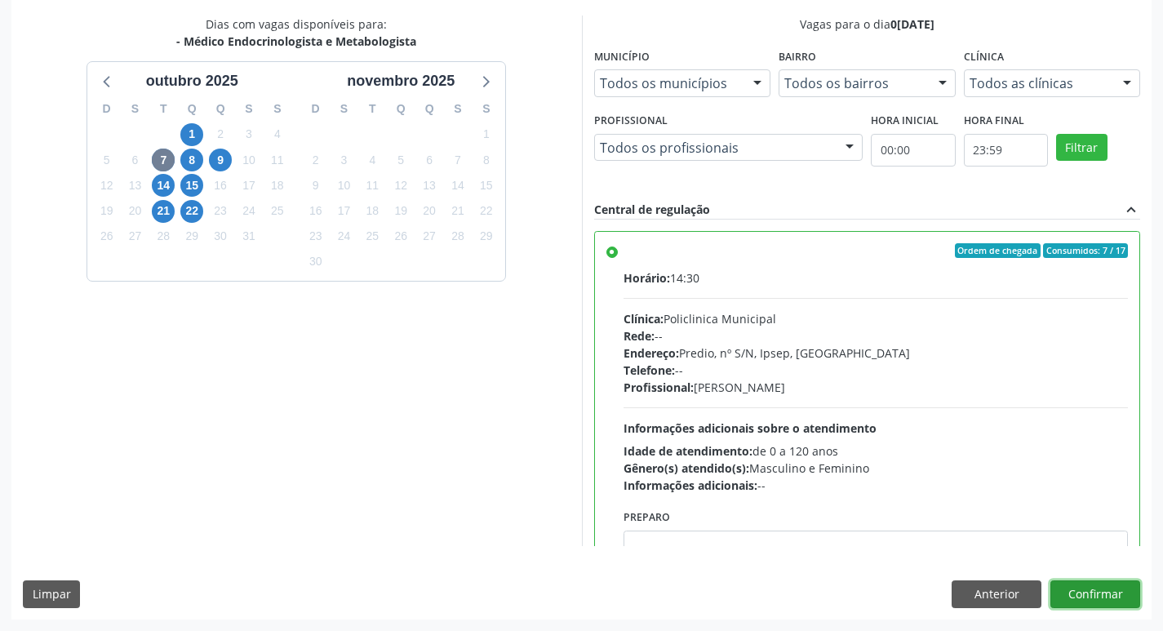
click at [1079, 595] on button "Confirmar" at bounding box center [1095, 594] width 90 height 28
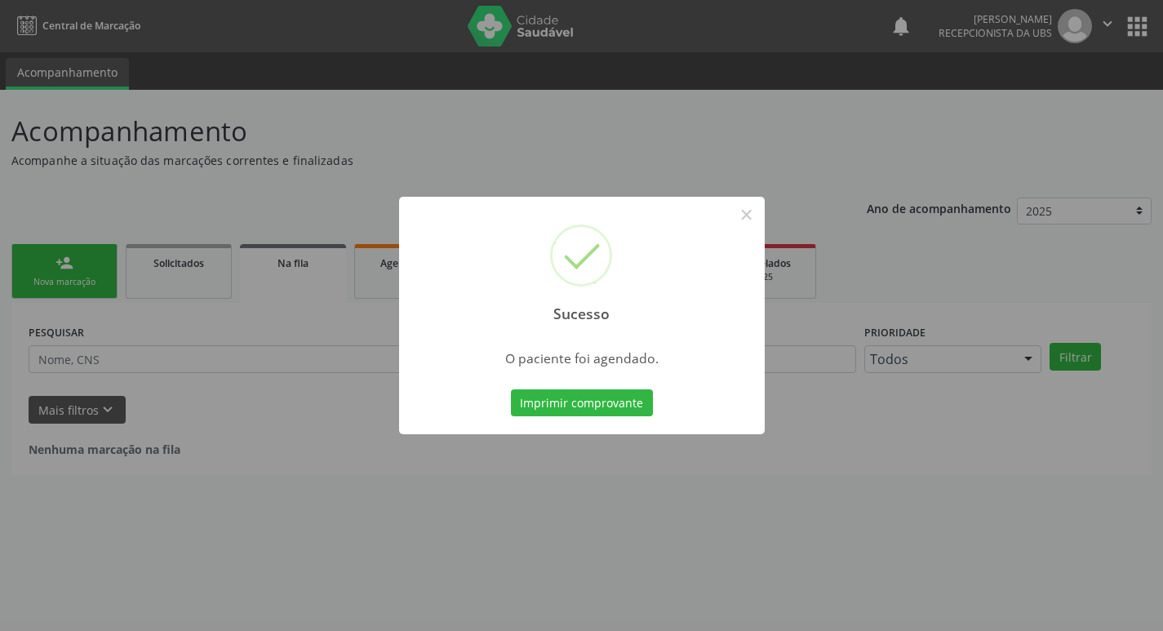
scroll to position [0, 0]
click at [609, 403] on button "Imprimir comprovante" at bounding box center [588, 403] width 142 height 28
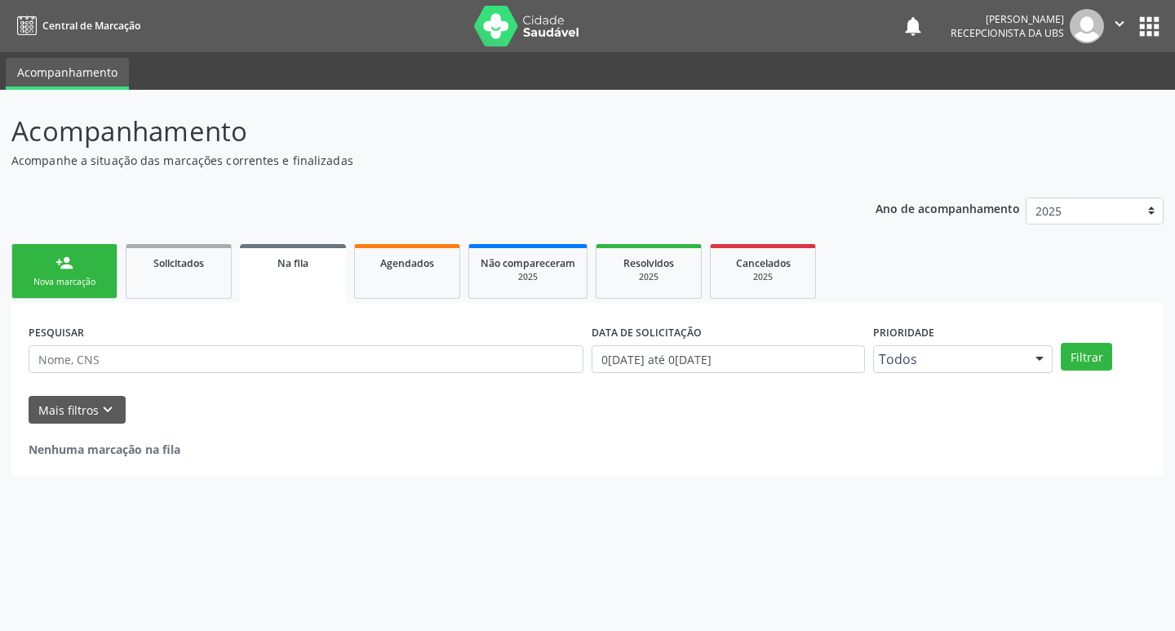
click at [59, 275] on link "person_add Nova marcação" at bounding box center [64, 271] width 106 height 55
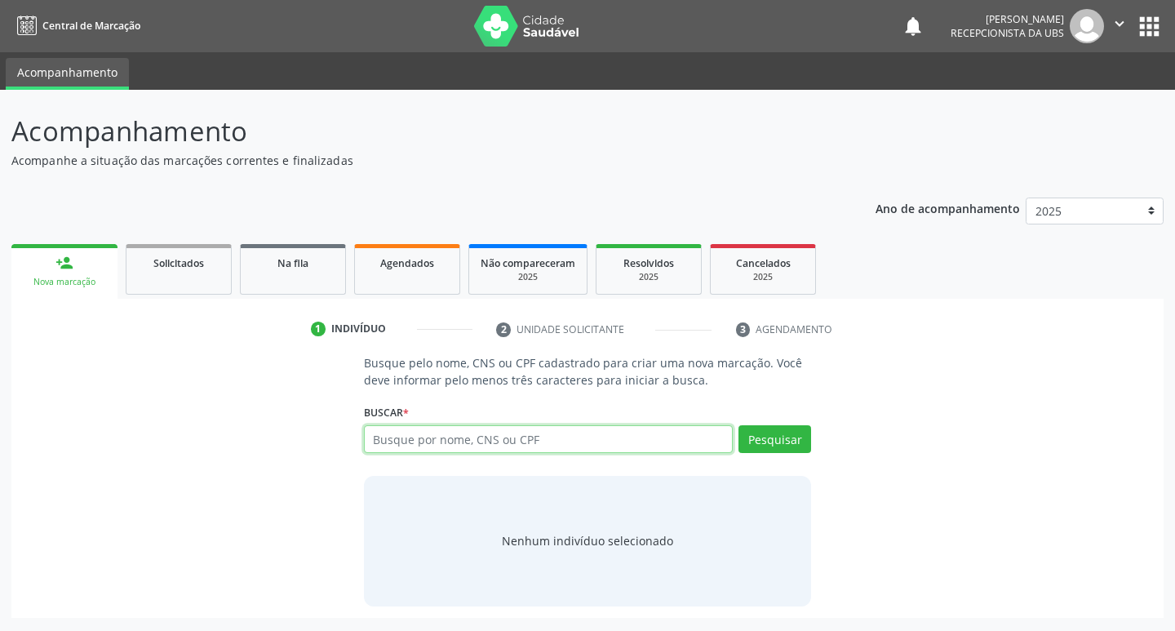
click at [461, 442] on input "text" at bounding box center [549, 439] width 370 height 28
type input "02030432199"
click at [761, 438] on button "Pesquisar" at bounding box center [774, 439] width 73 height 28
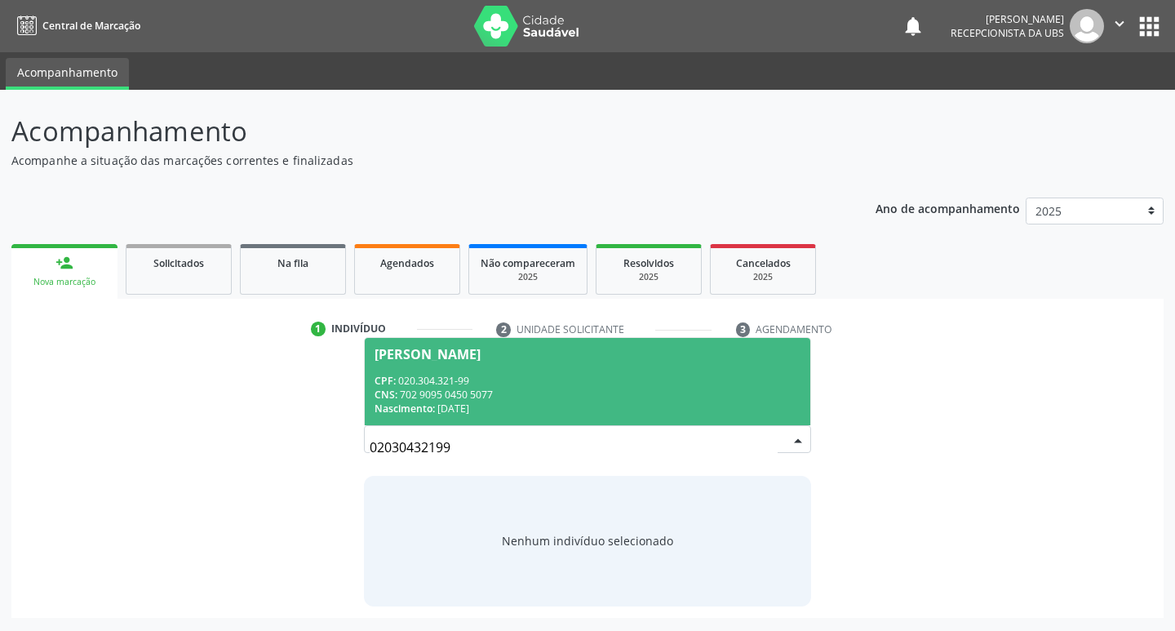
click at [420, 374] on div "CPF: 020.304.321-99" at bounding box center [588, 381] width 427 height 14
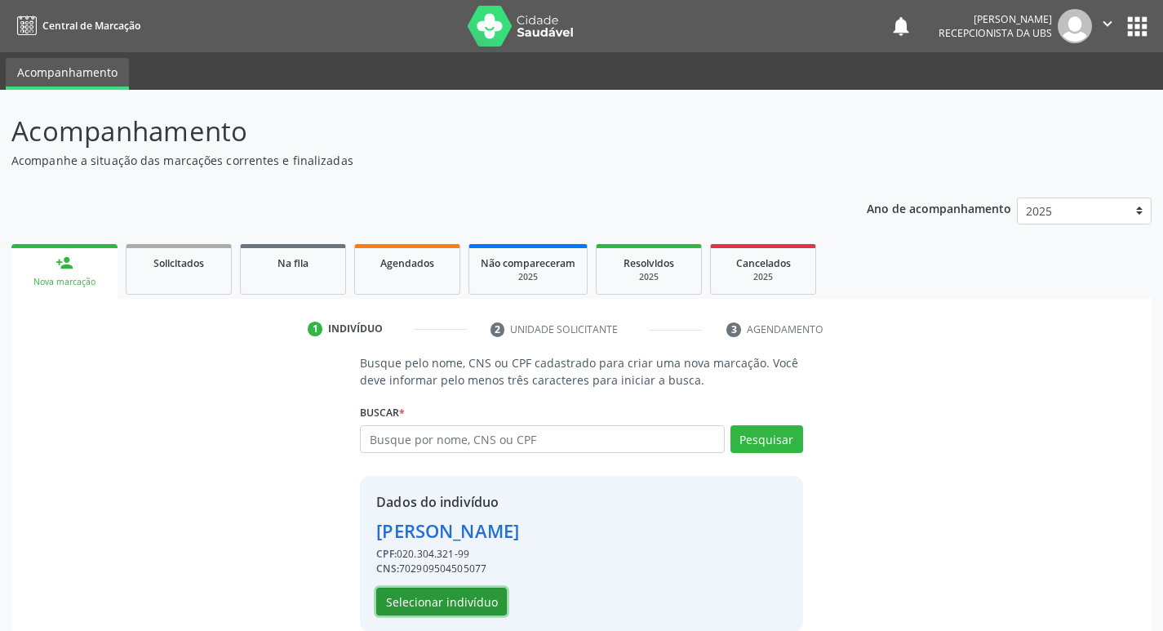
click at [430, 604] on button "Selecionar indivíduo" at bounding box center [441, 602] width 131 height 28
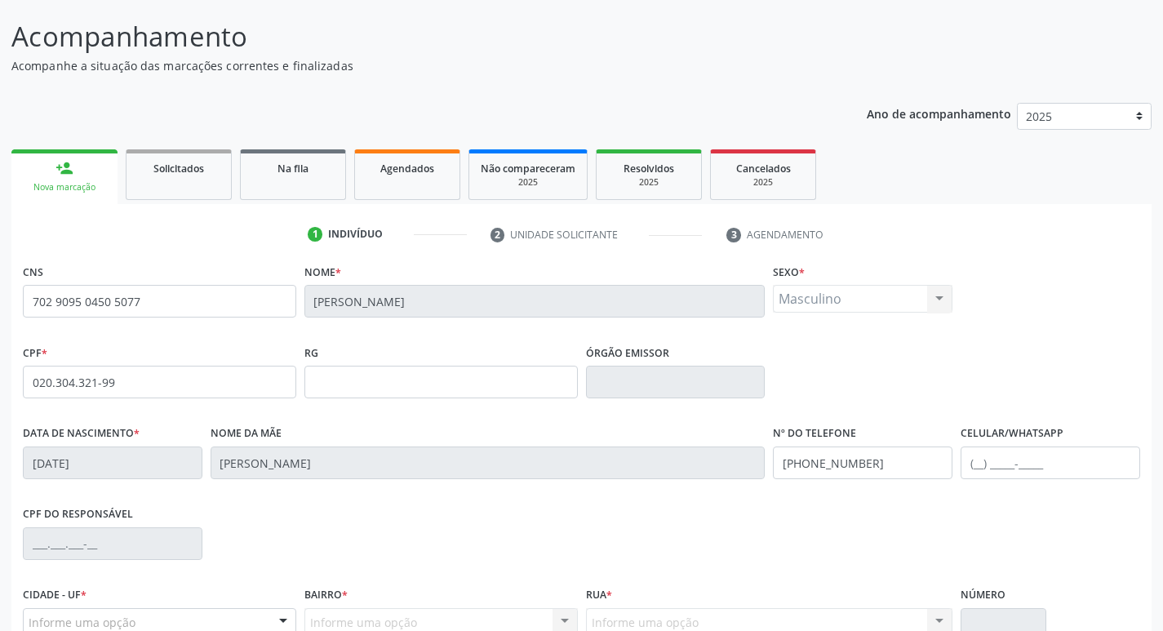
scroll to position [245, 0]
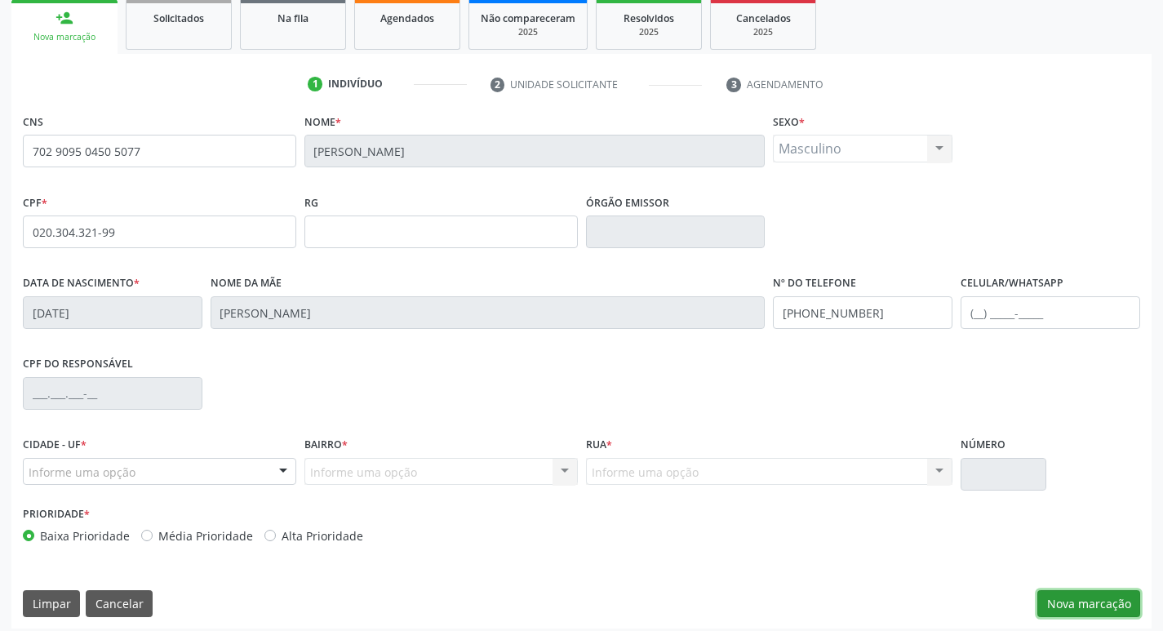
click at [1074, 597] on button "Nova marcação" at bounding box center [1088, 604] width 103 height 28
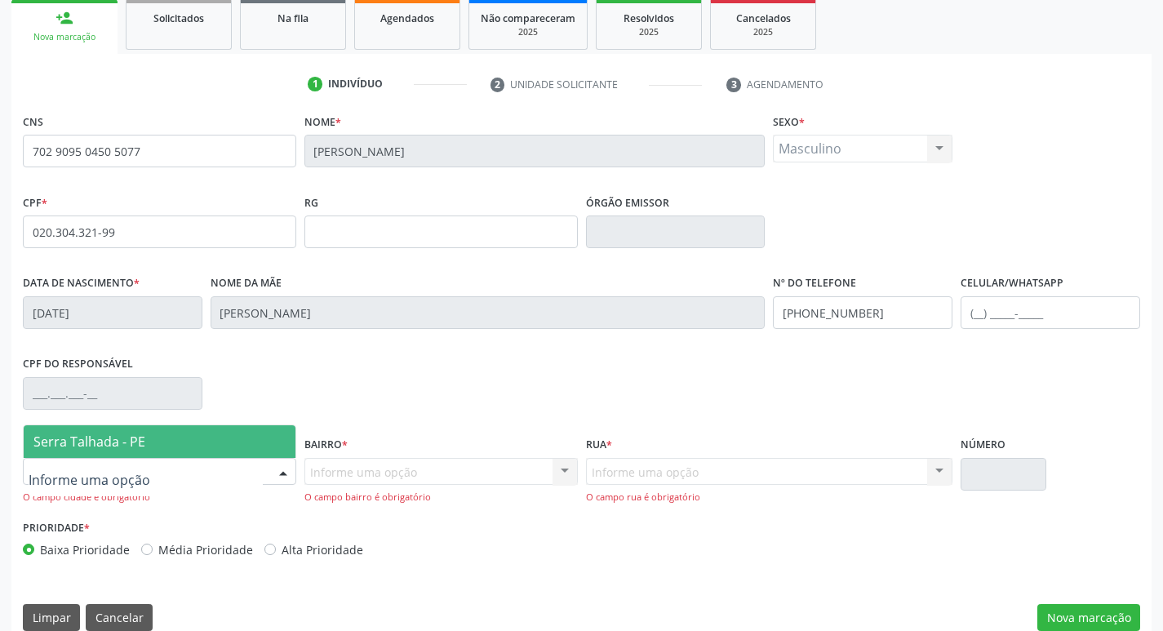
click at [132, 452] on span "Serra Talhada - PE" at bounding box center [160, 441] width 272 height 33
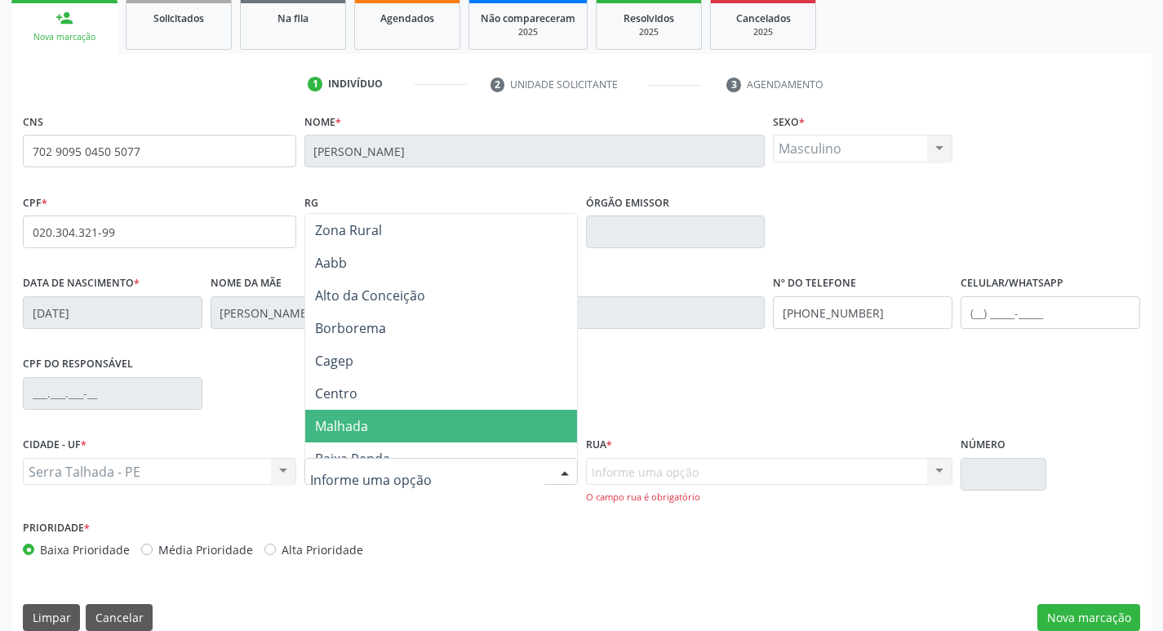
click at [406, 423] on span "Malhada" at bounding box center [441, 426] width 272 height 33
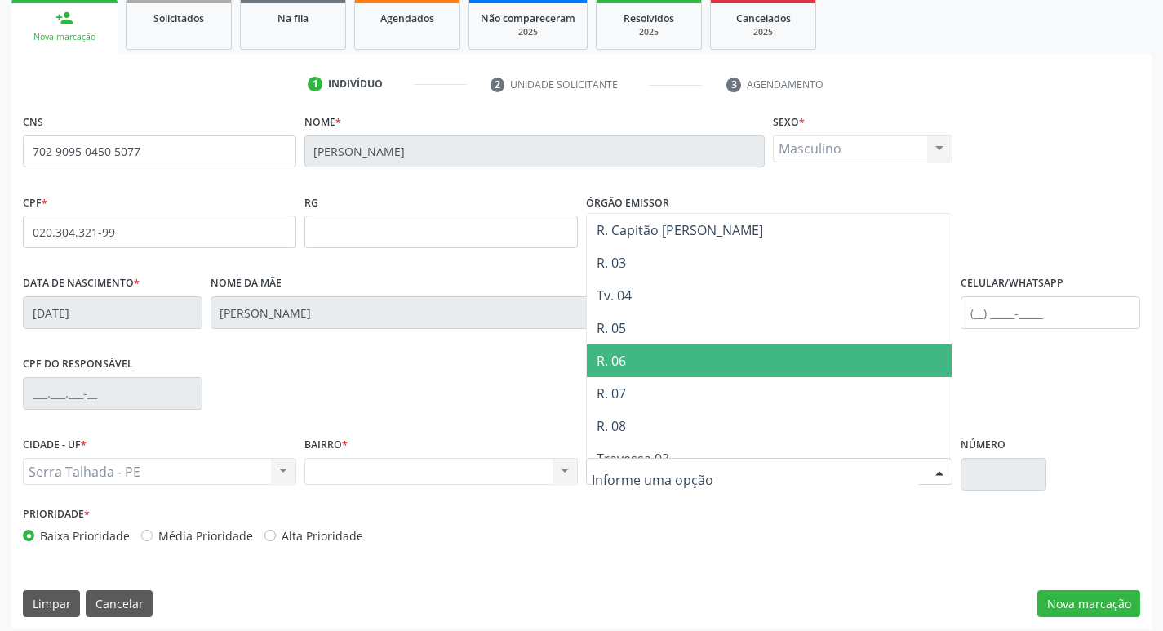
click at [656, 369] on span "R. 06" at bounding box center [770, 360] width 366 height 33
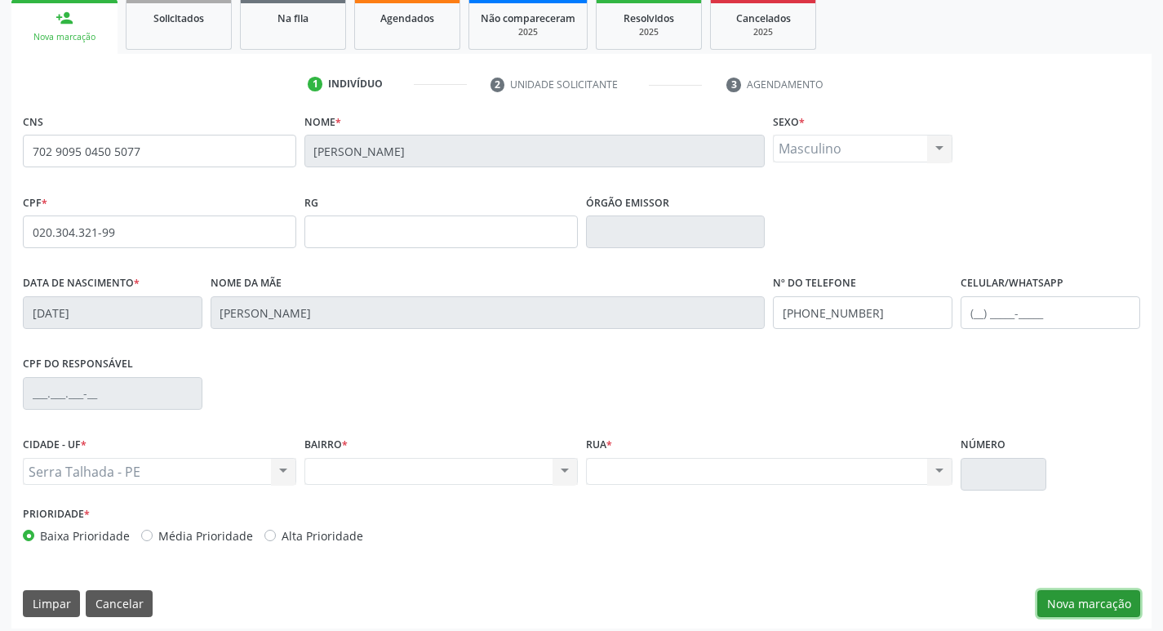
click at [1089, 597] on button "Nova marcação" at bounding box center [1088, 604] width 103 height 28
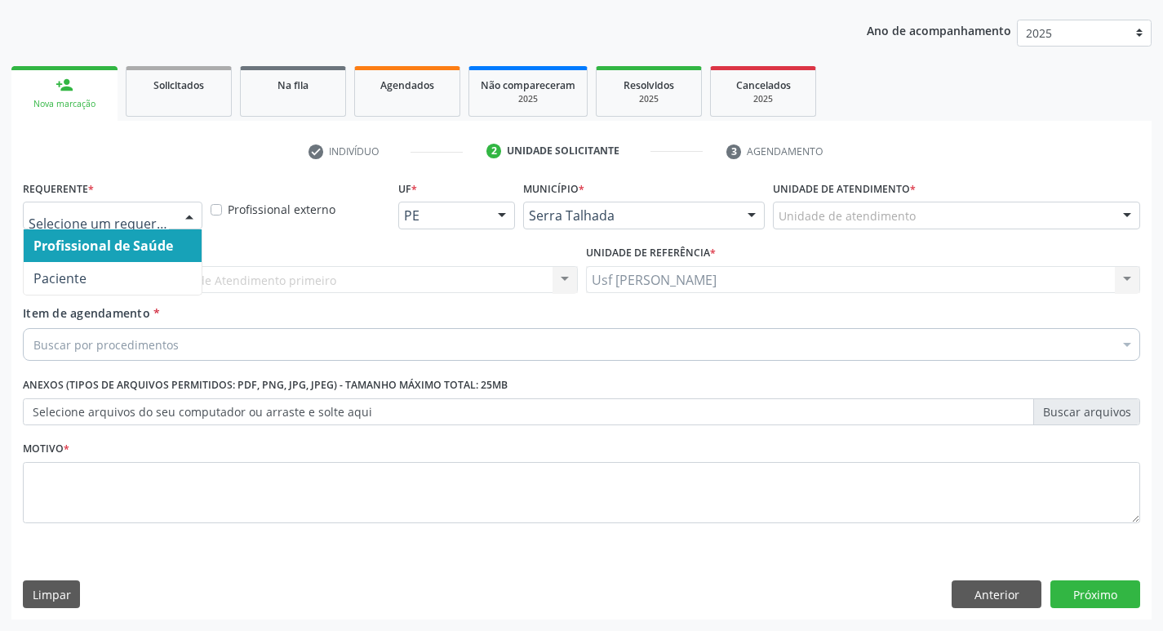
click at [192, 218] on div at bounding box center [189, 216] width 24 height 28
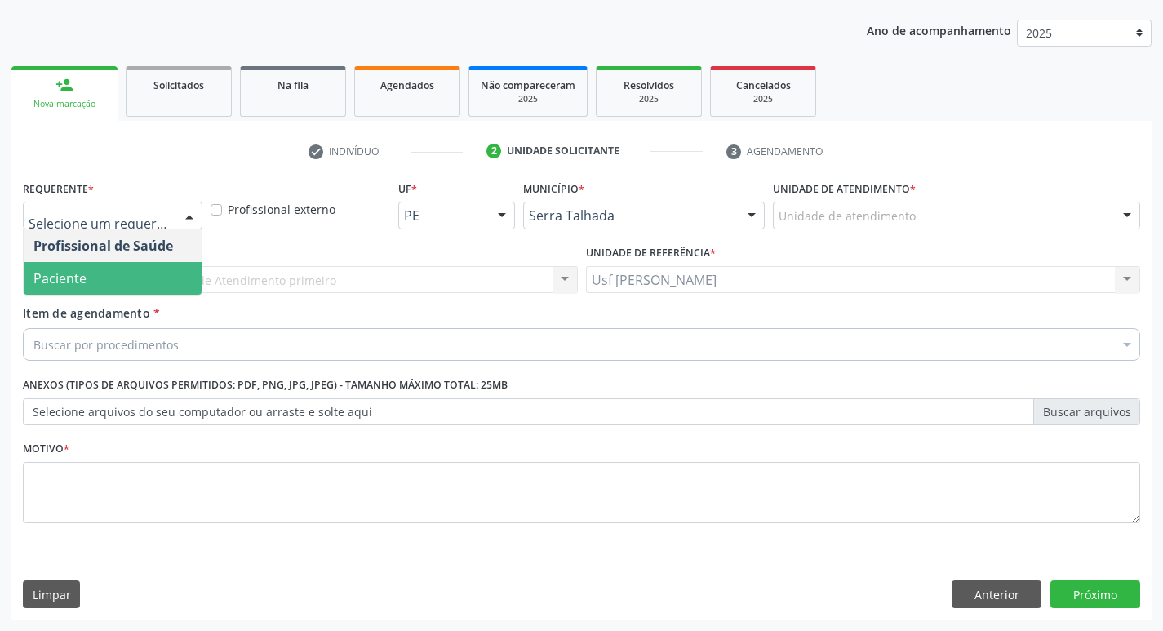
click at [171, 273] on span "Paciente" at bounding box center [113, 278] width 178 height 33
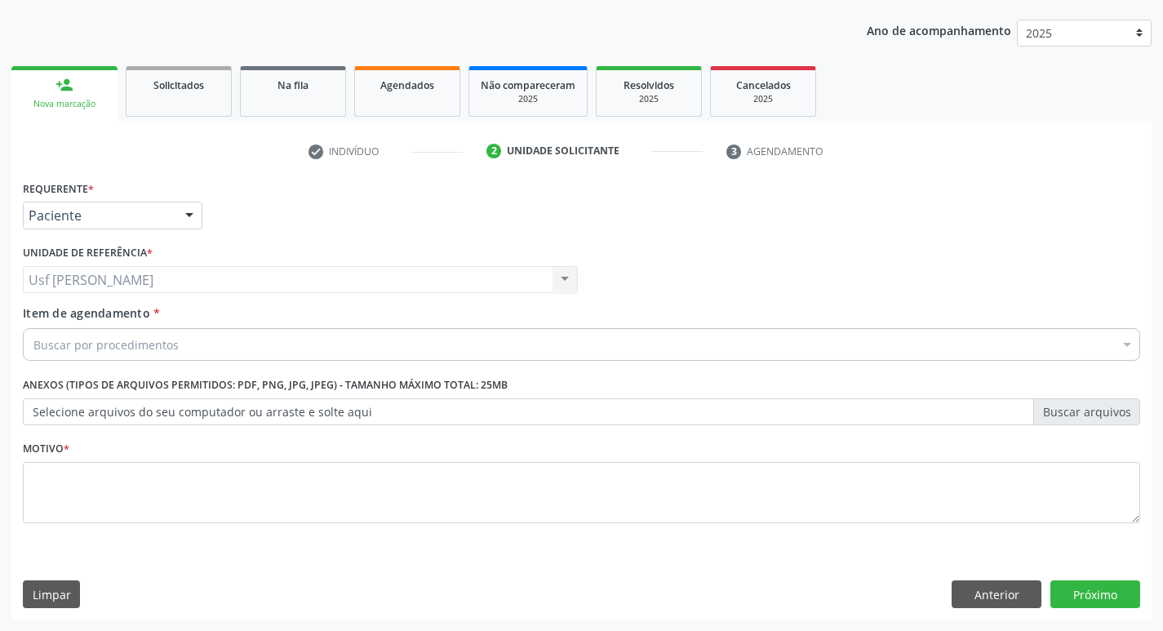
click at [156, 332] on div "Buscar por procedimentos" at bounding box center [581, 344] width 1117 height 33
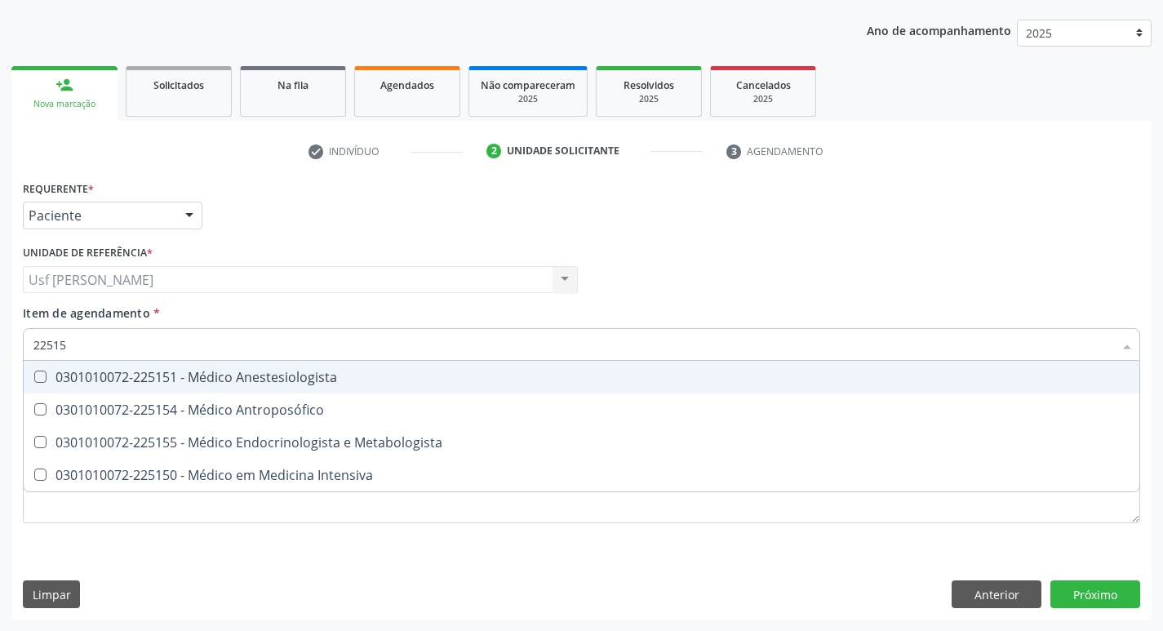
type input "225155"
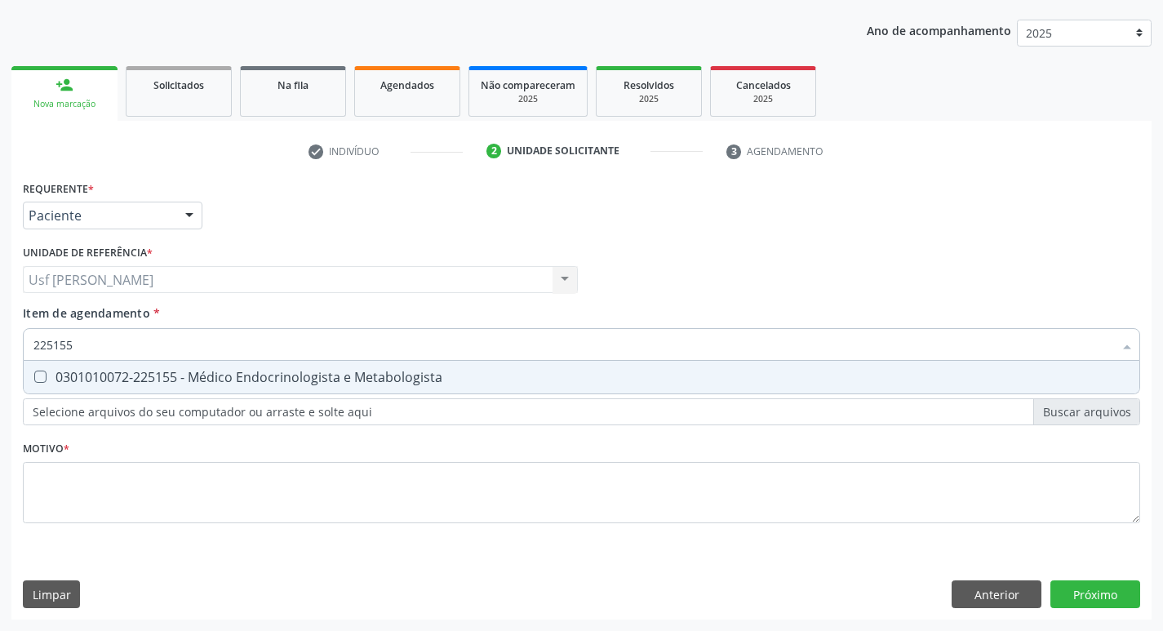
click at [40, 379] on Metabologista at bounding box center [40, 376] width 12 height 12
click at [34, 379] on Metabologista "checkbox" at bounding box center [29, 376] width 11 height 11
checkbox Metabologista "true"
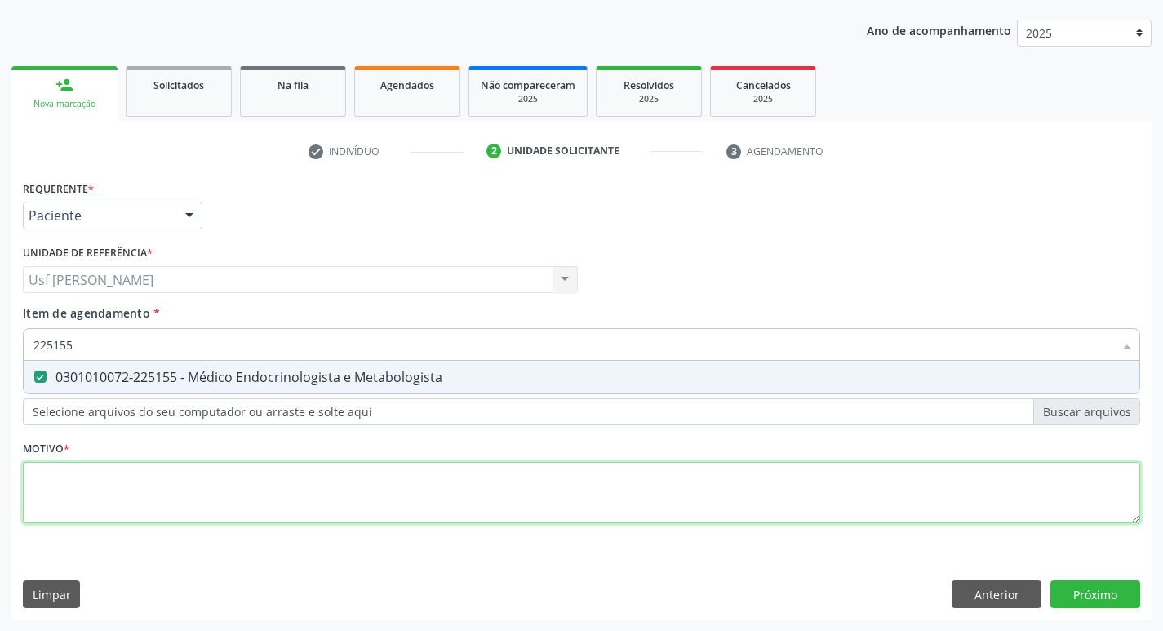
click at [74, 496] on div "Requerente * Paciente Profissional de Saúde Paciente Nenhum resultado encontrad…" at bounding box center [581, 361] width 1117 height 370
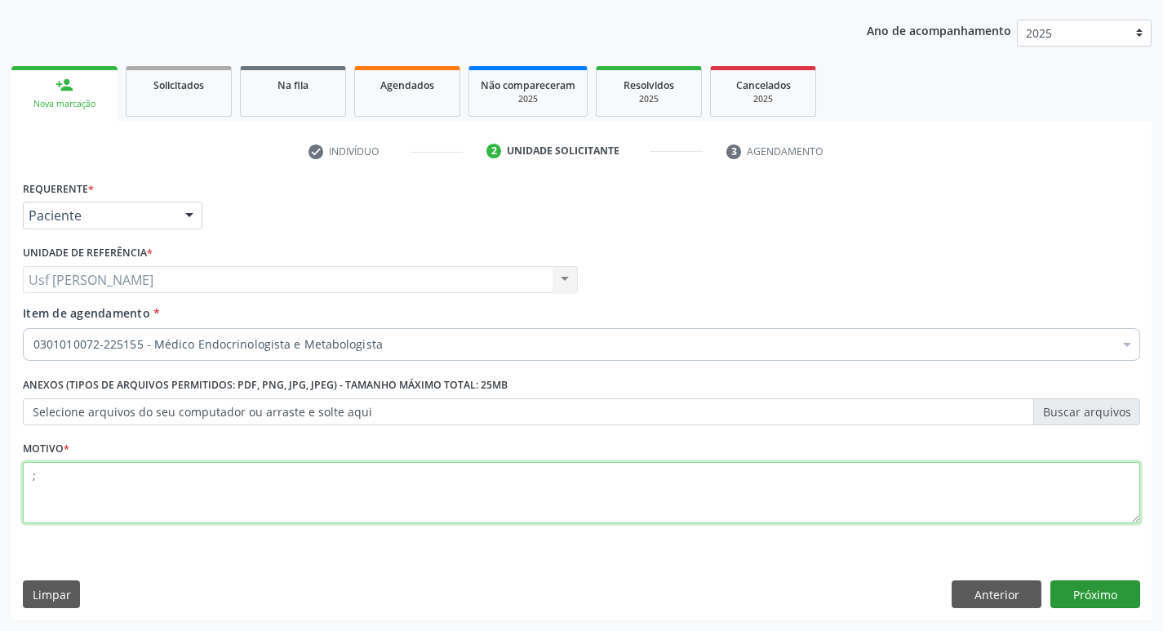
type textarea ";"
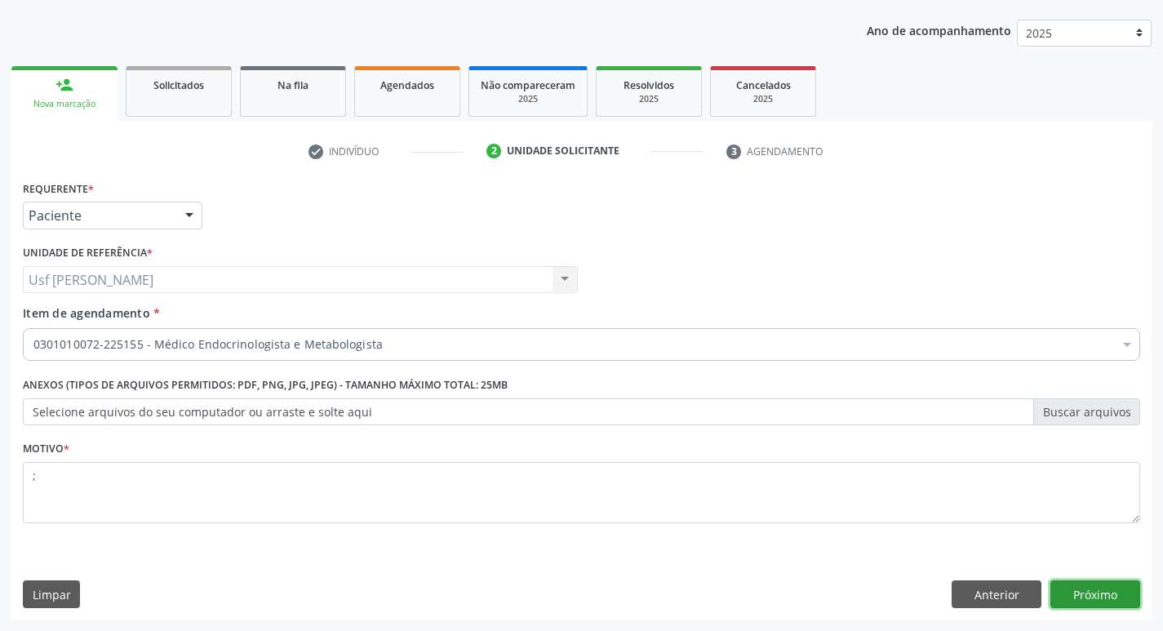
click at [1100, 592] on button "Próximo" at bounding box center [1095, 594] width 90 height 28
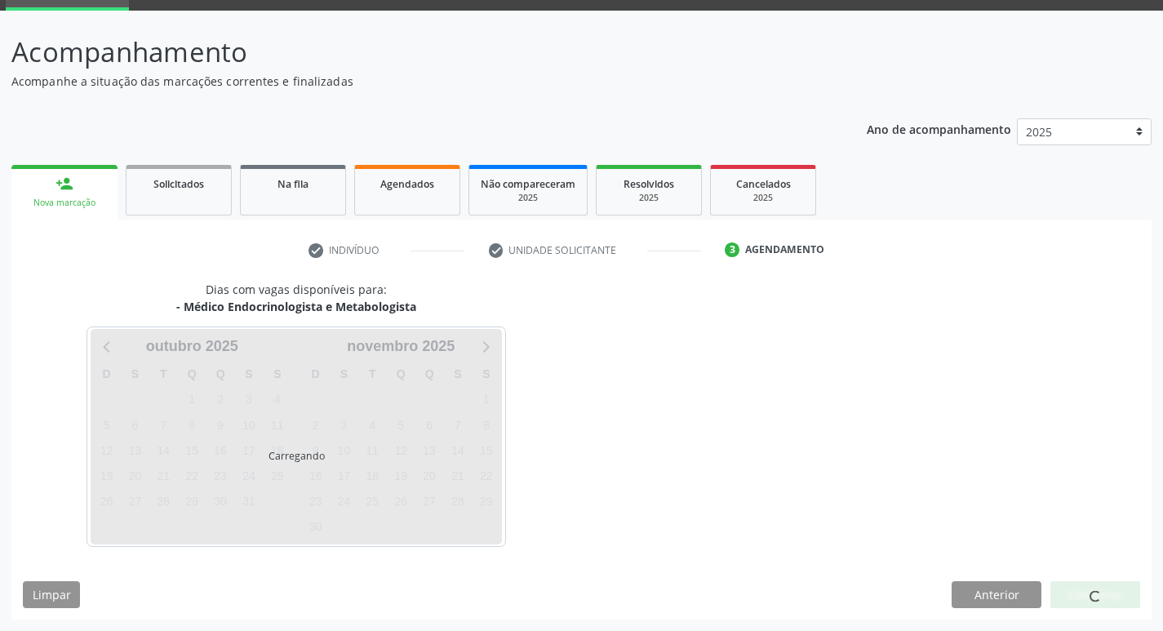
scroll to position [79, 0]
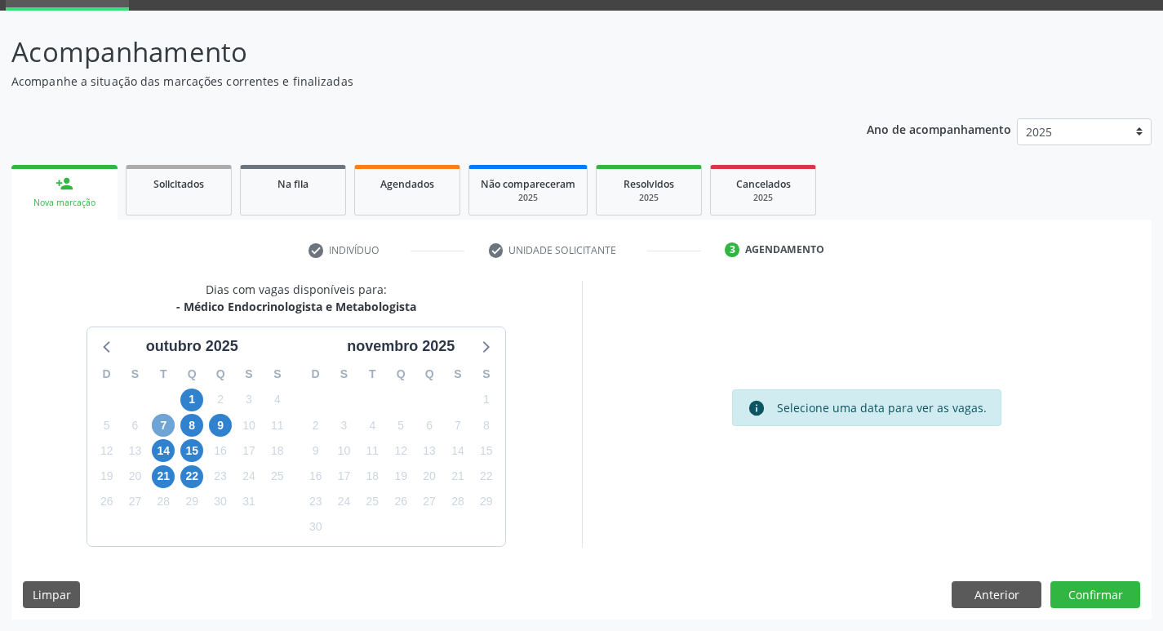
click at [168, 424] on span "7" at bounding box center [163, 425] width 23 height 23
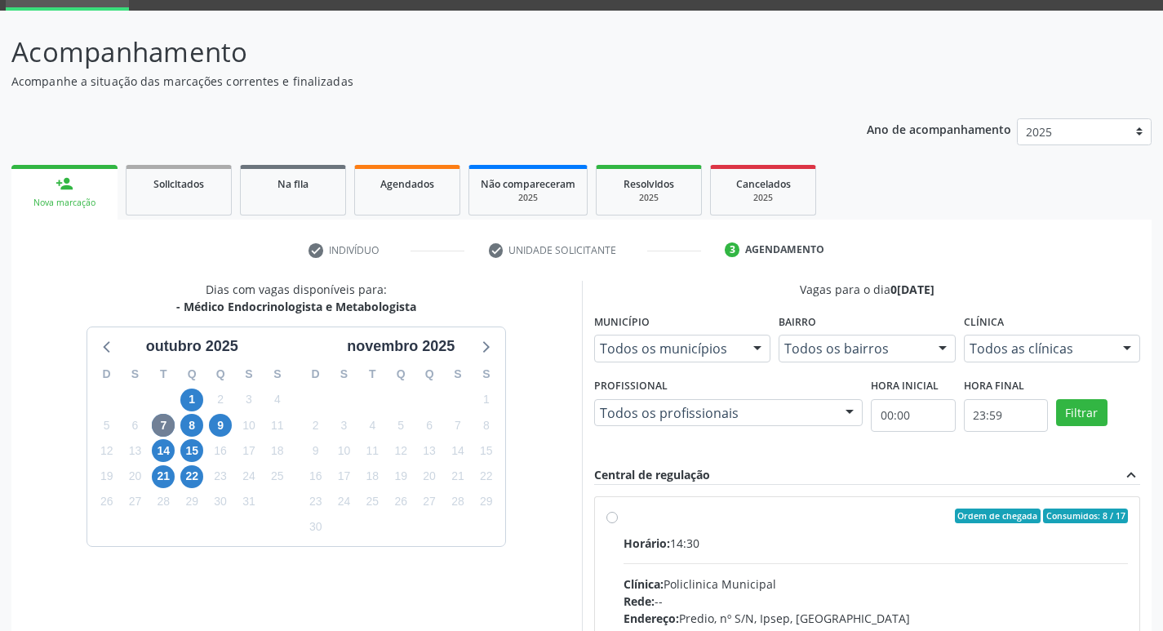
click at [623, 515] on label "Ordem de chegada Consumidos: 8 / 17 Horário: 14:30 Clínica: Policlinica Municip…" at bounding box center [875, 633] width 505 height 251
click at [606, 515] on input "Ordem de chegada Consumidos: 8 / 17 Horário: 14:30 Clínica: Policlinica Municip…" at bounding box center [611, 515] width 11 height 15
radio input "true"
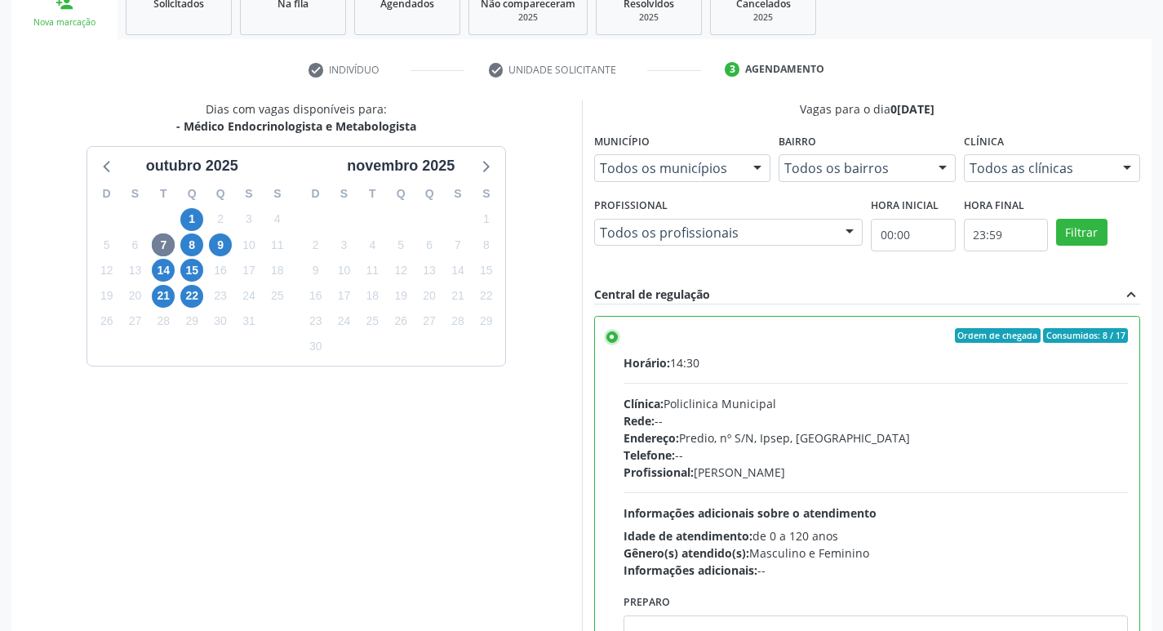
scroll to position [324, 0]
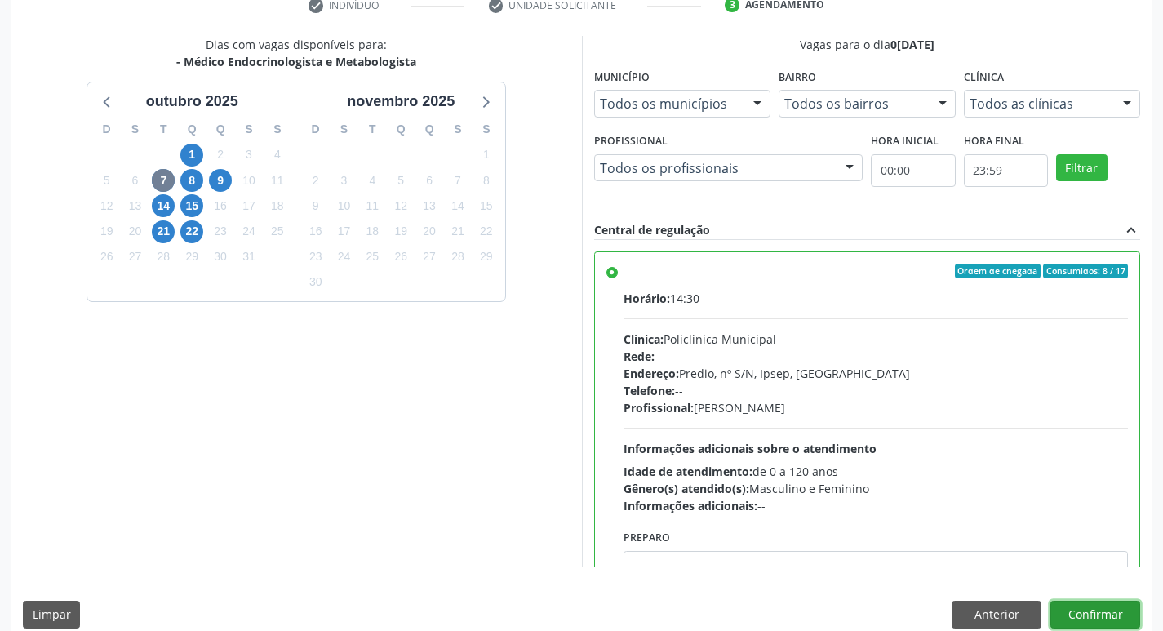
click at [1080, 612] on button "Confirmar" at bounding box center [1095, 615] width 90 height 28
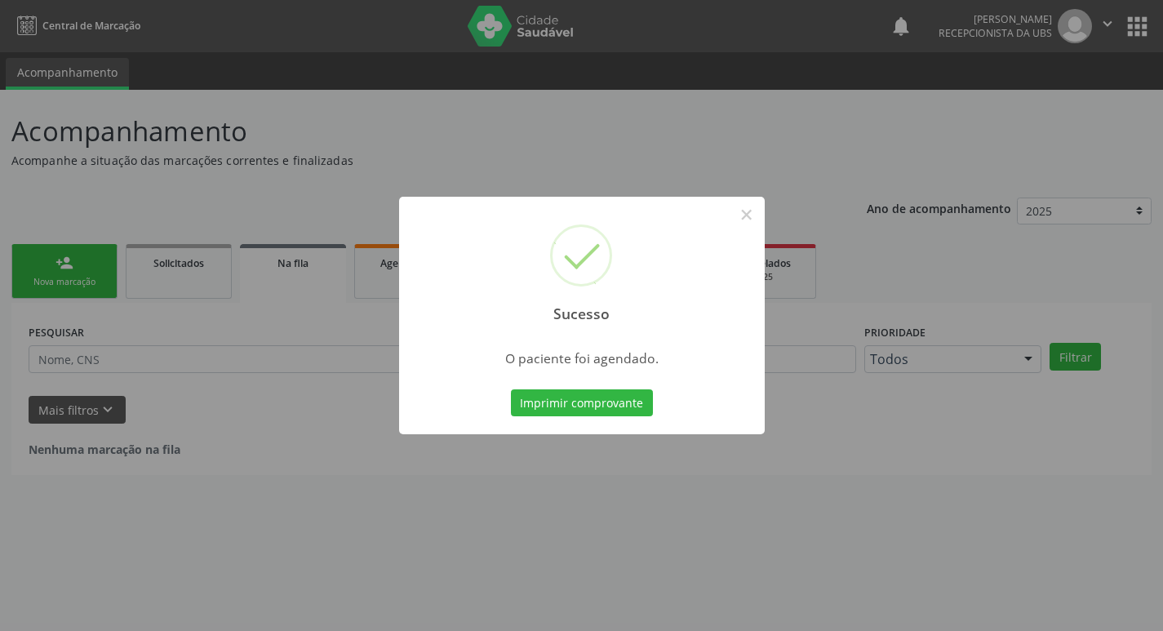
scroll to position [0, 0]
click at [588, 401] on button "Imprimir comprovante" at bounding box center [588, 403] width 142 height 28
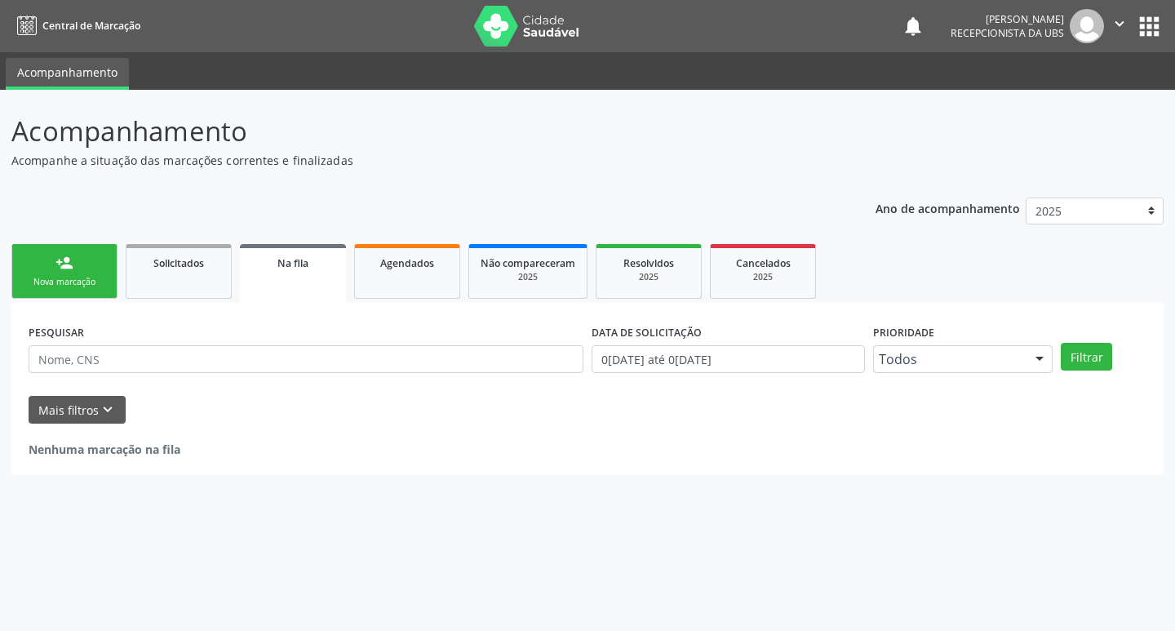
click at [47, 286] on div "Nova marcação" at bounding box center [65, 282] width 82 height 12
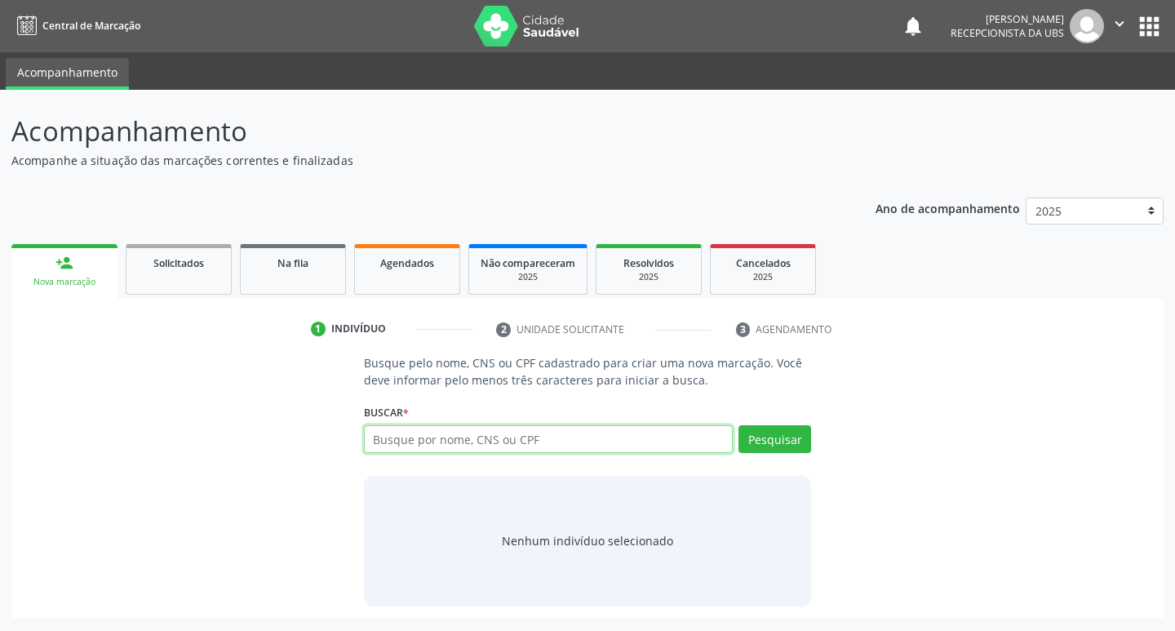
click at [431, 445] on input "text" at bounding box center [549, 439] width 370 height 28
click at [550, 441] on input "text" at bounding box center [549, 439] width 370 height 28
type input "704308548751198"
click at [758, 440] on button "Pesquisar" at bounding box center [774, 439] width 73 height 28
type input "704308548751198"
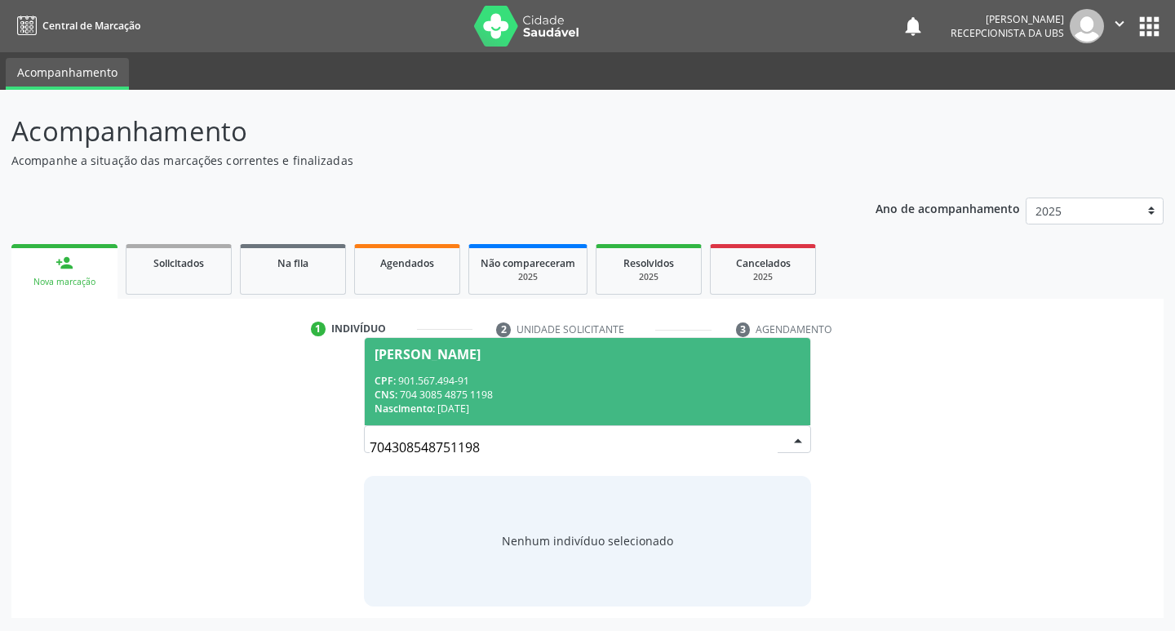
click at [445, 375] on div "CPF: 901.567.494-91" at bounding box center [588, 381] width 427 height 14
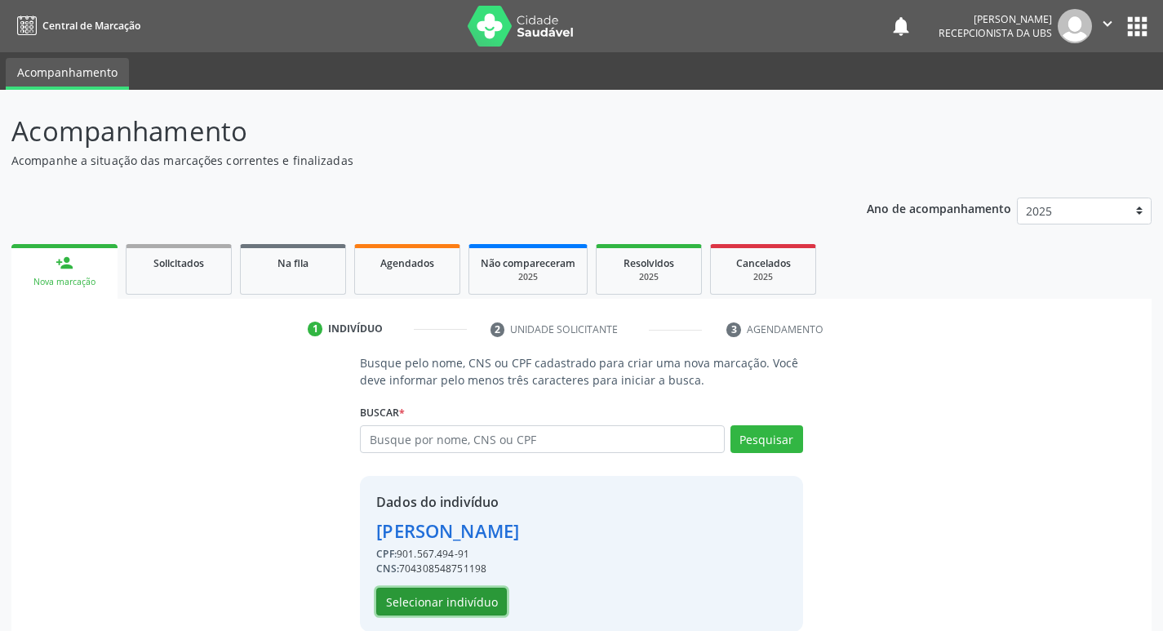
click at [415, 606] on button "Selecionar indivíduo" at bounding box center [441, 602] width 131 height 28
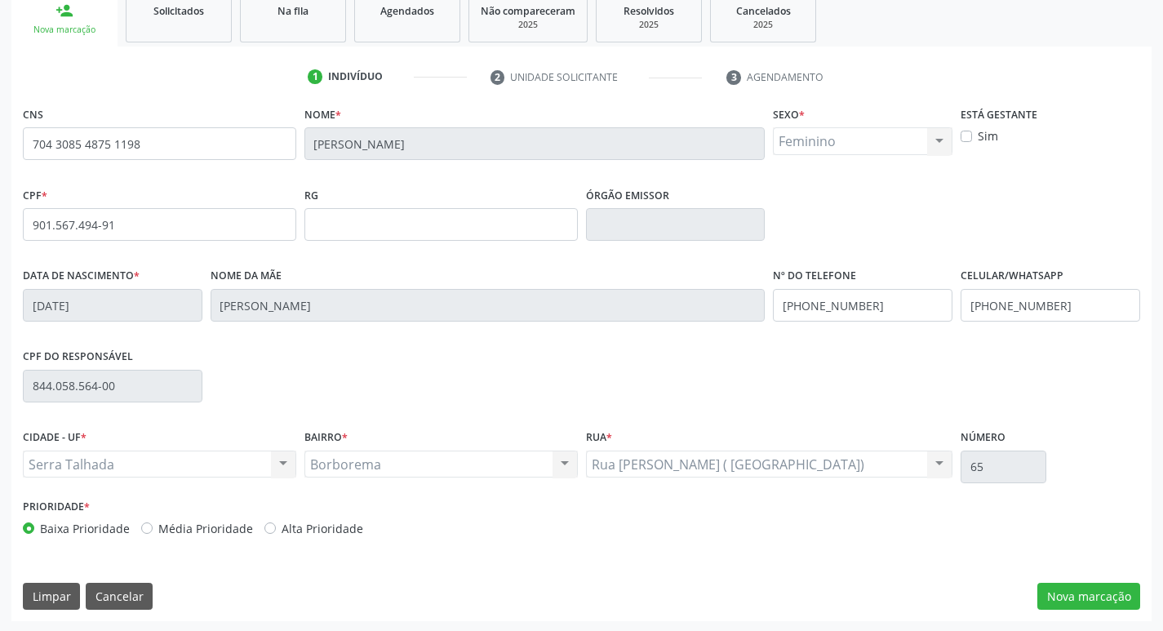
scroll to position [254, 0]
click at [1066, 590] on button "Nova marcação" at bounding box center [1088, 595] width 103 height 28
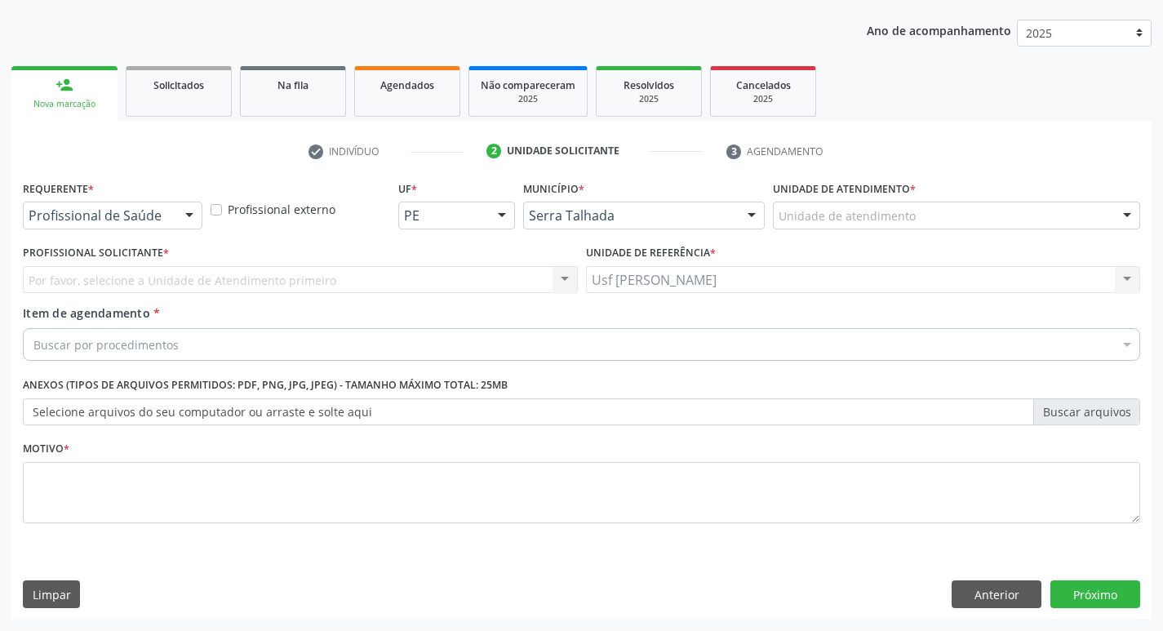
scroll to position [178, 0]
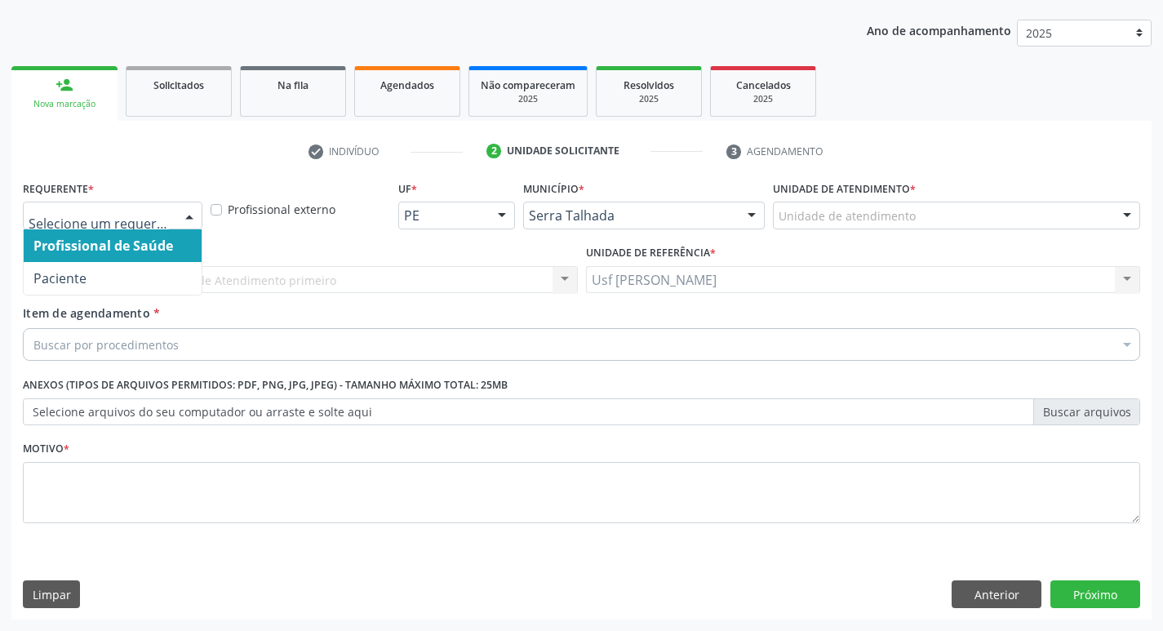
click at [186, 215] on div at bounding box center [189, 216] width 24 height 28
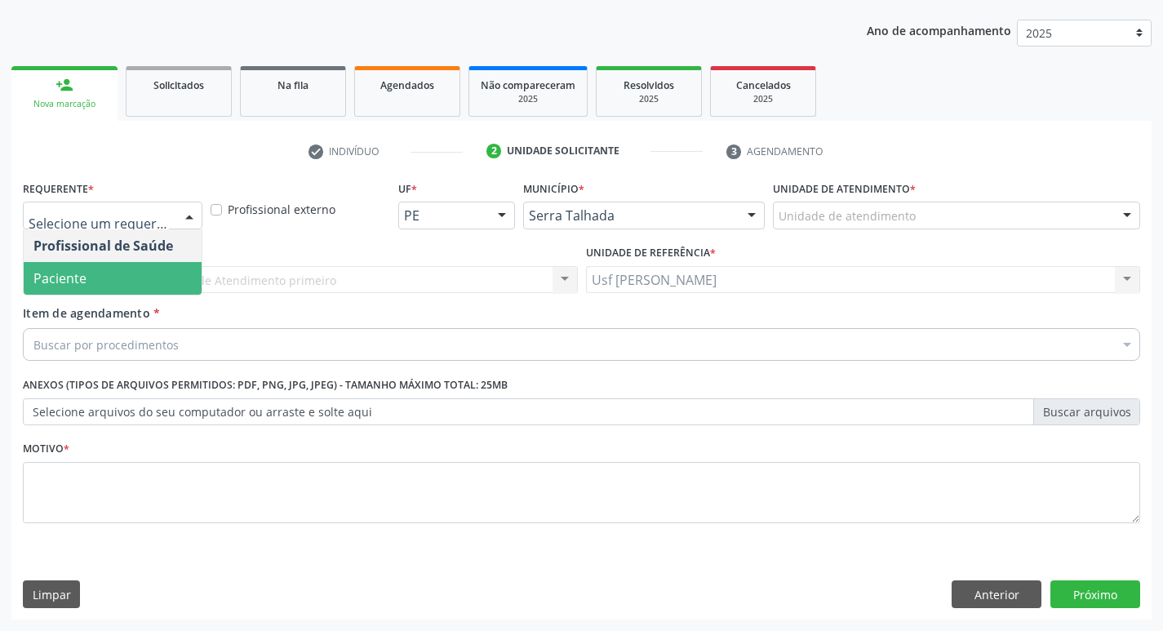
click at [140, 275] on span "Paciente" at bounding box center [113, 278] width 178 height 33
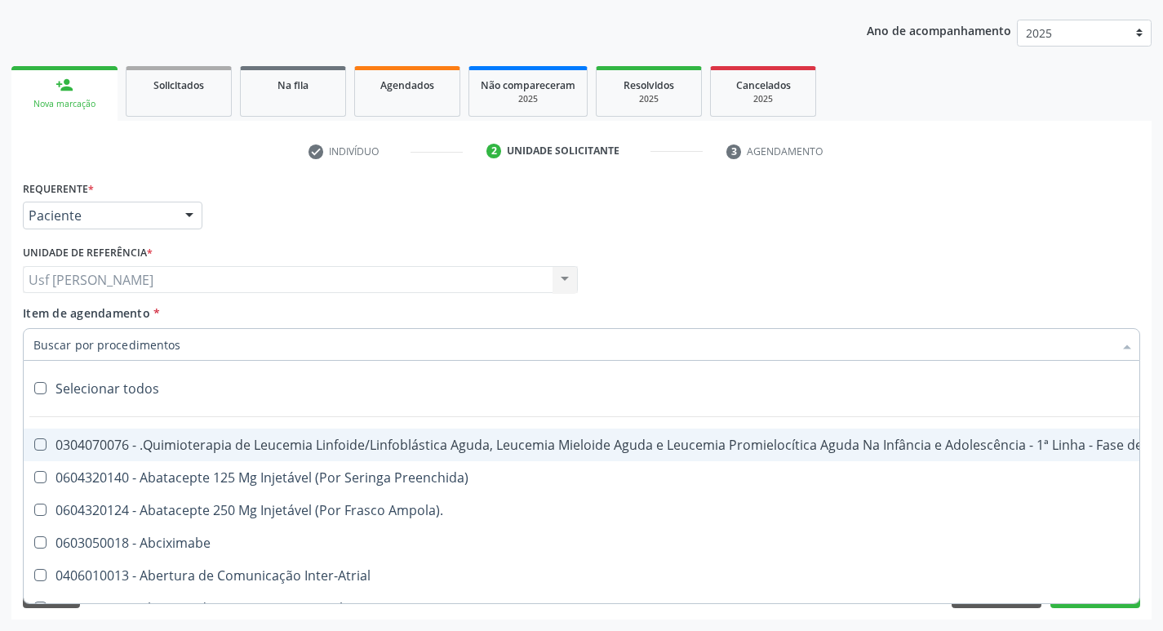
click at [70, 348] on input "Item de agendamento *" at bounding box center [573, 344] width 1080 height 33
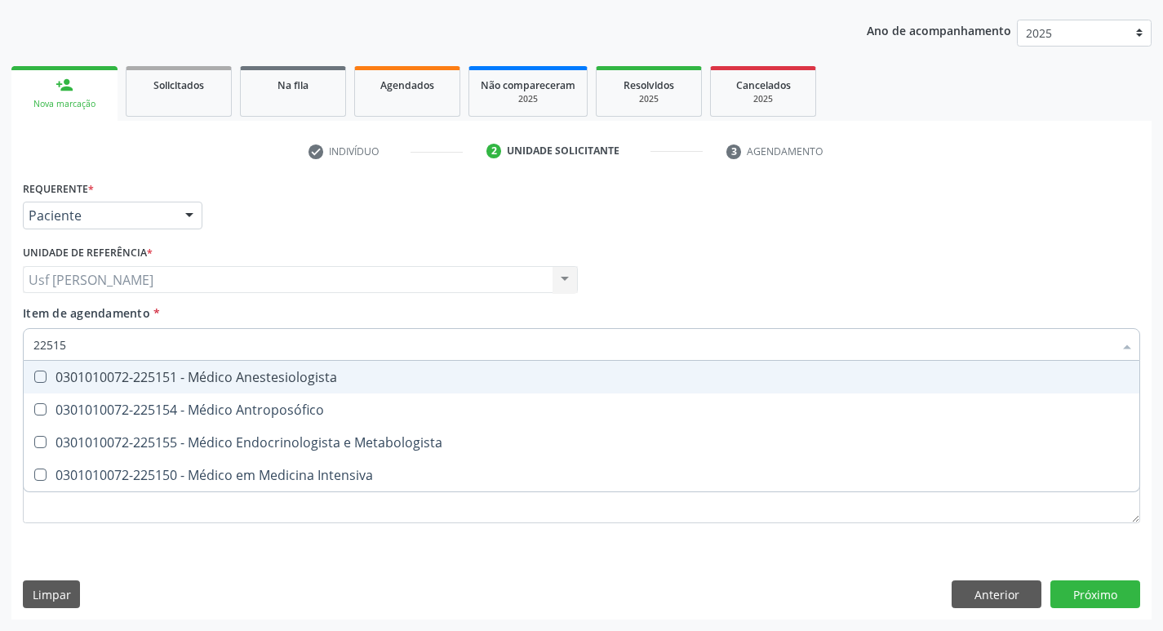
type input "225155"
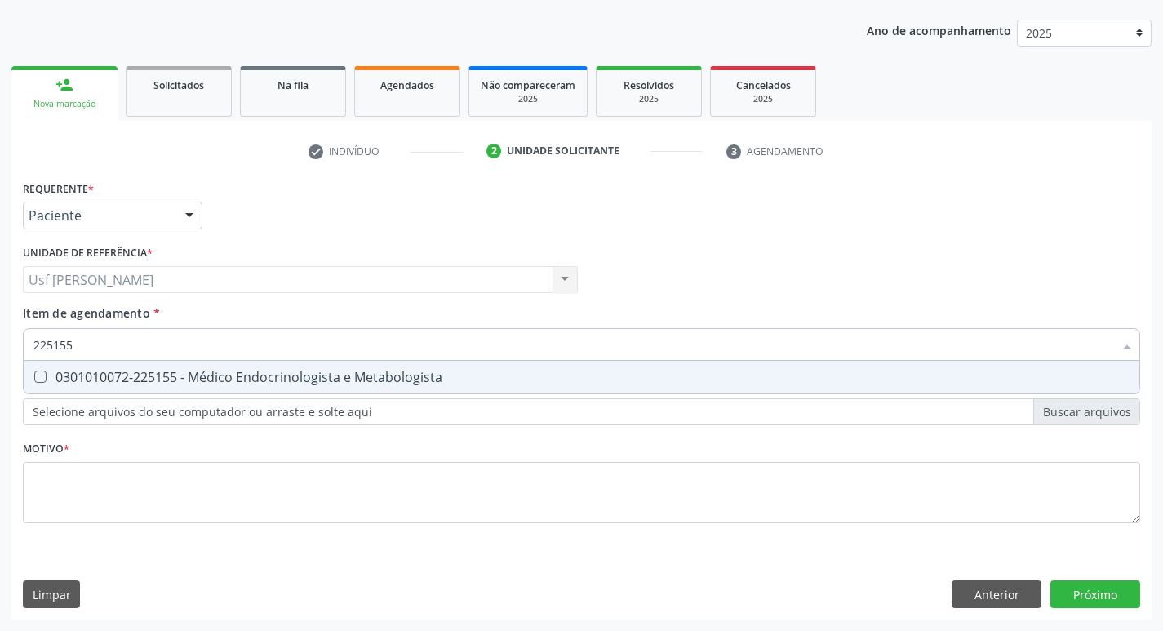
click at [42, 379] on Metabologista at bounding box center [40, 376] width 12 height 12
click at [34, 379] on Metabologista "checkbox" at bounding box center [29, 376] width 11 height 11
checkbox Metabologista "true"
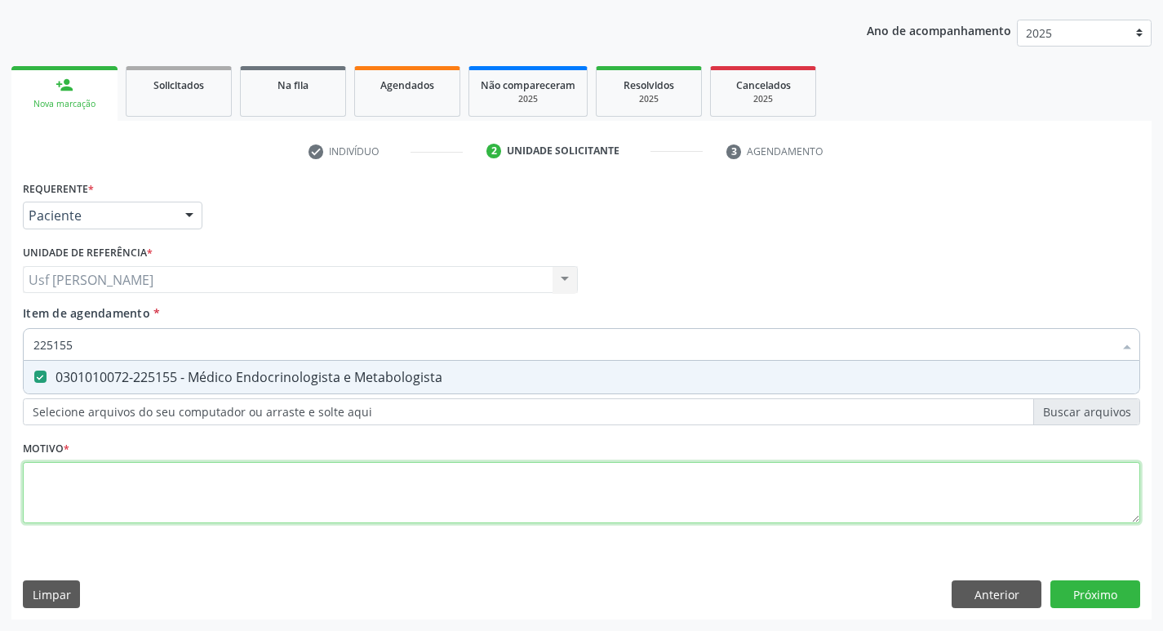
click at [65, 499] on div "Requerente * Paciente Profissional de Saúde Paciente Nenhum resultado encontrad…" at bounding box center [581, 361] width 1117 height 370
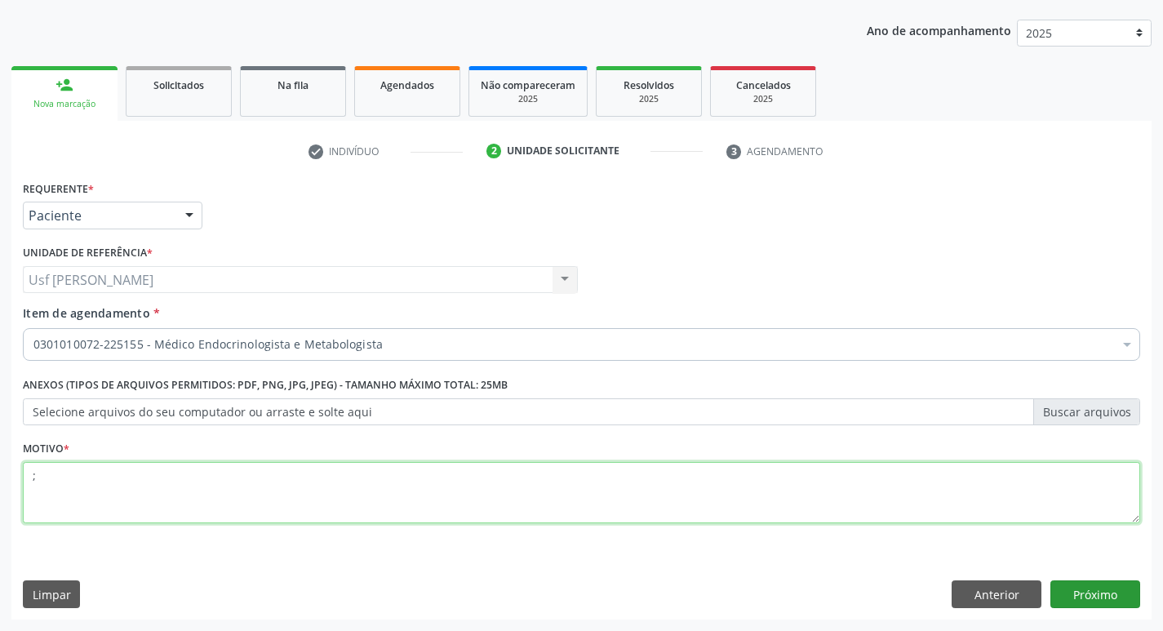
type textarea ";"
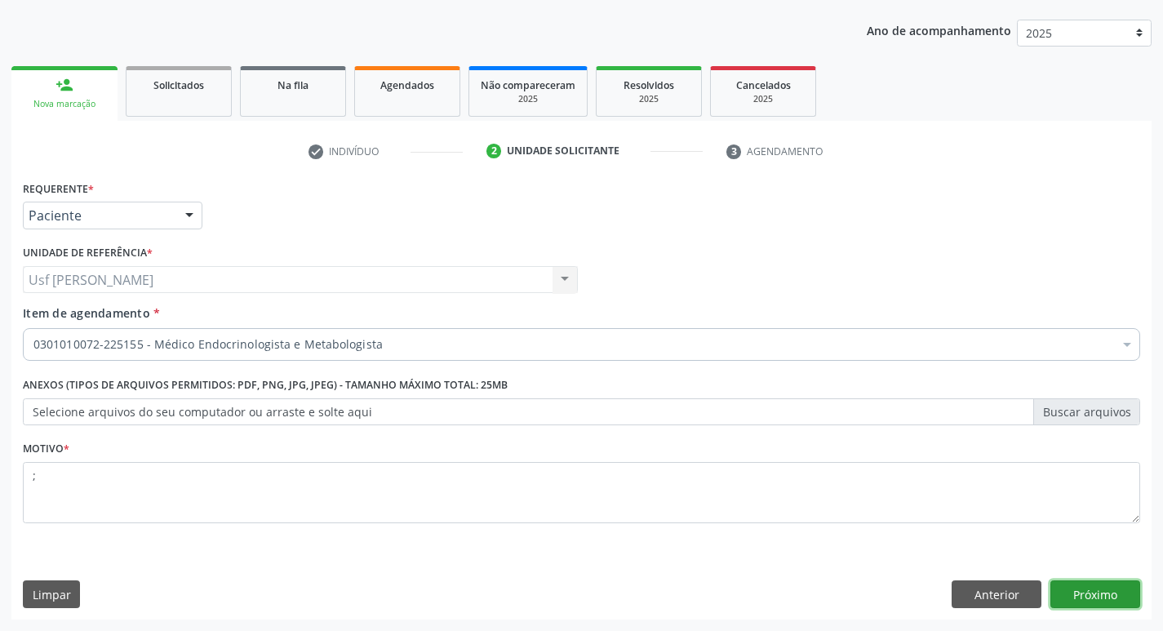
click at [1089, 601] on button "Próximo" at bounding box center [1095, 594] width 90 height 28
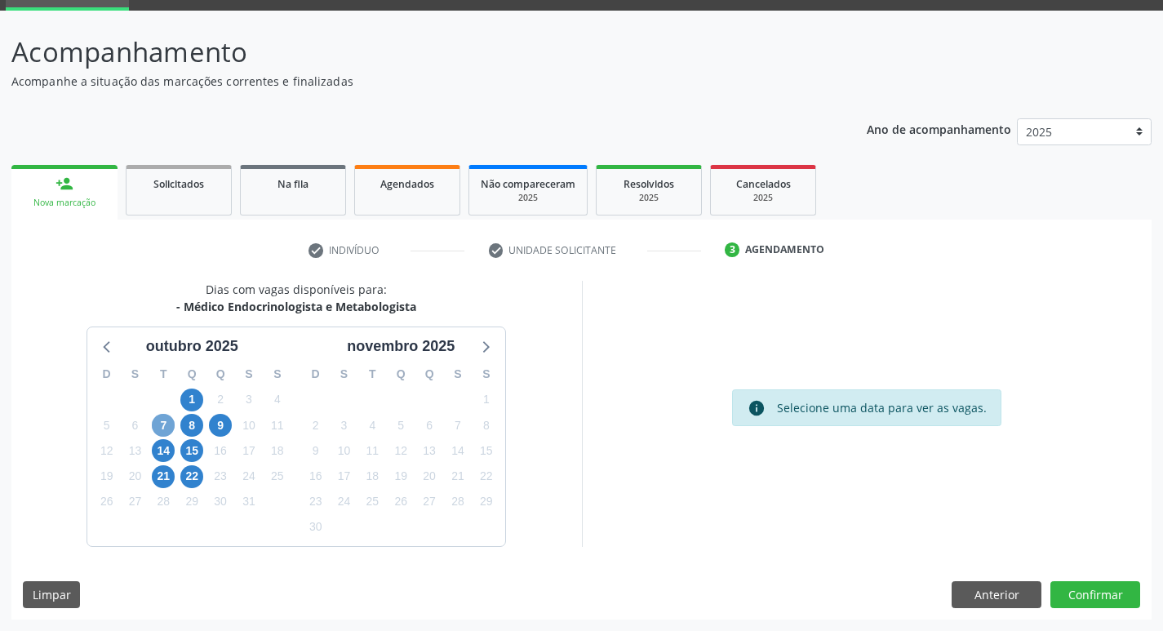
click at [164, 429] on span "7" at bounding box center [163, 425] width 23 height 23
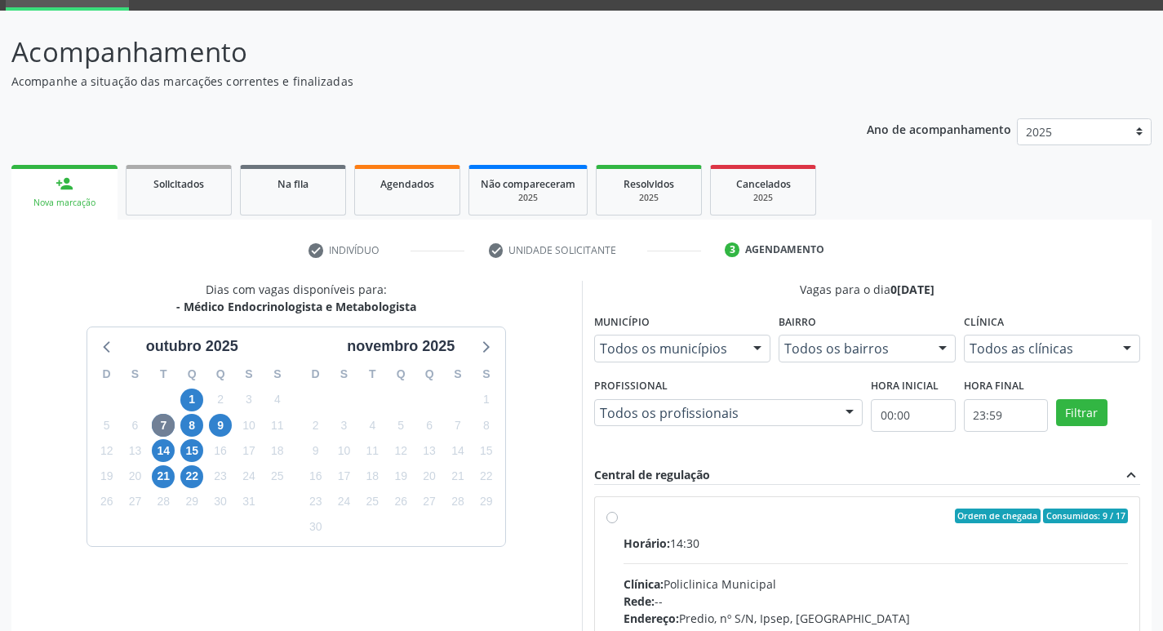
click at [623, 517] on label "Ordem de chegada Consumidos: 9 / 17 Horário: 14:30 Clínica: Policlinica Municip…" at bounding box center [875, 633] width 505 height 251
click at [614, 517] on input "Ordem de chegada Consumidos: 9 / 17 Horário: 14:30 Clínica: Policlinica Municip…" at bounding box center [611, 515] width 11 height 15
radio input "true"
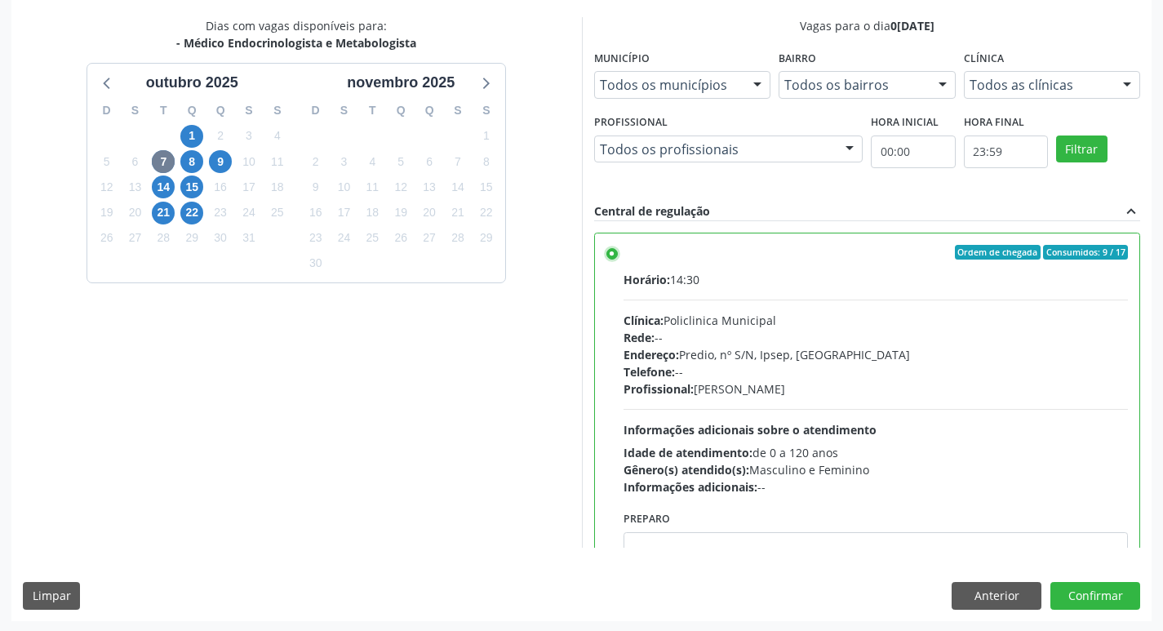
scroll to position [344, 0]
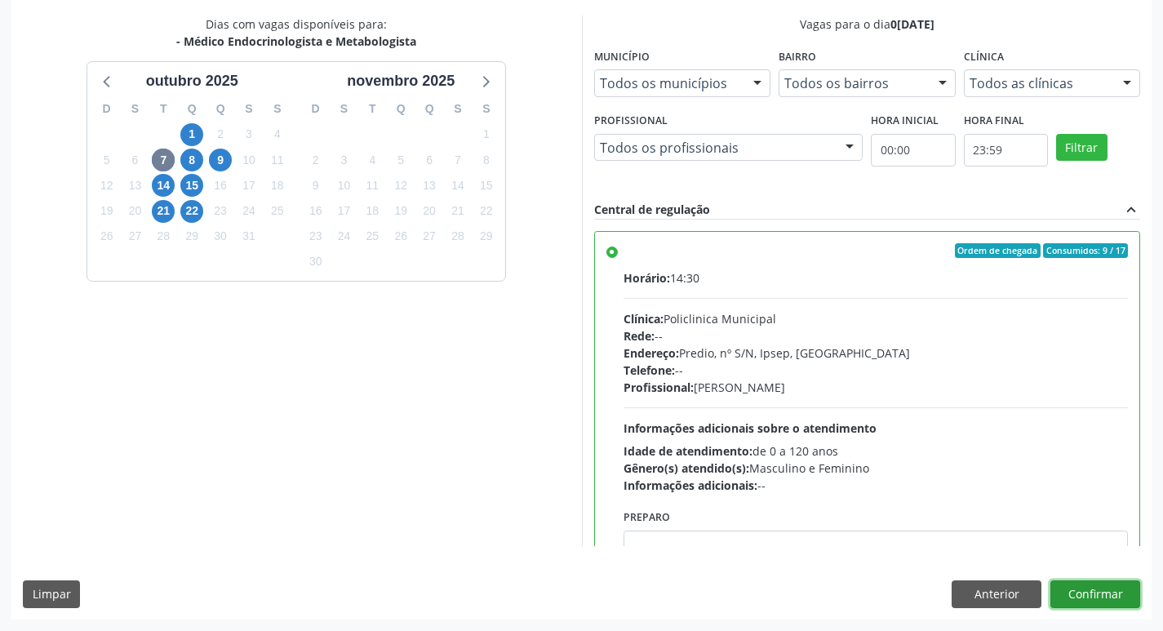
drag, startPoint x: 1121, startPoint y: 602, endPoint x: 1100, endPoint y: 557, distance: 50.4
click at [1119, 602] on button "Confirmar" at bounding box center [1095, 594] width 90 height 28
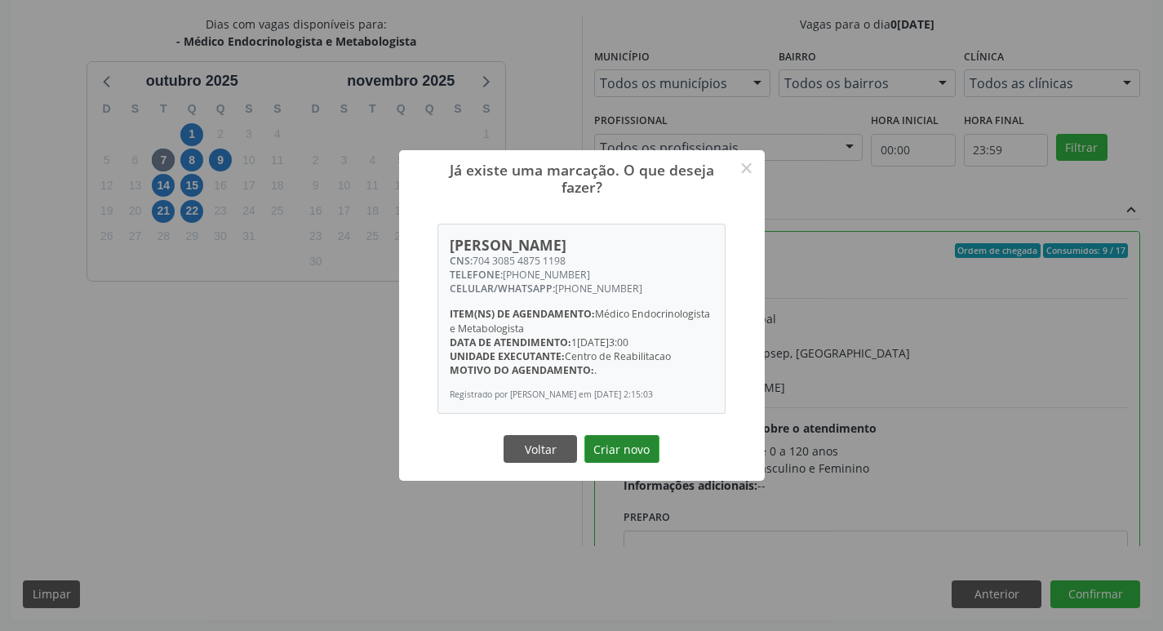
click at [600, 451] on button "Criar novo" at bounding box center [621, 449] width 75 height 28
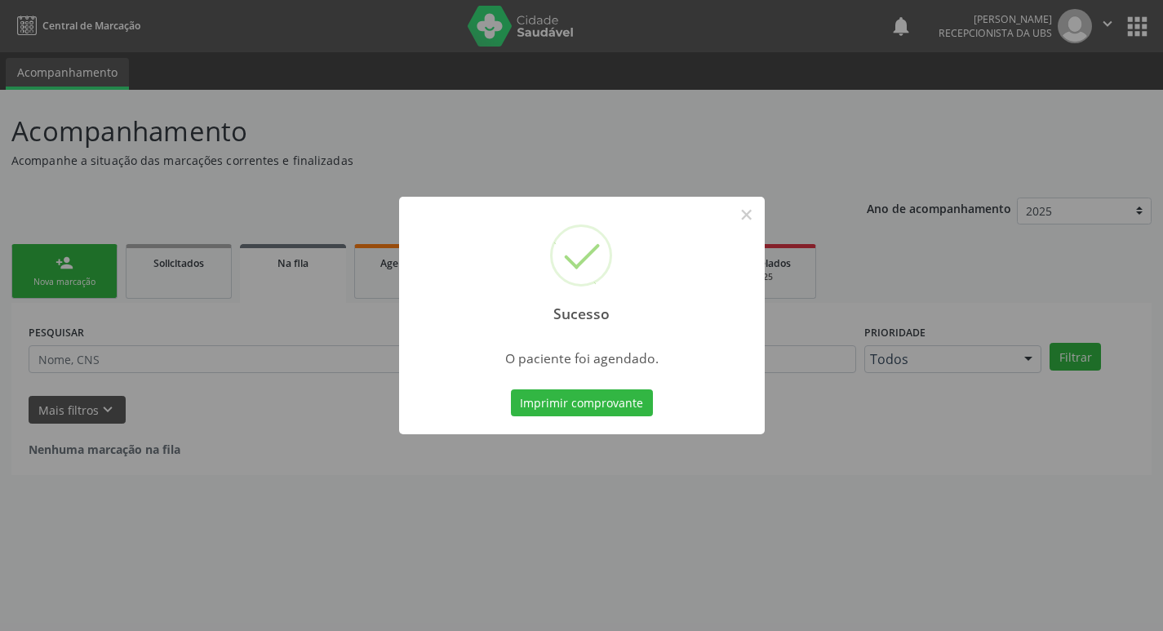
scroll to position [0, 0]
click at [568, 406] on button "Imprimir comprovante" at bounding box center [588, 403] width 142 height 28
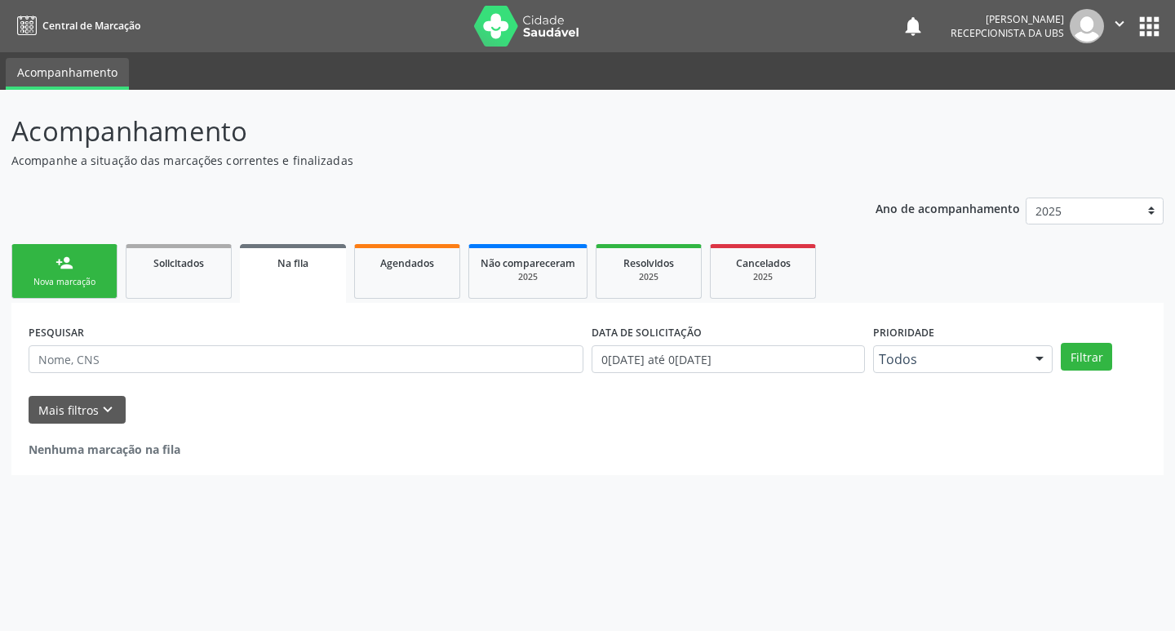
click at [62, 266] on div "person_add" at bounding box center [64, 263] width 18 height 18
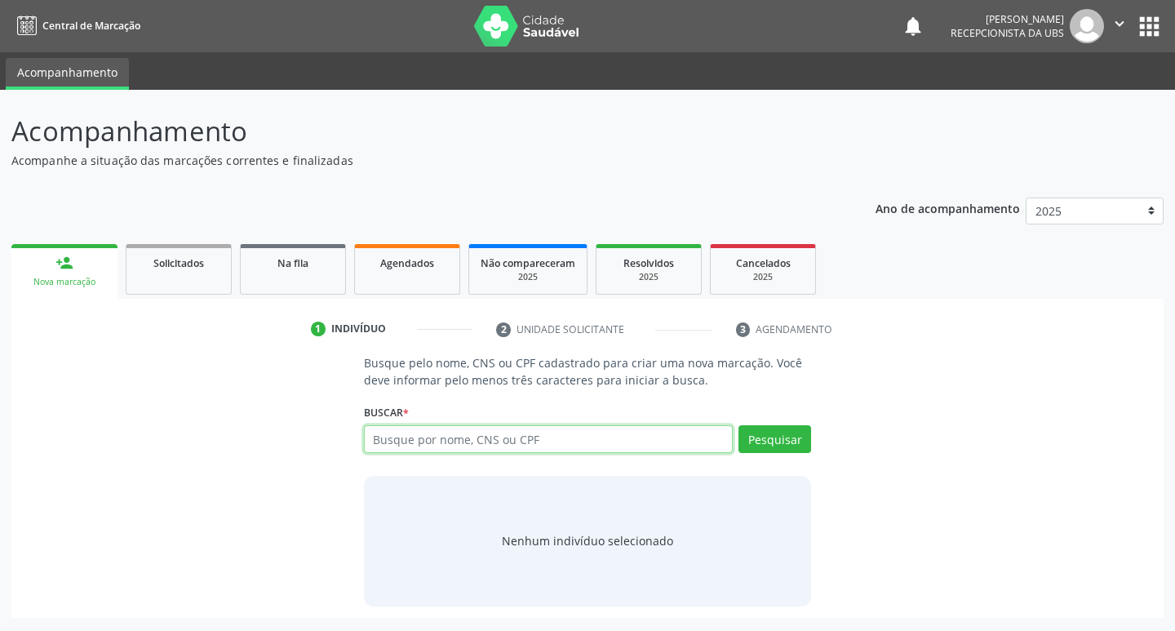
click at [418, 445] on input "text" at bounding box center [549, 439] width 370 height 28
type input "700005631449409"
click at [768, 439] on button "Pesquisar" at bounding box center [774, 439] width 73 height 28
type input "700005631449409"
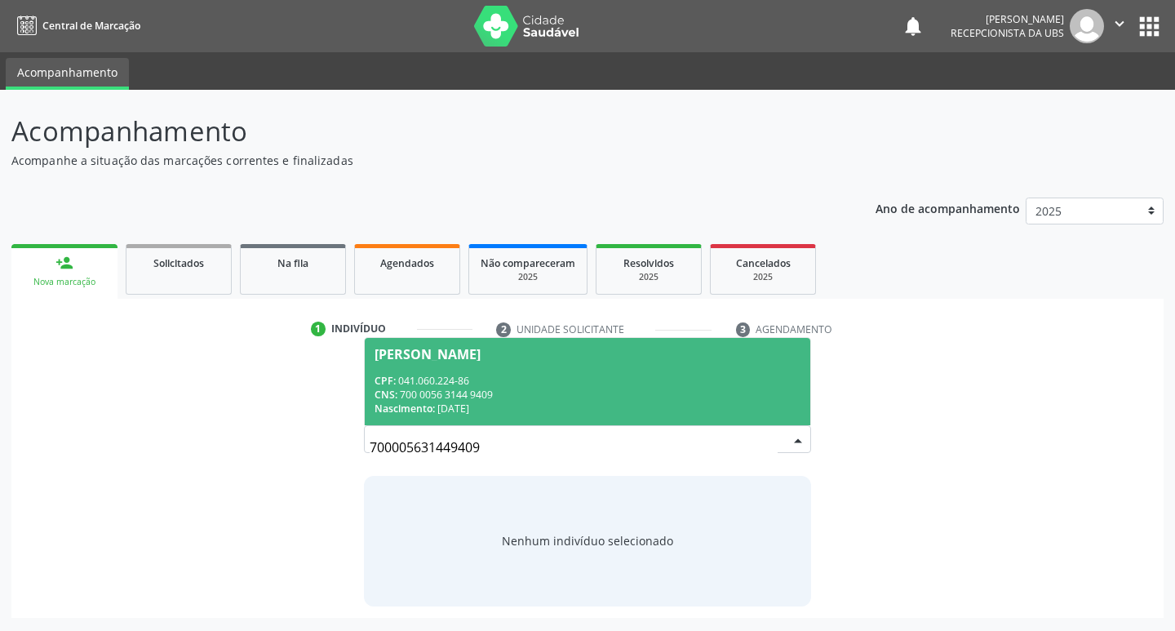
click at [438, 360] on div "[PERSON_NAME]" at bounding box center [428, 354] width 106 height 13
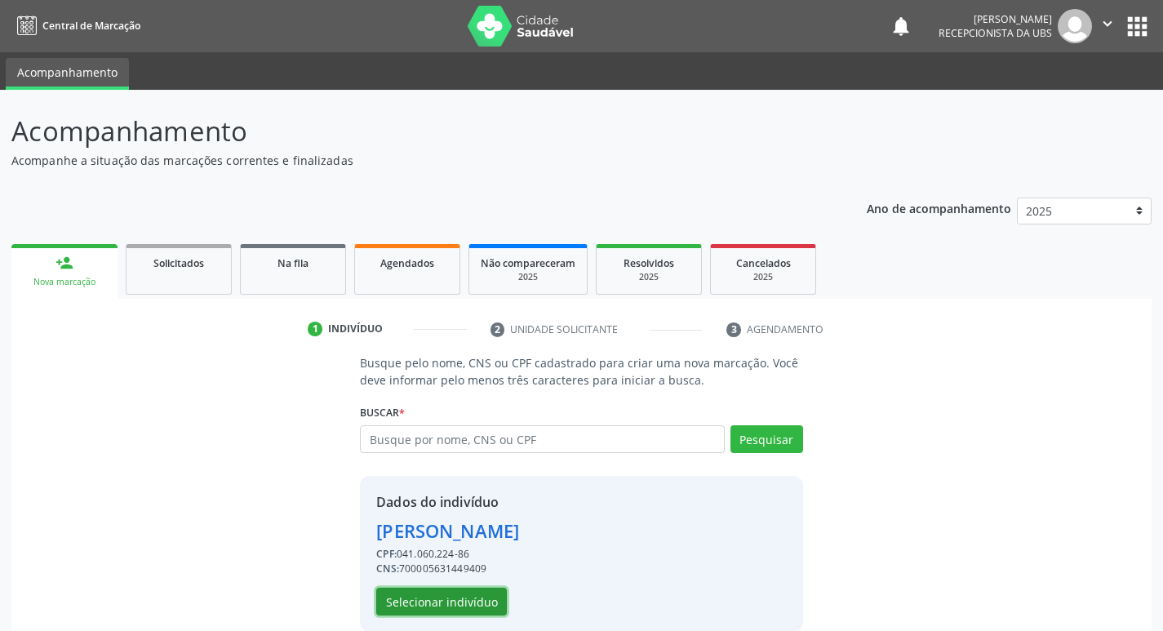
click at [439, 602] on button "Selecionar indivíduo" at bounding box center [441, 602] width 131 height 28
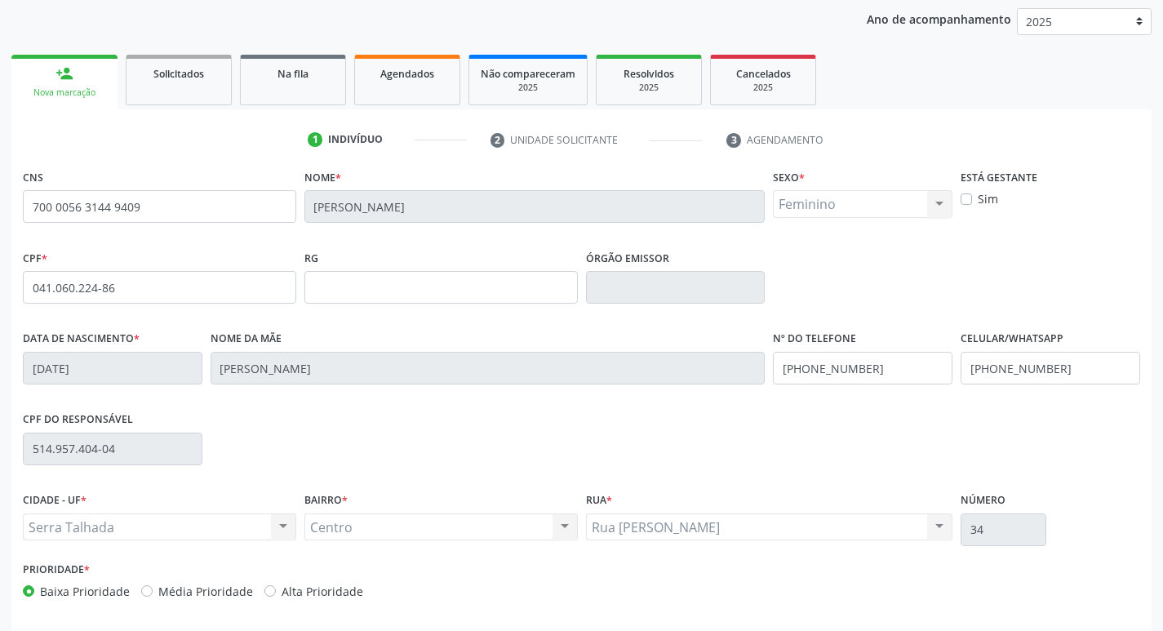
scroll to position [245, 0]
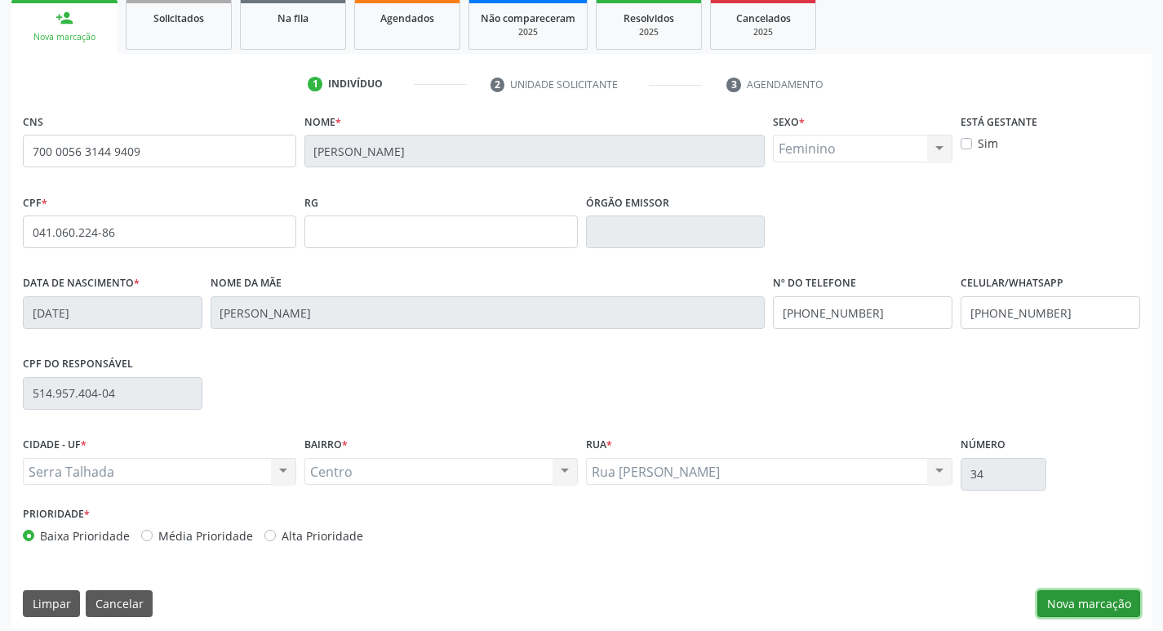
click at [1086, 602] on button "Nova marcação" at bounding box center [1088, 604] width 103 height 28
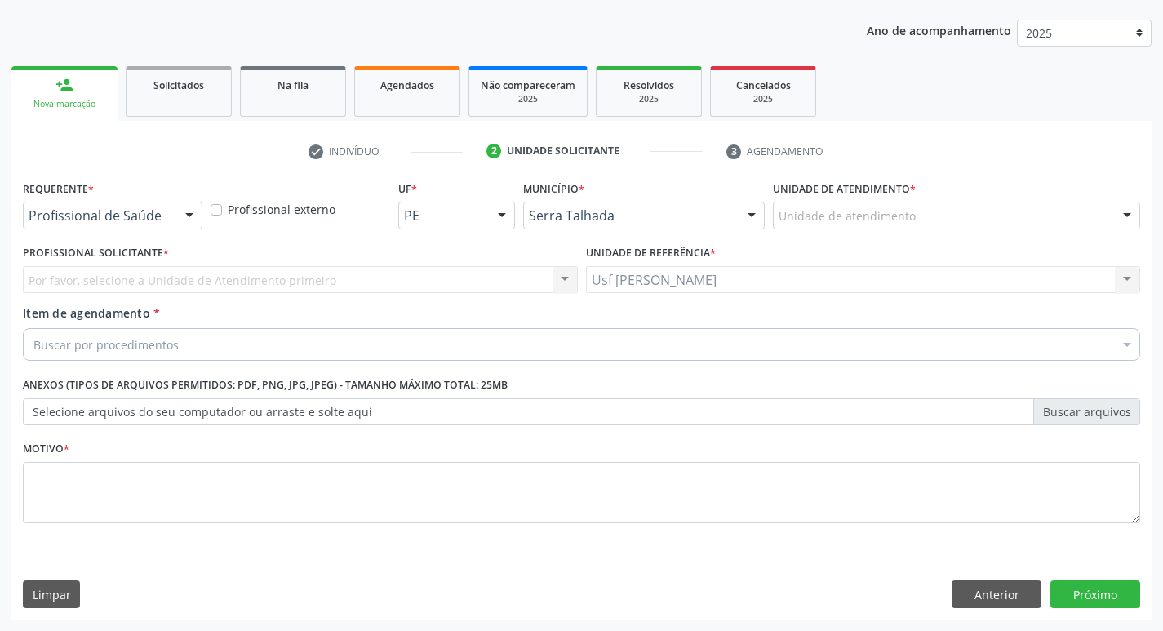
scroll to position [178, 0]
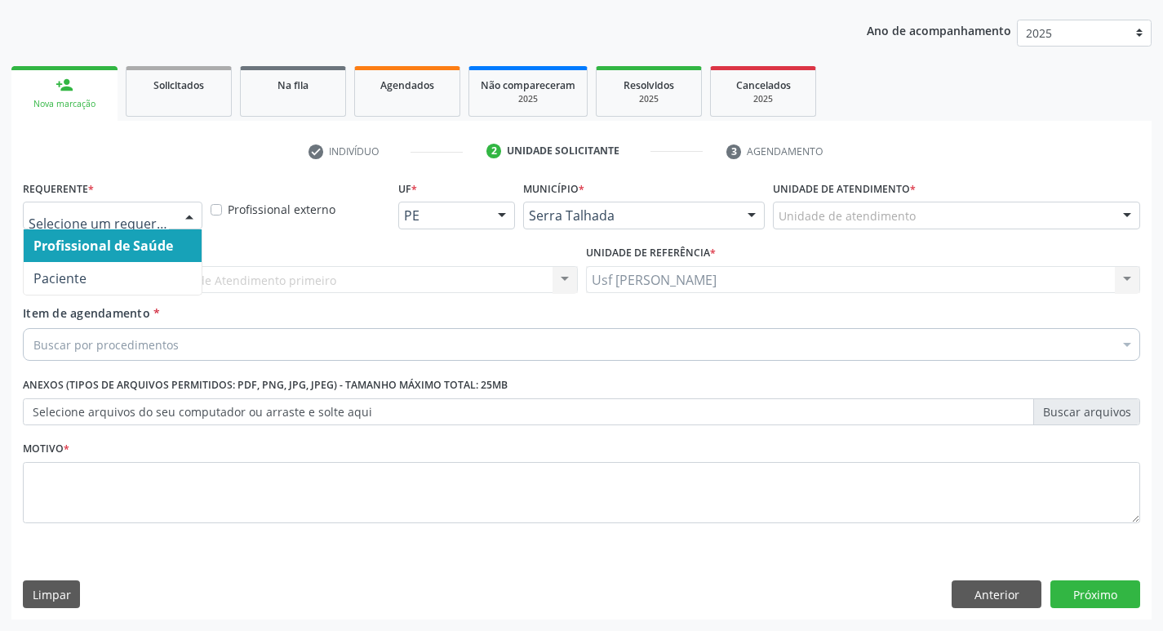
click at [193, 211] on div at bounding box center [189, 216] width 24 height 28
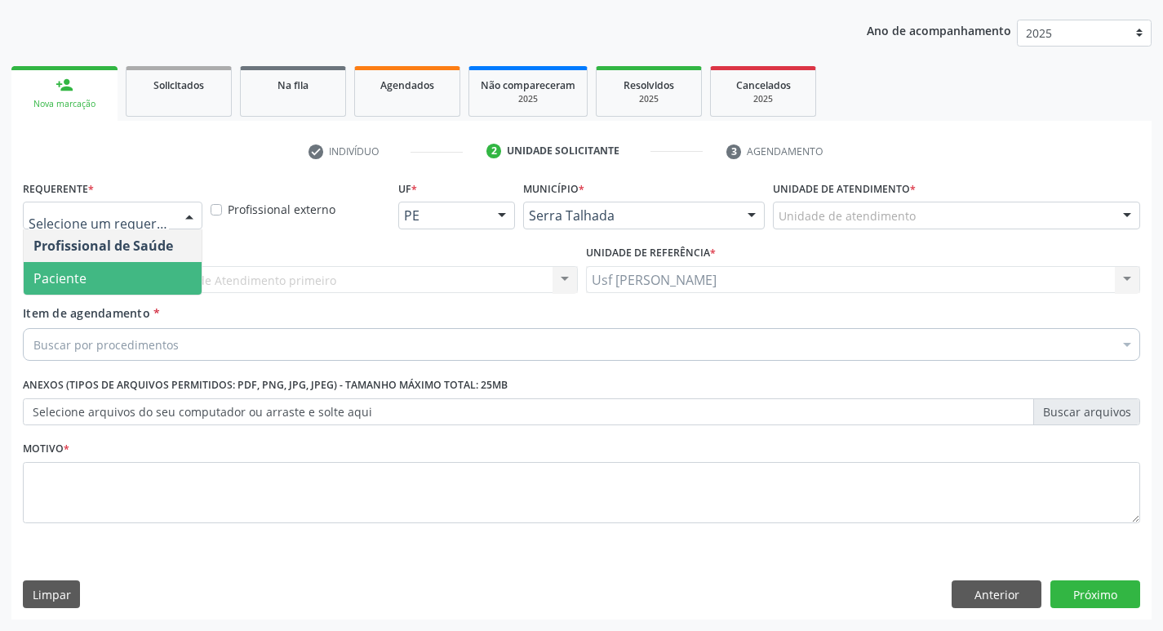
click at [94, 274] on span "Paciente" at bounding box center [113, 278] width 178 height 33
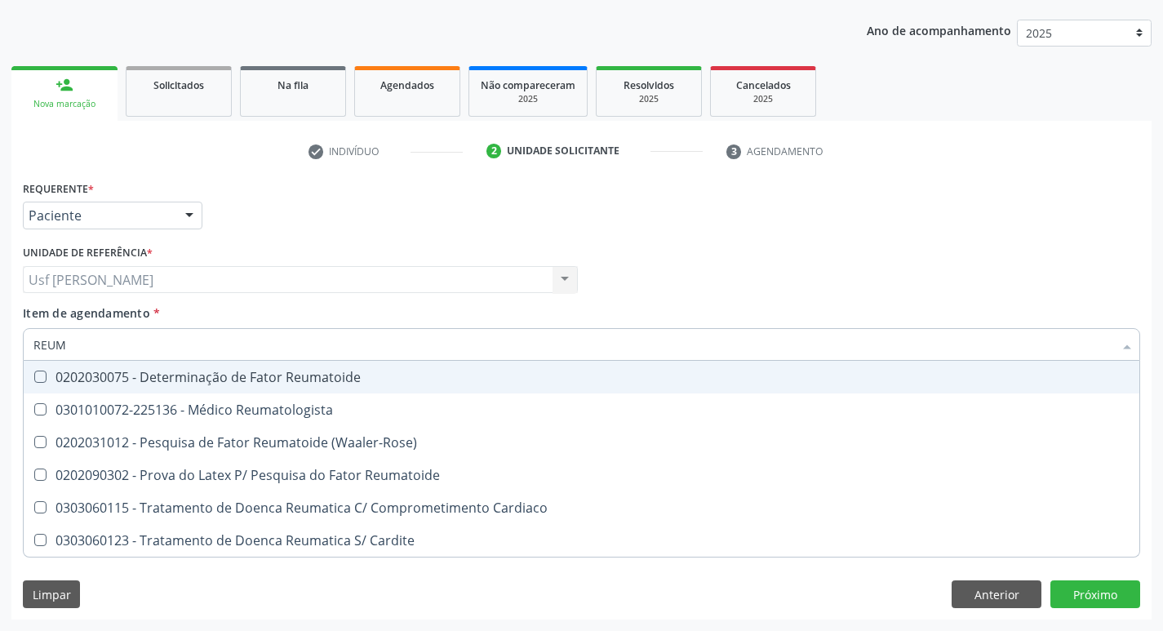
type input "REUMA"
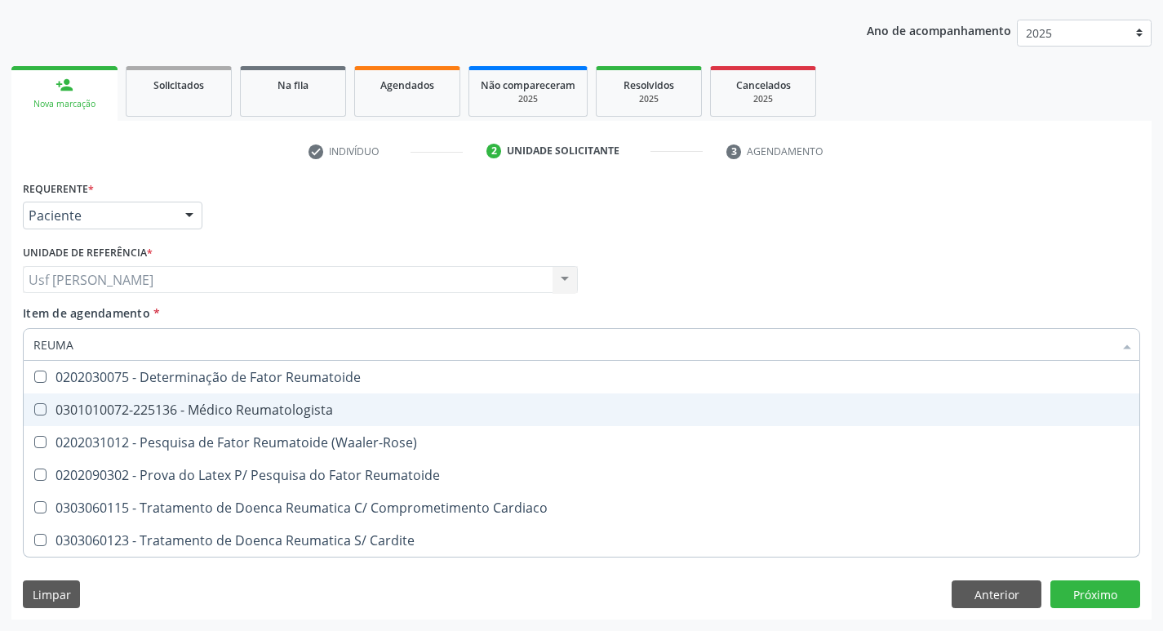
click at [40, 412] on Reumatologista at bounding box center [40, 409] width 12 height 12
click at [34, 412] on Reumatologista "checkbox" at bounding box center [29, 409] width 11 height 11
checkbox Reumatologista "true"
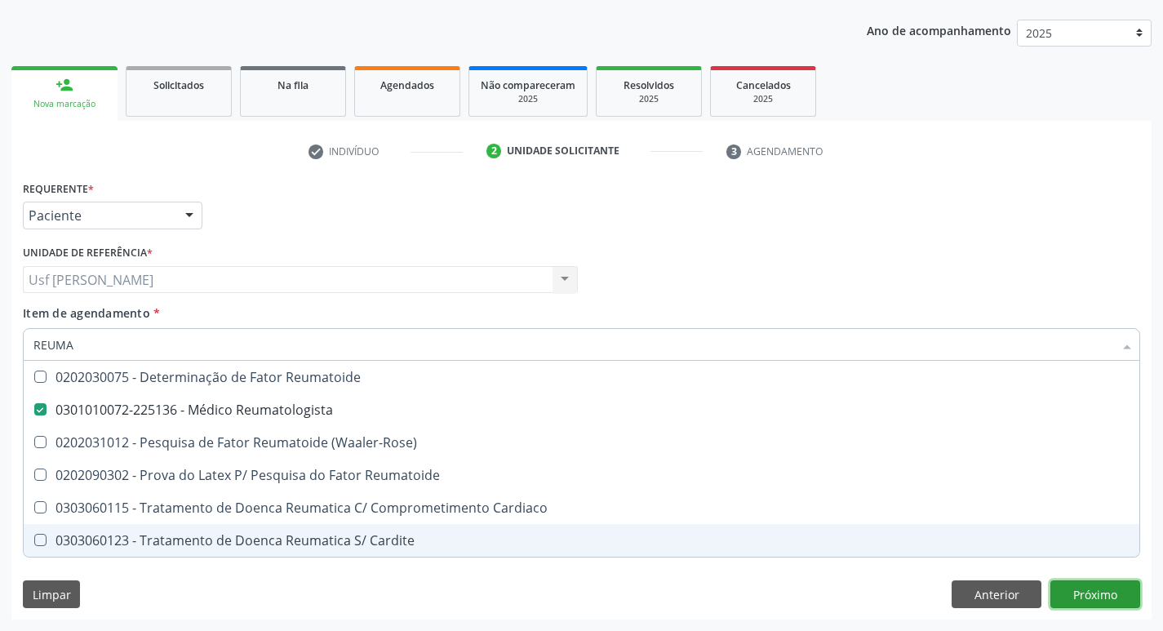
drag, startPoint x: 1089, startPoint y: 591, endPoint x: 1027, endPoint y: 609, distance: 65.3
click at [1089, 590] on div "Requerente * Paciente Profissional de Saúde Paciente Nenhum resultado encontrad…" at bounding box center [581, 397] width 1140 height 443
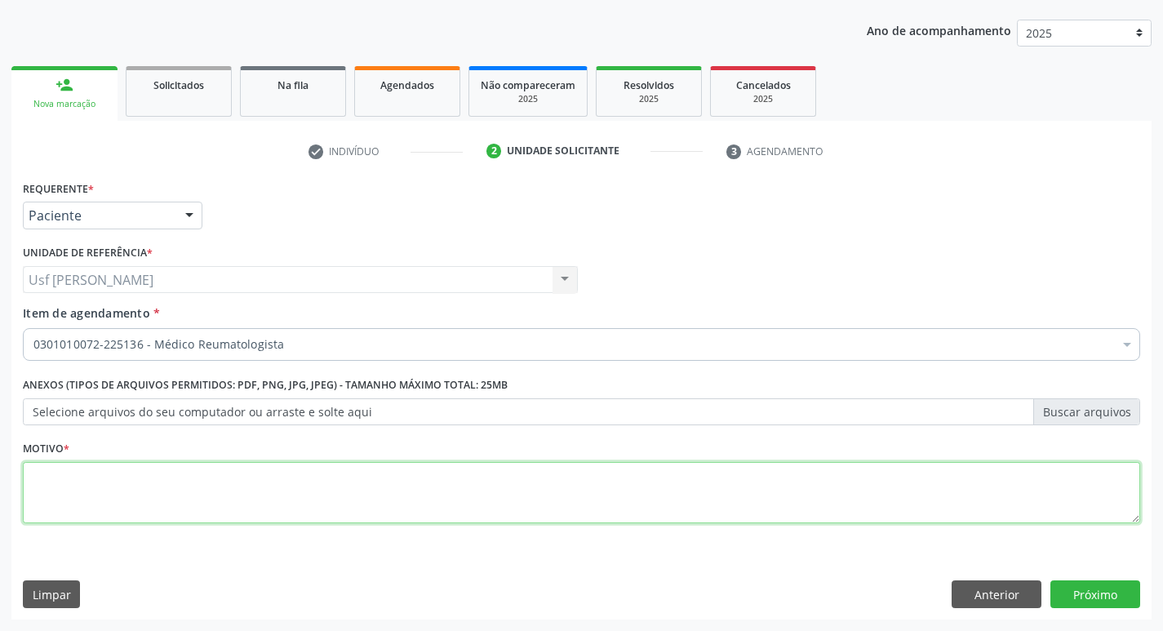
click at [69, 490] on textarea at bounding box center [581, 493] width 1117 height 62
type textarea "."
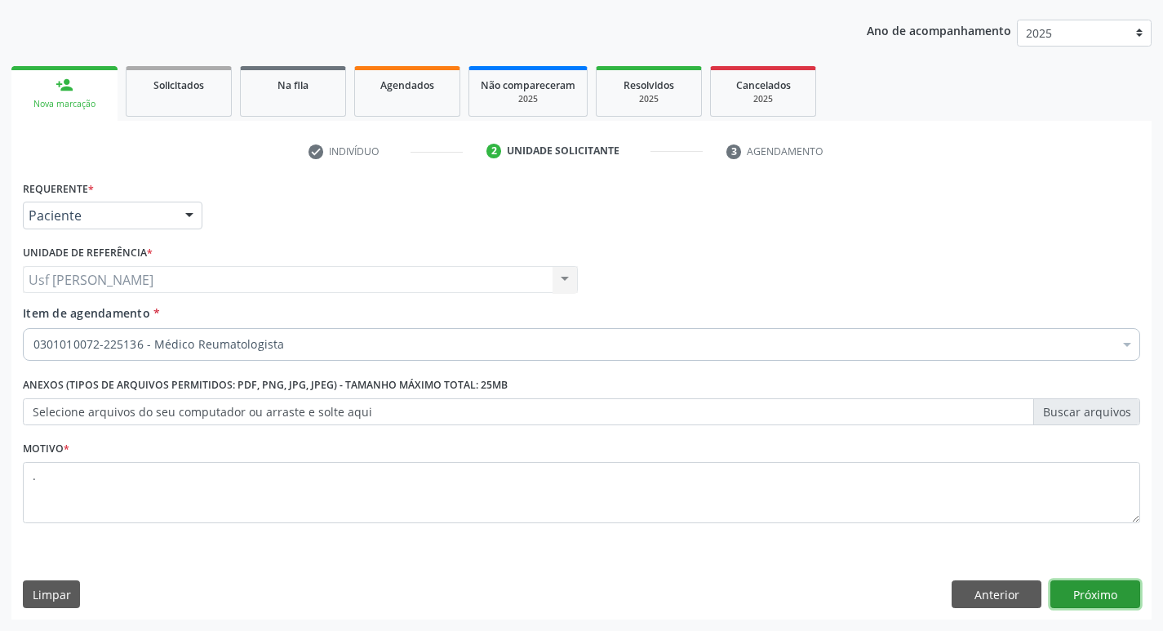
click at [1094, 589] on button "Próximo" at bounding box center [1095, 594] width 90 height 28
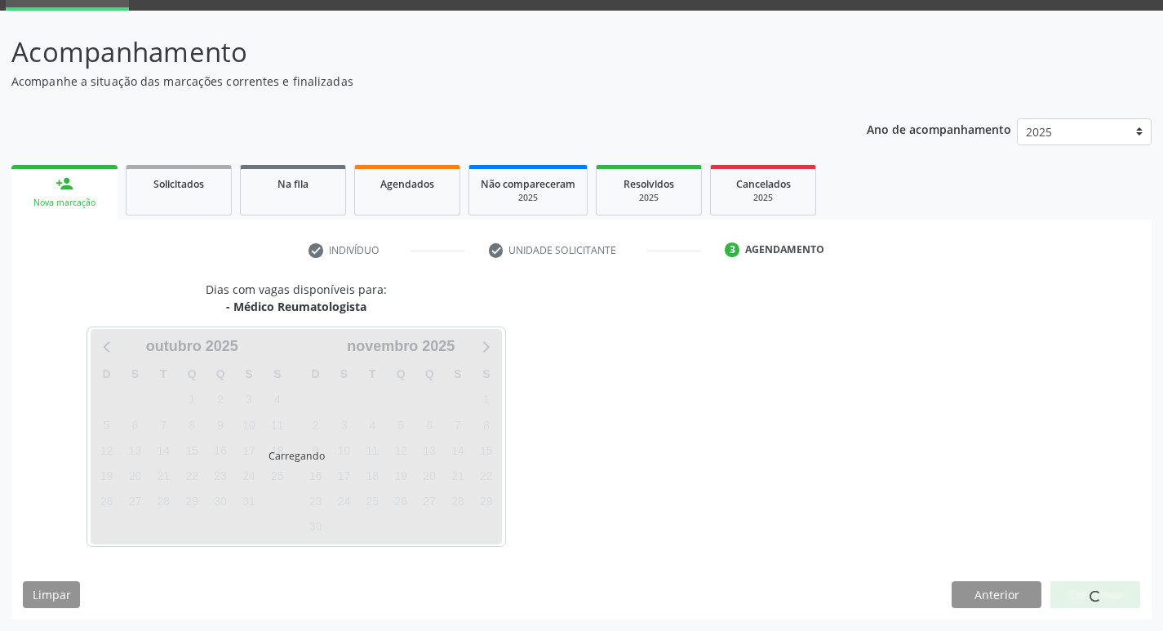
scroll to position [79, 0]
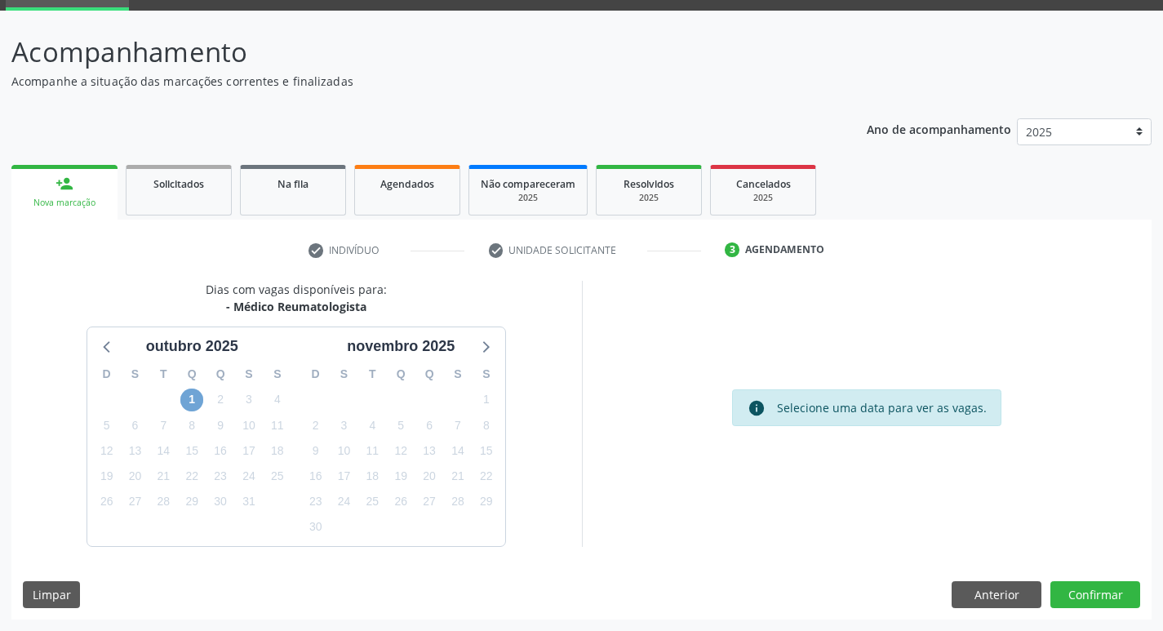
click at [193, 396] on span "1" at bounding box center [191, 399] width 23 height 23
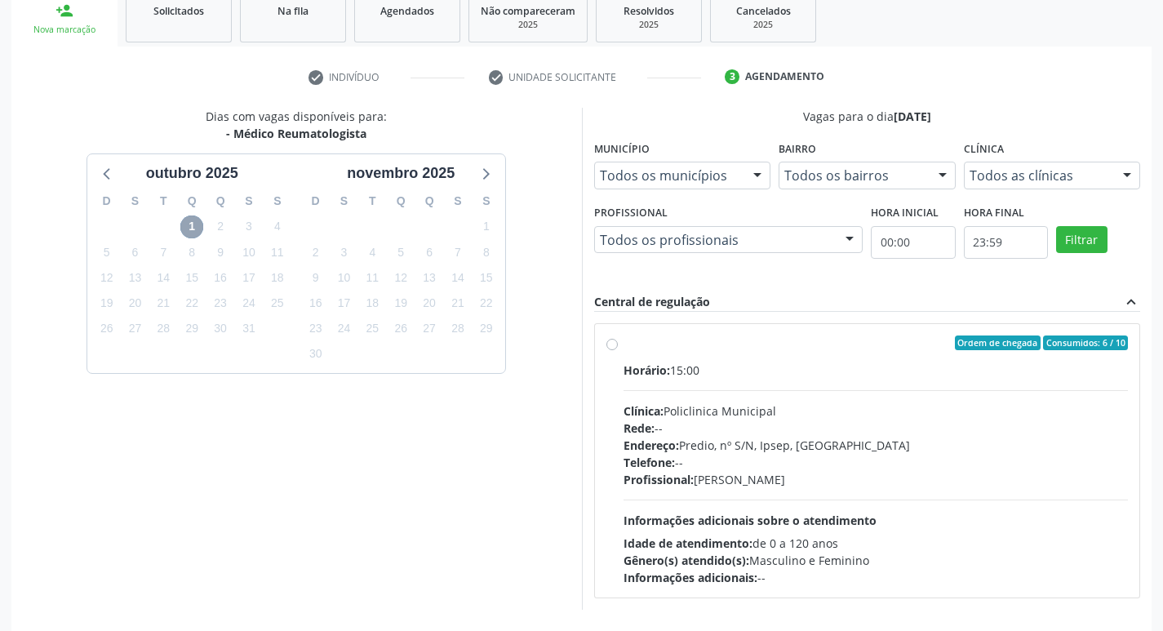
scroll to position [315, 0]
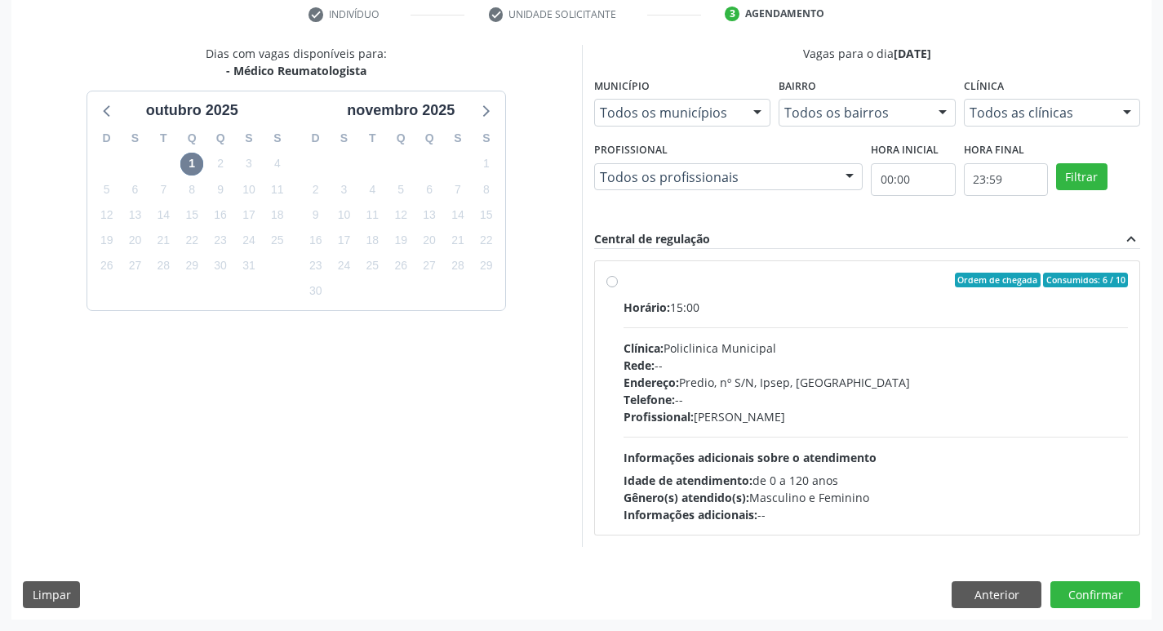
click at [623, 279] on label "Ordem de chegada Consumidos: 6 / 10 Horário: 15:00 Clínica: Policlinica Municip…" at bounding box center [875, 398] width 505 height 251
click at [614, 279] on input "Ordem de chegada Consumidos: 6 / 10 Horário: 15:00 Clínica: Policlinica Municip…" at bounding box center [611, 280] width 11 height 15
radio input "true"
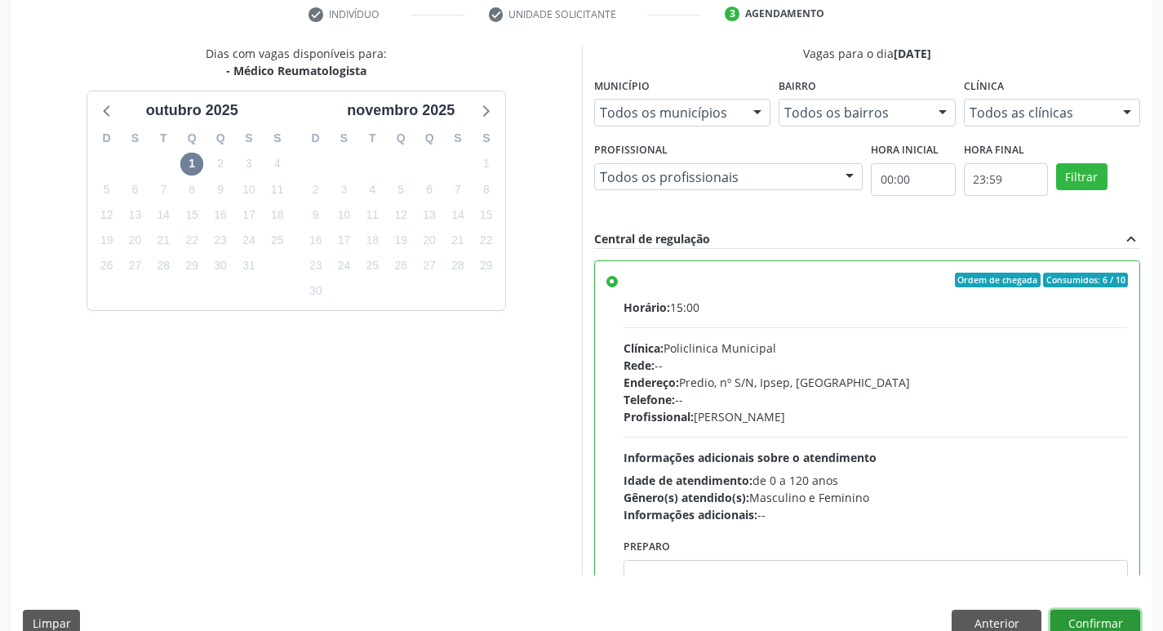
click at [1089, 619] on button "Confirmar" at bounding box center [1095, 624] width 90 height 28
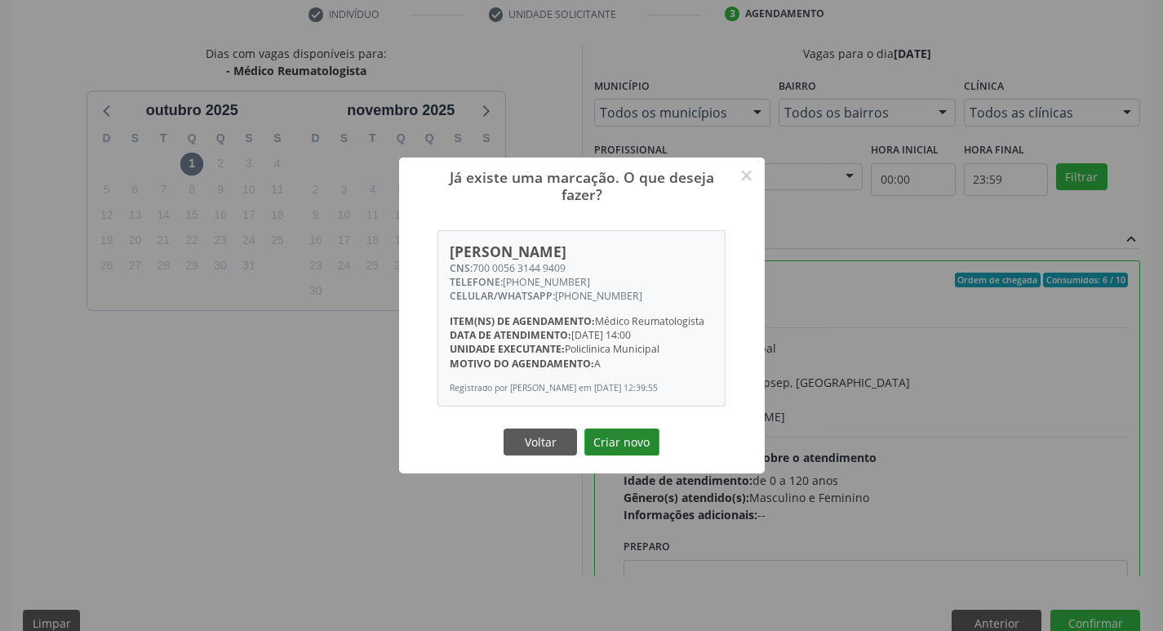
click at [610, 454] on button "Criar novo" at bounding box center [621, 442] width 75 height 28
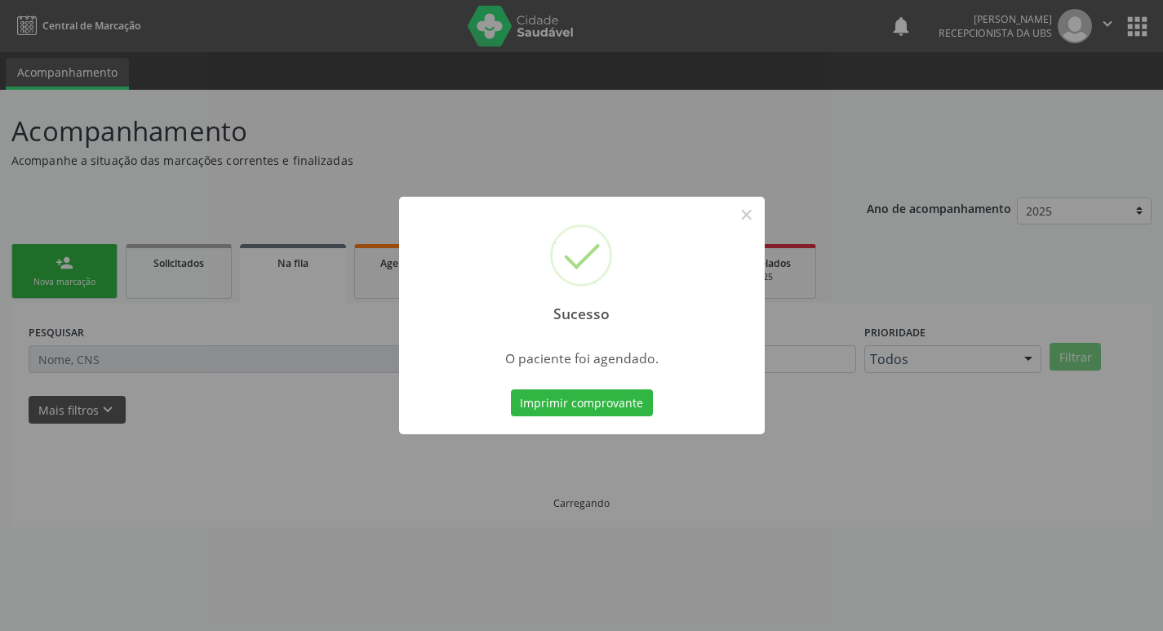
scroll to position [0, 0]
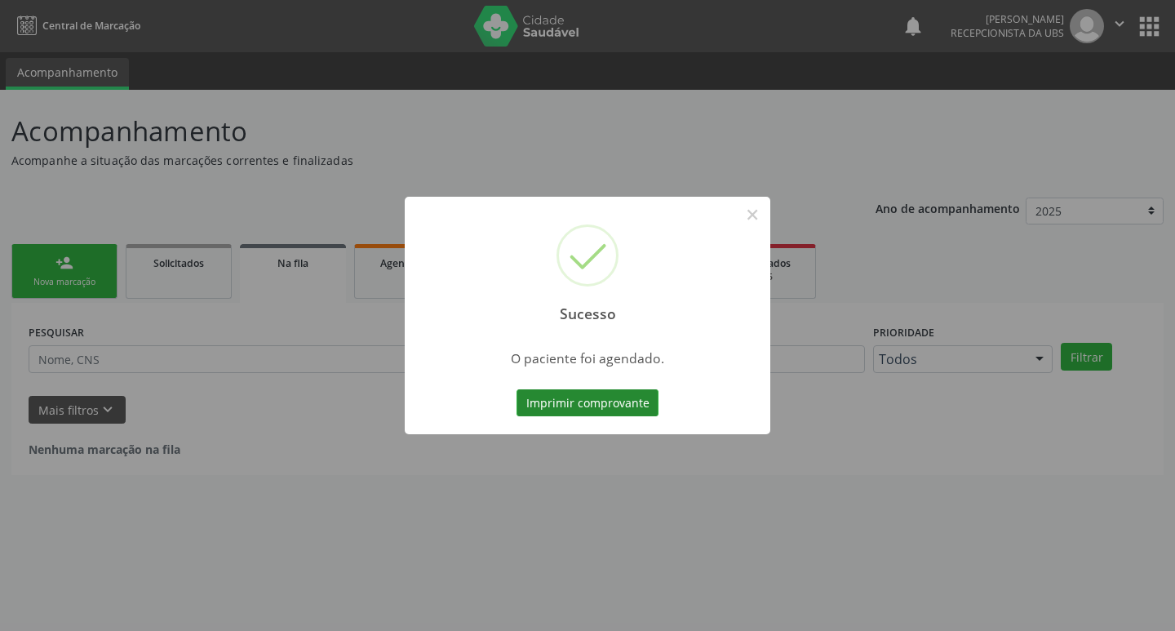
click at [567, 406] on button "Imprimir comprovante" at bounding box center [588, 403] width 142 height 28
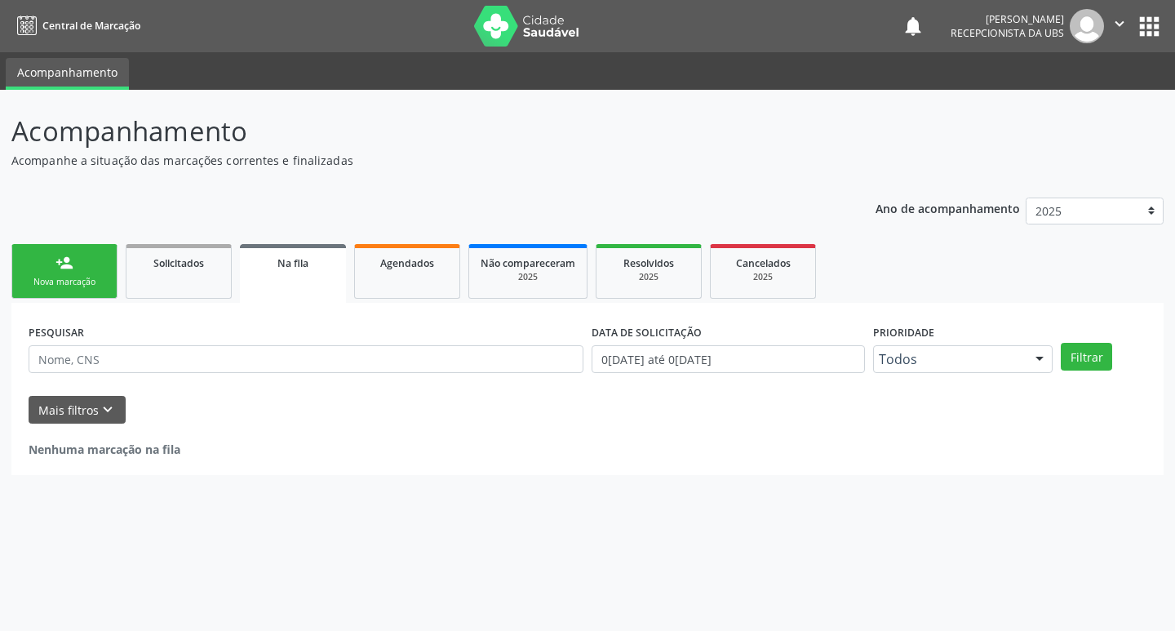
click at [39, 275] on link "person_add Nova marcação" at bounding box center [64, 271] width 106 height 55
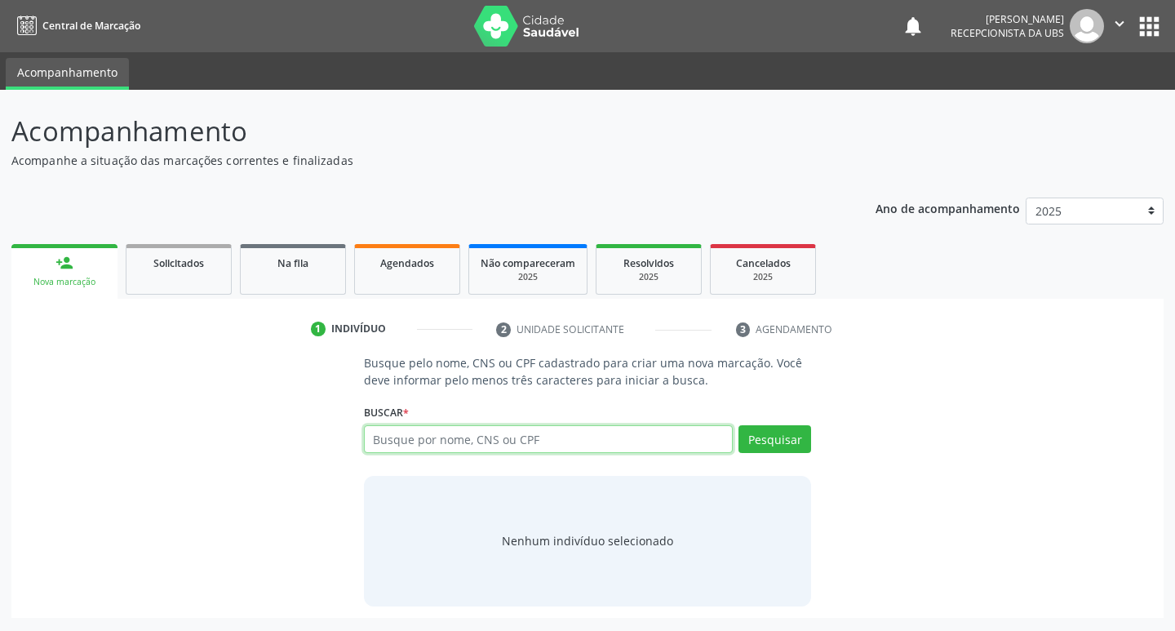
click at [440, 448] on input "text" at bounding box center [549, 439] width 370 height 28
type input "RENATO INACIO DE OLIVEIRA FEITOZA"
click at [764, 432] on button "Pesquisar" at bounding box center [774, 439] width 73 height 28
type input "RENATO INACIO DE OLIVEIRA FEITOZA"
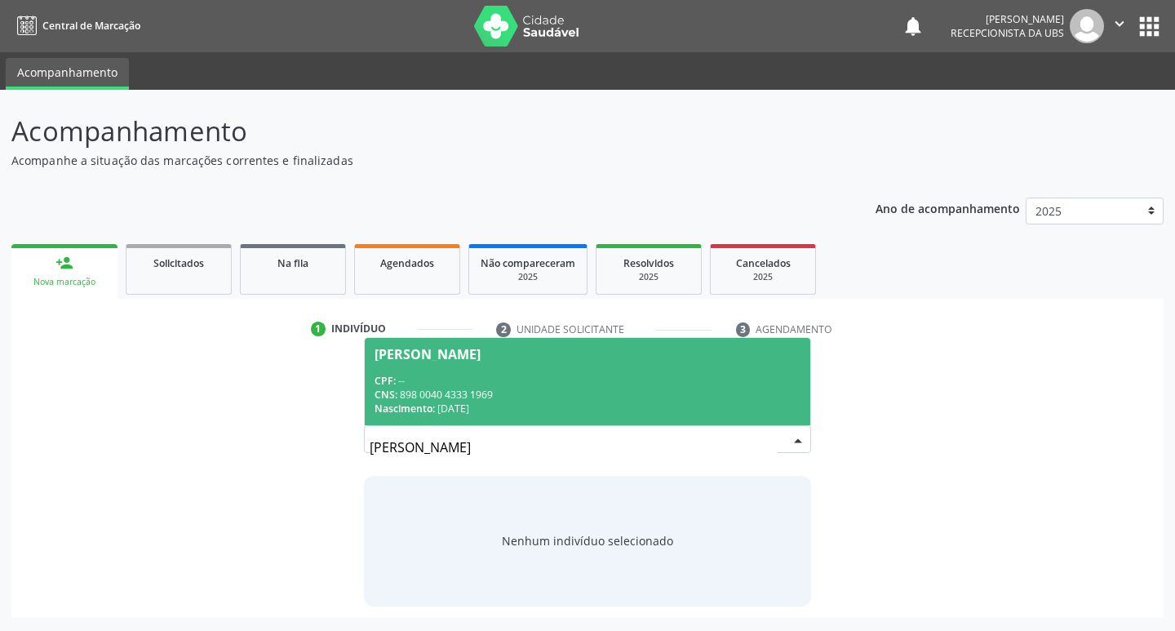
click at [481, 360] on div "Renato Inacio de Oliveira Feitoza" at bounding box center [428, 354] width 106 height 13
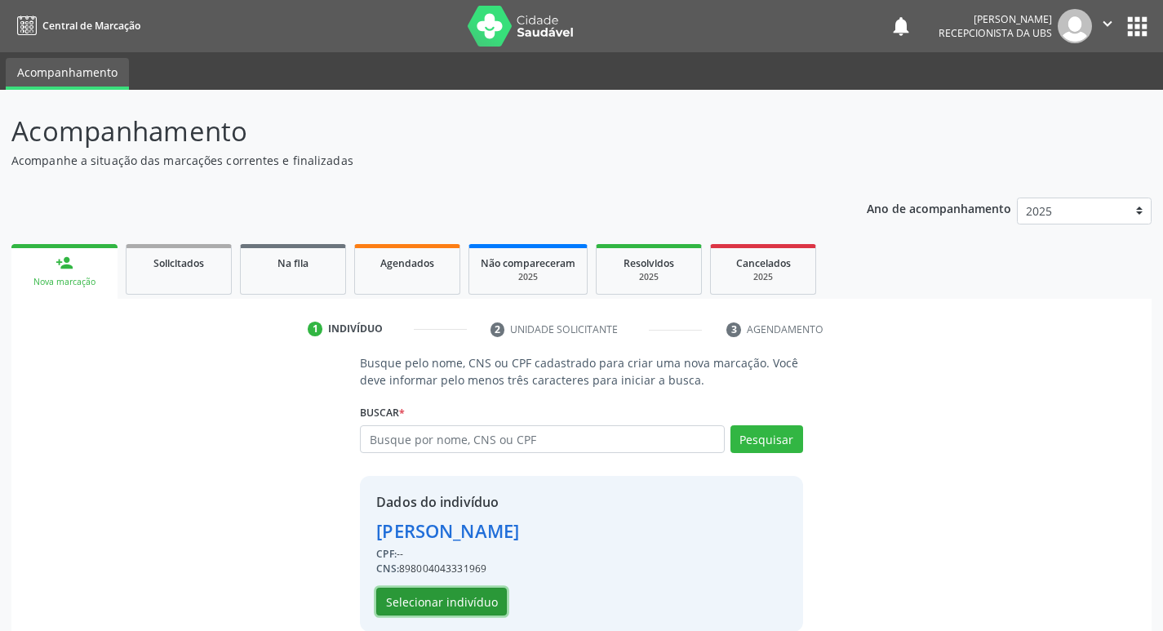
click at [432, 605] on button "Selecionar indivíduo" at bounding box center [441, 602] width 131 height 28
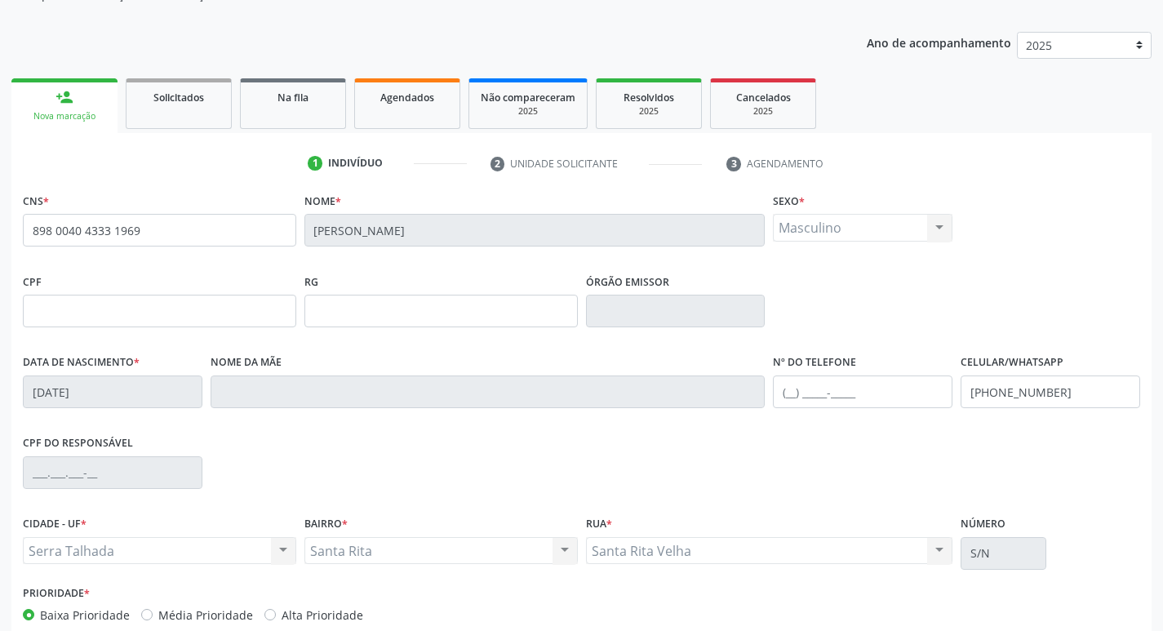
scroll to position [254, 0]
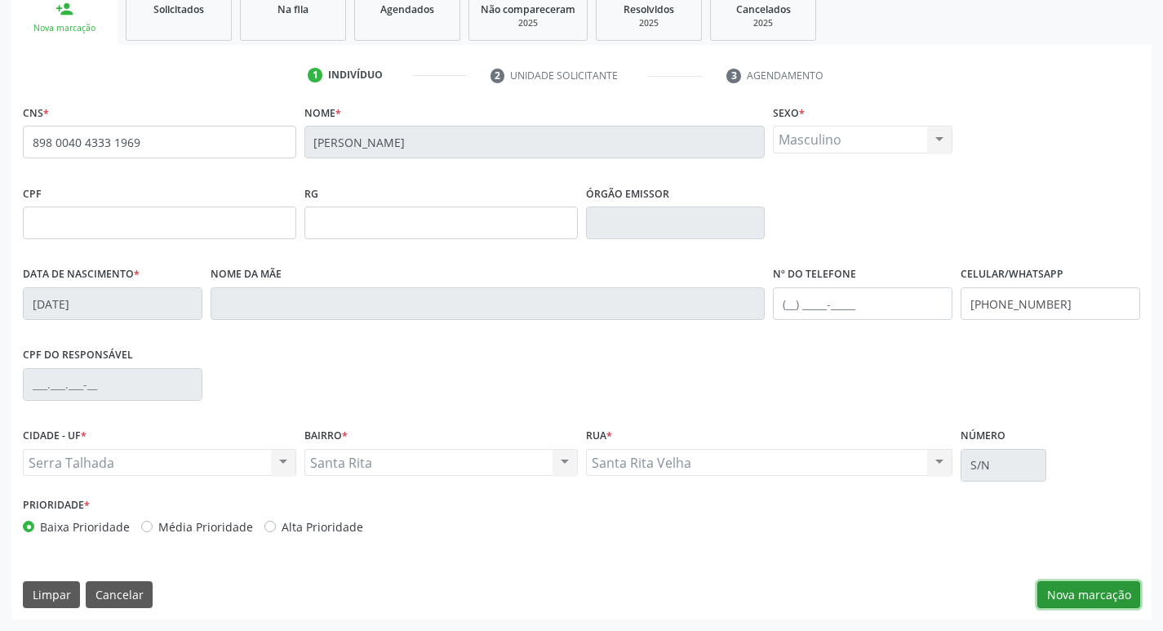
click at [1074, 596] on button "Nova marcação" at bounding box center [1088, 595] width 103 height 28
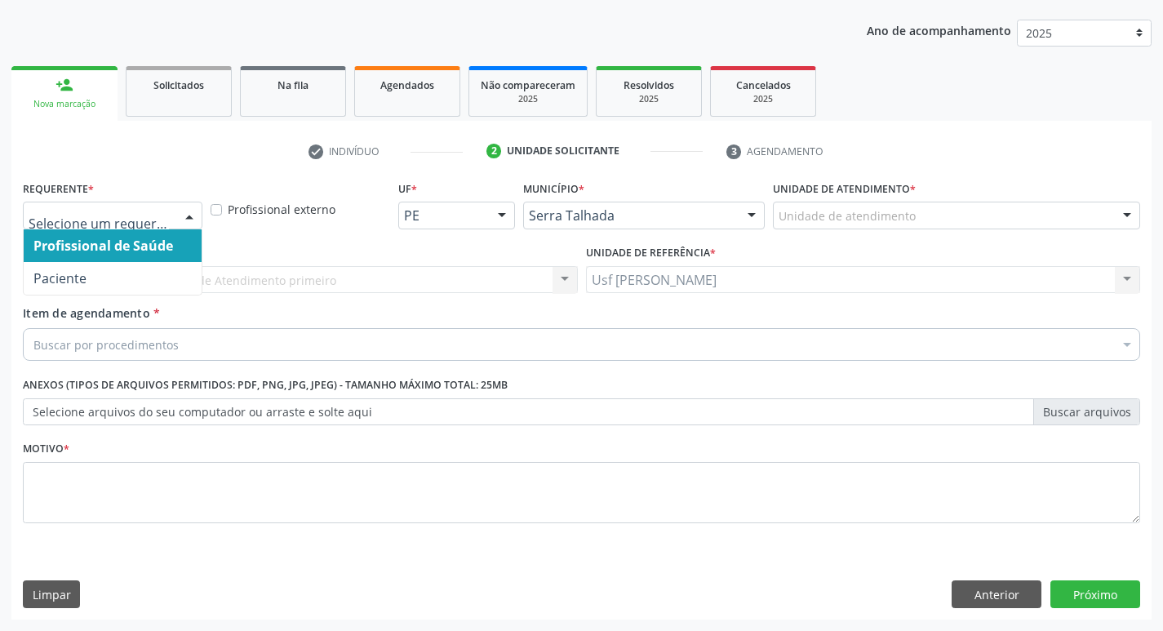
click at [190, 211] on div at bounding box center [189, 216] width 24 height 28
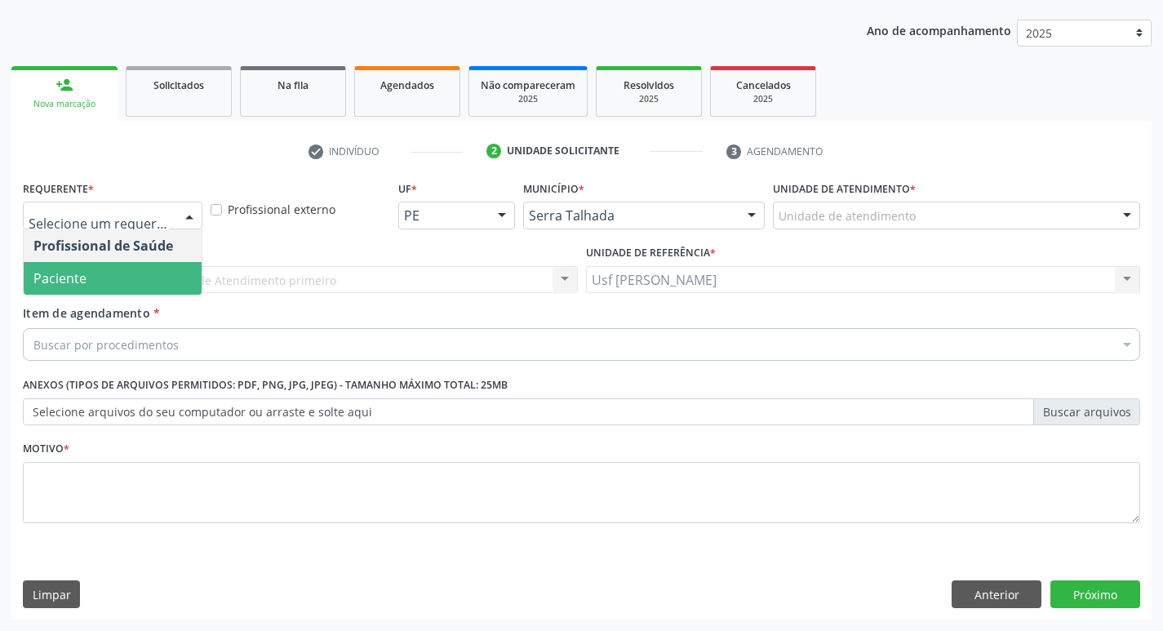
click at [127, 268] on span "Paciente" at bounding box center [113, 278] width 178 height 33
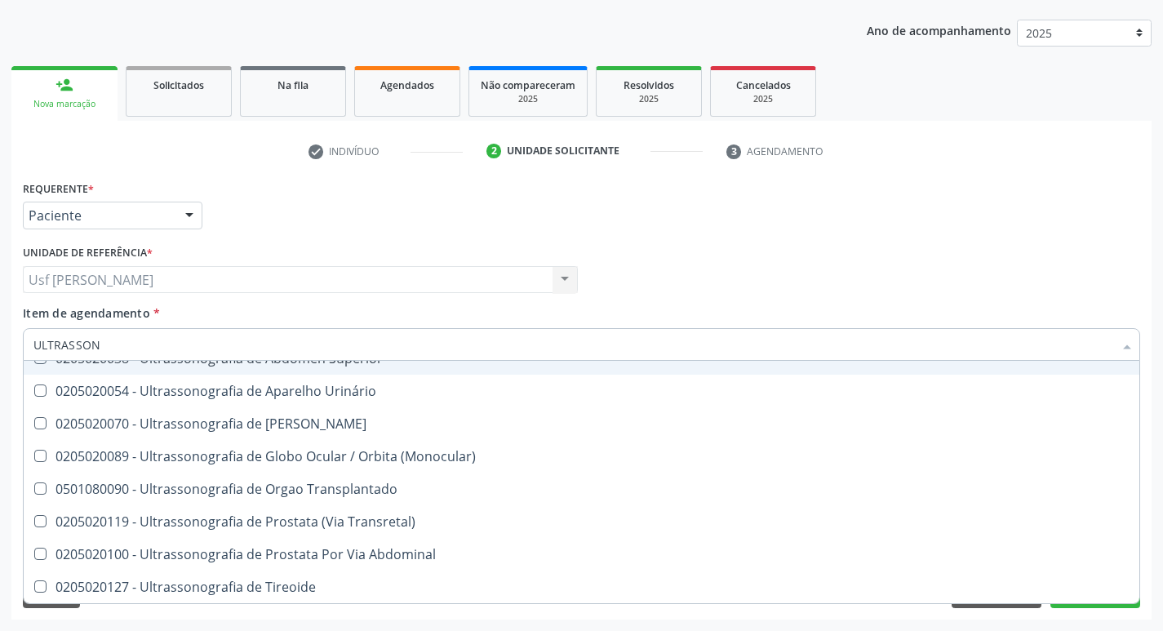
scroll to position [476, 0]
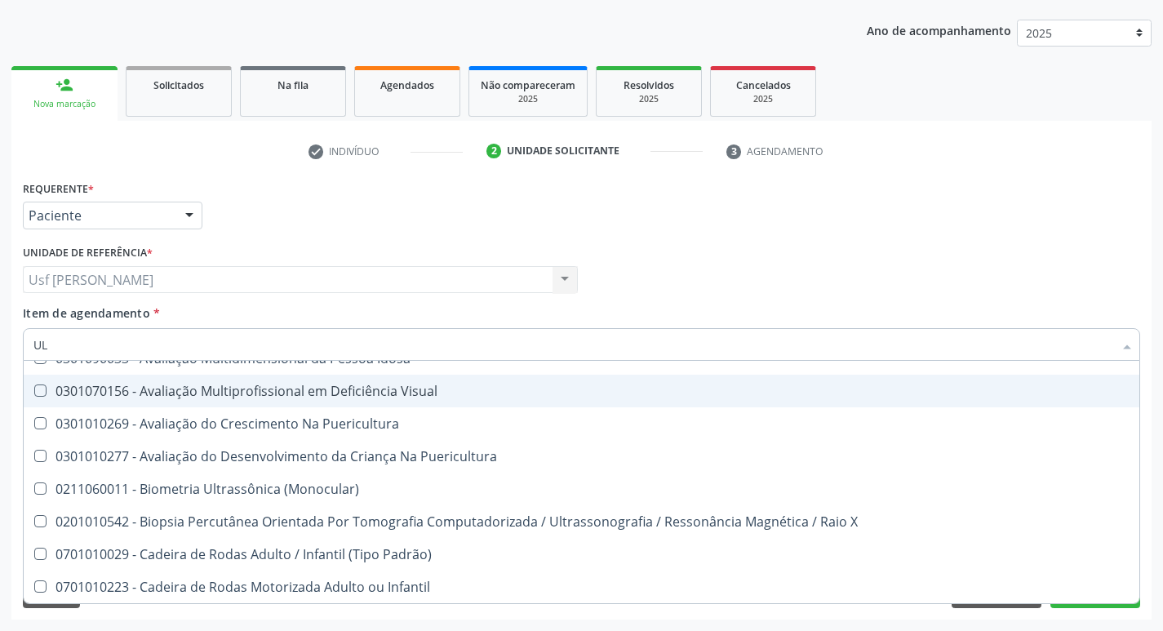
type input "U"
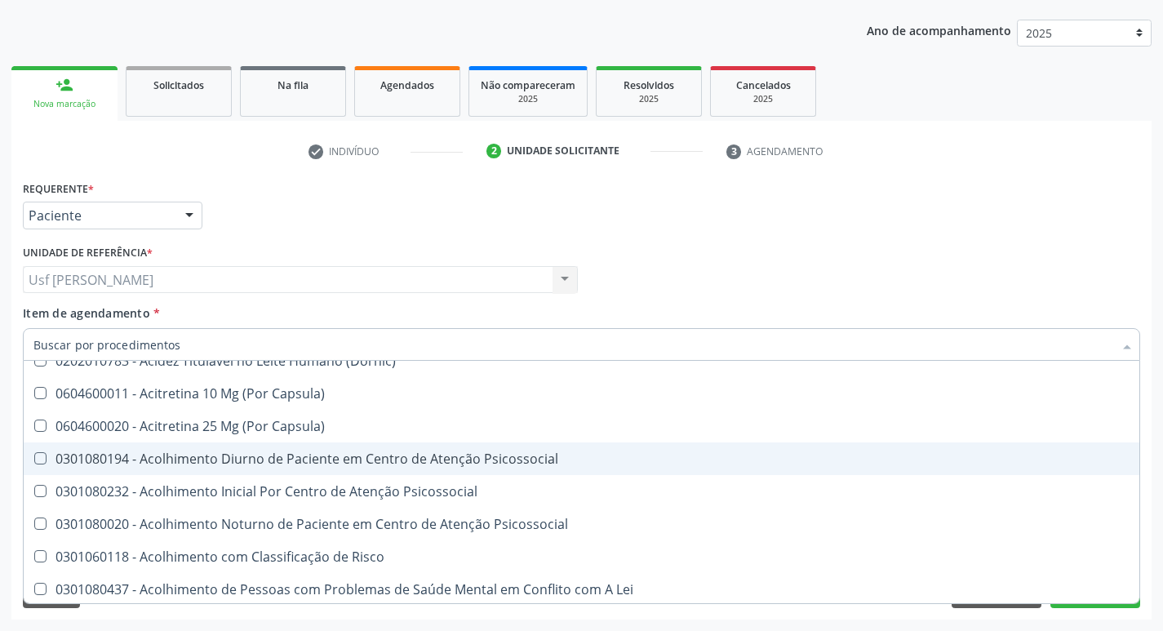
scroll to position [543, 0]
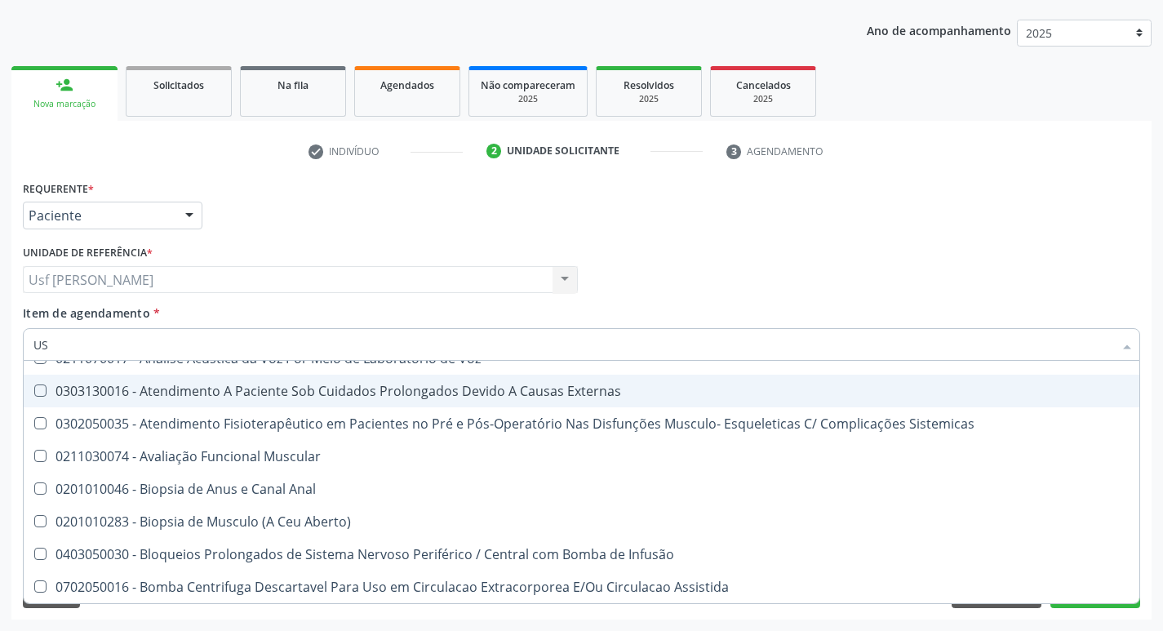
type input "USG"
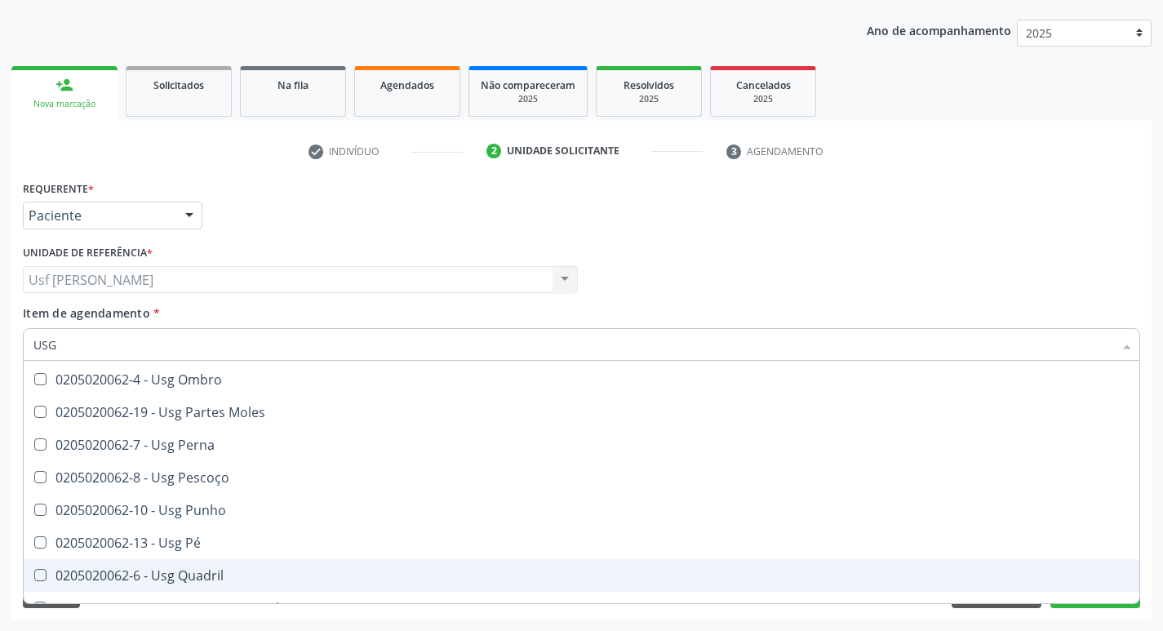
scroll to position [215, 0]
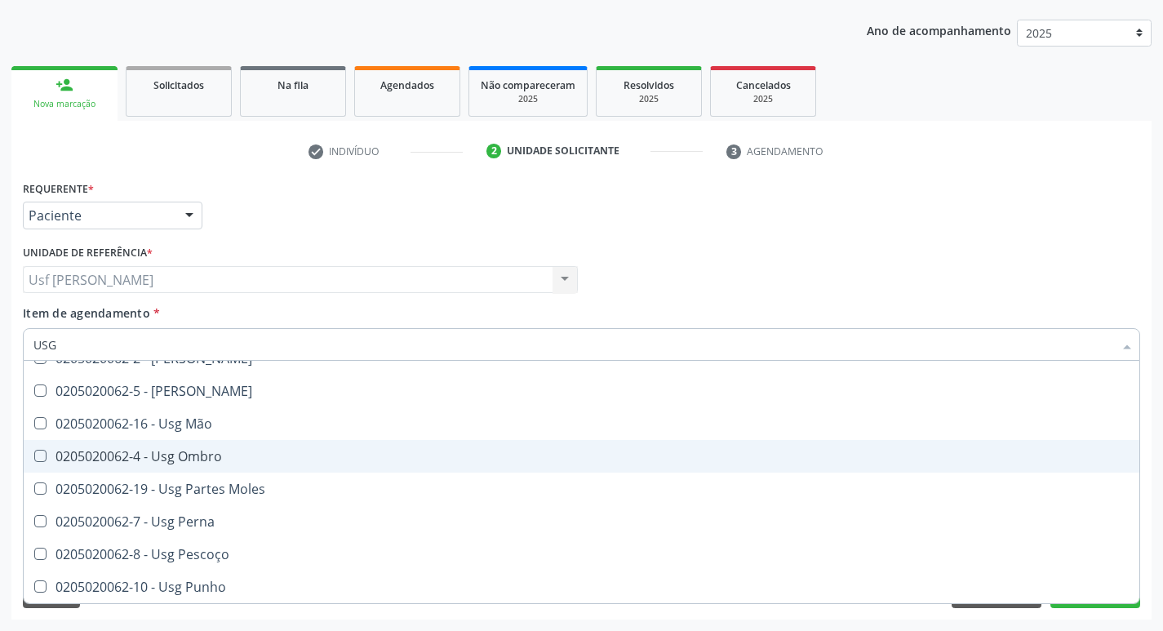
click at [190, 458] on div "0205020062-4 - Usg Ombro" at bounding box center [581, 456] width 1096 height 13
checkbox Ombro "true"
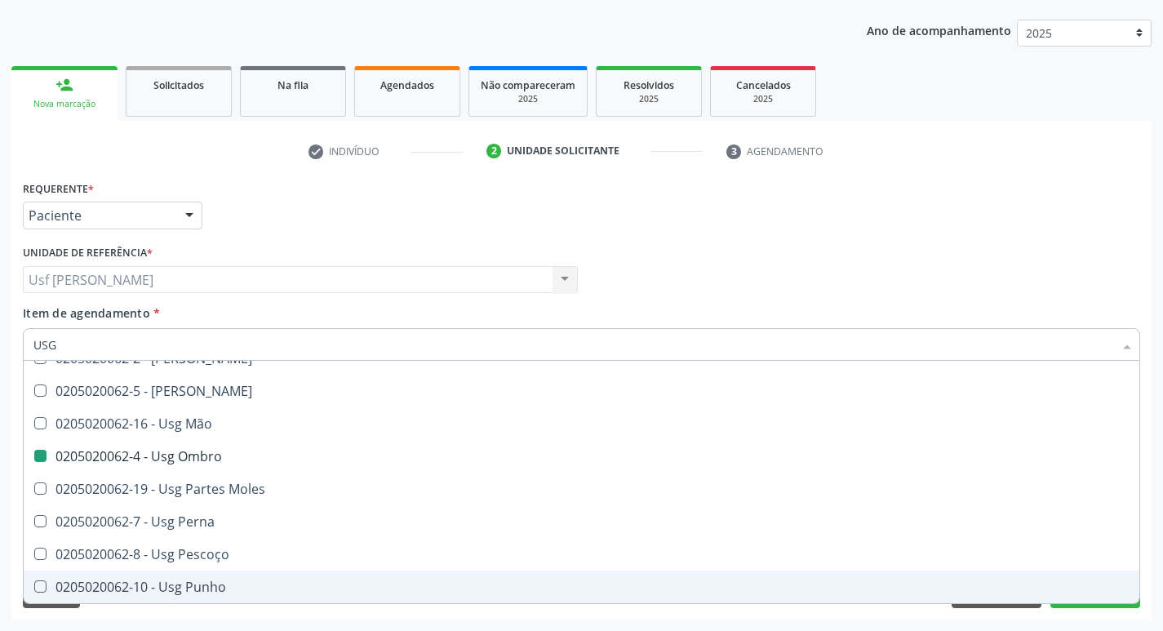
click at [1160, 582] on div "Acompanhamento Acompanhe a situação das marcações correntes e finalizadas Relat…" at bounding box center [581, 271] width 1163 height 719
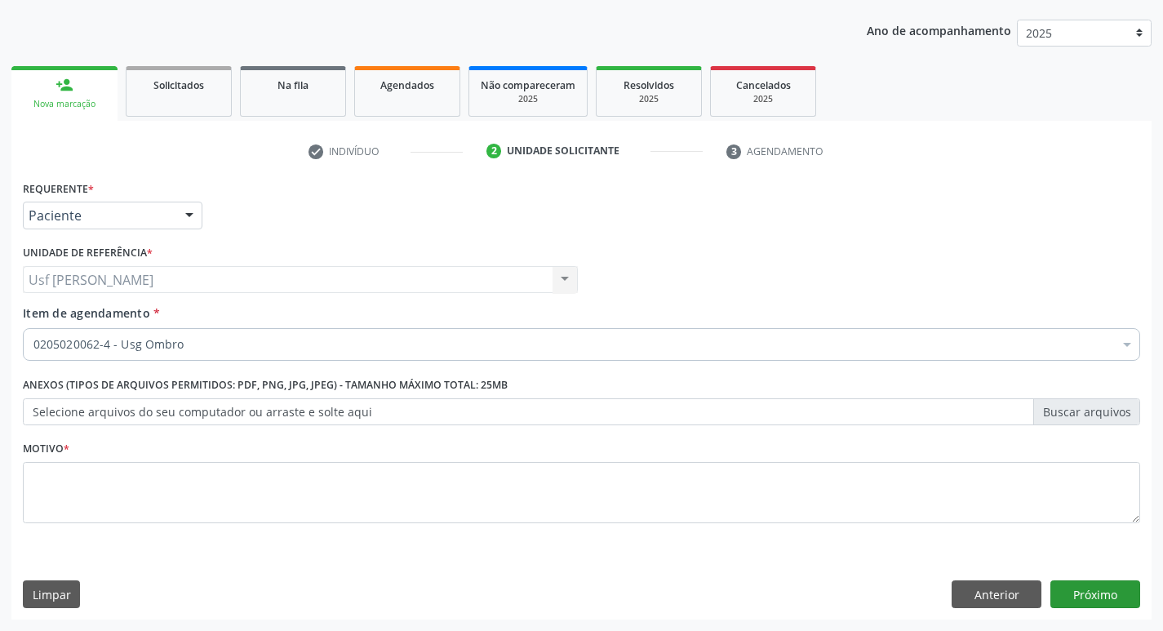
scroll to position [0, 0]
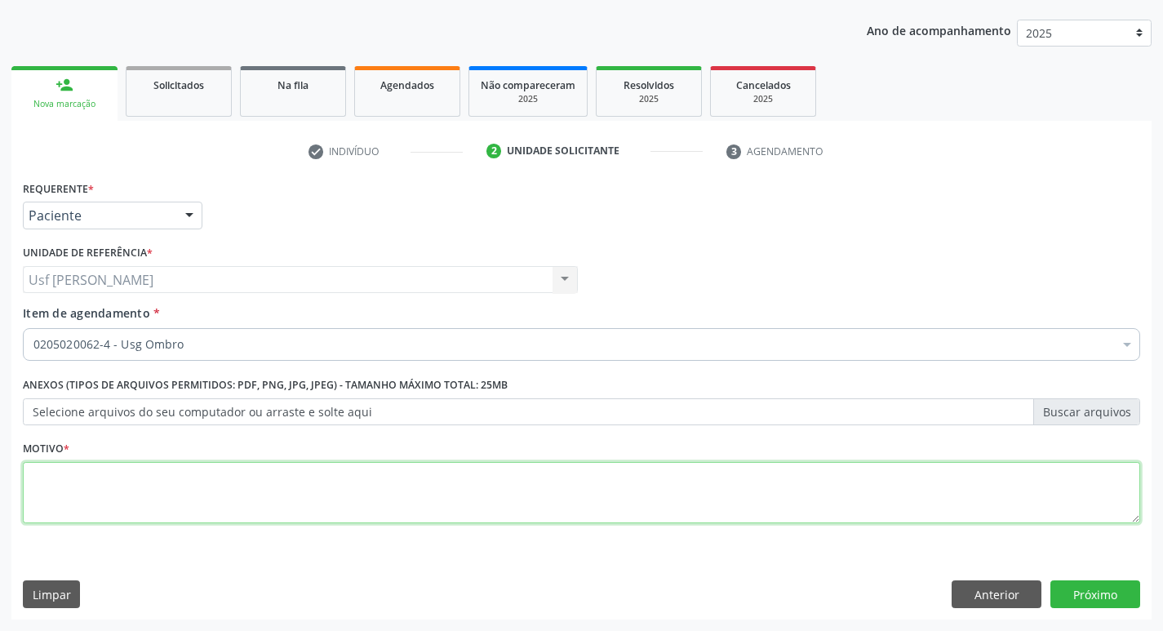
click at [65, 482] on textarea at bounding box center [581, 493] width 1117 height 62
type textarea "."
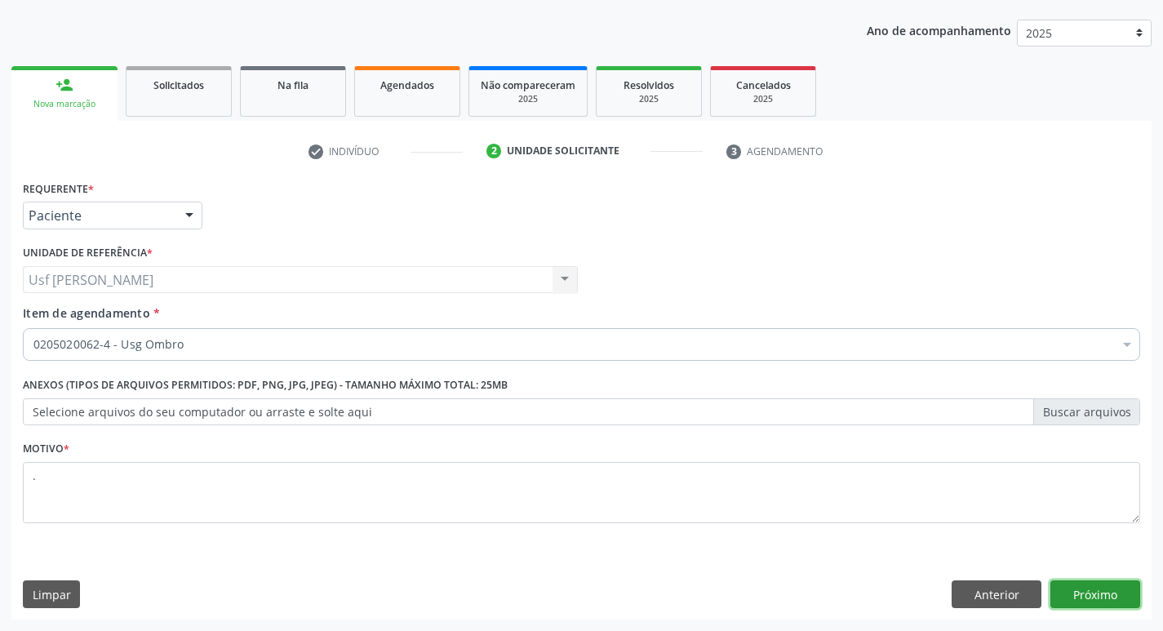
click at [1077, 597] on button "Próximo" at bounding box center [1095, 594] width 90 height 28
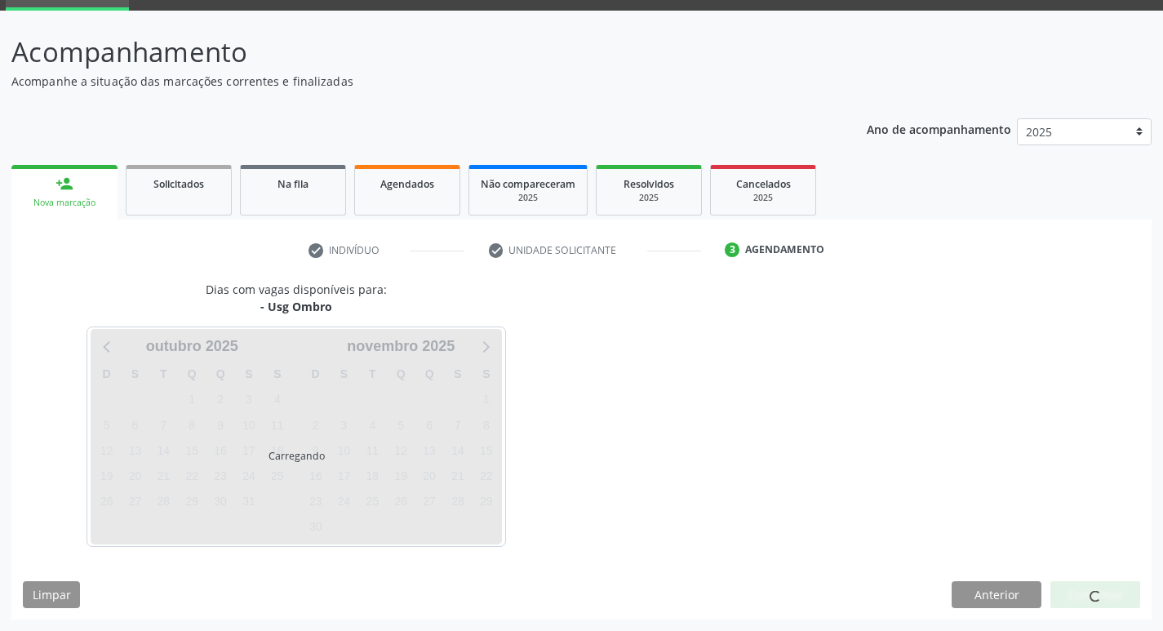
scroll to position [79, 0]
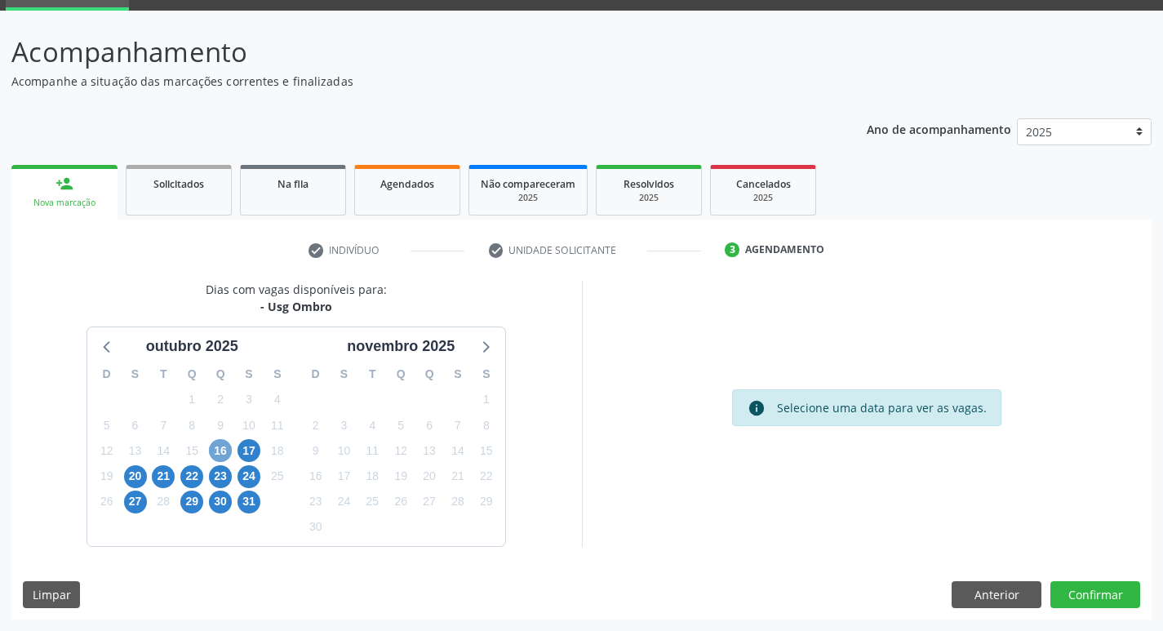
click at [211, 450] on span "16" at bounding box center [220, 450] width 23 height 23
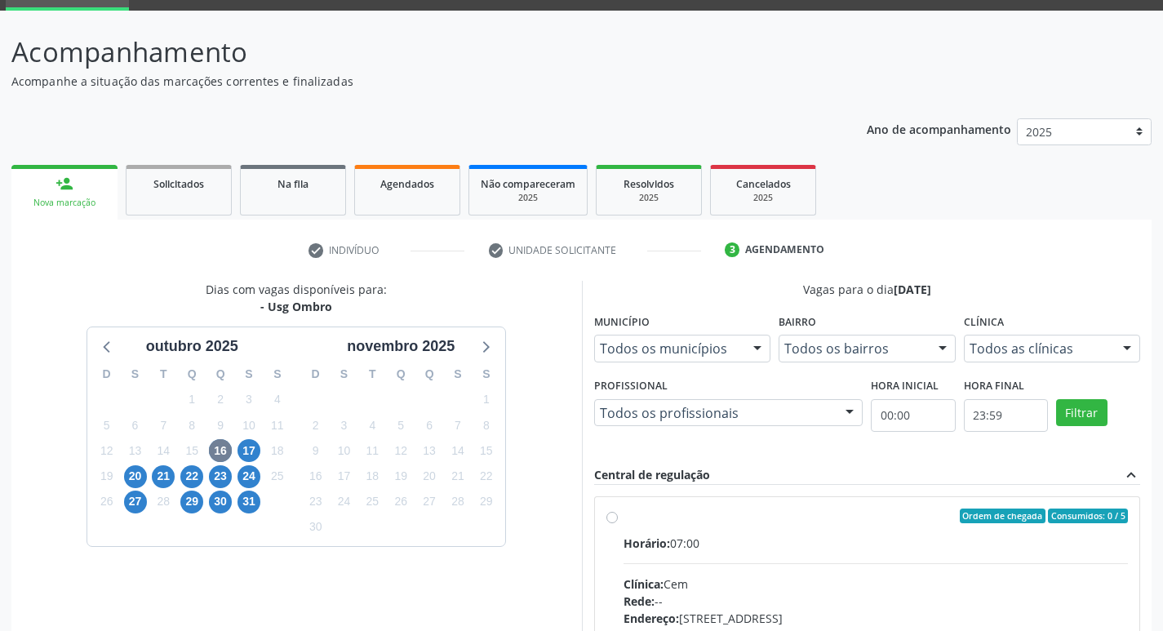
click at [623, 514] on label "Ordem de chegada Consumidos: 0 / 5 Horário: 07:00 Clínica: Cem Rede: -- Endereç…" at bounding box center [875, 633] width 505 height 251
click at [613, 514] on input "Ordem de chegada Consumidos: 0 / 5 Horário: 07:00 Clínica: Cem Rede: -- Endereç…" at bounding box center [611, 515] width 11 height 15
radio input "true"
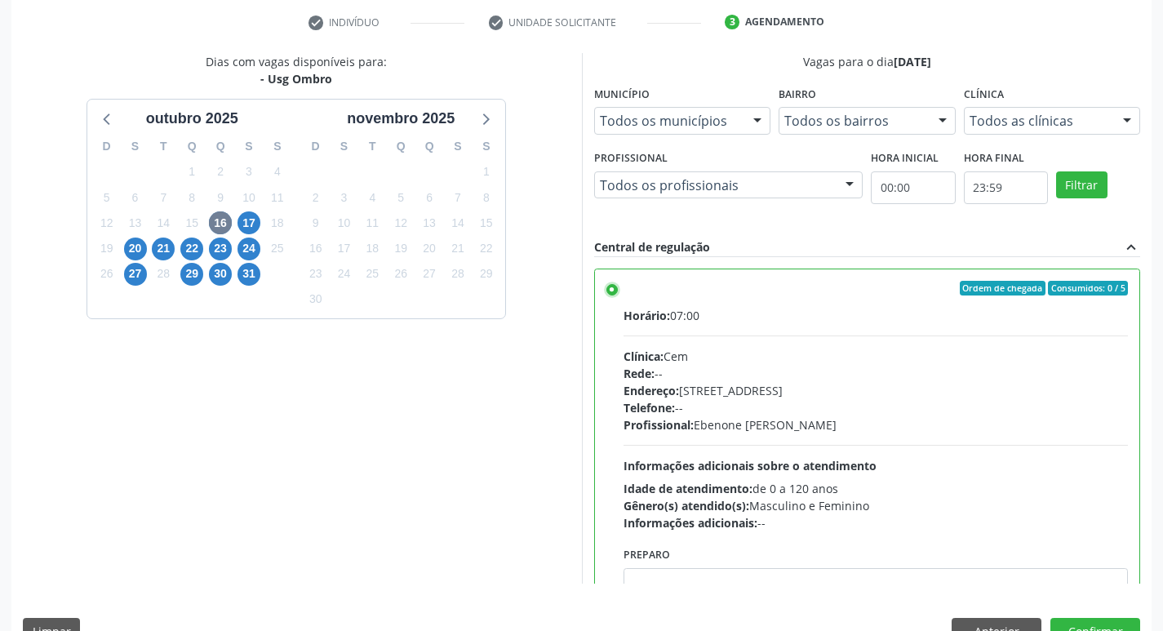
scroll to position [324, 0]
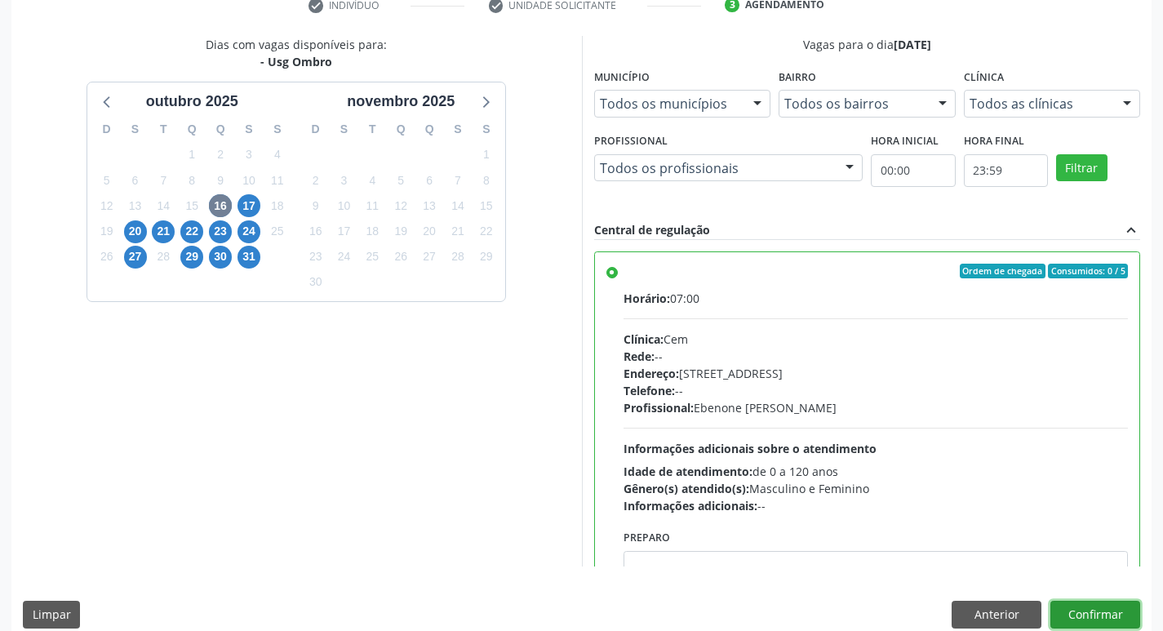
click at [1080, 610] on button "Confirmar" at bounding box center [1095, 615] width 90 height 28
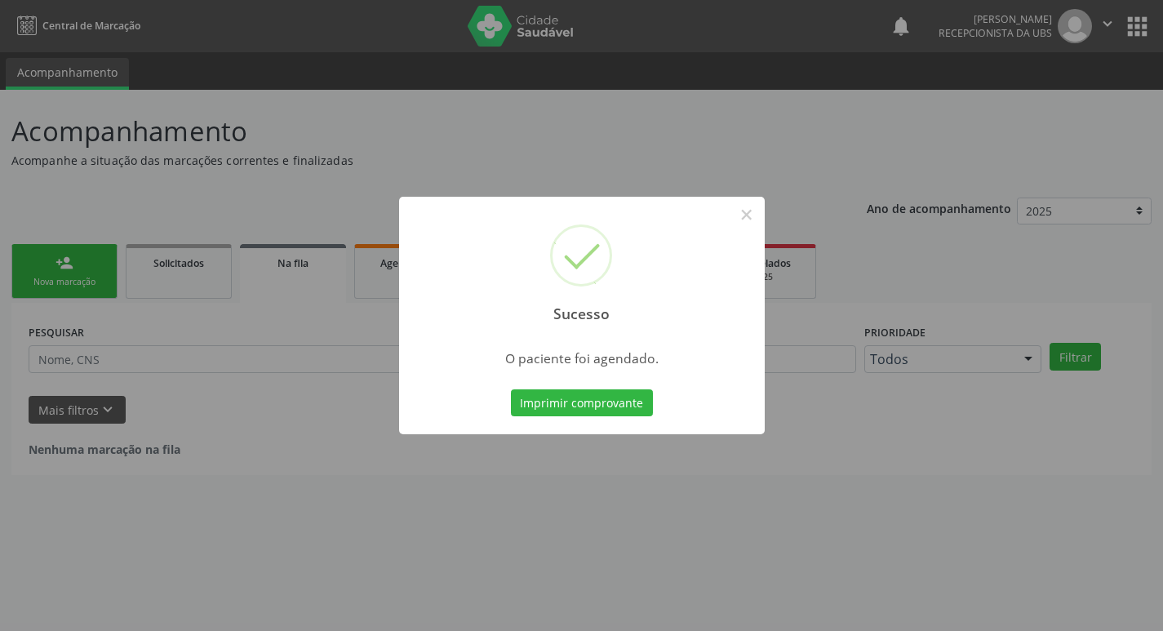
scroll to position [0, 0]
click at [583, 409] on button "Imprimir comprovante" at bounding box center [588, 403] width 142 height 28
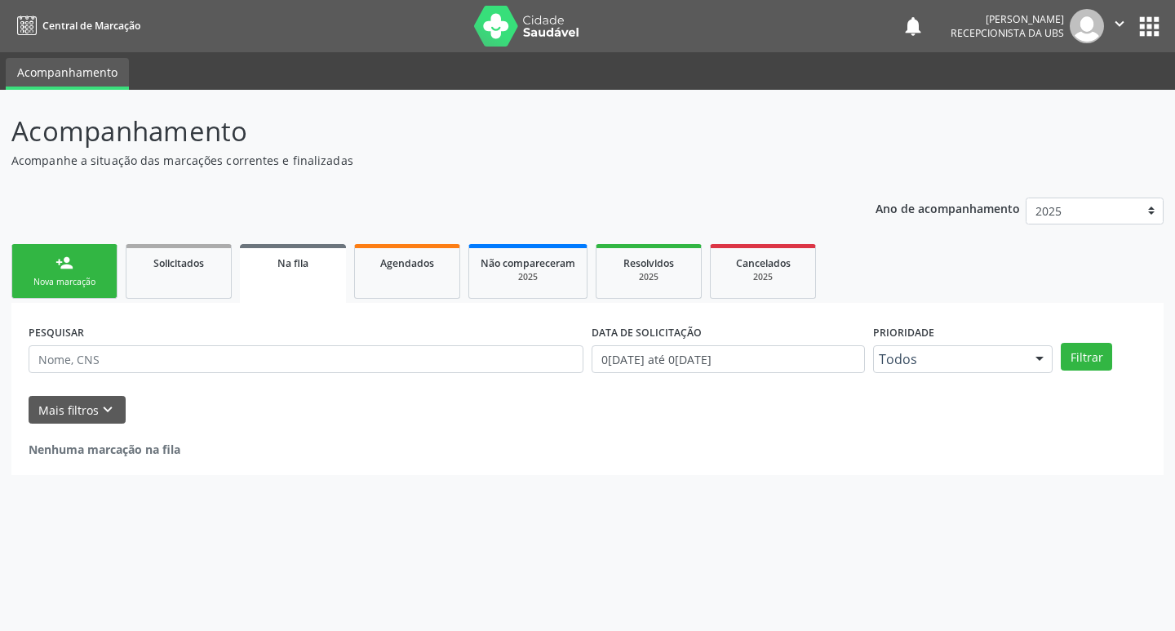
click at [82, 273] on link "person_add Nova marcação" at bounding box center [64, 271] width 106 height 55
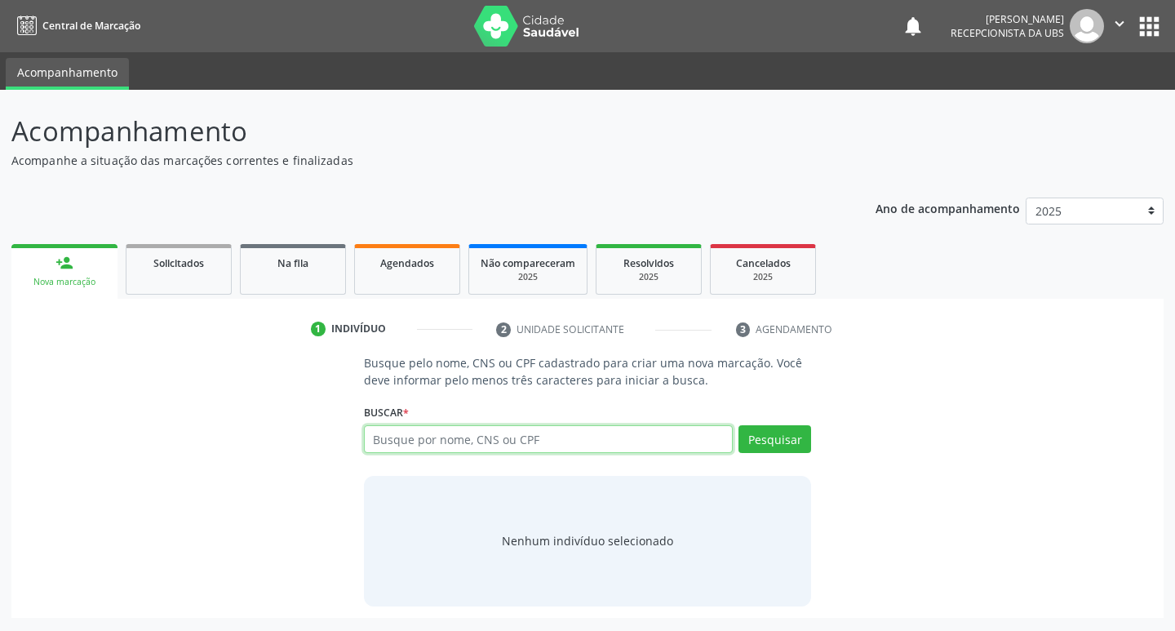
click at [441, 441] on input "text" at bounding box center [549, 439] width 370 height 28
type input "702404595123822"
click at [787, 433] on button "Pesquisar" at bounding box center [774, 439] width 73 height 28
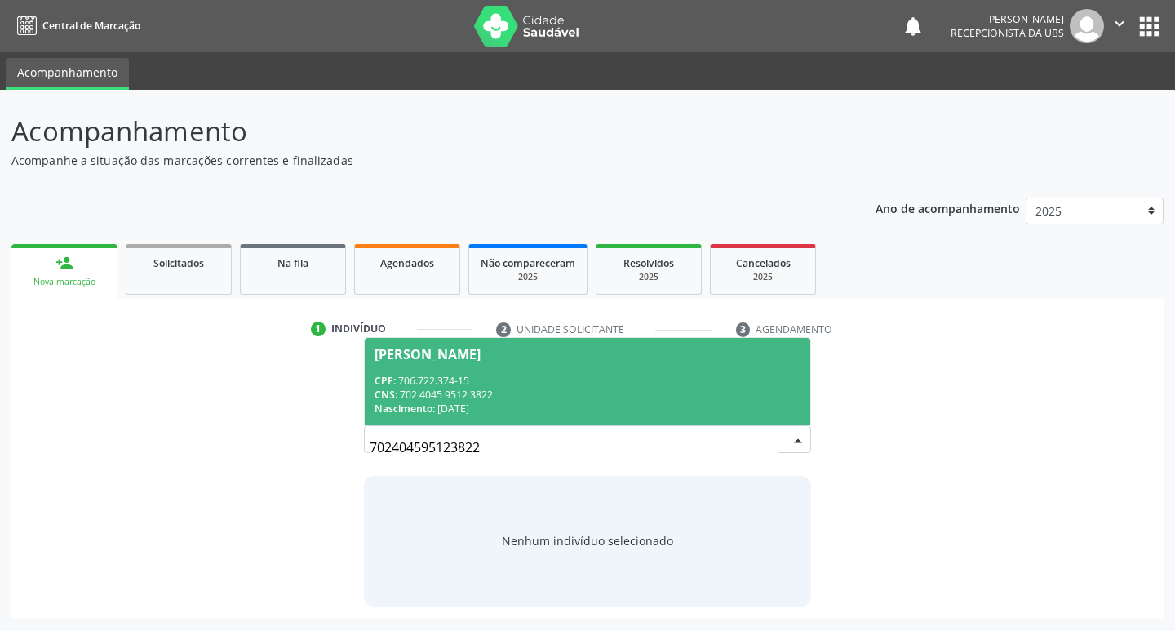
click at [428, 378] on div "CPF: 706.722.374-15" at bounding box center [588, 381] width 427 height 14
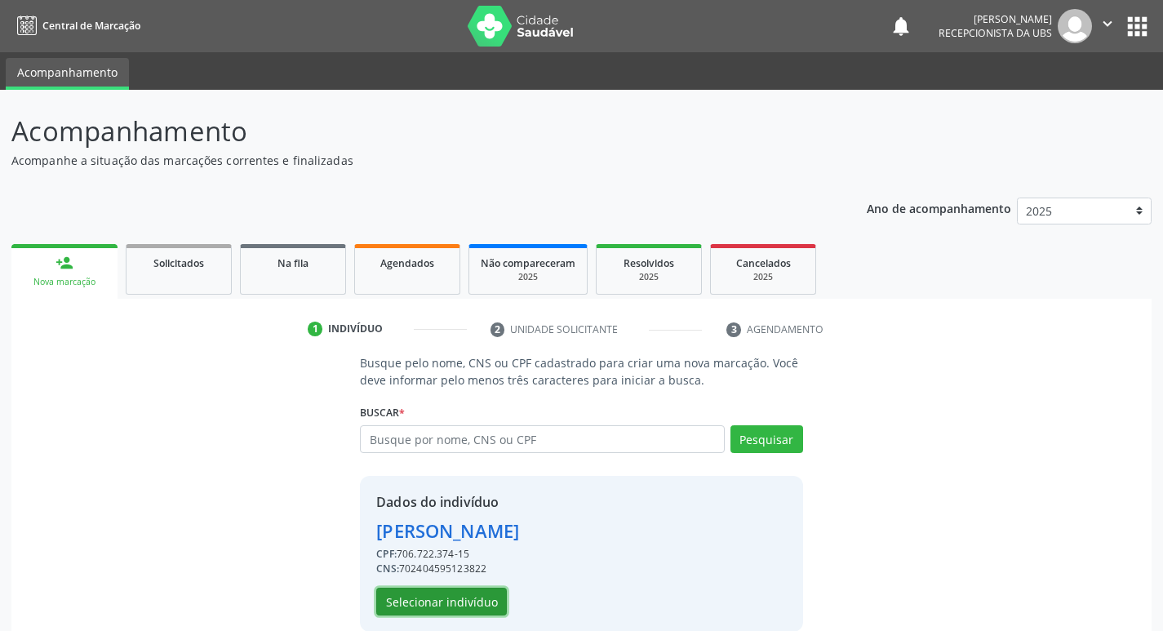
click at [445, 608] on button "Selecionar indivíduo" at bounding box center [441, 602] width 131 height 28
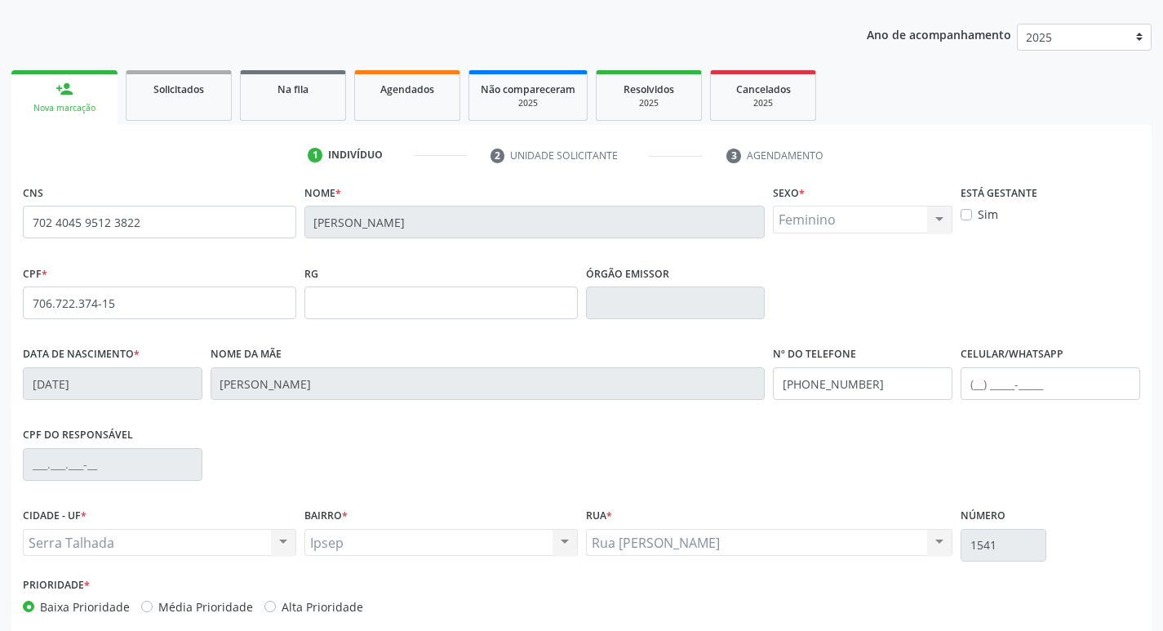
scroll to position [254, 0]
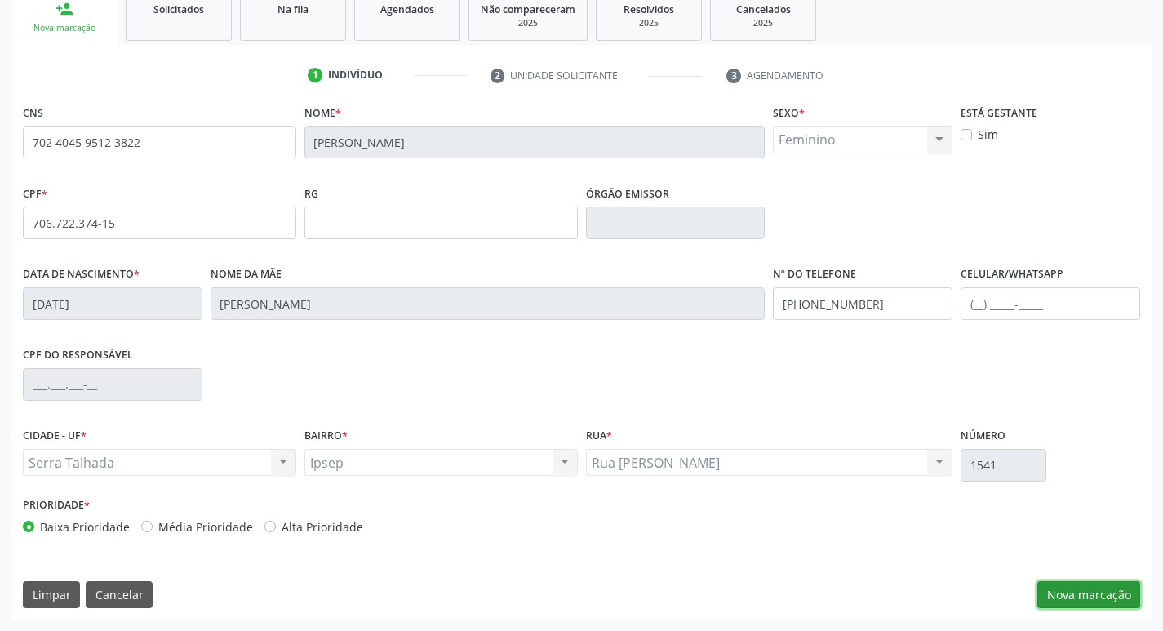
click at [1071, 590] on button "Nova marcação" at bounding box center [1088, 595] width 103 height 28
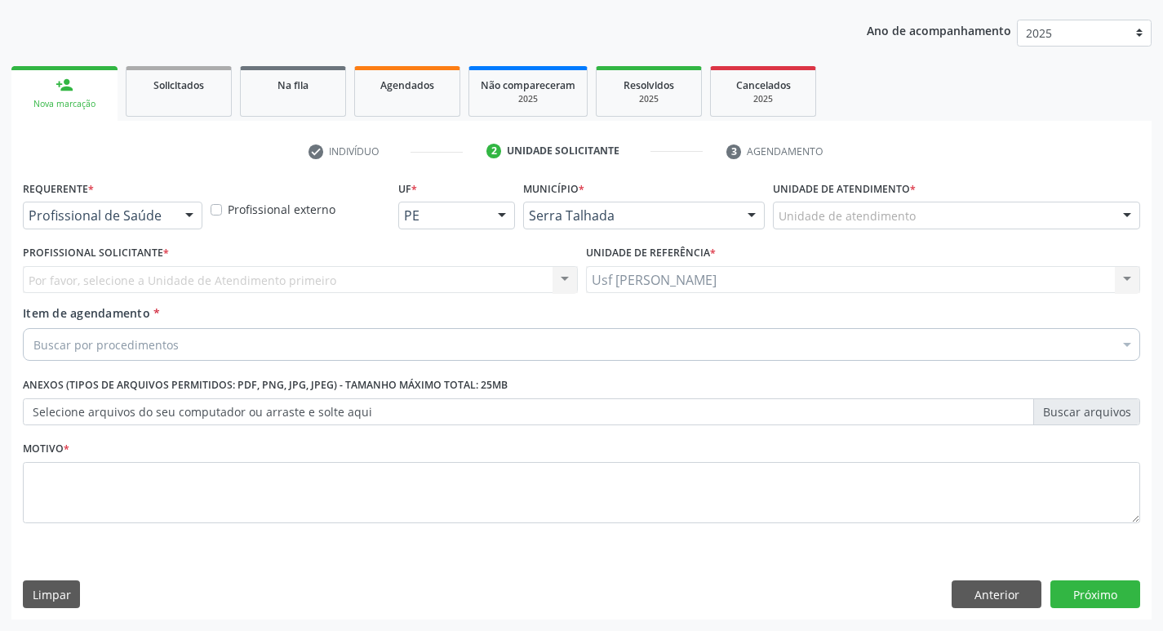
scroll to position [178, 0]
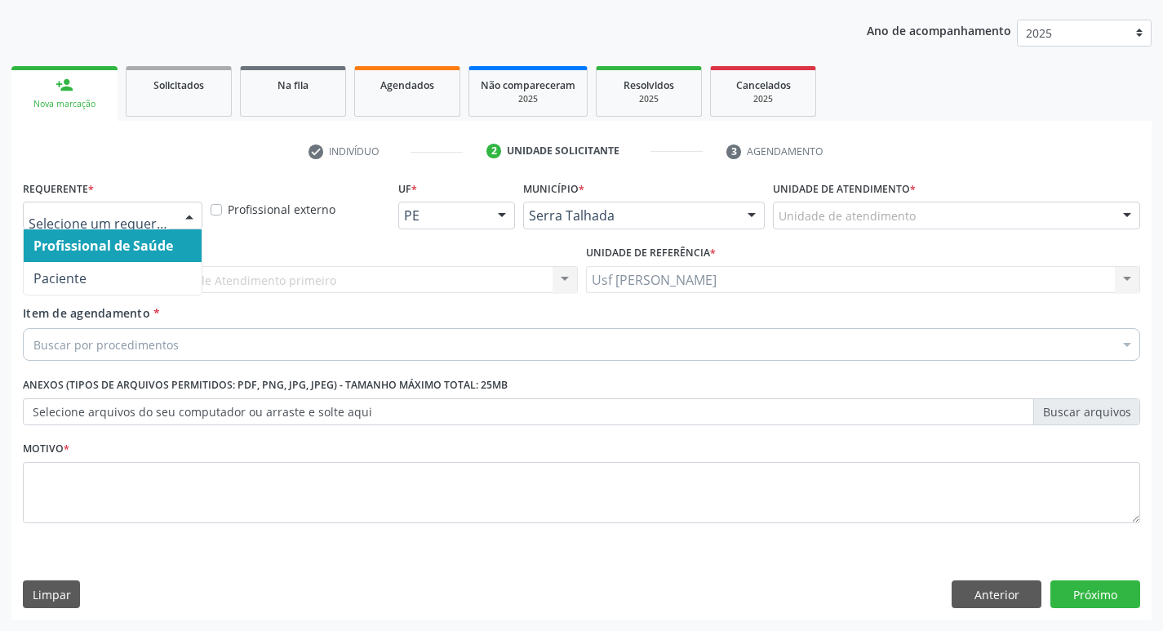
click at [190, 214] on div at bounding box center [189, 216] width 24 height 28
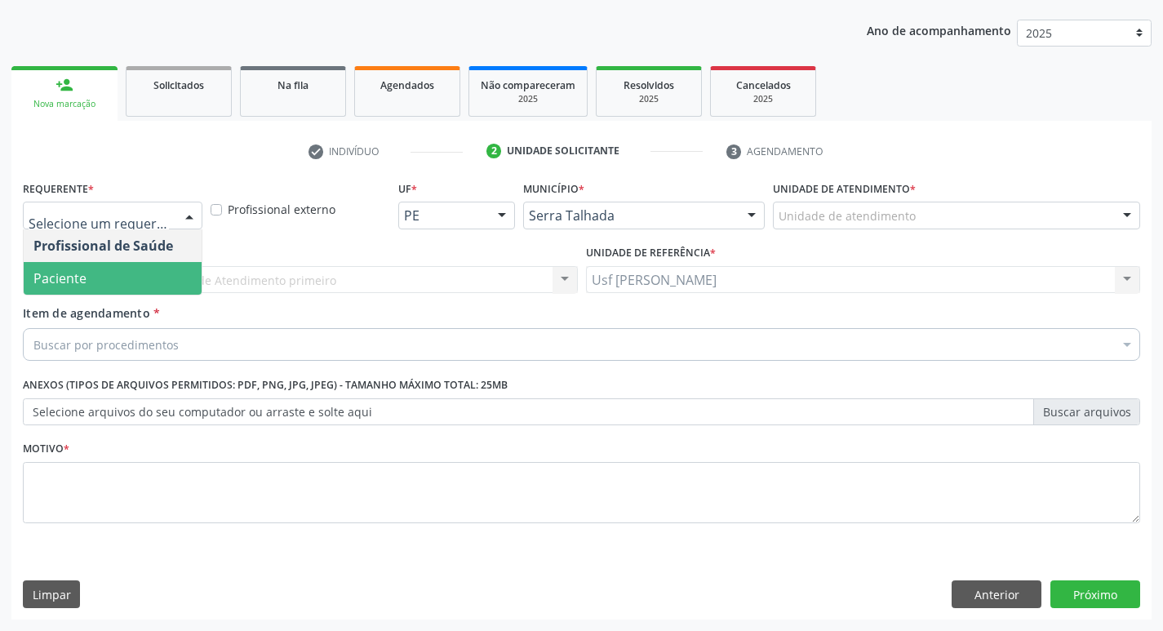
drag, startPoint x: 136, startPoint y: 273, endPoint x: 131, endPoint y: 295, distance: 23.6
click at [136, 273] on span "Paciente" at bounding box center [113, 278] width 178 height 33
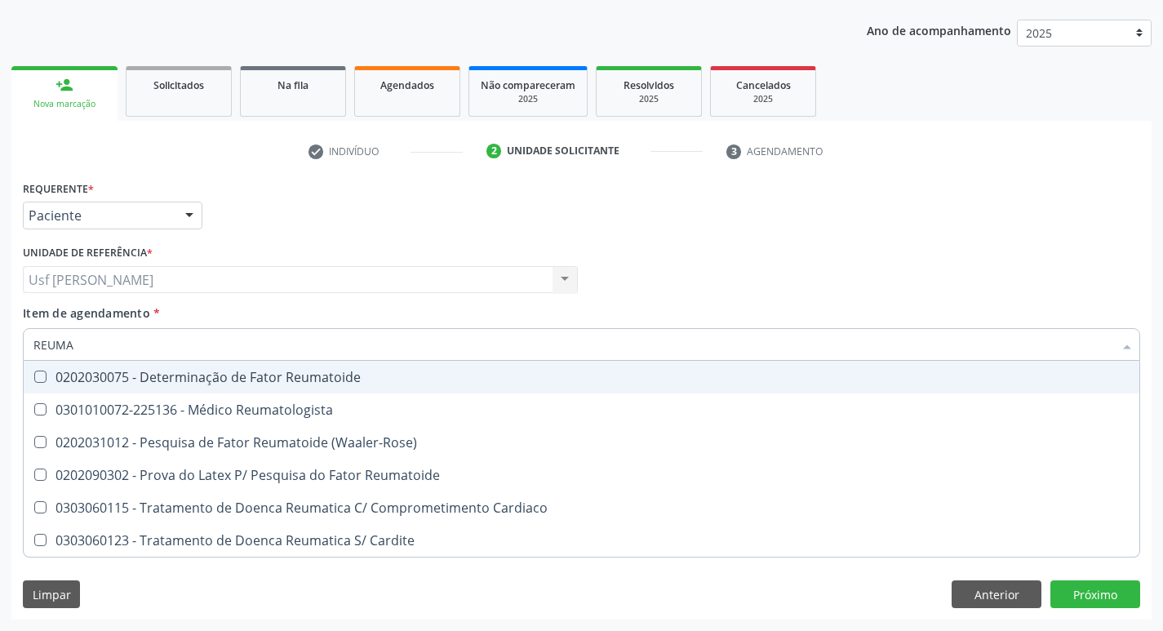
type input "REUMAT"
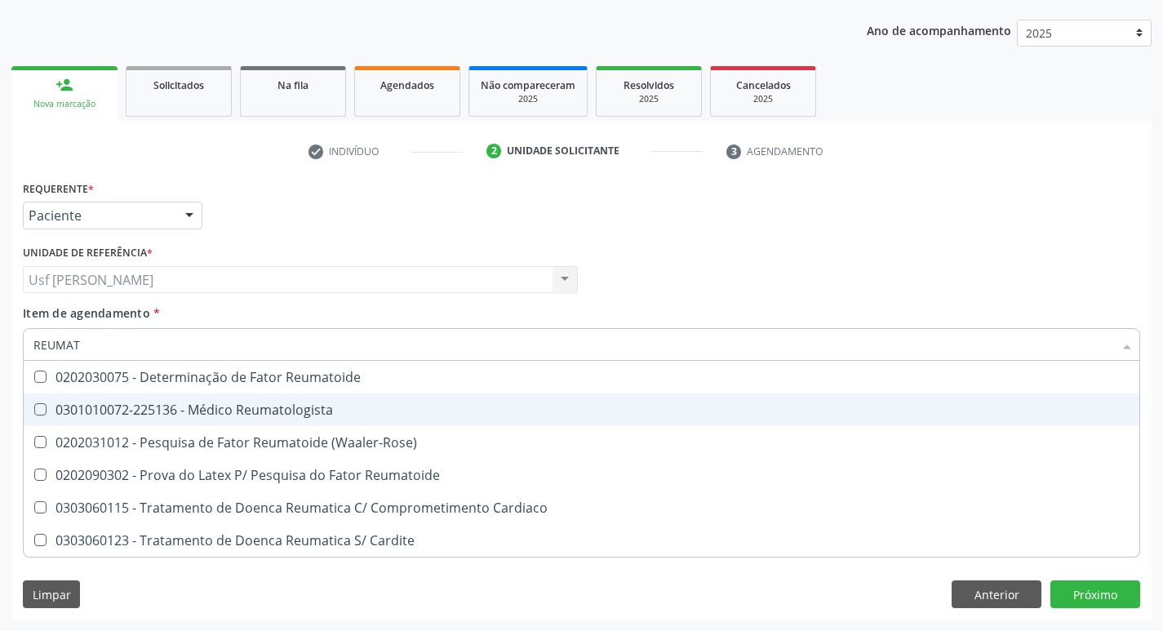
click at [35, 410] on Reumatologista at bounding box center [40, 409] width 12 height 12
click at [34, 410] on Reumatologista "checkbox" at bounding box center [29, 409] width 11 height 11
checkbox Reumatologista "true"
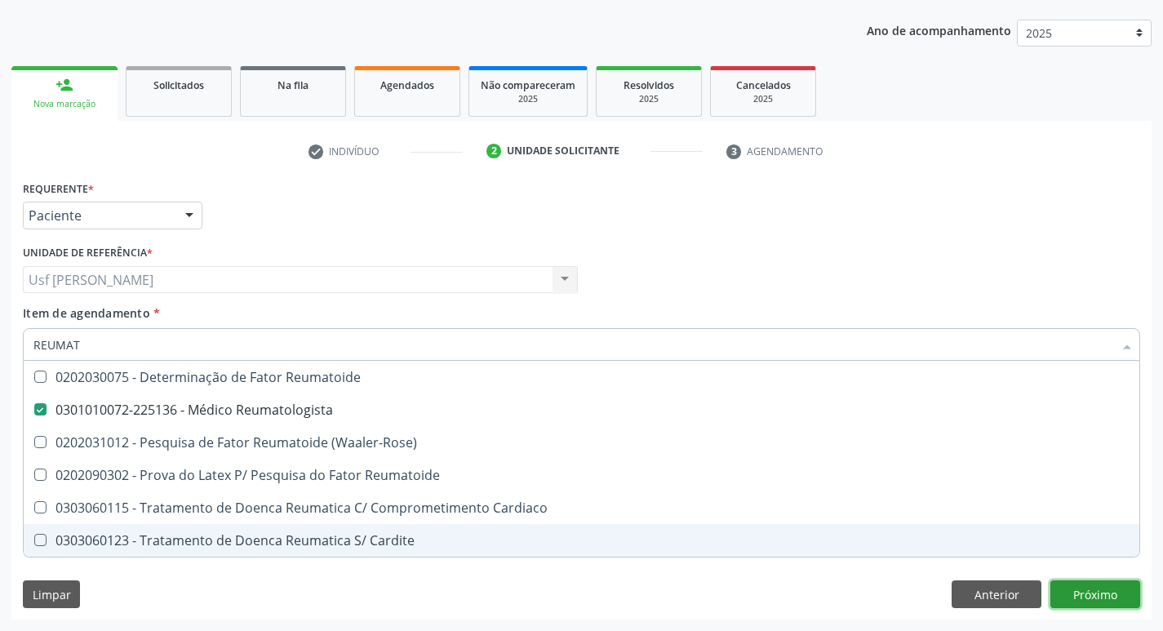
drag, startPoint x: 1089, startPoint y: 593, endPoint x: 821, endPoint y: 601, distance: 267.8
click at [1088, 593] on div "Requerente * Paciente Profissional de Saúde Paciente Nenhum resultado encontrad…" at bounding box center [581, 397] width 1140 height 443
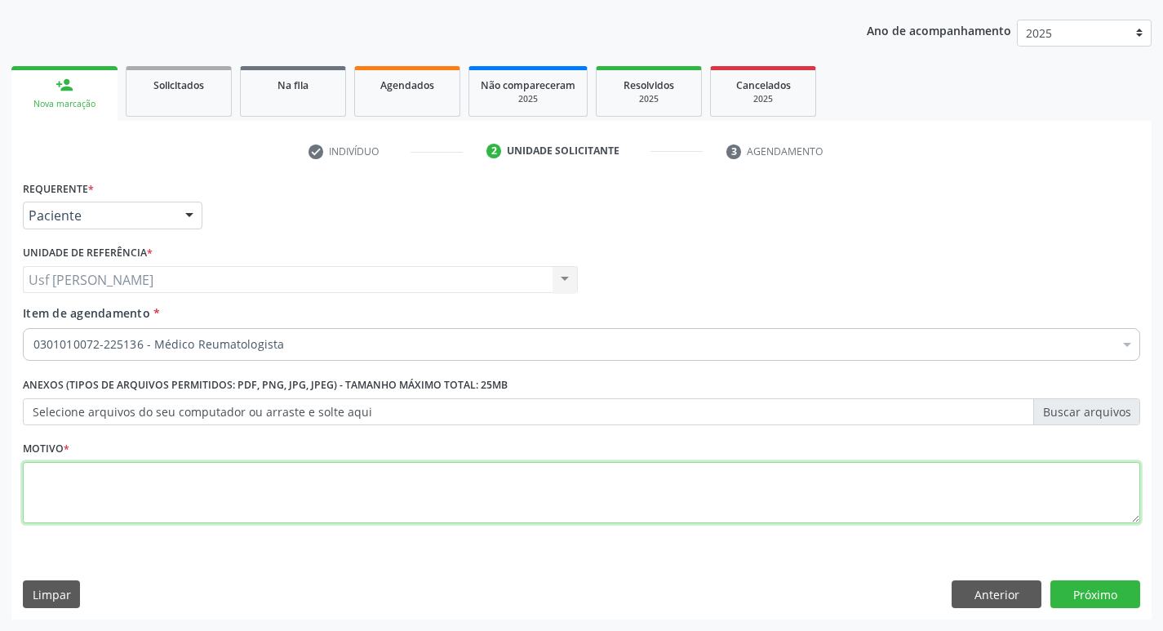
click at [80, 483] on textarea at bounding box center [581, 493] width 1117 height 62
type textarea ";"
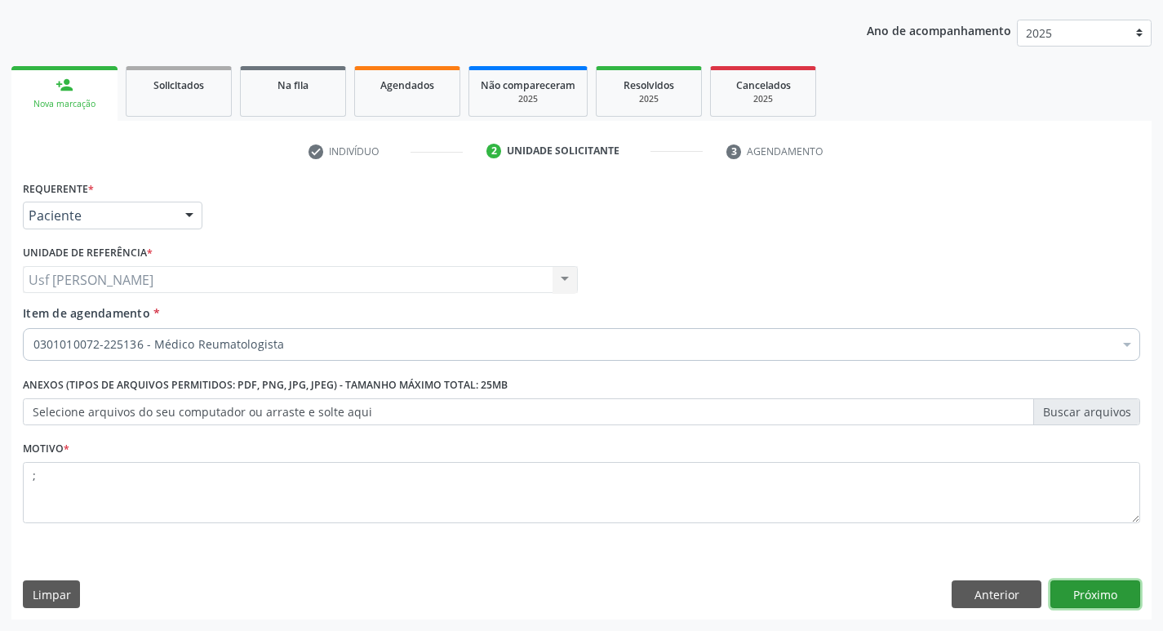
click at [1099, 595] on button "Próximo" at bounding box center [1095, 594] width 90 height 28
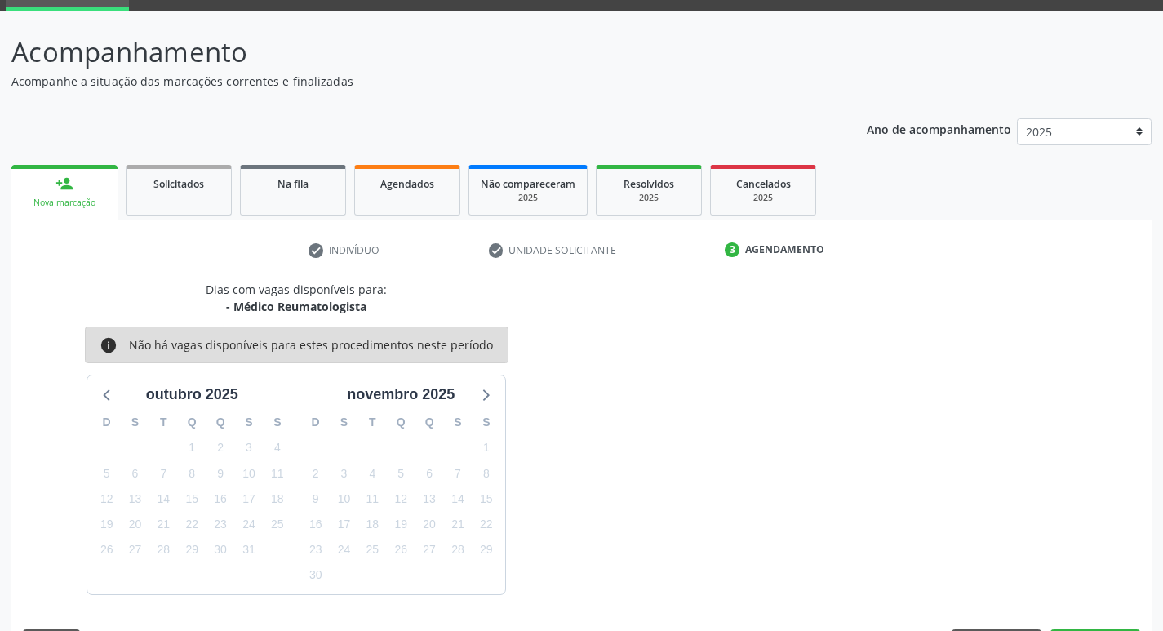
scroll to position [127, 0]
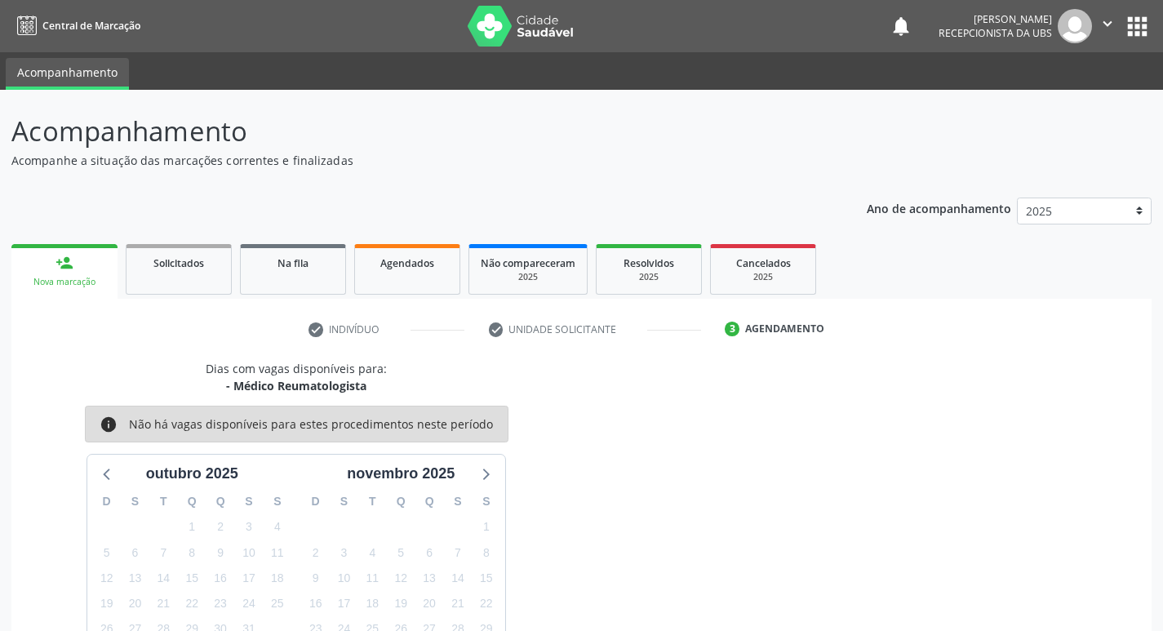
scroll to position [127, 0]
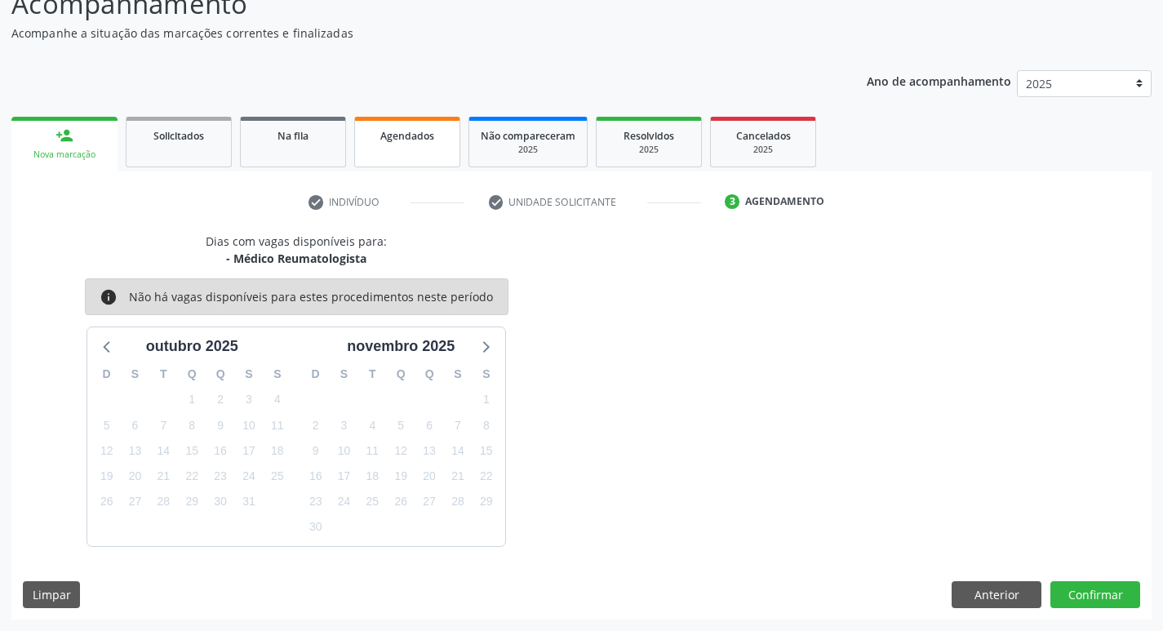
click at [379, 138] on div "Agendados" at bounding box center [407, 134] width 82 height 17
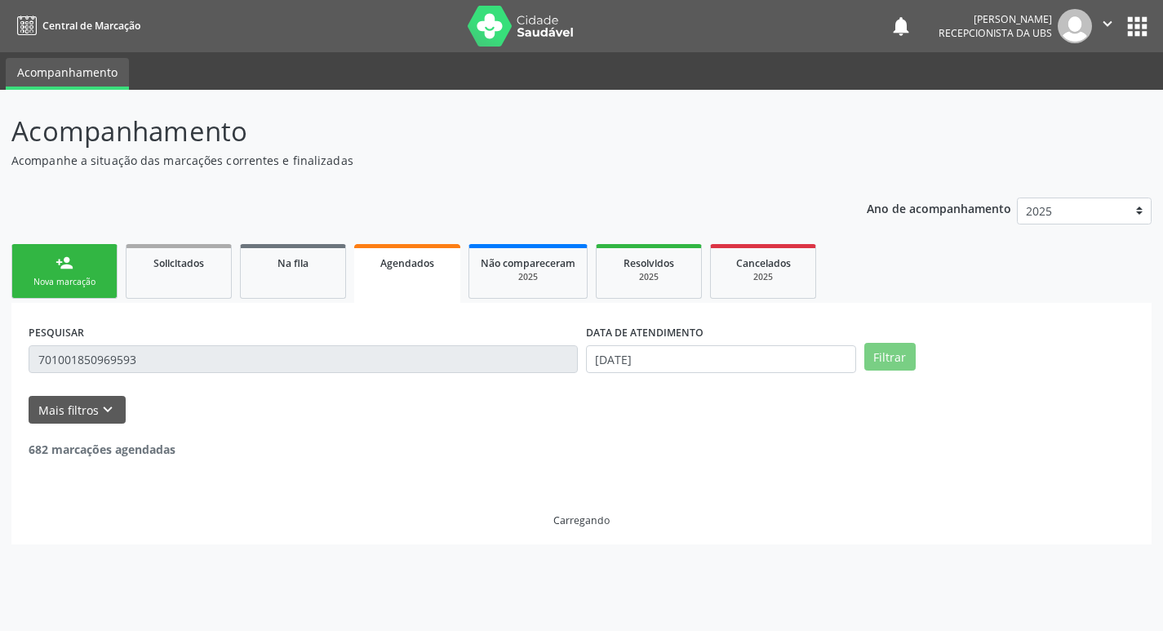
scroll to position [0, 0]
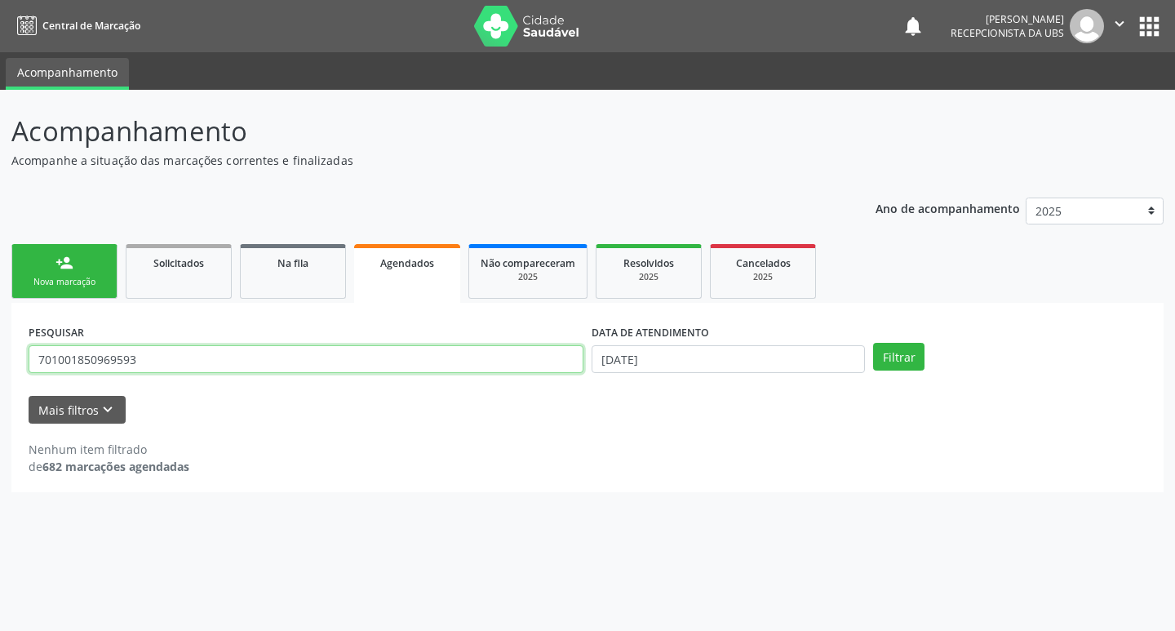
click at [311, 364] on input "701001850969593" at bounding box center [306, 359] width 555 height 28
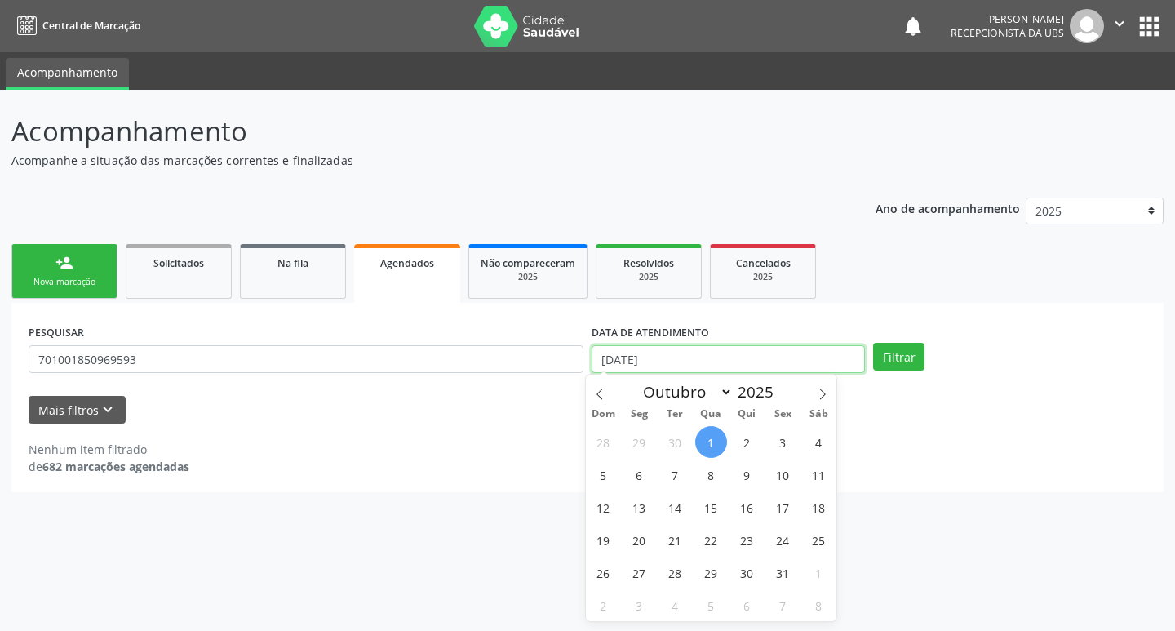
click at [703, 367] on input "[DATE]" at bounding box center [728, 359] width 273 height 28
click at [714, 446] on span "1" at bounding box center [711, 442] width 32 height 32
type input "[DATE]"
click at [743, 442] on span "2" at bounding box center [747, 442] width 32 height 32
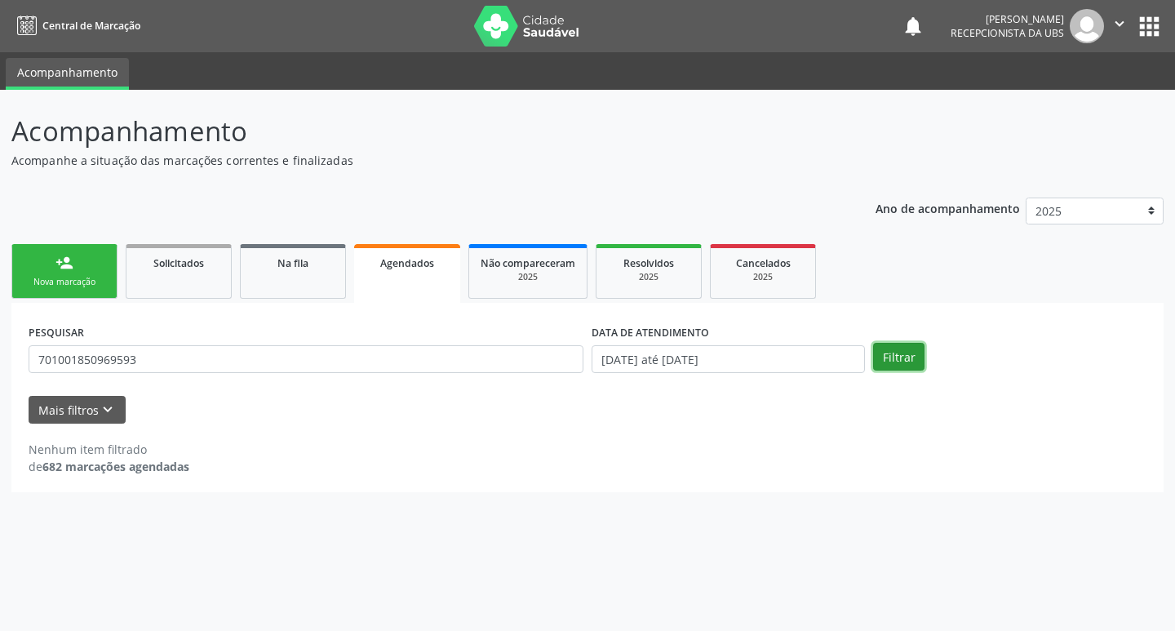
click at [902, 365] on button "Filtrar" at bounding box center [898, 357] width 51 height 28
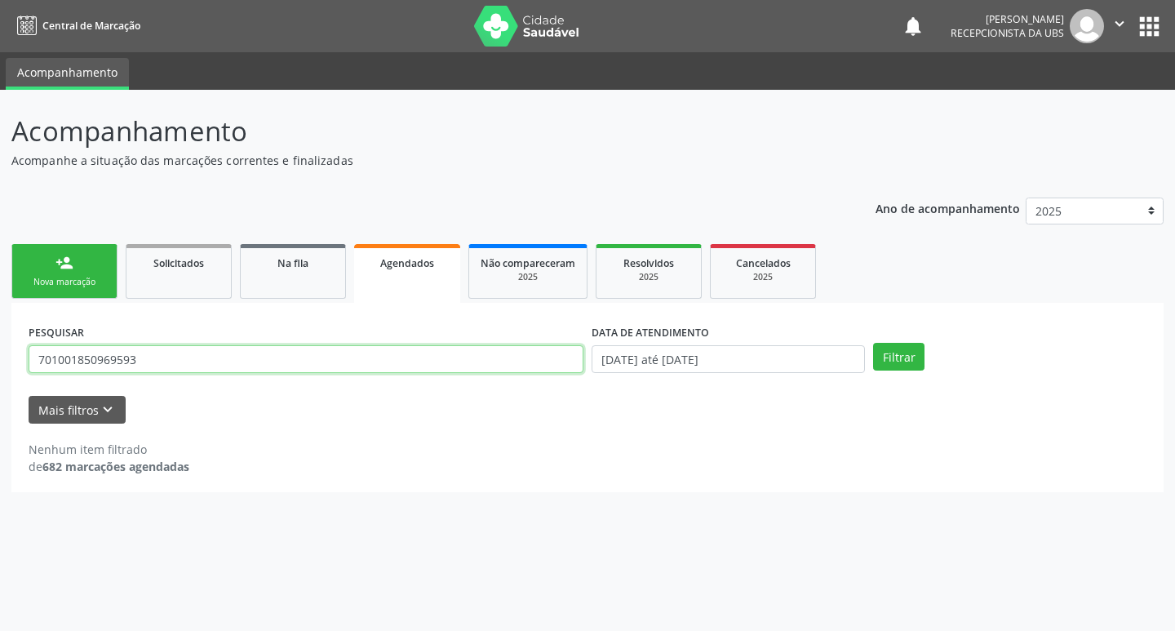
click at [175, 366] on input "701001850969593" at bounding box center [306, 359] width 555 height 28
type input "7"
type input "R"
click at [246, 368] on input "text" at bounding box center [306, 359] width 555 height 28
type input "7"
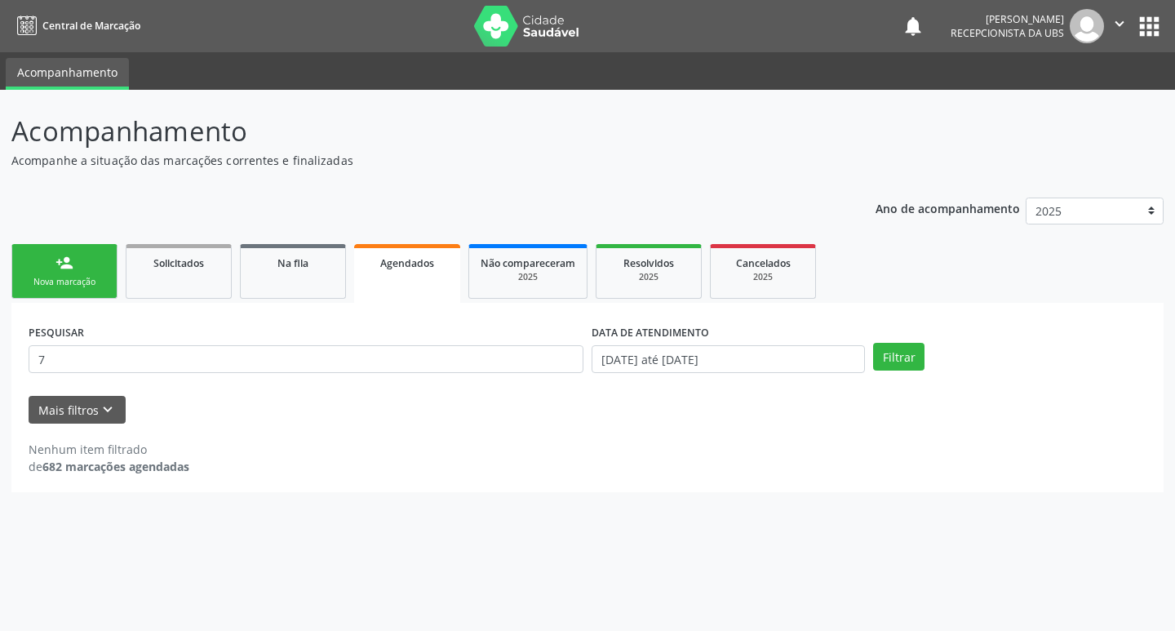
click at [388, 266] on span "Agendados" at bounding box center [407, 263] width 54 height 14
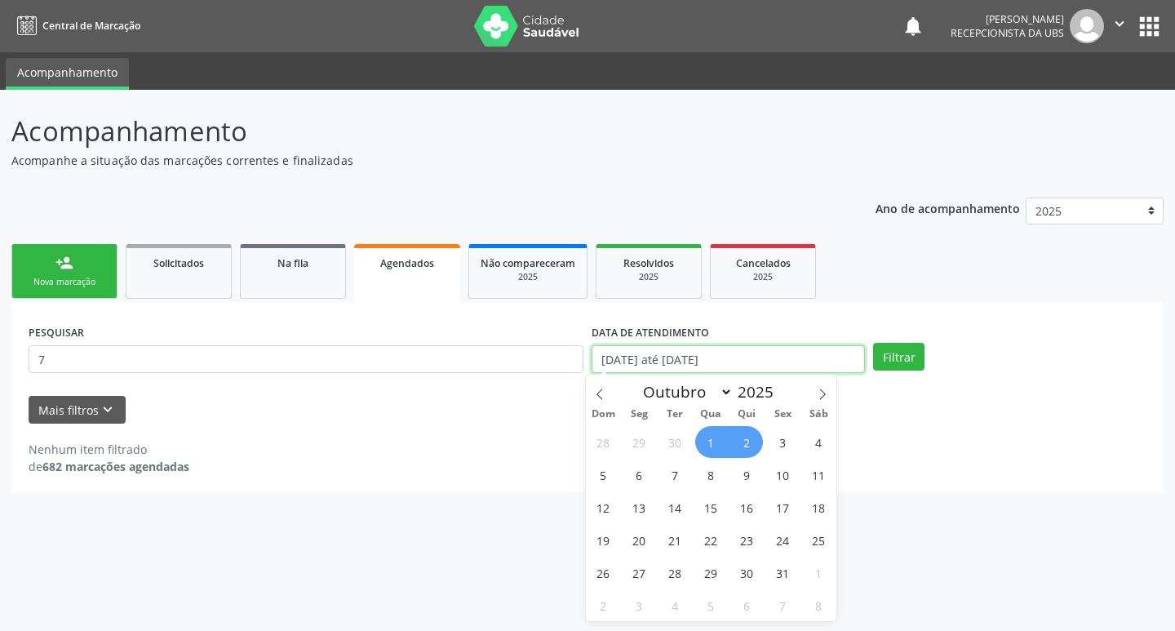
drag, startPoint x: 751, startPoint y: 346, endPoint x: 735, endPoint y: 351, distance: 16.3
click at [742, 349] on input "[DATE] até [DATE]" at bounding box center [728, 359] width 273 height 28
drag, startPoint x: 756, startPoint y: 362, endPoint x: 626, endPoint y: 370, distance: 130.0
click at [626, 370] on input "[DATE] até [DATE]" at bounding box center [728, 359] width 273 height 28
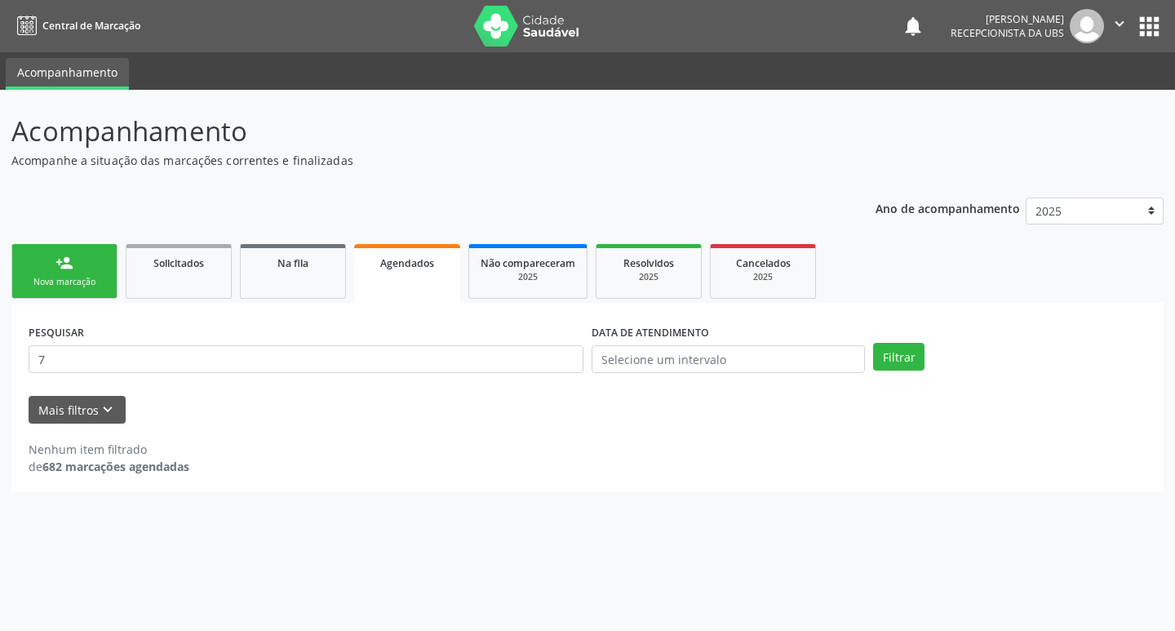
drag, startPoint x: 389, startPoint y: 270, endPoint x: 382, endPoint y: 280, distance: 12.2
click at [390, 270] on div "Agendados" at bounding box center [407, 262] width 83 height 17
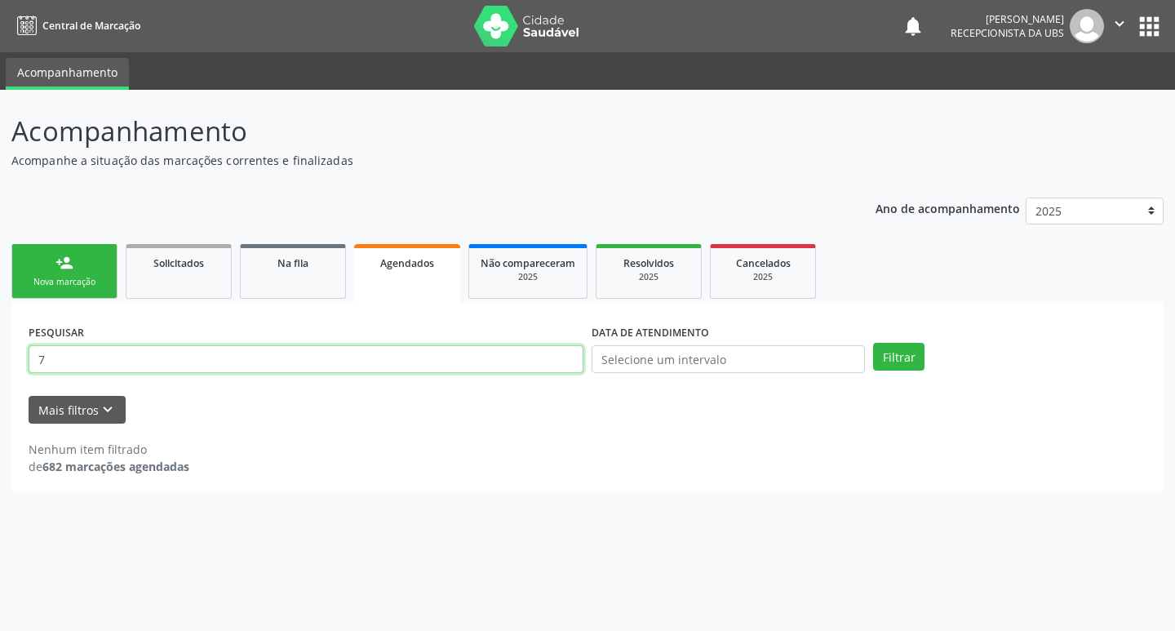
click at [113, 358] on input "7" at bounding box center [306, 359] width 555 height 28
type input "700005631449409"
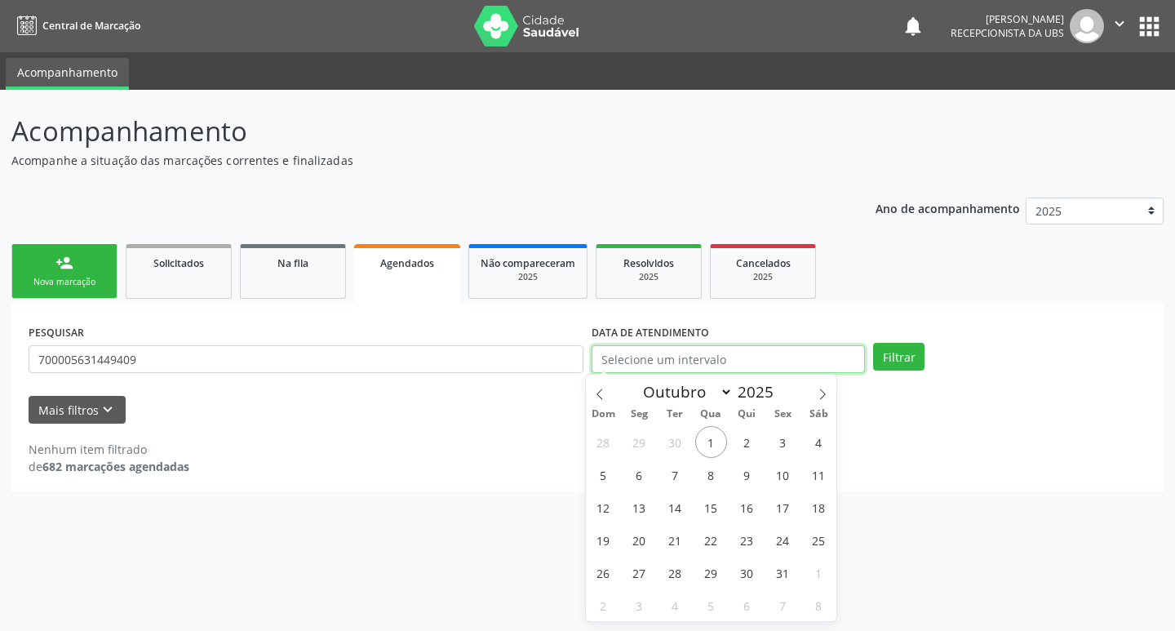
drag, startPoint x: 771, startPoint y: 358, endPoint x: 756, endPoint y: 372, distance: 20.8
click at [768, 365] on input "text" at bounding box center [728, 359] width 273 height 28
click at [712, 447] on span "1" at bounding box center [711, 442] width 32 height 32
type input "[DATE]"
click at [747, 451] on span "2" at bounding box center [747, 442] width 32 height 32
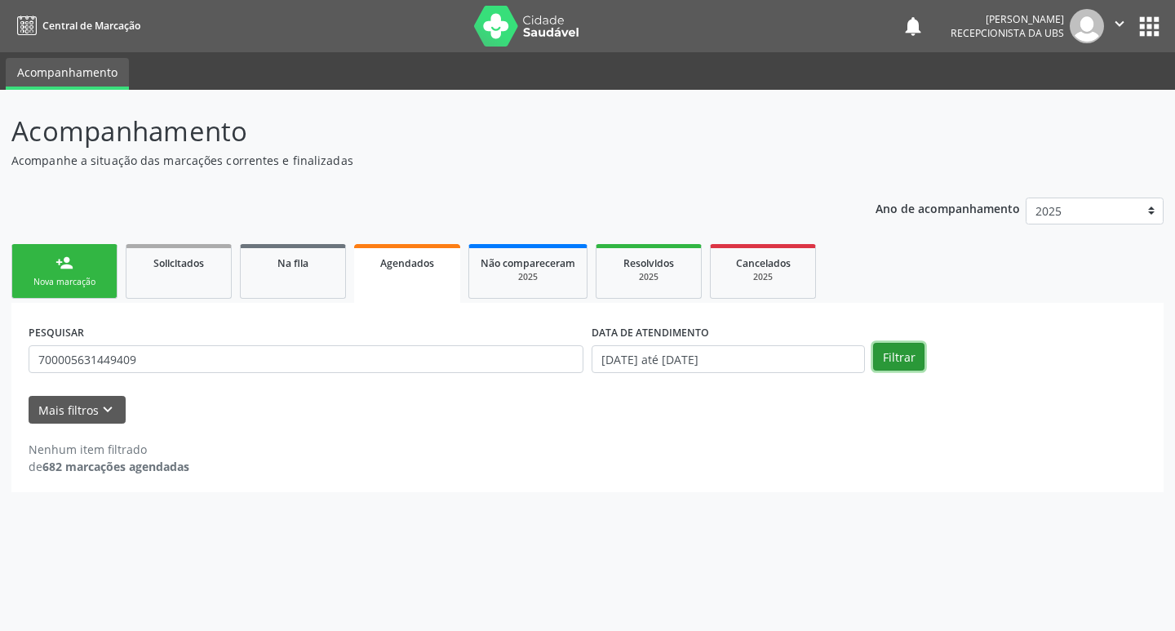
click at [890, 360] on button "Filtrar" at bounding box center [898, 357] width 51 height 28
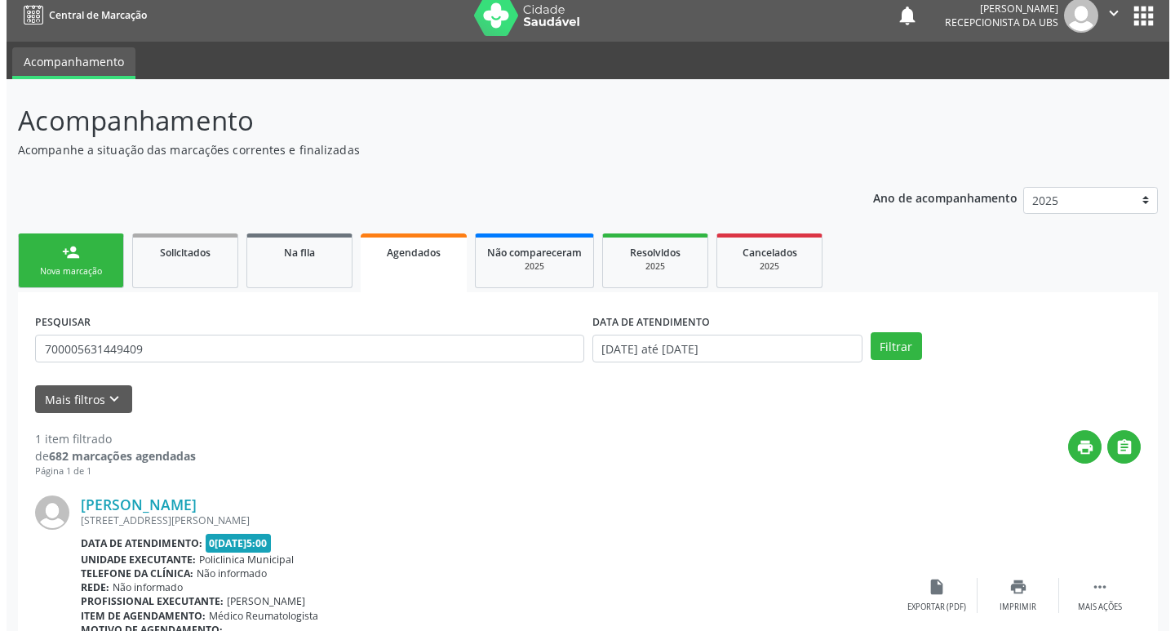
scroll to position [121, 0]
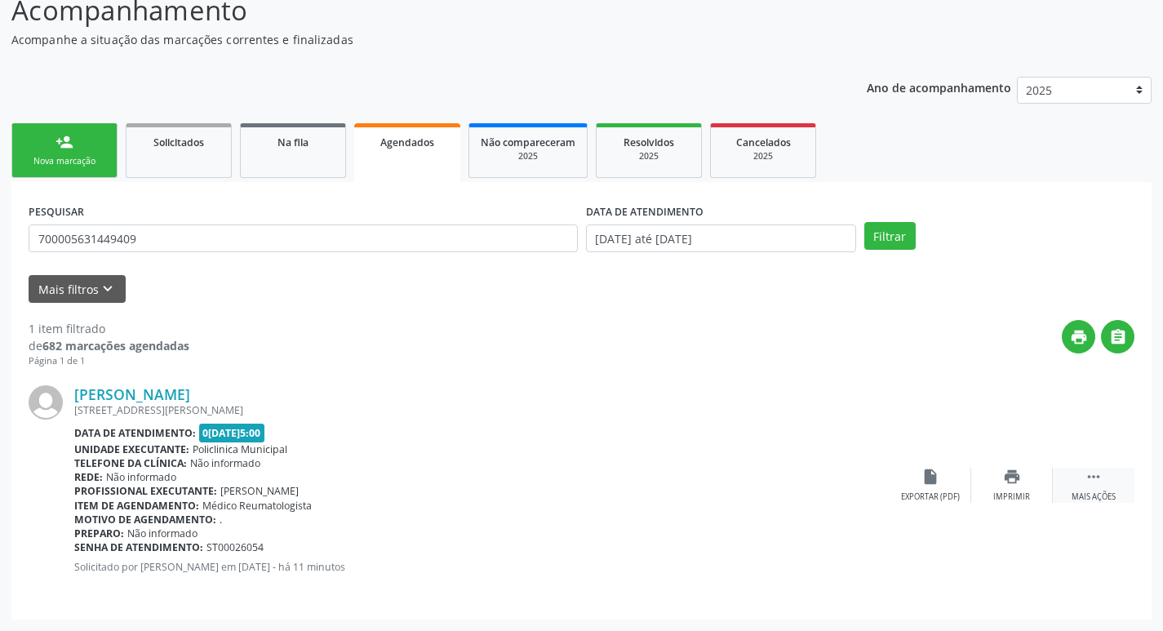
click at [1098, 479] on icon "" at bounding box center [1093, 477] width 18 height 18
click at [926, 481] on icon "cancel" at bounding box center [930, 477] width 18 height 18
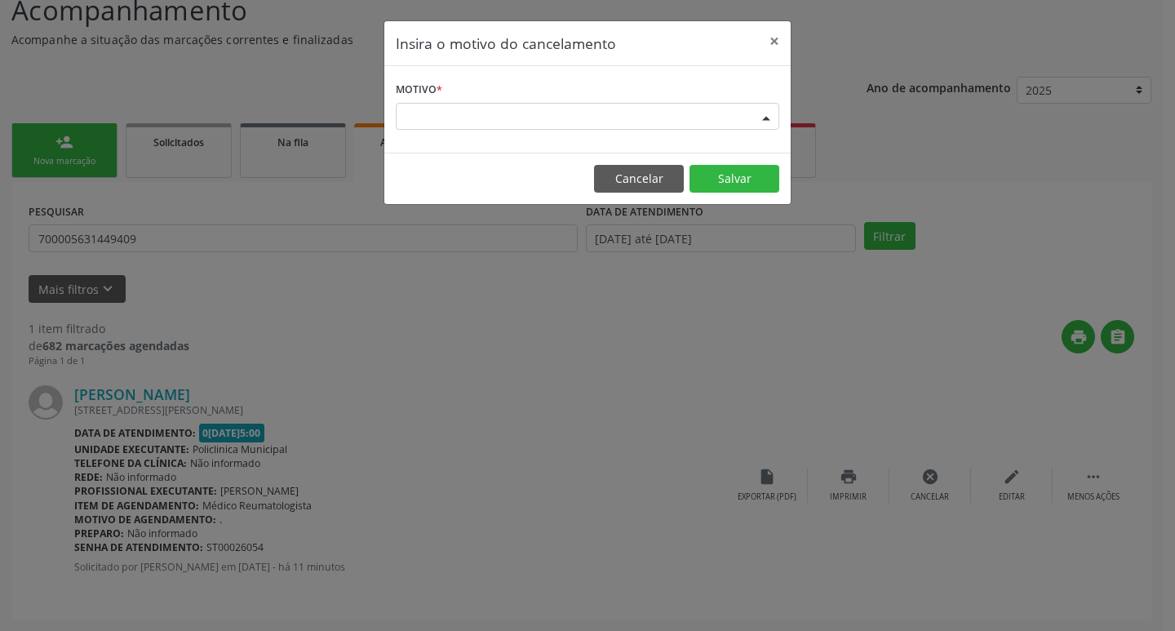
click at [542, 115] on div "Escolha o motivo" at bounding box center [588, 117] width 384 height 28
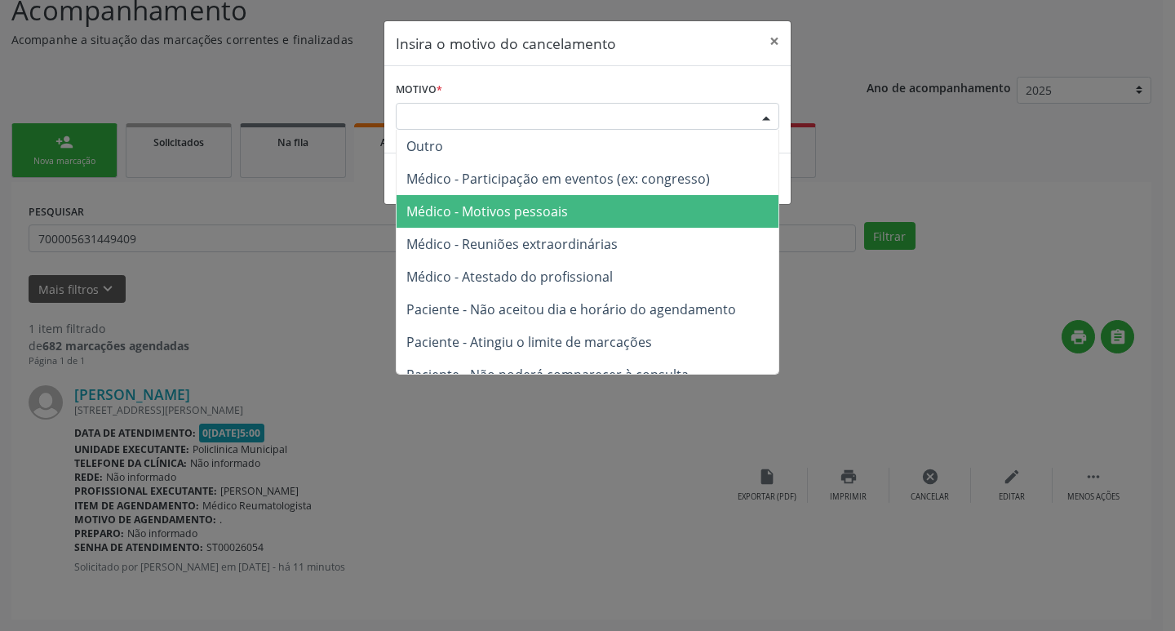
click at [512, 220] on span "Médico - Motivos pessoais" at bounding box center [487, 211] width 162 height 18
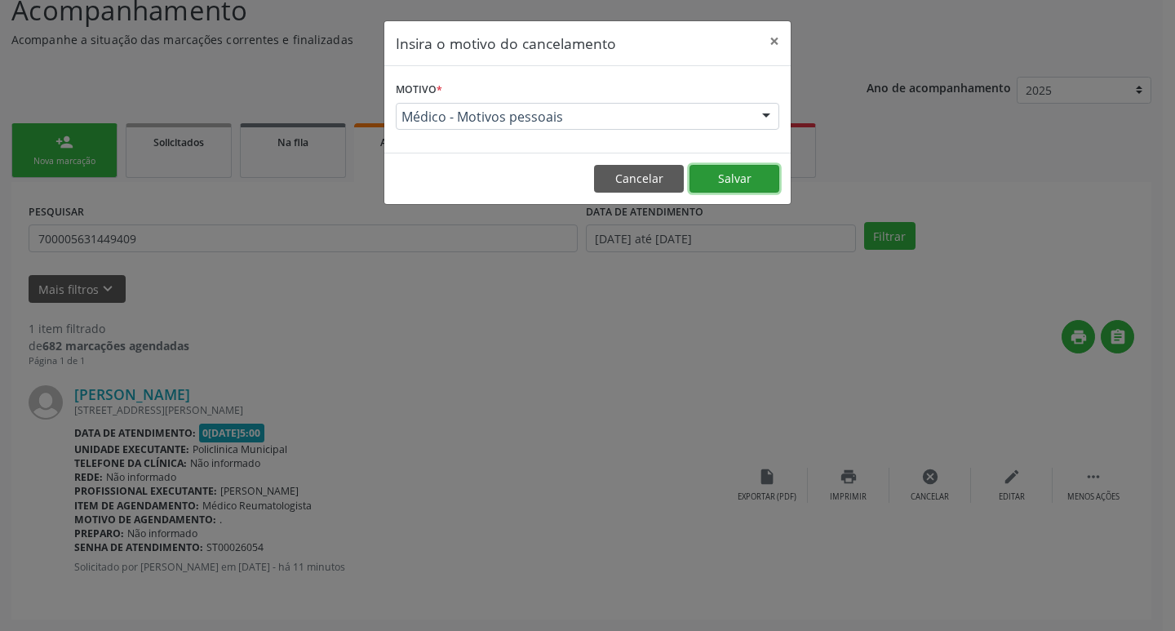
click at [742, 176] on button "Salvar" at bounding box center [735, 179] width 90 height 28
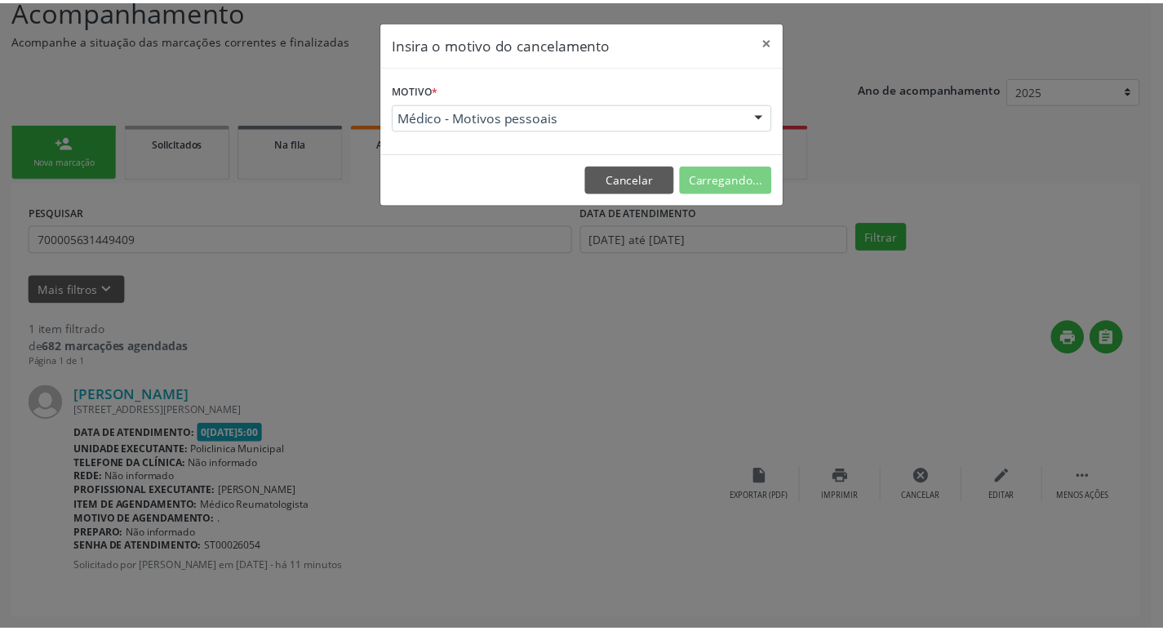
scroll to position [0, 0]
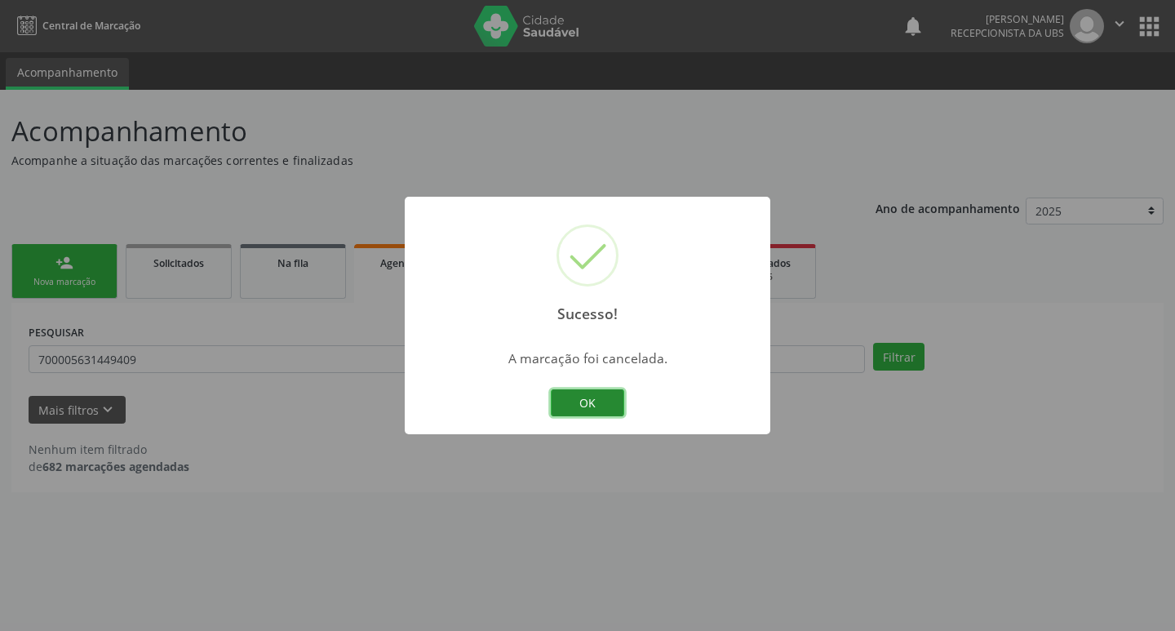
click at [594, 402] on button "OK" at bounding box center [587, 403] width 73 height 28
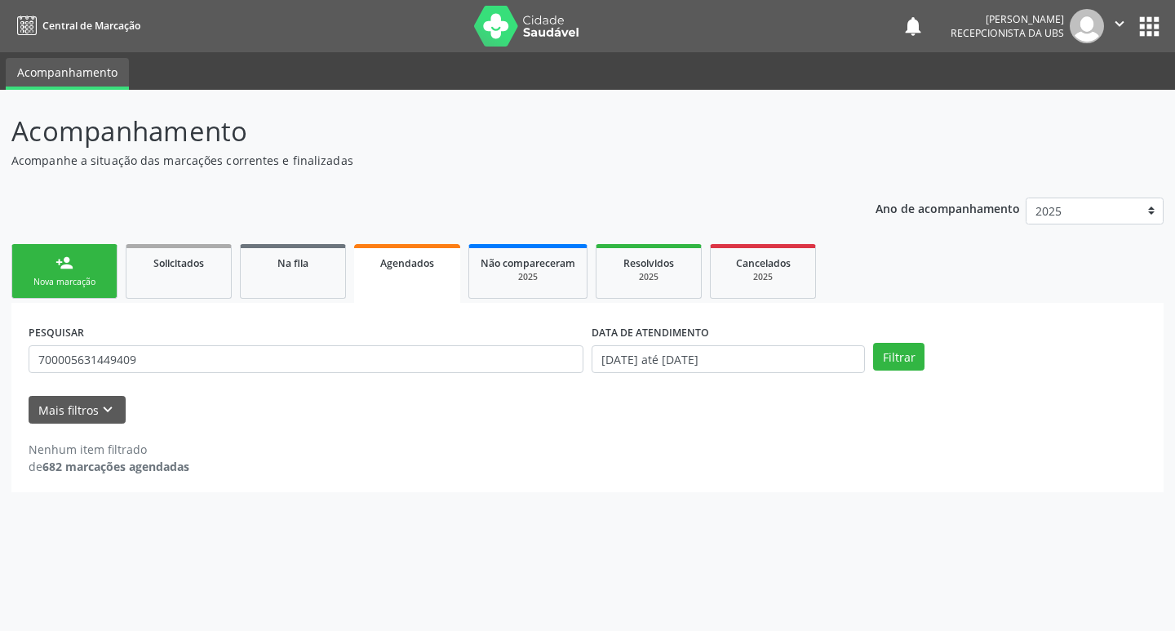
click at [72, 269] on div "person_add" at bounding box center [64, 263] width 18 height 18
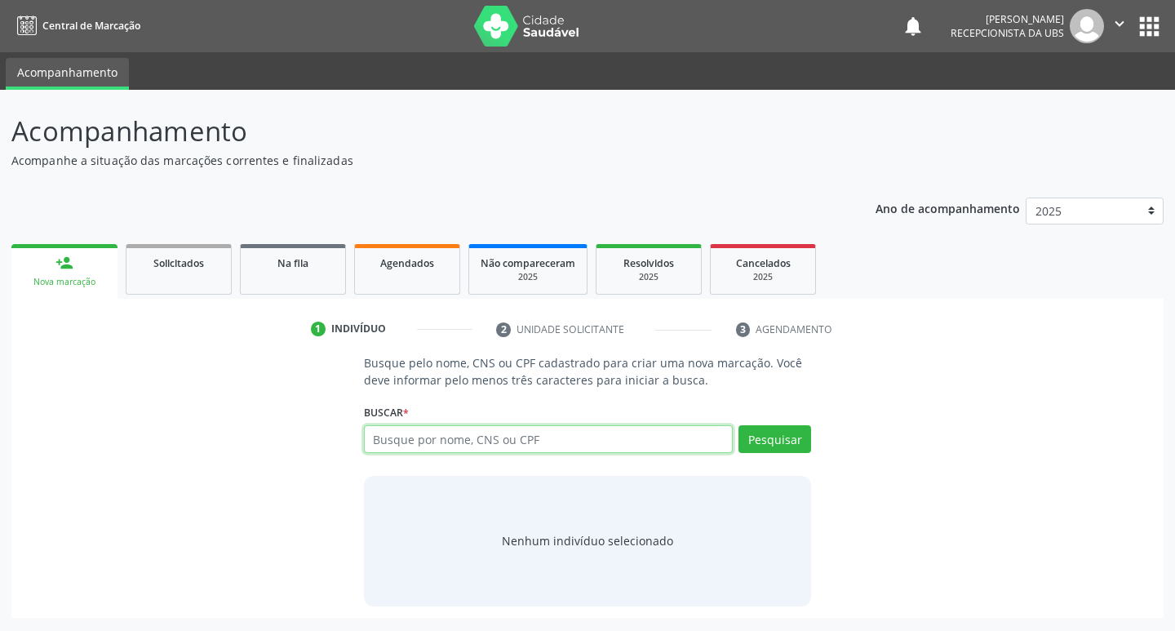
click at [433, 443] on input "text" at bounding box center [549, 439] width 370 height 28
type input "702404595123822"
click at [766, 441] on button "Pesquisar" at bounding box center [774, 439] width 73 height 28
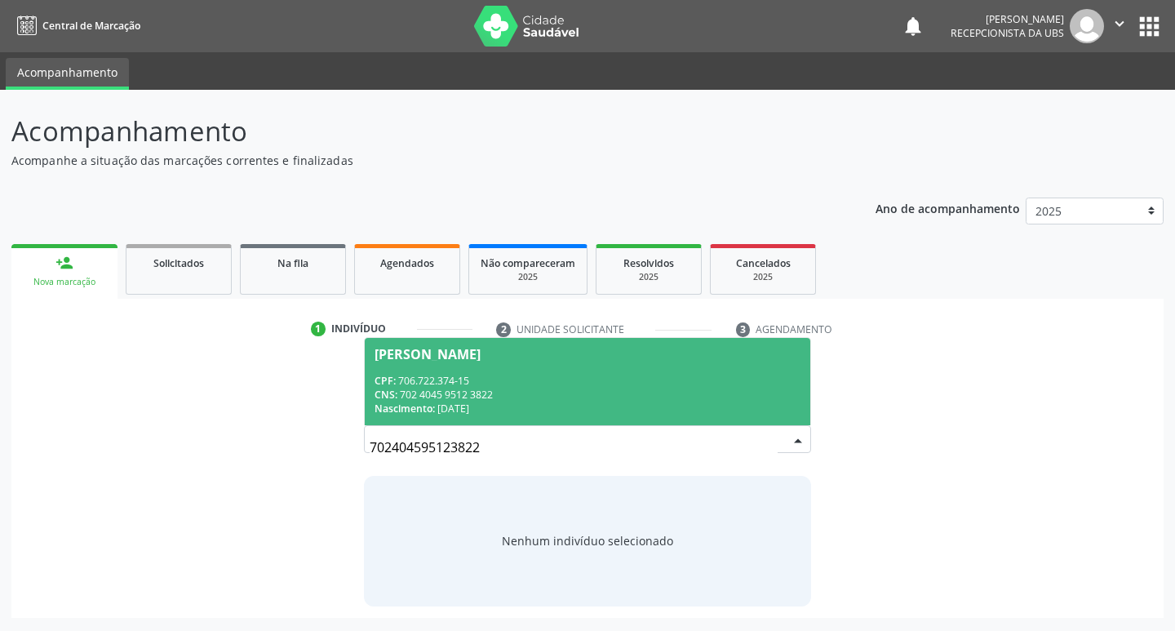
drag, startPoint x: 448, startPoint y: 347, endPoint x: 444, endPoint y: 355, distance: 9.1
click at [447, 348] on div "[PERSON_NAME]" at bounding box center [428, 354] width 106 height 13
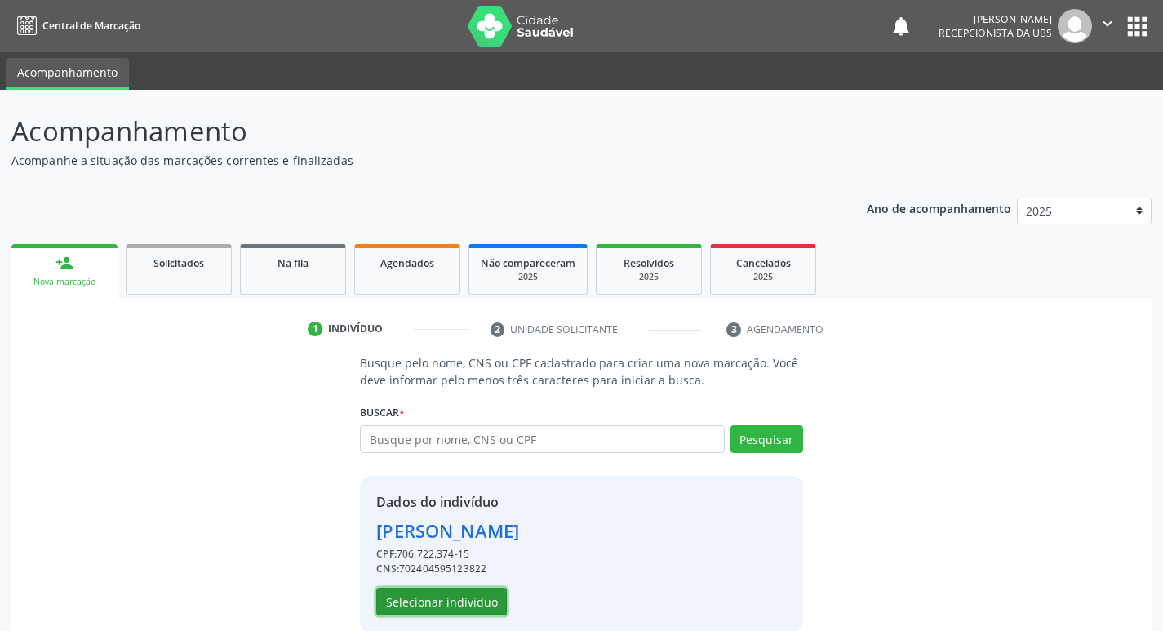
click at [436, 605] on button "Selecionar indivíduo" at bounding box center [441, 602] width 131 height 28
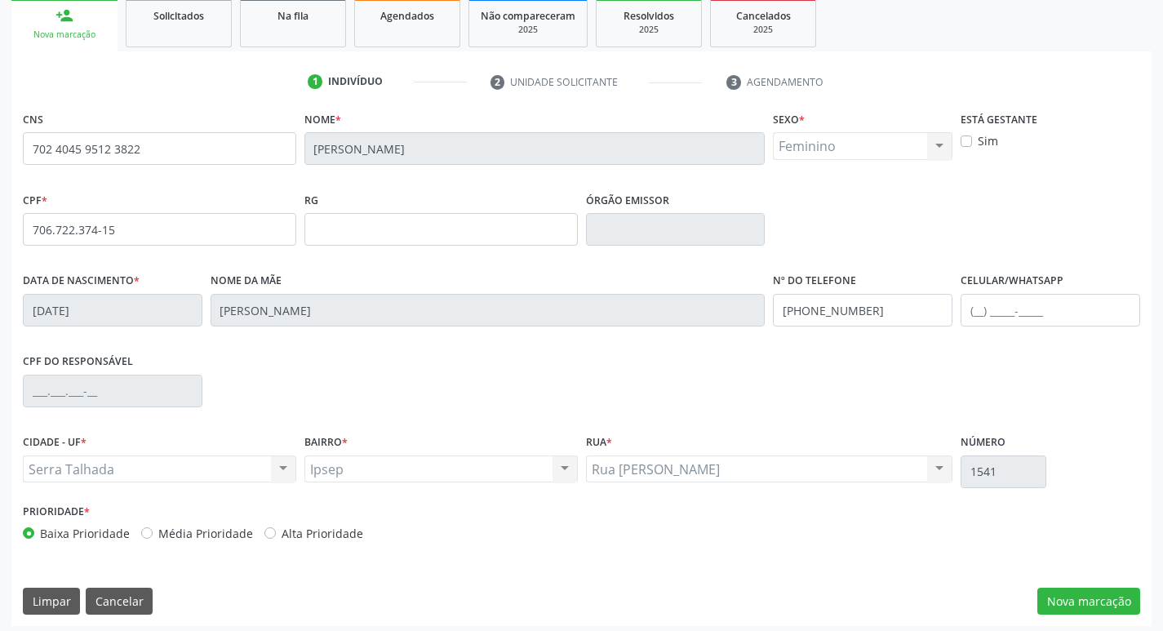
scroll to position [254, 0]
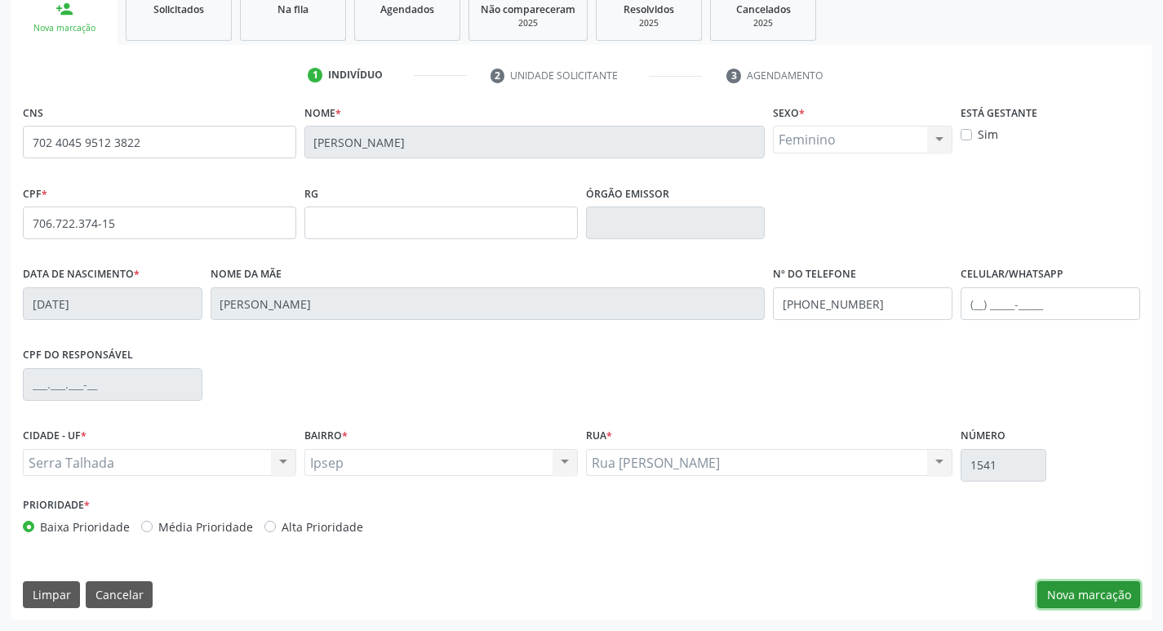
click at [1080, 595] on button "Nova marcação" at bounding box center [1088, 595] width 103 height 28
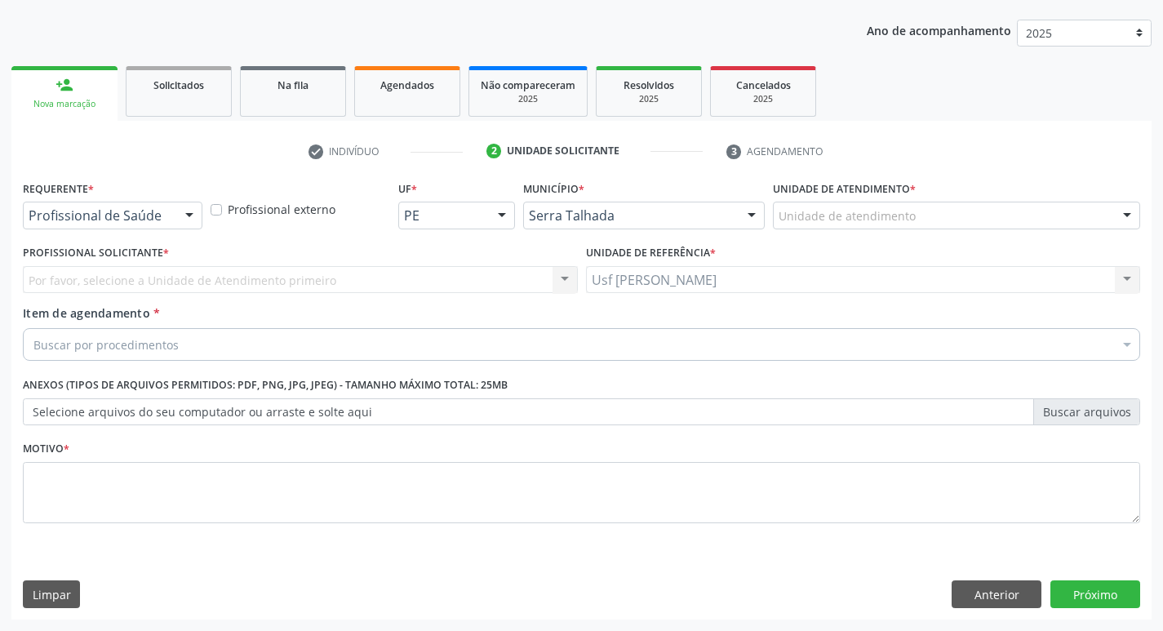
scroll to position [178, 0]
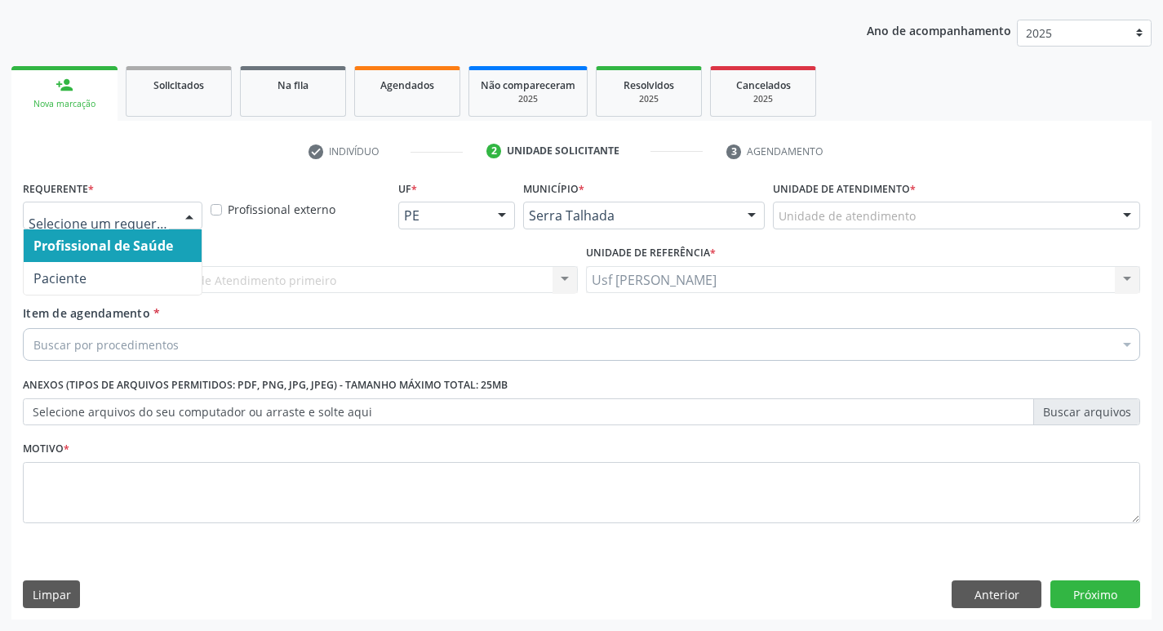
drag, startPoint x: 180, startPoint y: 213, endPoint x: 175, endPoint y: 229, distance: 17.0
click at [182, 215] on div at bounding box center [189, 216] width 24 height 28
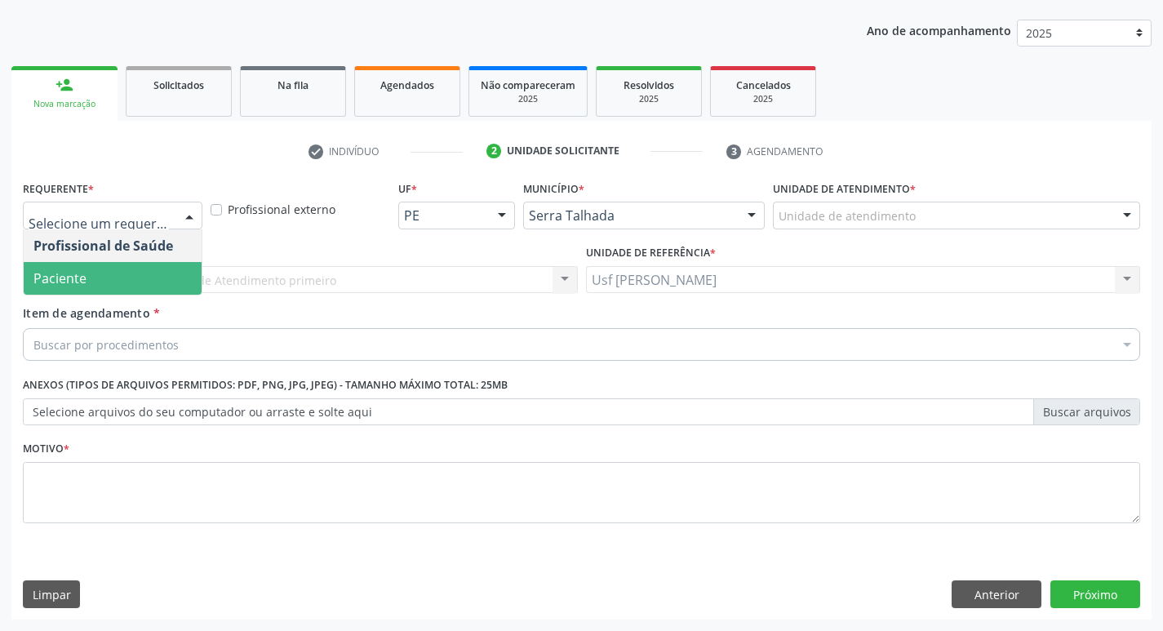
click at [137, 277] on span "Paciente" at bounding box center [113, 278] width 178 height 33
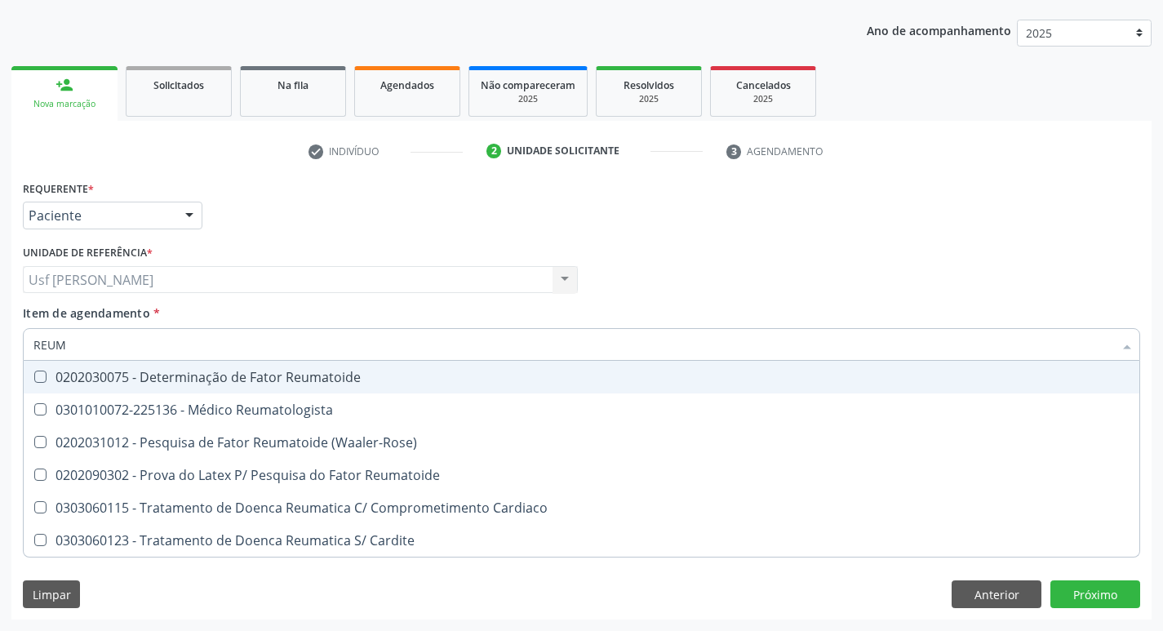
type input "REUMA"
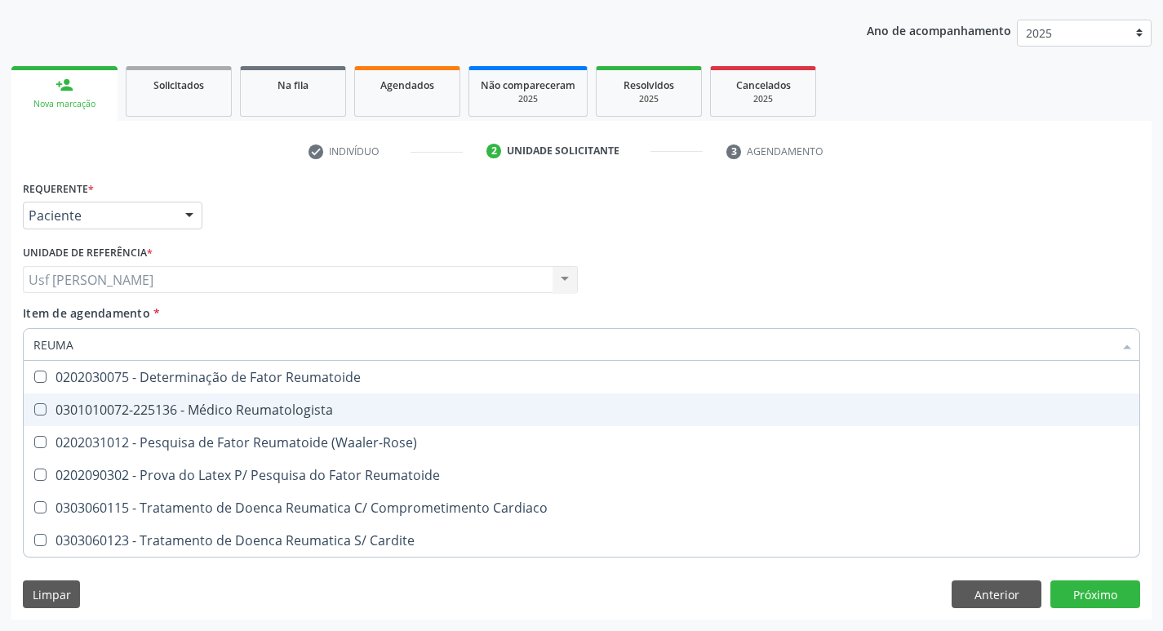
click at [40, 414] on Reumatologista at bounding box center [40, 409] width 12 height 12
click at [34, 414] on Reumatologista "checkbox" at bounding box center [29, 409] width 11 height 11
checkbox Reumatologista "true"
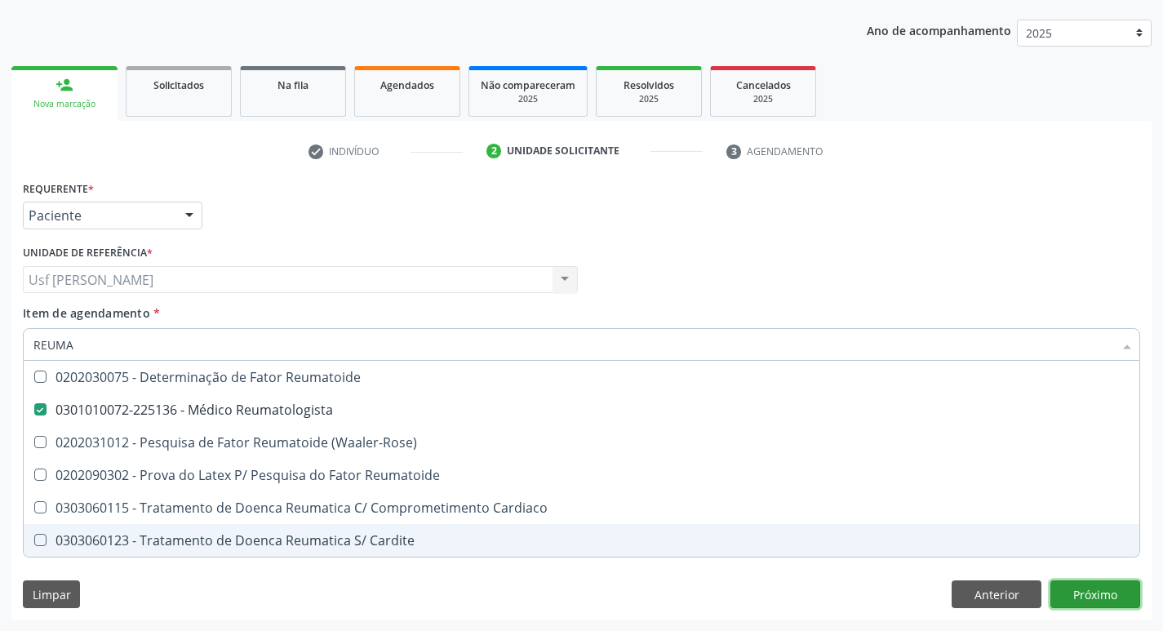
click at [1084, 592] on div "Requerente * Paciente Profissional de Saúde Paciente Nenhum resultado encontrad…" at bounding box center [581, 397] width 1140 height 443
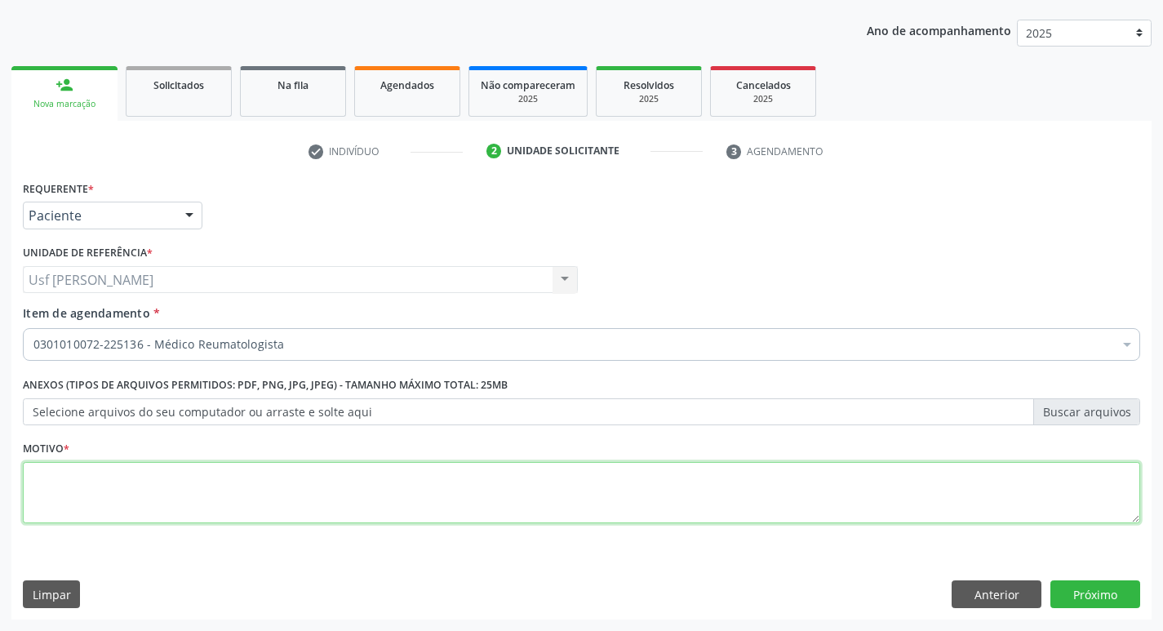
click at [226, 507] on textarea at bounding box center [581, 493] width 1117 height 62
type textarea ";"
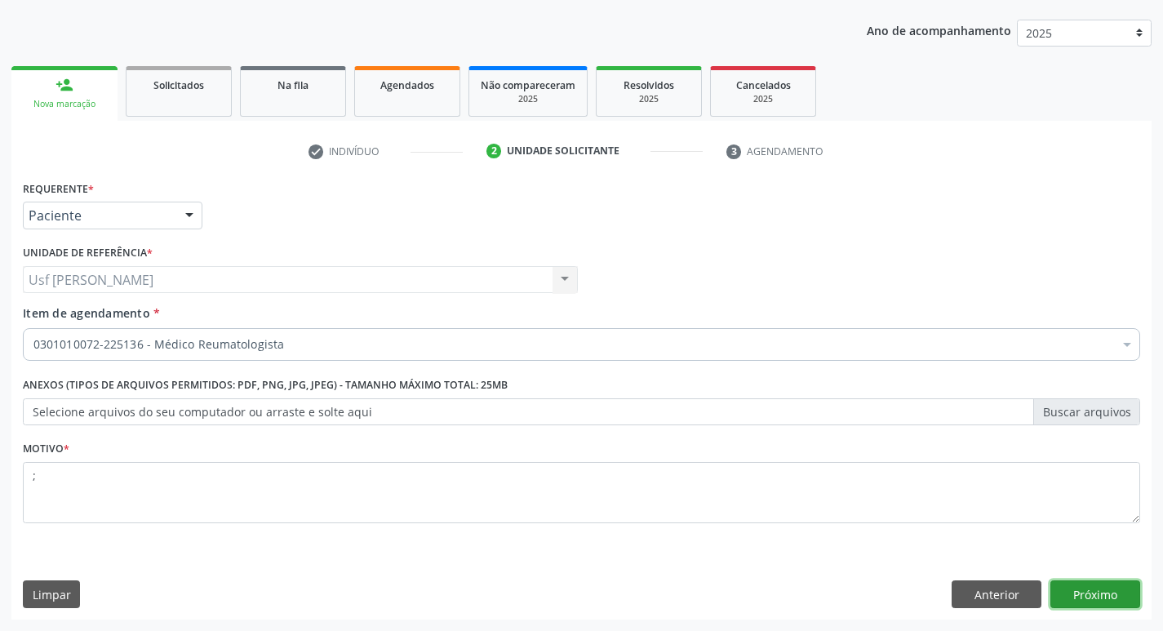
click at [1079, 591] on button "Próximo" at bounding box center [1095, 594] width 90 height 28
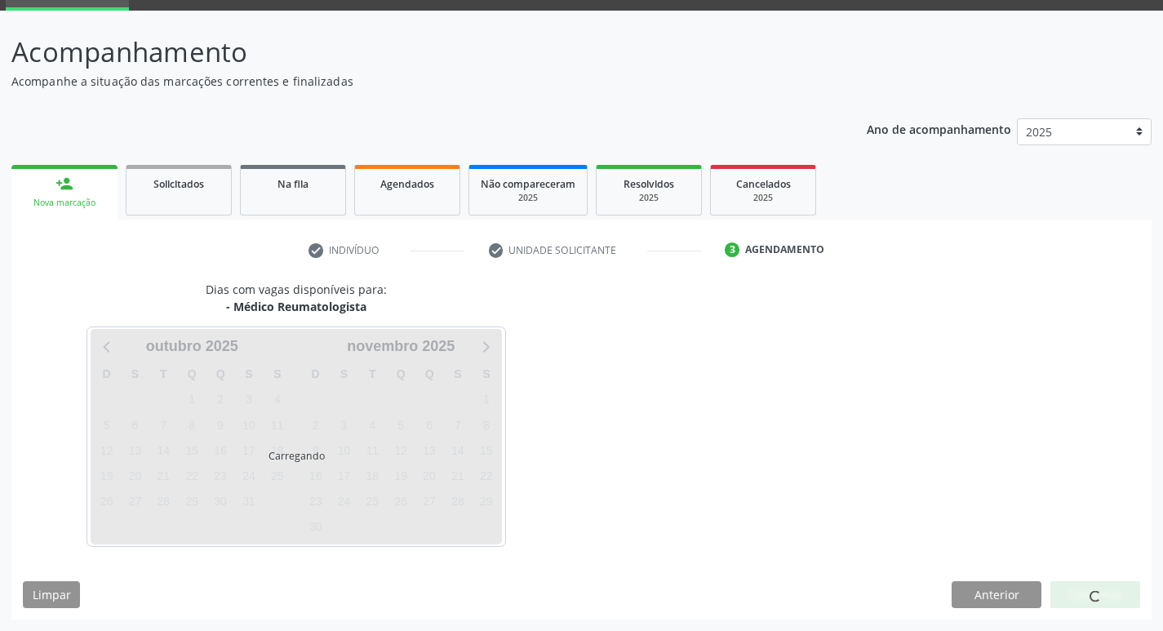
scroll to position [79, 0]
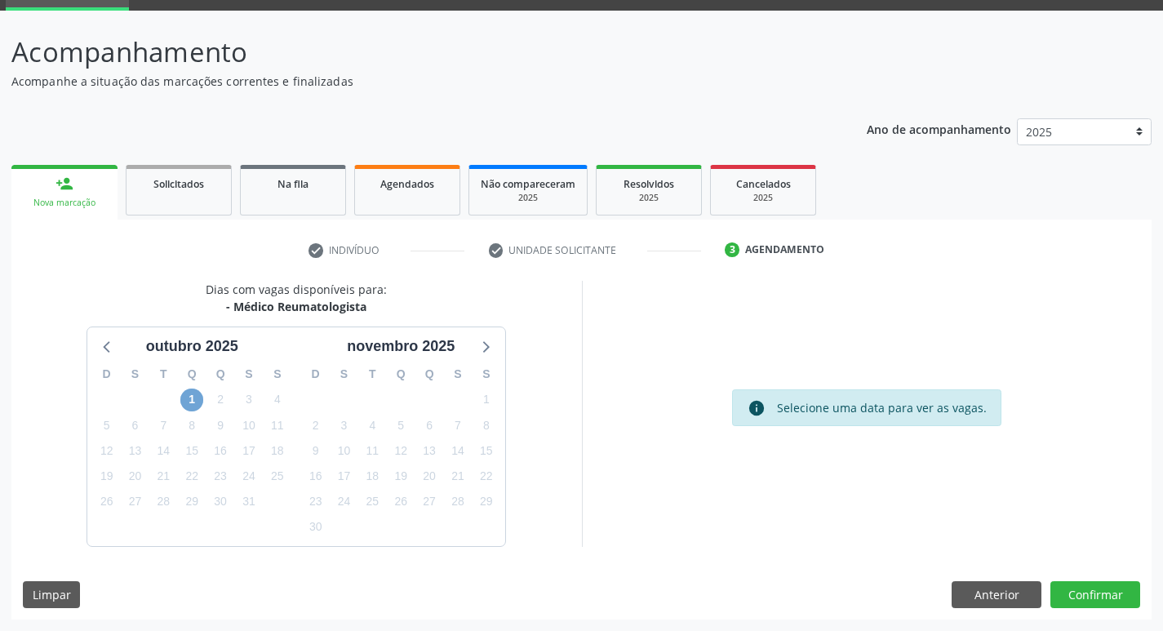
click at [191, 401] on span "1" at bounding box center [191, 399] width 23 height 23
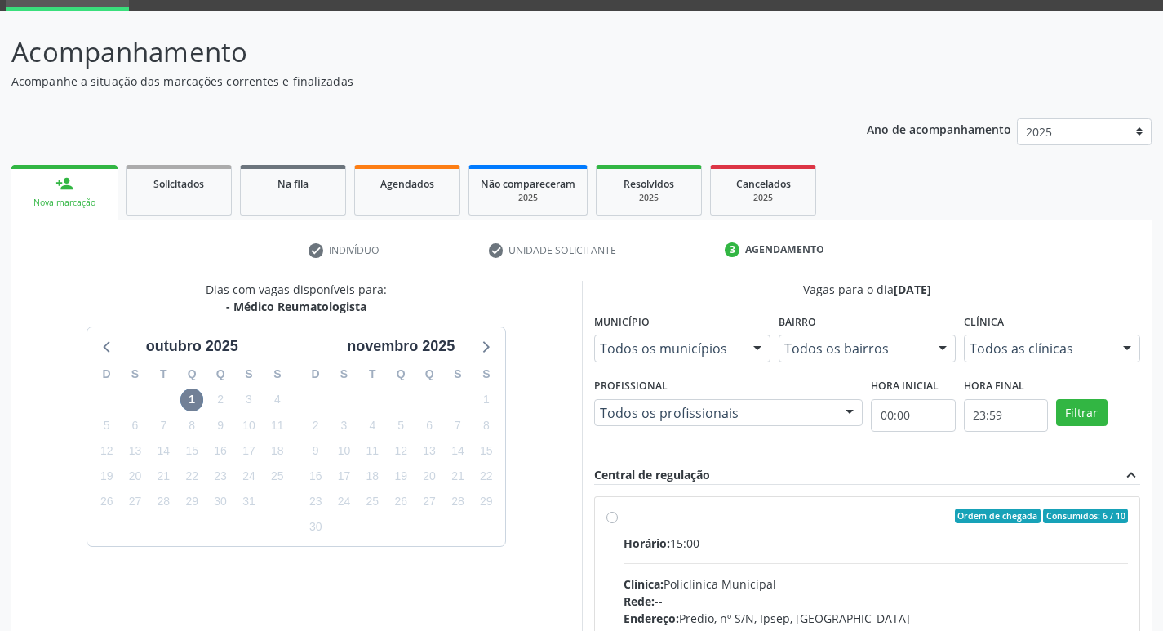
click at [623, 518] on label "Ordem de chegada Consumidos: 6 / 10 Horário: 15:00 Clínica: Policlinica Municip…" at bounding box center [875, 633] width 505 height 251
click at [614, 518] on input "Ordem de chegada Consumidos: 6 / 10 Horário: 15:00 Clínica: Policlinica Municip…" at bounding box center [611, 515] width 11 height 15
radio input "true"
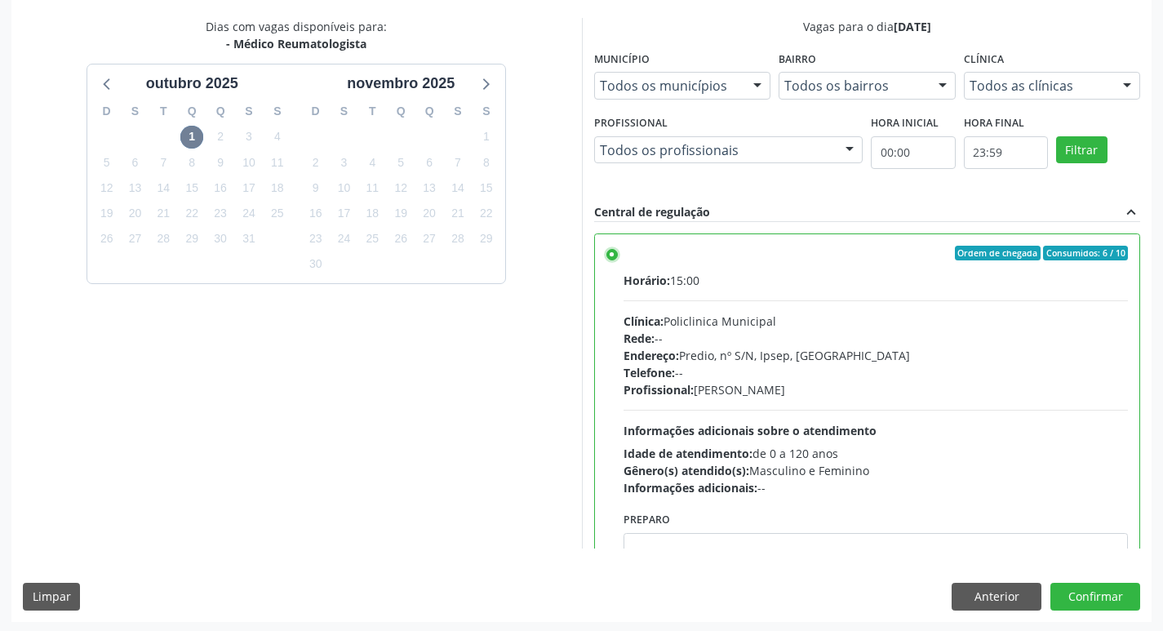
scroll to position [344, 0]
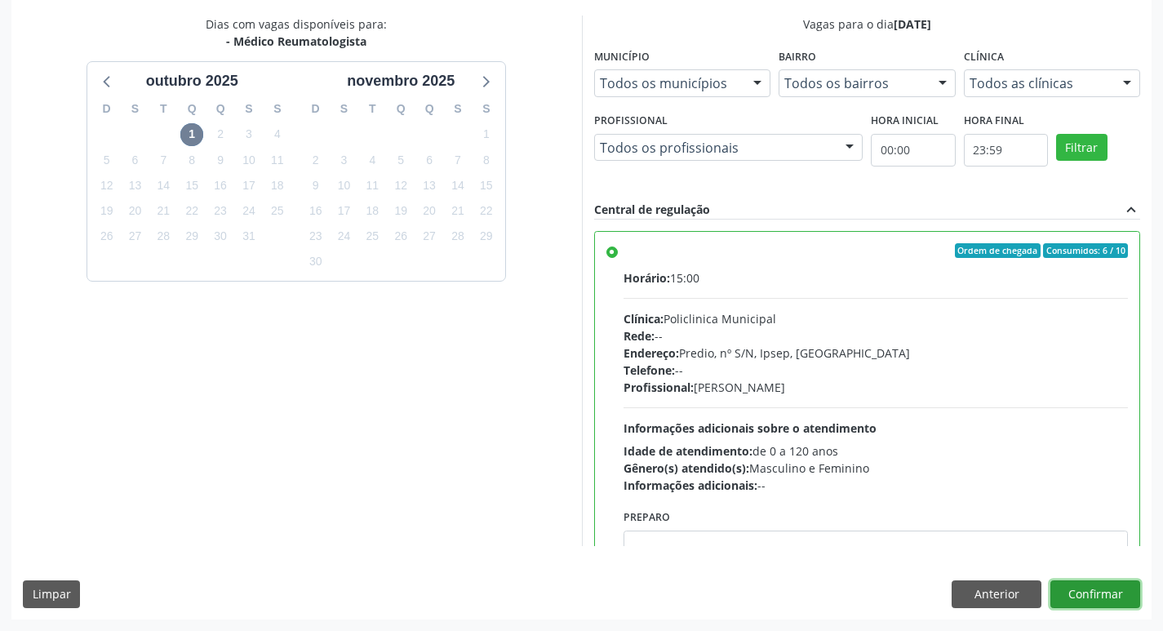
click at [1091, 596] on button "Confirmar" at bounding box center [1095, 594] width 90 height 28
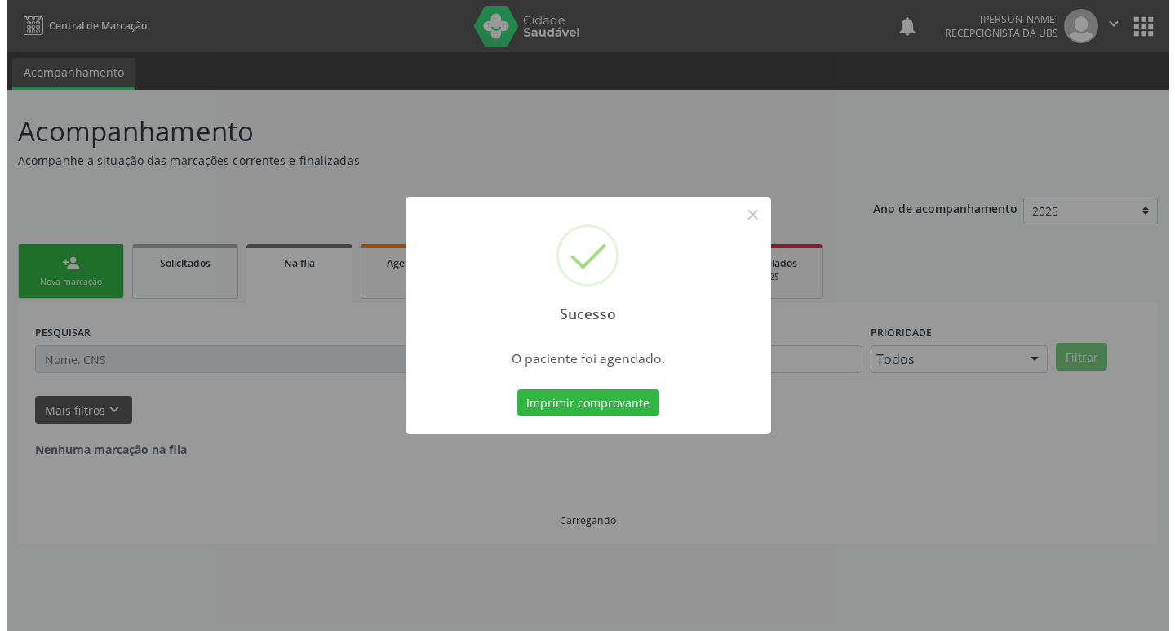
scroll to position [0, 0]
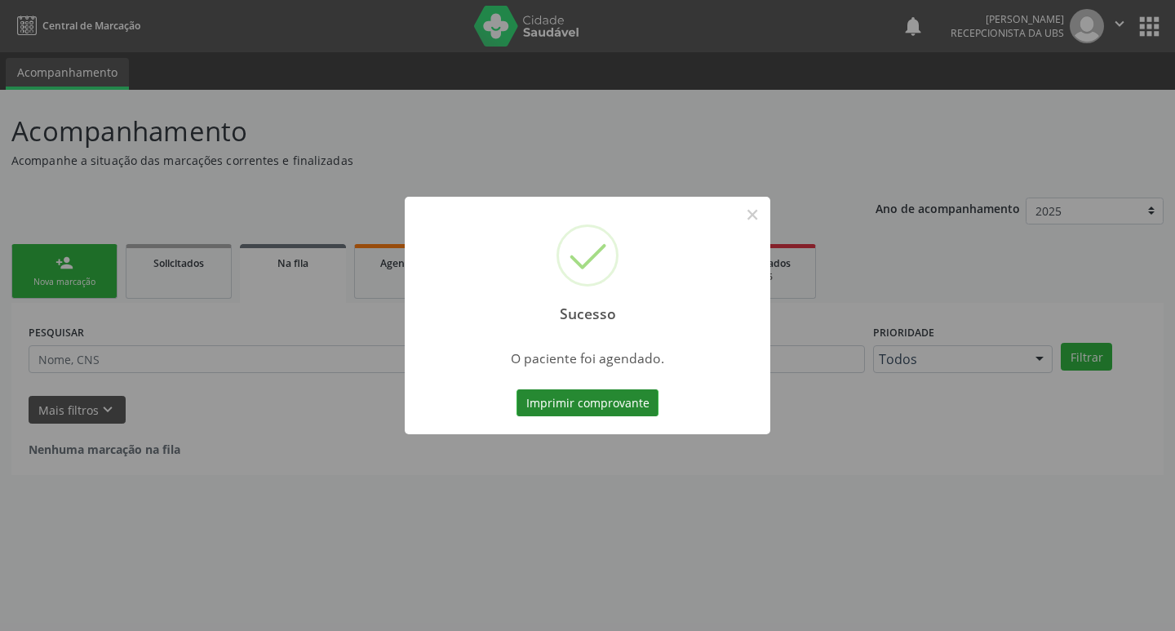
click at [579, 401] on button "Imprimir comprovante" at bounding box center [588, 403] width 142 height 28
